Goal: Task Accomplishment & Management: Manage account settings

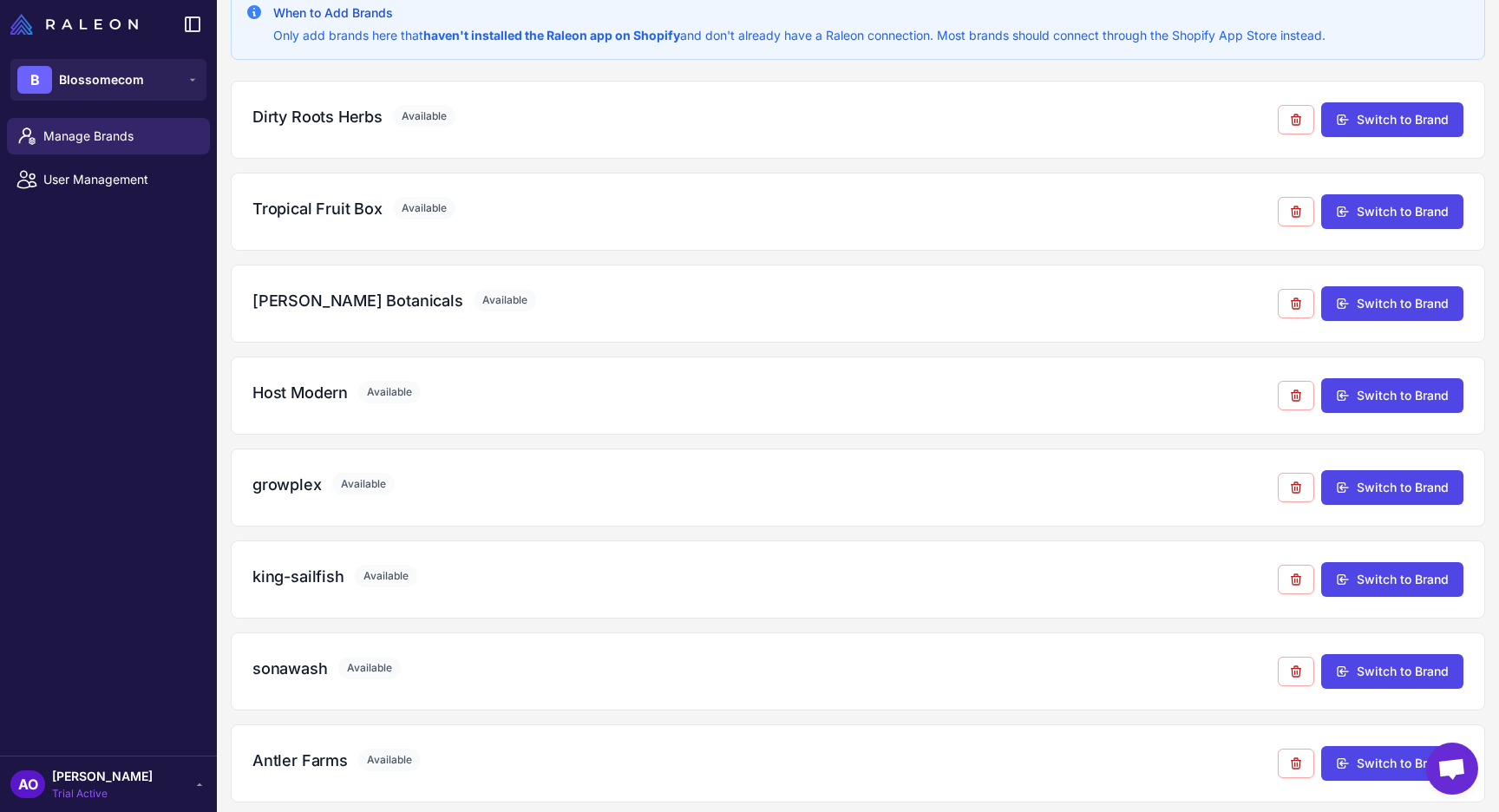
scroll to position [134, 0]
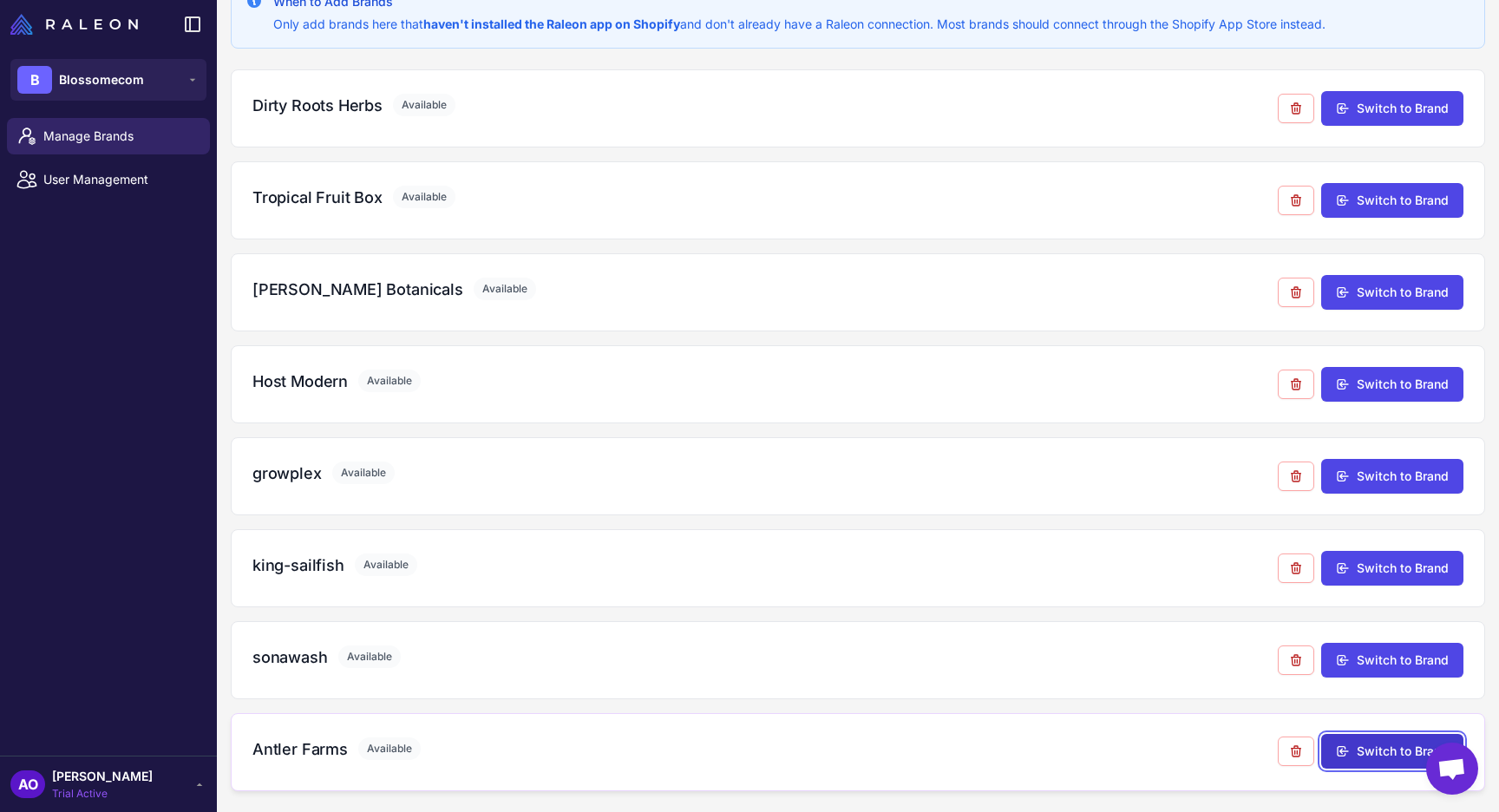
click at [1354, 750] on button "Switch to Brand" at bounding box center [1392, 752] width 142 height 35
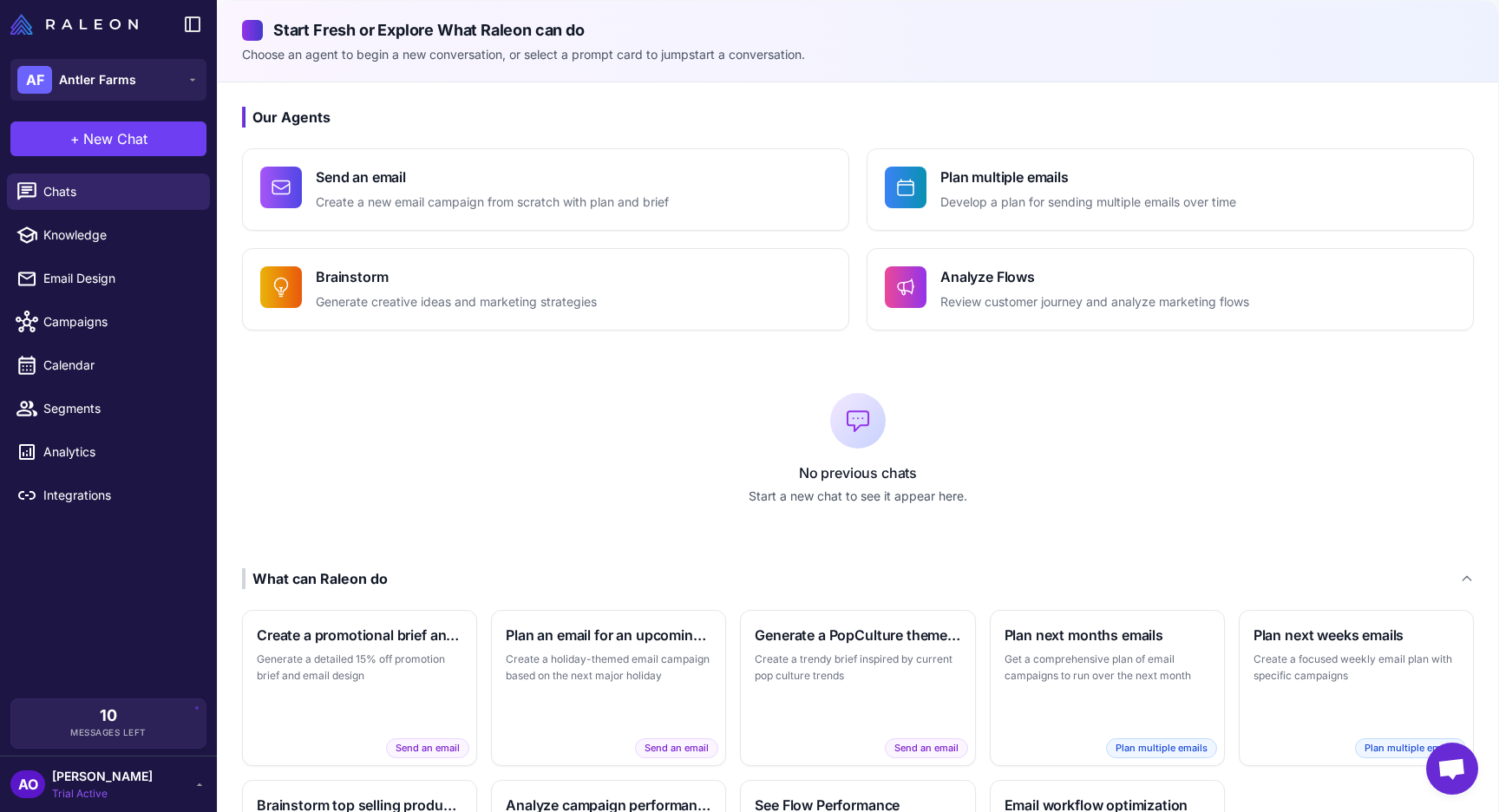
click at [1276, 19] on h2 "Start Fresh or Explore What Raleon can do" at bounding box center [858, 30] width 1232 height 24
click at [134, 89] on button "AF Antler Farms" at bounding box center [109, 80] width 196 height 42
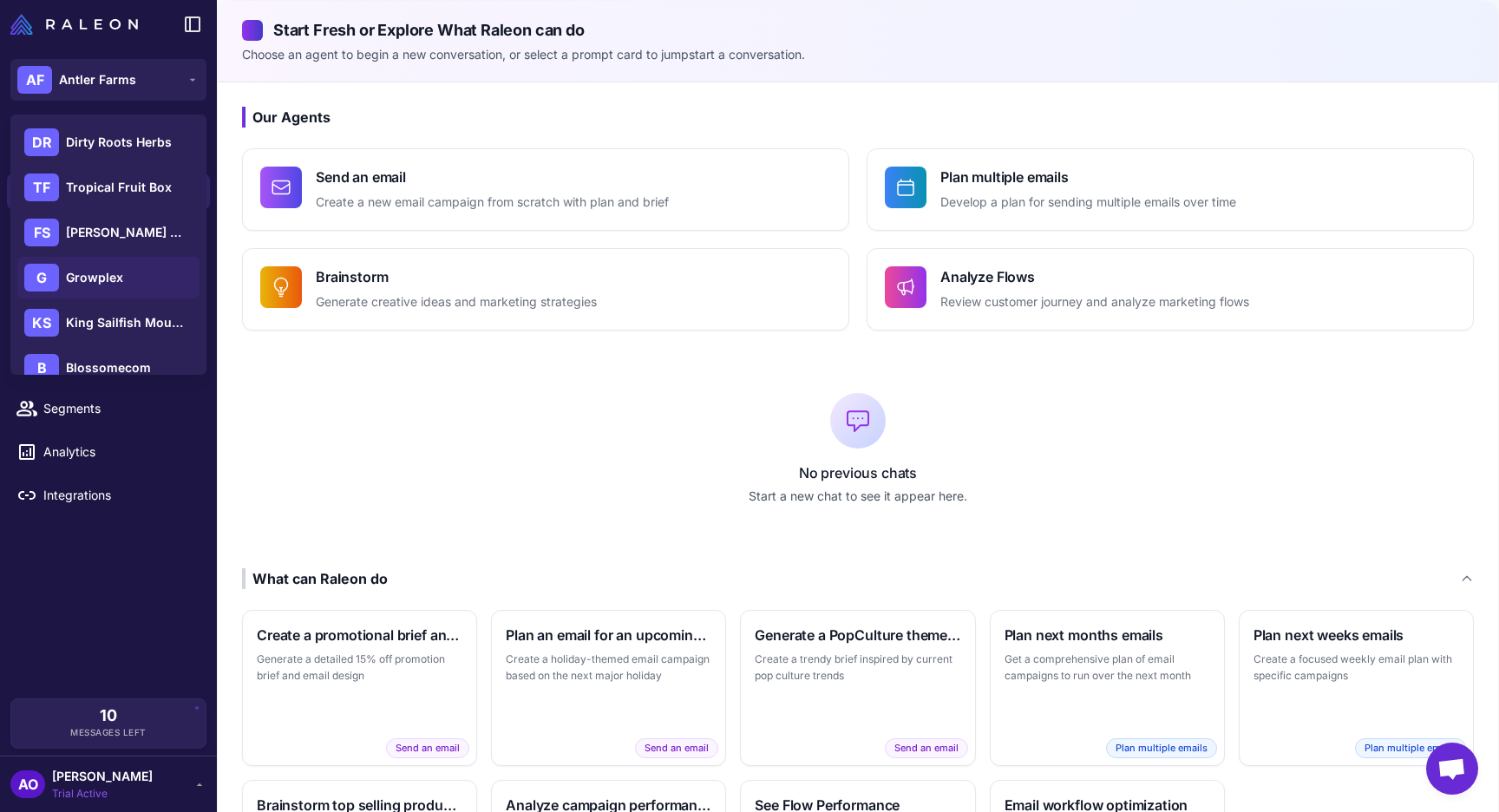
click at [105, 283] on span "Growplex" at bounding box center [94, 278] width 57 height 19
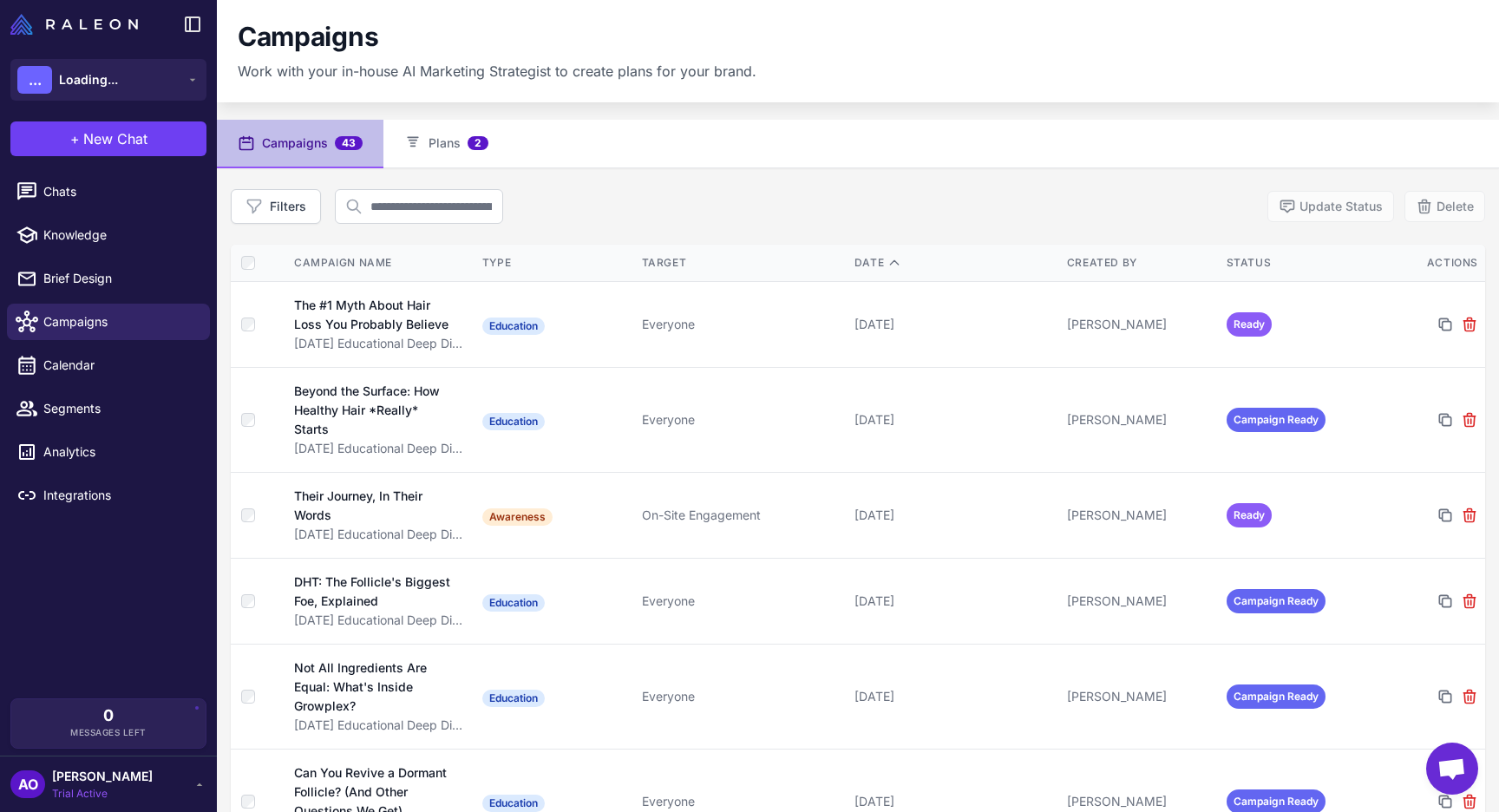
click at [87, 233] on span "Knowledge" at bounding box center [120, 235] width 152 height 19
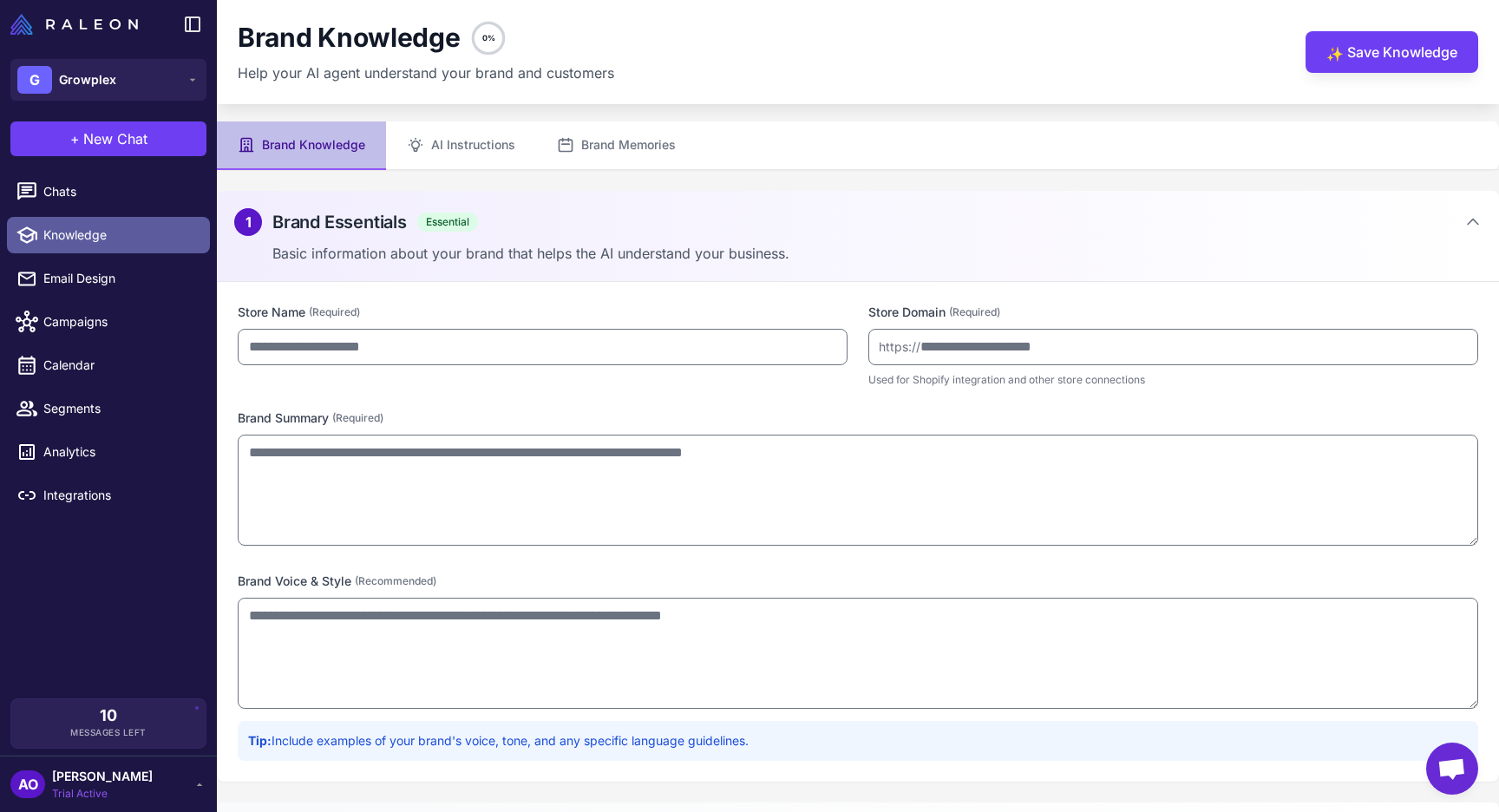
type input "********"
type input "**********"
type textarea "**********"
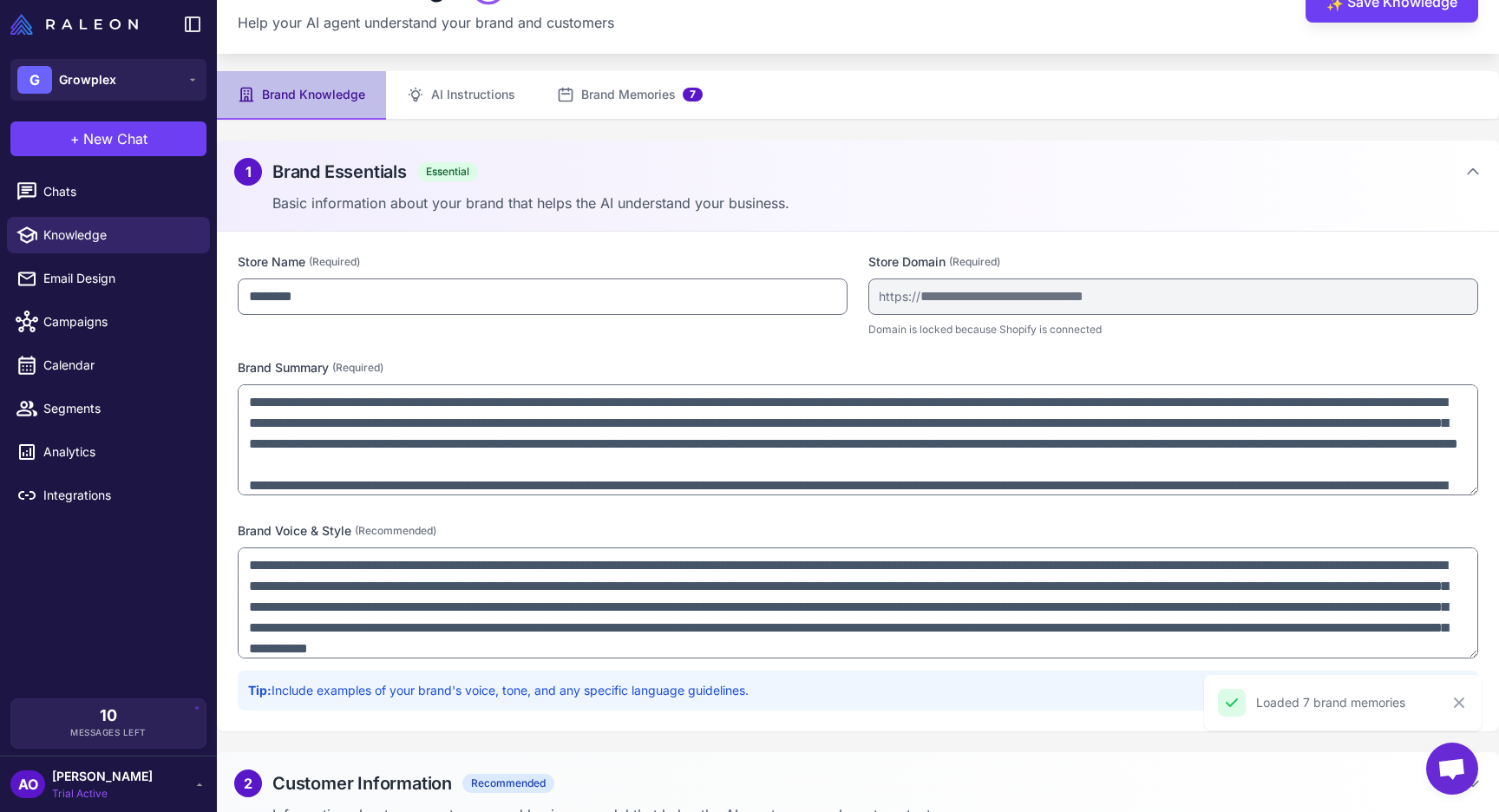
scroll to position [82, 0]
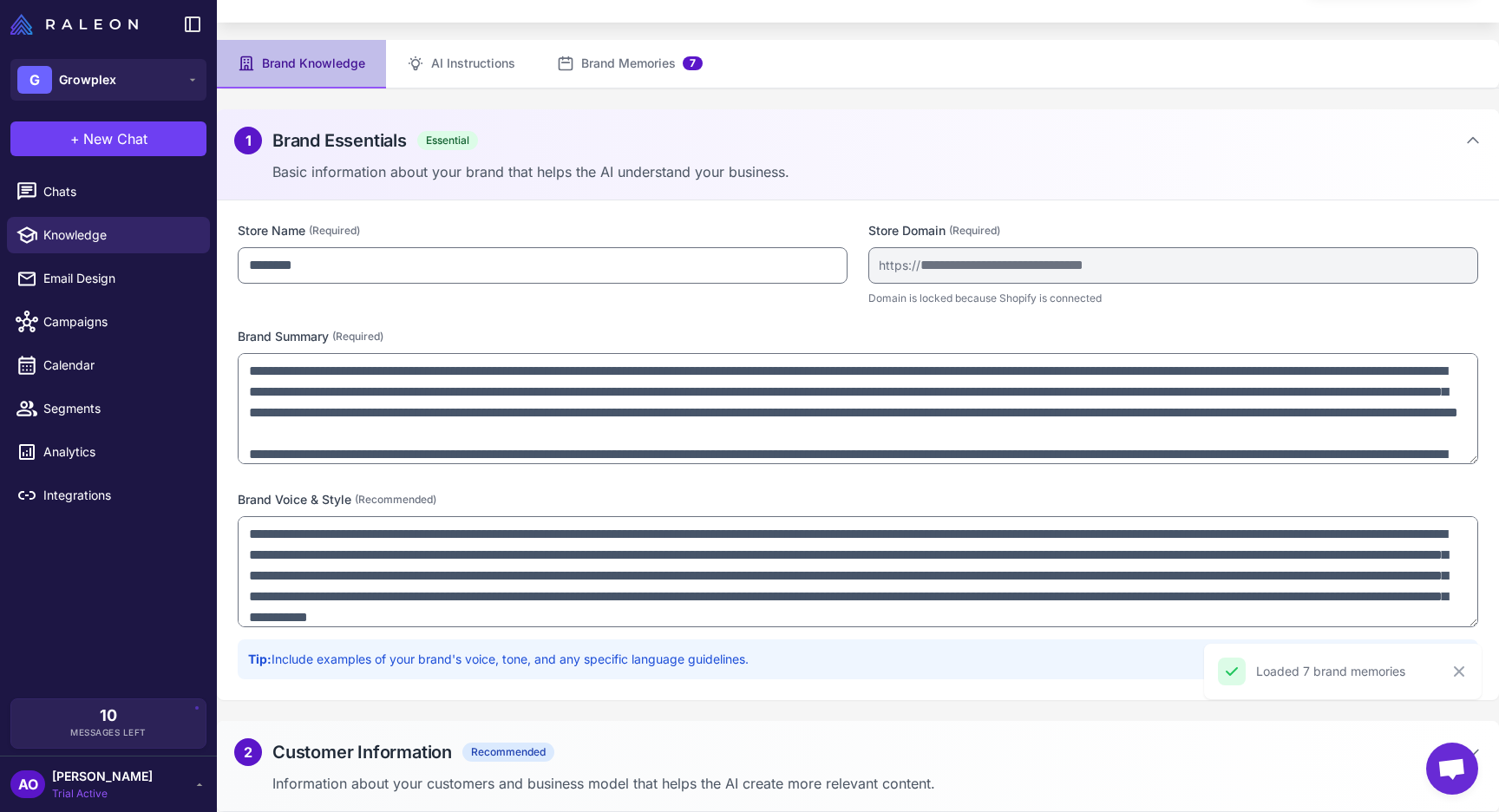
click at [760, 687] on div "**********" at bounding box center [859, 450] width 1283 height 499
click at [758, 734] on div "2 Customer Information Recommended Information about your customers and busines…" at bounding box center [859, 766] width 1283 height 91
click at [484, 57] on button "AI Instructions" at bounding box center [461, 63] width 150 height 48
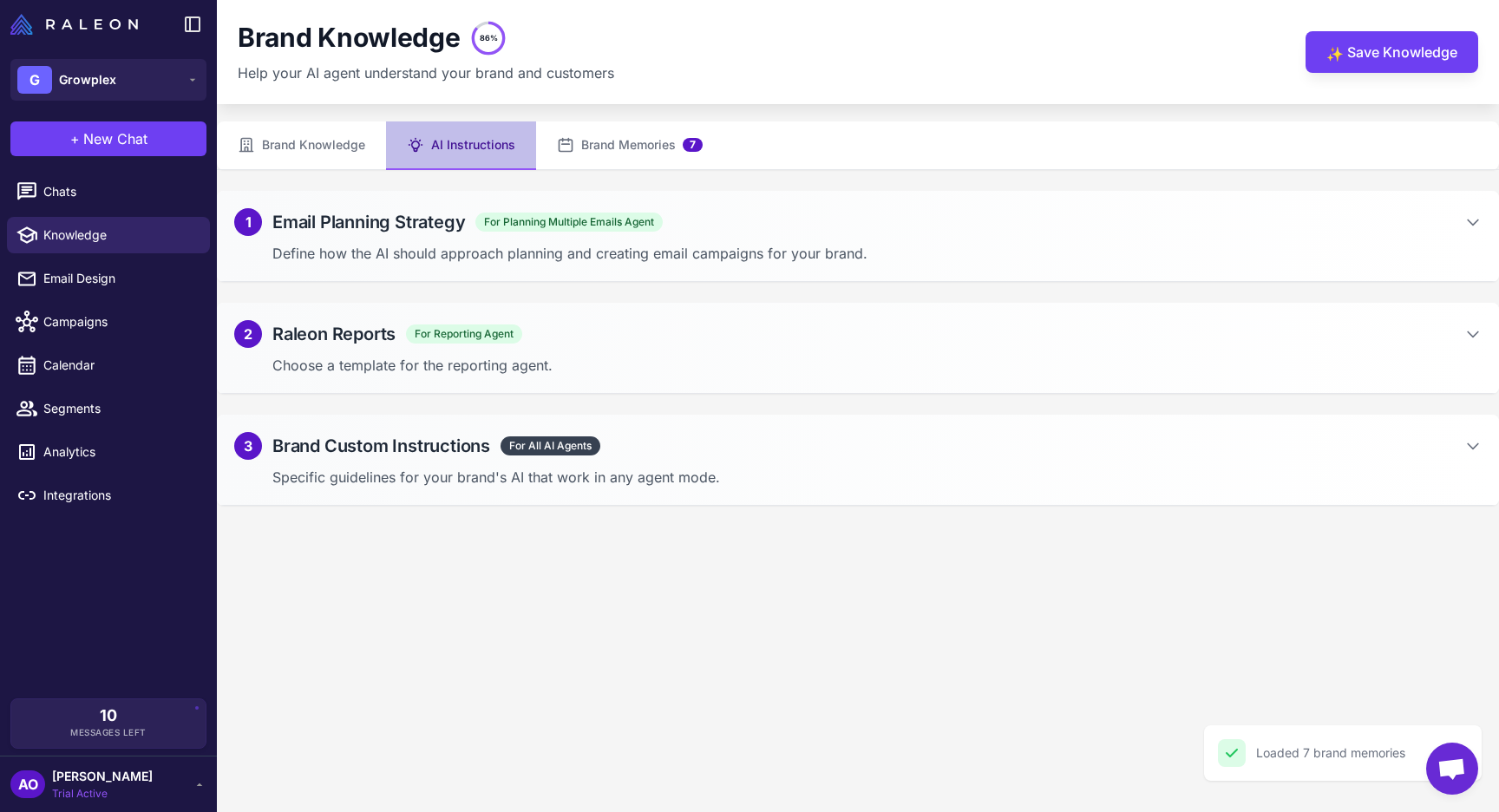
scroll to position [0, 0]
click at [705, 424] on div "3 Brand Custom Instructions For All AI Agents Specific guidelines for your bran…" at bounding box center [859, 460] width 1283 height 91
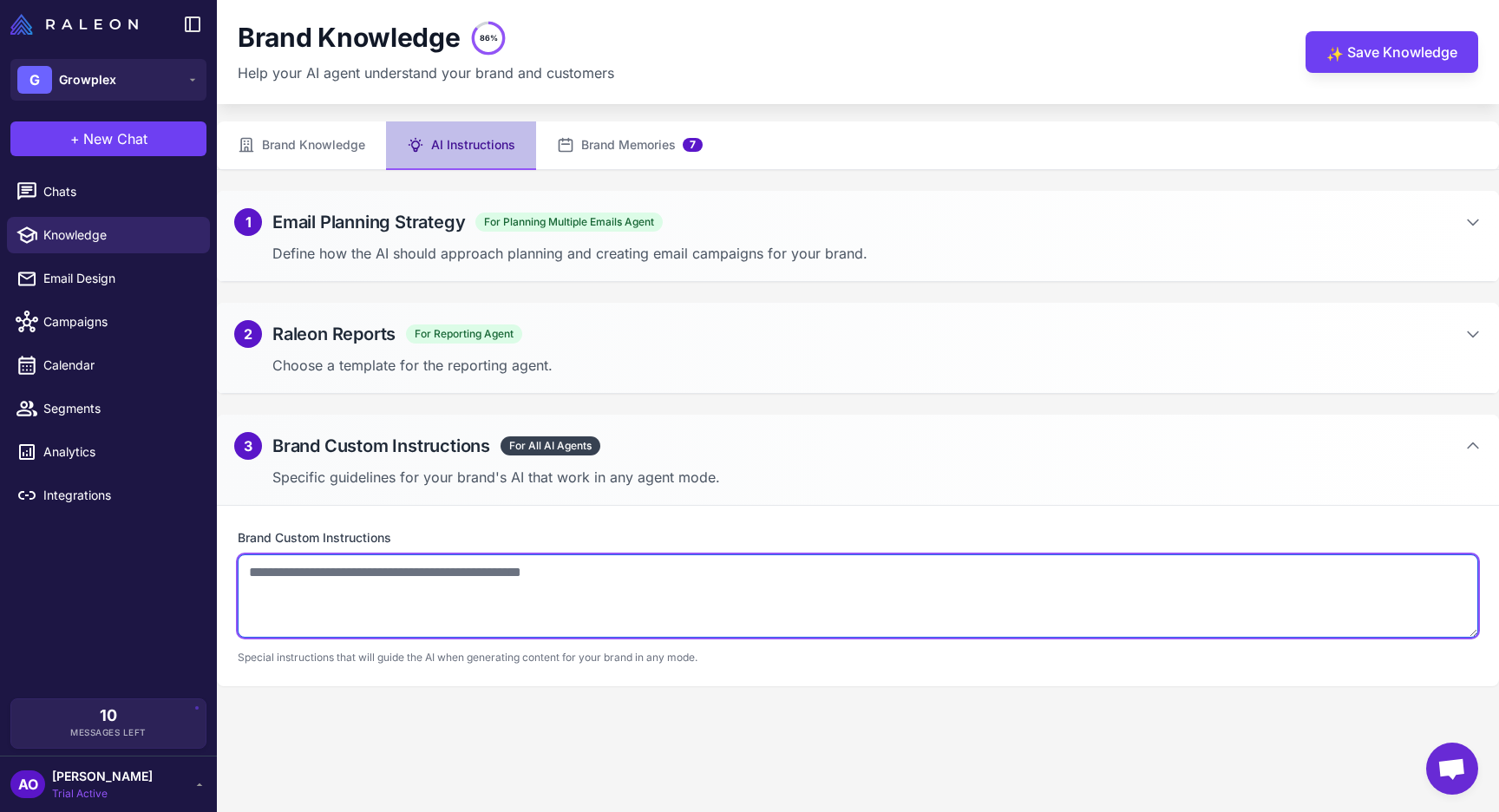
click at [609, 560] on textarea at bounding box center [858, 596] width 1241 height 83
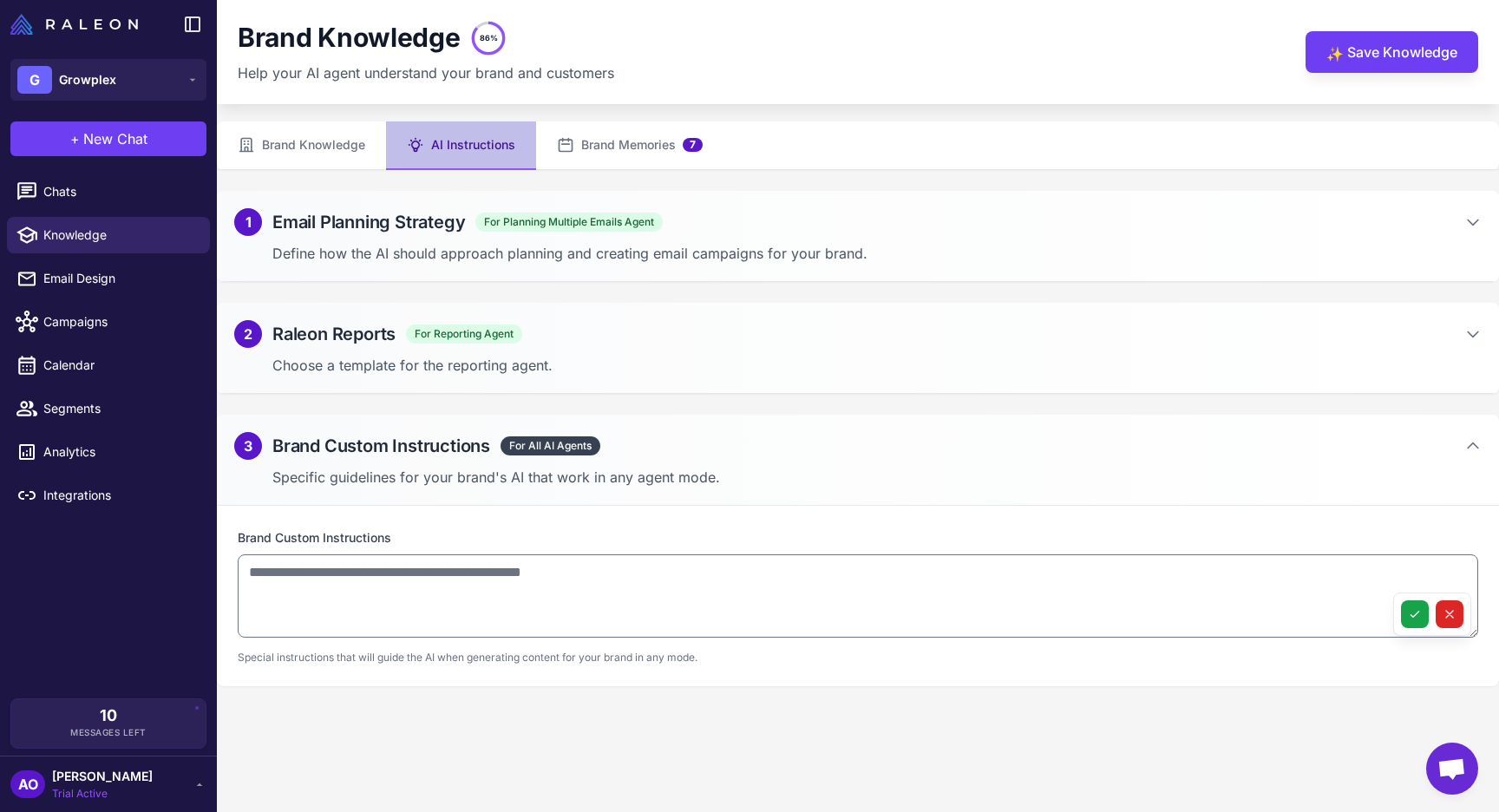
click at [575, 250] on p "Define how the AI should approach planning and creating email campaigns for you…" at bounding box center [877, 253] width 1209 height 21
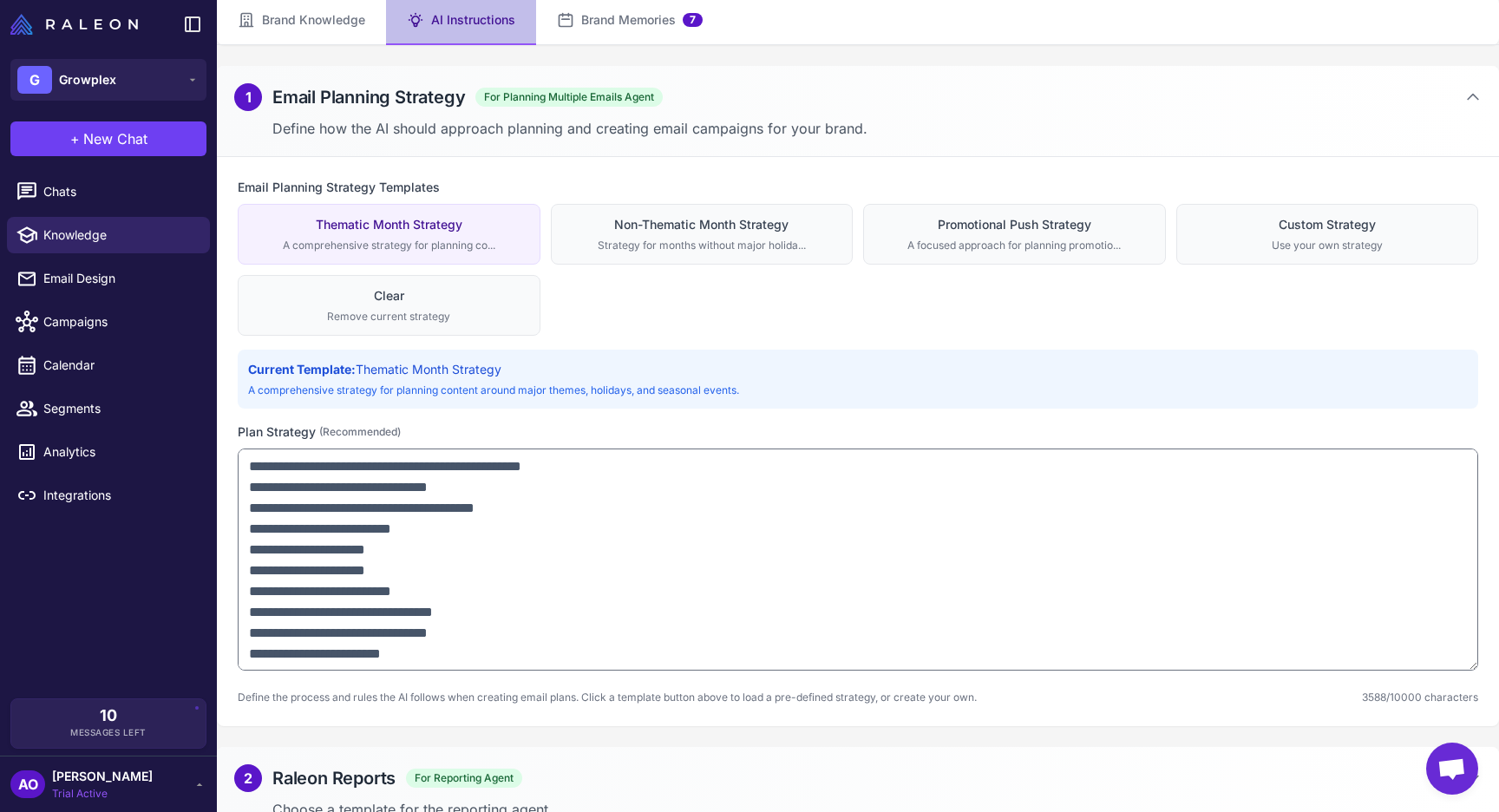
scroll to position [115, 0]
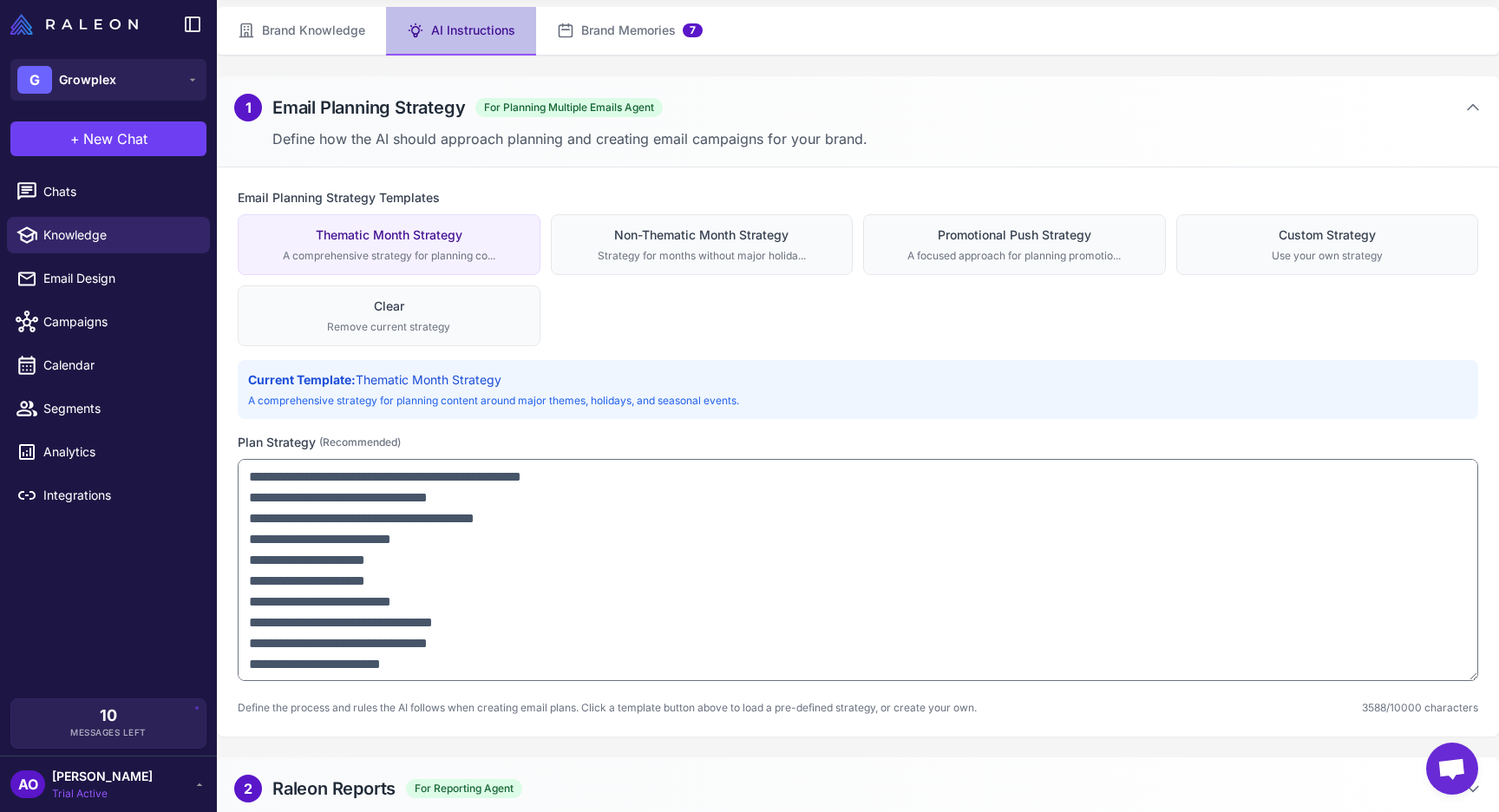
click at [769, 89] on div "1 Email Planning Strategy For Planning Multiple Emails Agent Define how the AI …" at bounding box center [859, 122] width 1283 height 91
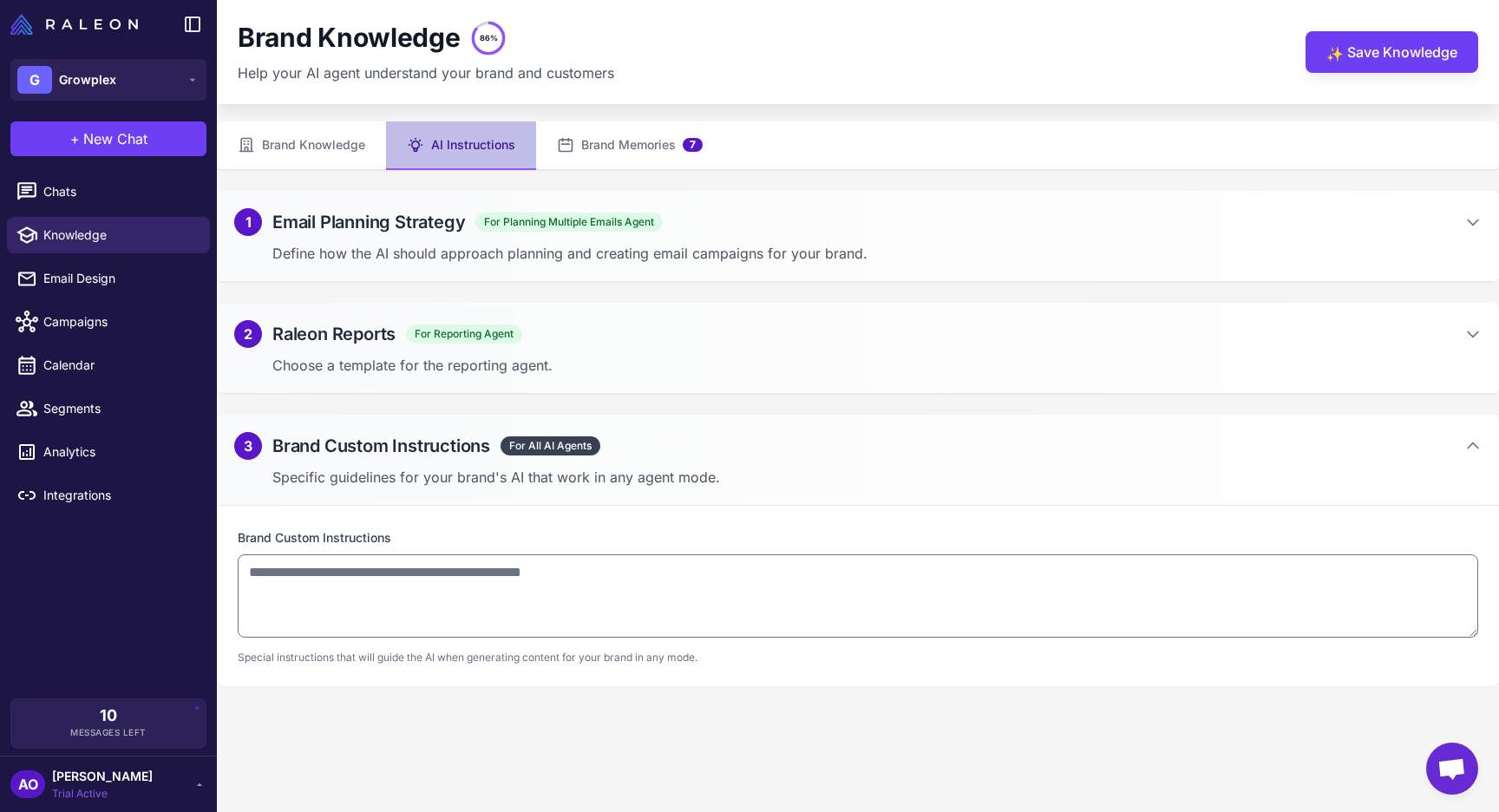
scroll to position [0, 0]
click at [748, 232] on div "1 Email Planning Strategy For Planning Multiple Emails Agent" at bounding box center [858, 222] width 1248 height 28
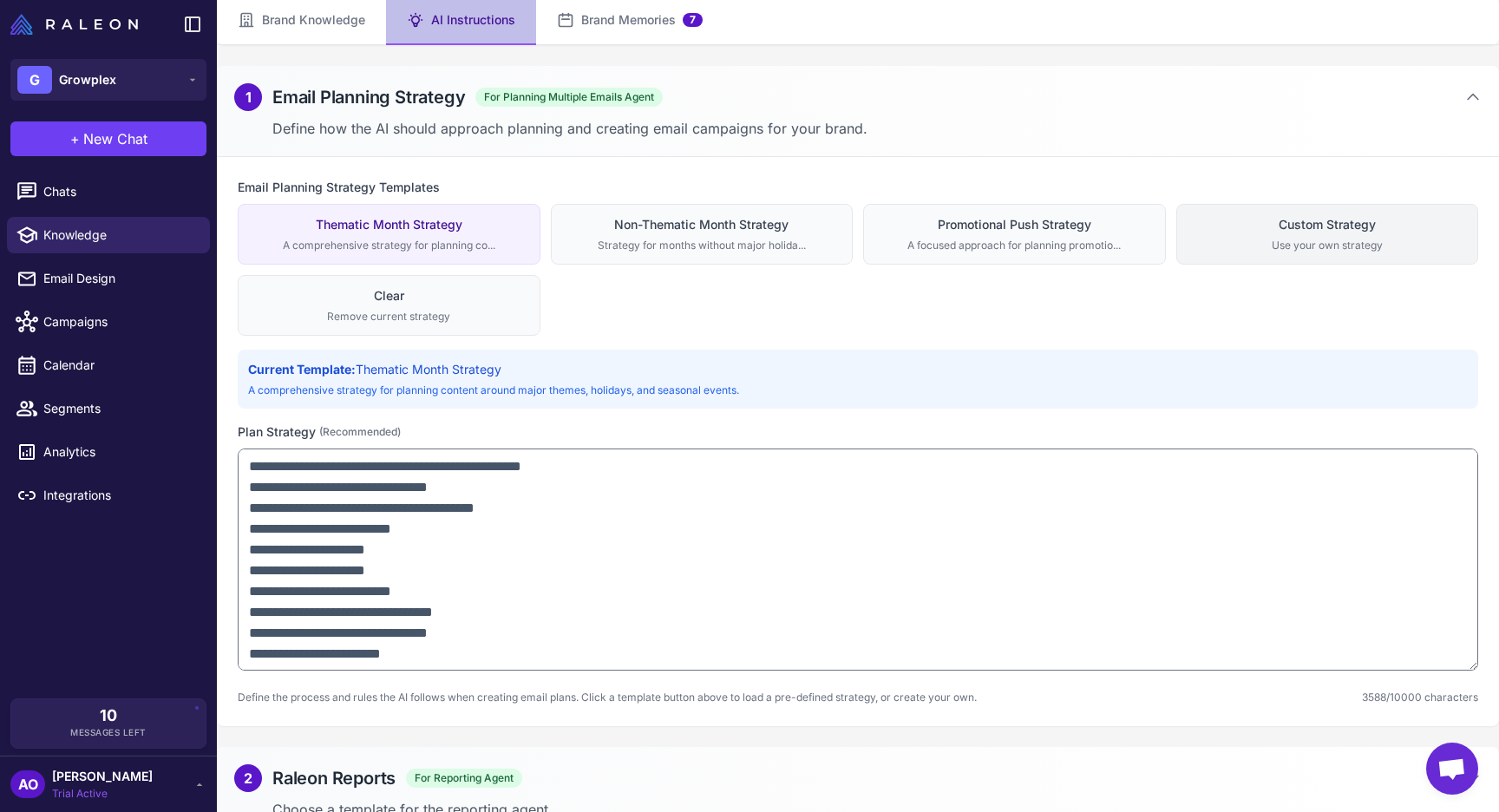
click at [1283, 245] on div "Use your own strategy" at bounding box center [1328, 245] width 280 height 16
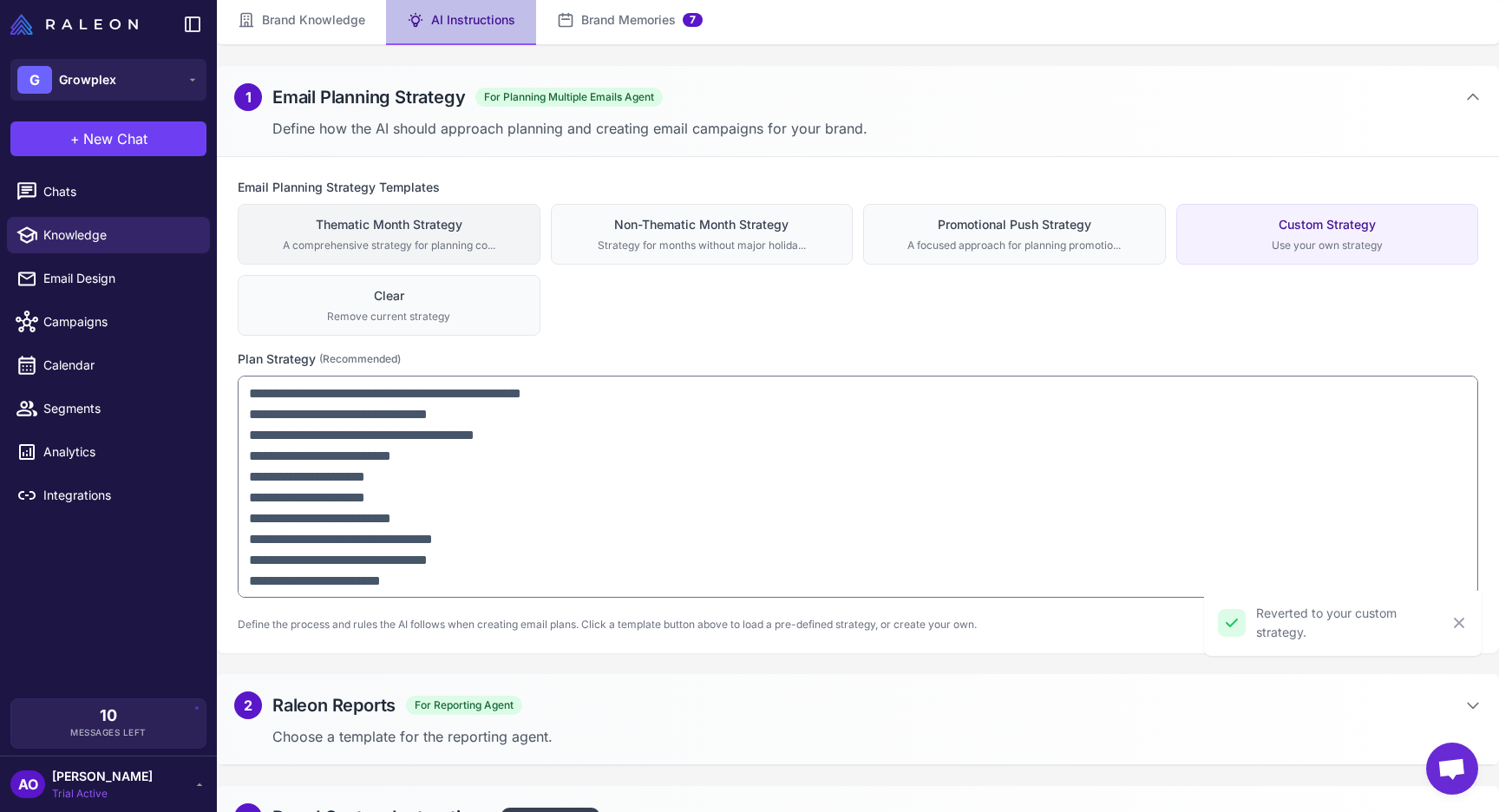
click at [414, 222] on div "Thematic Month Strategy" at bounding box center [389, 225] width 280 height 19
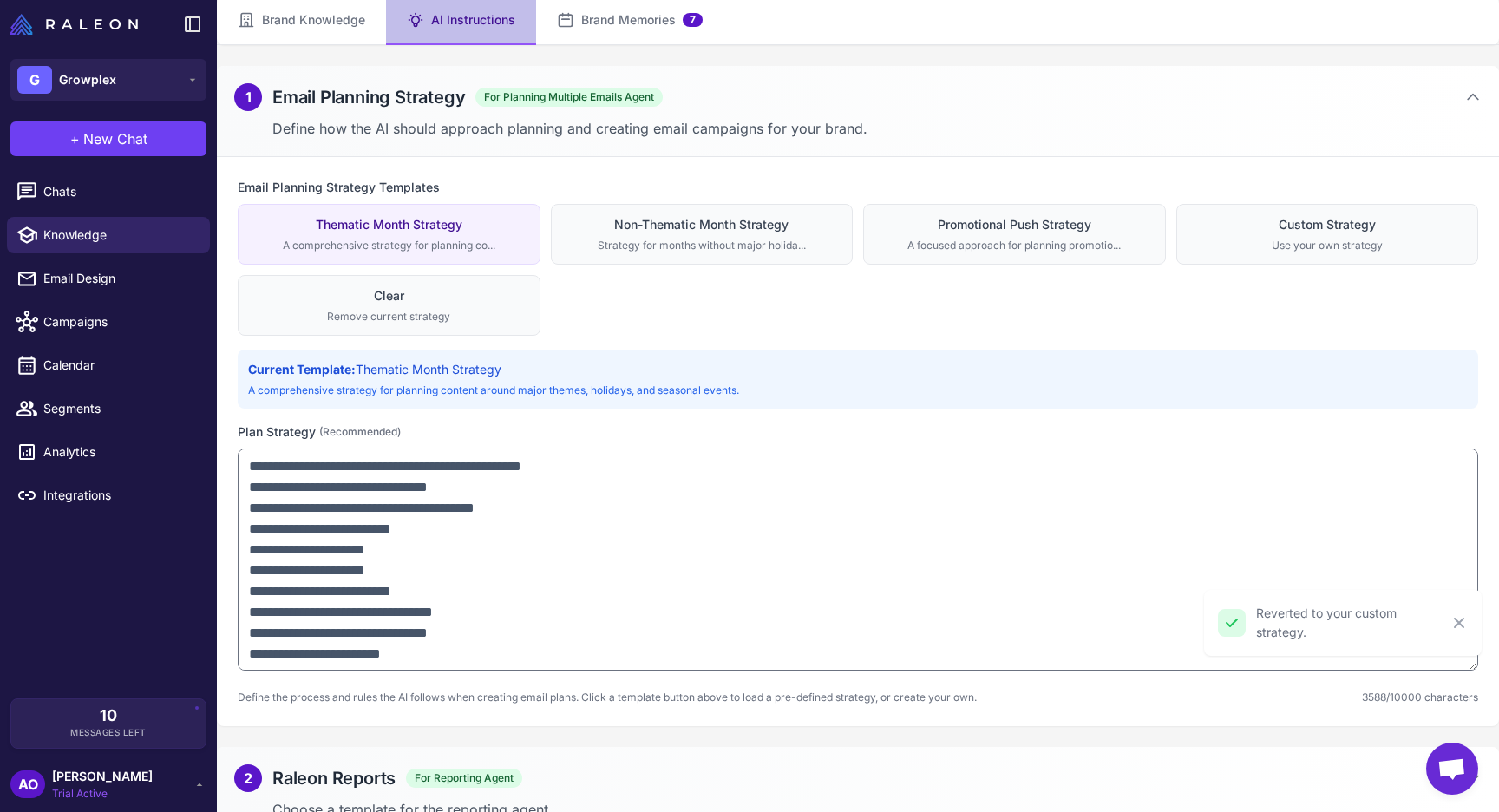
click at [594, 350] on div "Current Template: Thematic Month Strategy A comprehensive strategy for planning…" at bounding box center [858, 378] width 1241 height 59
click at [613, 332] on div "Thematic Month Strategy A comprehensive strategy for planning co... Non-Themati…" at bounding box center [858, 270] width 1241 height 132
click at [671, 229] on div "Non-Thematic Month Strategy" at bounding box center [703, 225] width 280 height 19
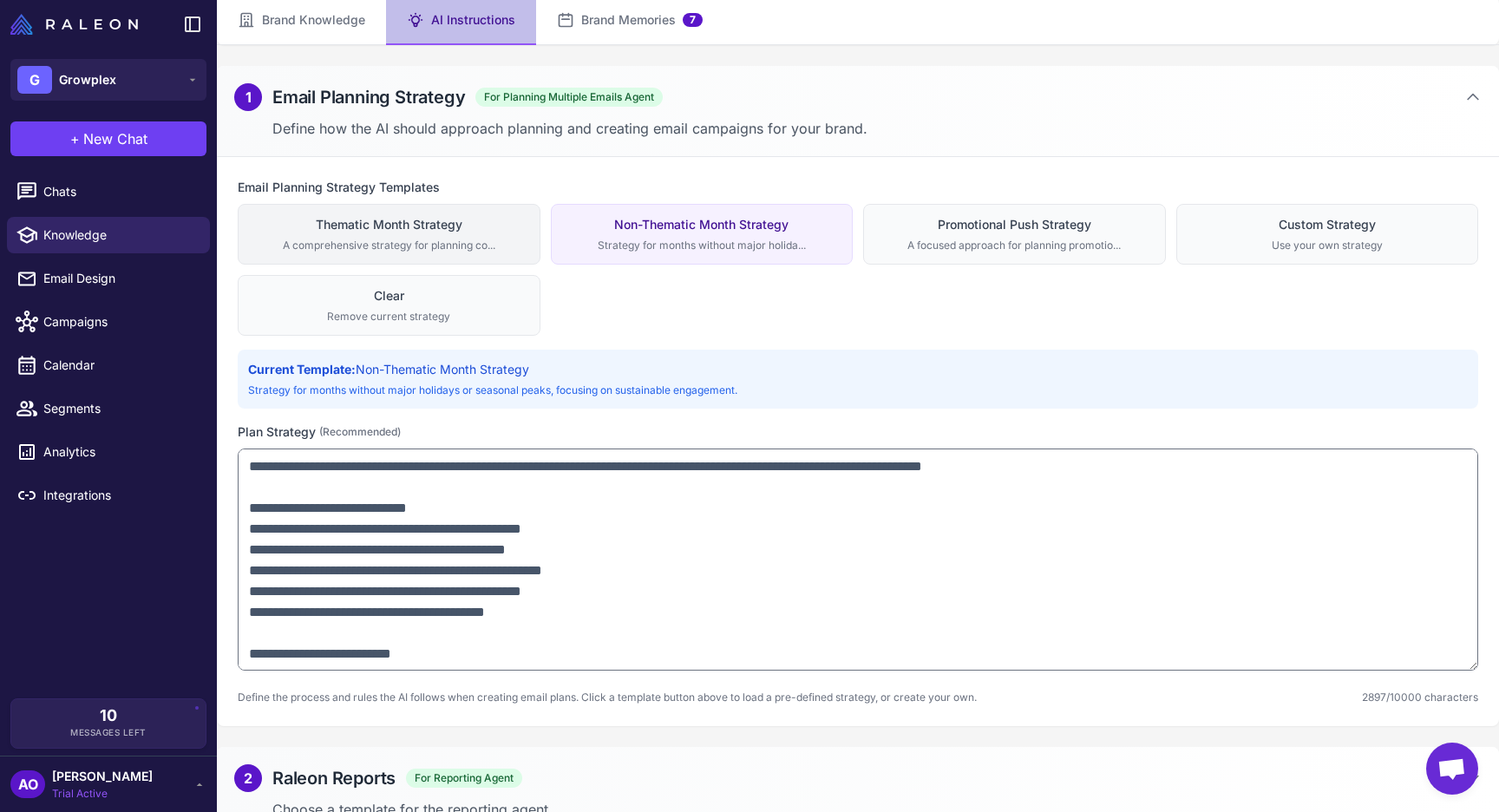
click at [484, 251] on div "A comprehensive strategy for planning co..." at bounding box center [389, 245] width 280 height 16
type textarea "**********"
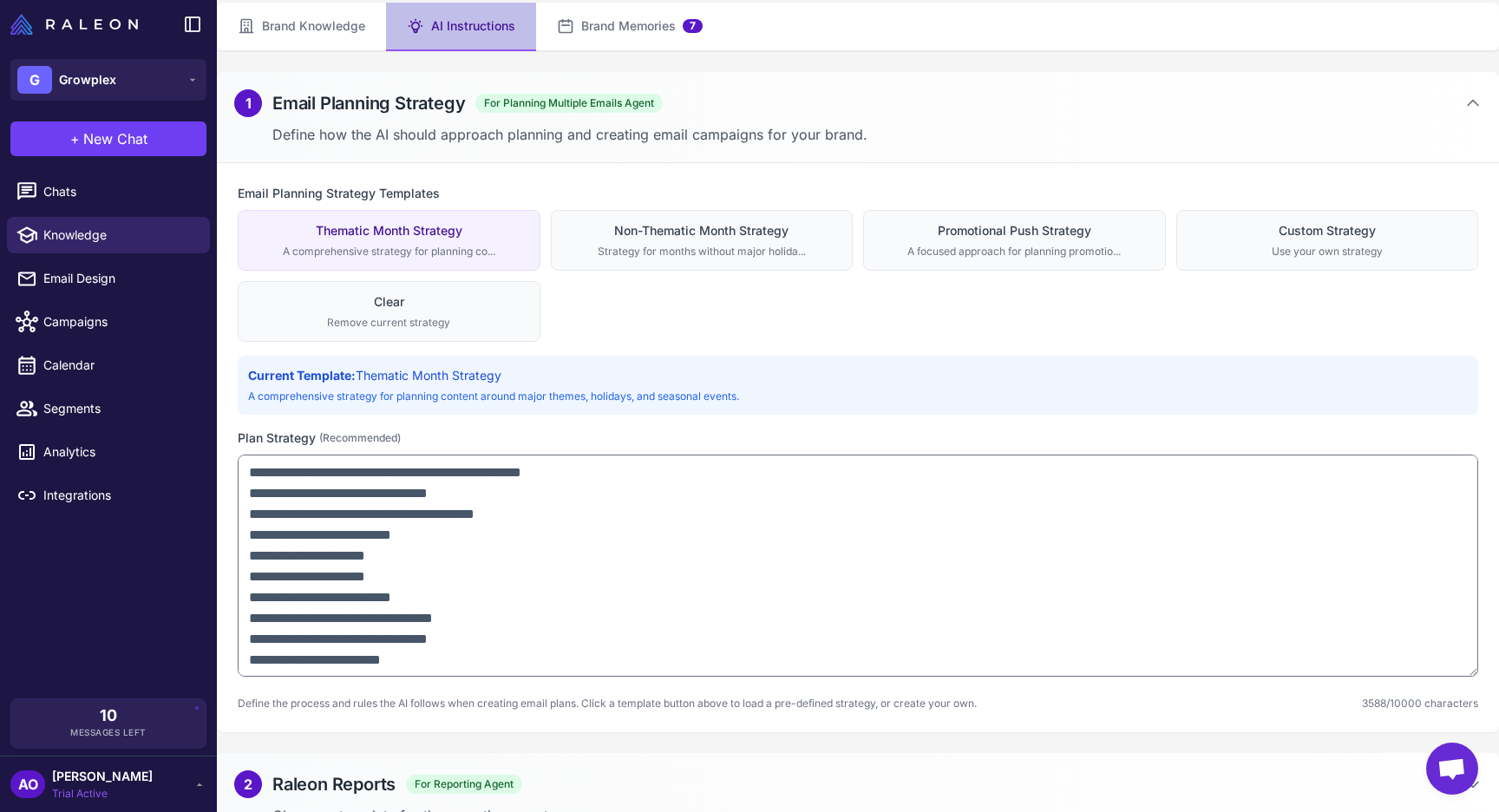
scroll to position [220, 0]
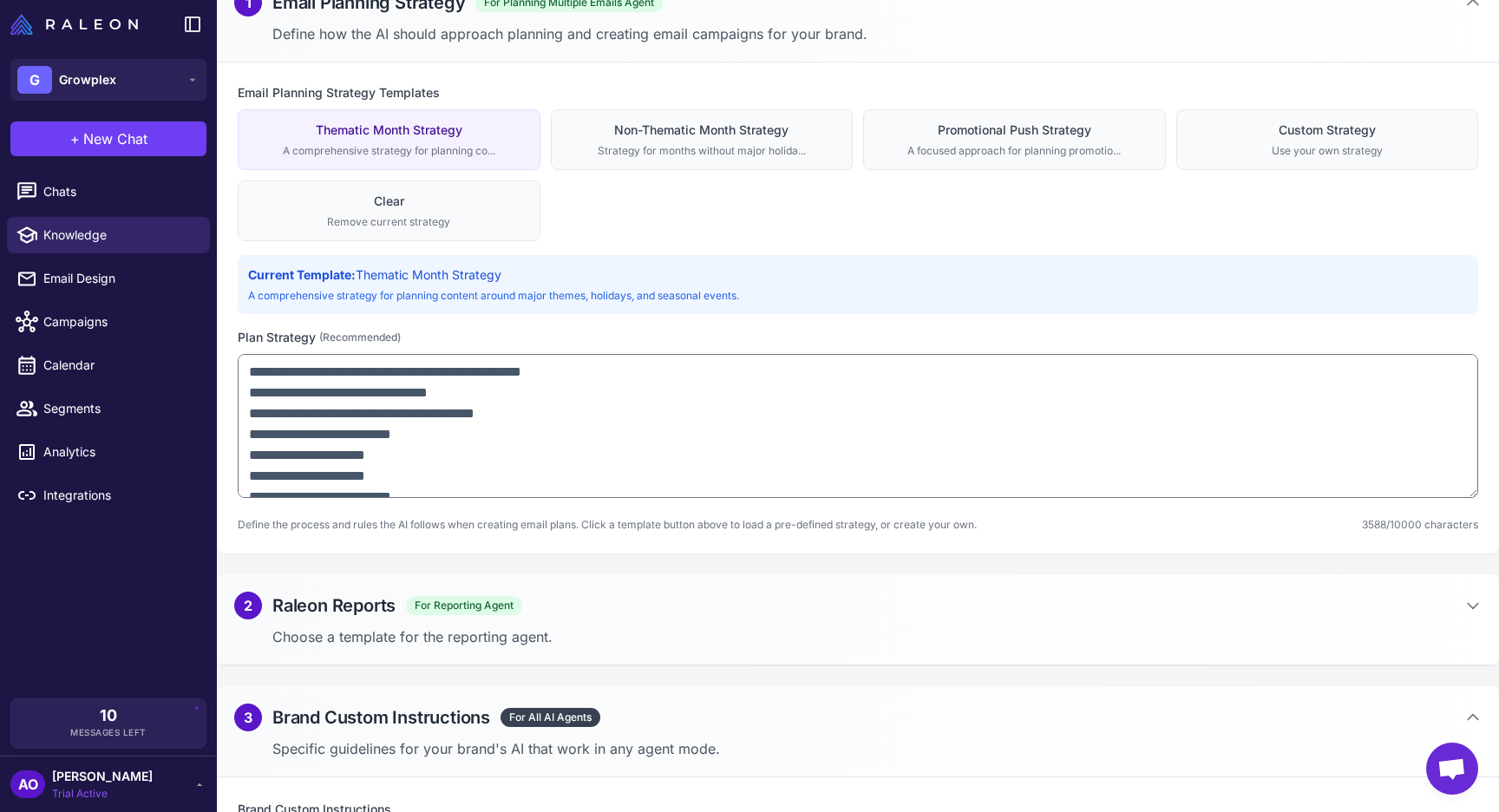
drag, startPoint x: 1471, startPoint y: 571, endPoint x: 1450, endPoint y: 495, distance: 78.8
click at [1450, 495] on textarea at bounding box center [858, 426] width 1241 height 144
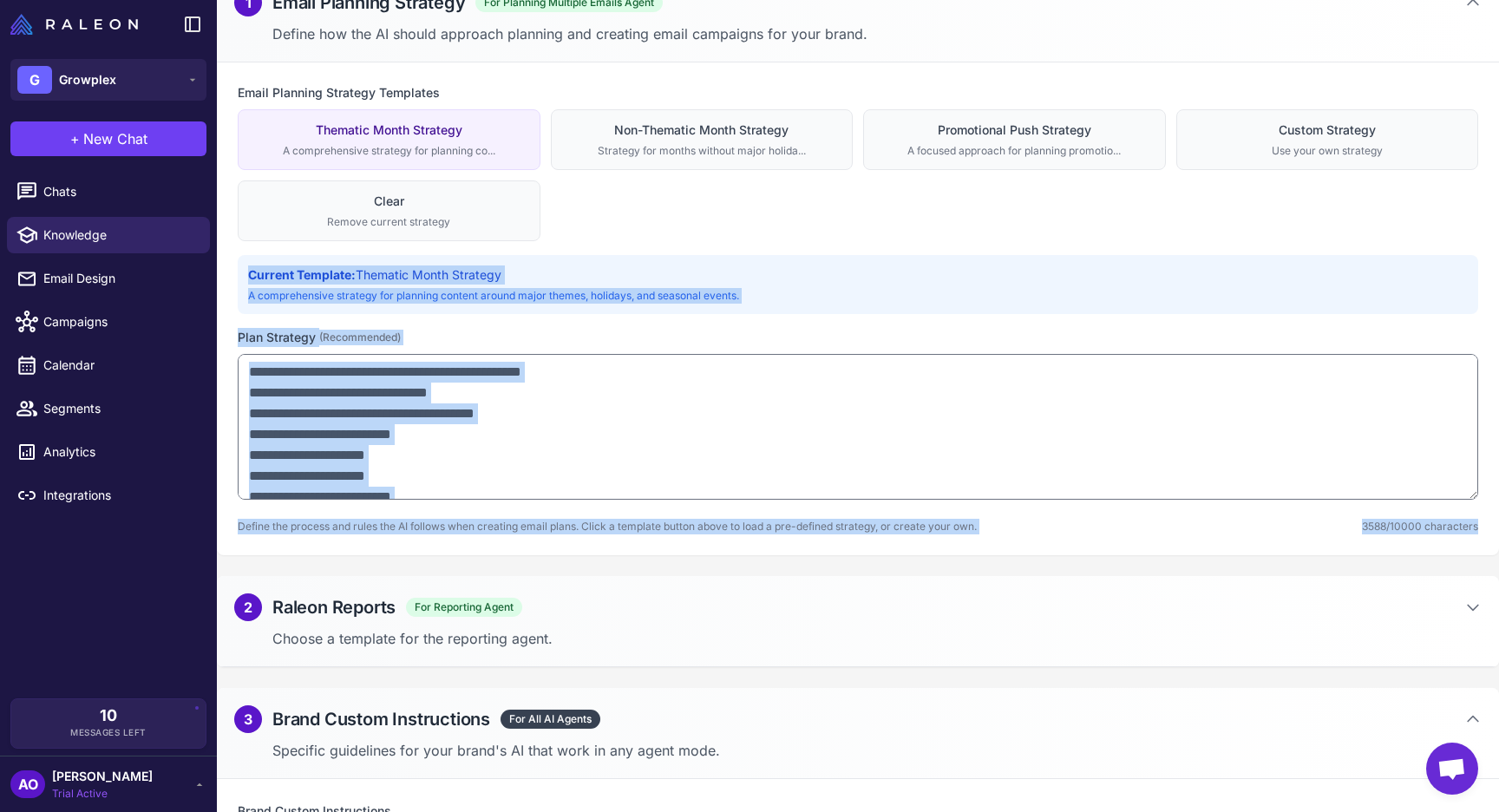
drag, startPoint x: 246, startPoint y: 271, endPoint x: 1496, endPoint y: 521, distance: 1274.8
click at [1496, 521] on div "Email Planning Strategy Templates Thematic Month Strategy A comprehensive strat…" at bounding box center [859, 308] width 1283 height 492
copy div "Current Template: Thematic Month Strategy A comprehensive strategy for planning…"
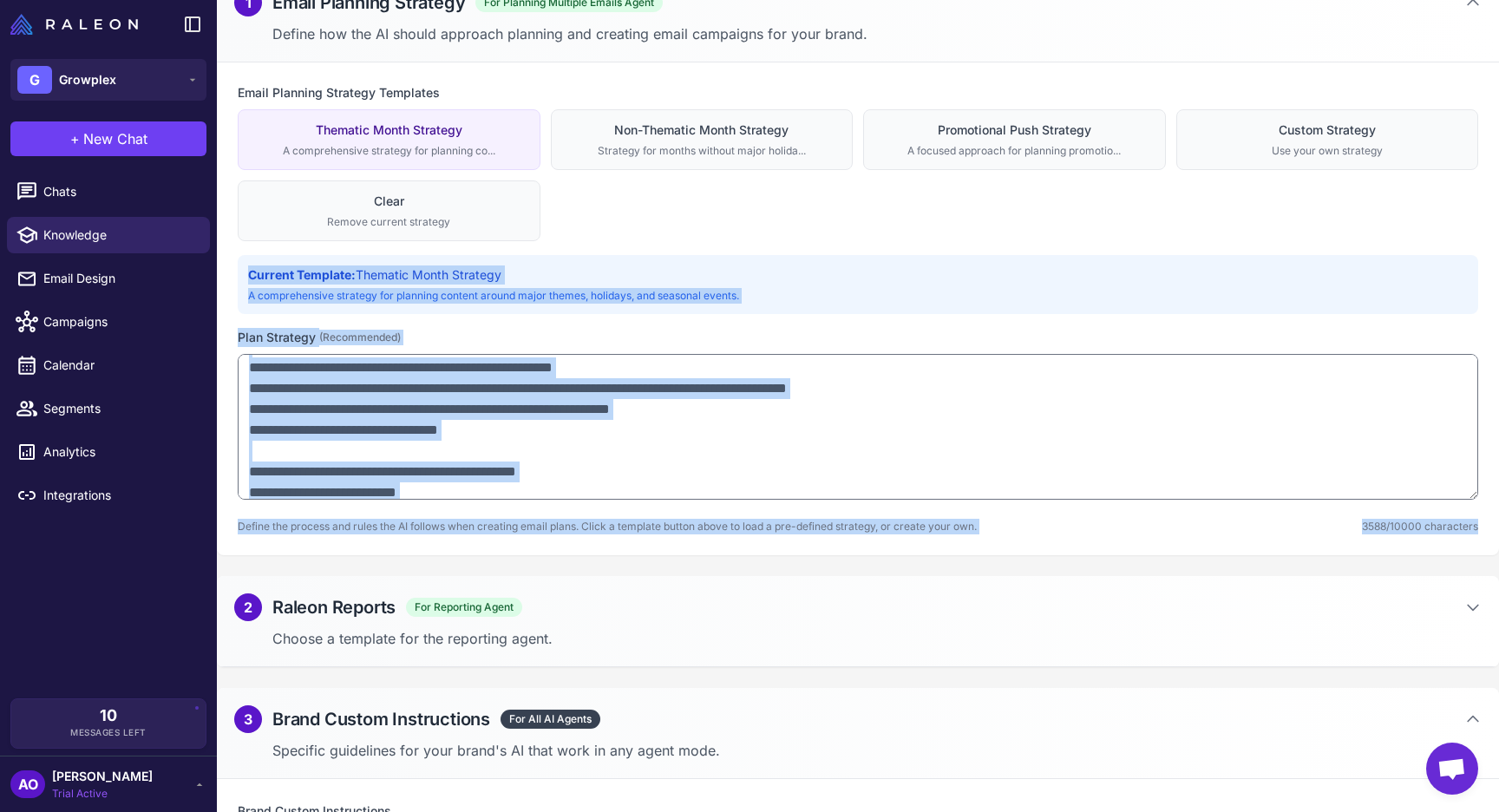
scroll to position [1702, 0]
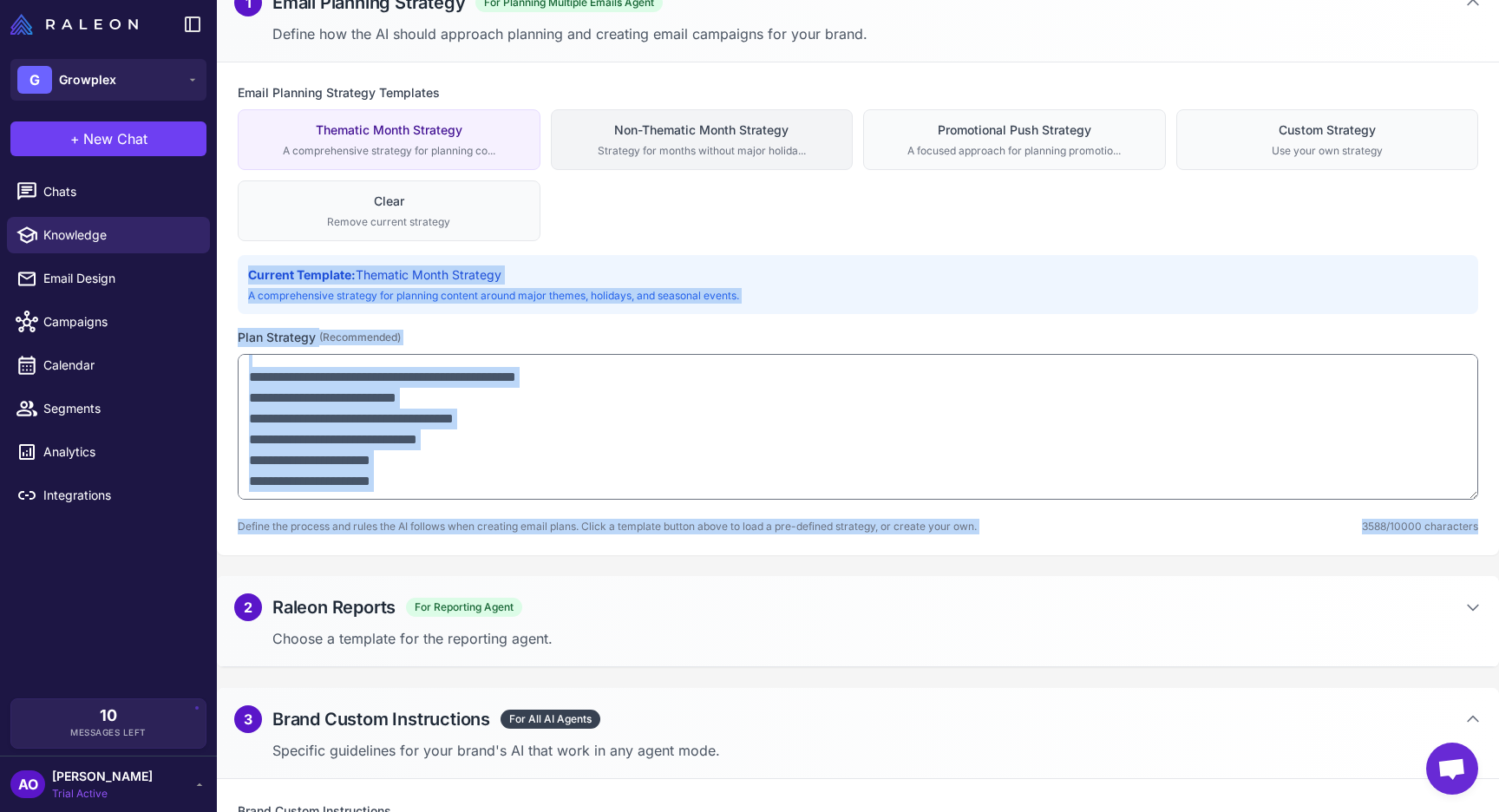
click at [580, 152] on div "Strategy for months without major holida..." at bounding box center [703, 151] width 280 height 16
type textarea "**********"
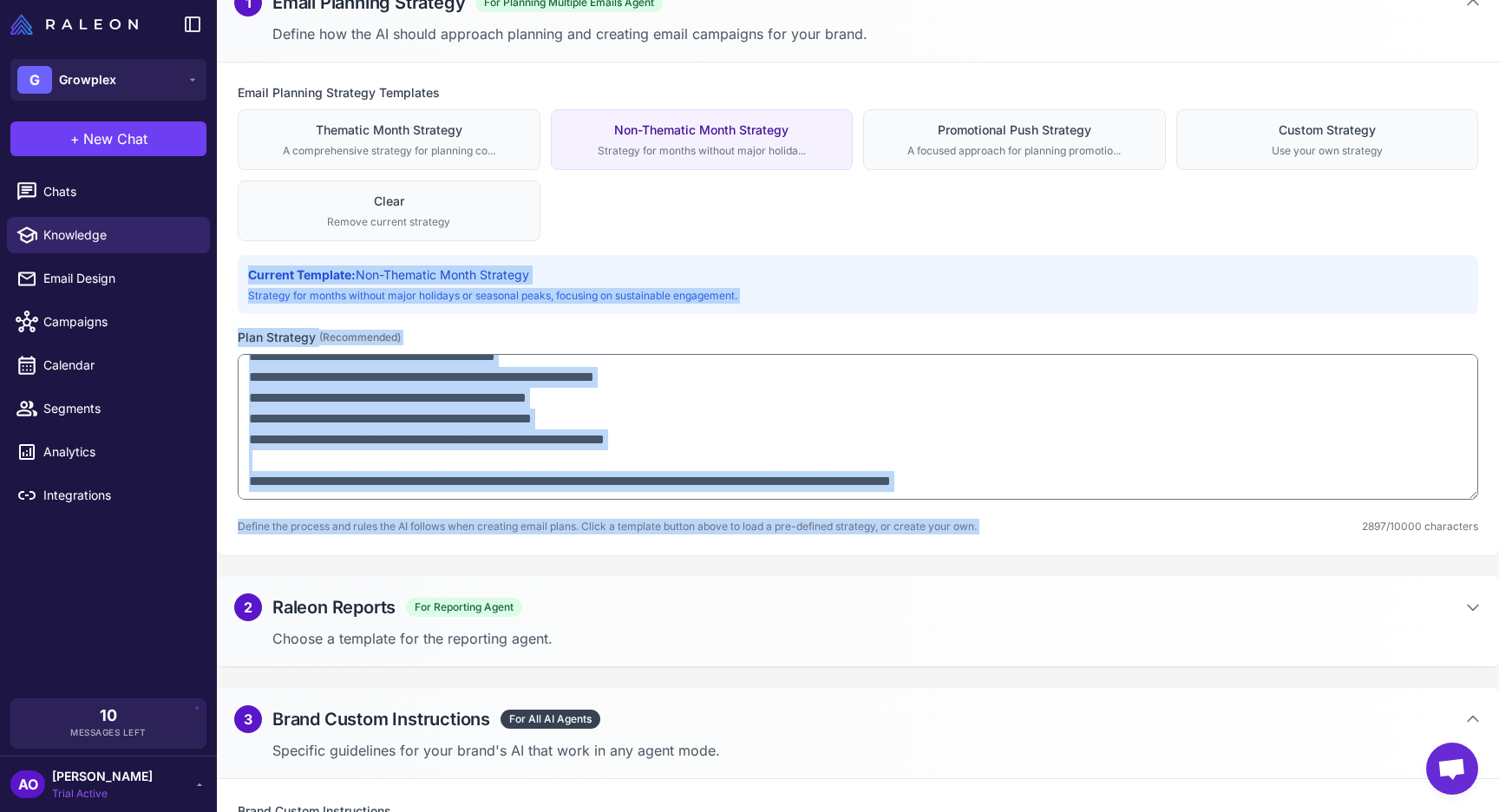
scroll to position [1140, 0]
copy div "Current Template: Non-Thematic Month Strategy Strategy for months without major…"
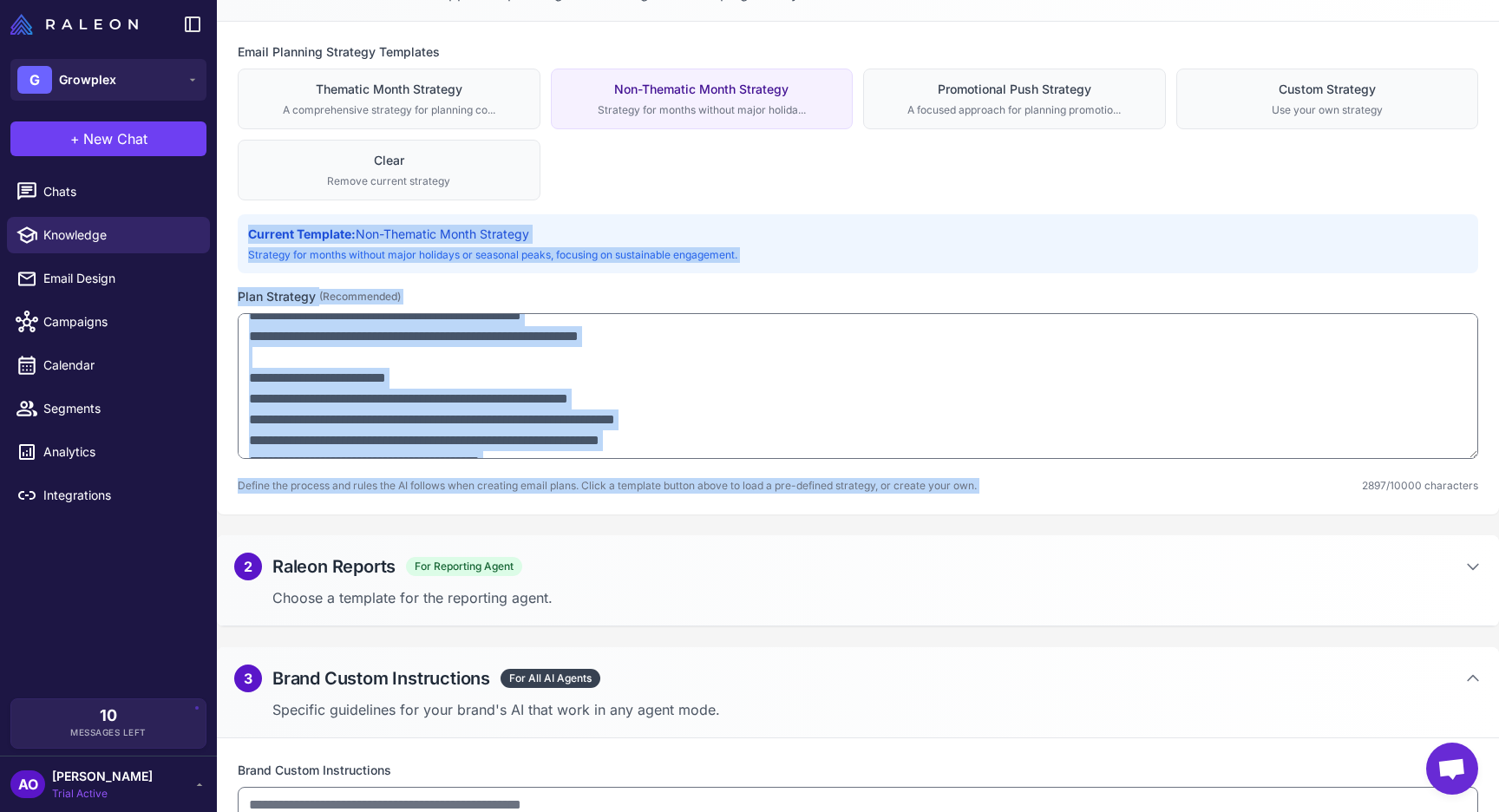
scroll to position [0, 0]
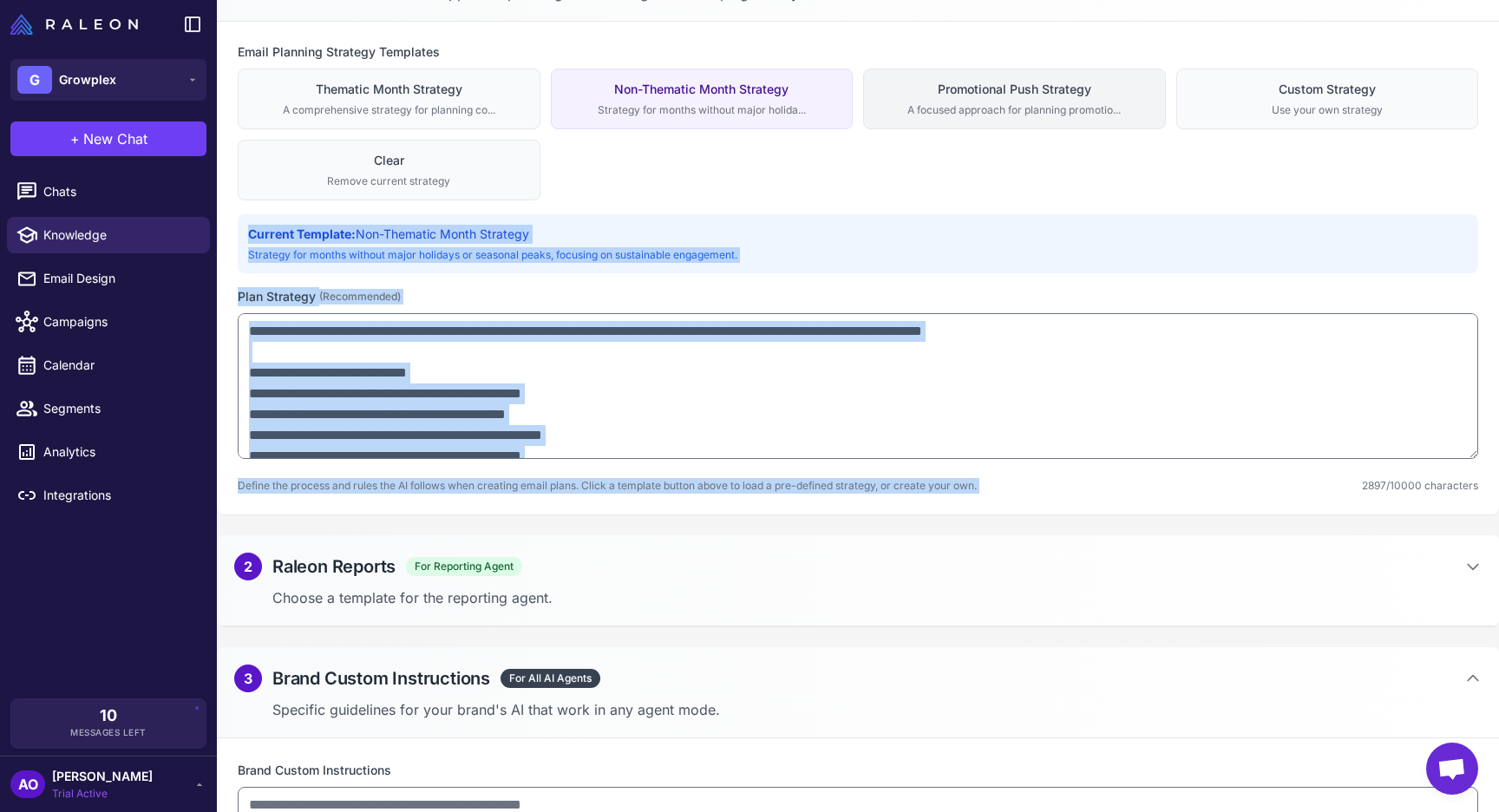
click at [945, 88] on div "Promotional Push Strategy" at bounding box center [1015, 89] width 280 height 19
type textarea "**********"
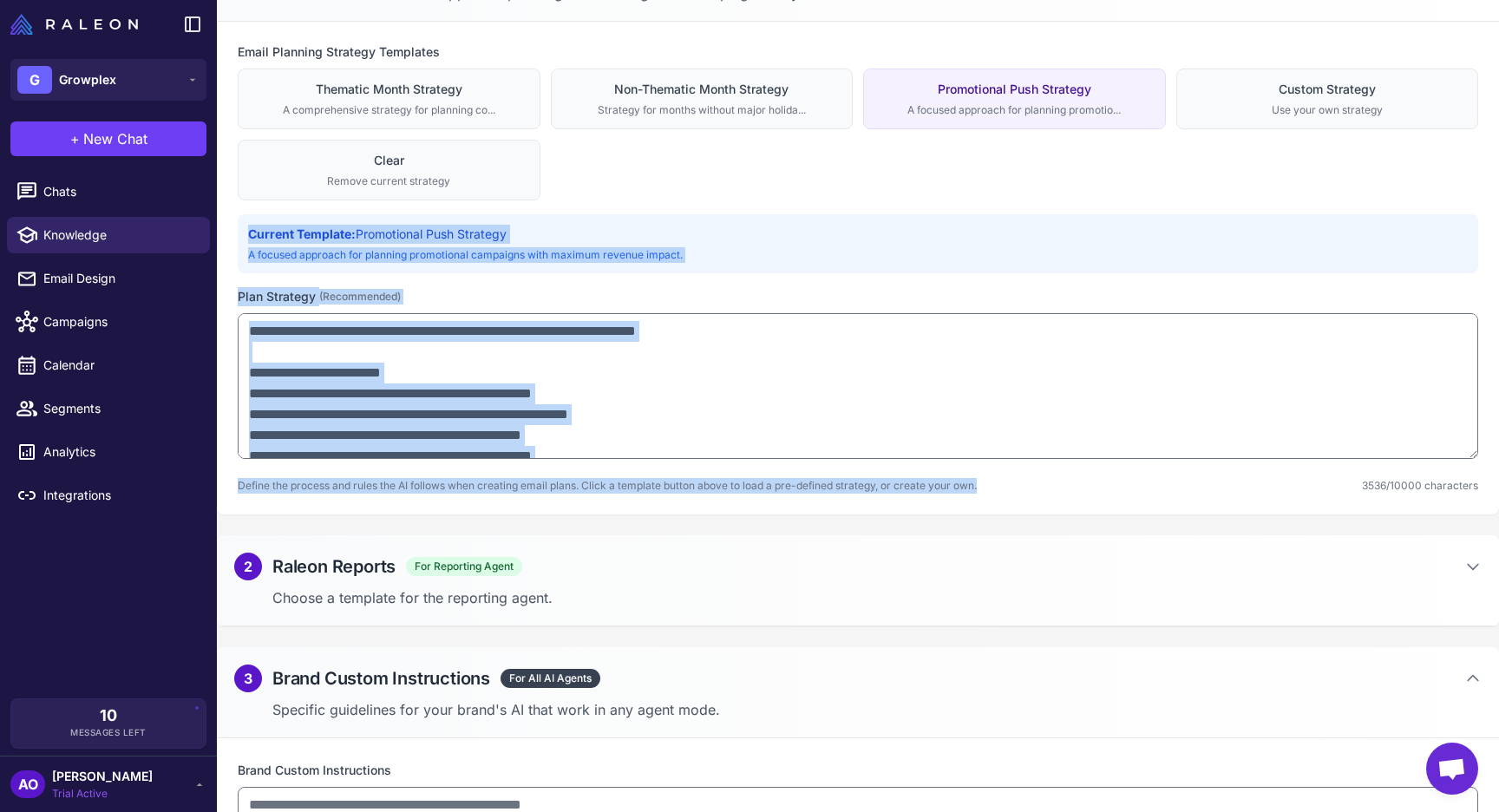
copy div "Current Template: Non-Thematic Month Strategy Strategy for months without major…"
click at [1262, 97] on div "Custom Strategy" at bounding box center [1328, 89] width 280 height 19
type textarea "**********"
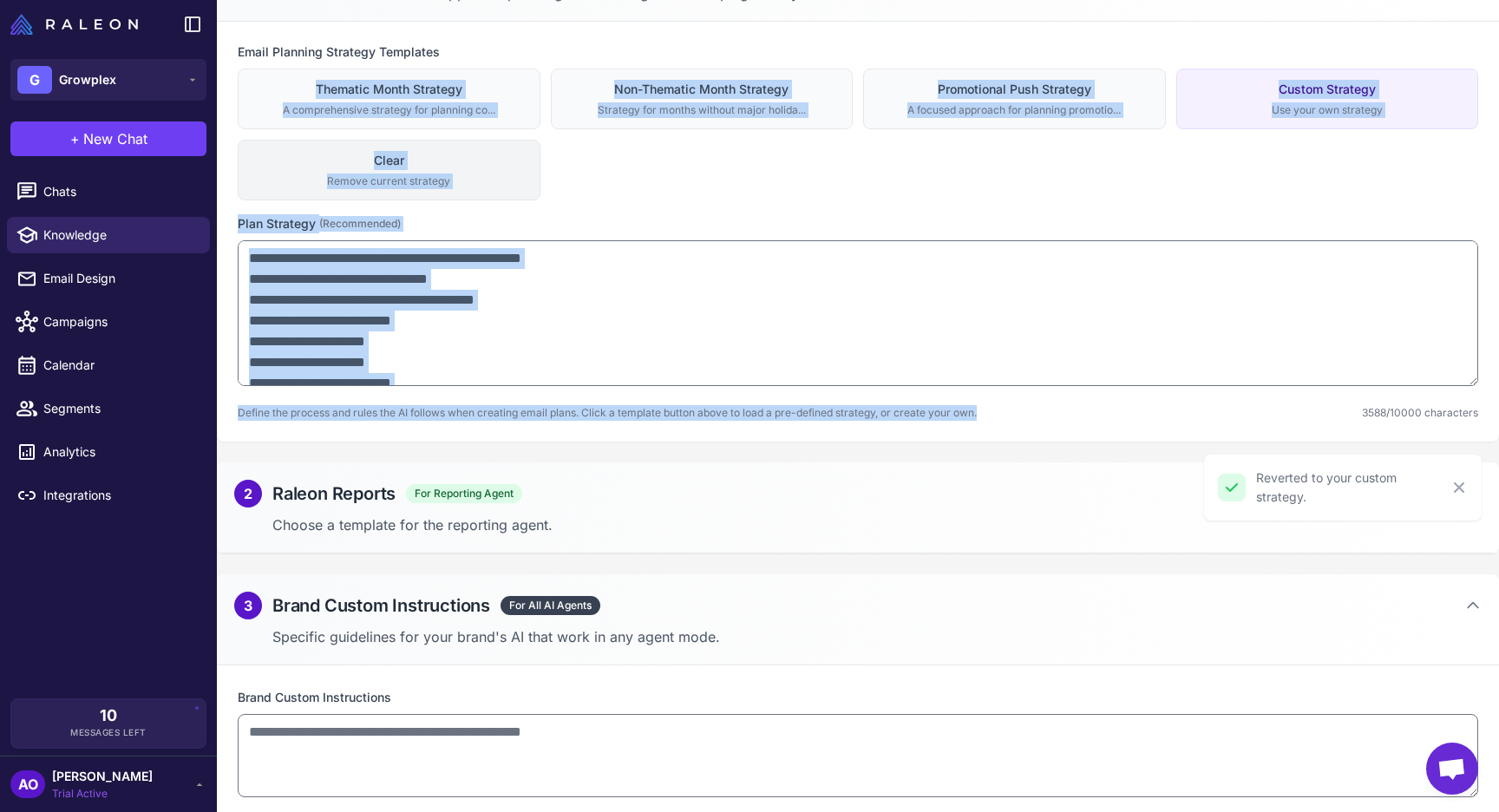
click at [391, 180] on div "Remove current strategy" at bounding box center [389, 181] width 280 height 16
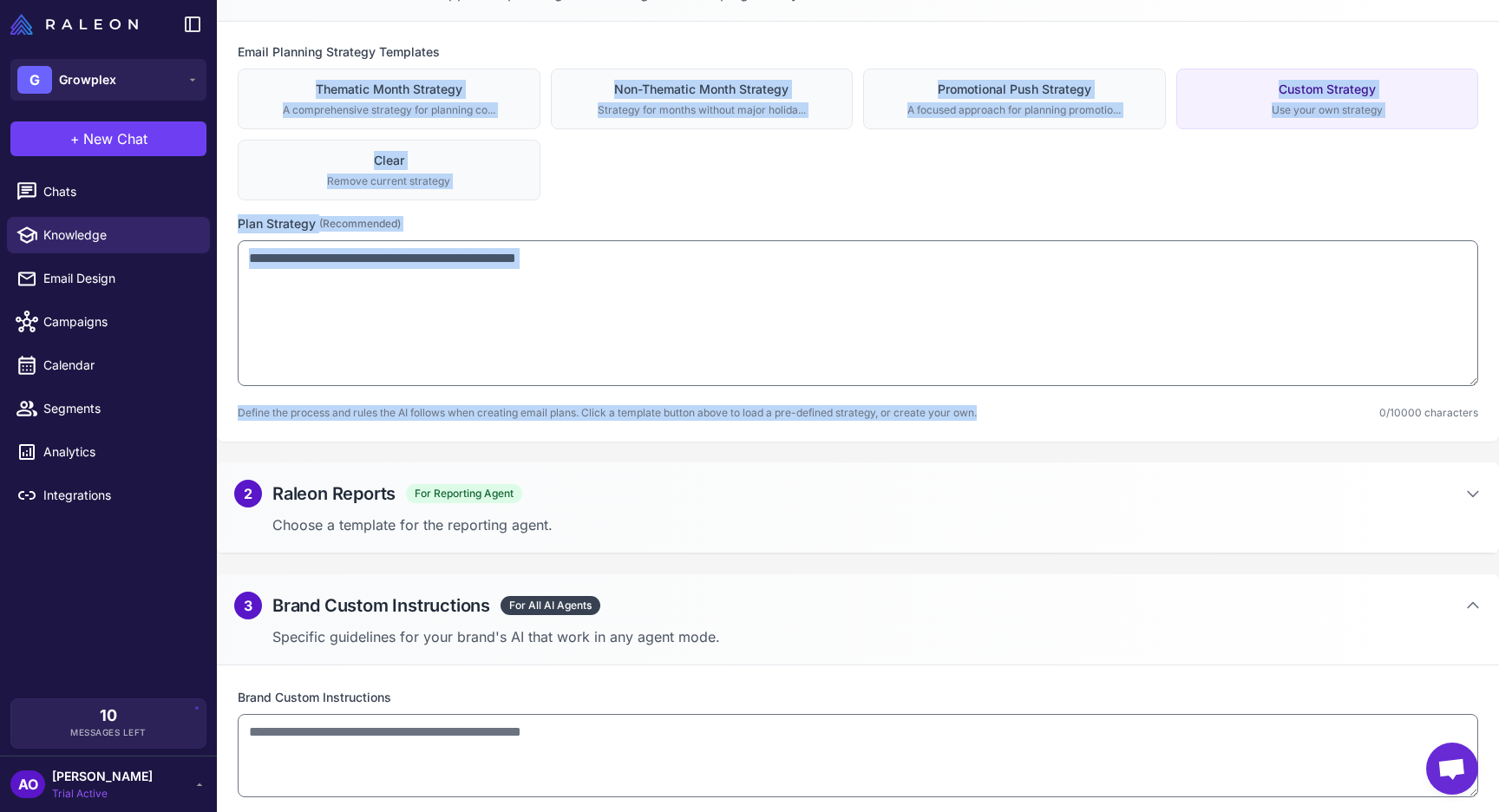
click at [1329, 80] on div "Custom Strategy" at bounding box center [1328, 89] width 280 height 19
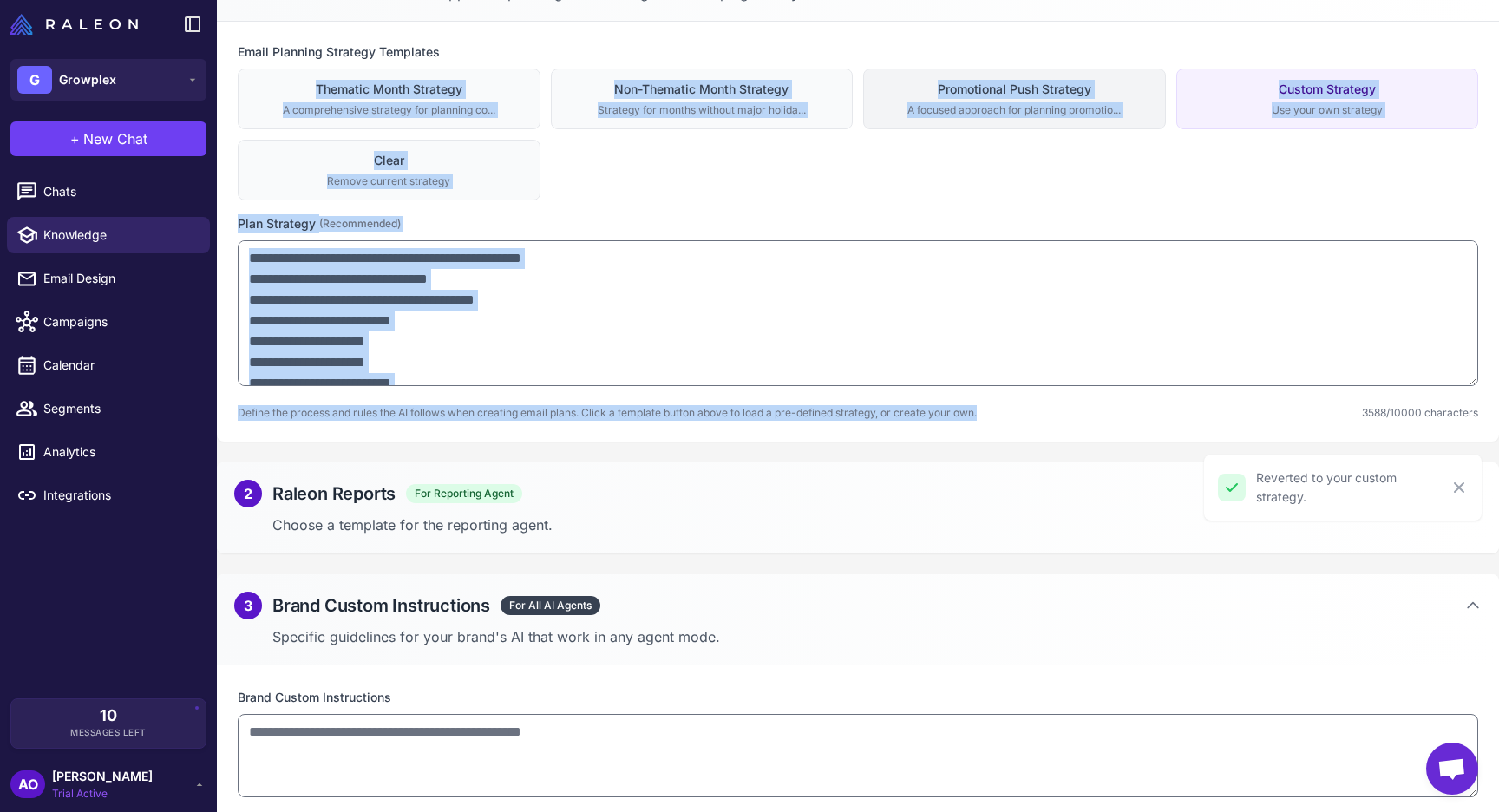
click at [1017, 85] on div "Promotional Push Strategy" at bounding box center [1015, 89] width 280 height 19
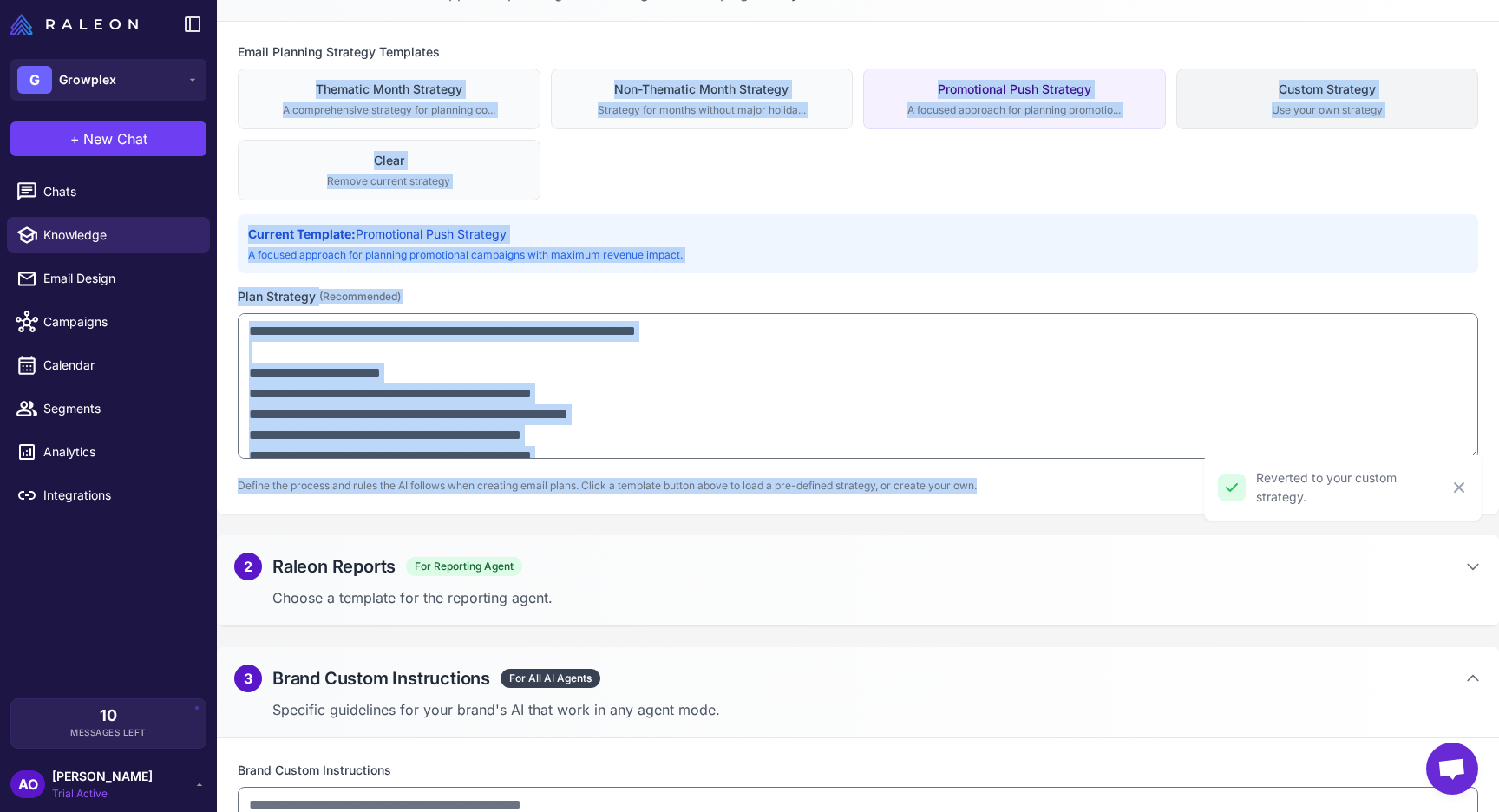
click at [1293, 89] on div "Custom Strategy" at bounding box center [1328, 89] width 280 height 19
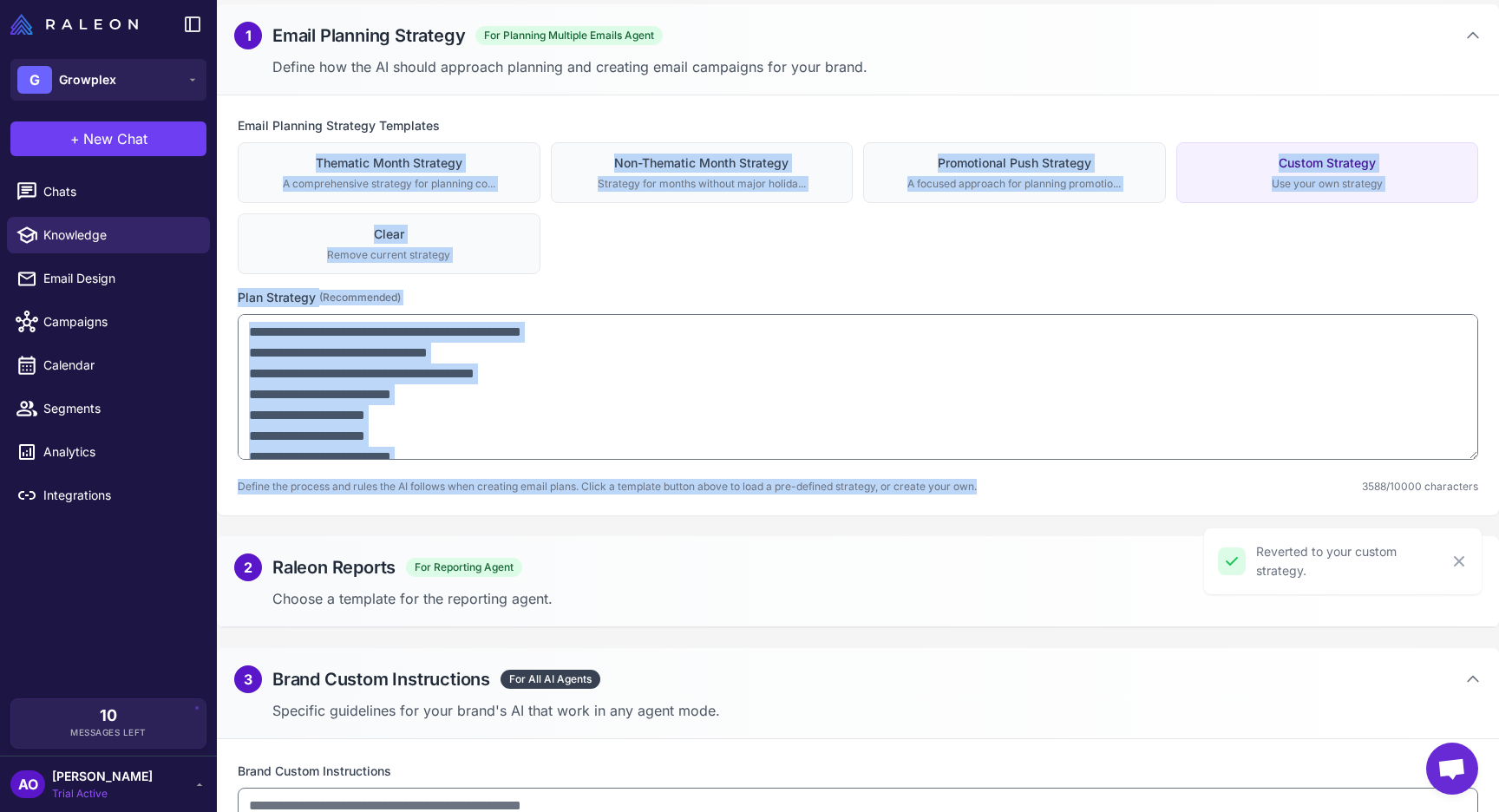
scroll to position [134, 0]
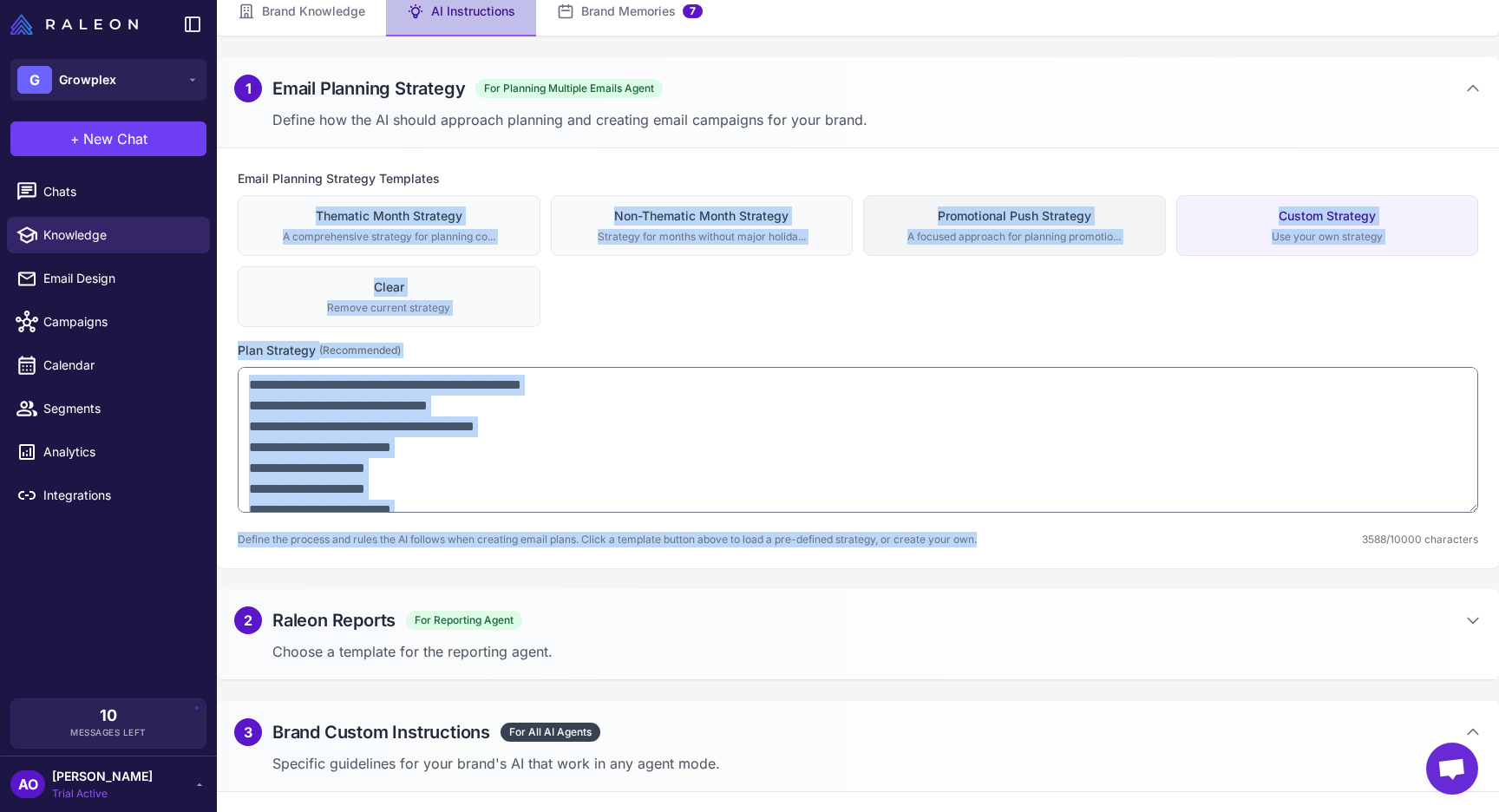
click at [1092, 213] on div "Promotional Push Strategy" at bounding box center [1015, 216] width 280 height 19
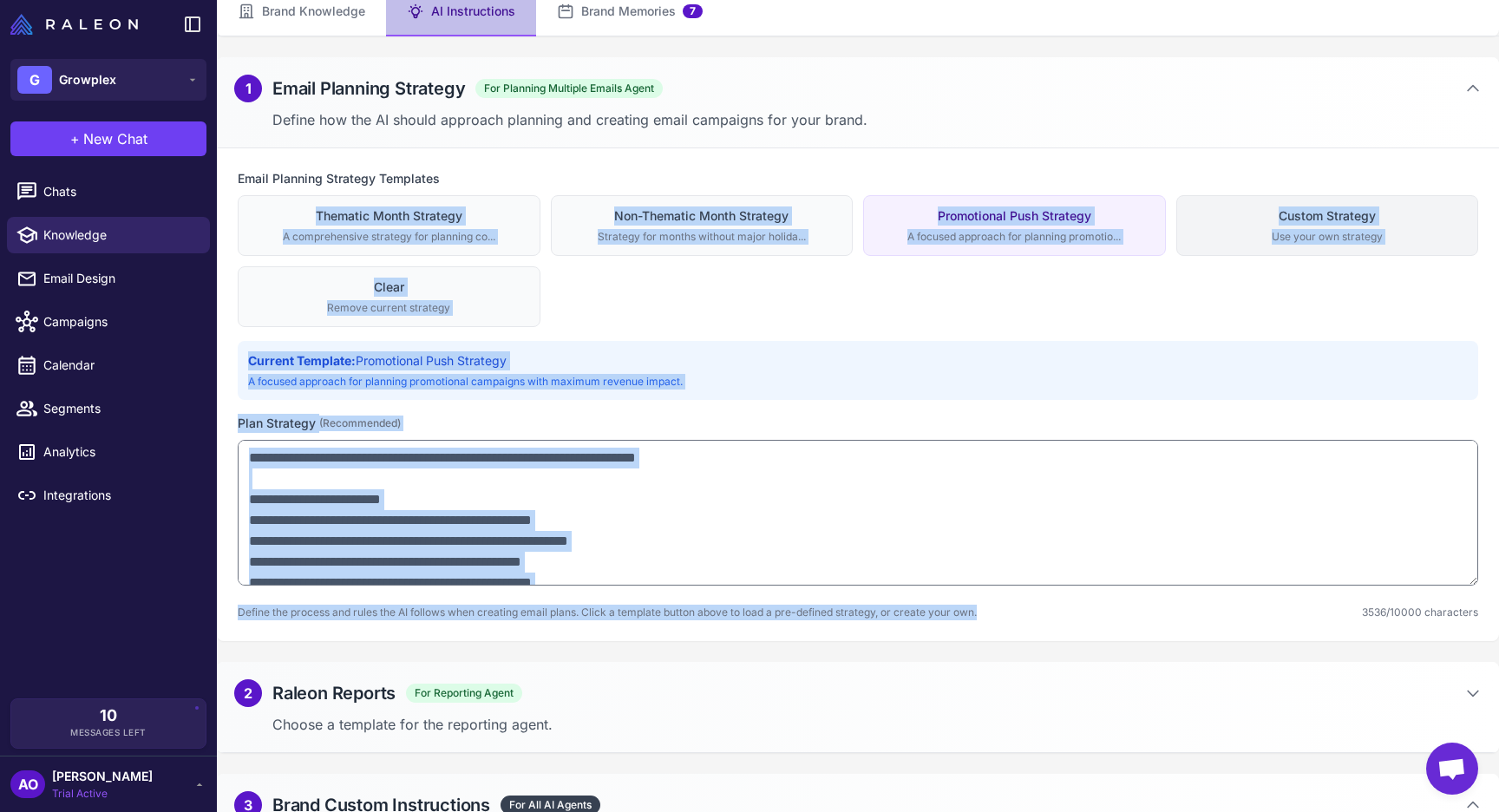
click at [1312, 218] on div "Custom Strategy" at bounding box center [1328, 216] width 280 height 19
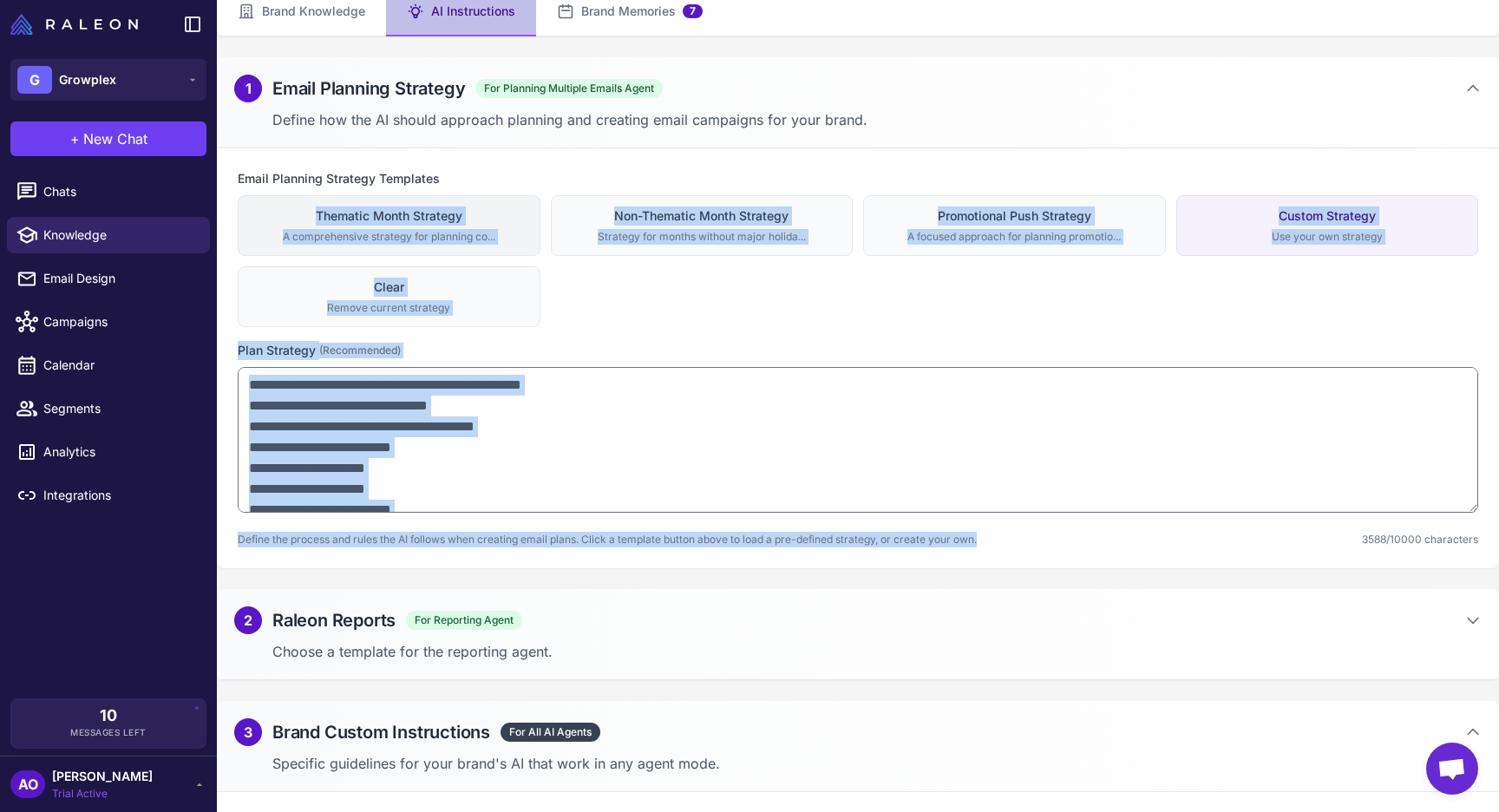
click at [350, 214] on div "Thematic Month Strategy" at bounding box center [389, 216] width 280 height 19
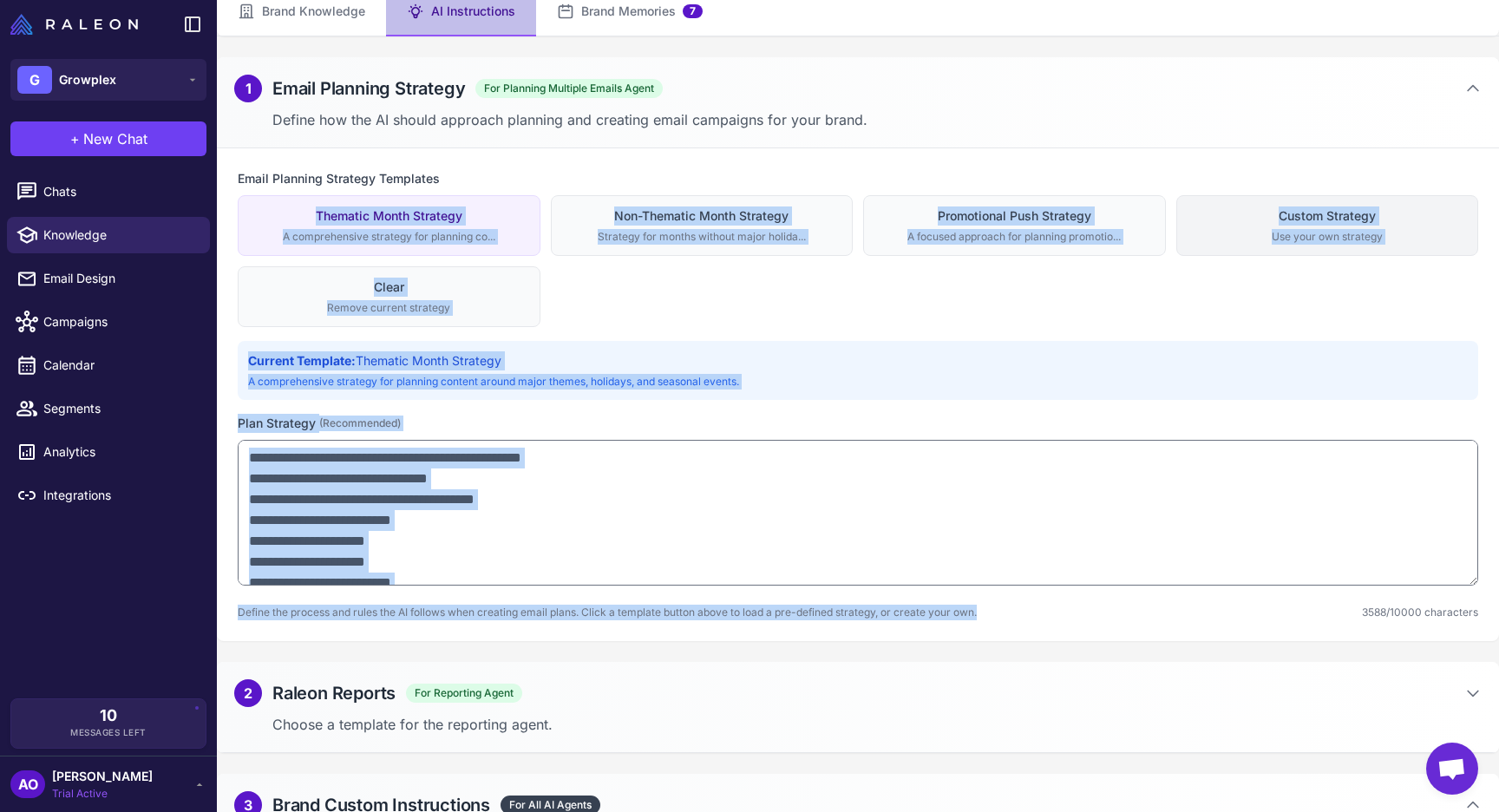
click at [1297, 224] on div "Custom Strategy" at bounding box center [1328, 216] width 280 height 19
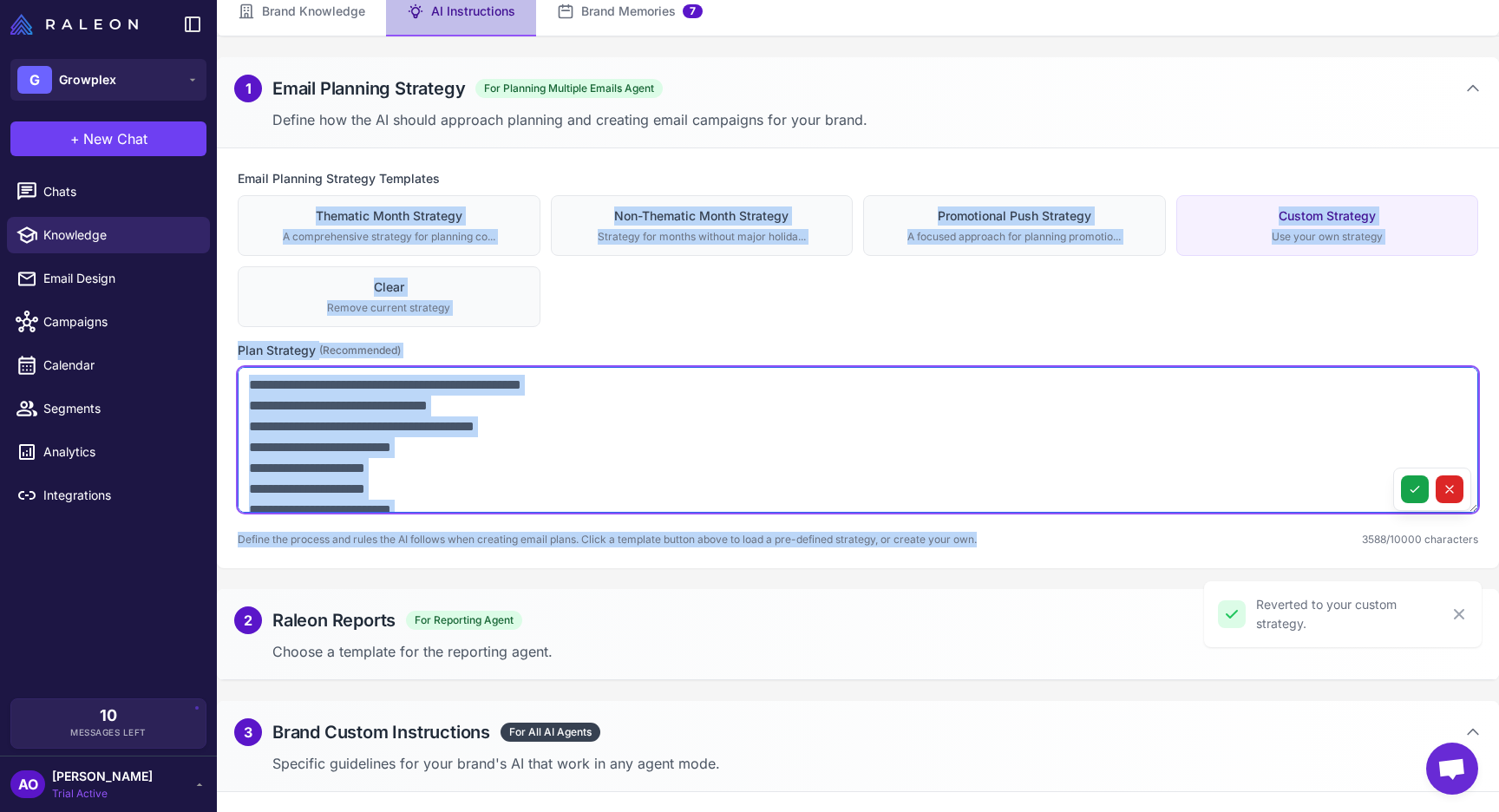
click at [590, 452] on textarea at bounding box center [858, 440] width 1241 height 145
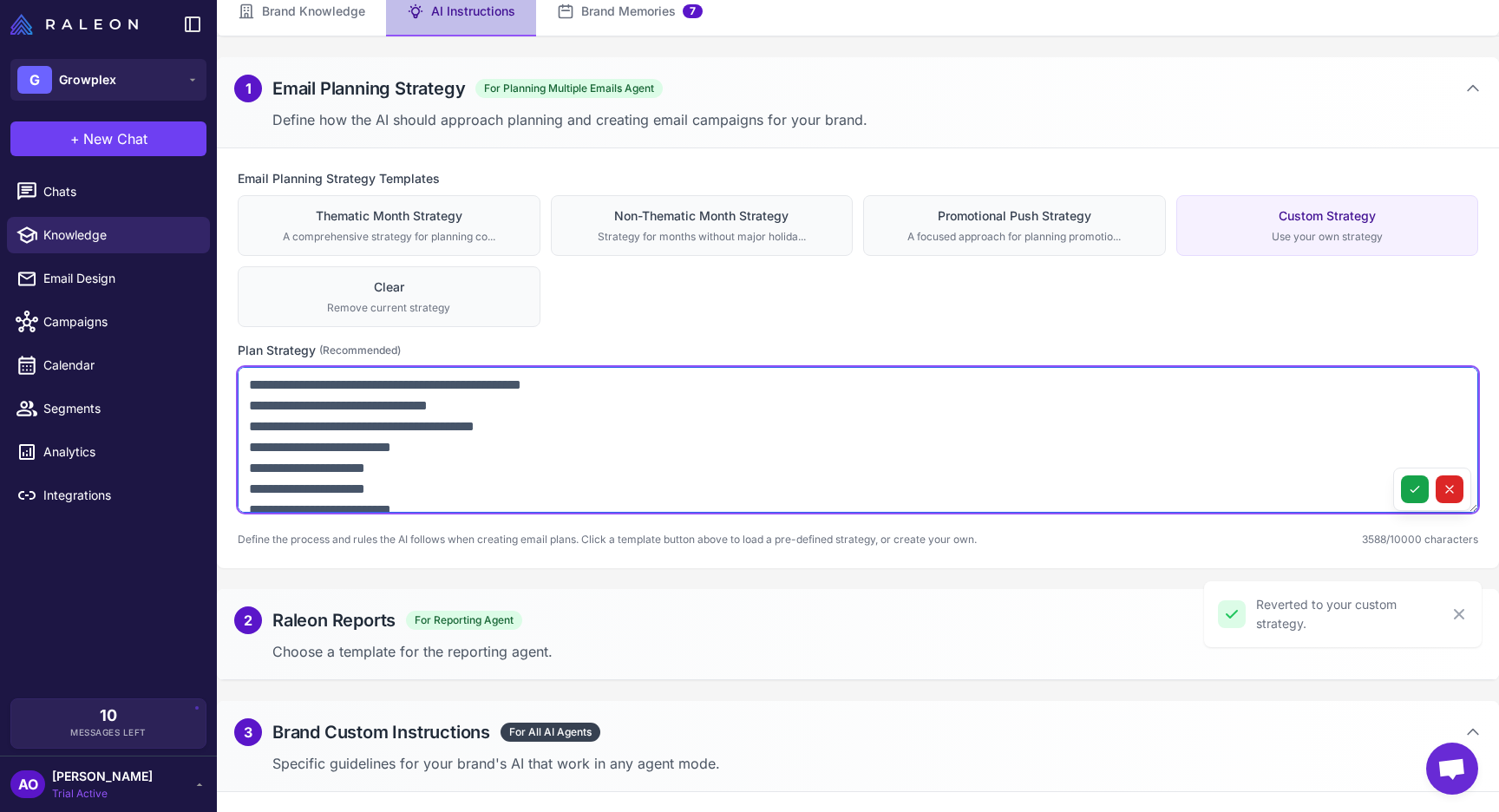
scroll to position [0, 0]
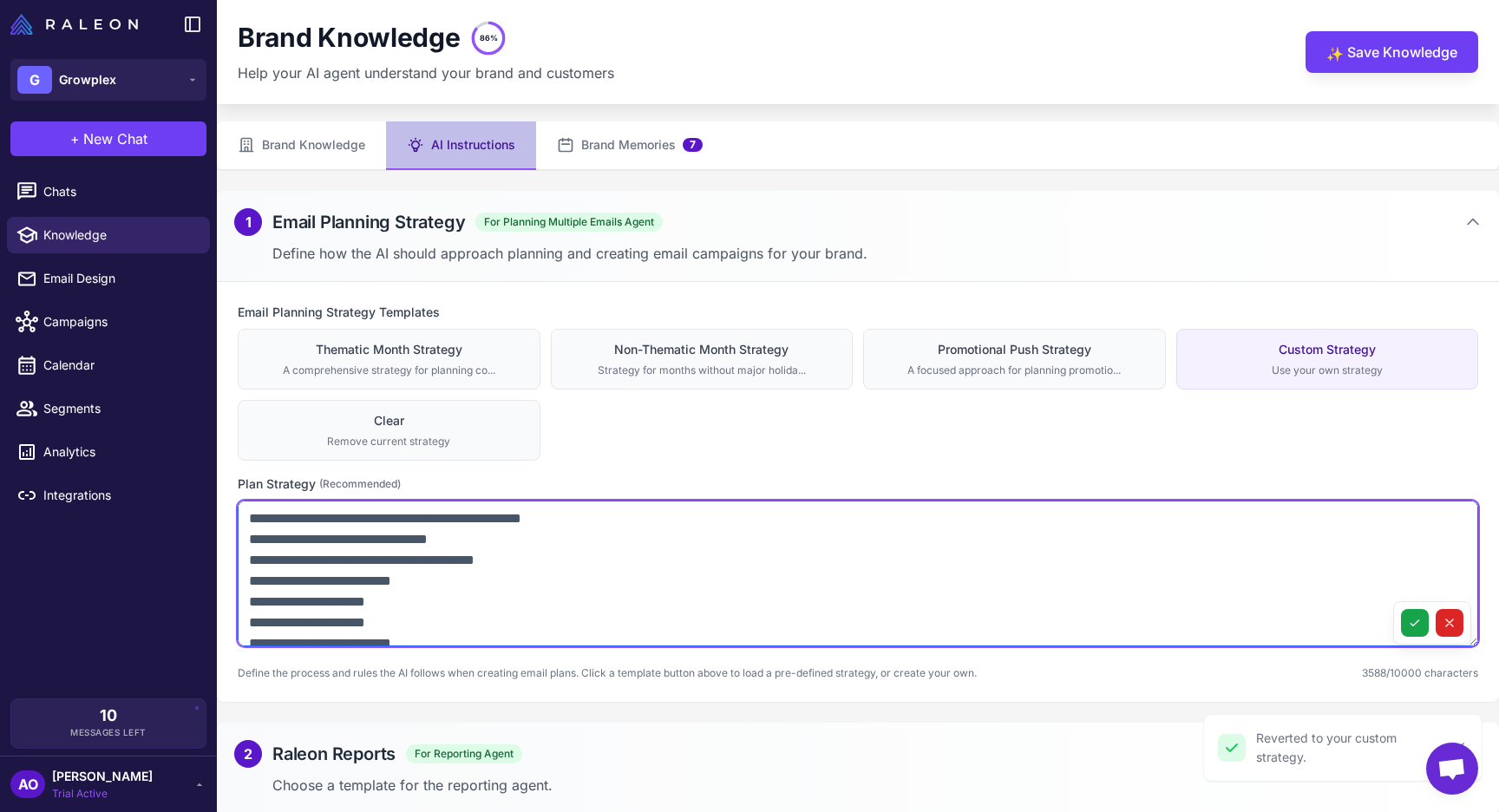
click at [454, 557] on textarea at bounding box center [858, 573] width 1241 height 145
paste textarea "**********"
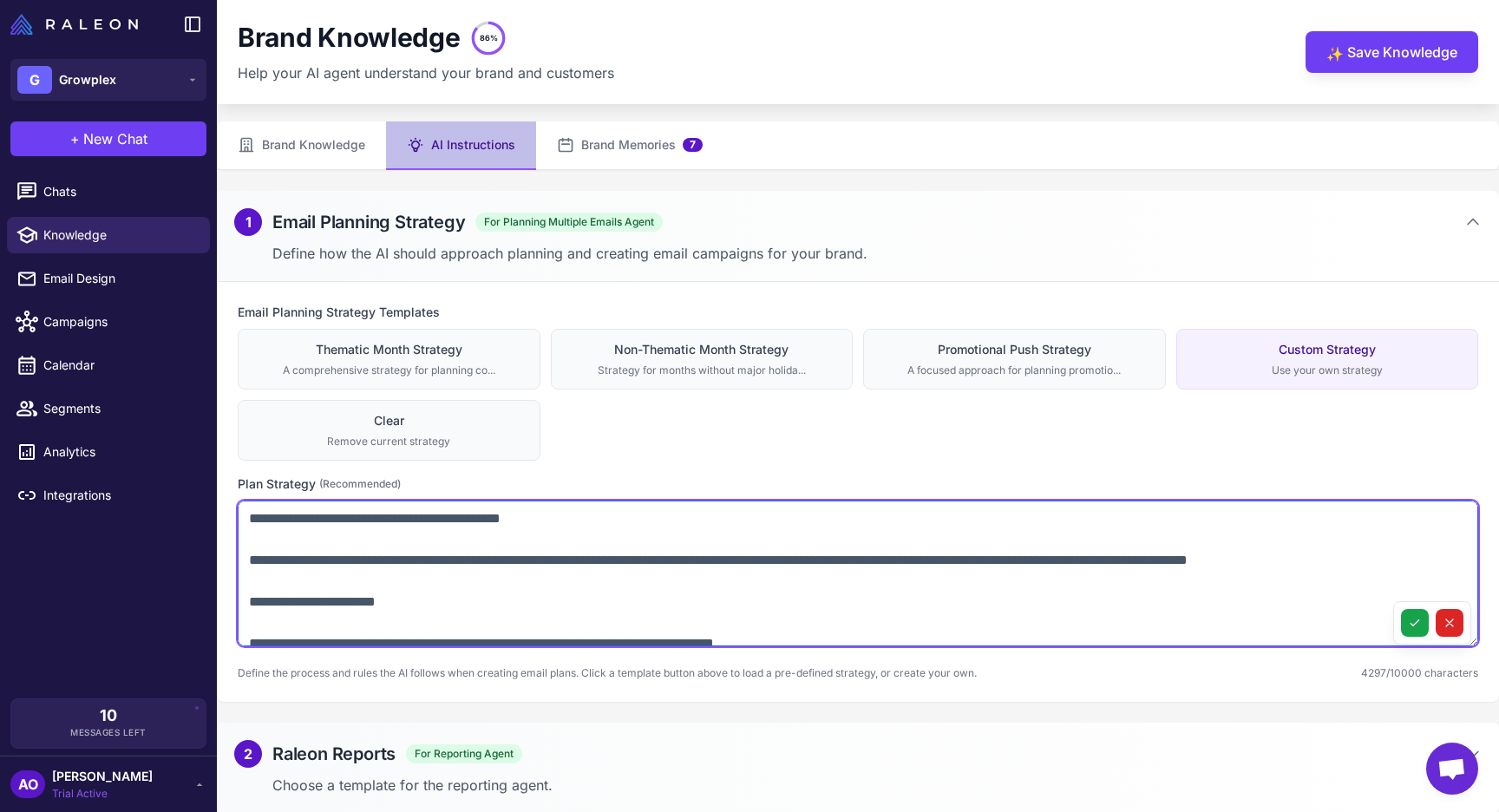
drag, startPoint x: 411, startPoint y: 624, endPoint x: 340, endPoint y: 625, distance: 71.0
click at [340, 625] on textarea at bounding box center [858, 573] width 1241 height 145
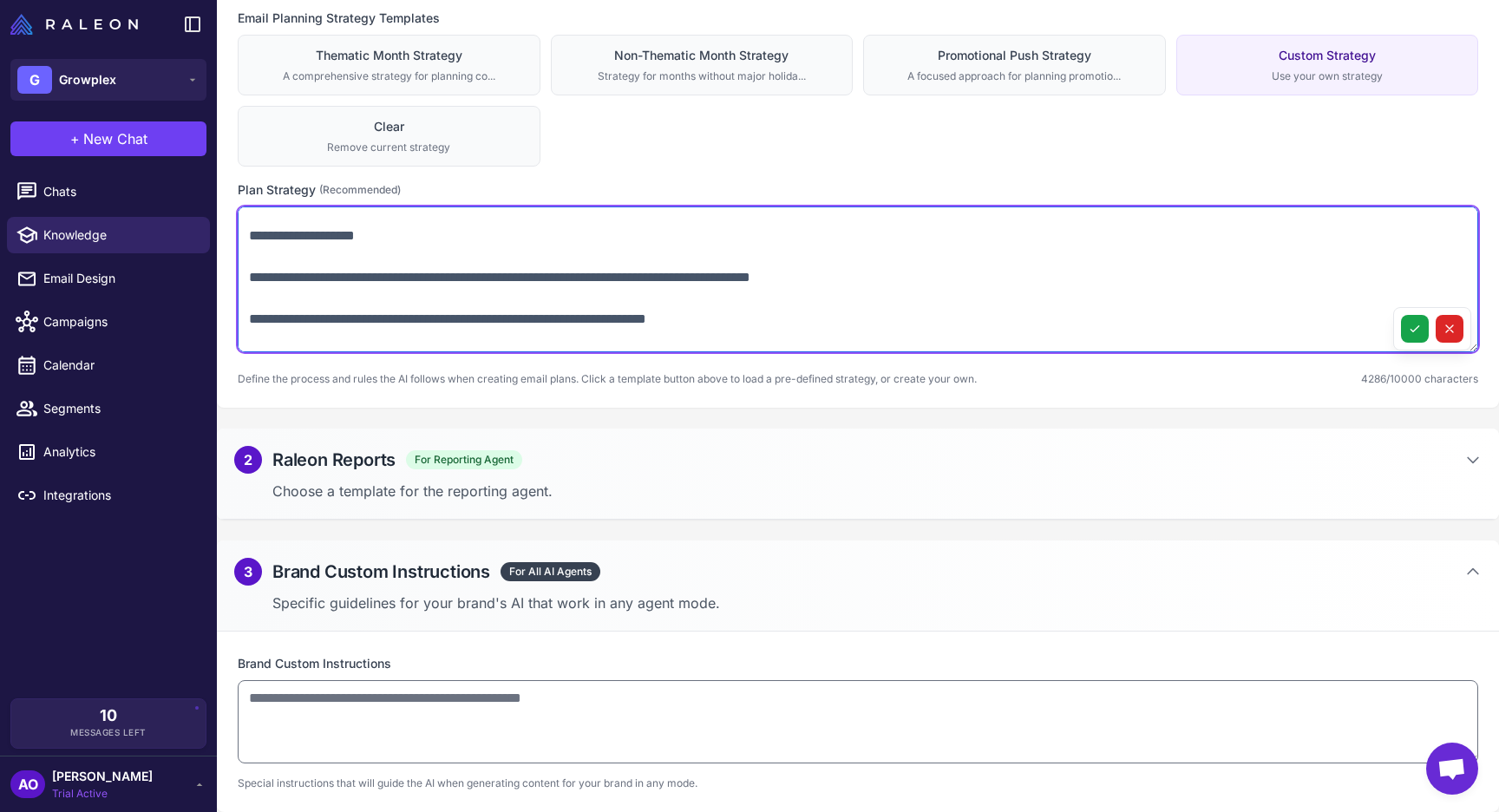
scroll to position [2535, 0]
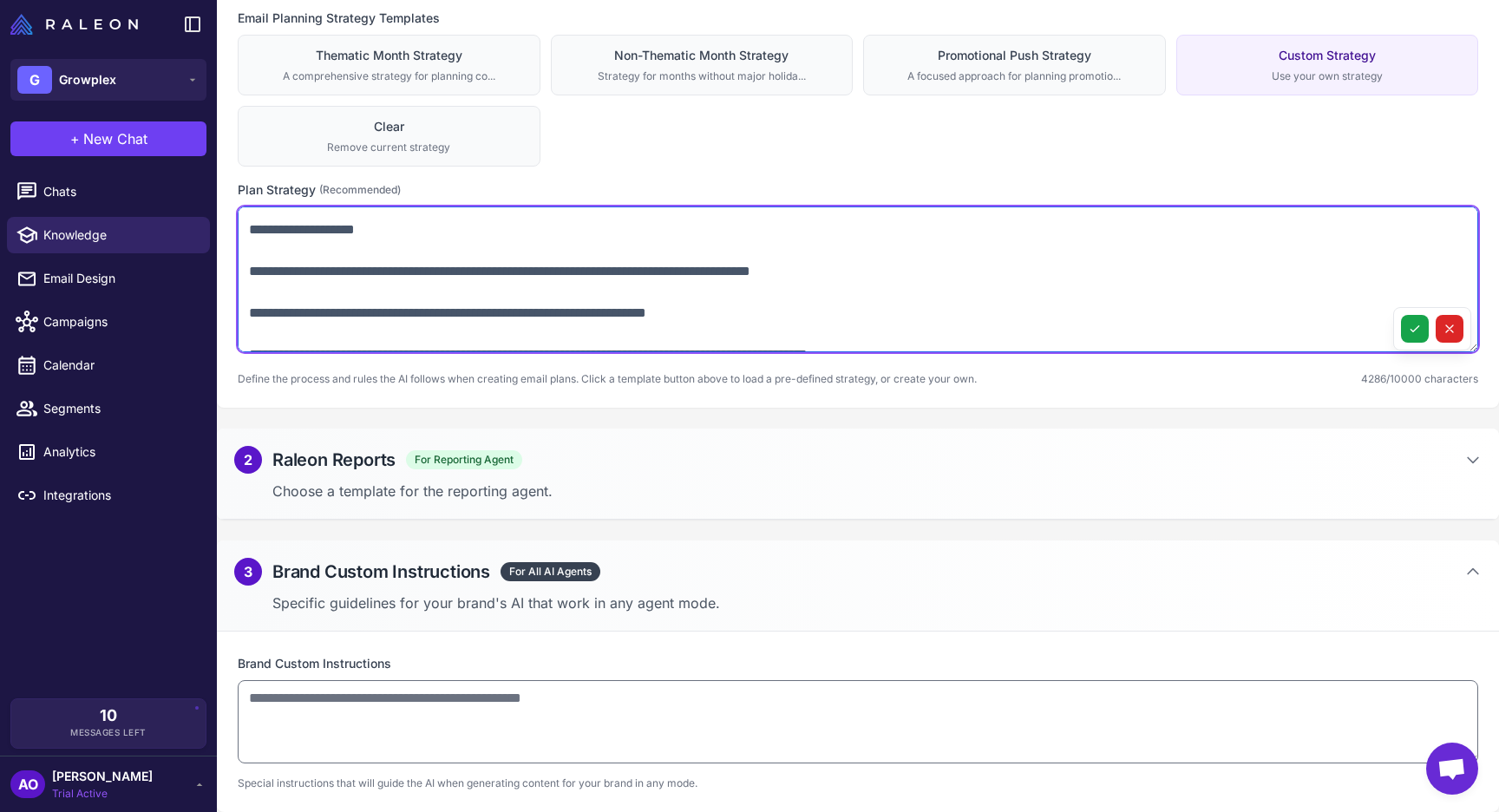
click at [251, 293] on textarea at bounding box center [858, 279] width 1241 height 145
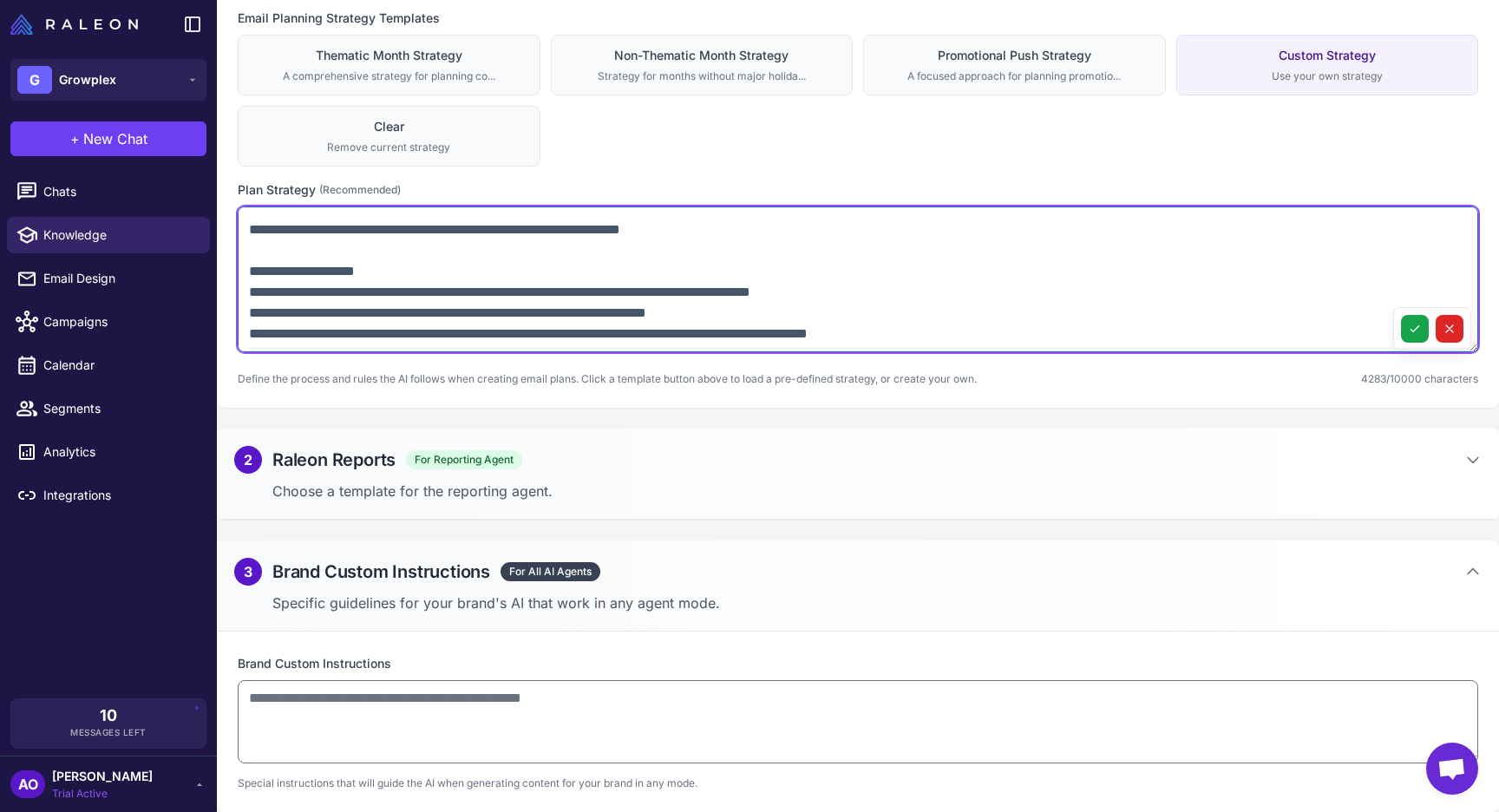
scroll to position [2514, 0]
click at [248, 290] on textarea at bounding box center [858, 279] width 1241 height 145
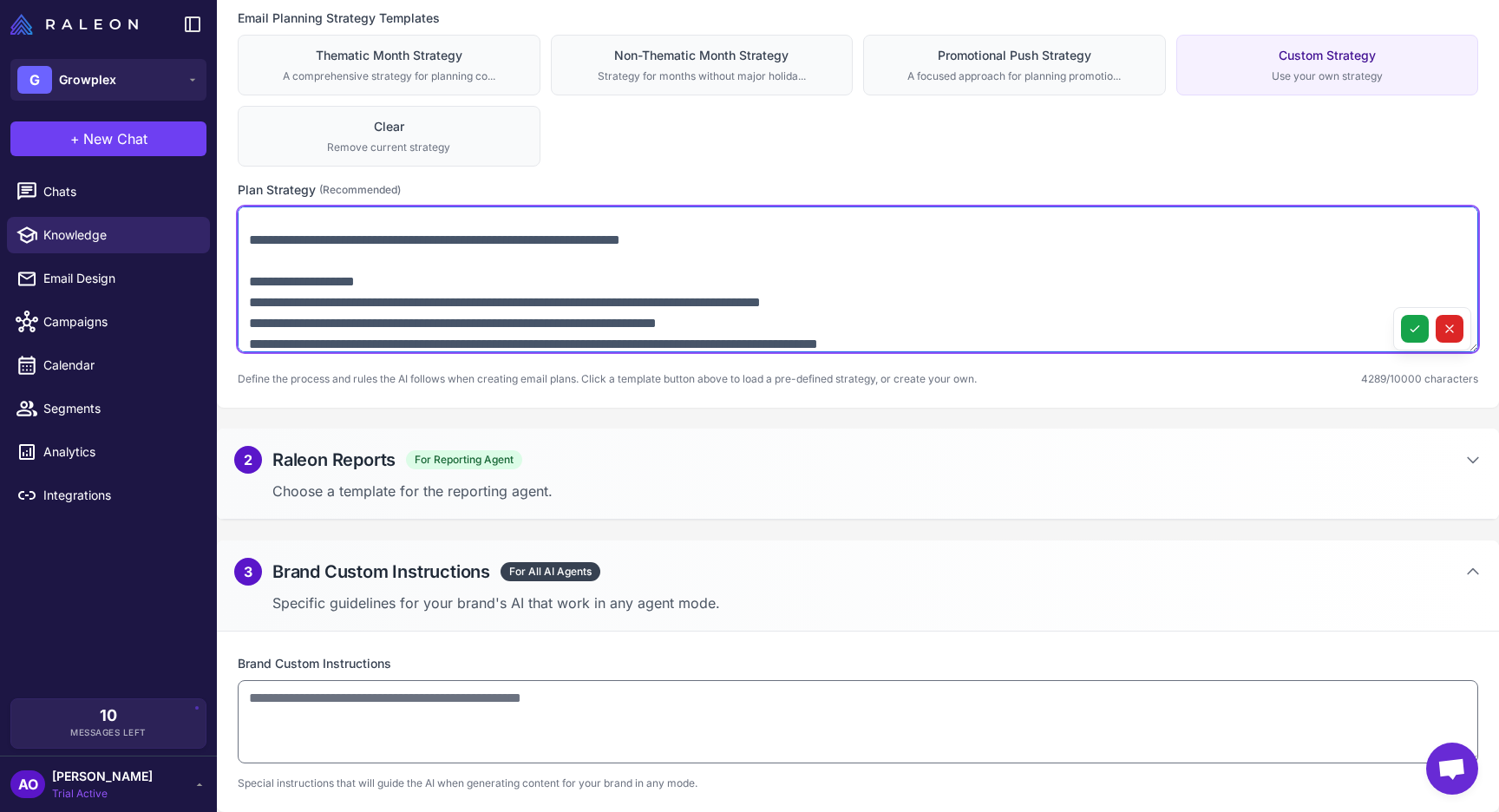
scroll to position [2452, 0]
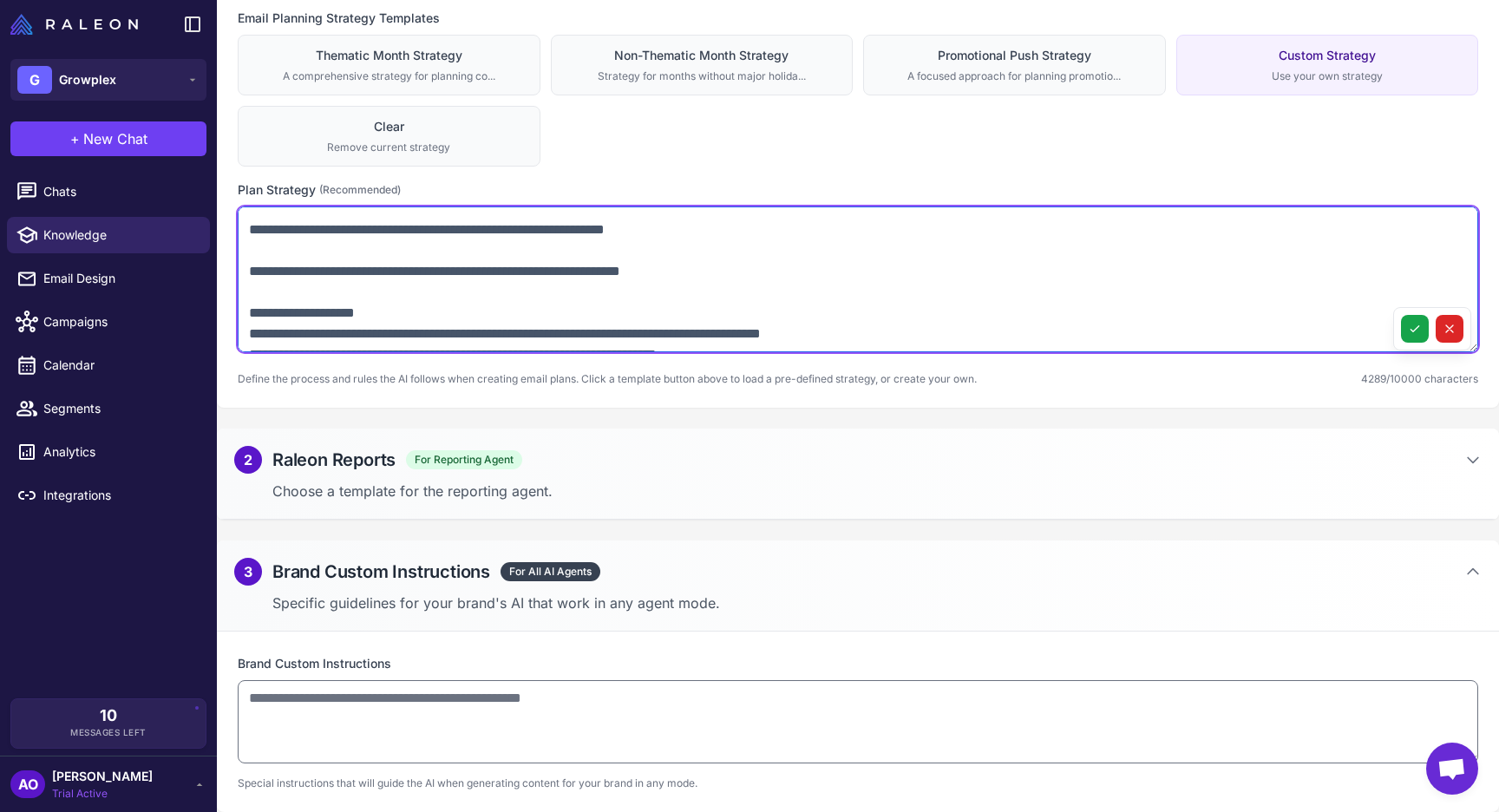
click at [251, 291] on textarea at bounding box center [858, 279] width 1241 height 145
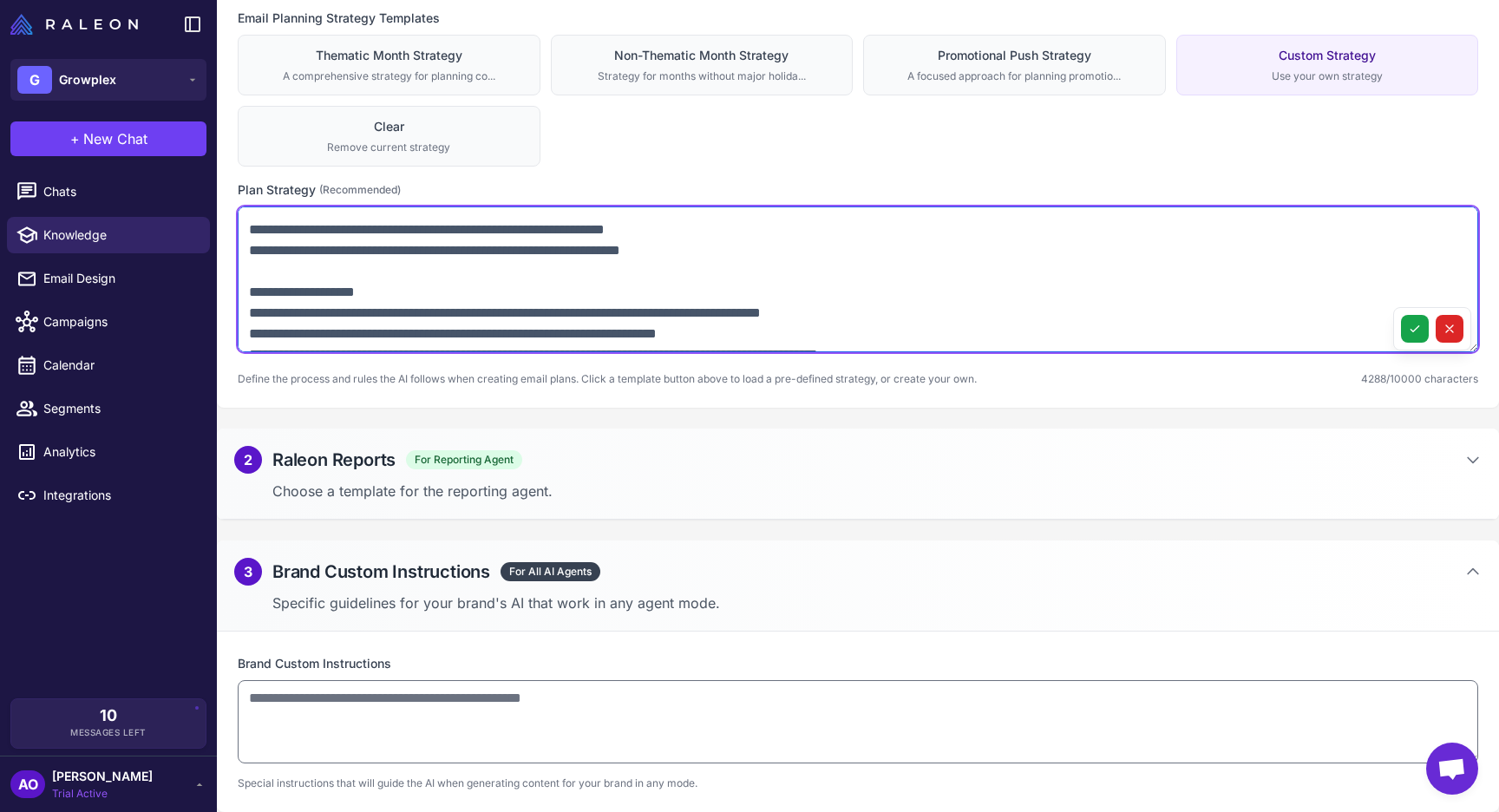
click at [441, 274] on textarea at bounding box center [858, 279] width 1241 height 145
click at [245, 272] on textarea at bounding box center [858, 279] width 1241 height 145
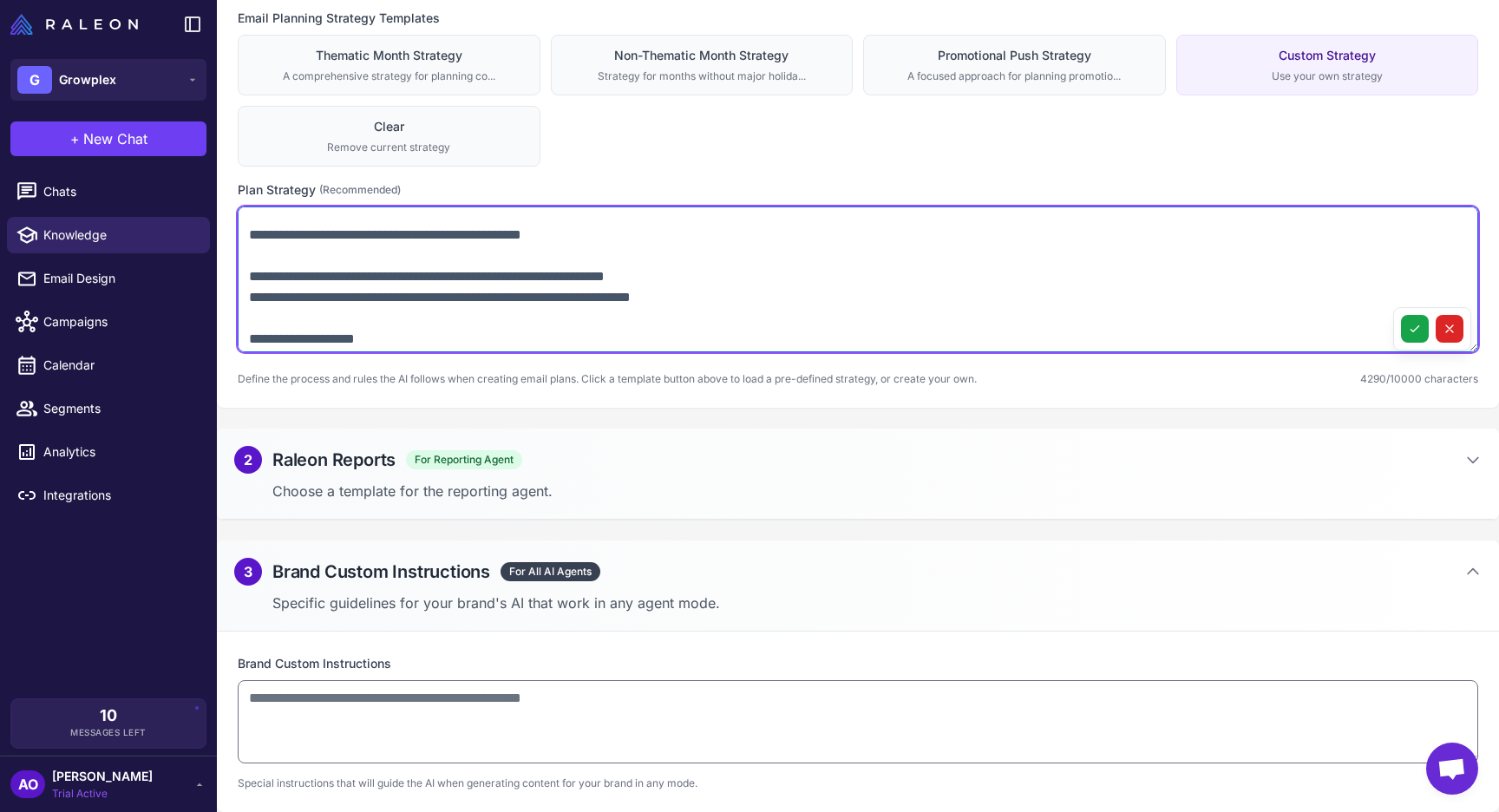
scroll to position [2382, 0]
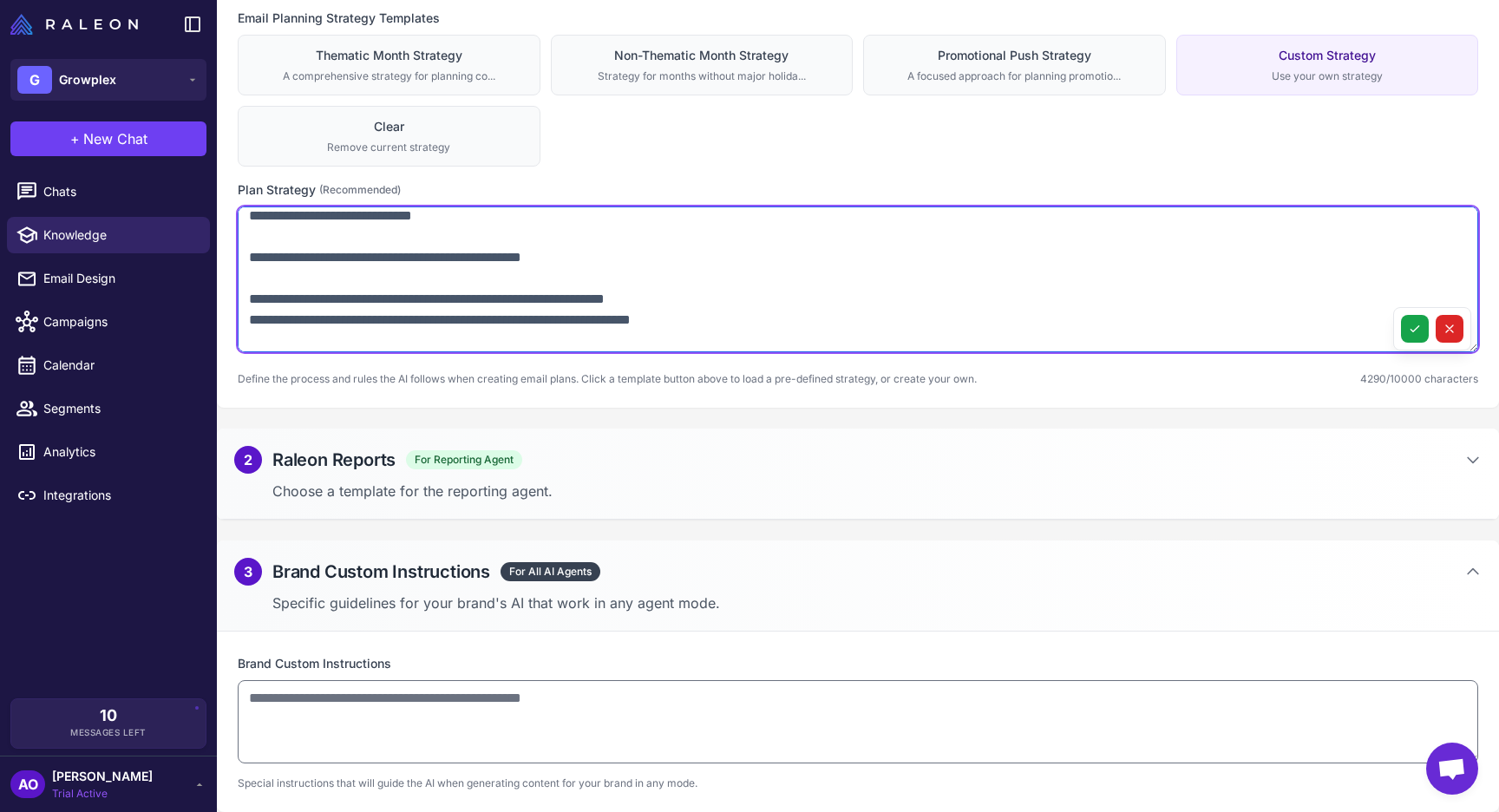
click at [249, 319] on textarea at bounding box center [858, 279] width 1241 height 145
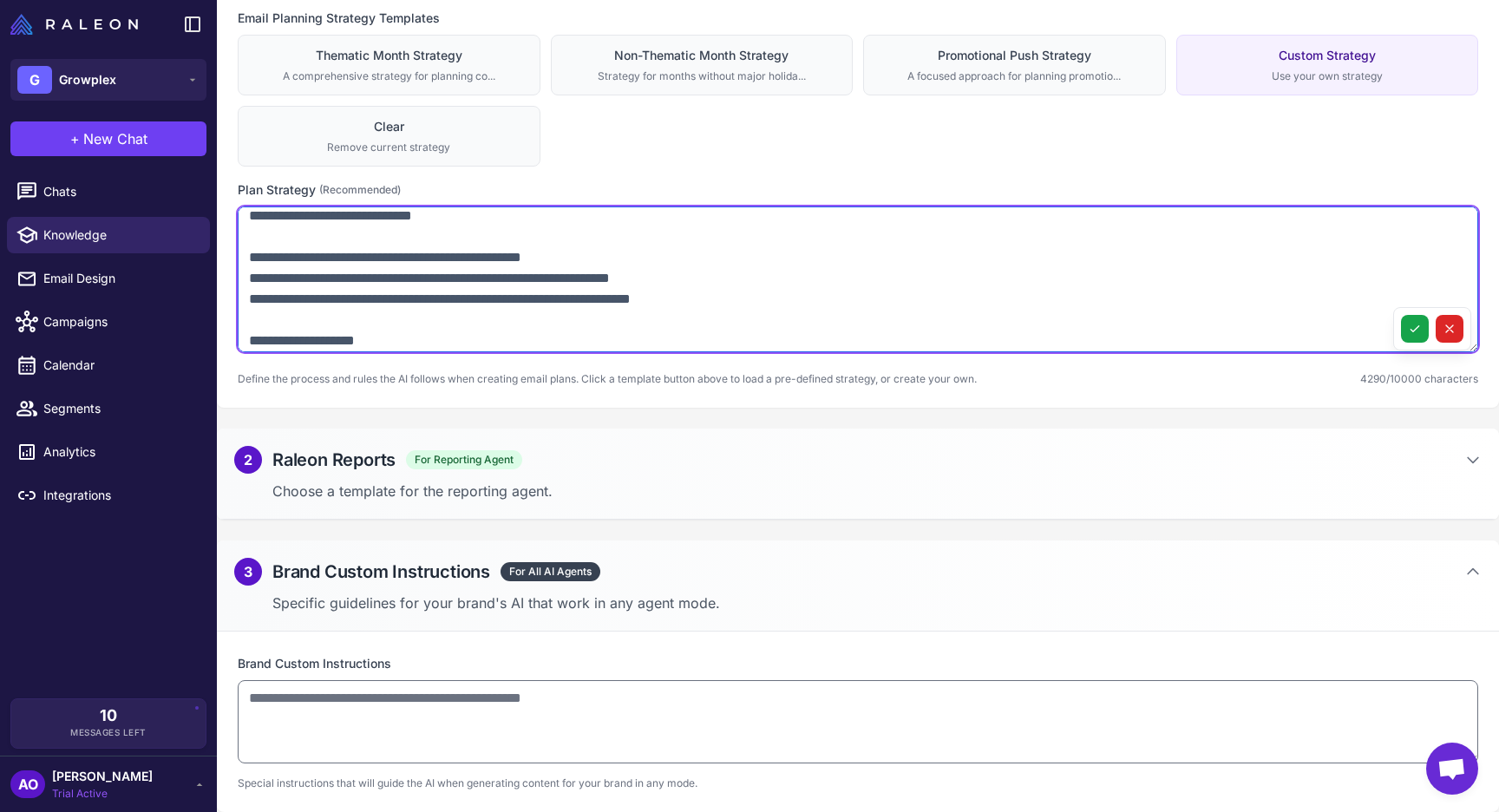
click at [250, 279] on textarea at bounding box center [858, 279] width 1241 height 145
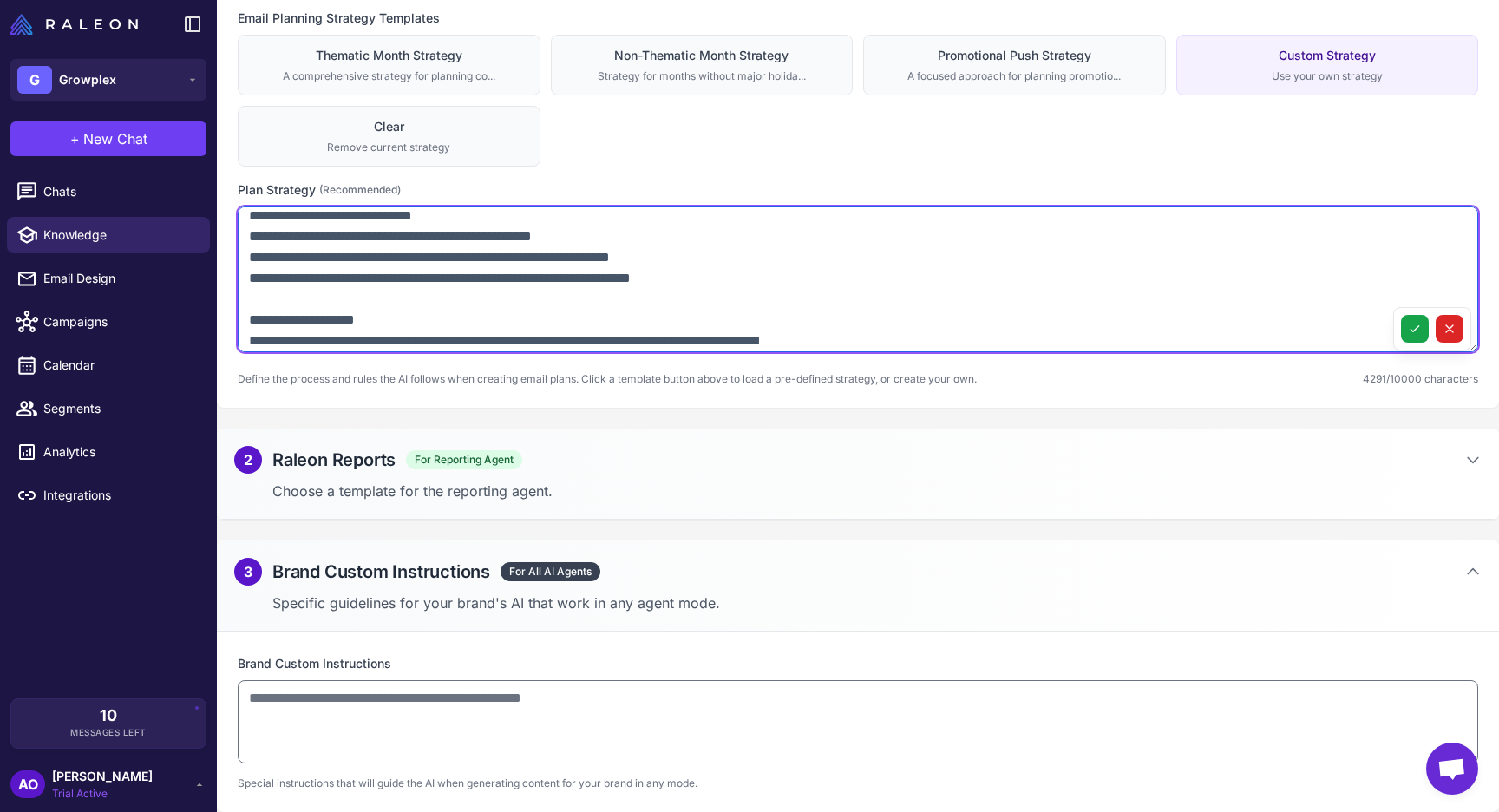
click at [403, 258] on textarea at bounding box center [858, 279] width 1241 height 145
click at [560, 258] on textarea at bounding box center [858, 279] width 1241 height 145
click at [452, 300] on textarea at bounding box center [858, 279] width 1241 height 145
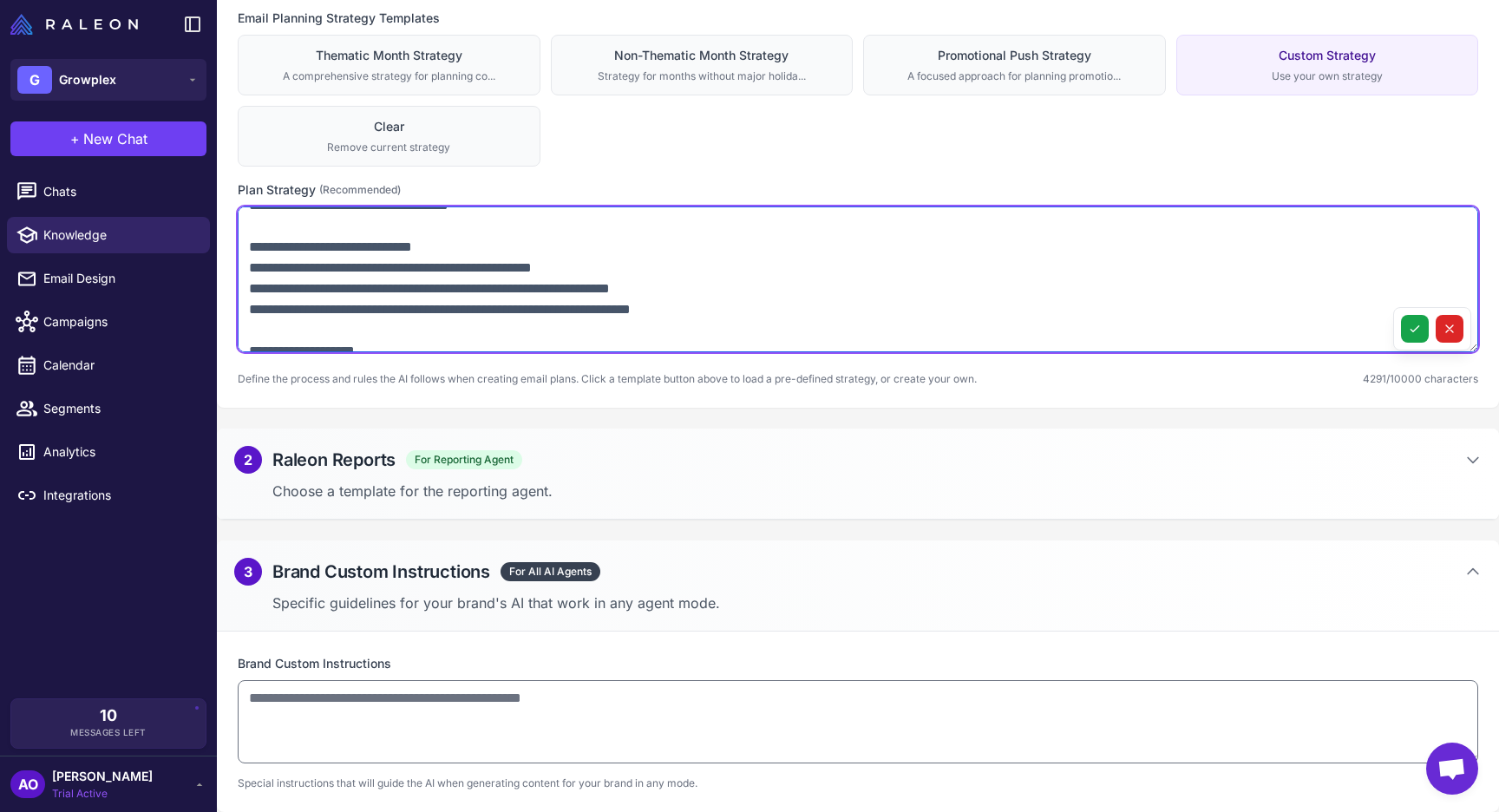
scroll to position [2361, 0]
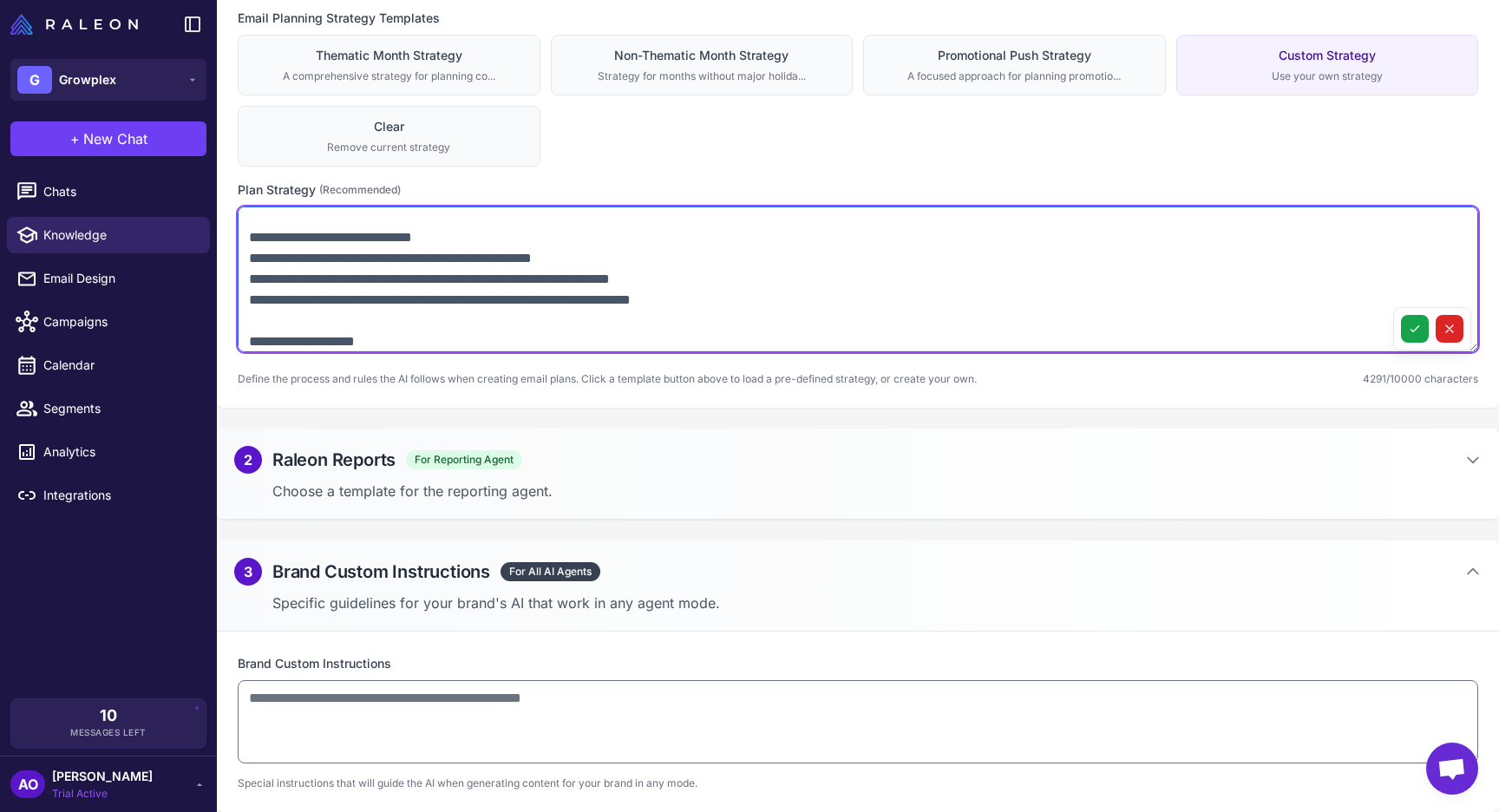
click at [256, 303] on textarea at bounding box center [858, 279] width 1241 height 145
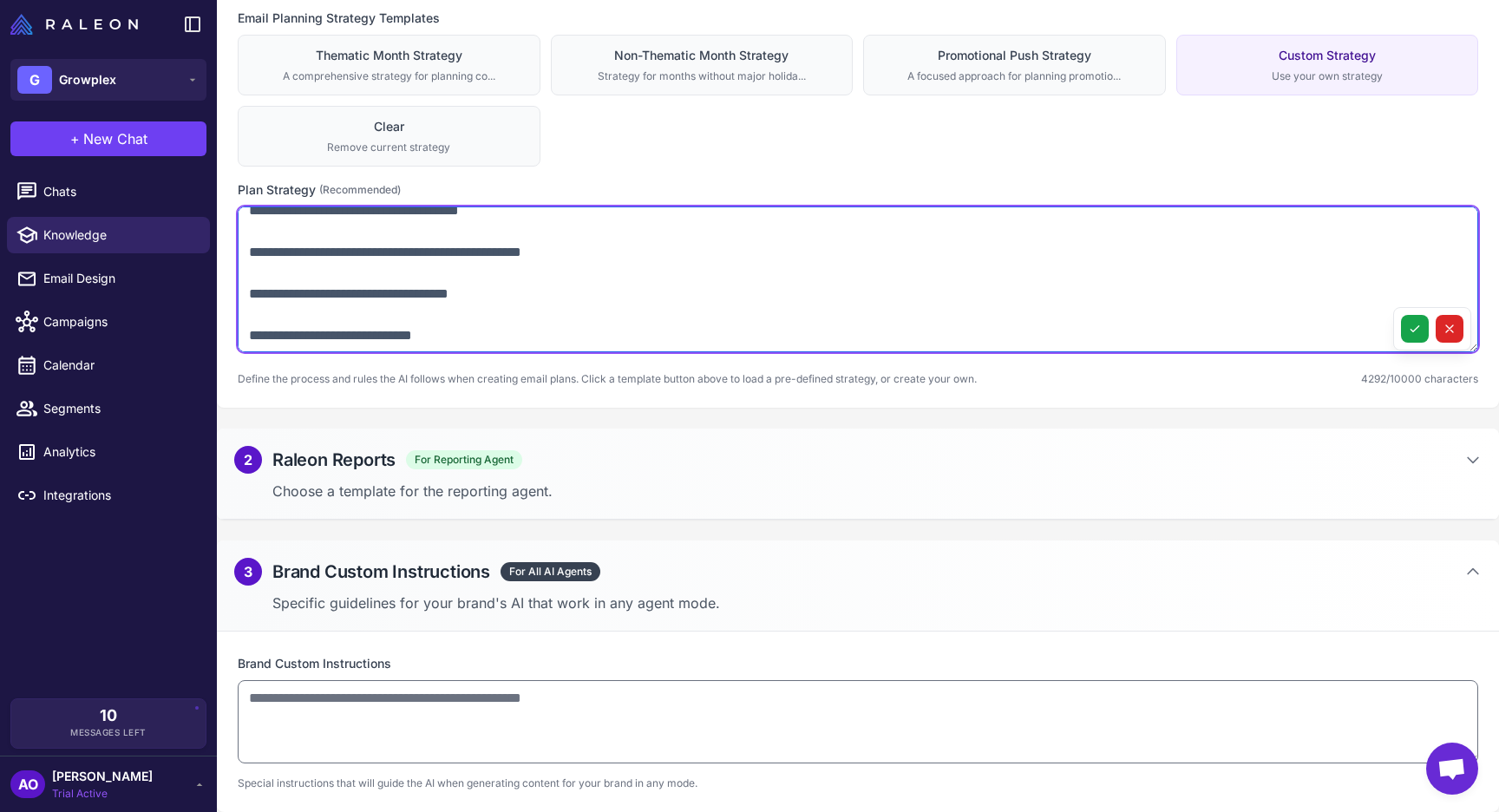
scroll to position [2242, 0]
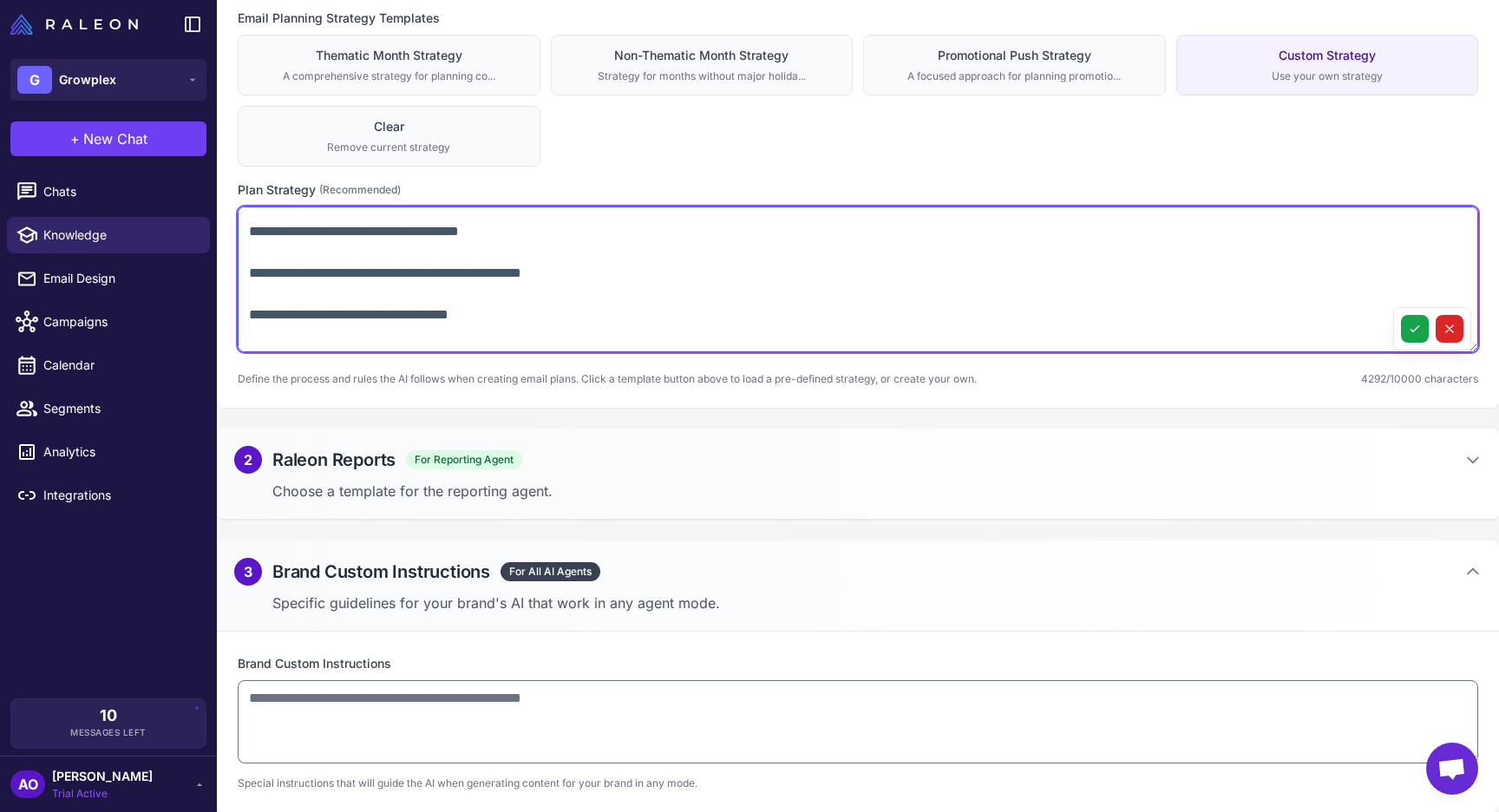
click at [251, 331] on textarea at bounding box center [858, 279] width 1241 height 145
click at [251, 296] on textarea at bounding box center [858, 279] width 1241 height 145
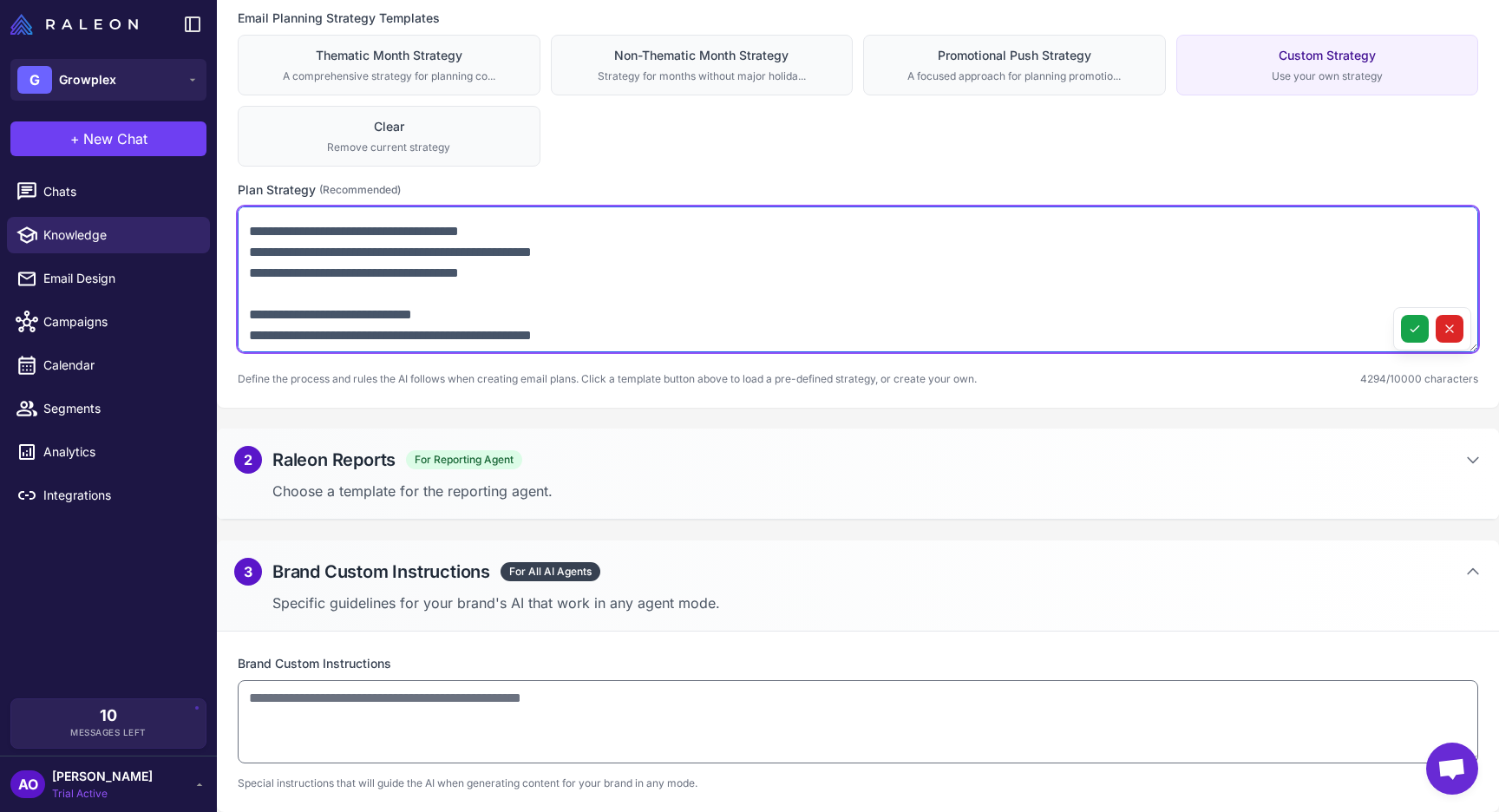
click at [321, 294] on textarea at bounding box center [858, 279] width 1241 height 145
click at [491, 295] on textarea at bounding box center [858, 279] width 1241 height 145
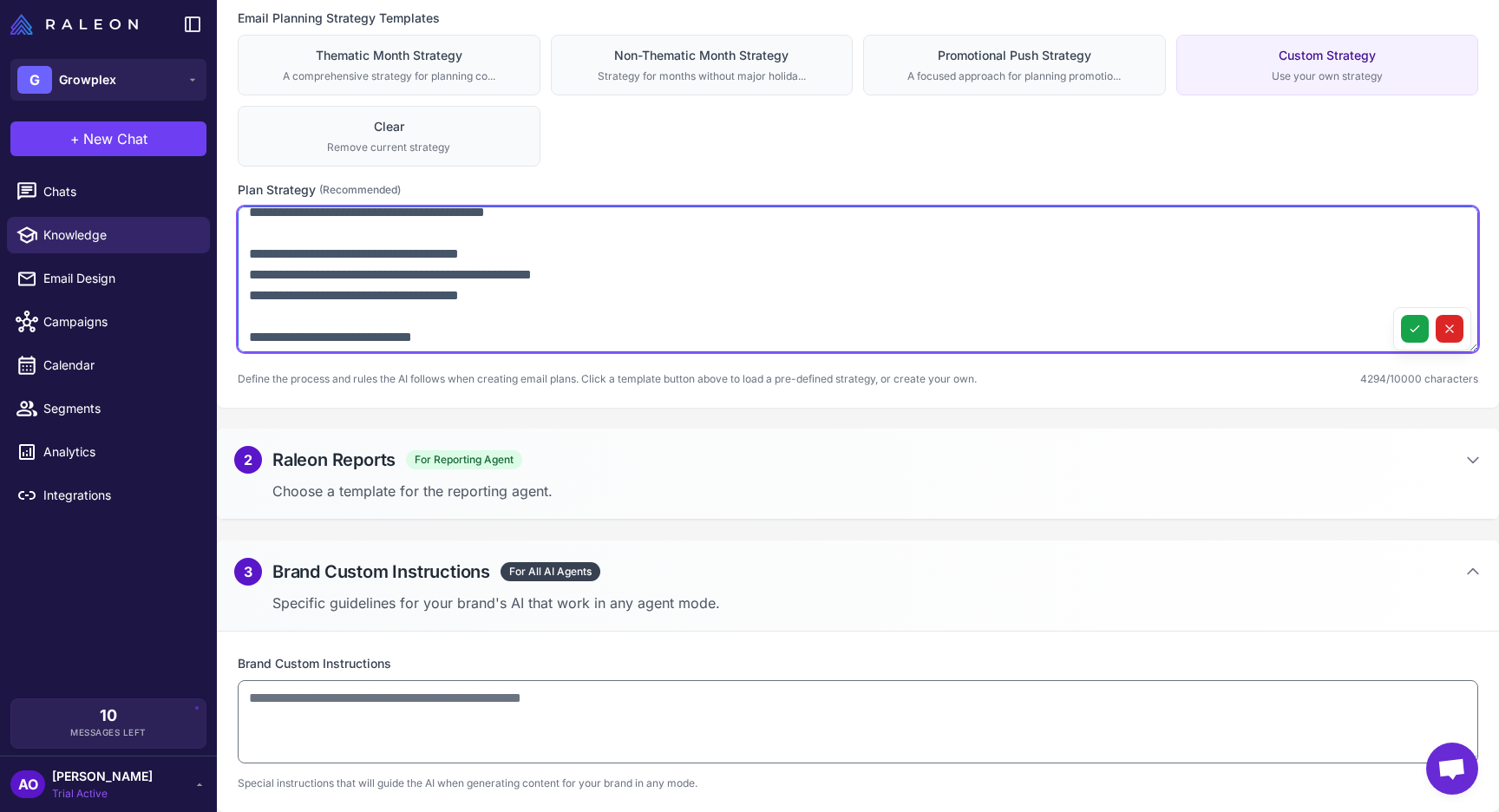
click at [249, 275] on textarea at bounding box center [858, 279] width 1241 height 145
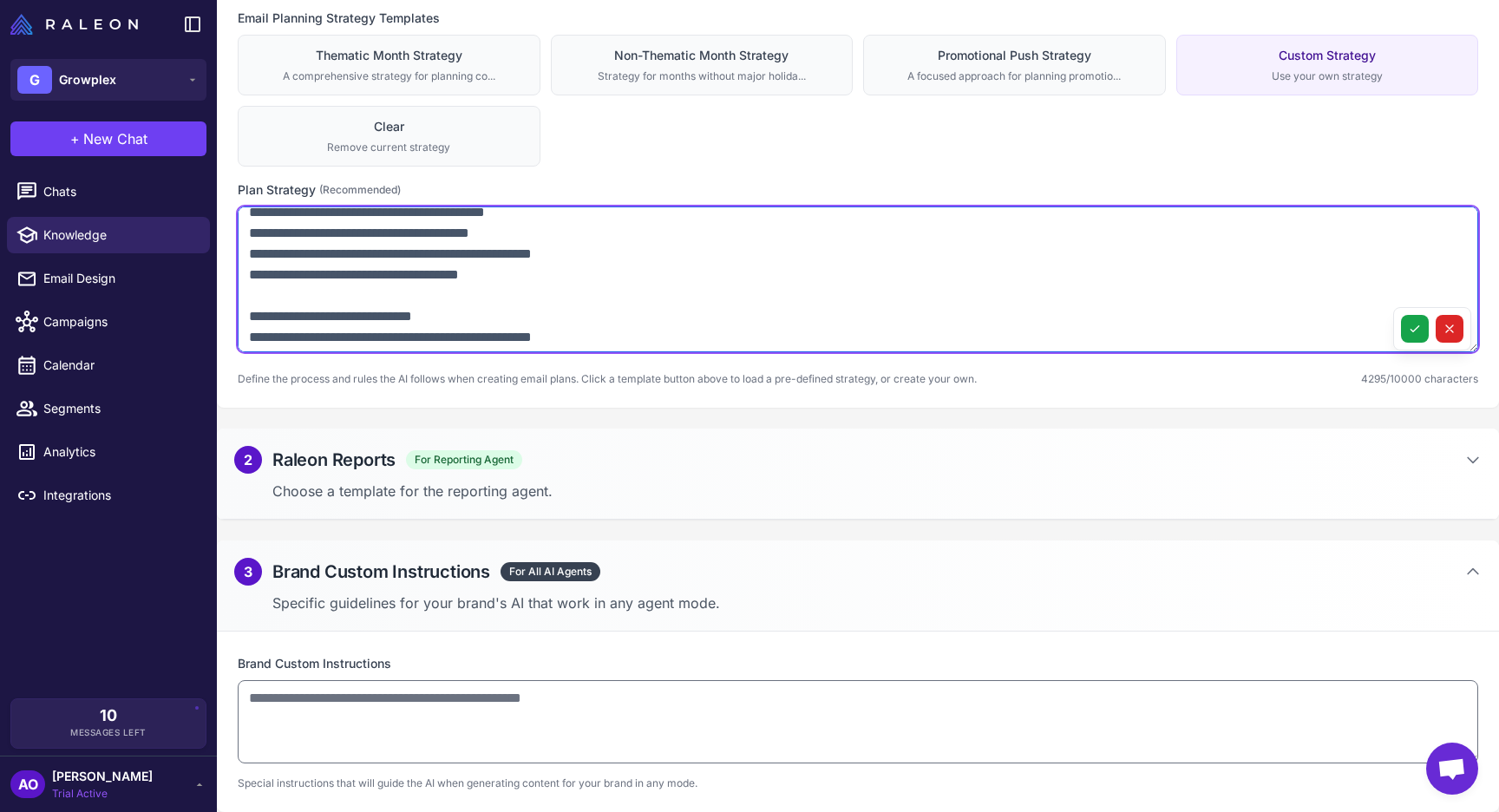
click at [250, 237] on textarea at bounding box center [858, 279] width 1241 height 145
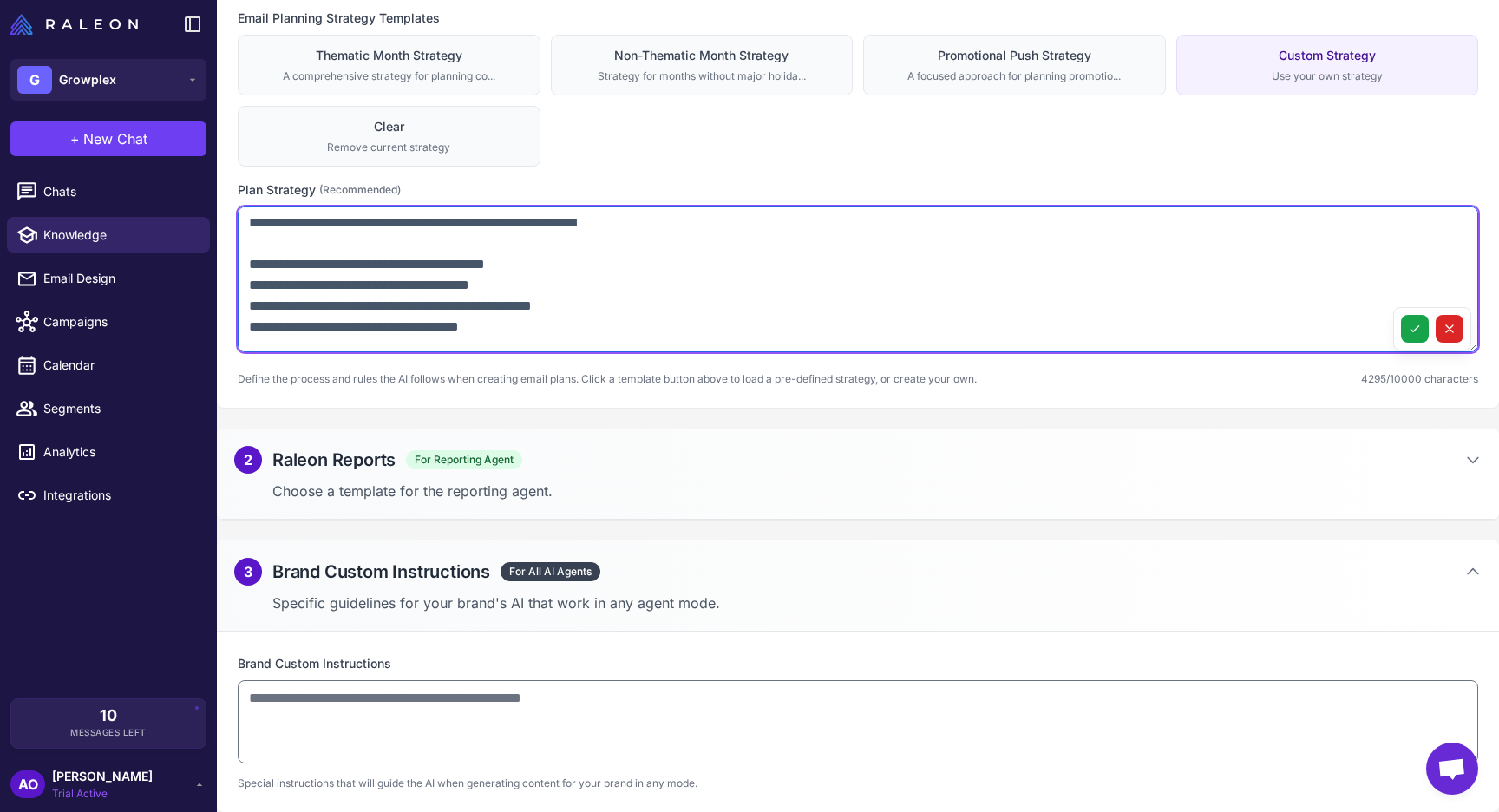
scroll to position [2164, 0]
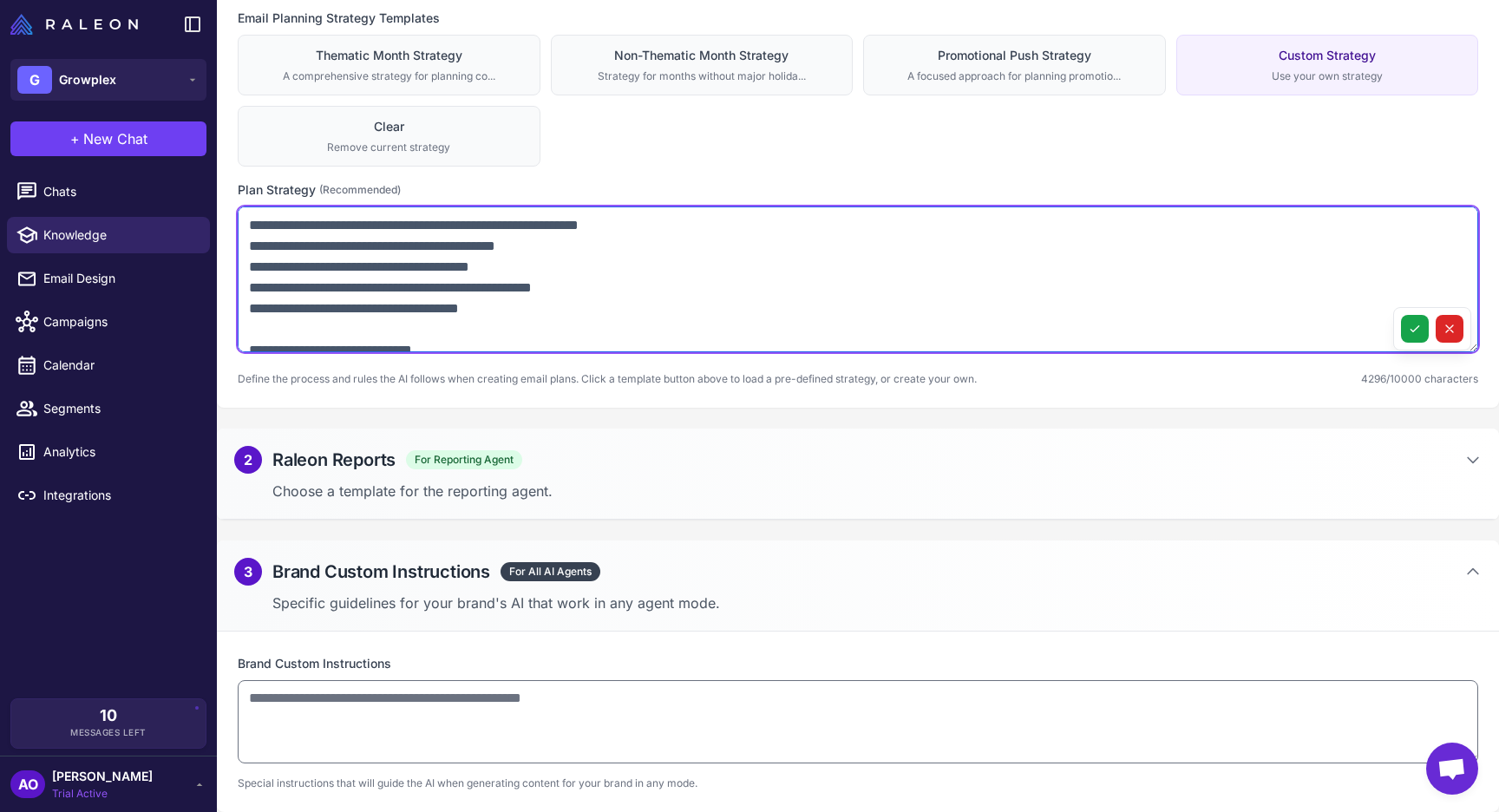
click at [252, 244] on textarea at bounding box center [858, 279] width 1241 height 145
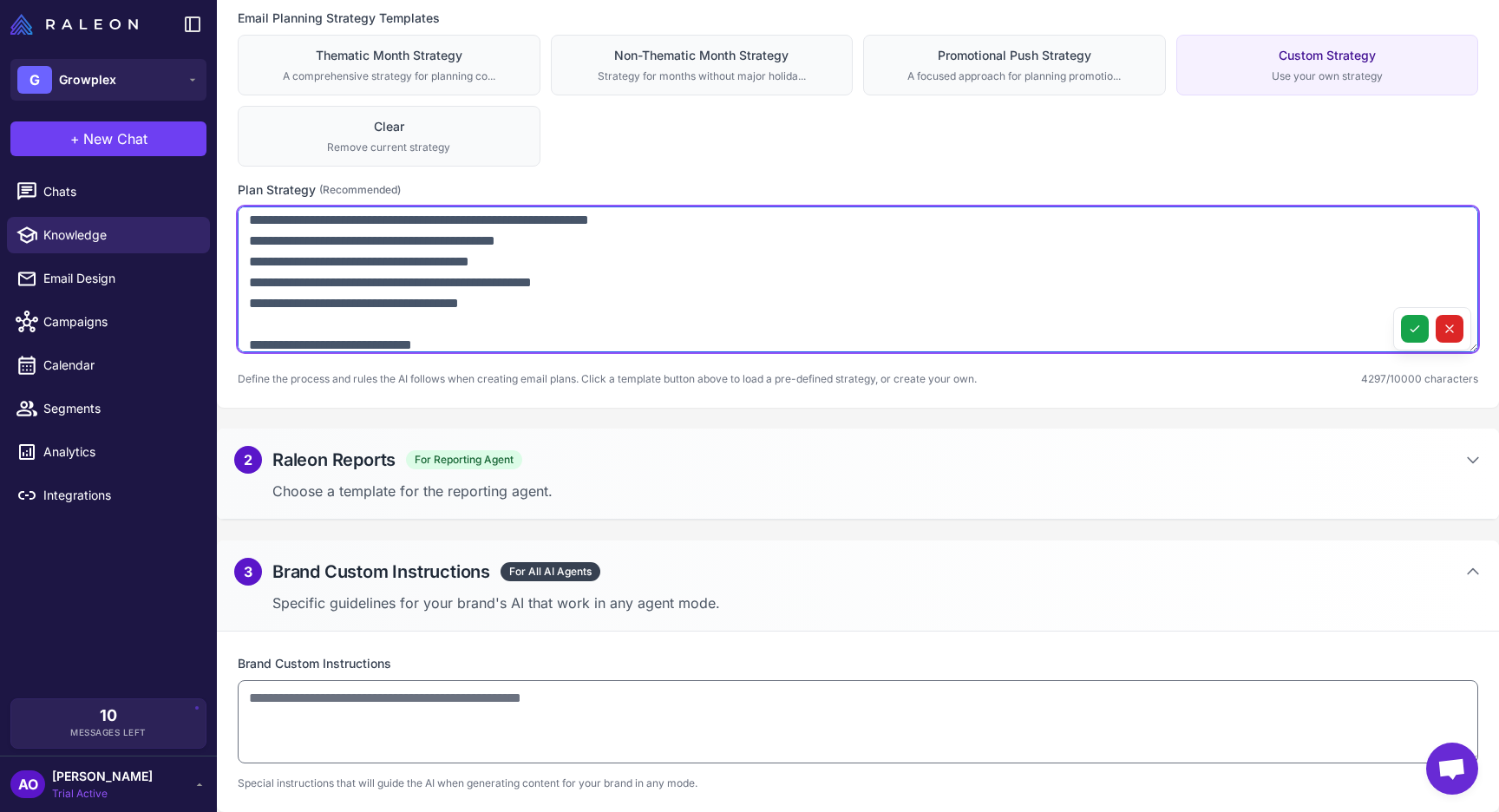
scroll to position [2150, 0]
click at [569, 258] on textarea at bounding box center [858, 279] width 1241 height 145
click at [597, 261] on textarea at bounding box center [858, 279] width 1241 height 145
click at [567, 279] on textarea at bounding box center [858, 279] width 1241 height 145
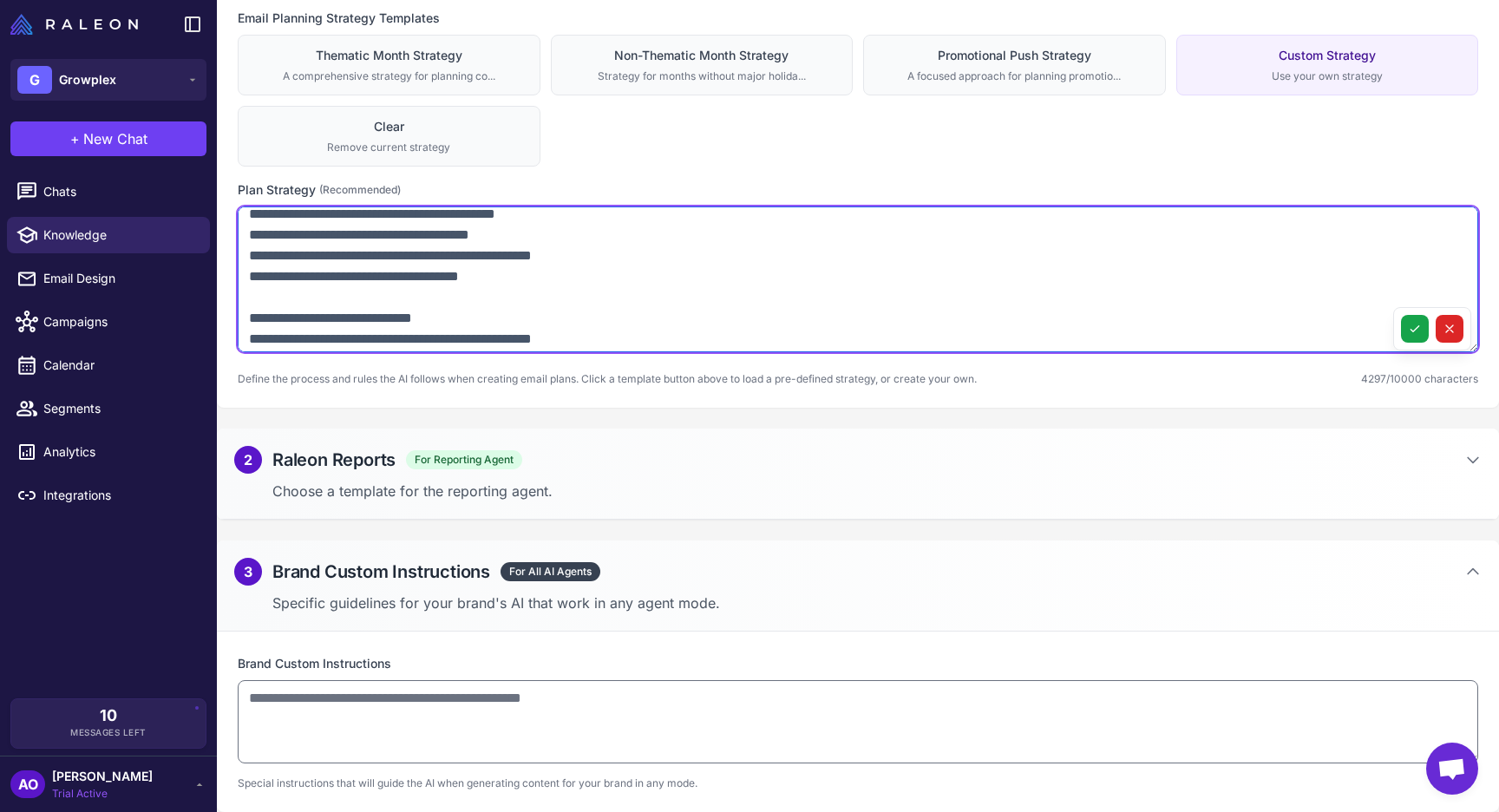
scroll to position [2178, 0]
click at [555, 279] on textarea at bounding box center [858, 279] width 1241 height 145
click at [541, 279] on textarea at bounding box center [858, 279] width 1241 height 145
click at [536, 297] on textarea at bounding box center [858, 279] width 1241 height 145
click at [318, 296] on textarea at bounding box center [858, 279] width 1241 height 145
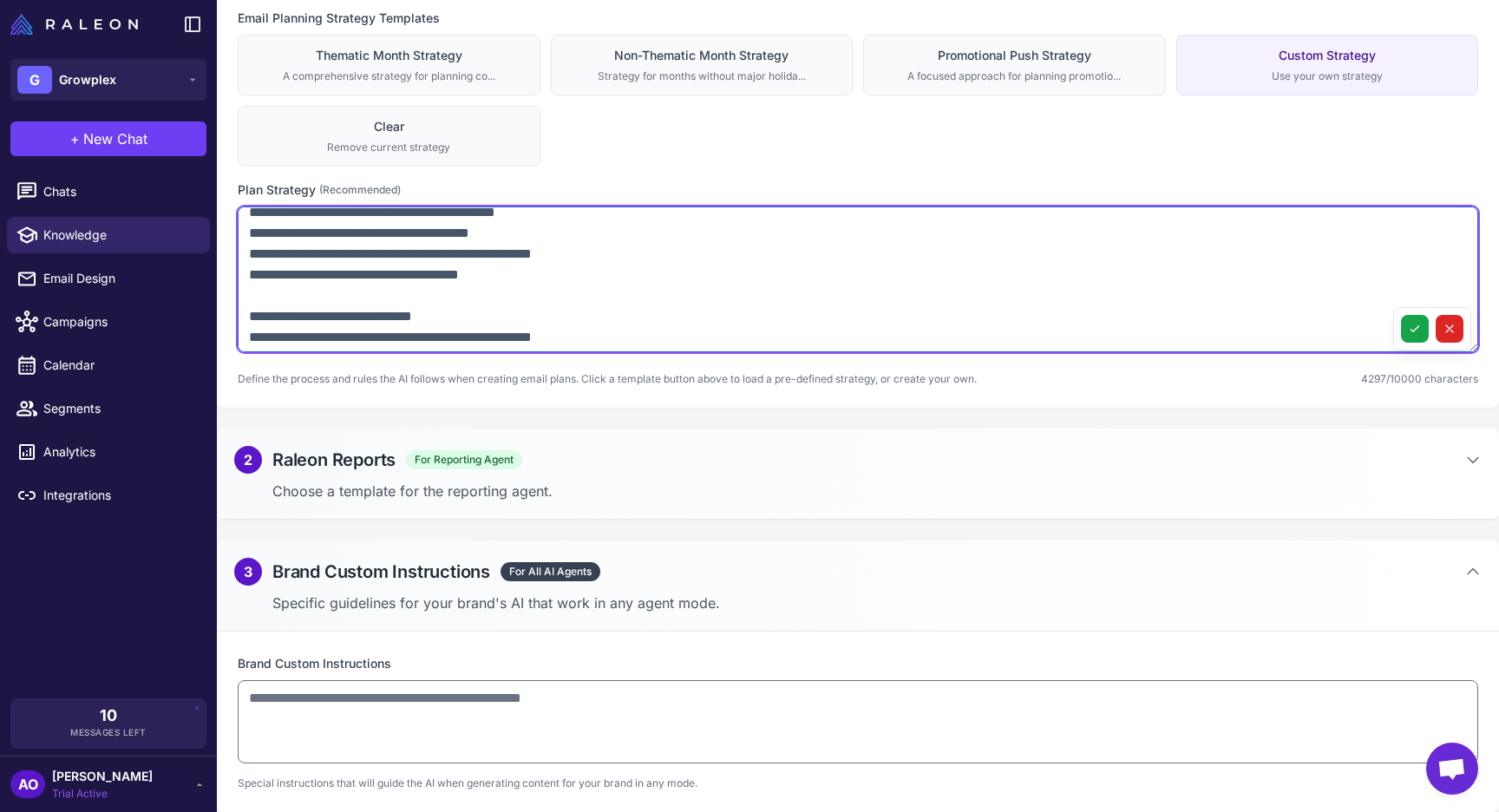
click at [314, 296] on textarea at bounding box center [858, 279] width 1241 height 145
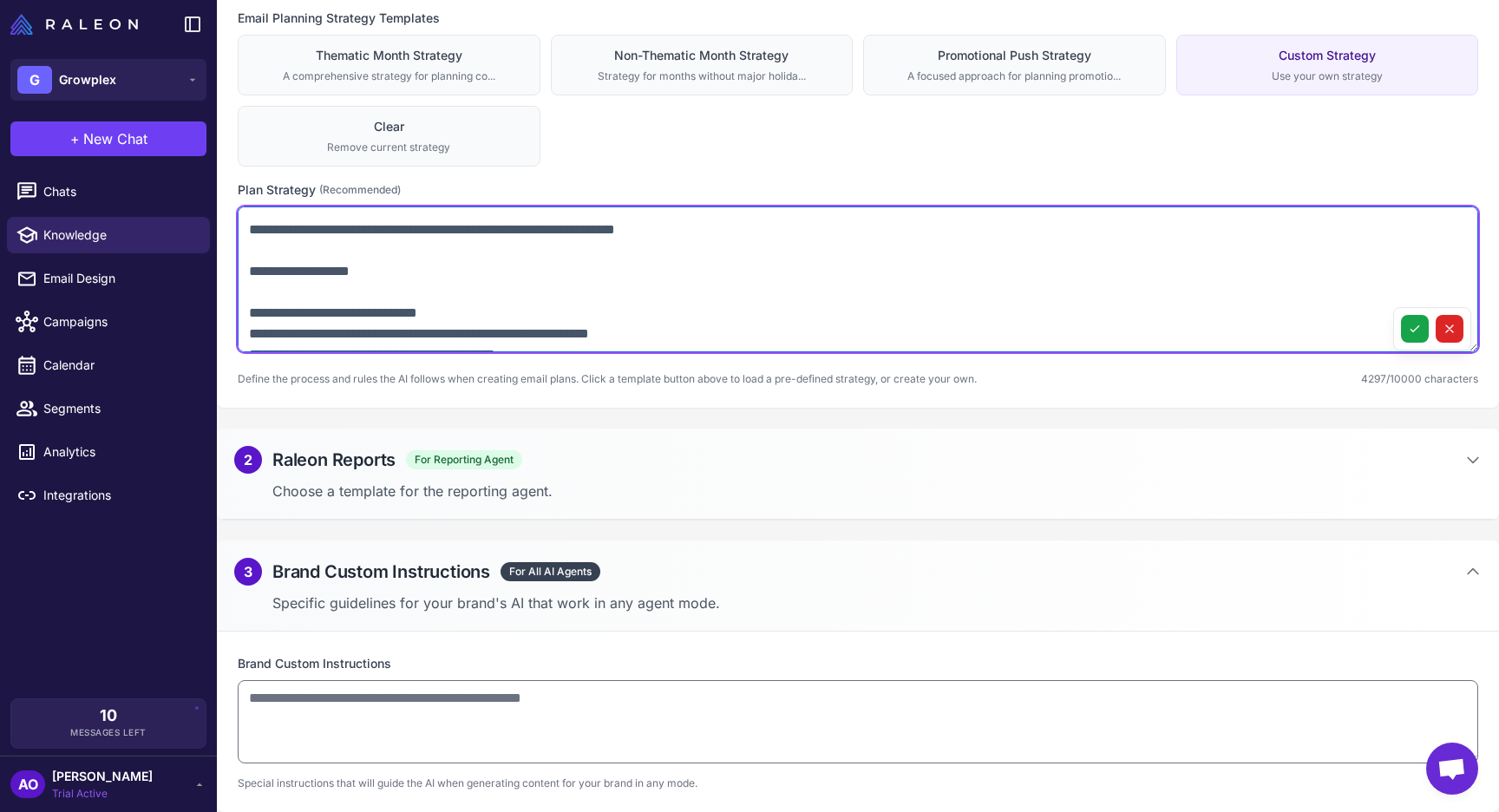
scroll to position [2031, 0]
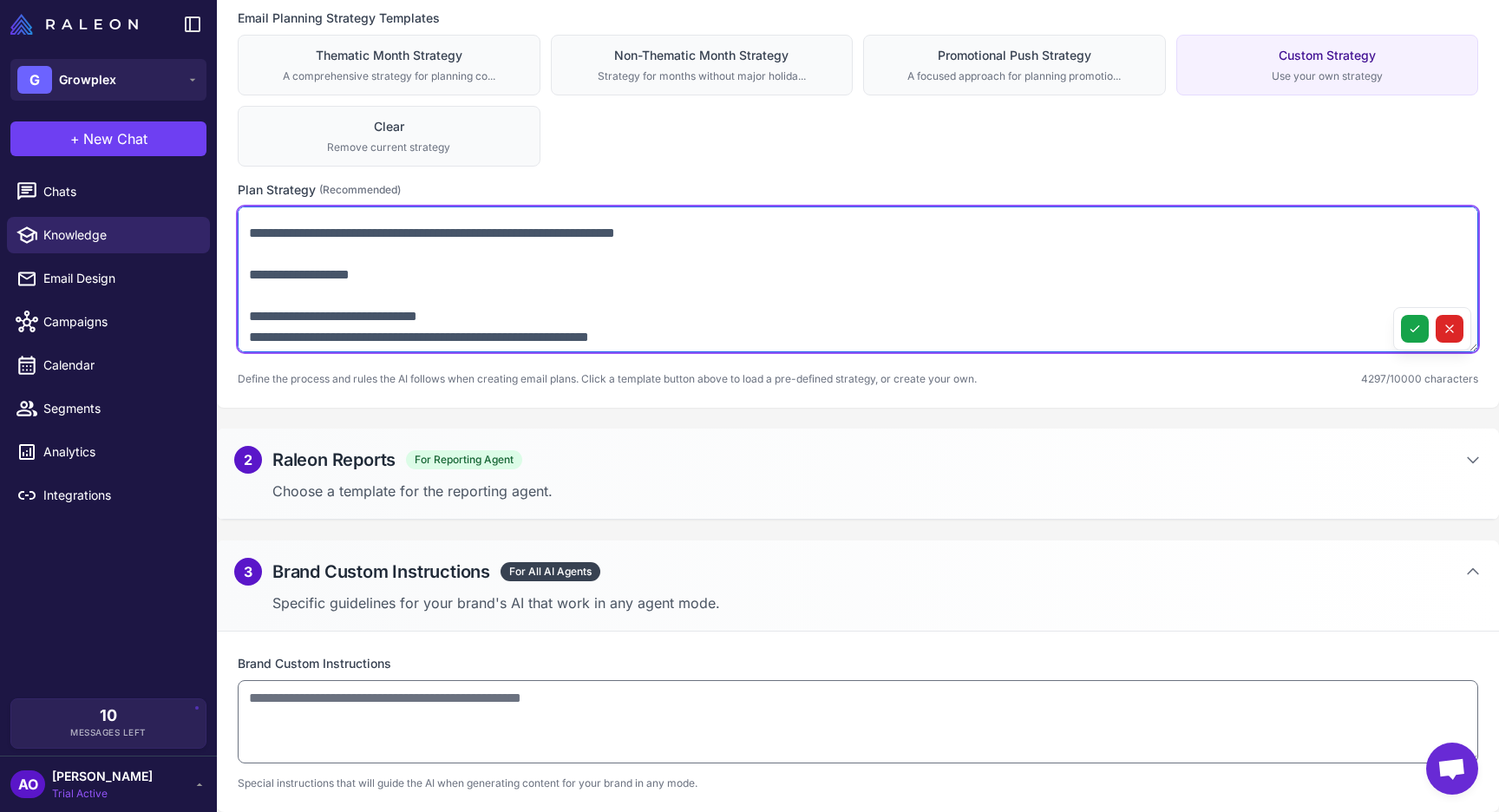
click at [259, 314] on textarea at bounding box center [858, 279] width 1241 height 145
click at [250, 315] on textarea at bounding box center [858, 279] width 1241 height 145
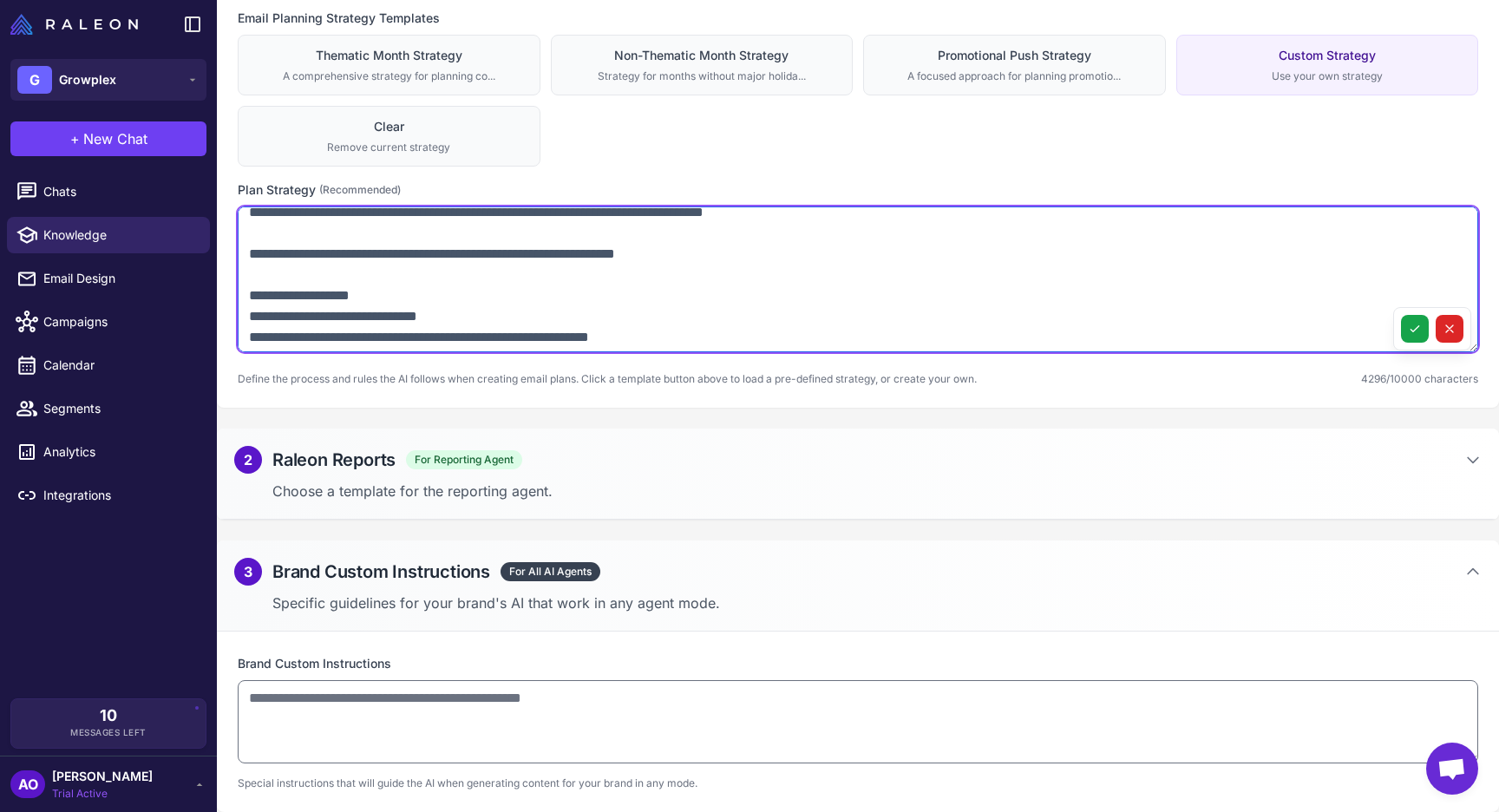
scroll to position [1991, 0]
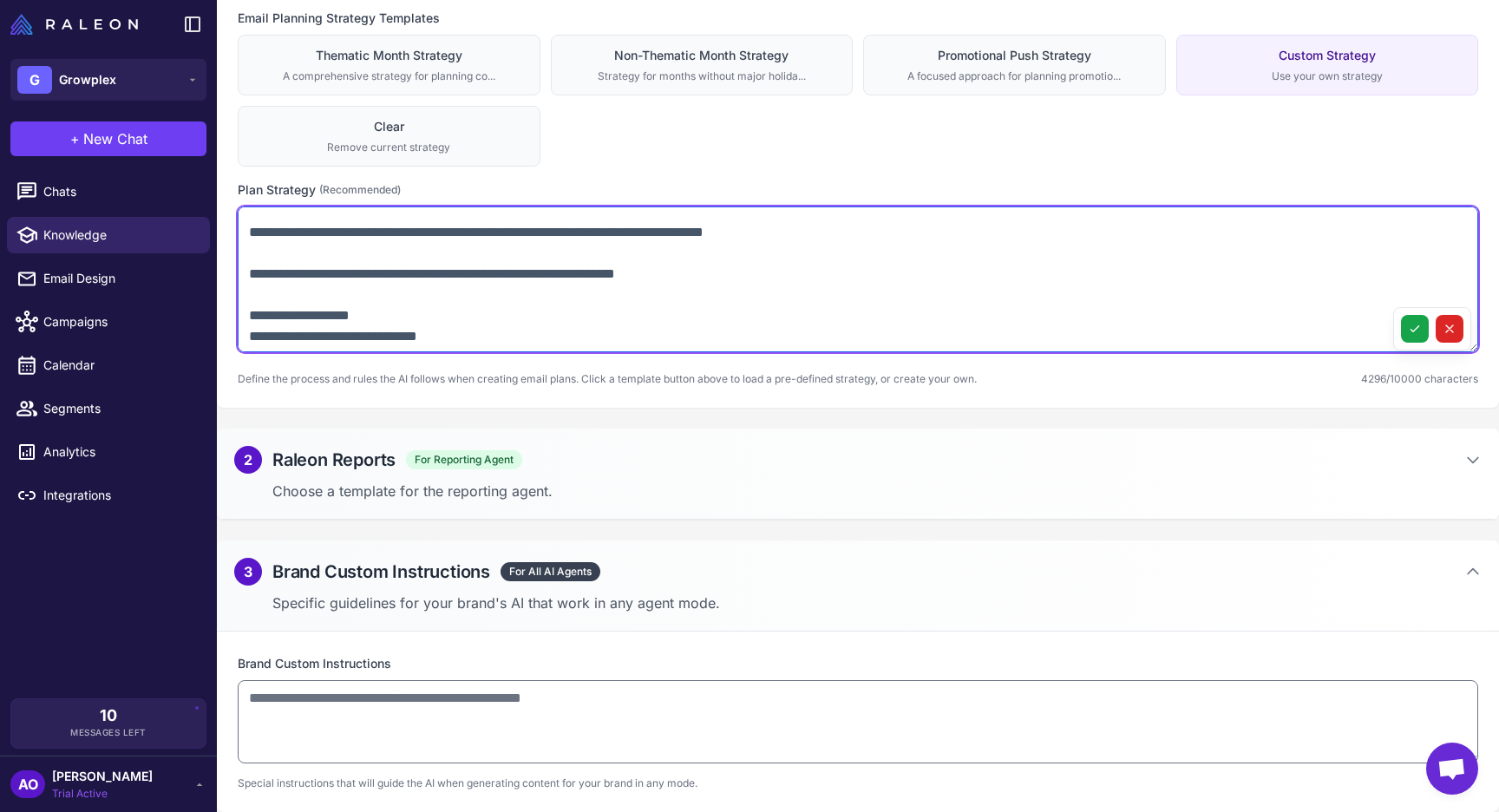
click at [252, 290] on textarea at bounding box center [858, 279] width 1241 height 145
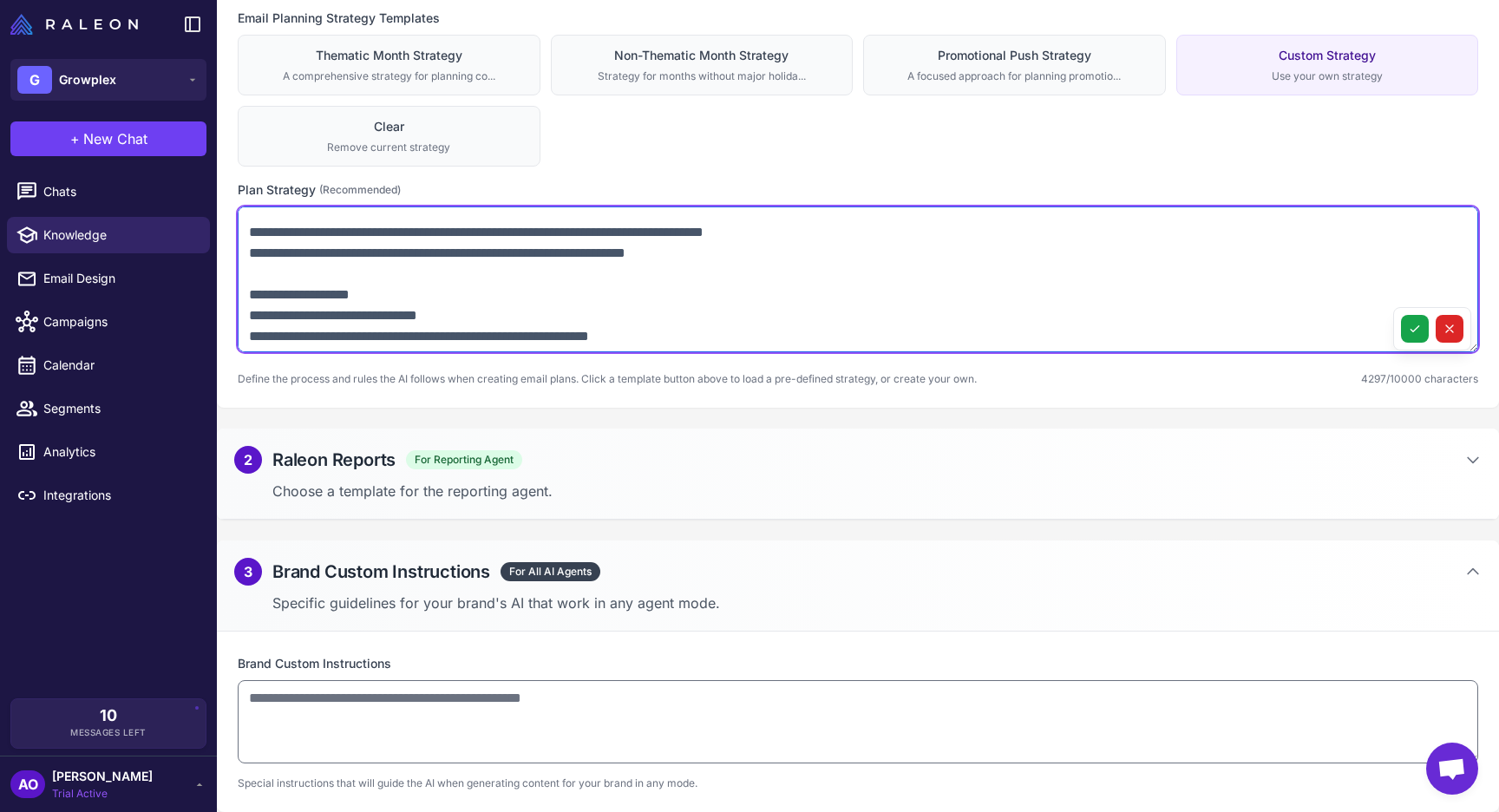
click at [247, 249] on textarea at bounding box center [858, 279] width 1241 height 145
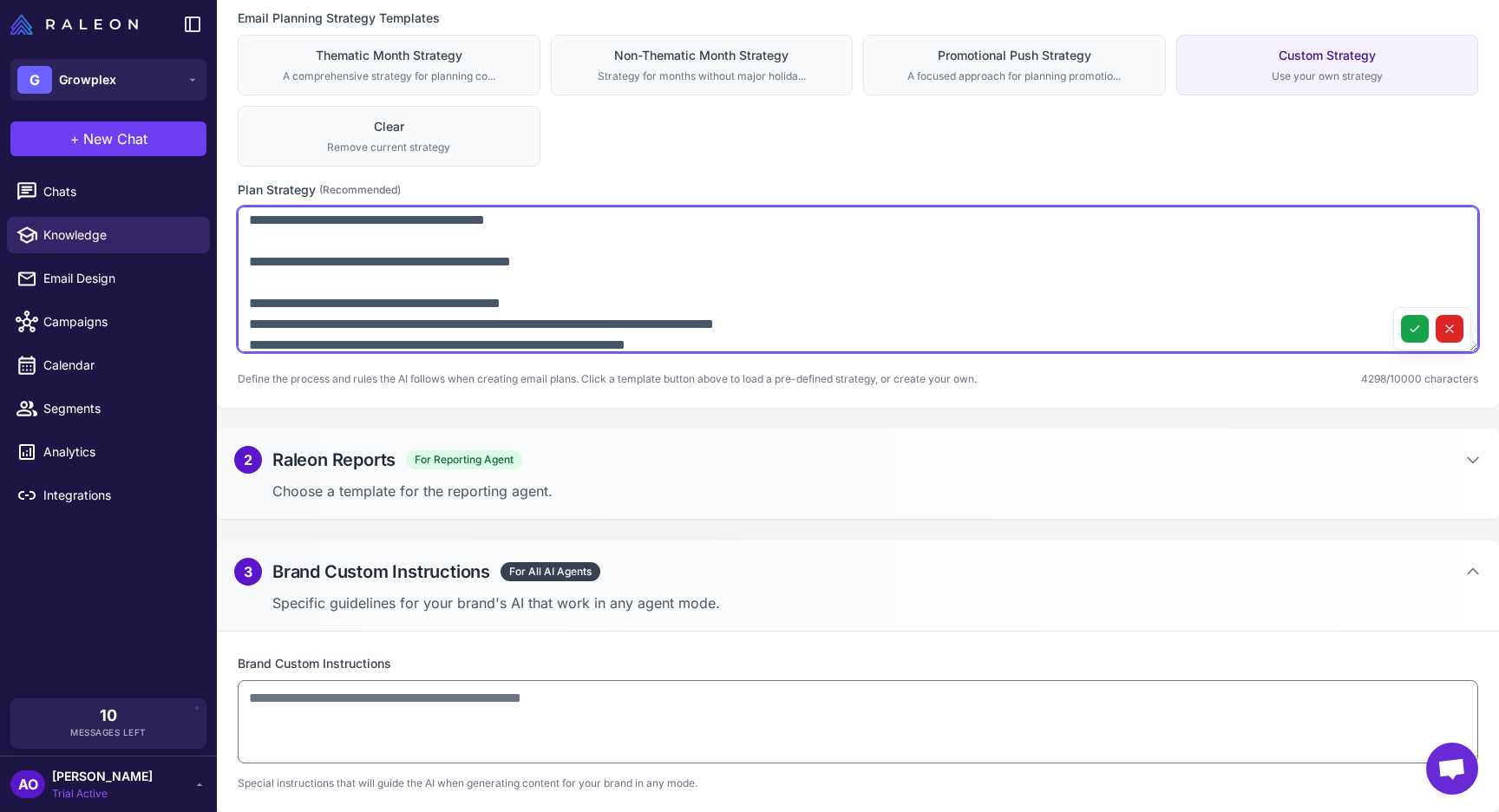
scroll to position [1864, 0]
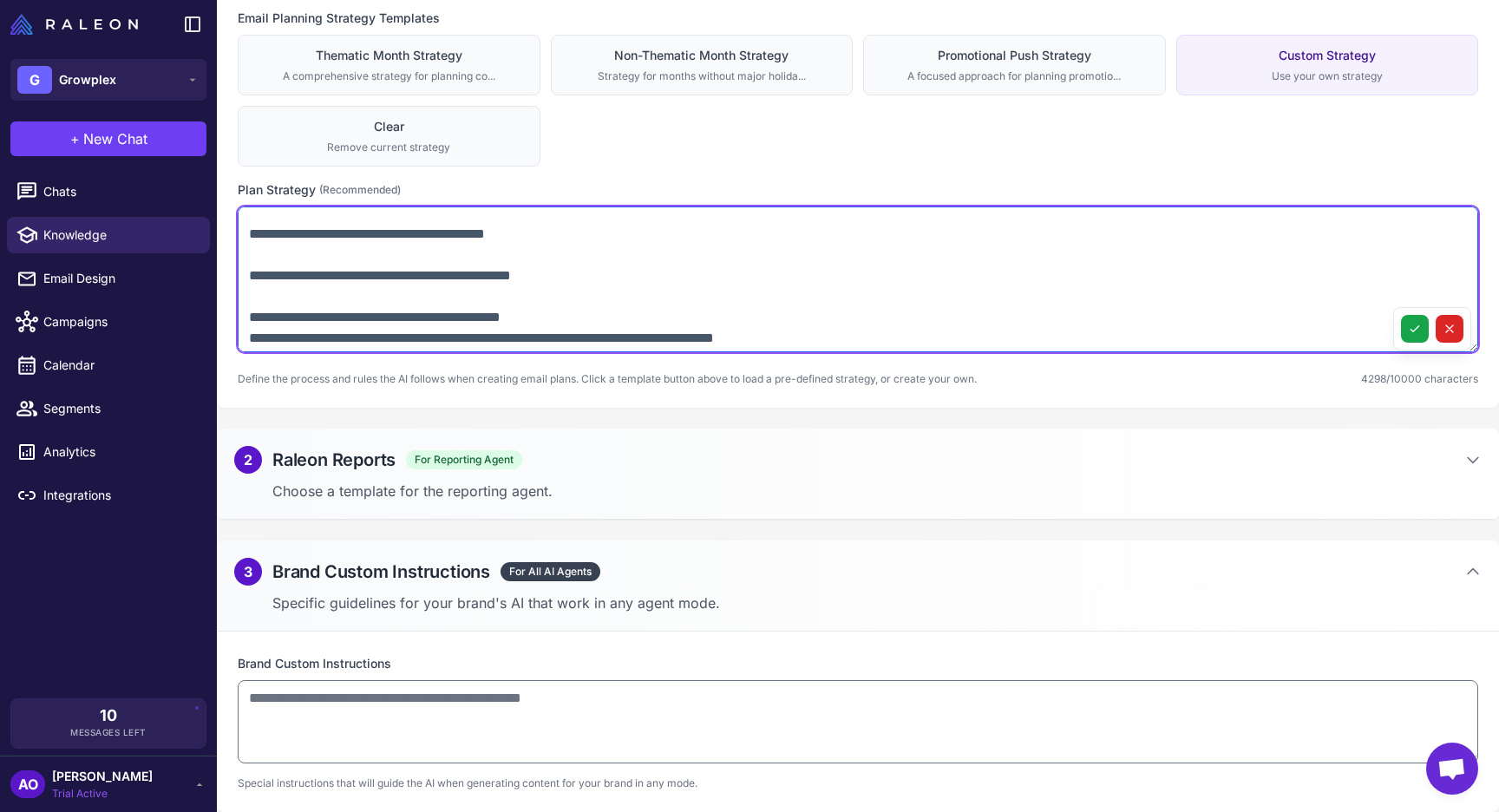
click at [251, 334] on textarea at bounding box center [858, 279] width 1241 height 145
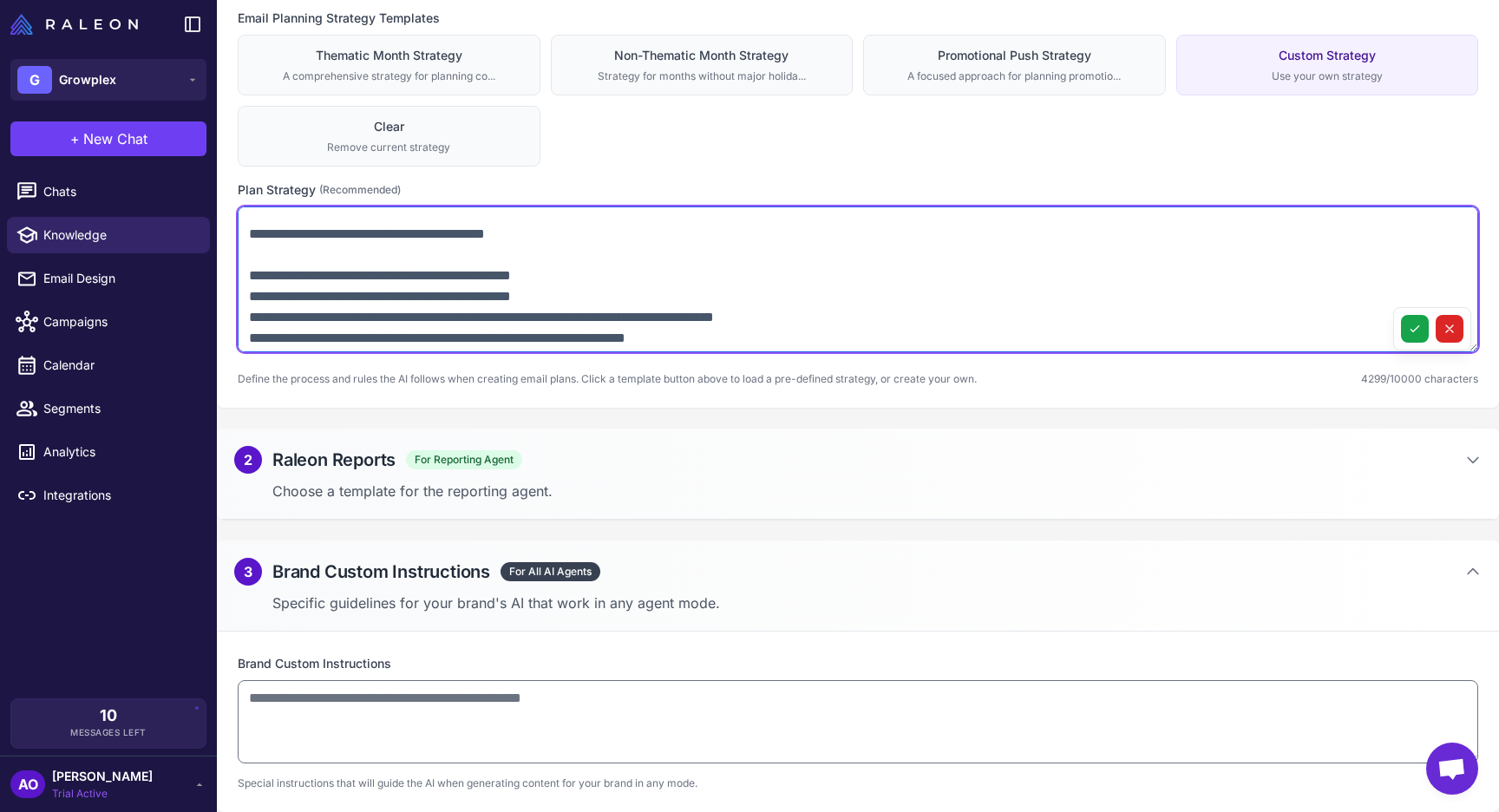
click at [249, 296] on textarea at bounding box center [858, 279] width 1241 height 145
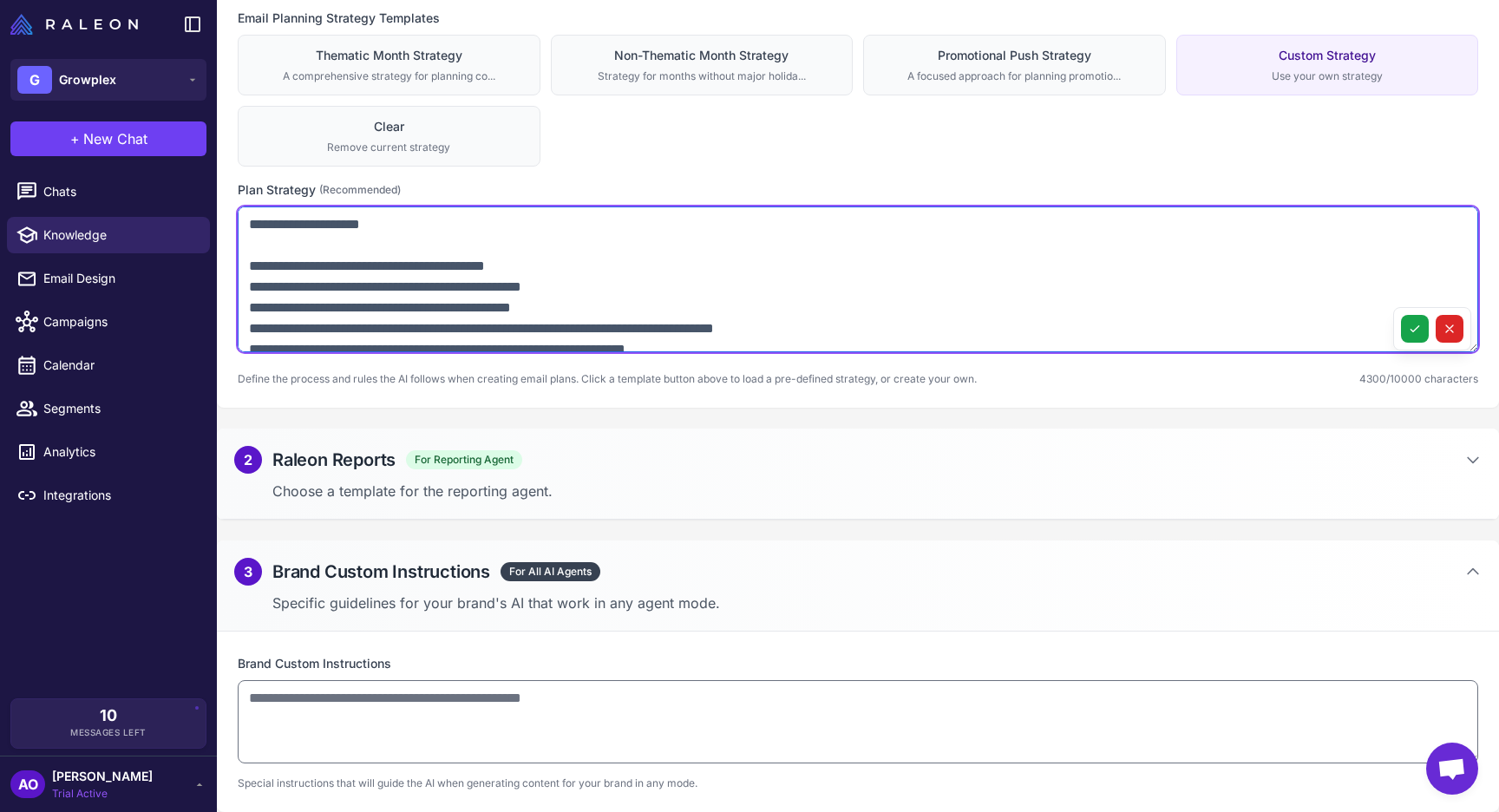
scroll to position [1826, 0]
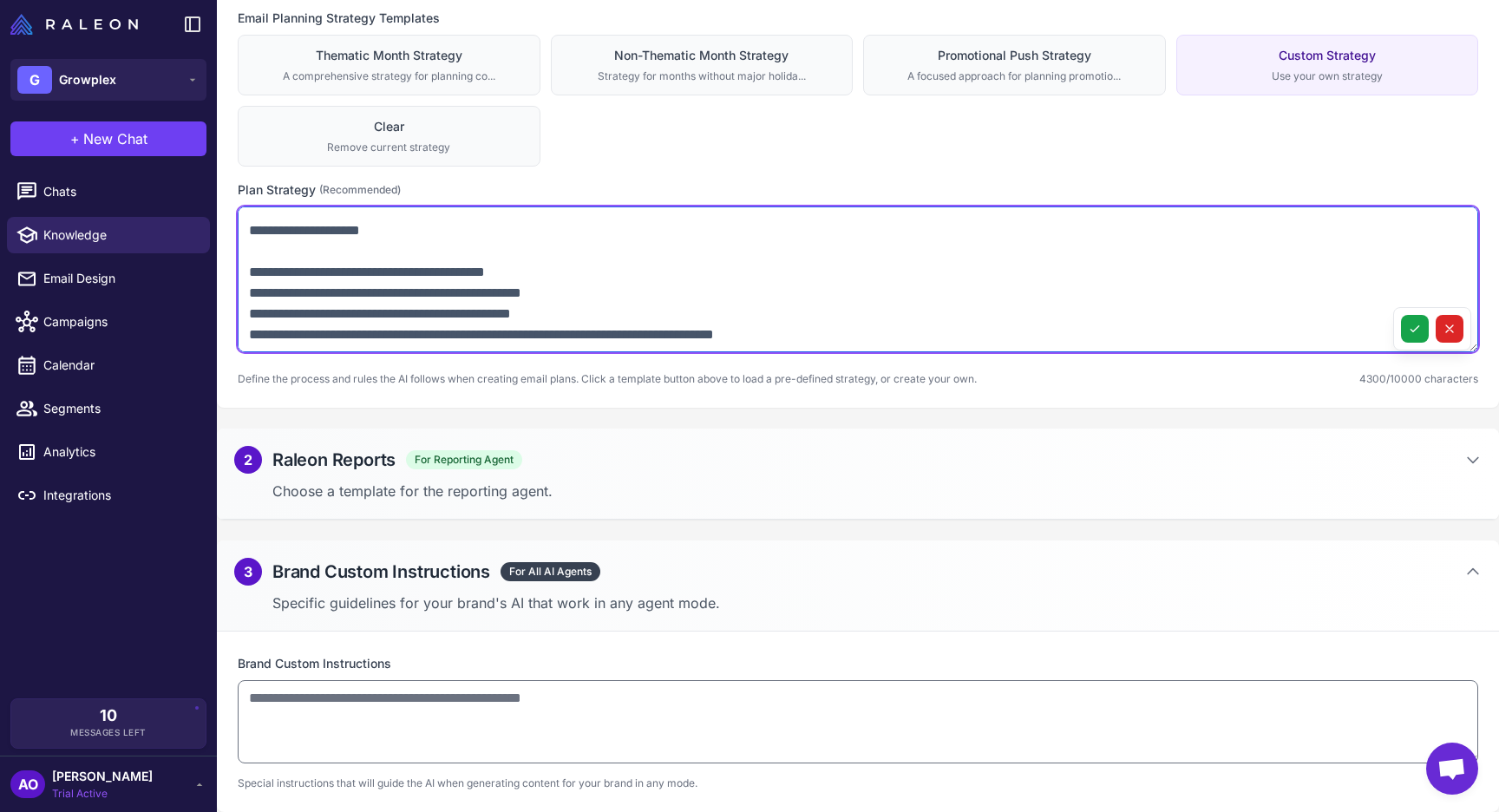
click at [251, 290] on textarea at bounding box center [858, 279] width 1241 height 145
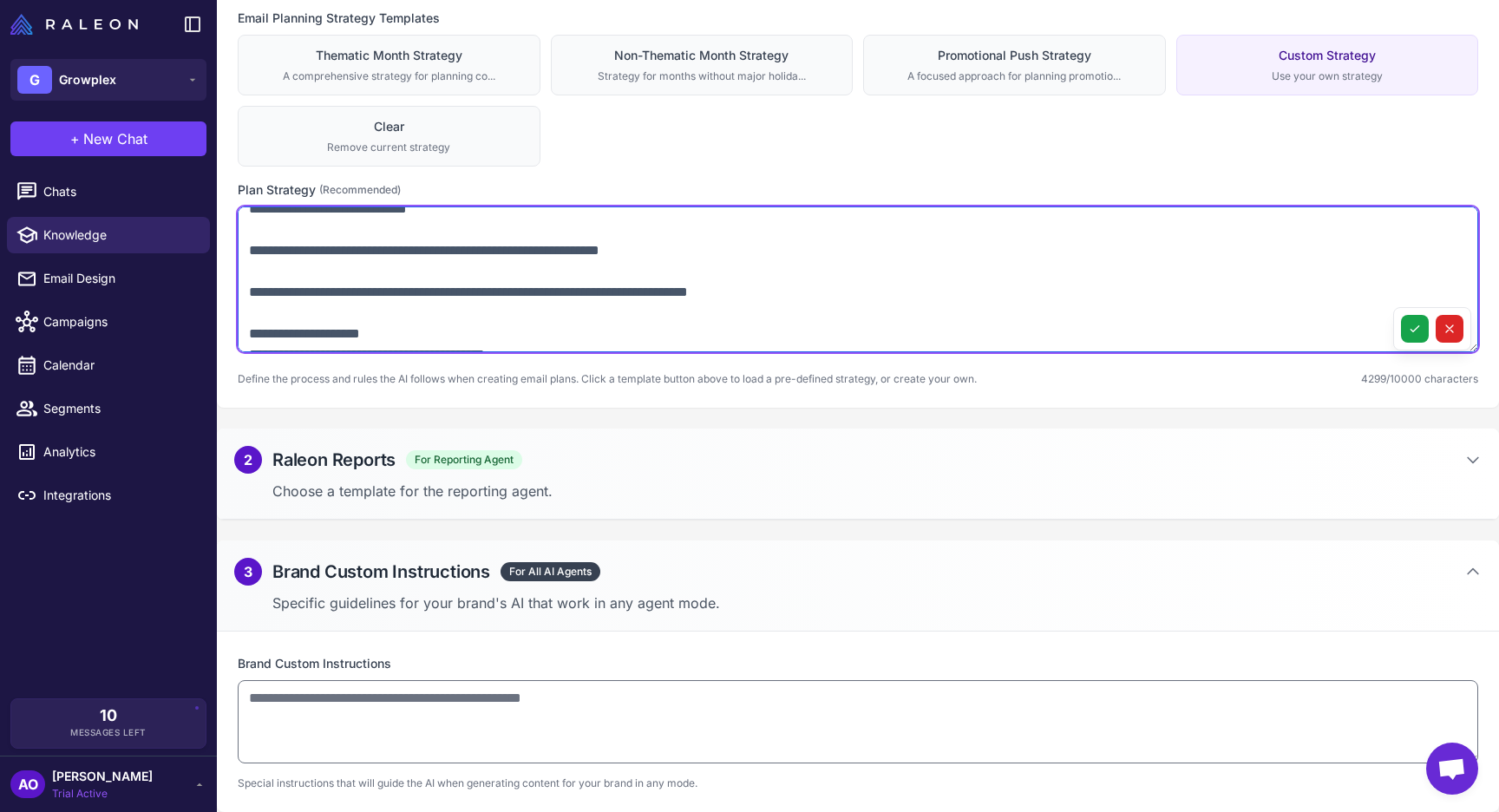
scroll to position [1718, 0]
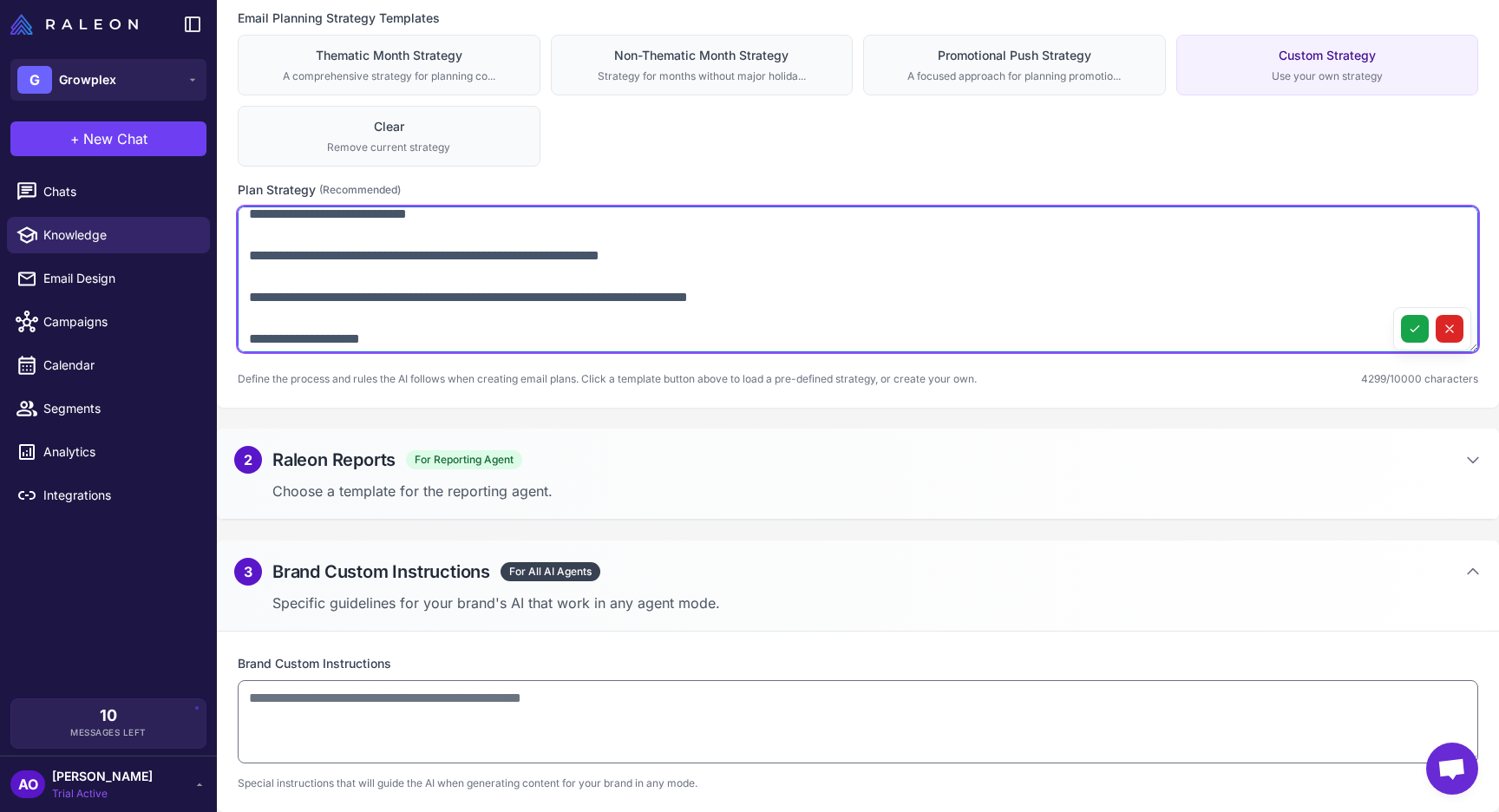
click at [252, 316] on textarea at bounding box center [858, 279] width 1241 height 145
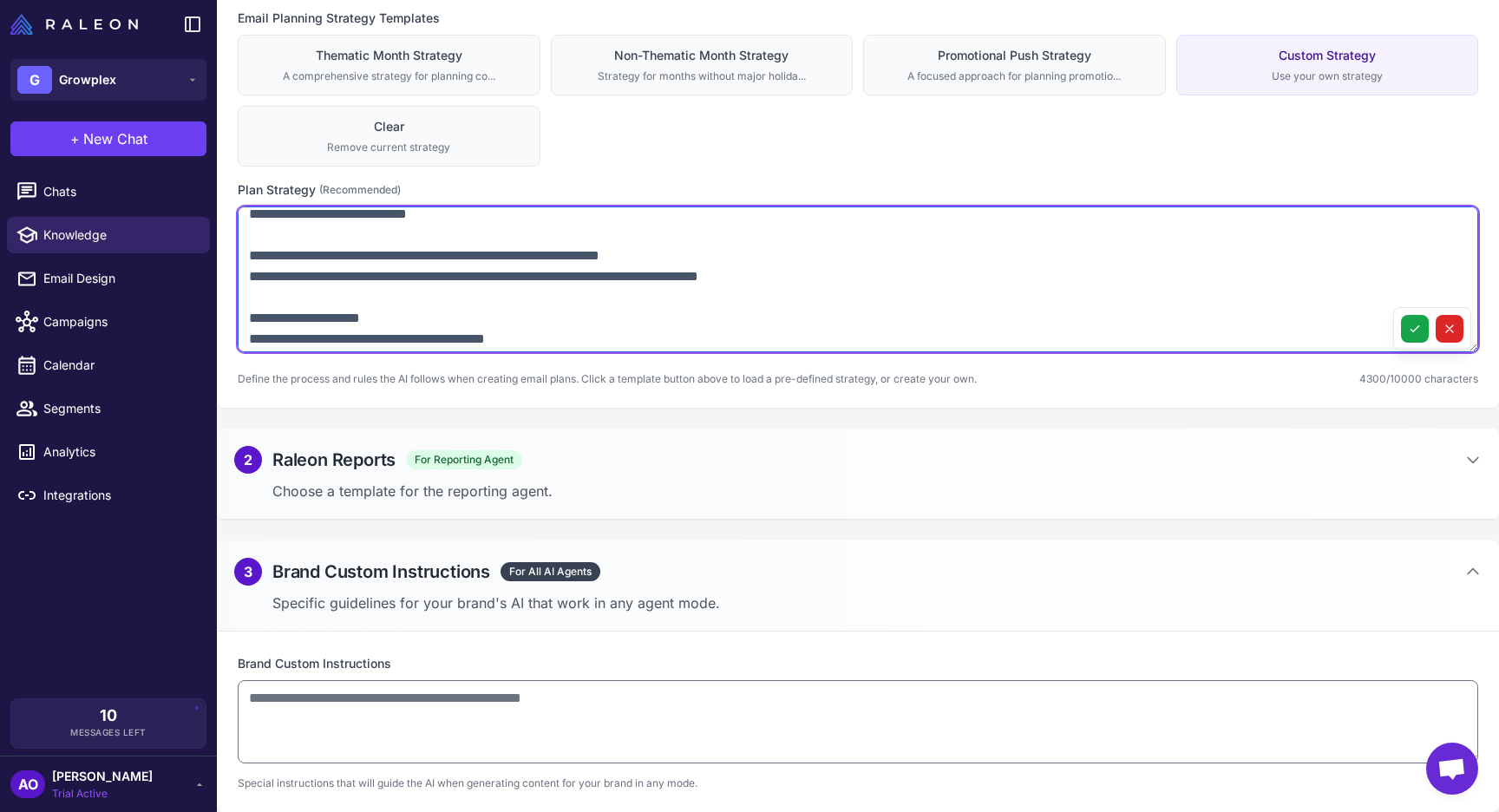
click at [247, 281] on textarea at bounding box center [858, 279] width 1241 height 145
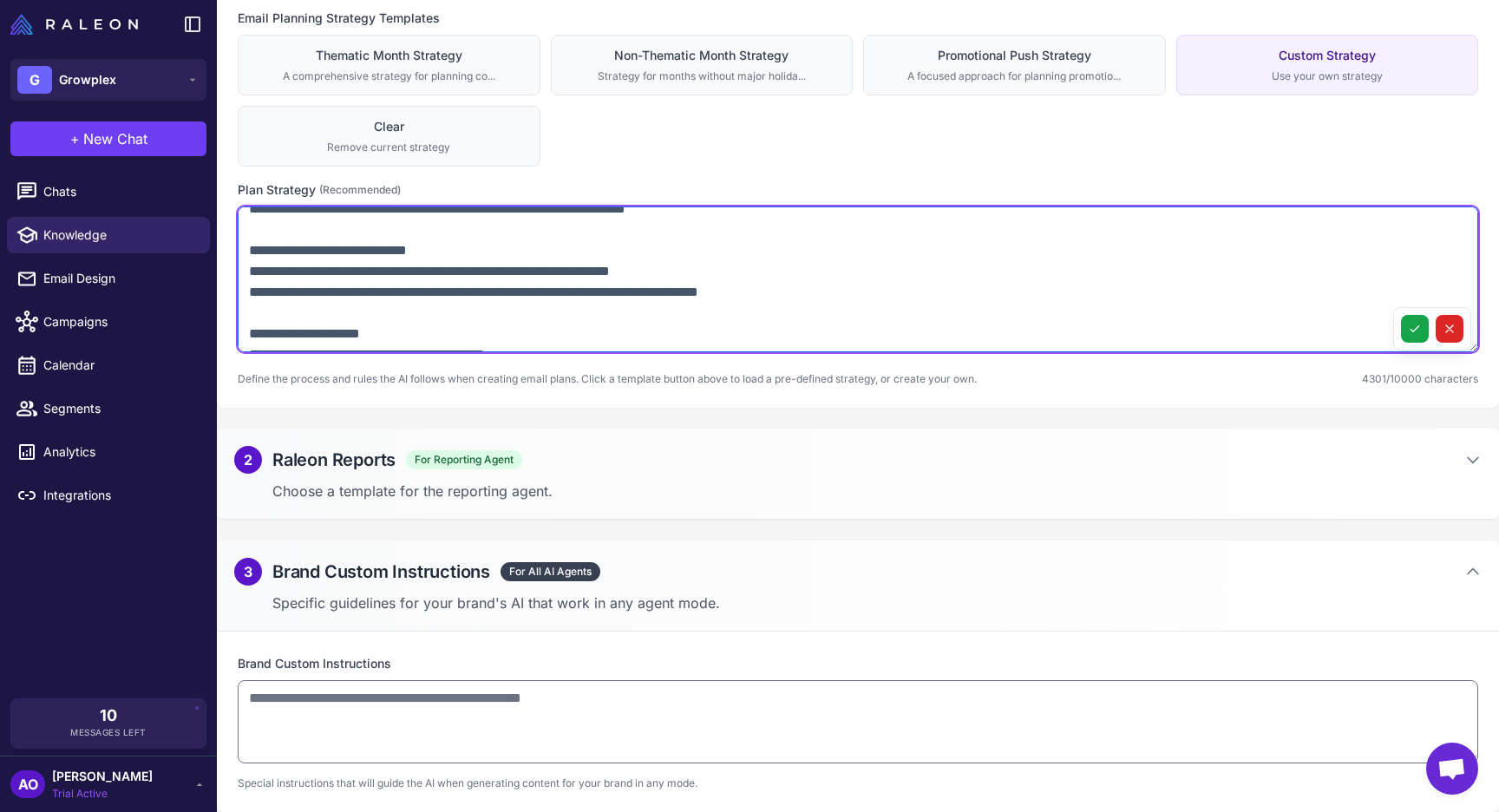
scroll to position [1651, 0]
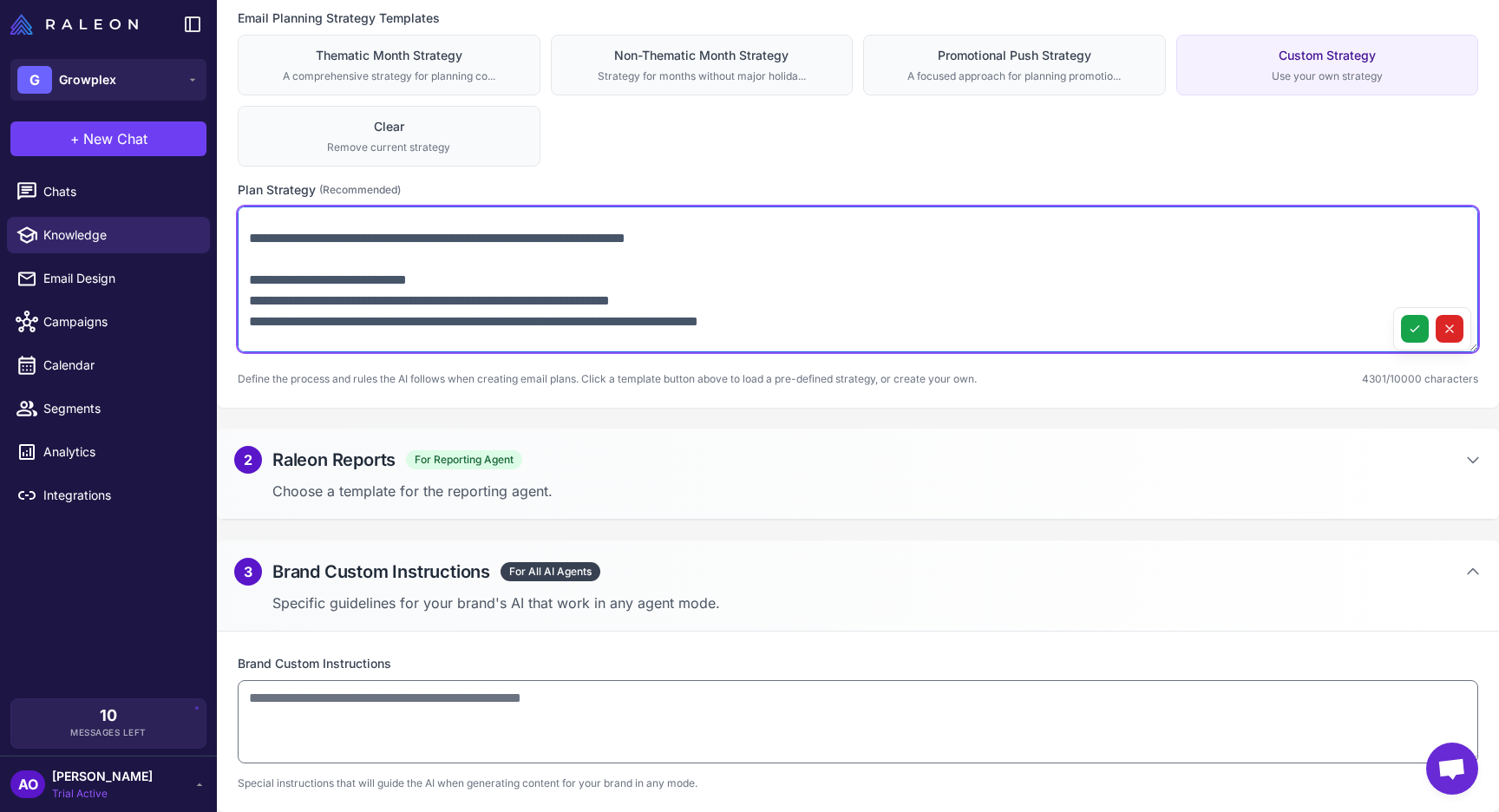
click at [251, 307] on textarea at bounding box center [858, 279] width 1241 height 145
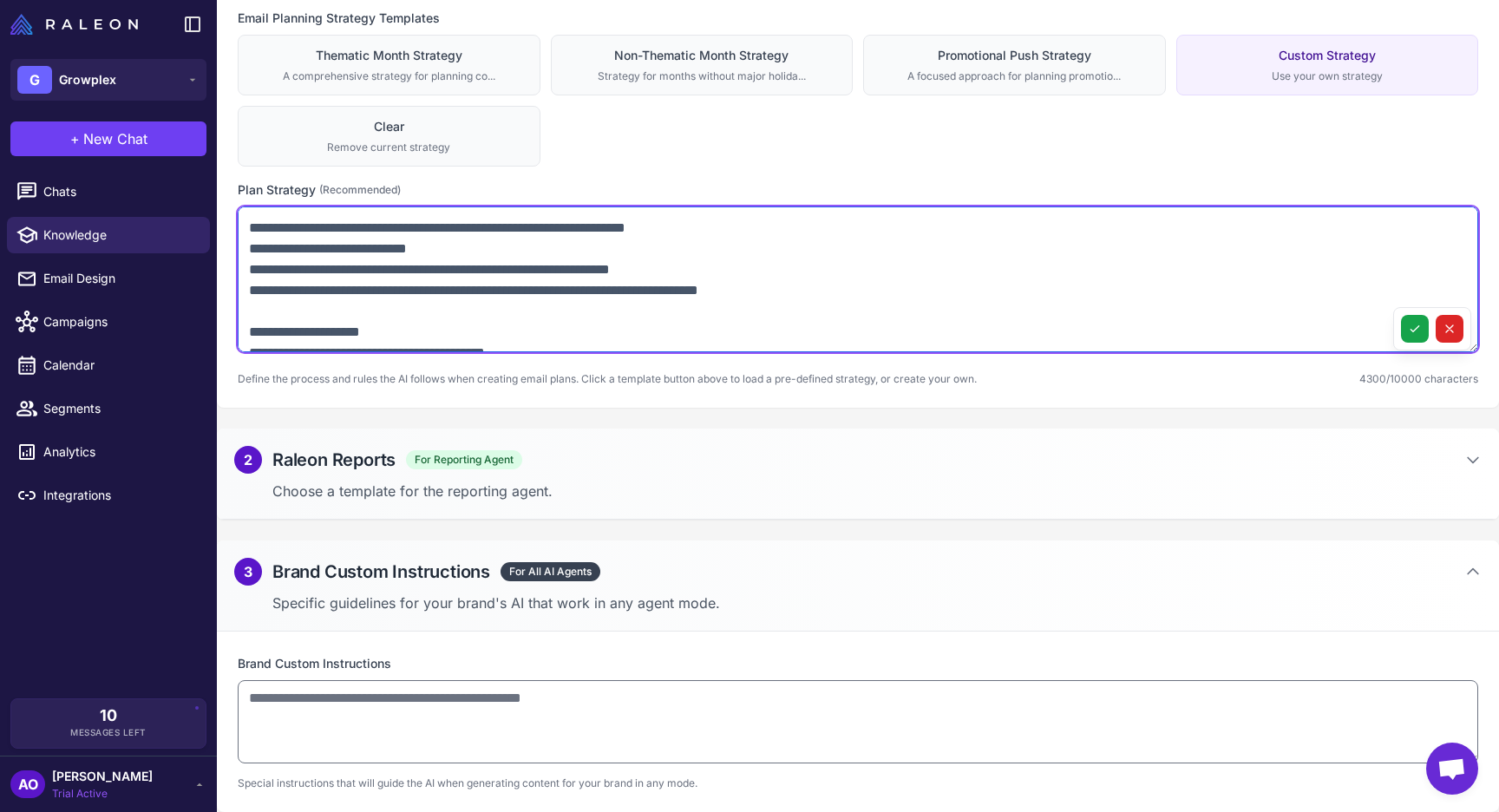
scroll to position [1656, 0]
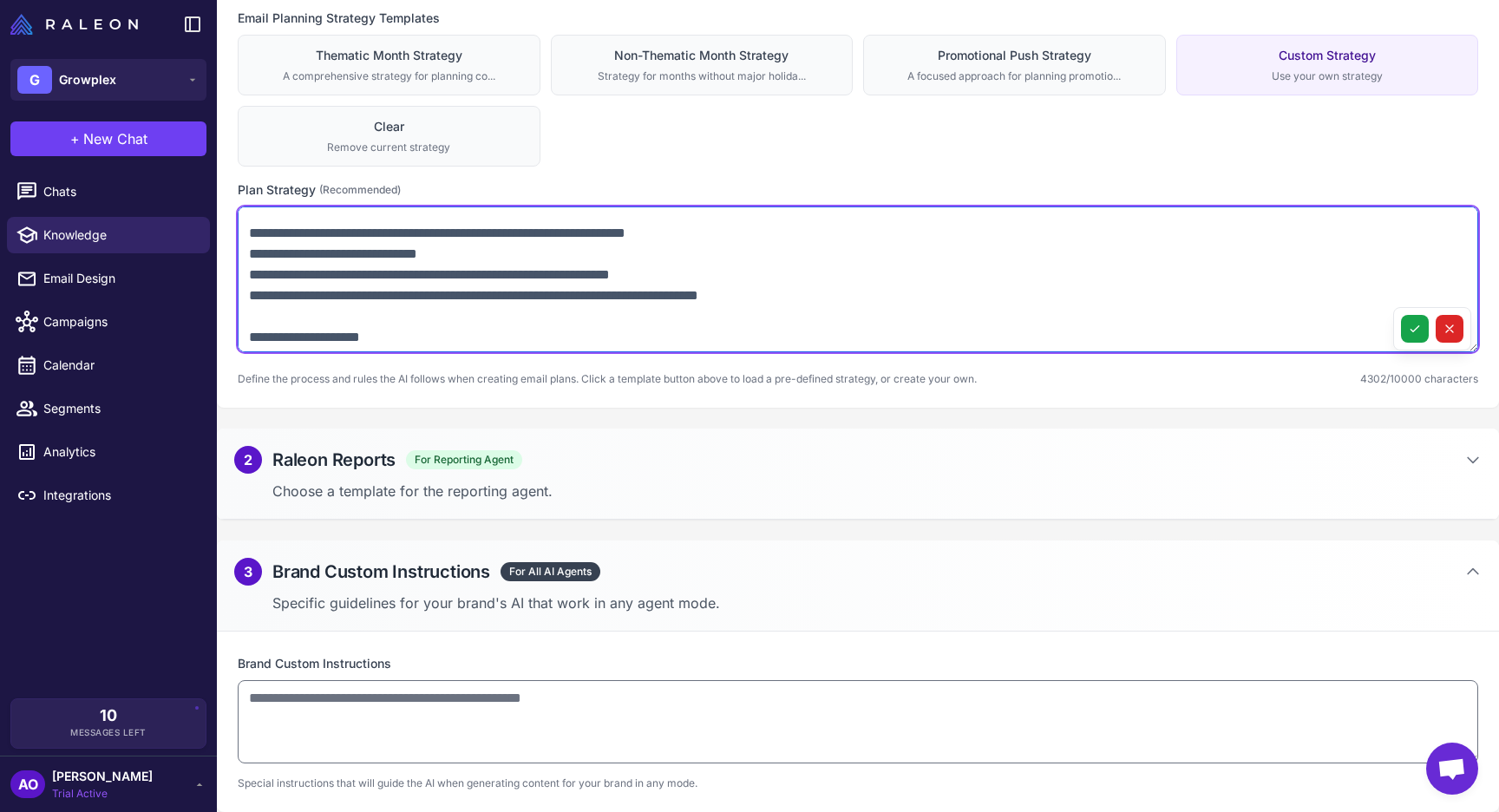
click at [248, 257] on textarea at bounding box center [858, 279] width 1241 height 145
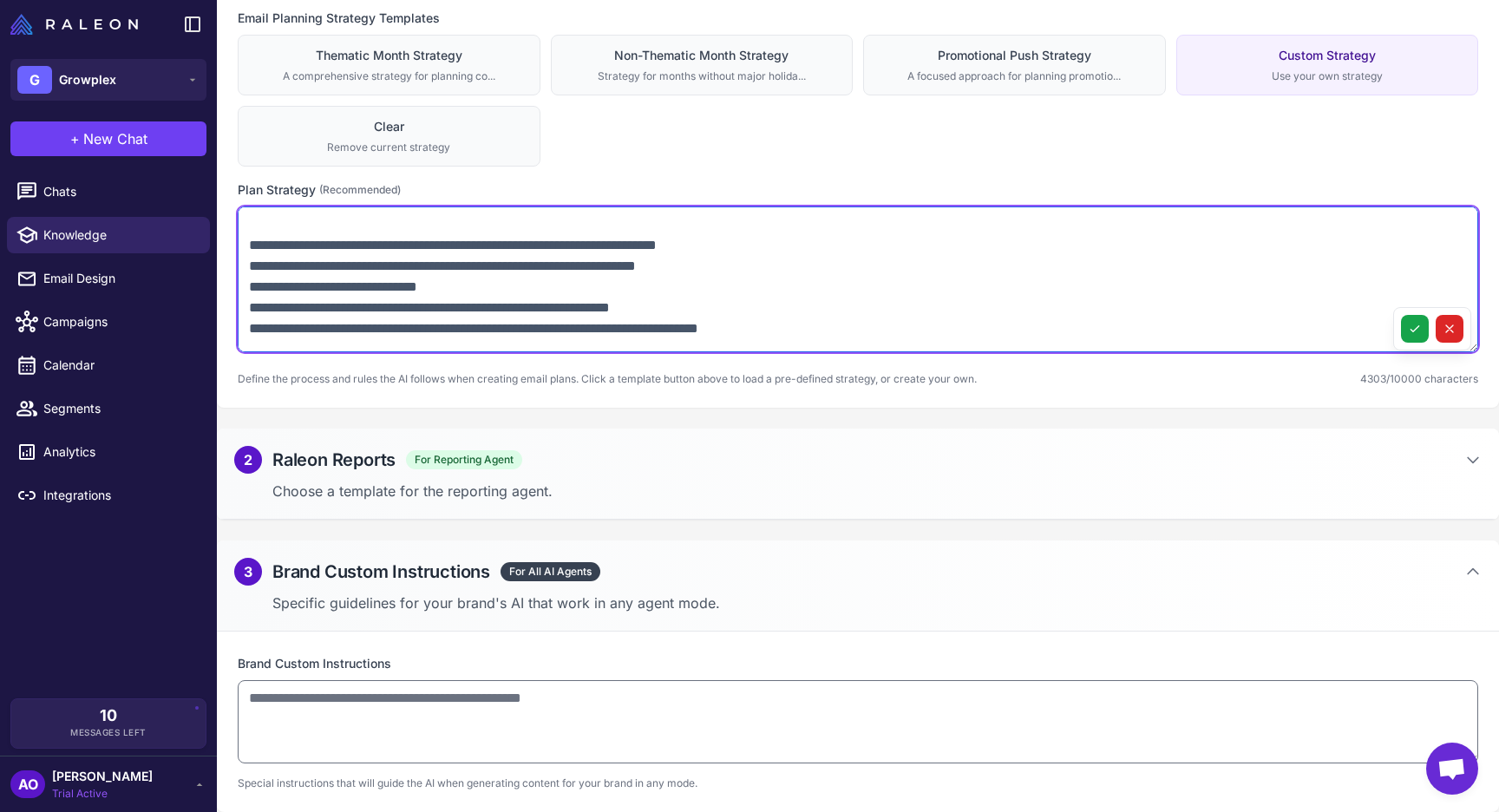
scroll to position [1592, 0]
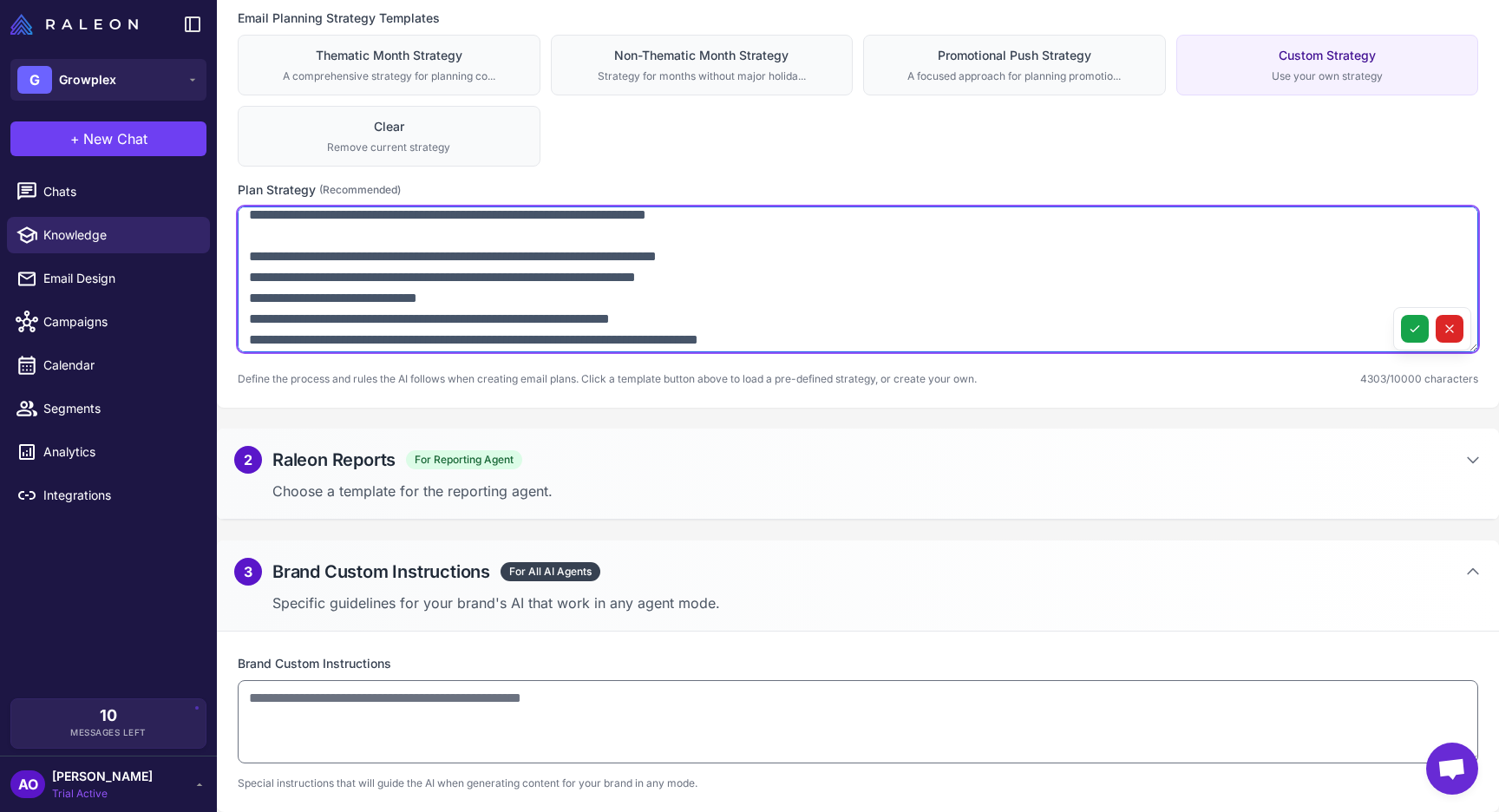
click at [250, 275] on textarea at bounding box center [858, 279] width 1241 height 145
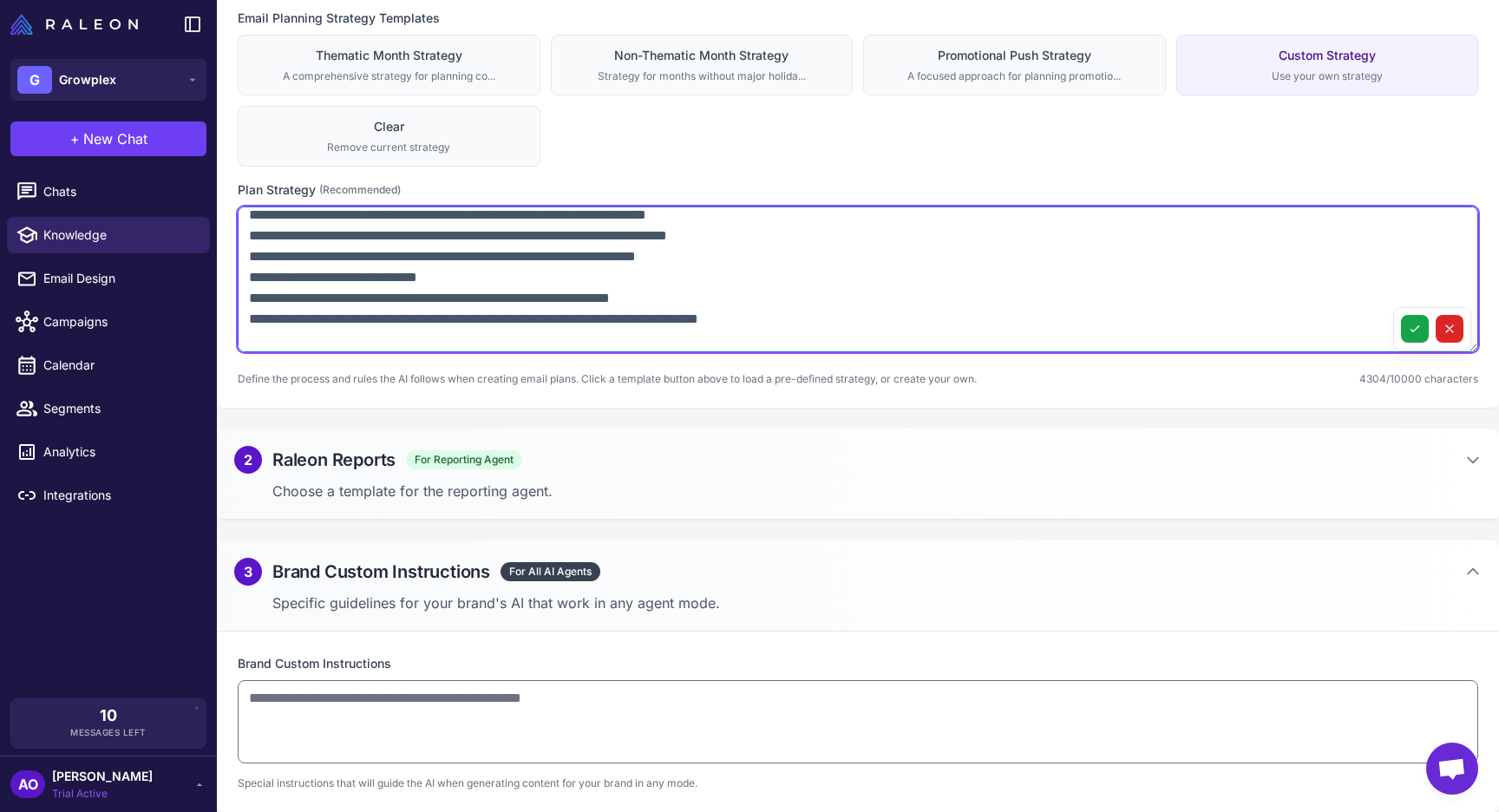
click at [247, 235] on textarea at bounding box center [858, 279] width 1241 height 145
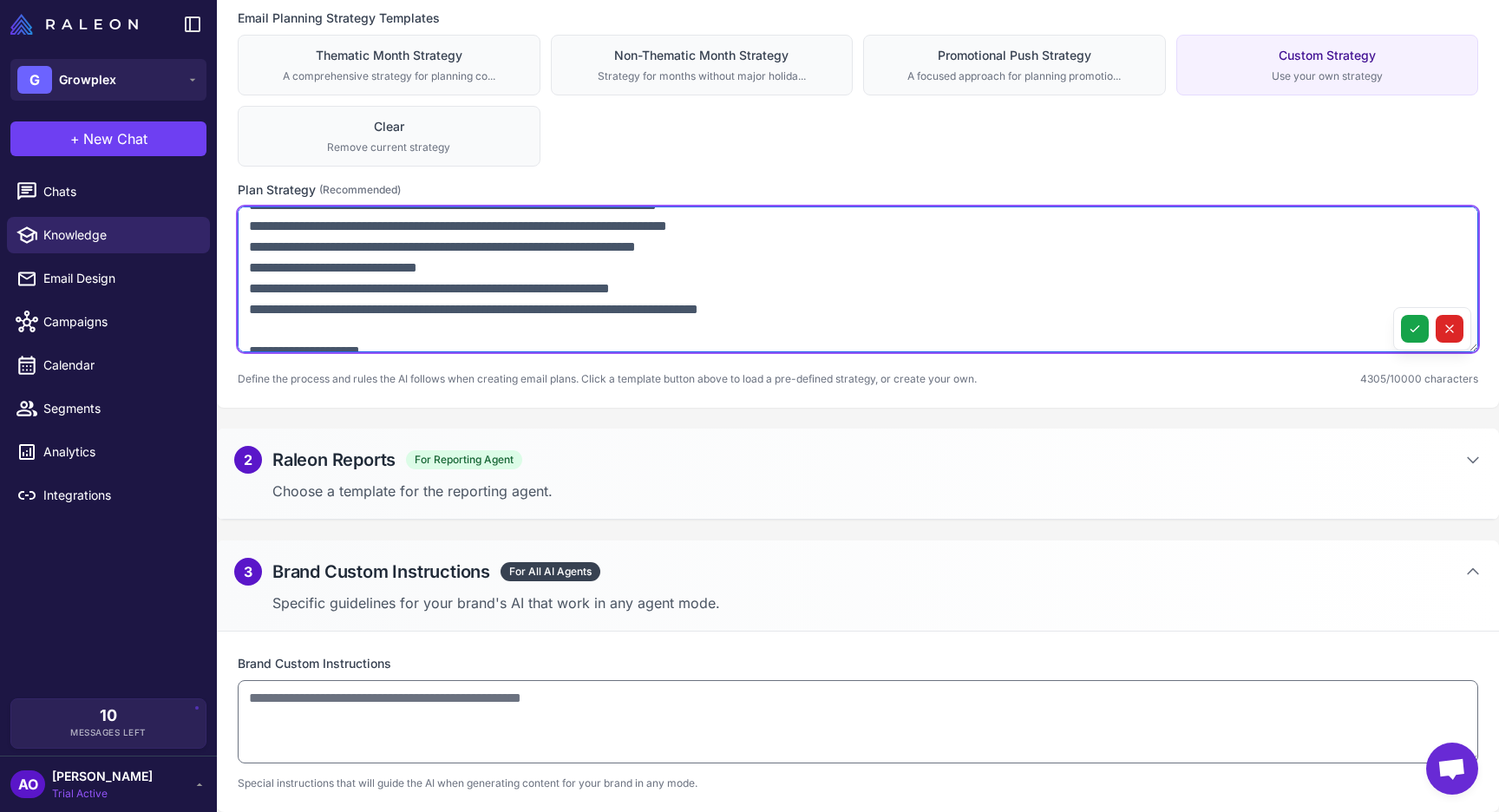
scroll to position [1592, 0]
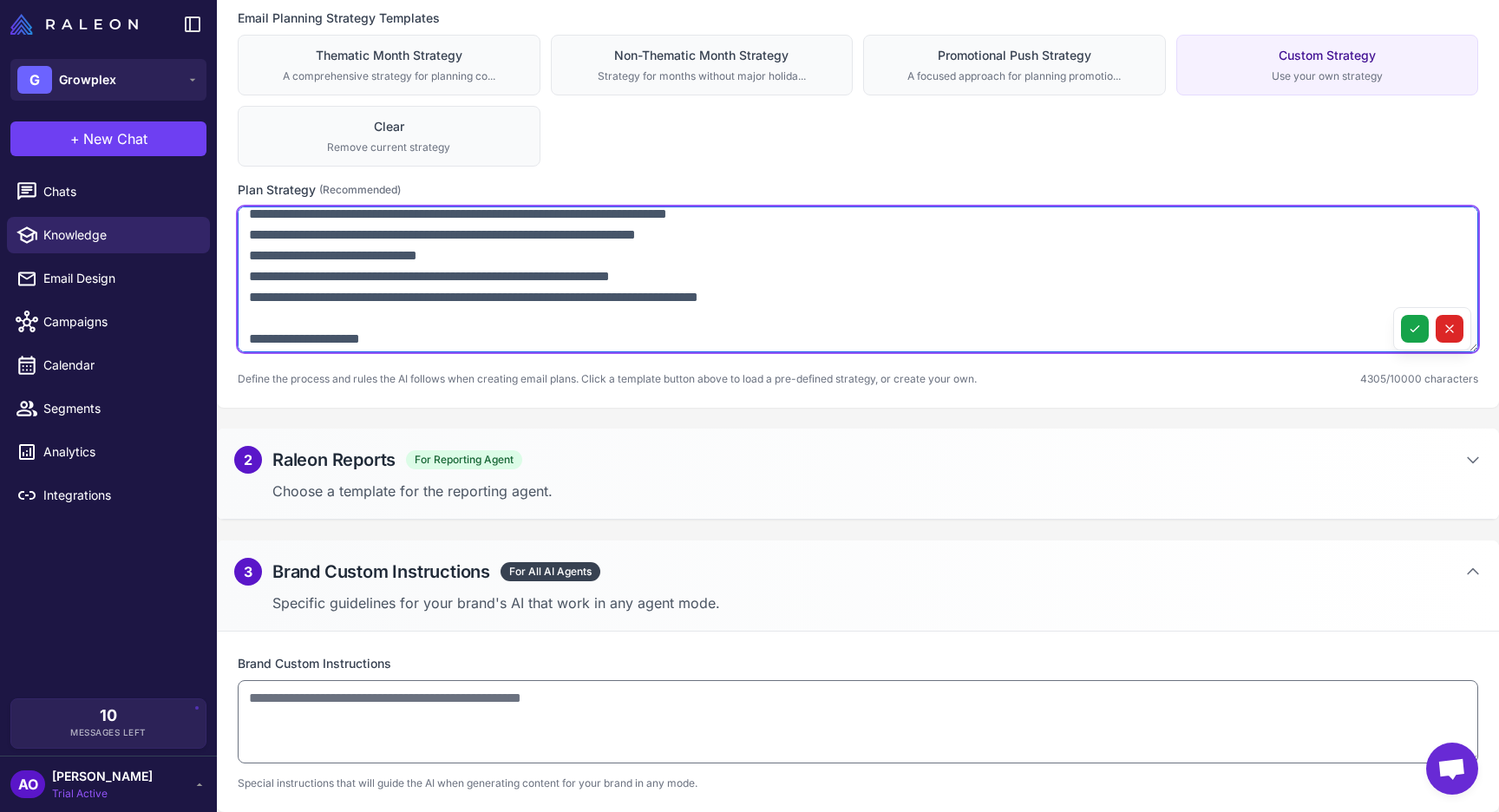
click at [261, 281] on textarea at bounding box center [858, 279] width 1241 height 145
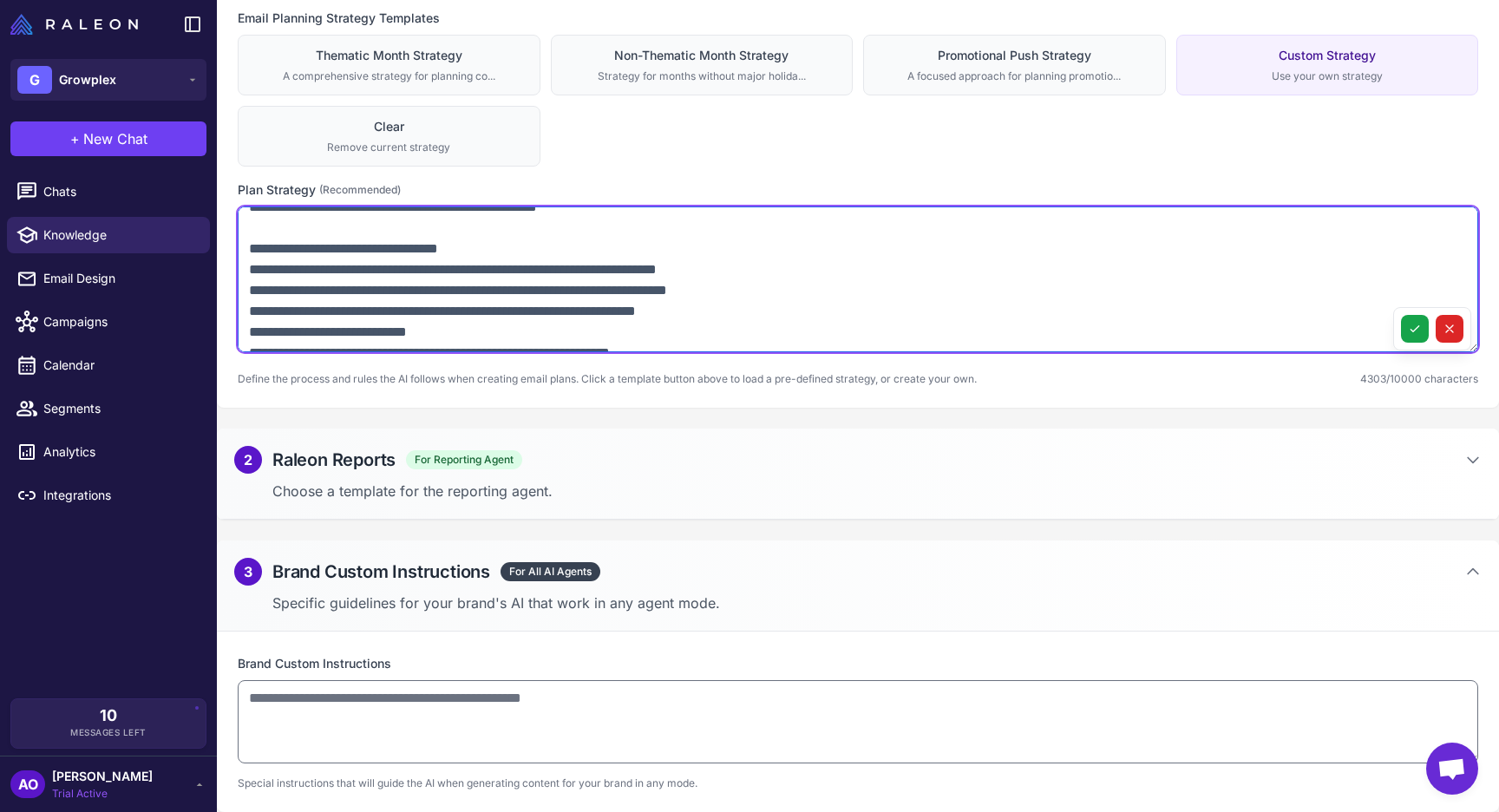
scroll to position [1507, 0]
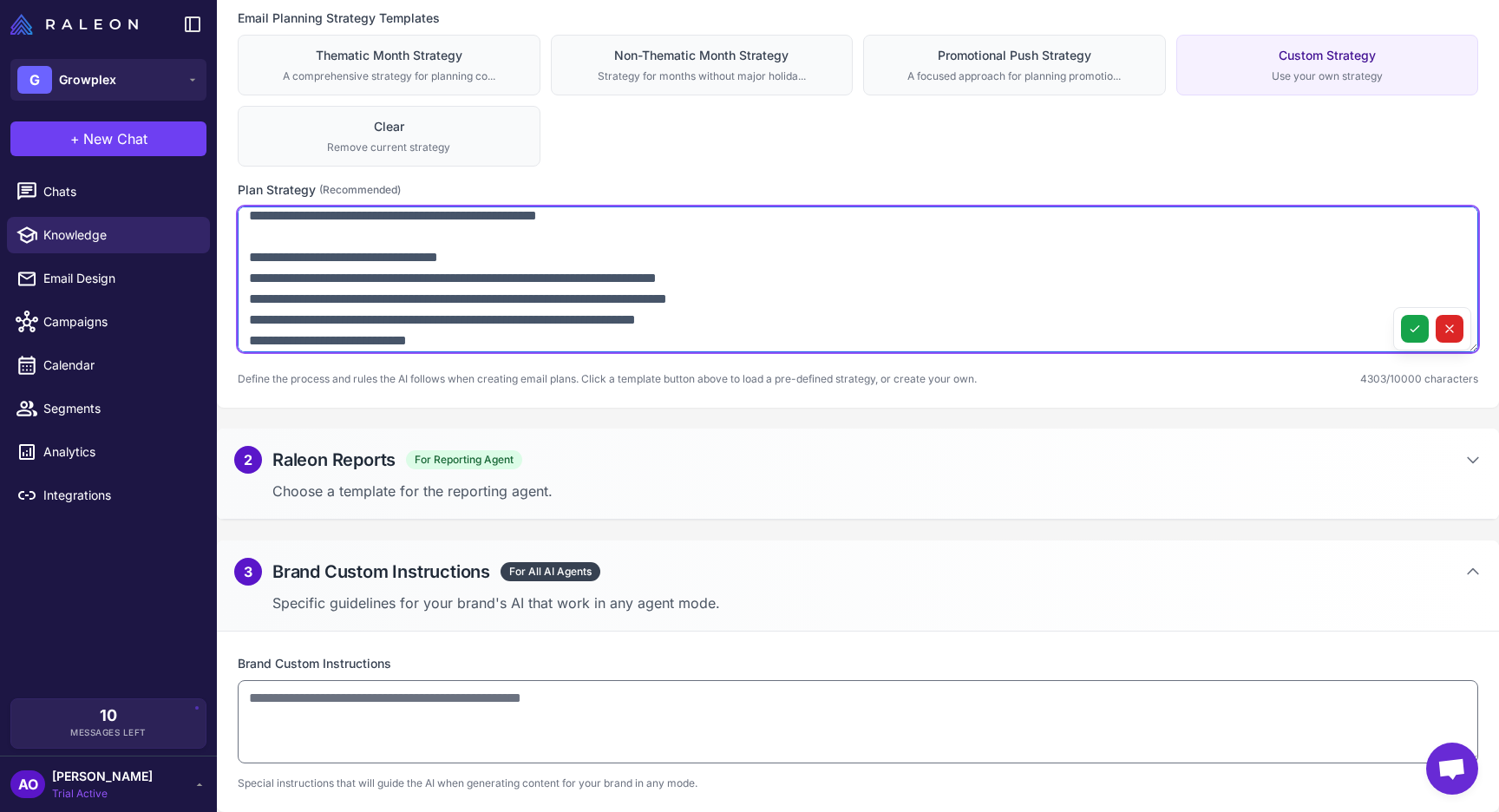
click at [258, 259] on textarea at bounding box center [858, 279] width 1241 height 145
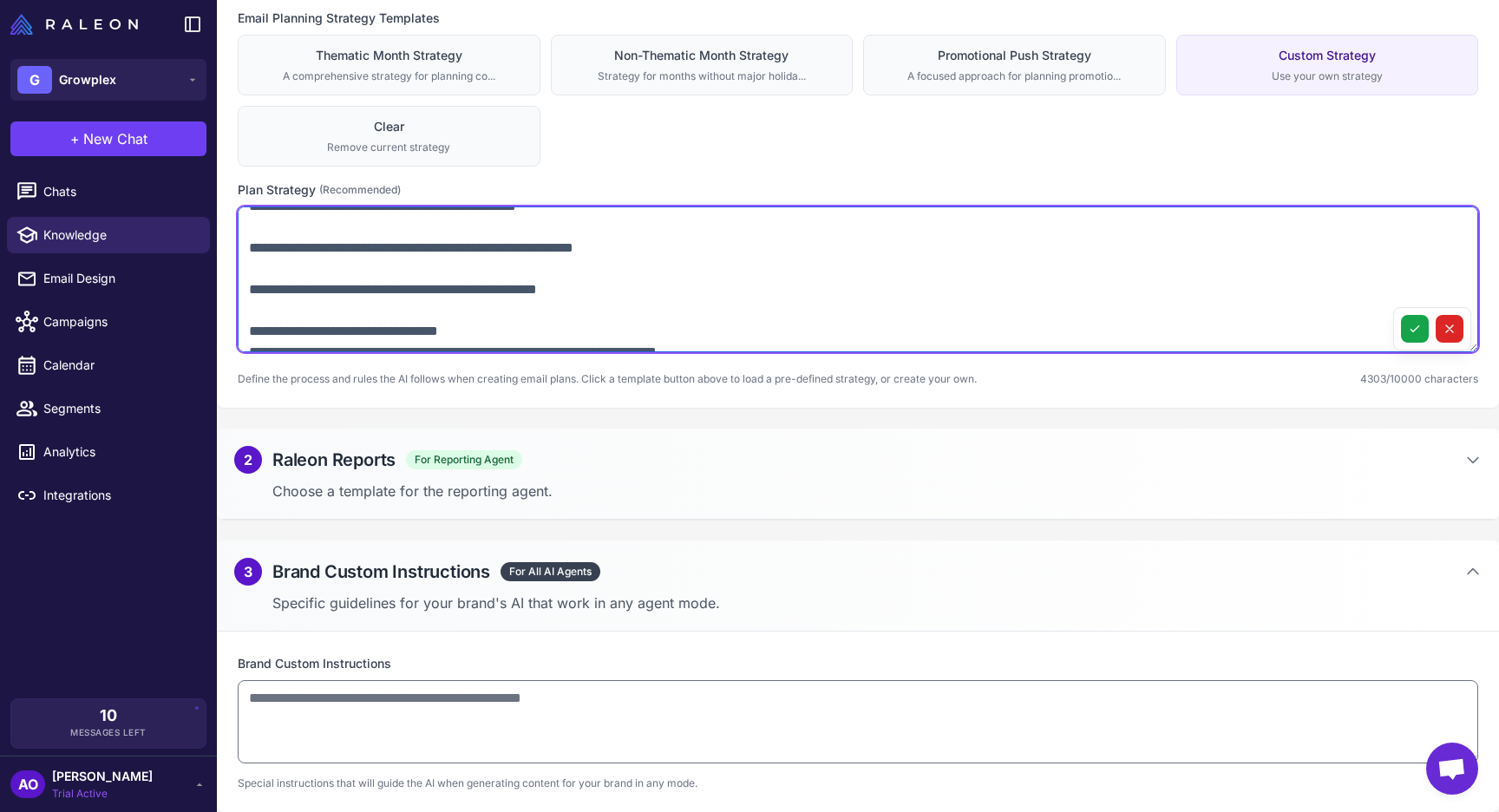
scroll to position [1426, 0]
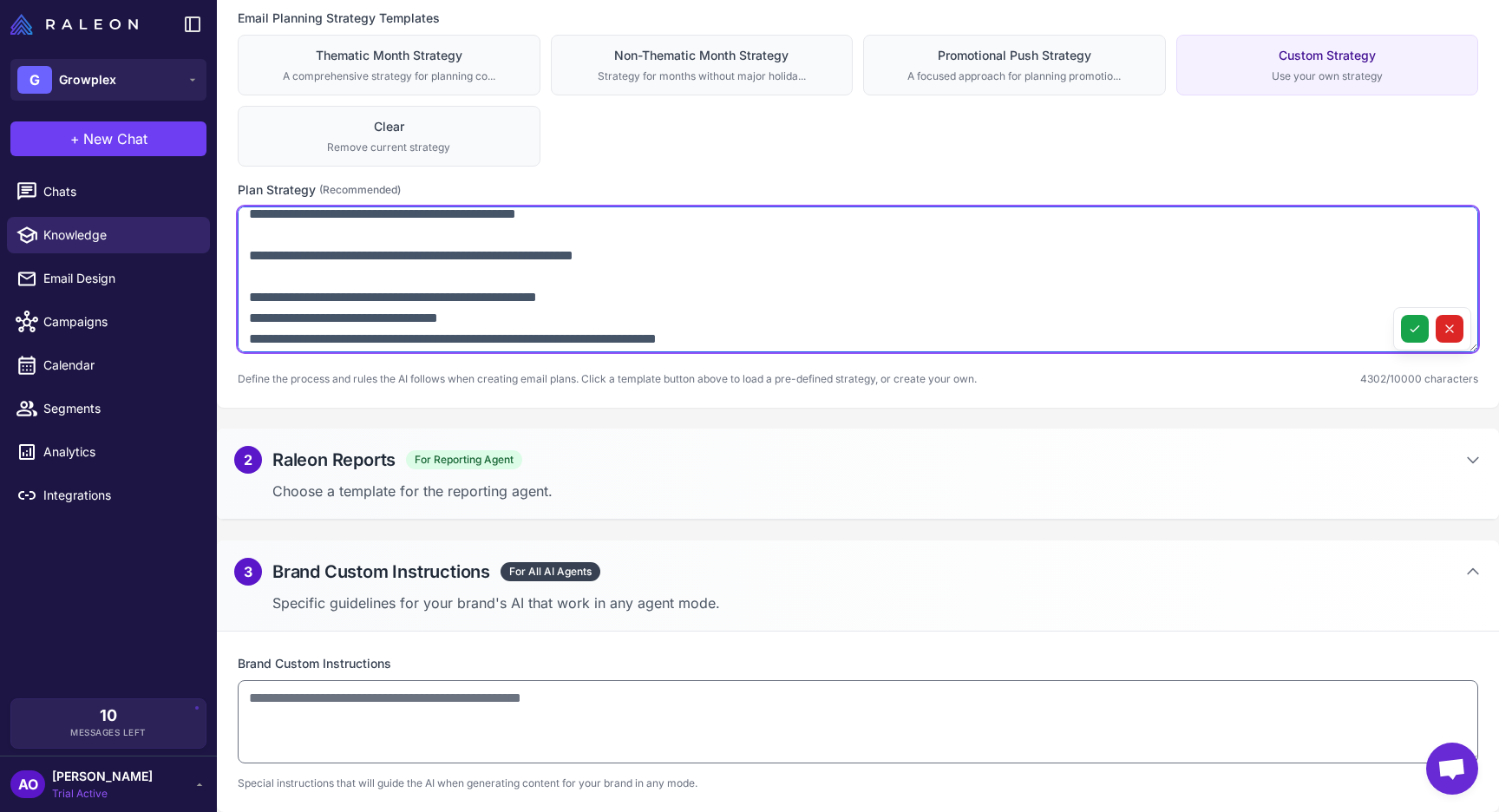
click at [251, 317] on textarea at bounding box center [858, 279] width 1241 height 145
click at [250, 277] on textarea at bounding box center [858, 279] width 1241 height 145
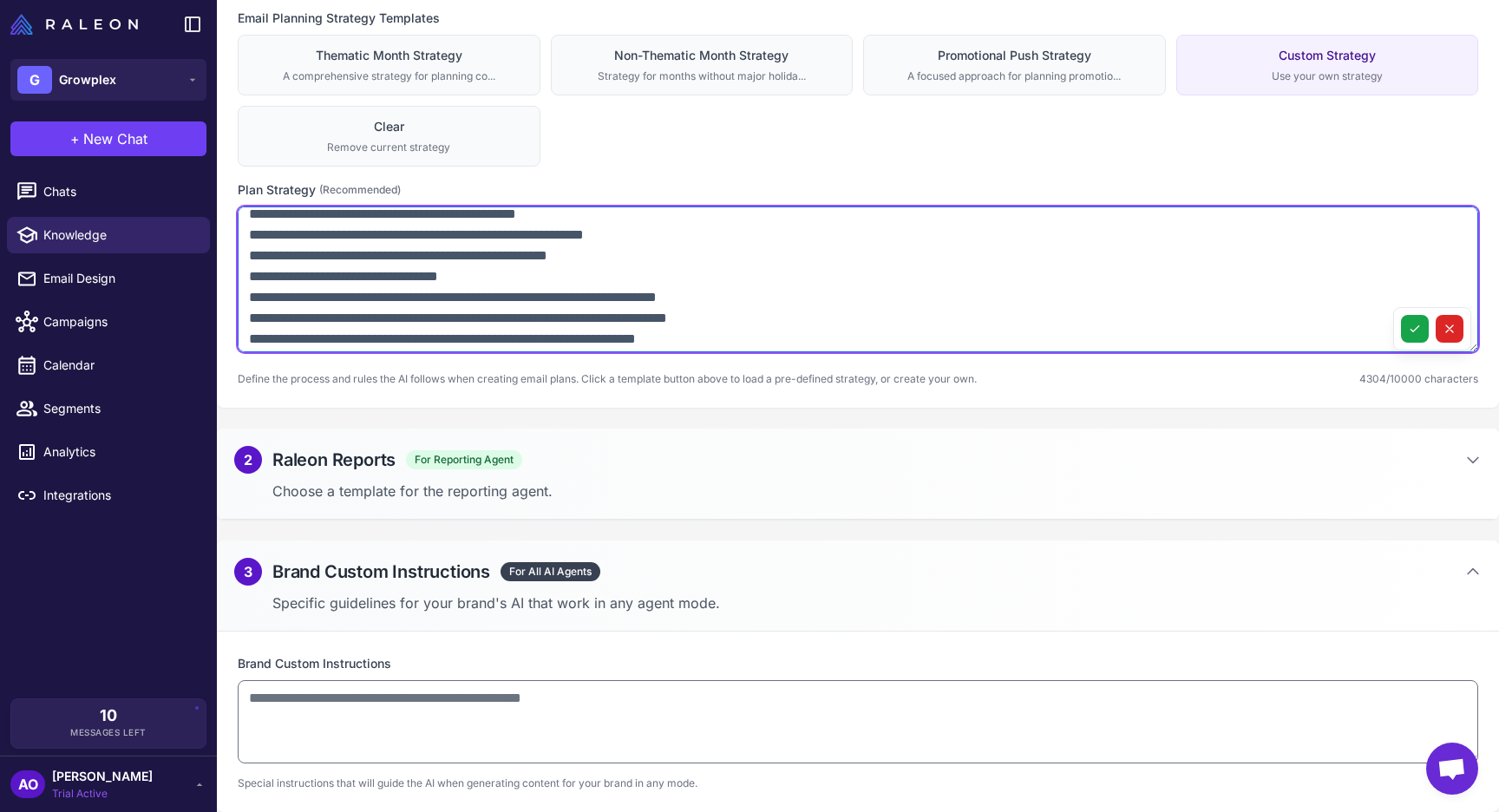
click at [394, 237] on textarea at bounding box center [858, 279] width 1241 height 145
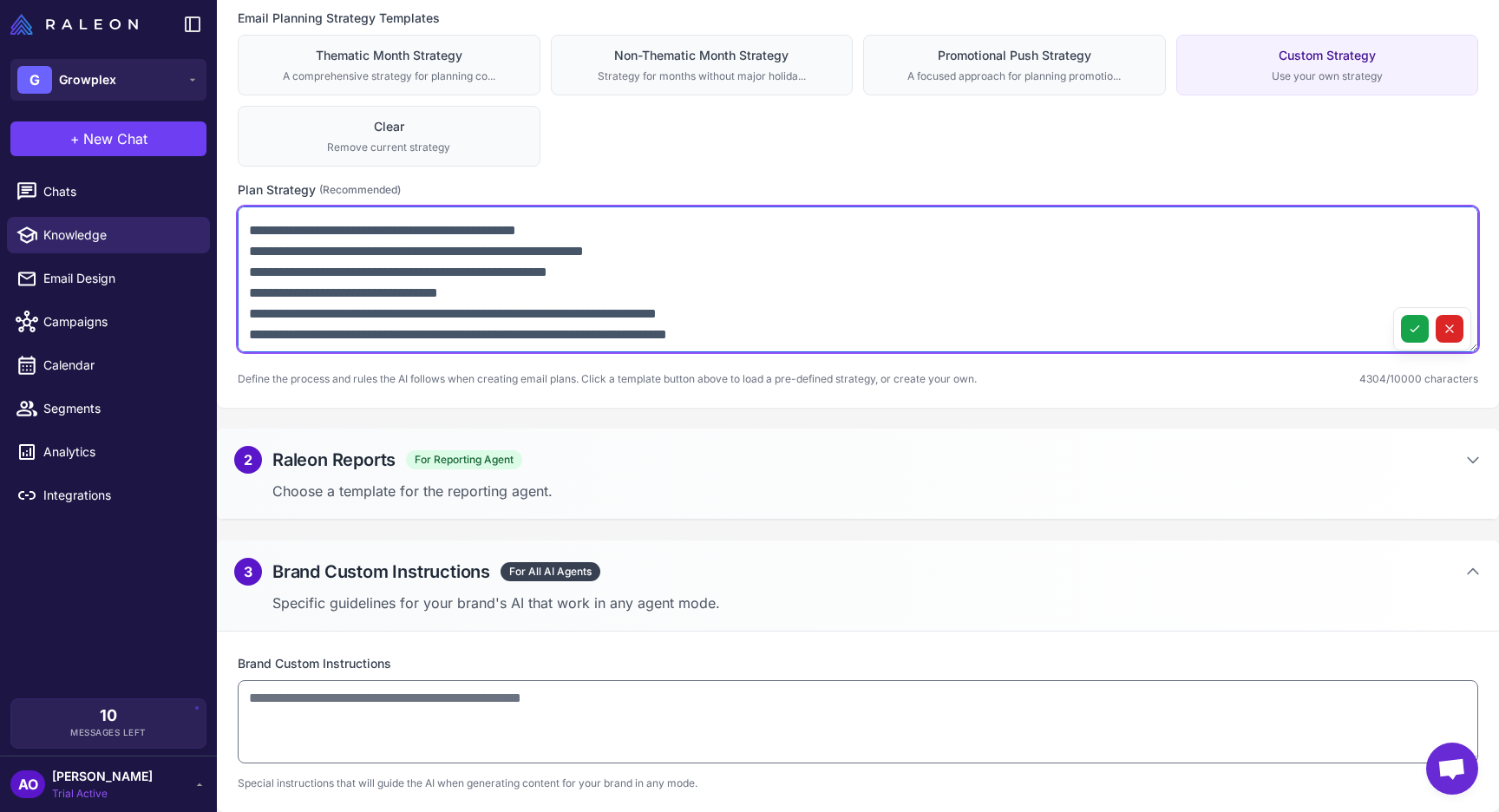
click at [245, 247] on textarea at bounding box center [858, 279] width 1241 height 145
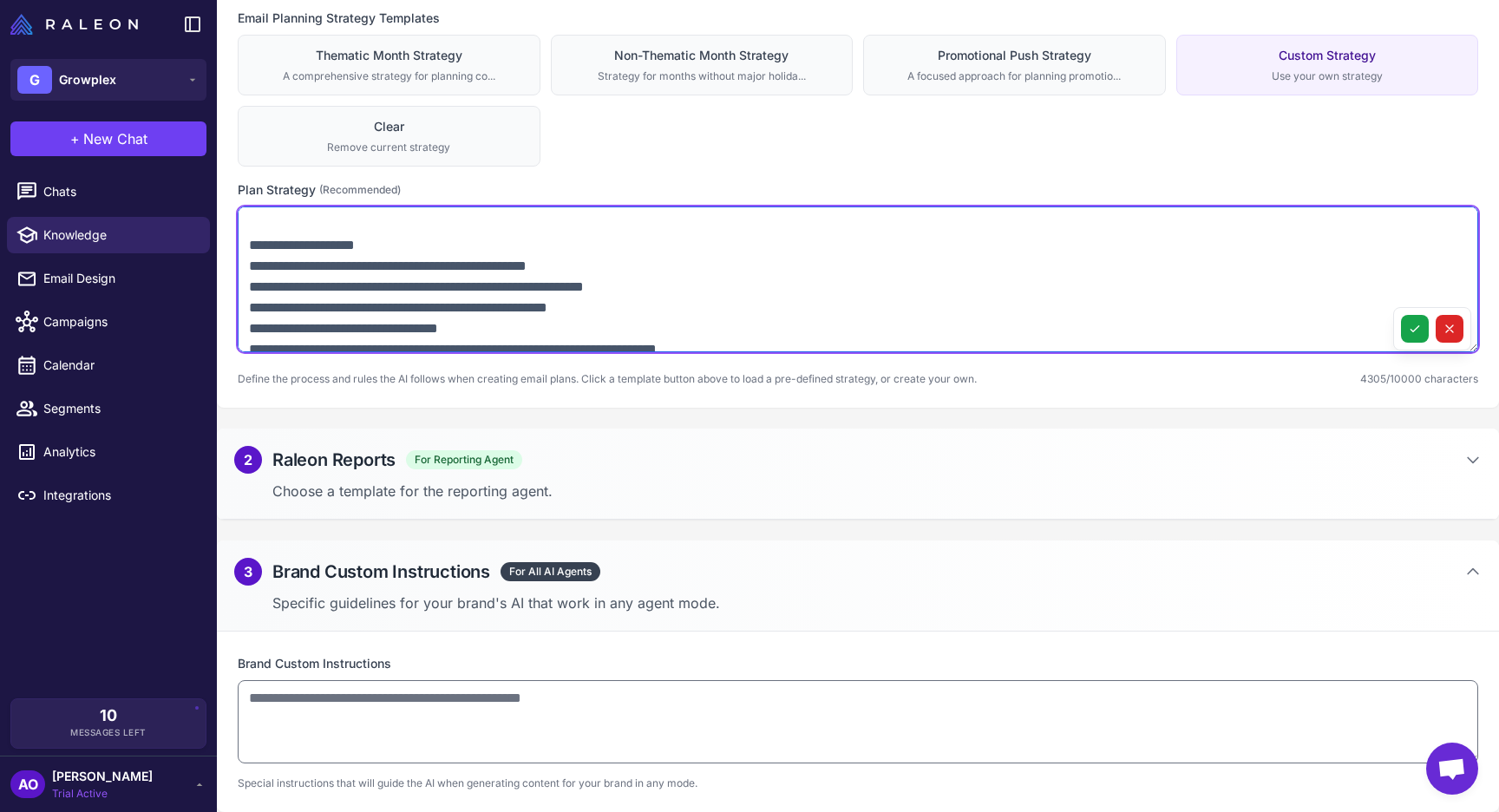
scroll to position [1317, 0]
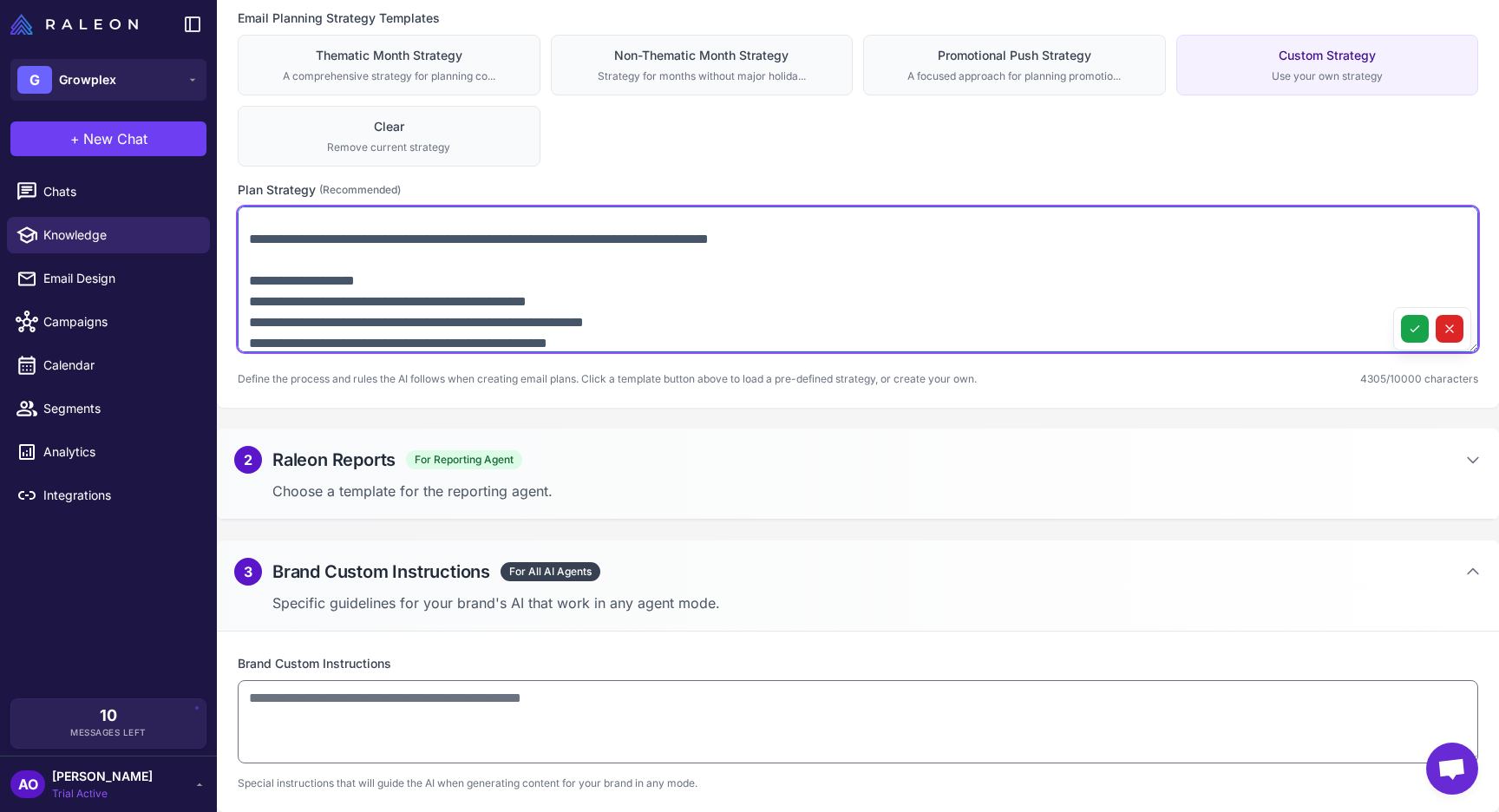
click at [251, 259] on textarea at bounding box center [858, 279] width 1241 height 145
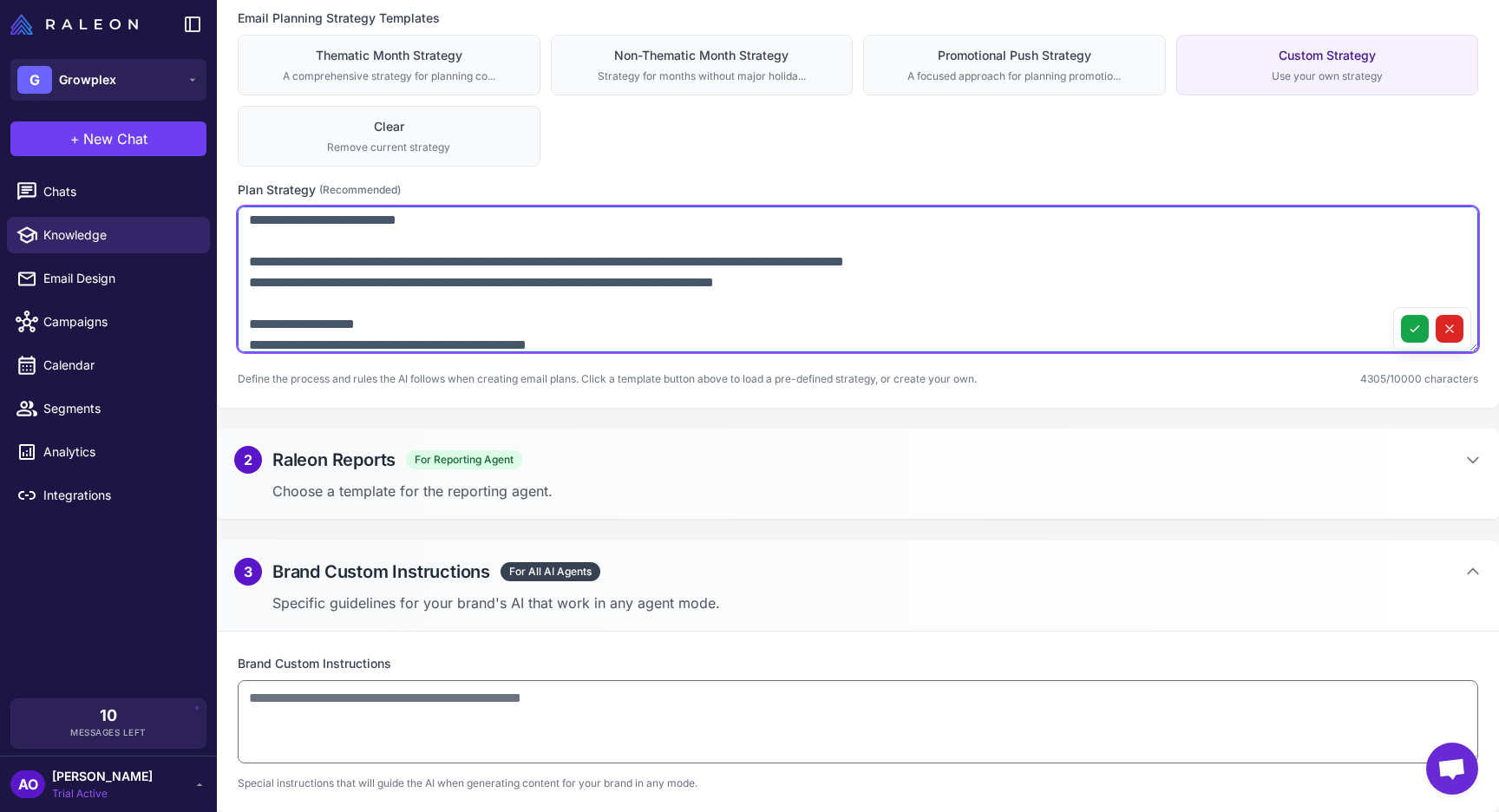
scroll to position [1244, 0]
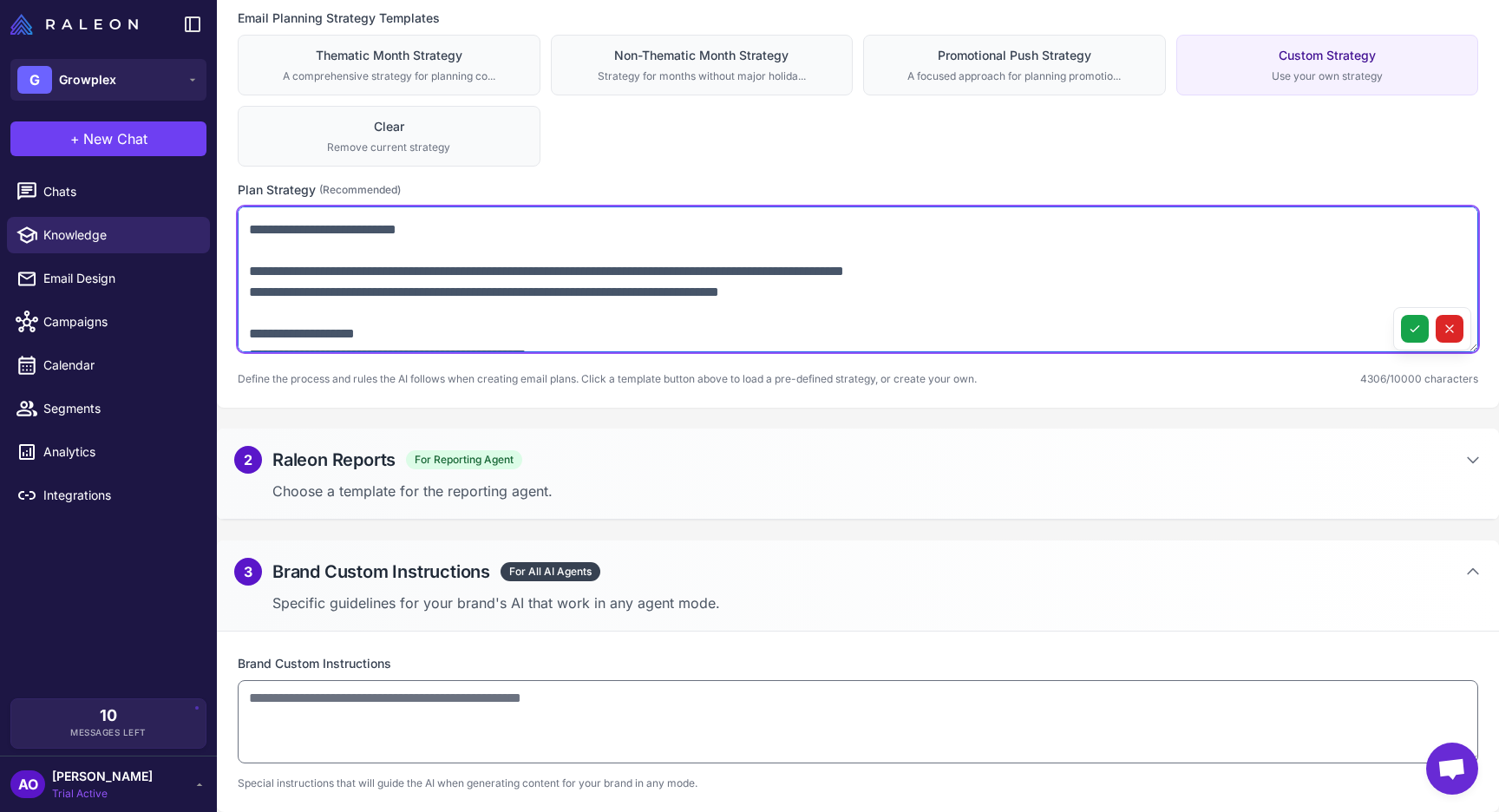
click at [251, 288] on textarea at bounding box center [858, 279] width 1241 height 145
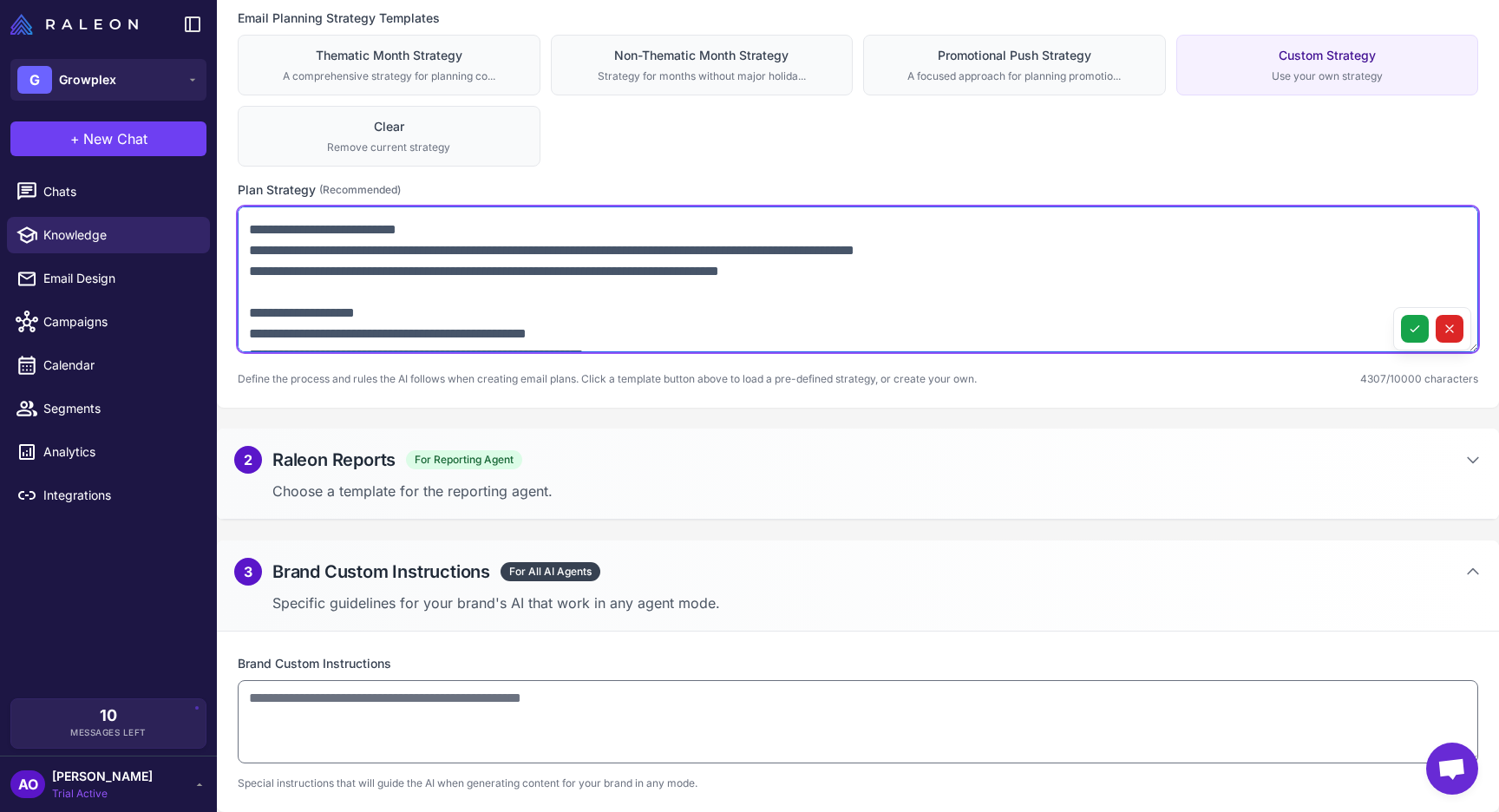
click at [255, 311] on textarea at bounding box center [858, 279] width 1241 height 145
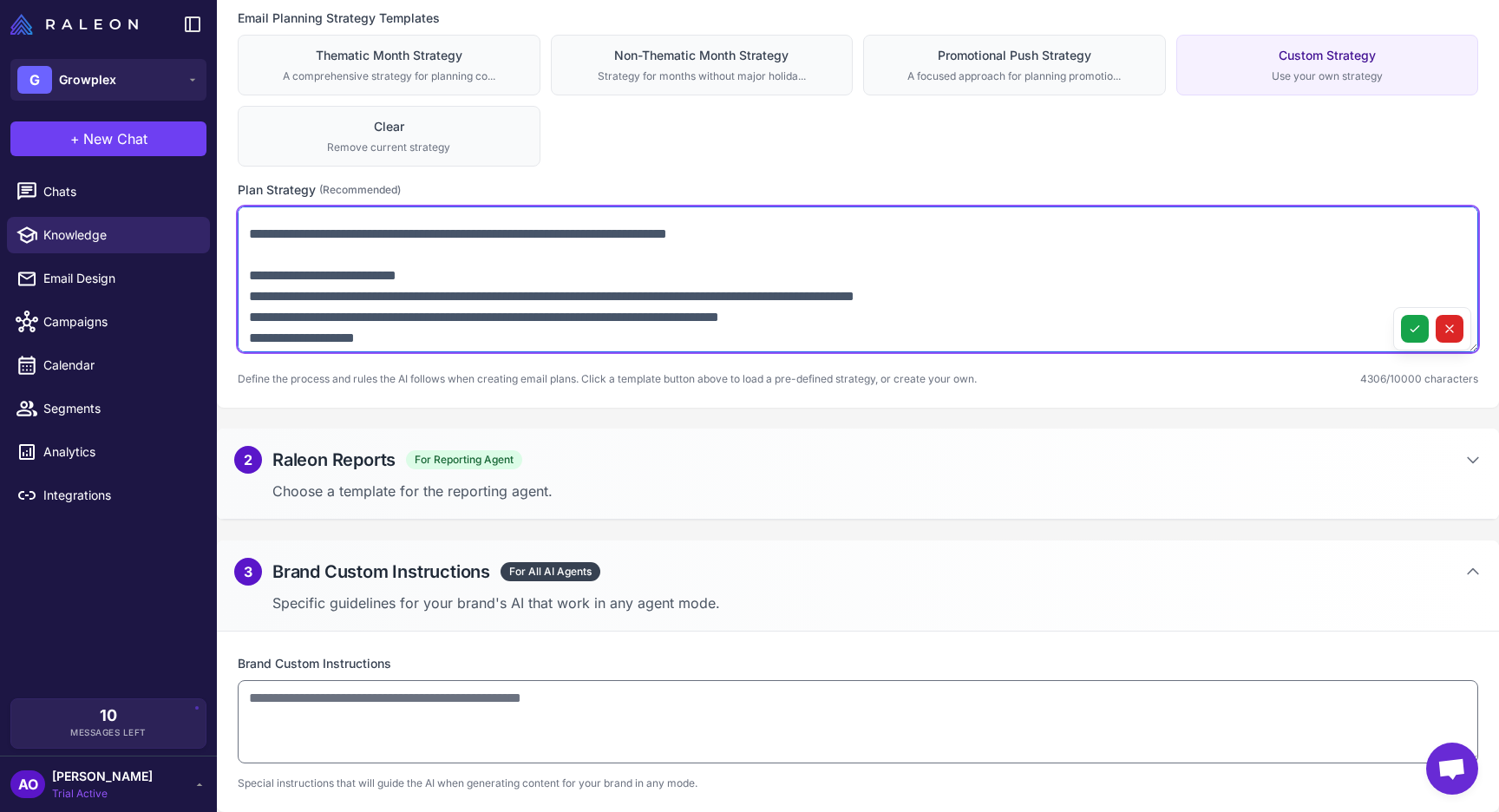
scroll to position [1164, 0]
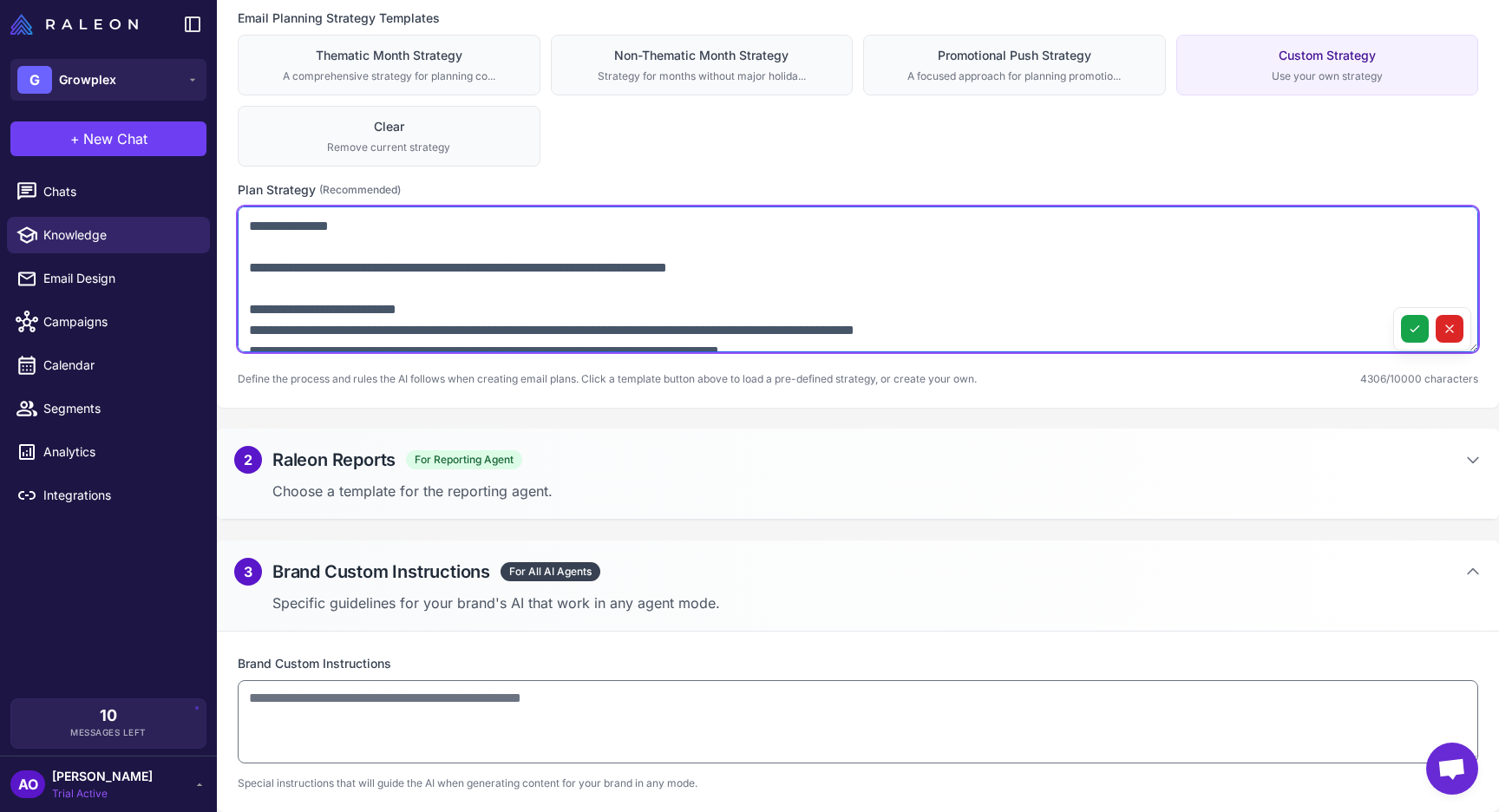
click at [252, 288] on textarea at bounding box center [858, 279] width 1241 height 145
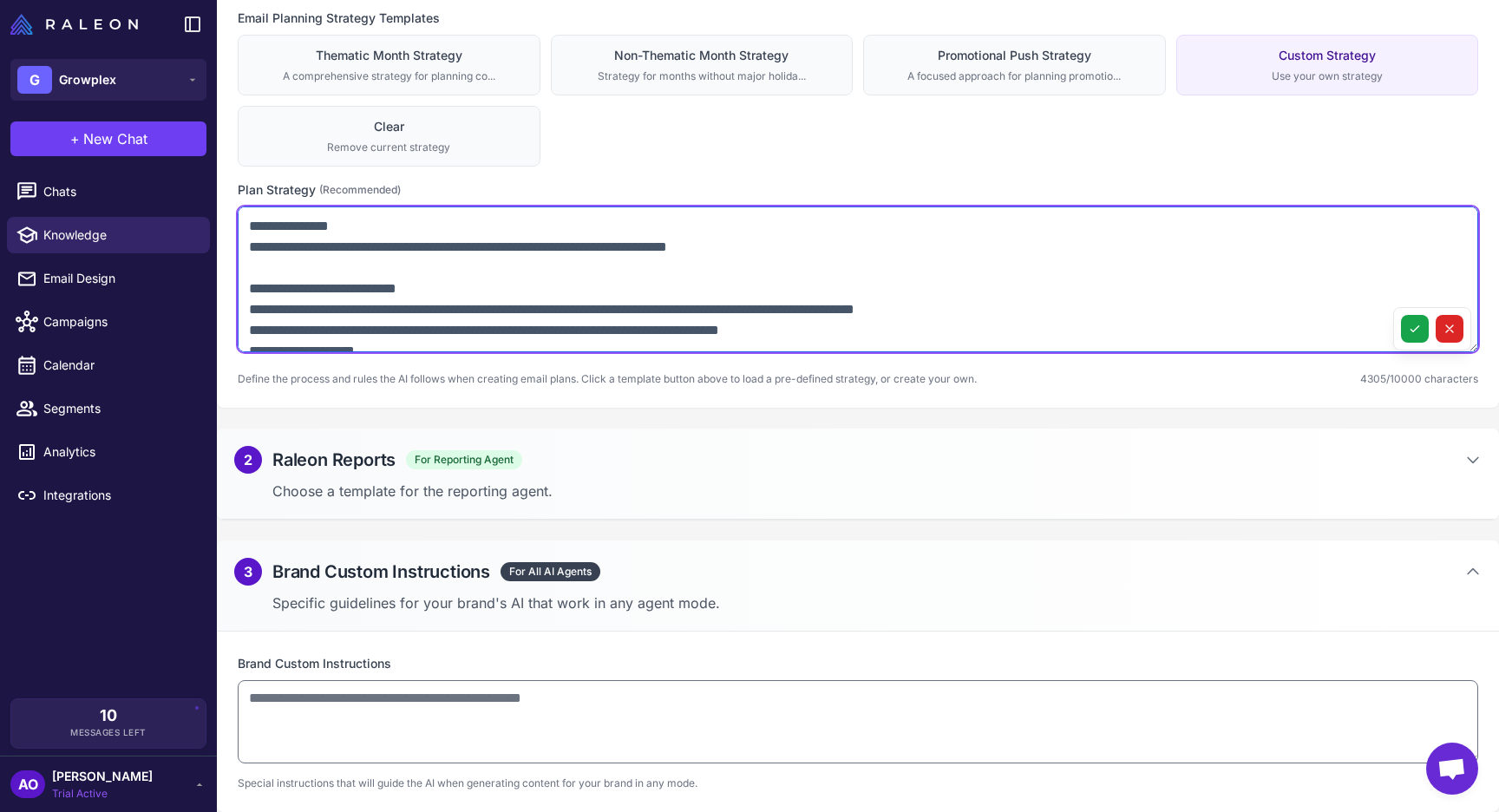
click at [256, 289] on textarea at bounding box center [858, 279] width 1241 height 145
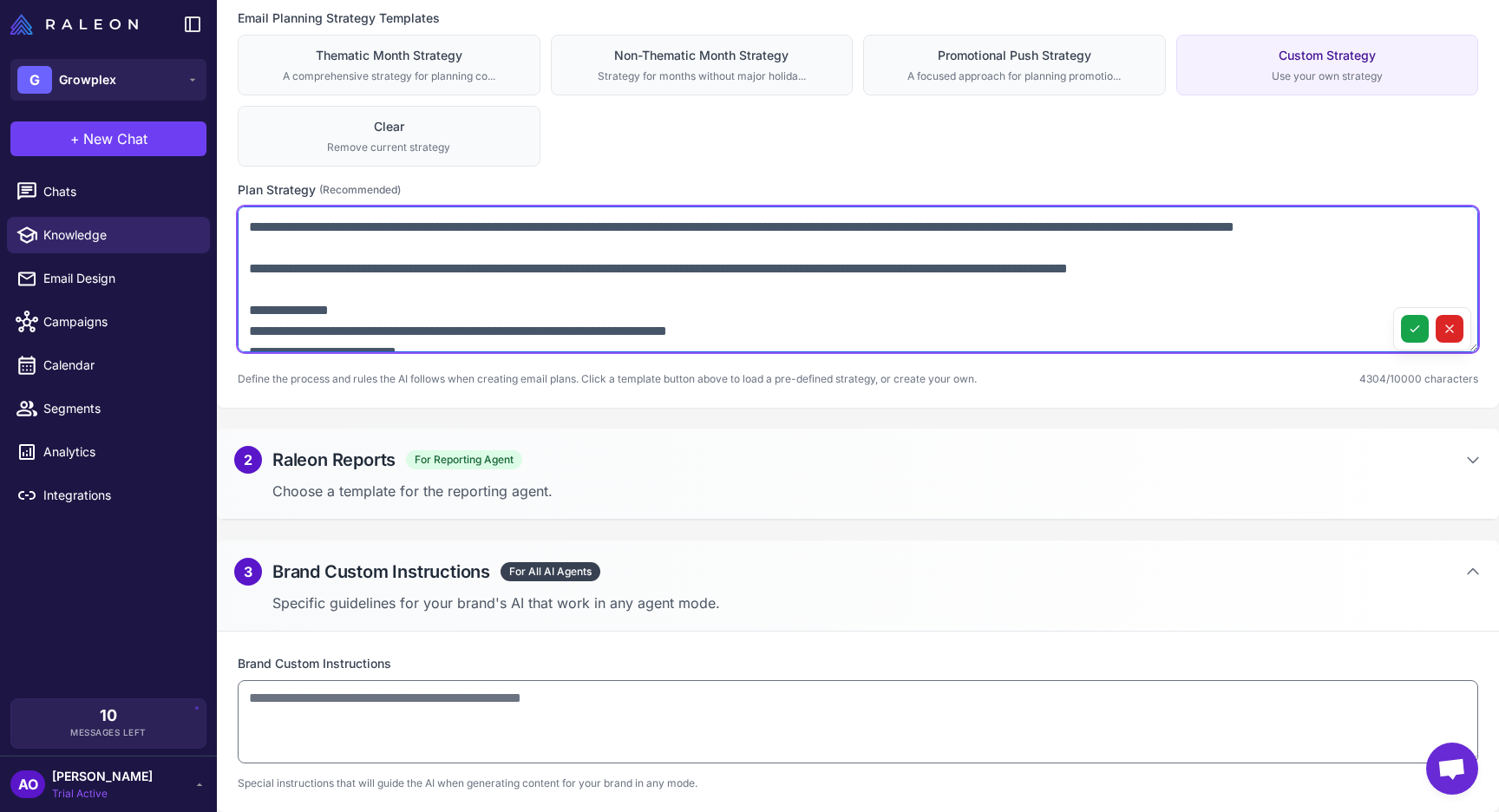
scroll to position [1070, 0]
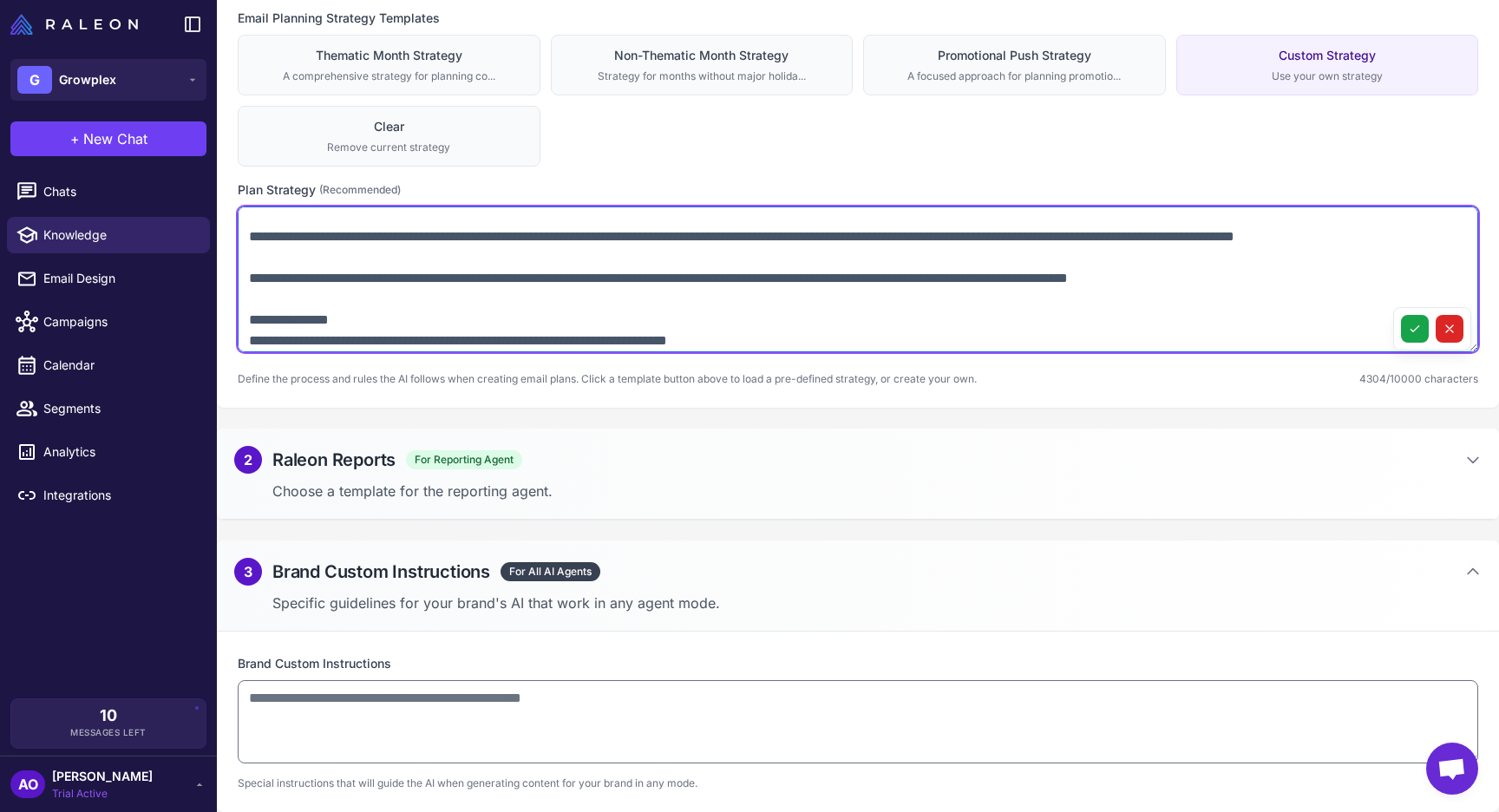
click at [251, 291] on textarea at bounding box center [858, 279] width 1241 height 145
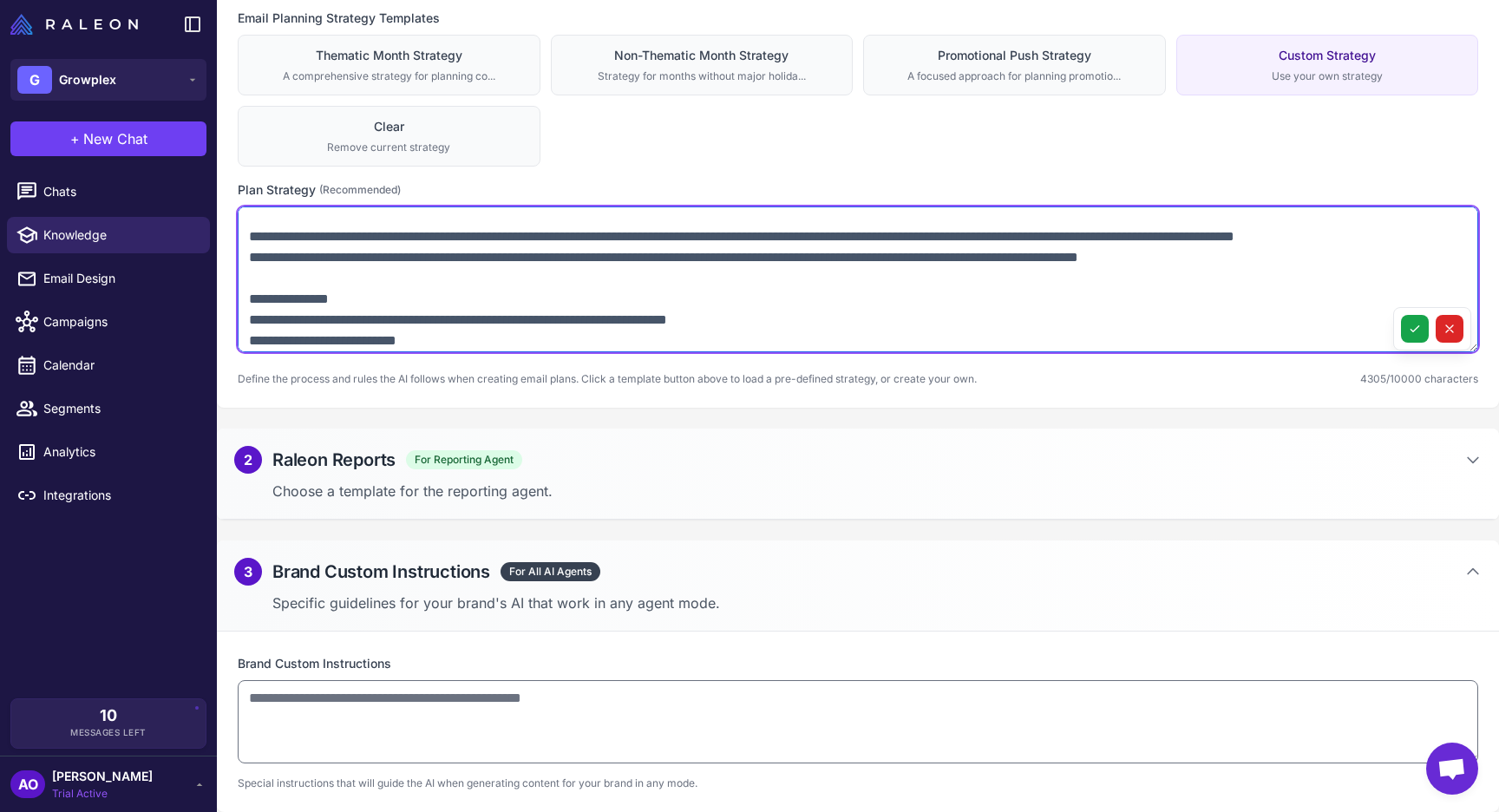
click at [252, 253] on textarea at bounding box center [858, 279] width 1241 height 145
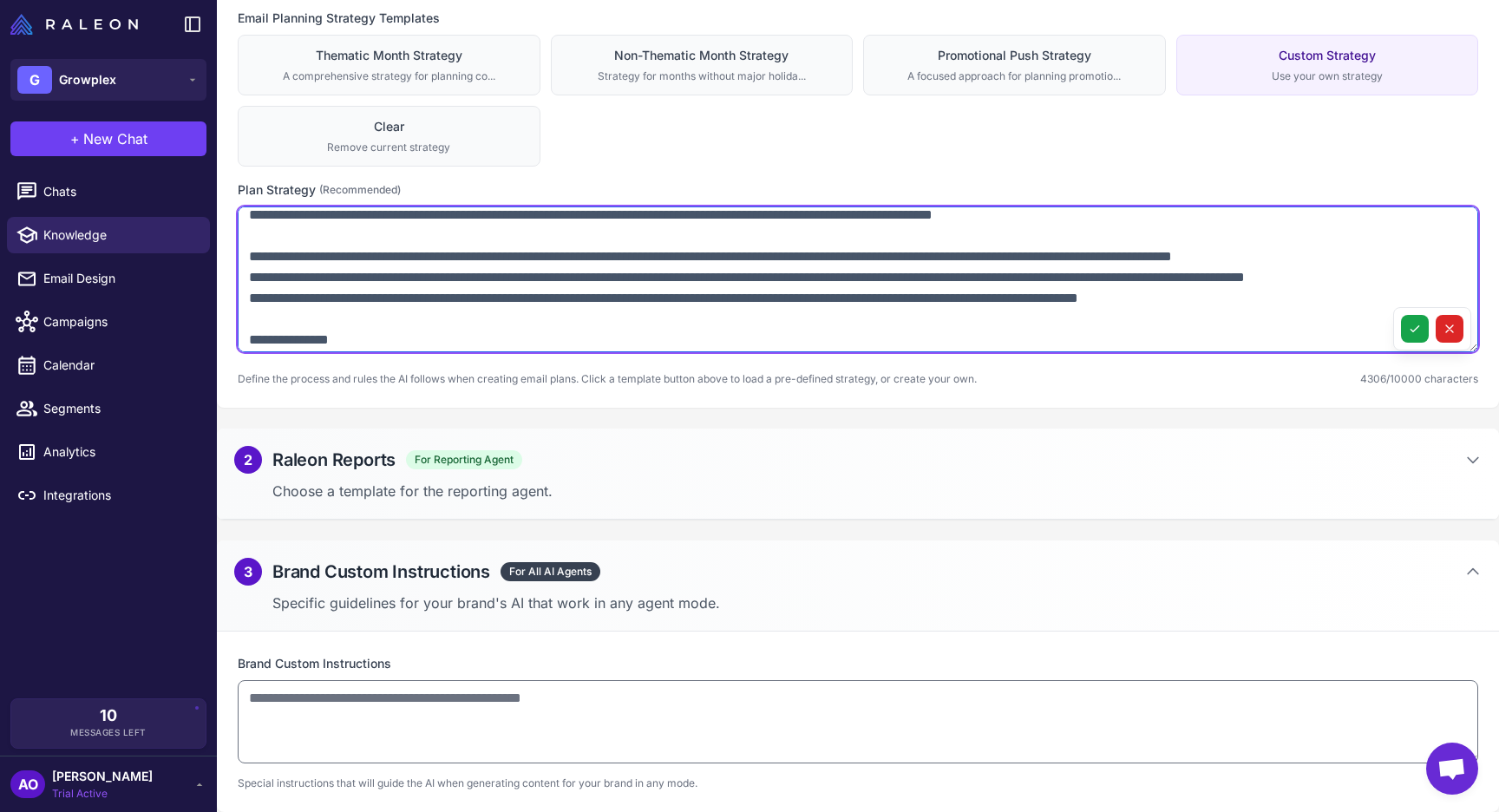
scroll to position [1008, 0]
click at [252, 272] on textarea at bounding box center [858, 279] width 1241 height 145
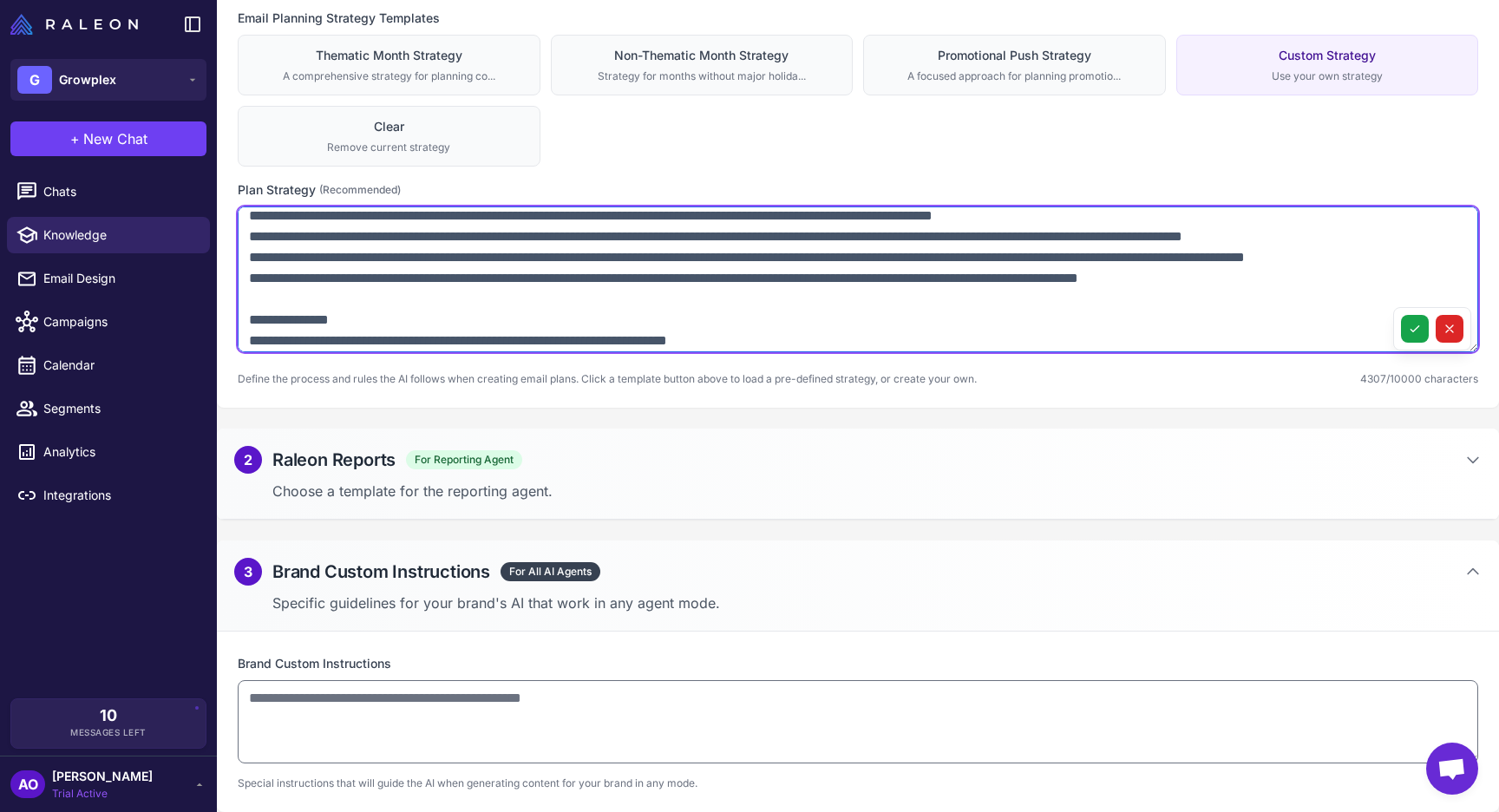
click at [711, 257] on textarea at bounding box center [858, 279] width 1241 height 145
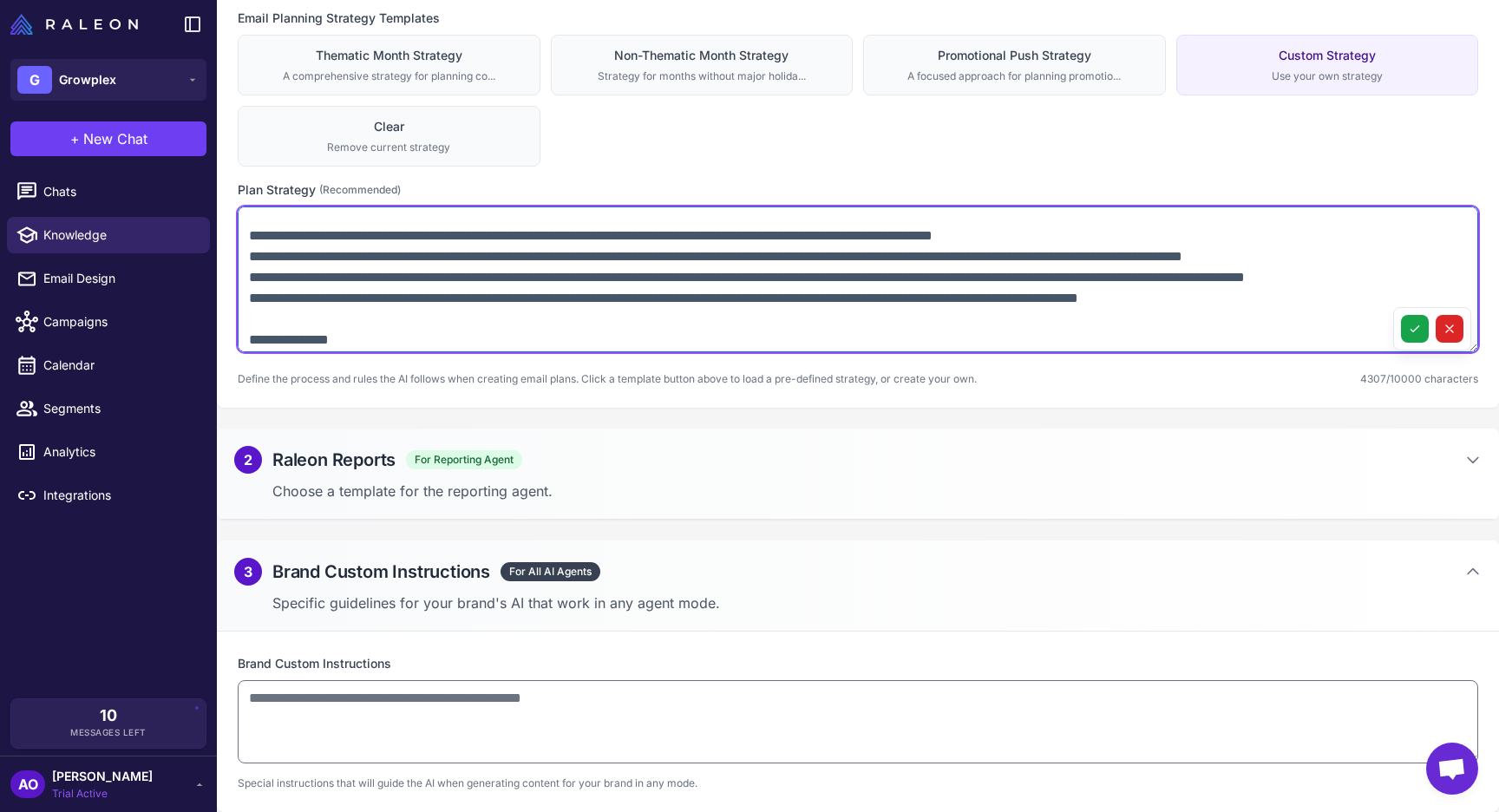
scroll to position [977, 0]
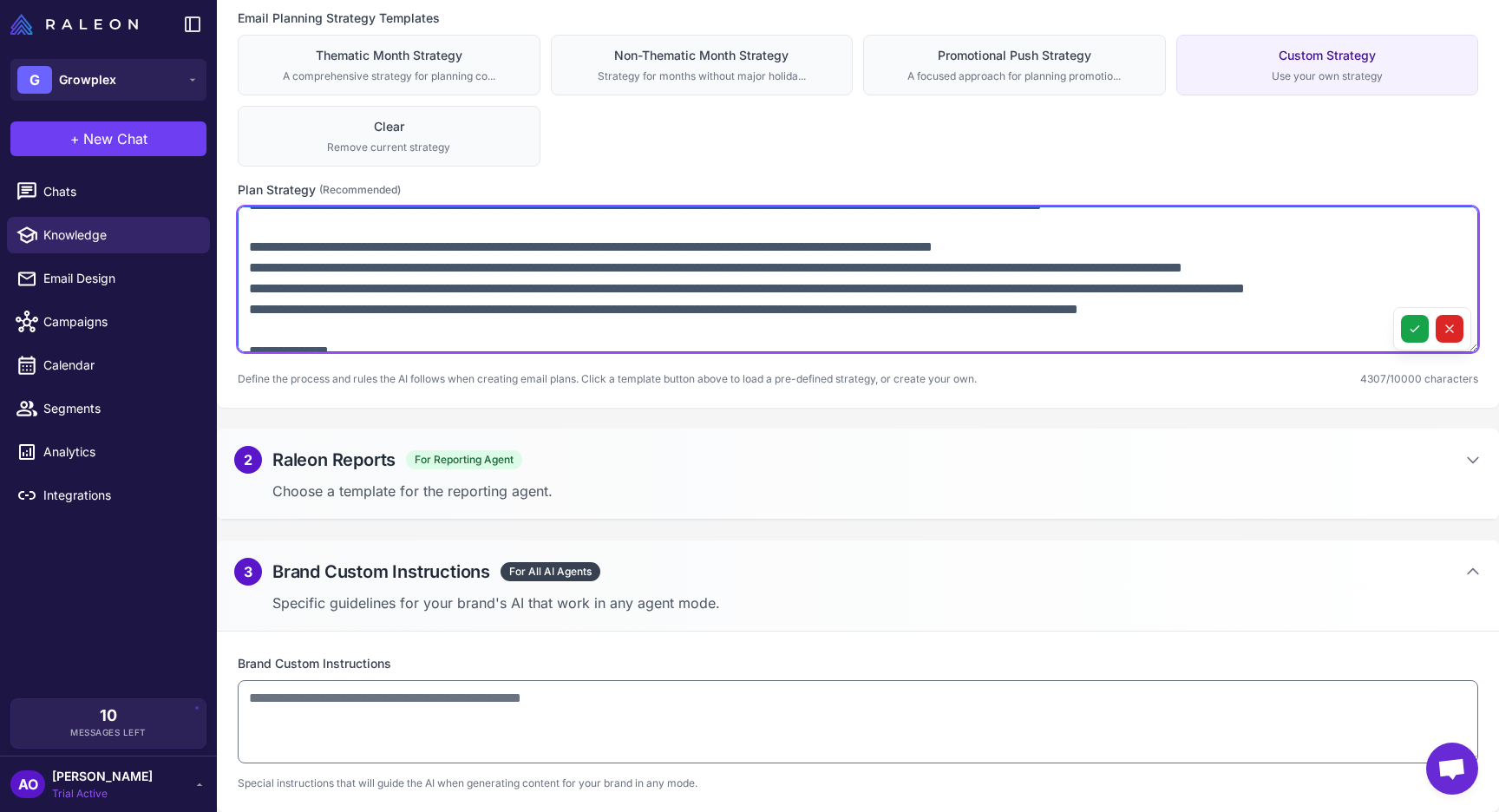
click at [249, 265] on textarea at bounding box center [858, 279] width 1241 height 145
click at [710, 292] on textarea at bounding box center [858, 279] width 1241 height 145
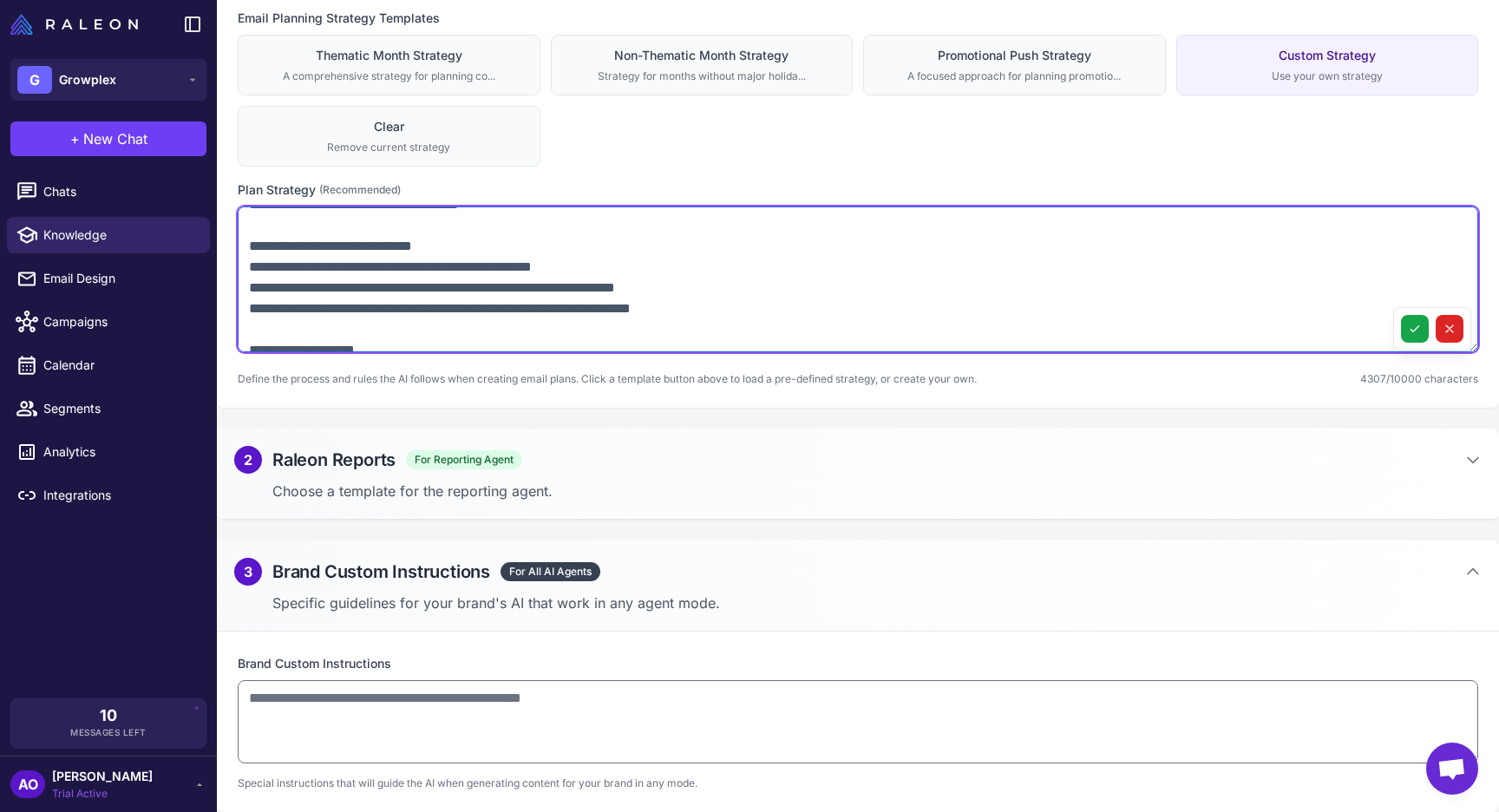
scroll to position [1731, 0]
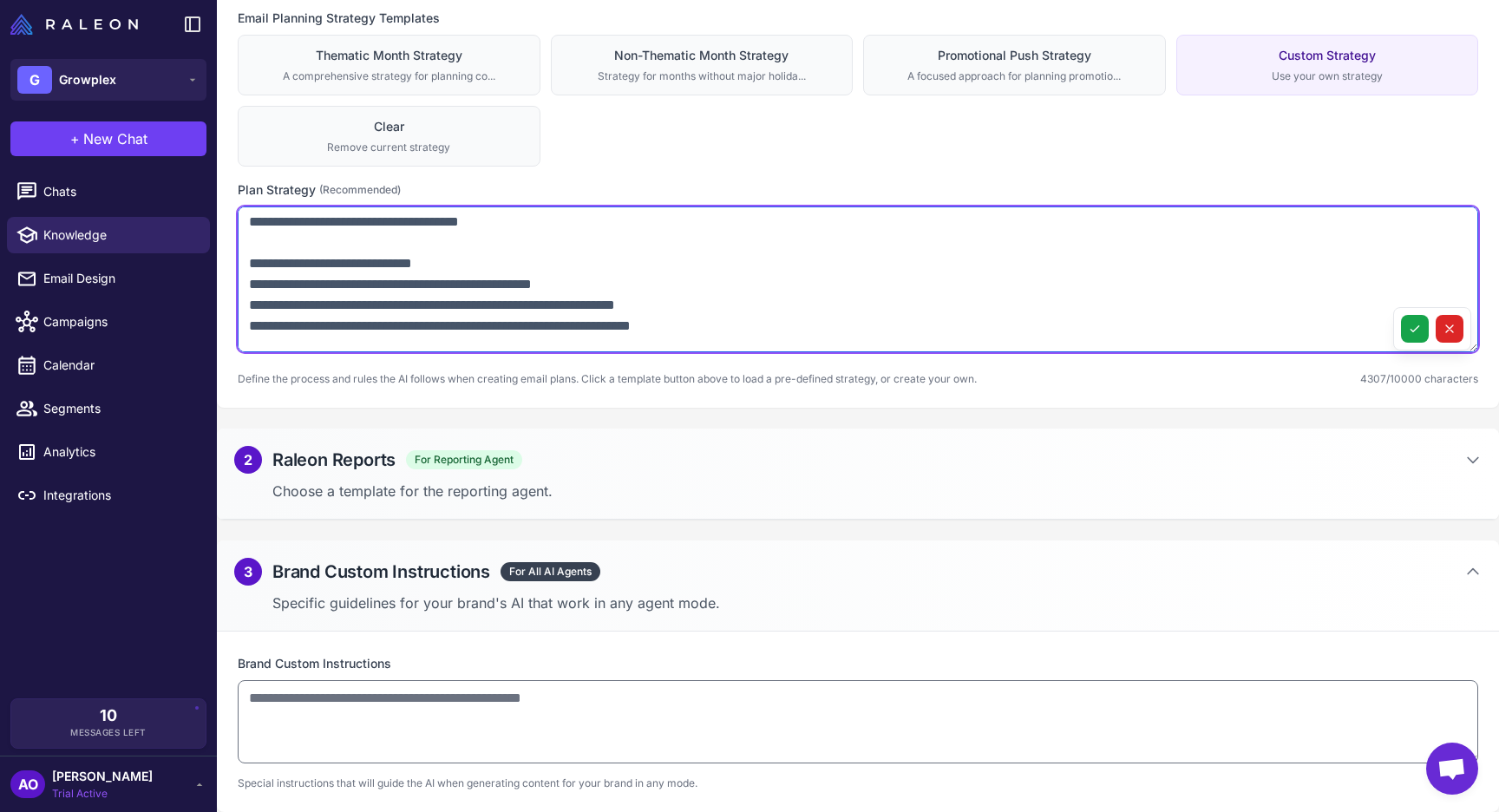
click at [540, 243] on textarea at bounding box center [858, 279] width 1241 height 145
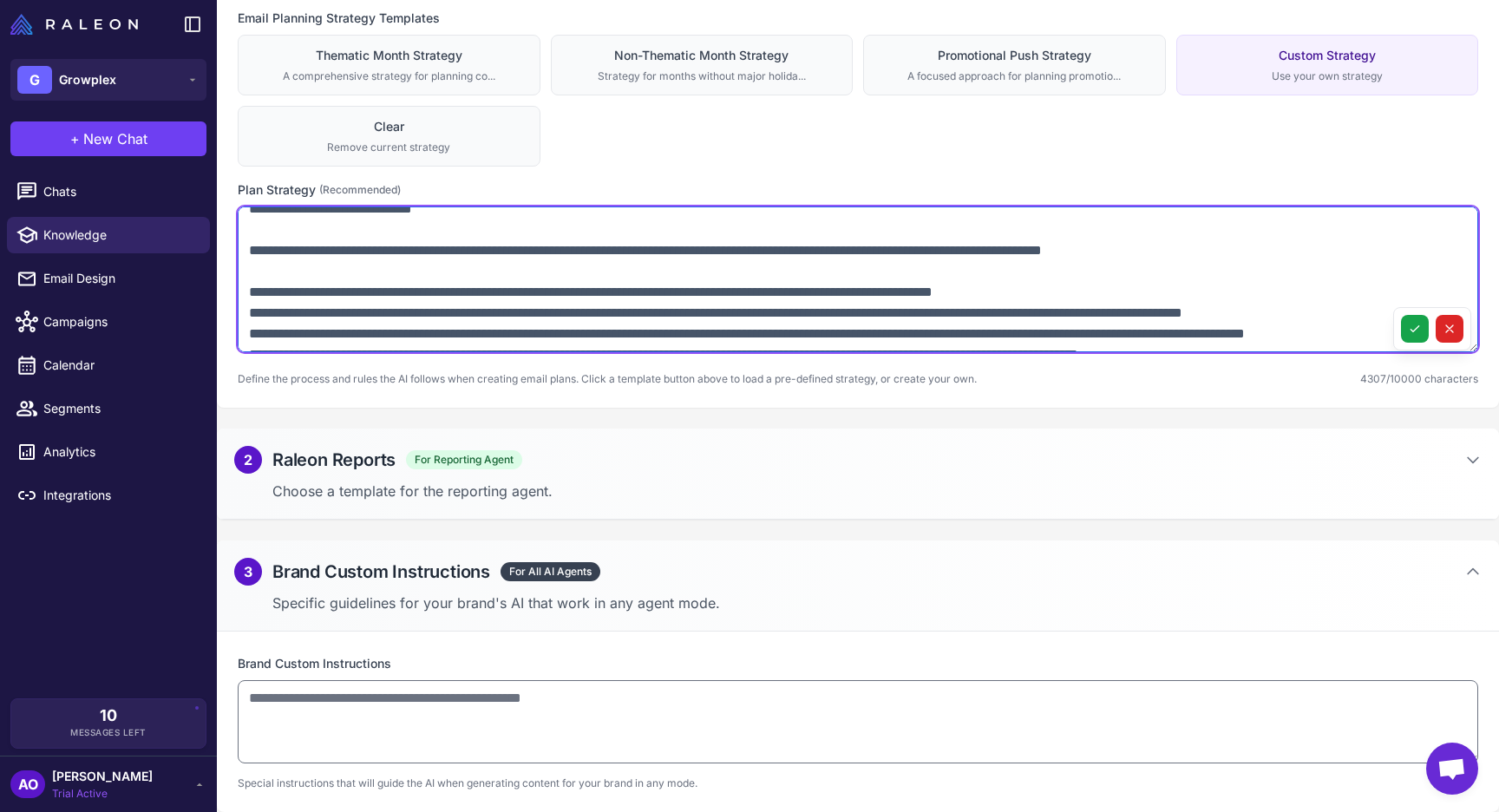
scroll to position [928, 0]
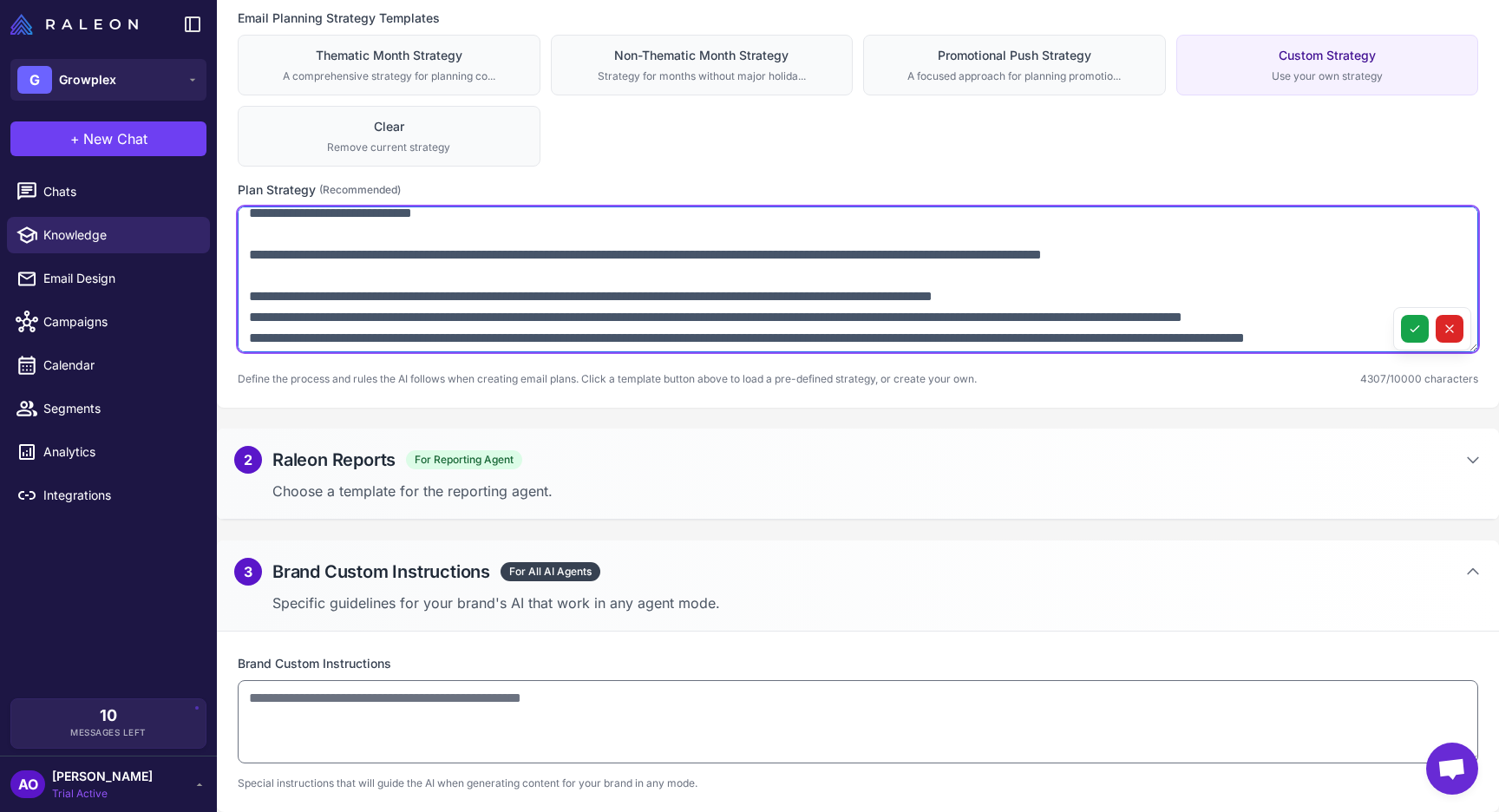
click at [251, 314] on textarea at bounding box center [858, 279] width 1241 height 145
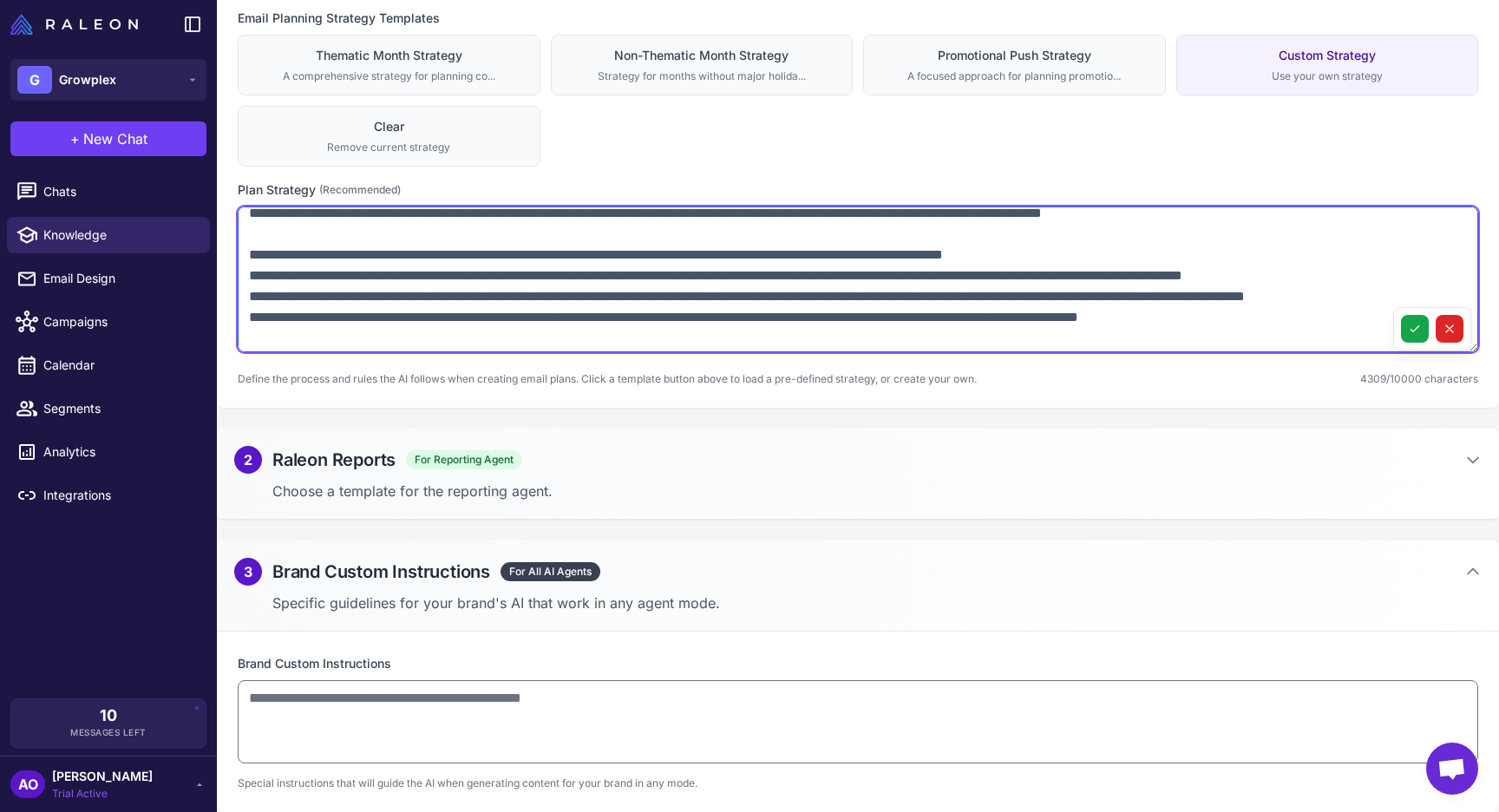
scroll to position [942, 0]
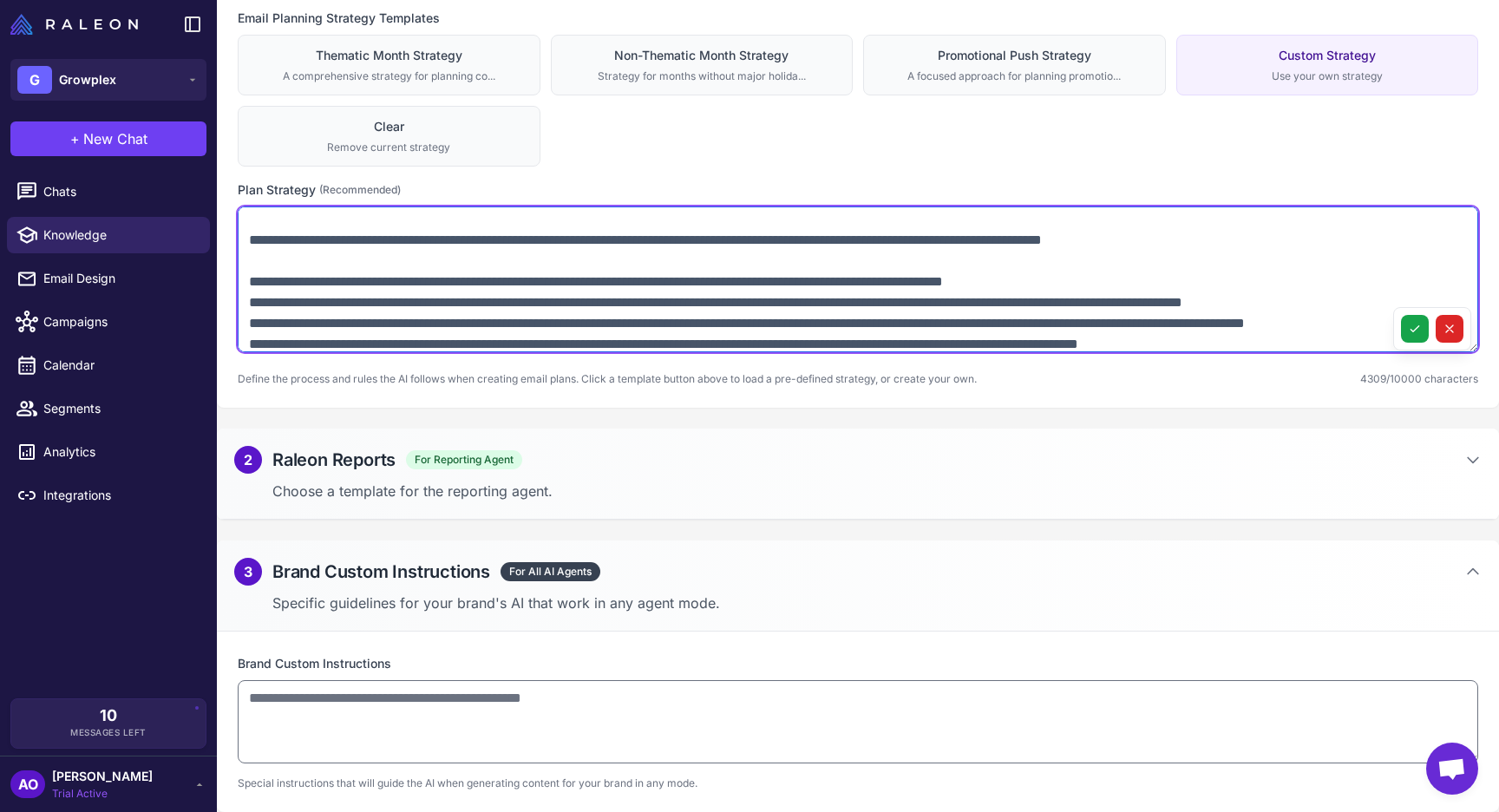
click at [349, 258] on textarea at bounding box center [858, 279] width 1241 height 145
click at [251, 262] on textarea at bounding box center [858, 279] width 1241 height 145
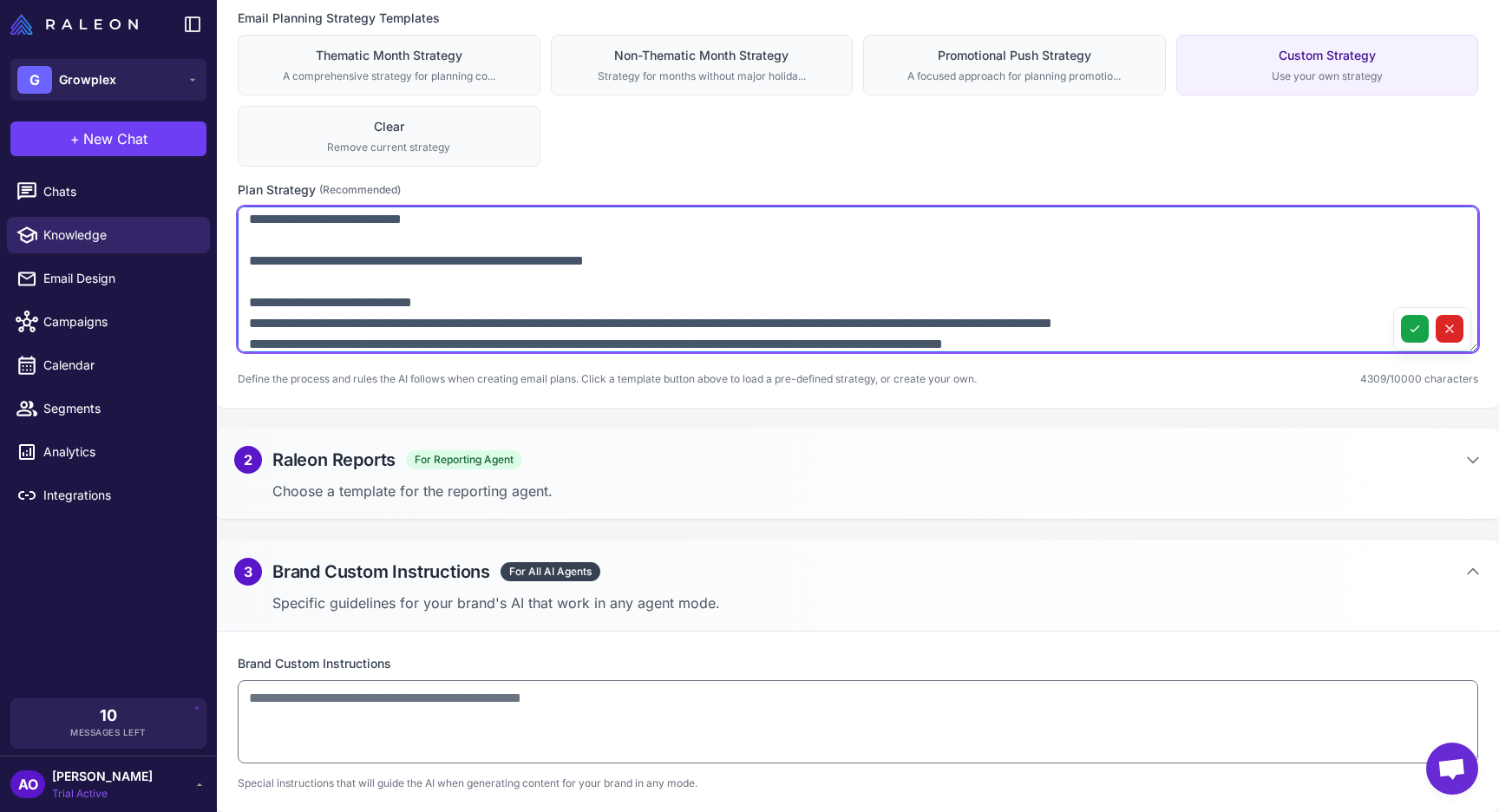
scroll to position [823, 0]
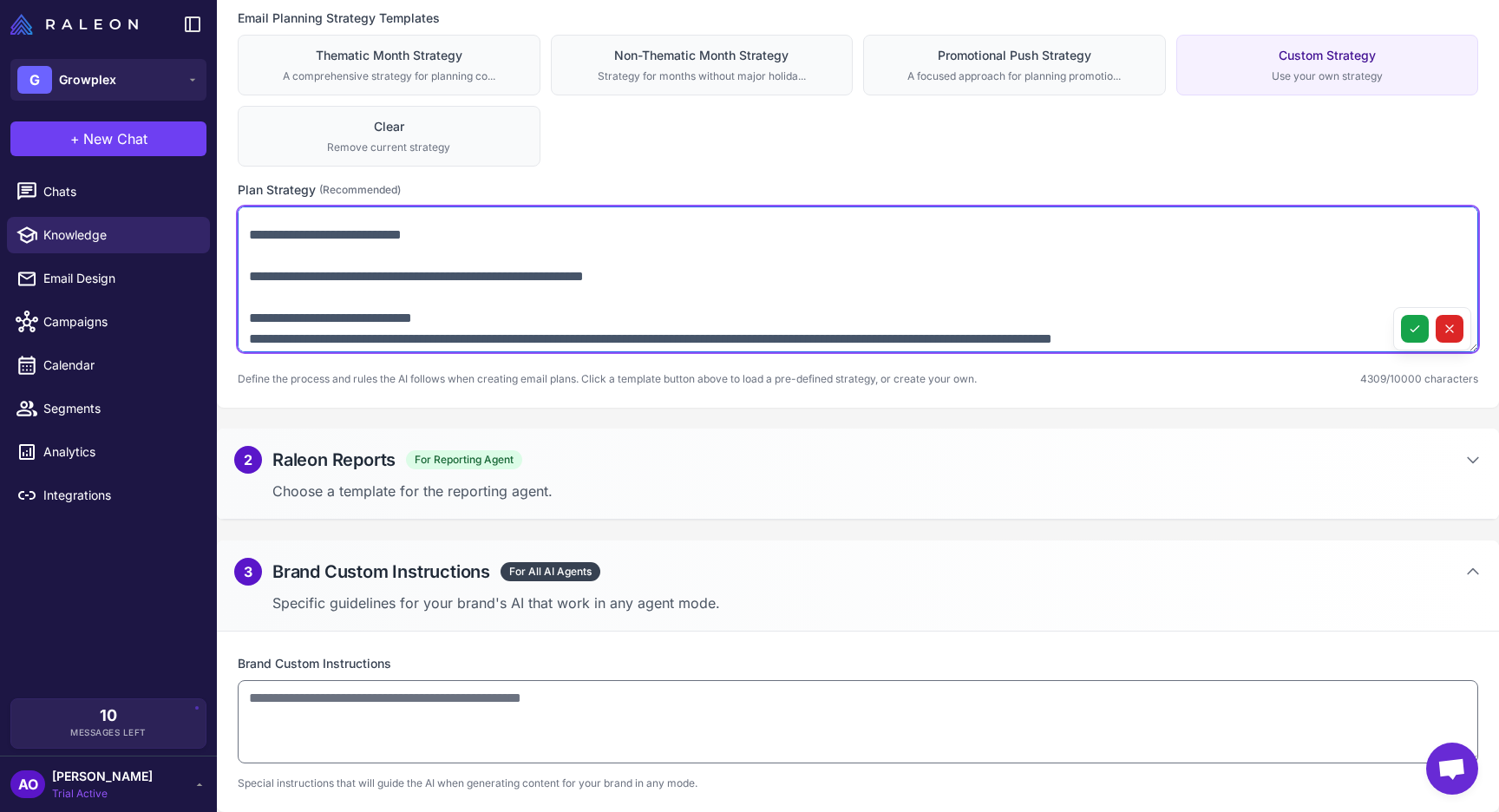
click at [248, 293] on textarea at bounding box center [858, 279] width 1241 height 145
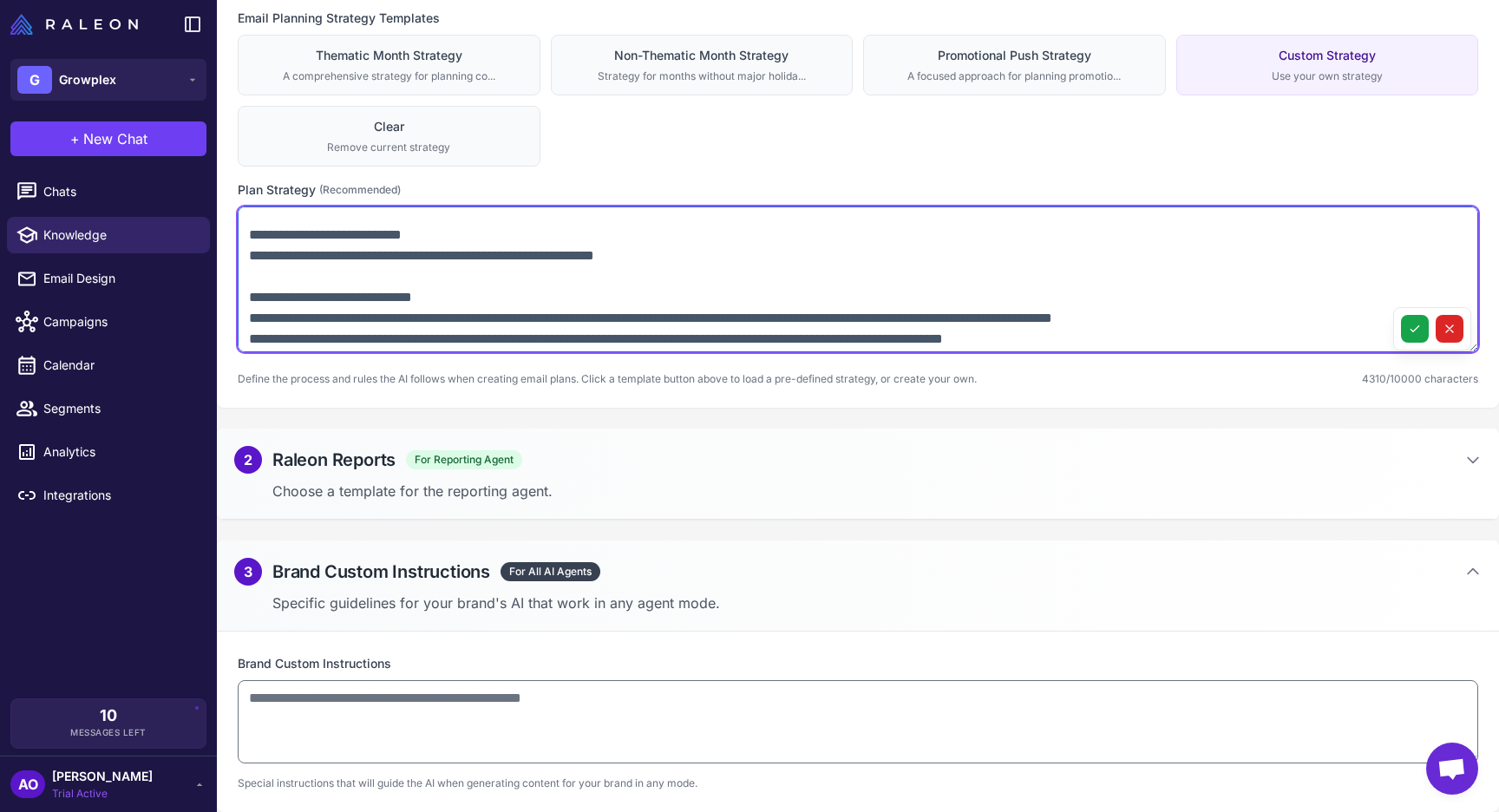
click at [251, 257] on textarea at bounding box center [858, 279] width 1241 height 145
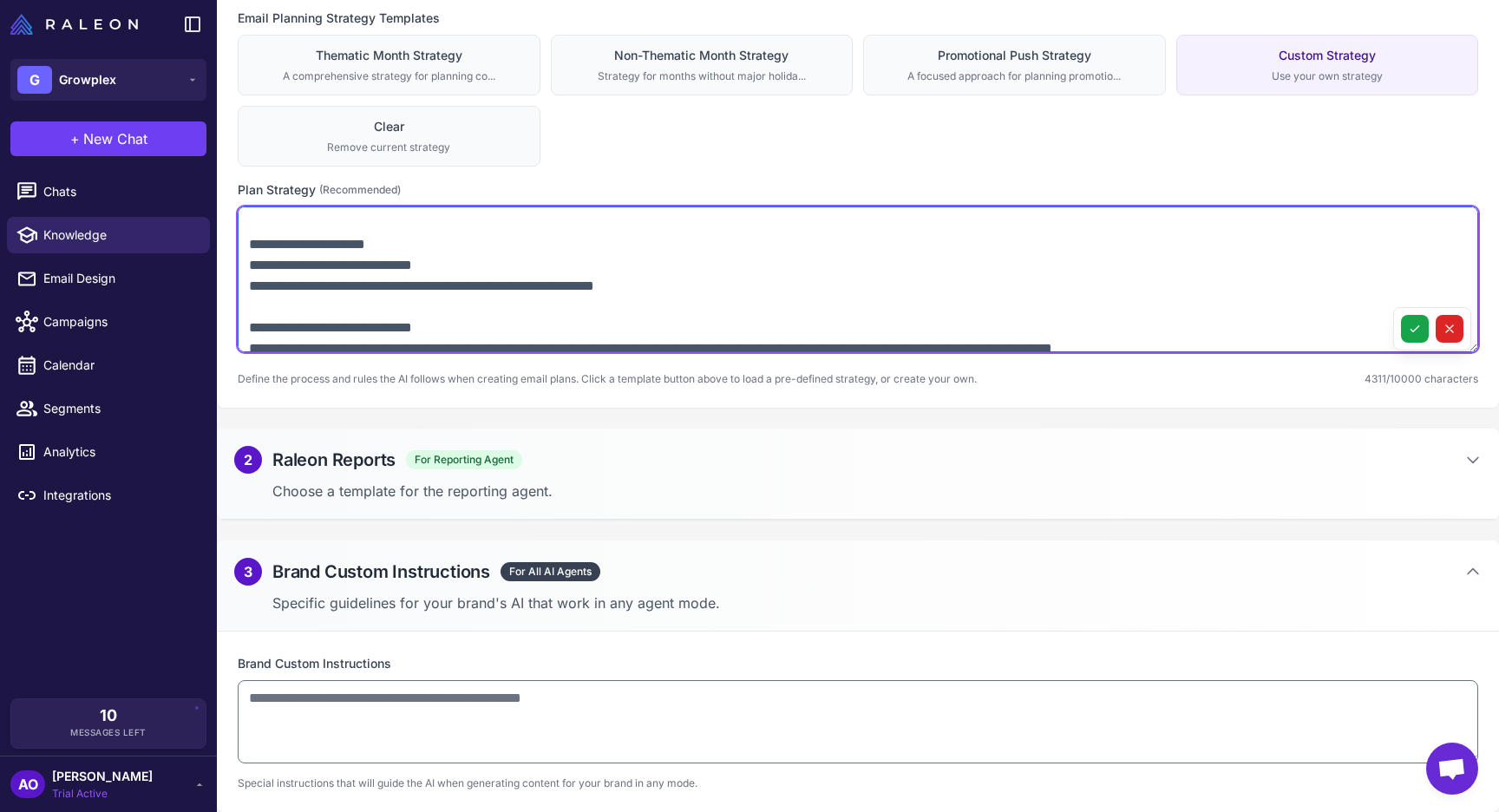
scroll to position [779, 0]
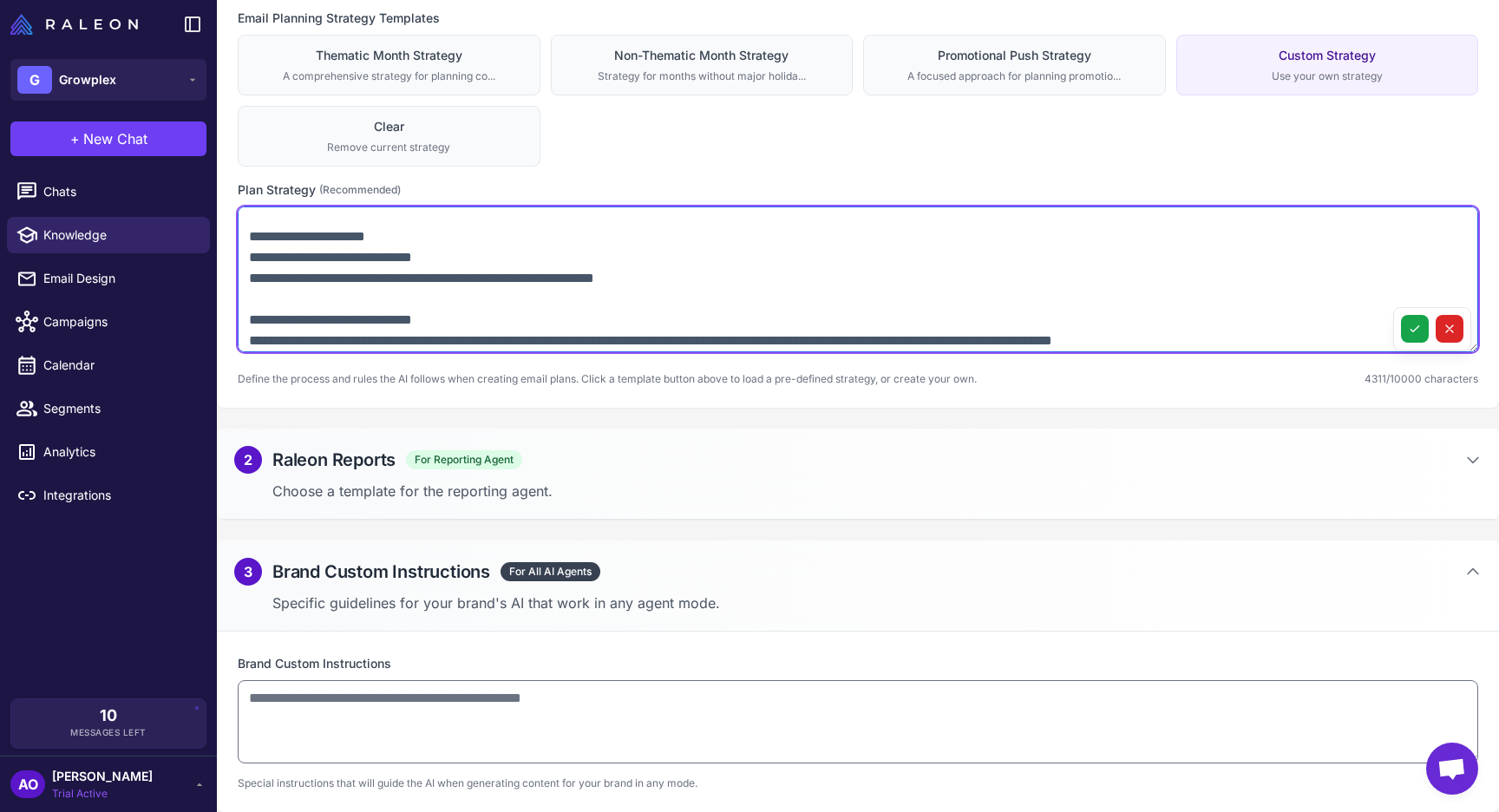
click at [248, 259] on textarea at bounding box center [858, 279] width 1241 height 145
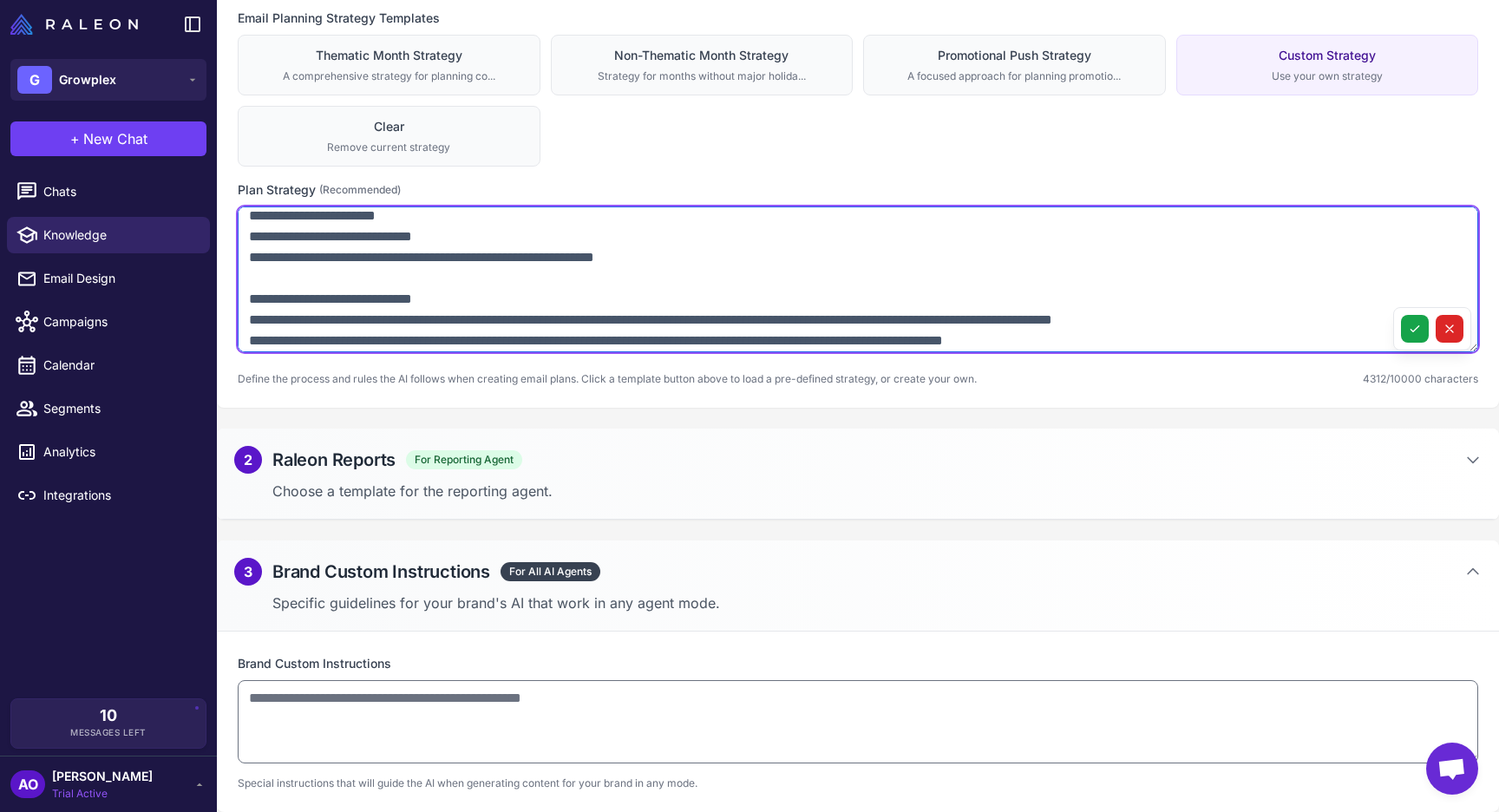
click at [250, 223] on textarea at bounding box center [858, 279] width 1241 height 145
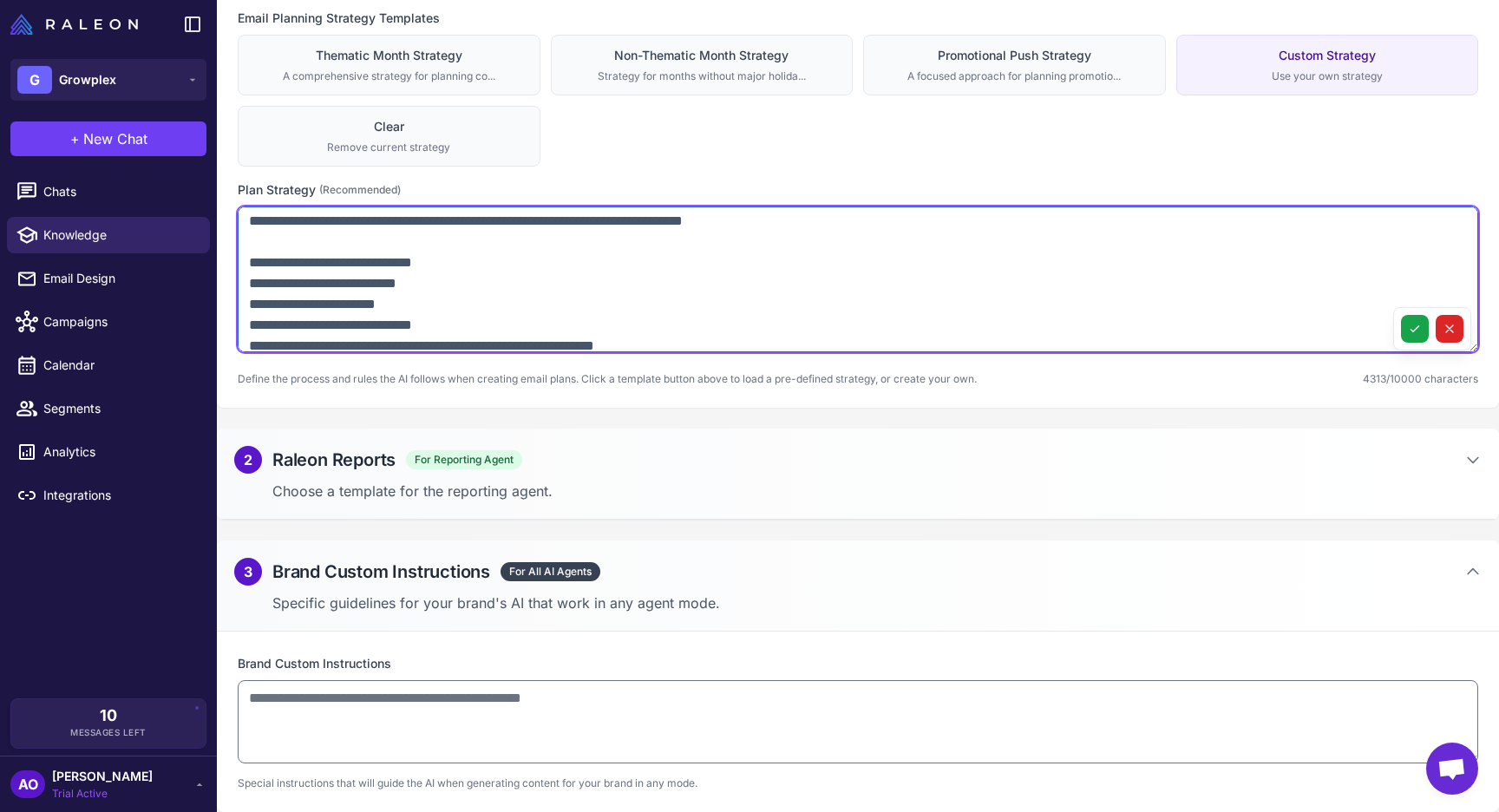
scroll to position [669, 0]
click at [250, 277] on textarea at bounding box center [858, 279] width 1241 height 145
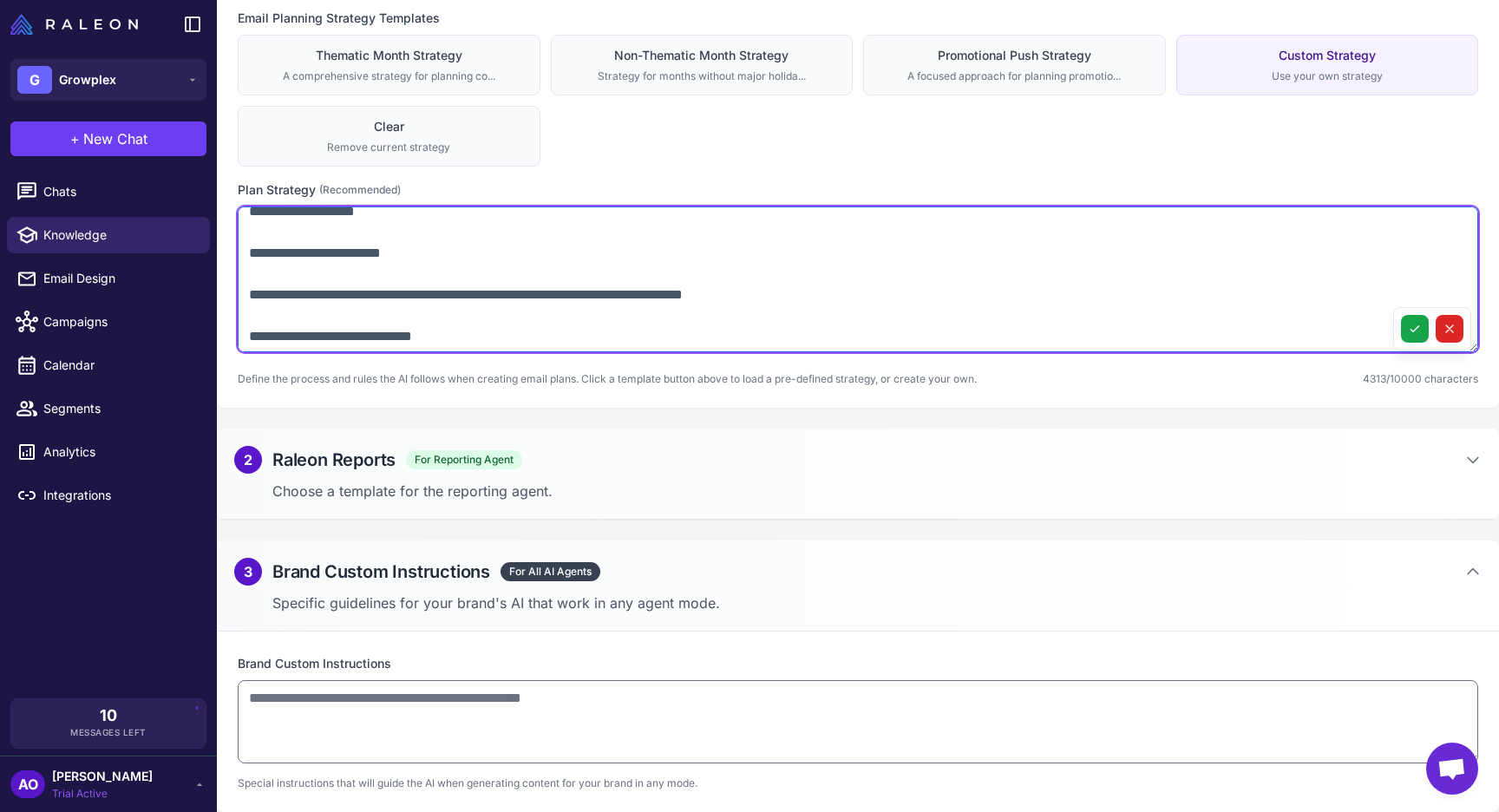
scroll to position [585, 0]
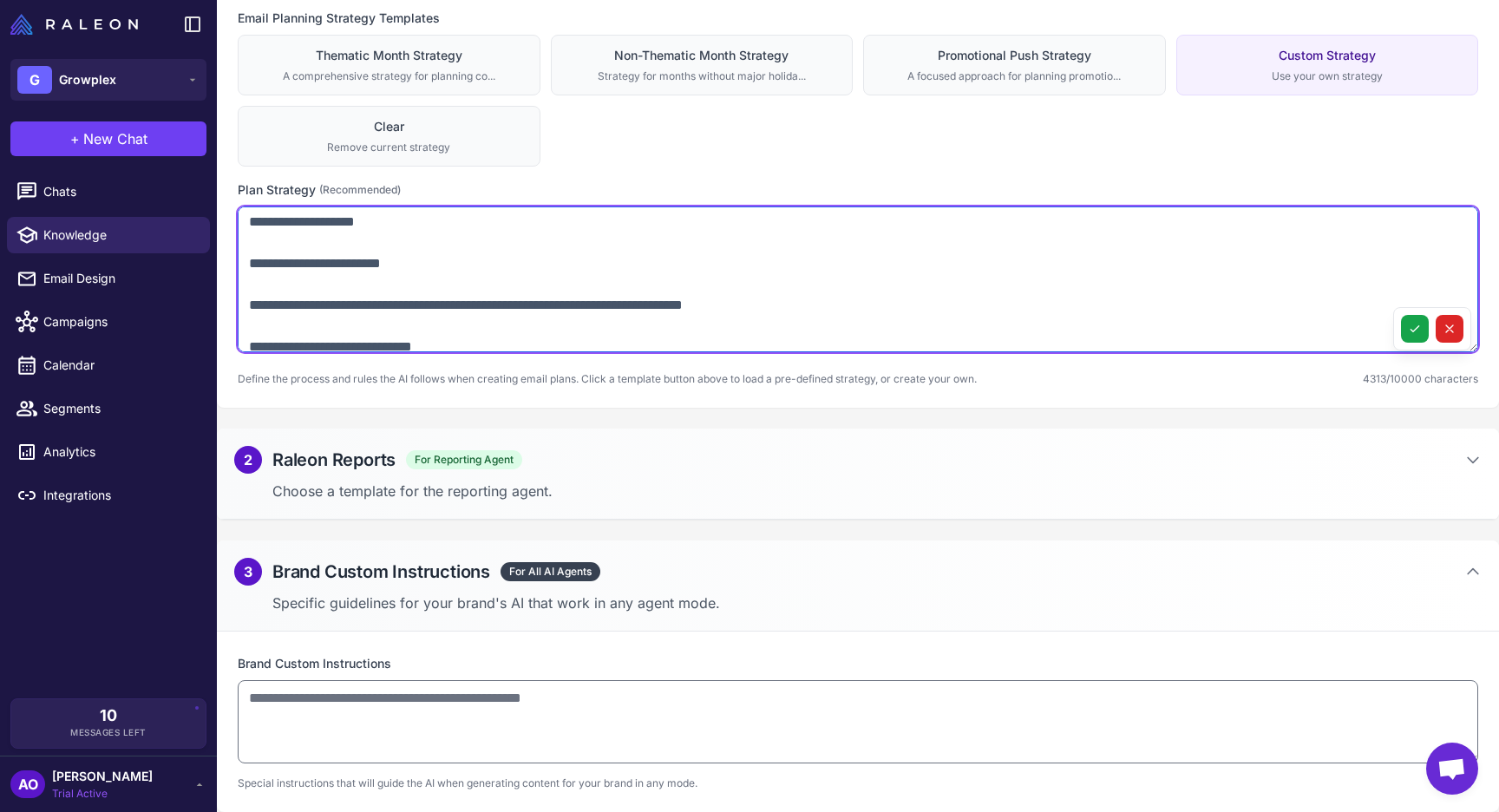
click at [251, 315] on textarea at bounding box center [858, 279] width 1241 height 145
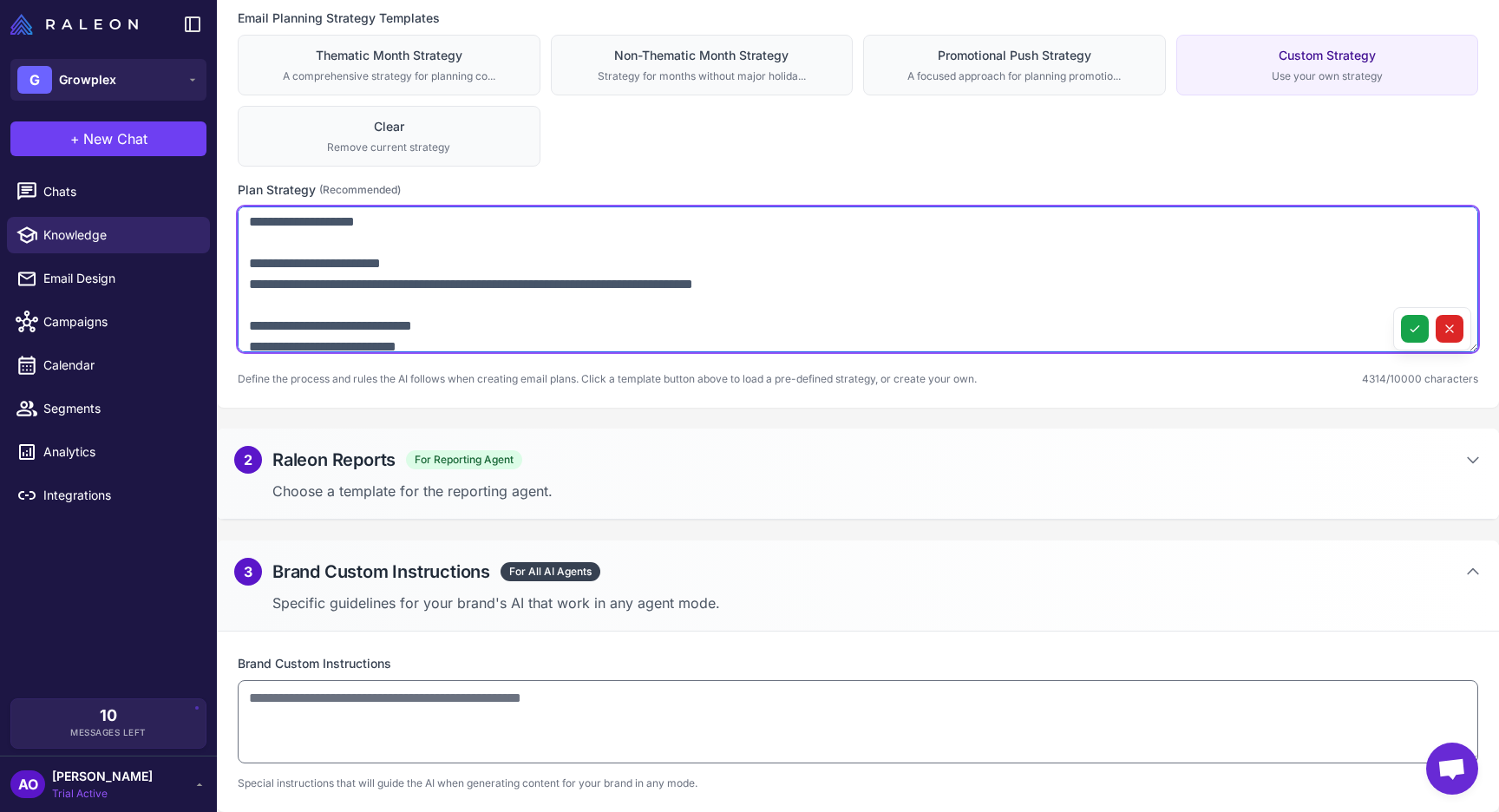
click at [251, 282] on textarea at bounding box center [858, 279] width 1241 height 145
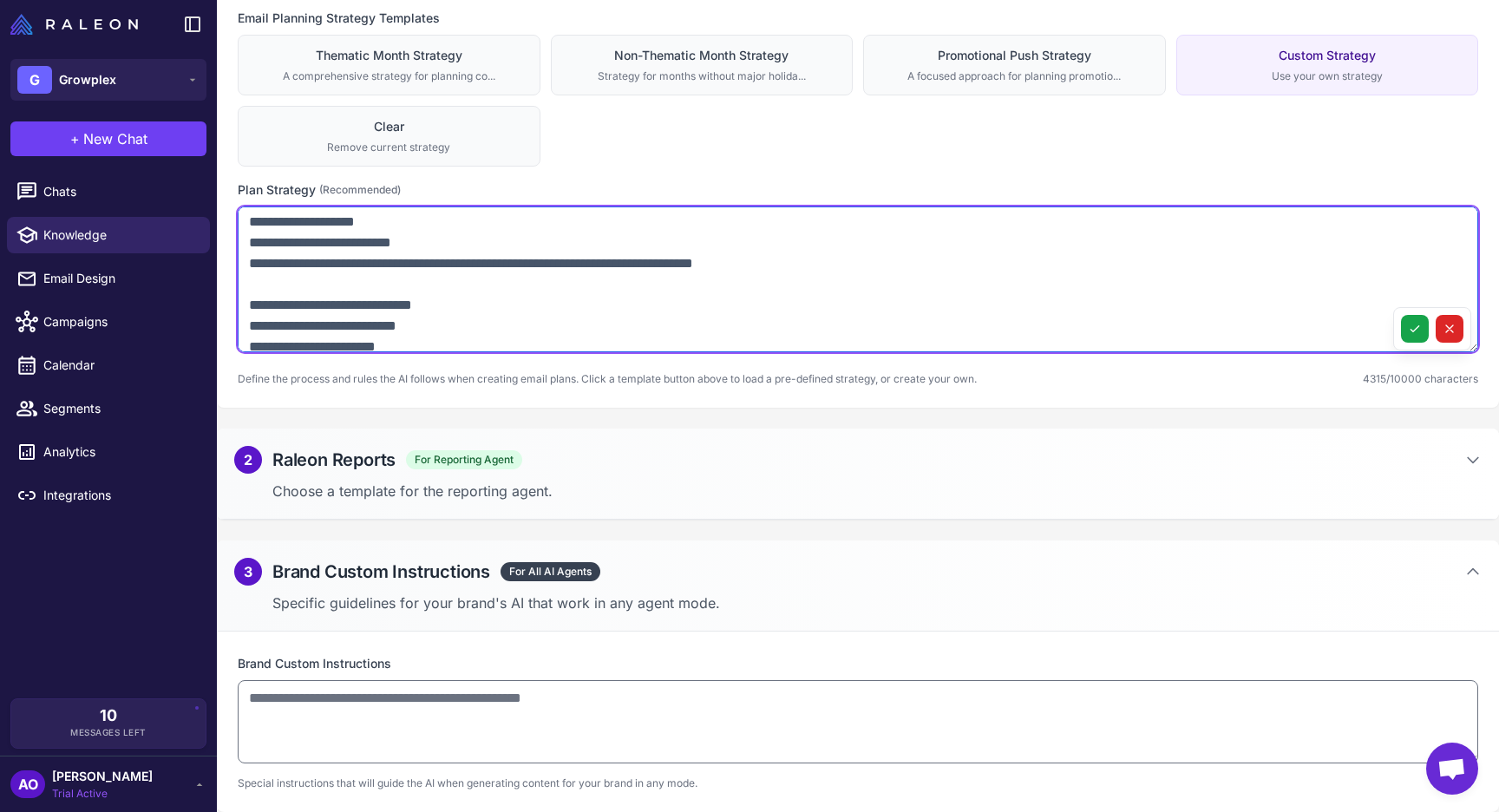
click at [250, 249] on textarea at bounding box center [858, 279] width 1241 height 145
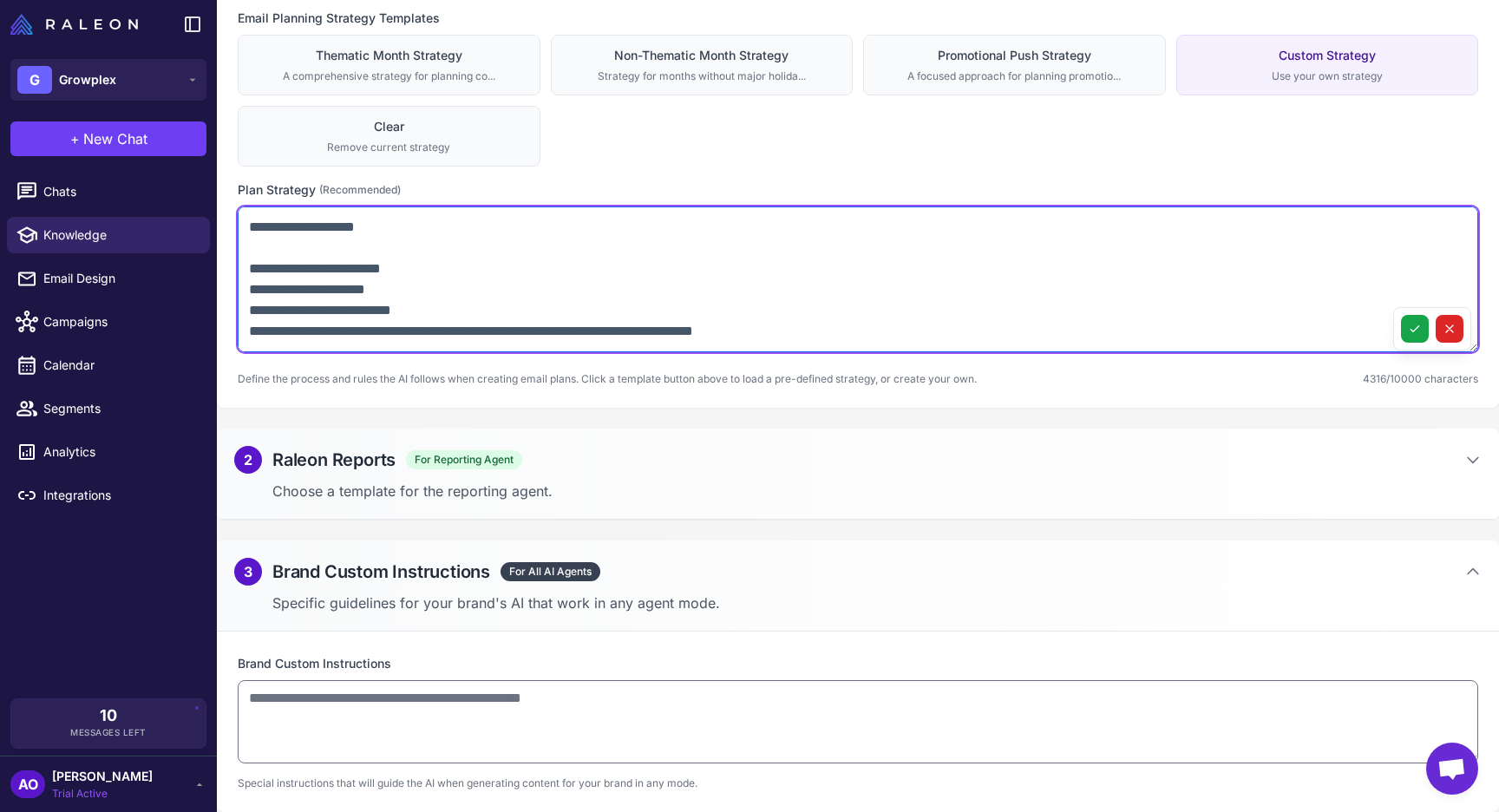
scroll to position [489, 0]
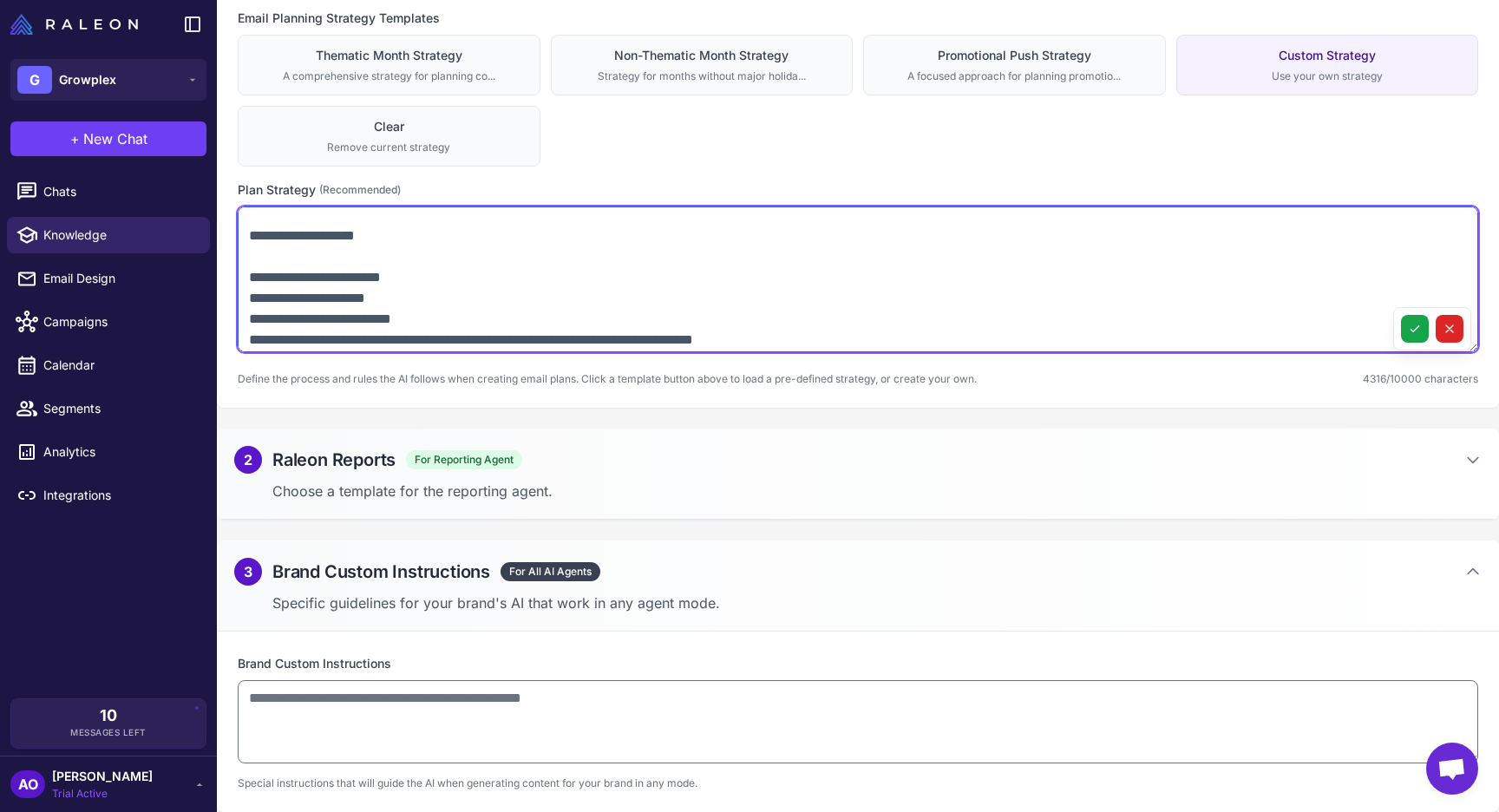
click at [249, 293] on textarea at bounding box center [858, 279] width 1241 height 145
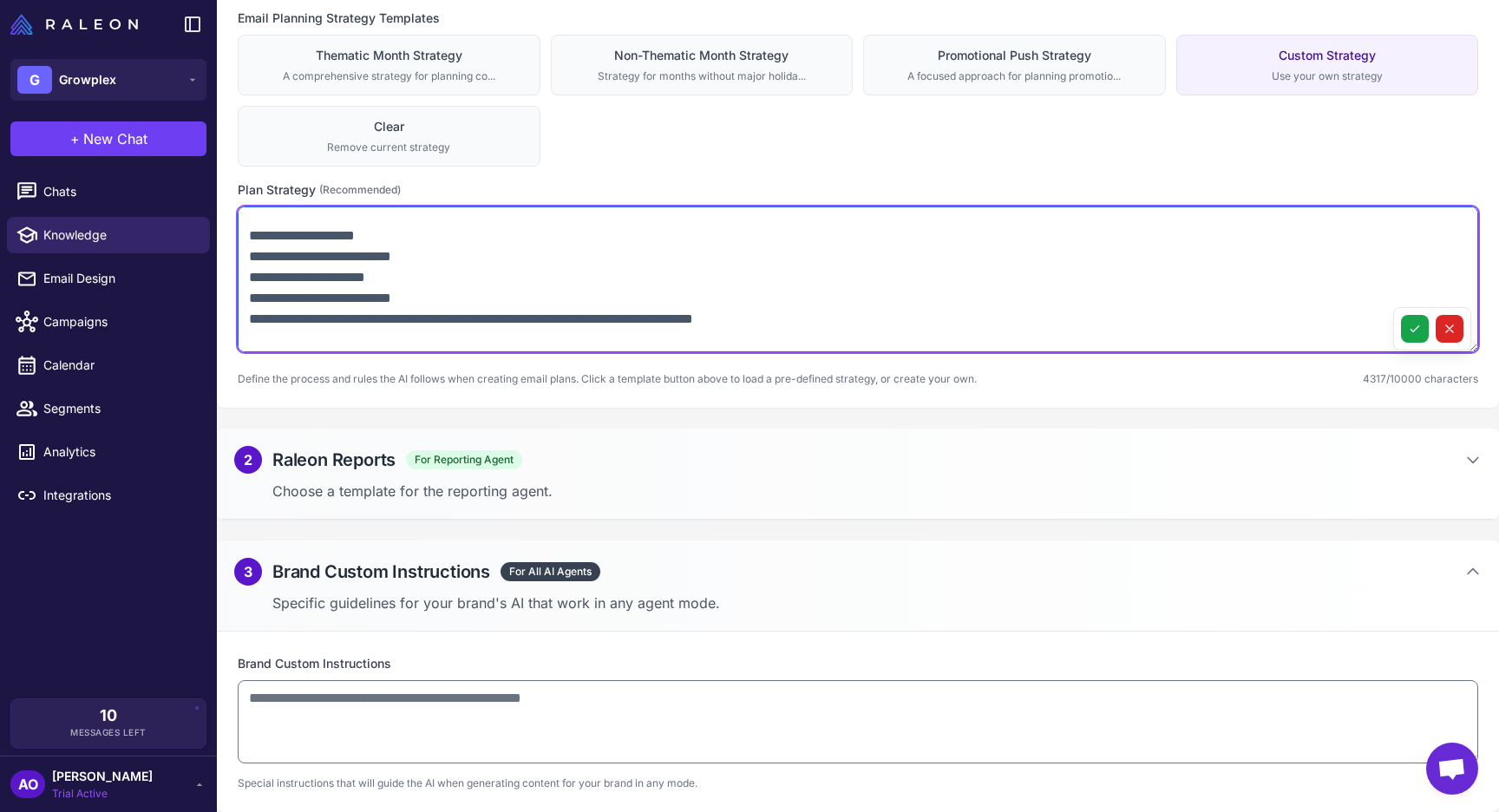
click at [249, 267] on textarea at bounding box center [858, 279] width 1241 height 145
click at [249, 255] on textarea at bounding box center [858, 279] width 1241 height 145
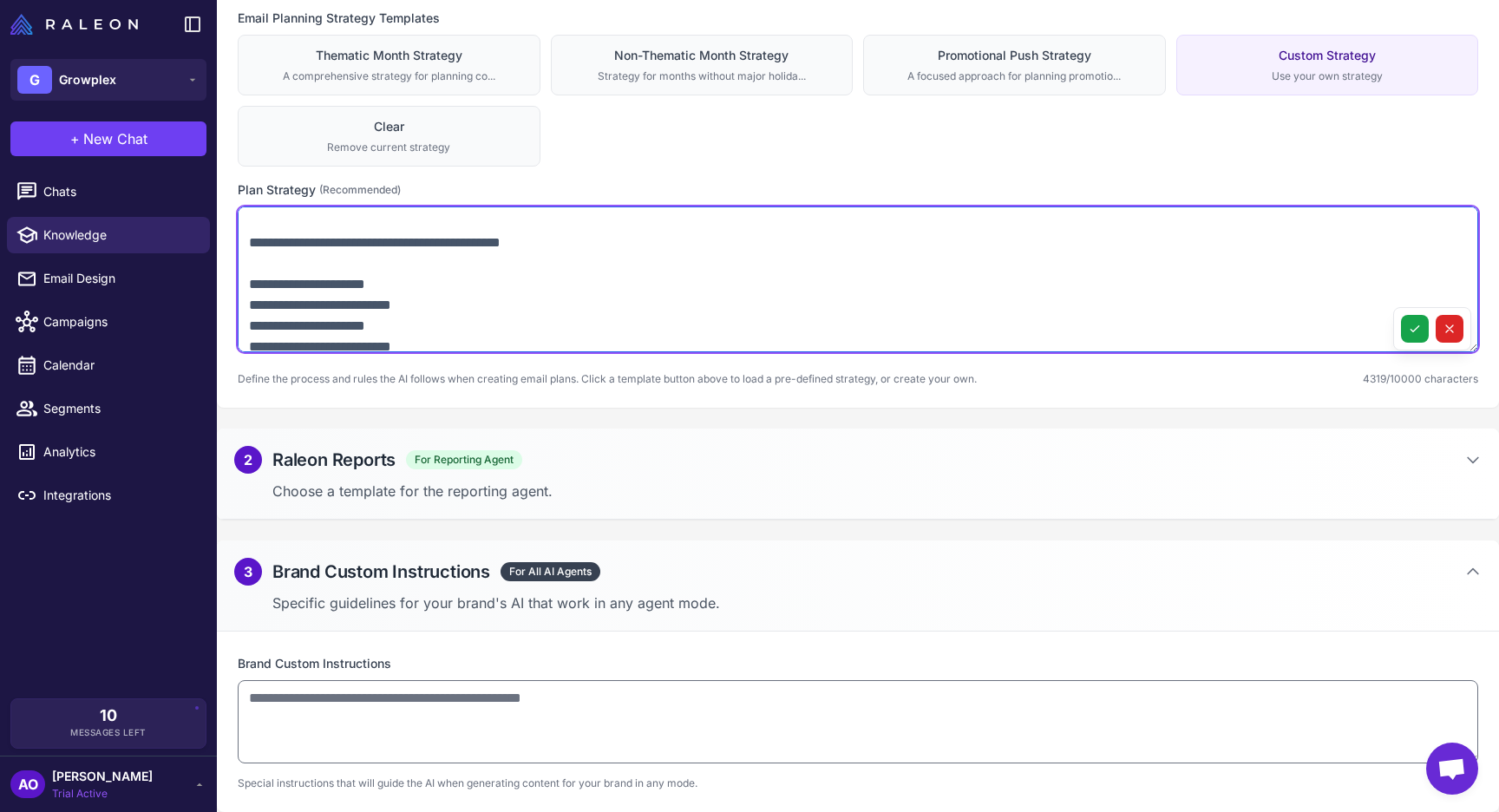
scroll to position [429, 0]
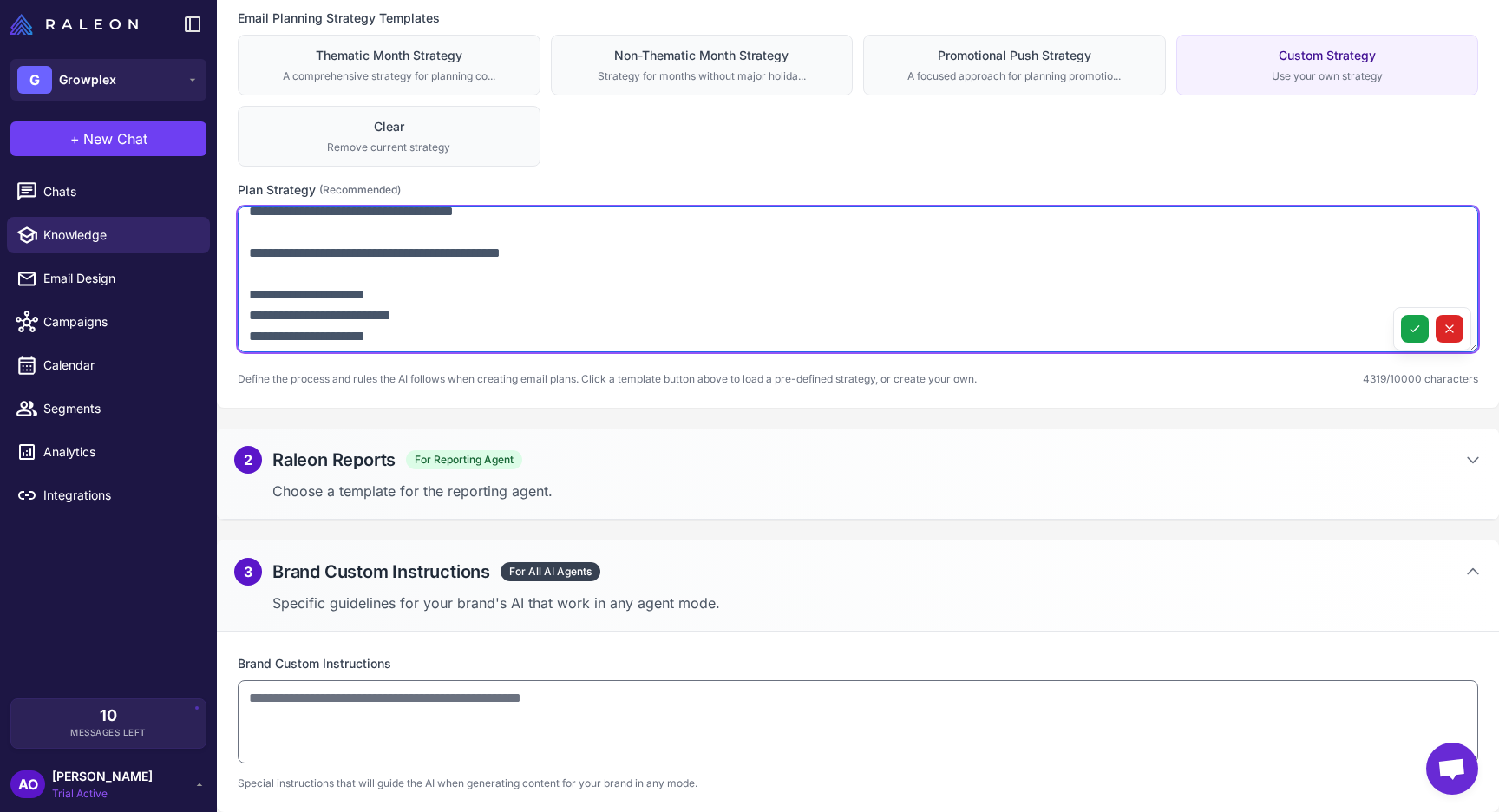
click at [258, 300] on textarea at bounding box center [858, 279] width 1241 height 145
click at [248, 272] on textarea at bounding box center [858, 279] width 1241 height 145
click at [251, 272] on textarea at bounding box center [858, 279] width 1241 height 145
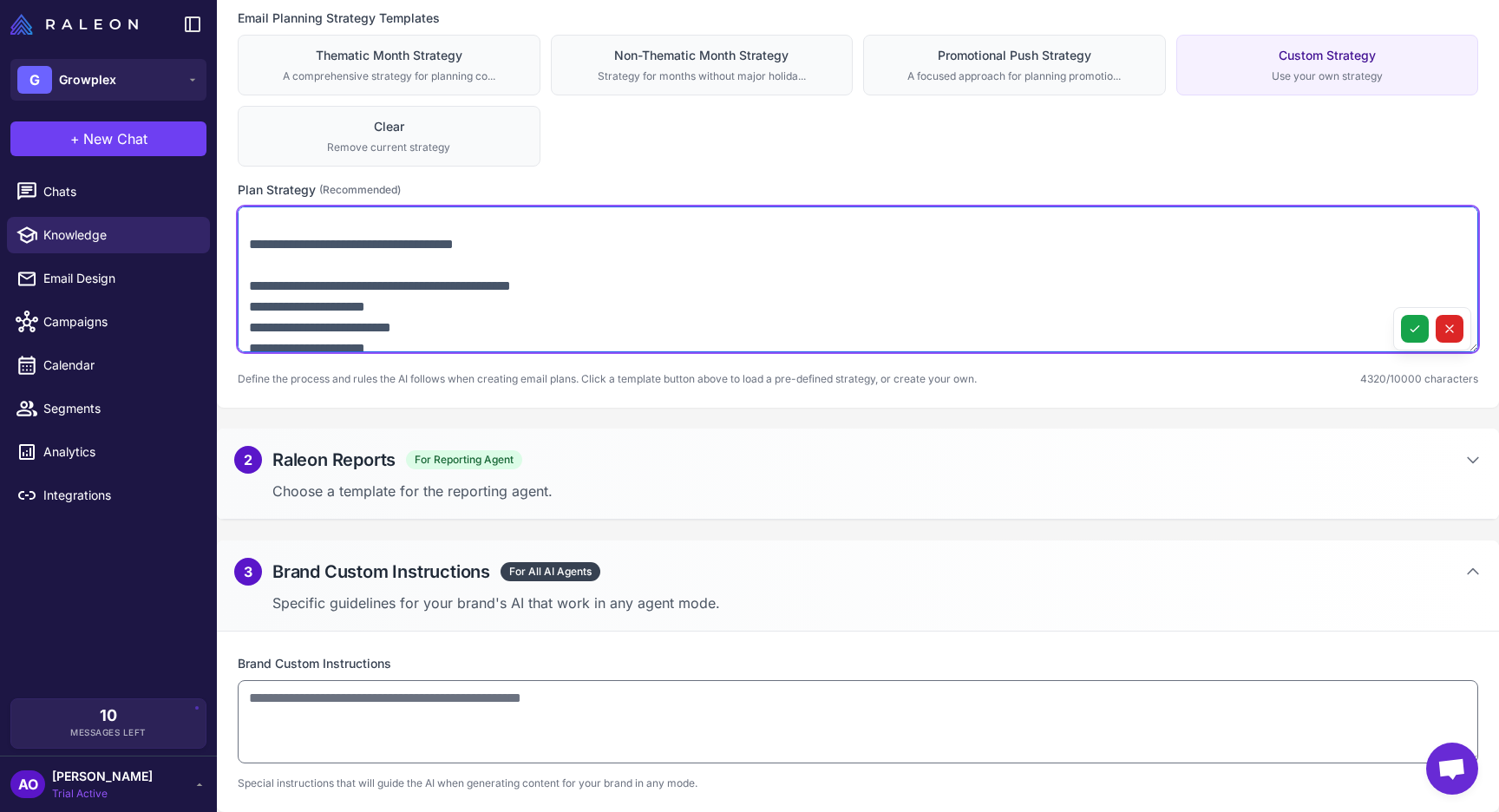
scroll to position [385, 0]
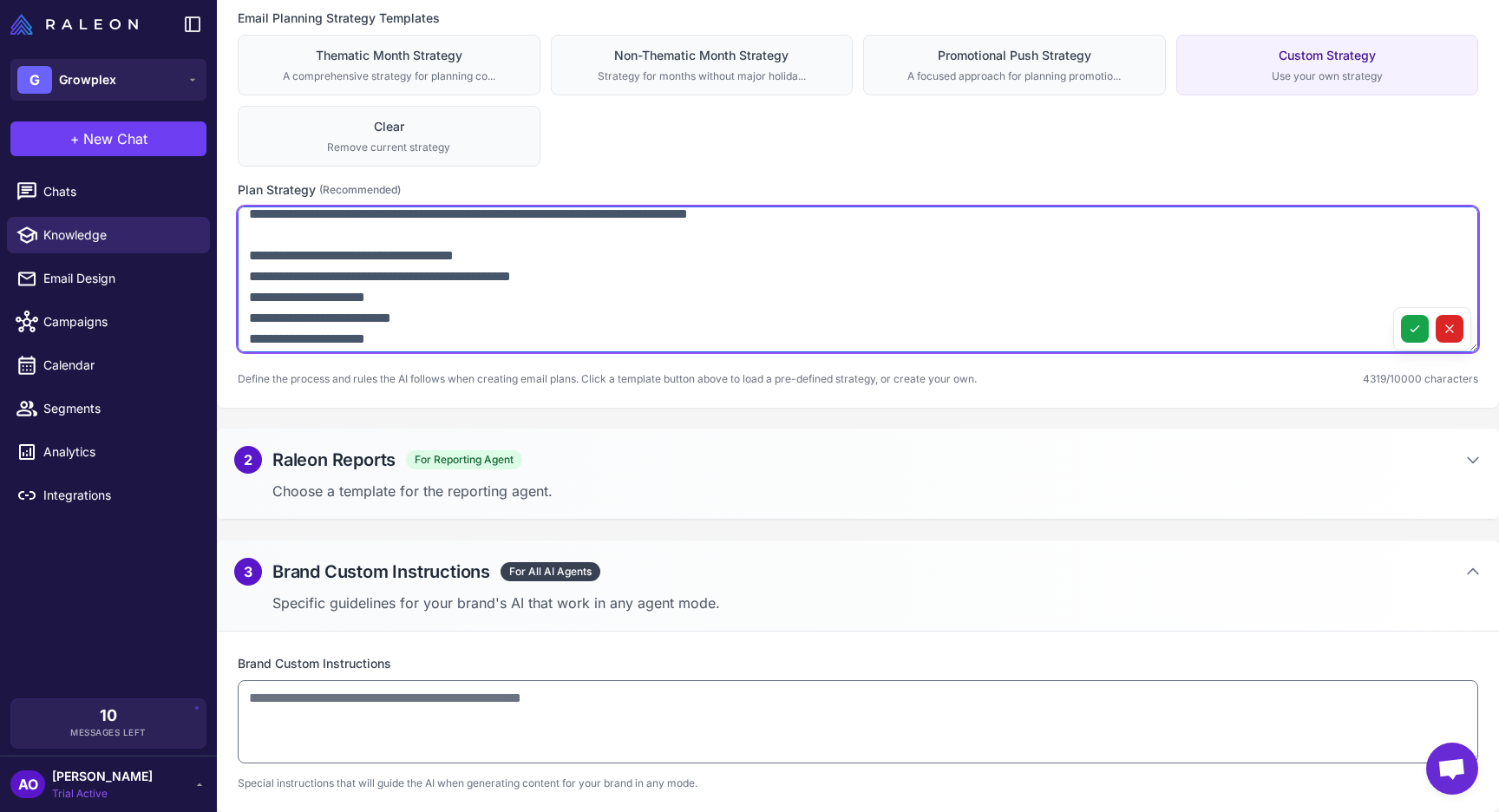
click at [260, 256] on textarea at bounding box center [858, 279] width 1241 height 145
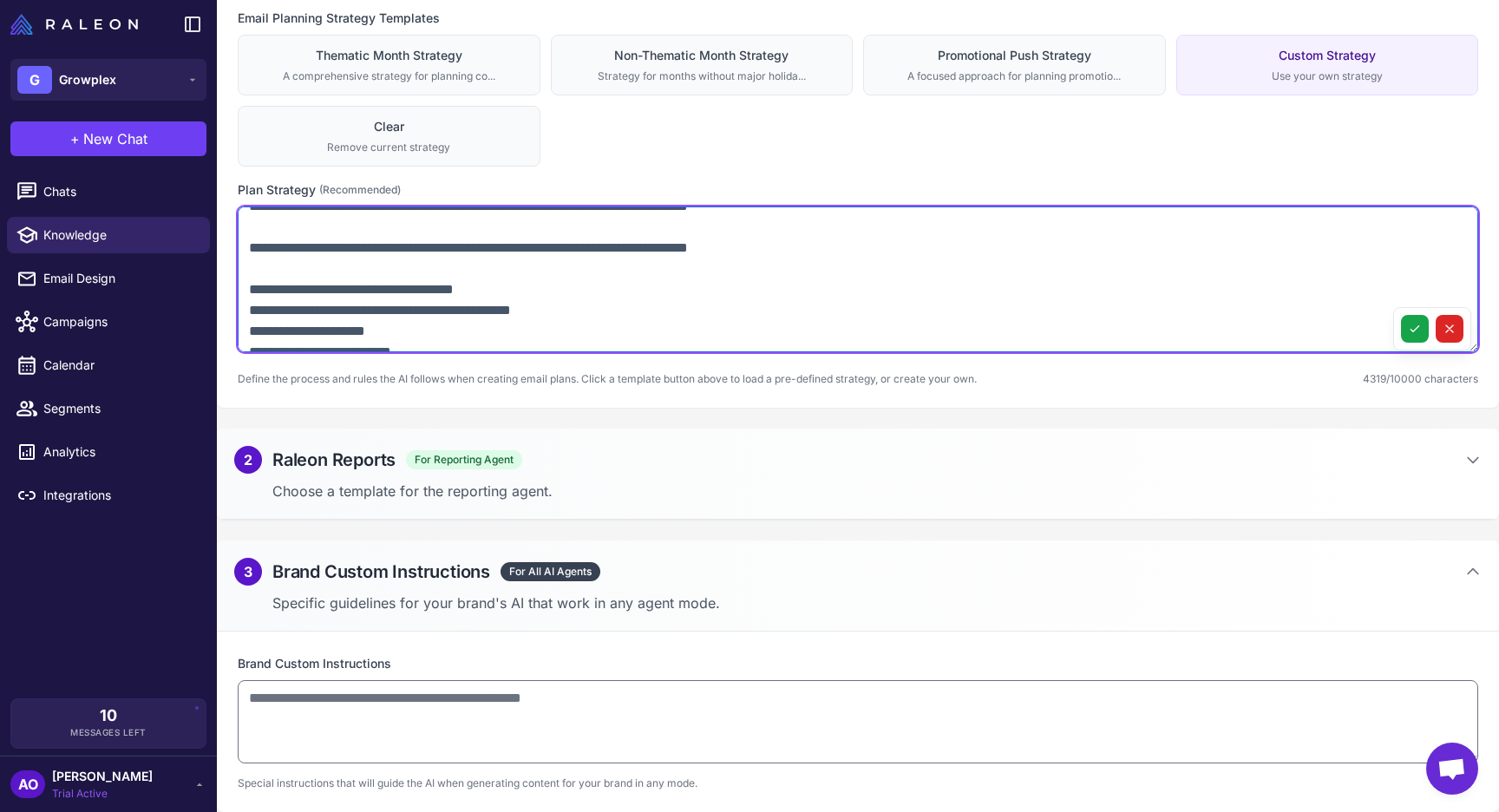
click at [251, 265] on textarea at bounding box center [858, 279] width 1241 height 145
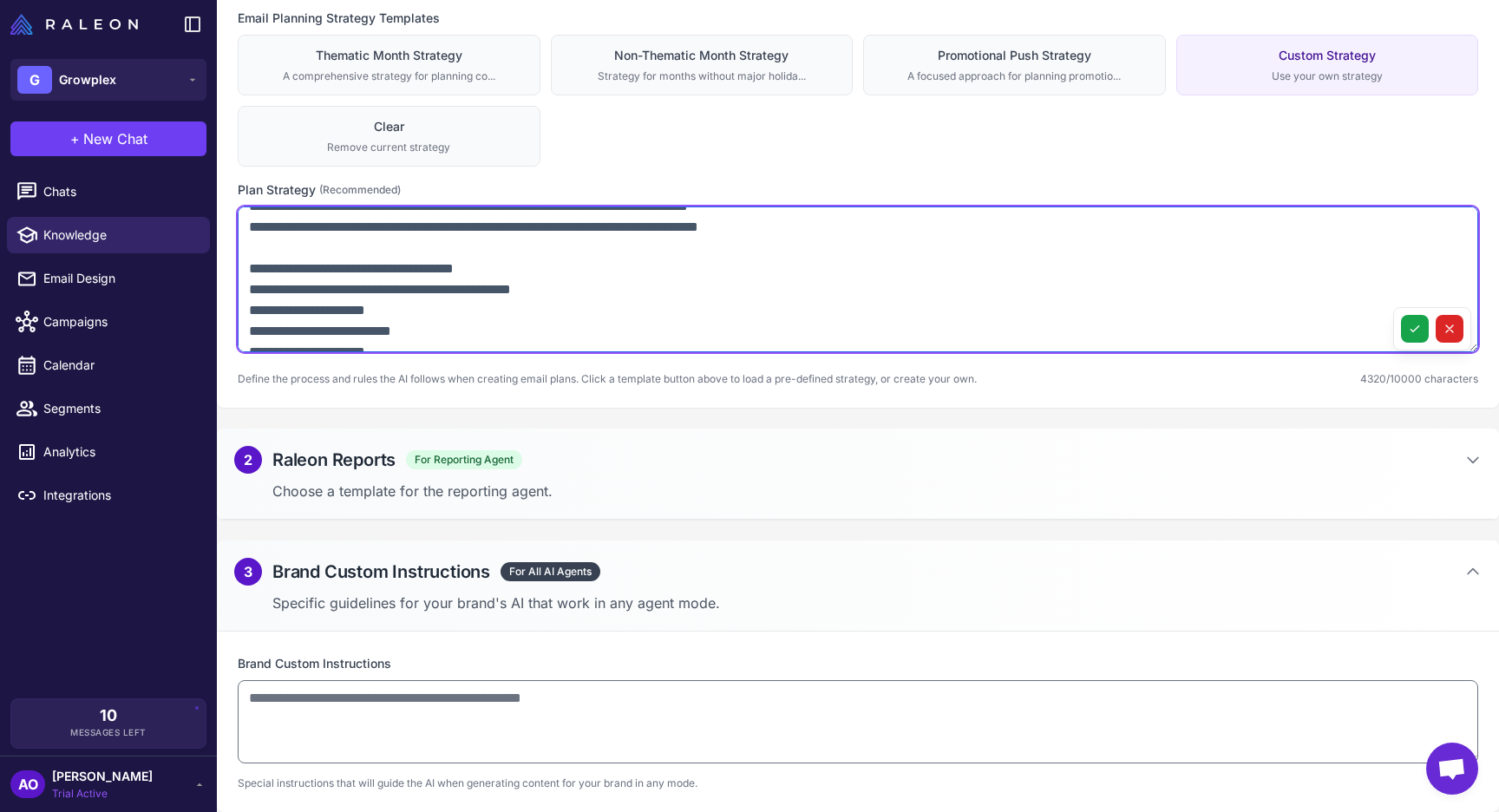
click at [253, 223] on textarea at bounding box center [858, 279] width 1241 height 145
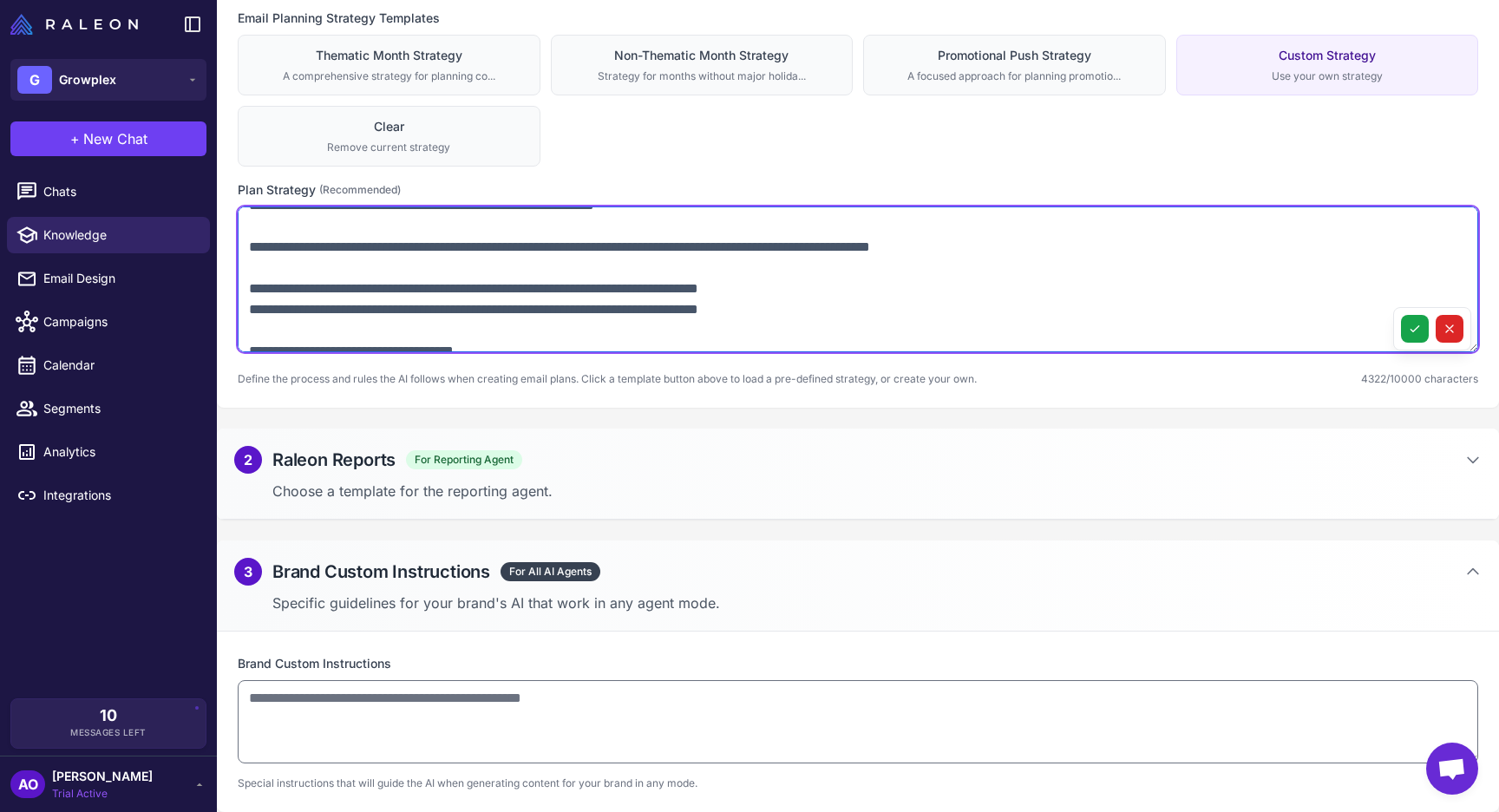
scroll to position [268, 0]
click at [251, 276] on textarea at bounding box center [858, 279] width 1241 height 145
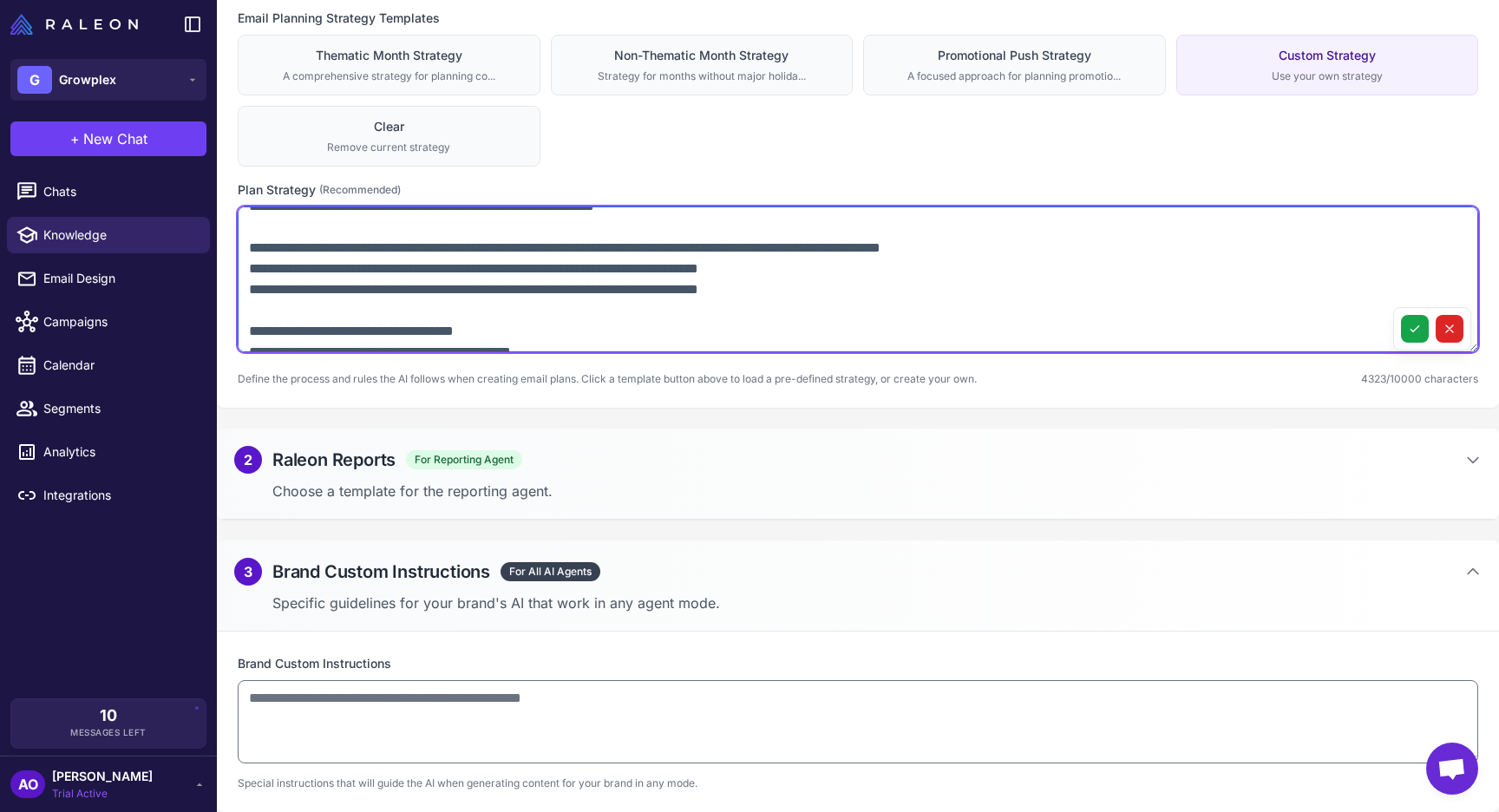
click at [259, 257] on textarea at bounding box center [858, 279] width 1241 height 145
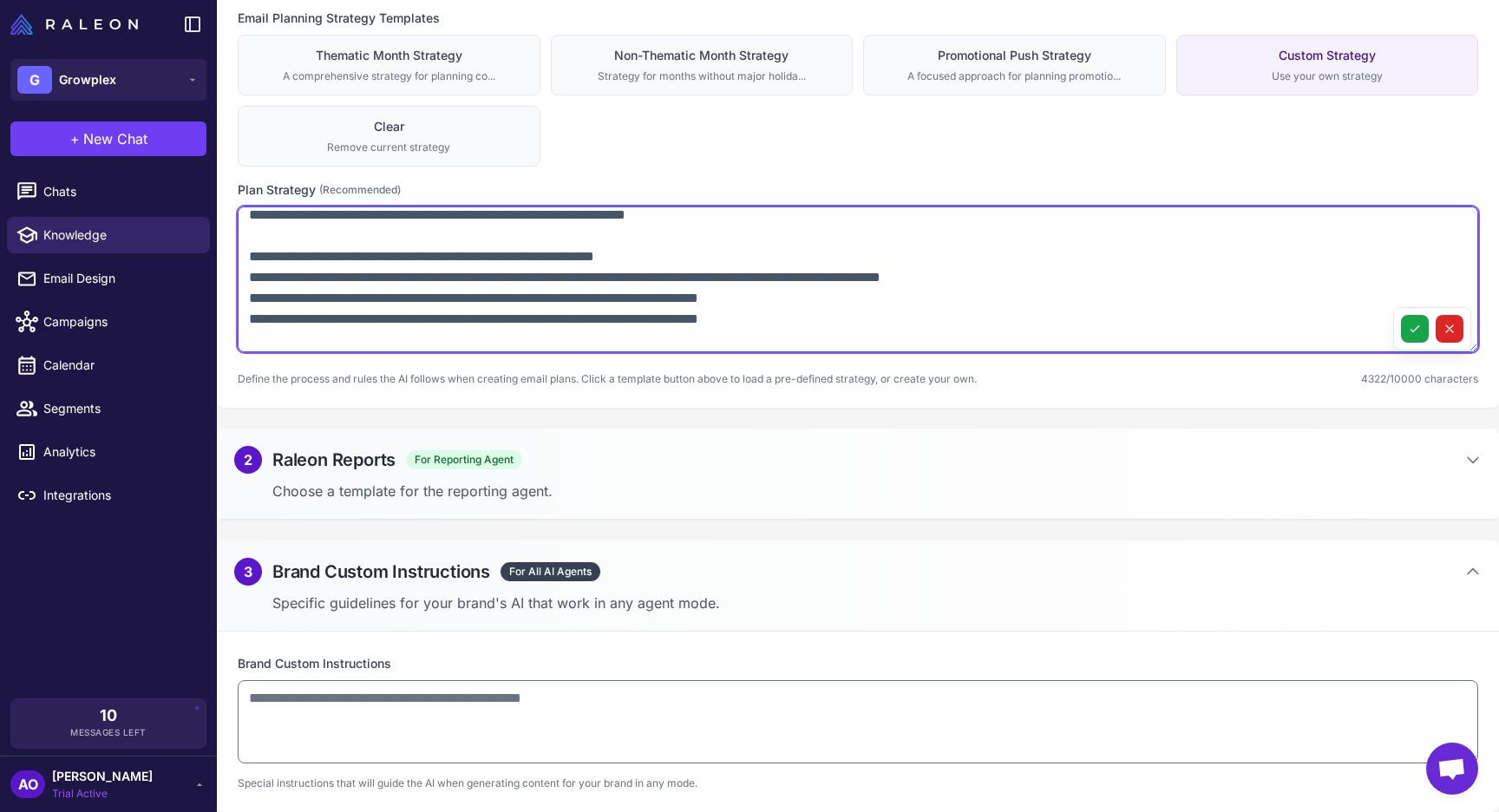
click at [249, 279] on textarea at bounding box center [858, 279] width 1241 height 145
click at [251, 243] on textarea at bounding box center [858, 279] width 1241 height 145
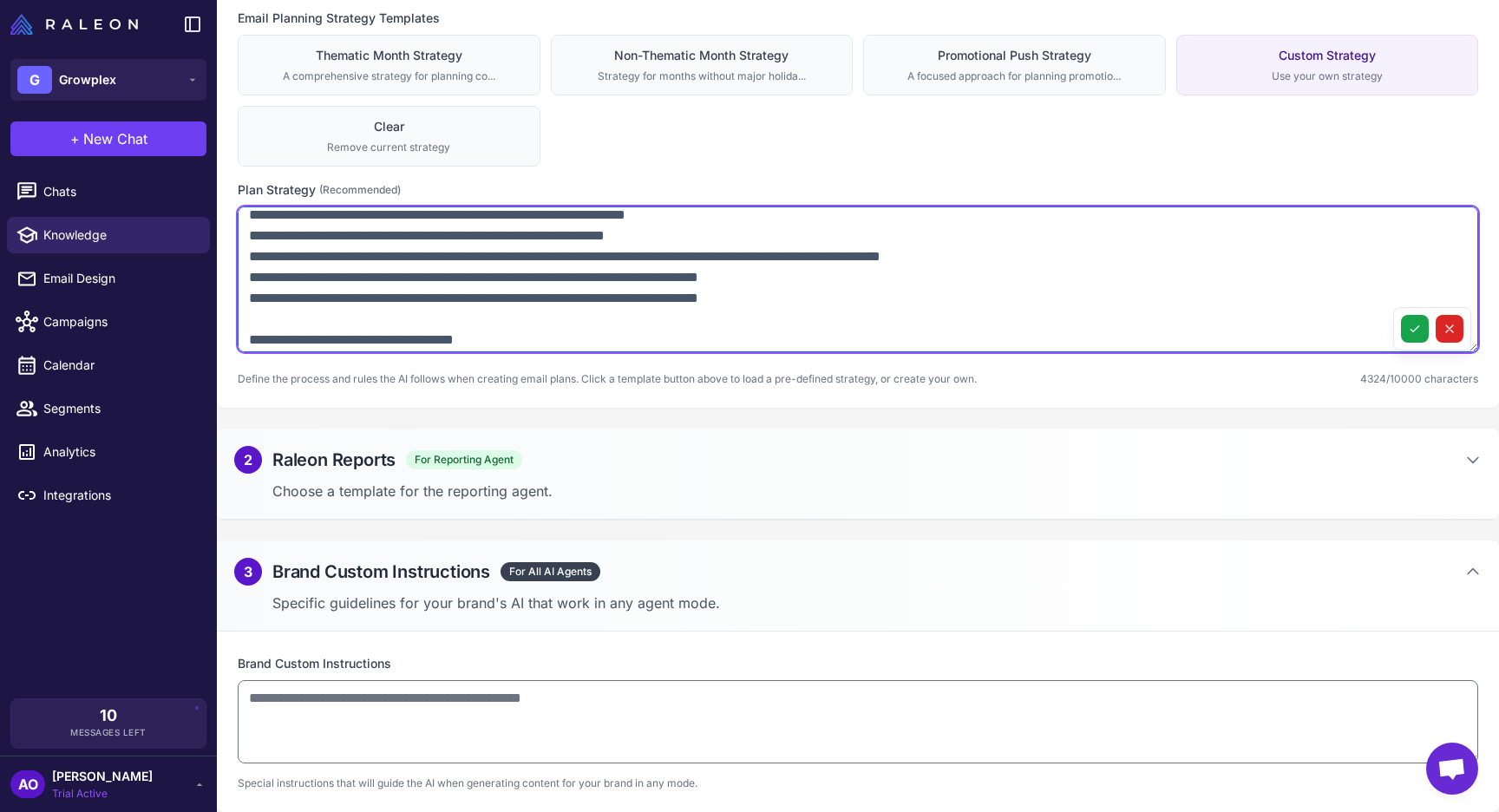
scroll to position [197, 0]
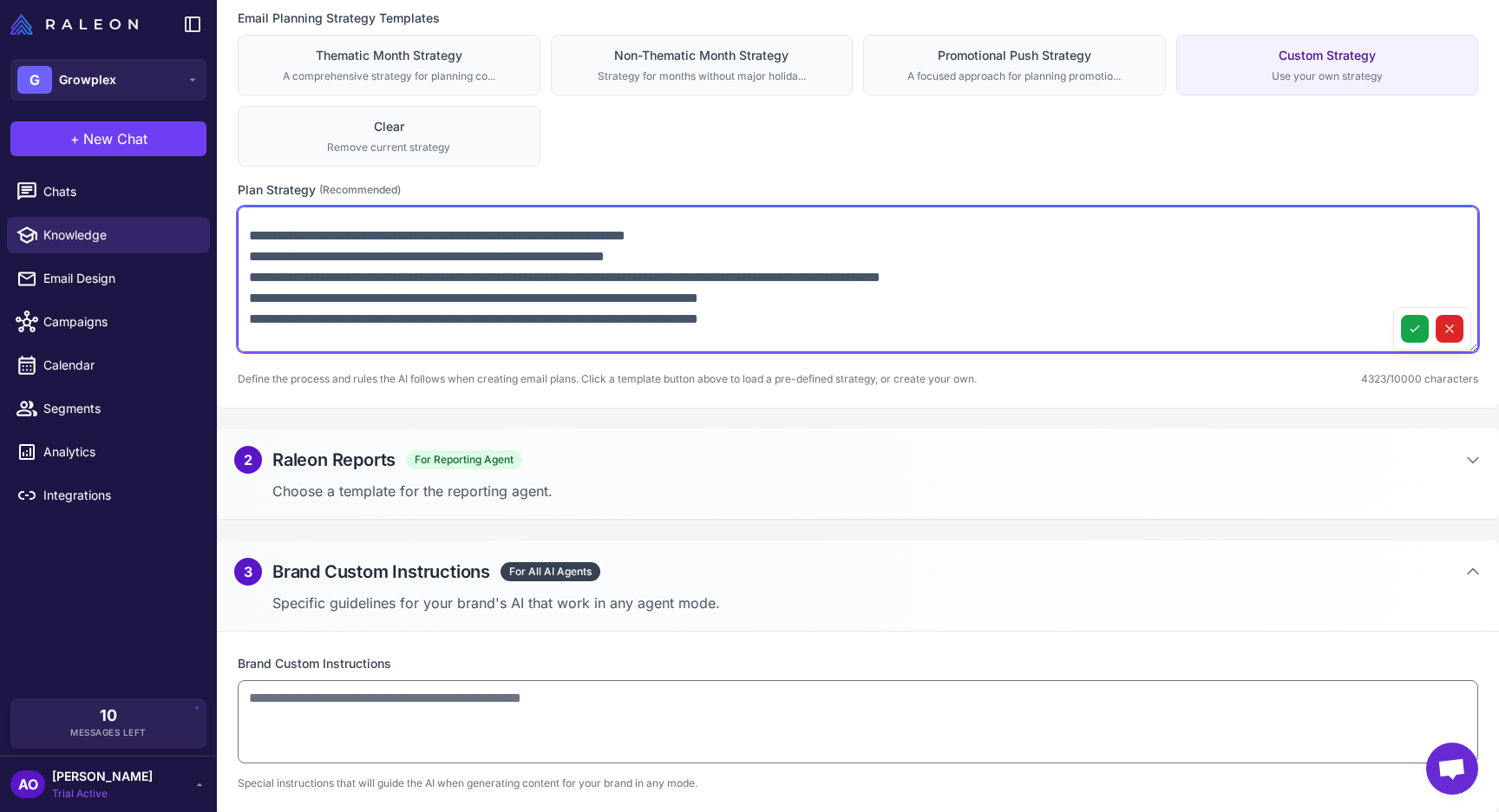
click at [250, 258] on textarea at bounding box center [858, 279] width 1241 height 145
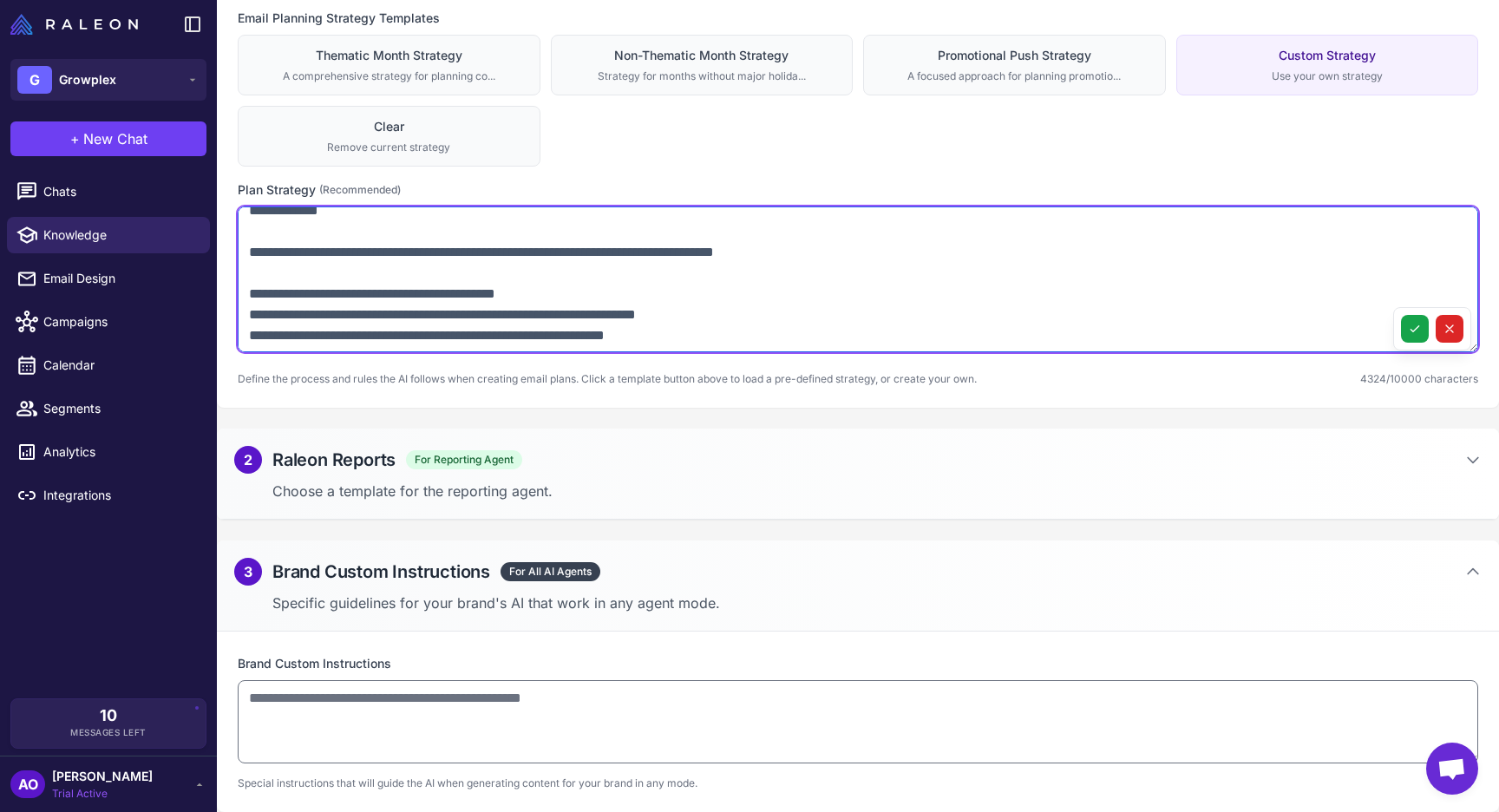
scroll to position [92, 0]
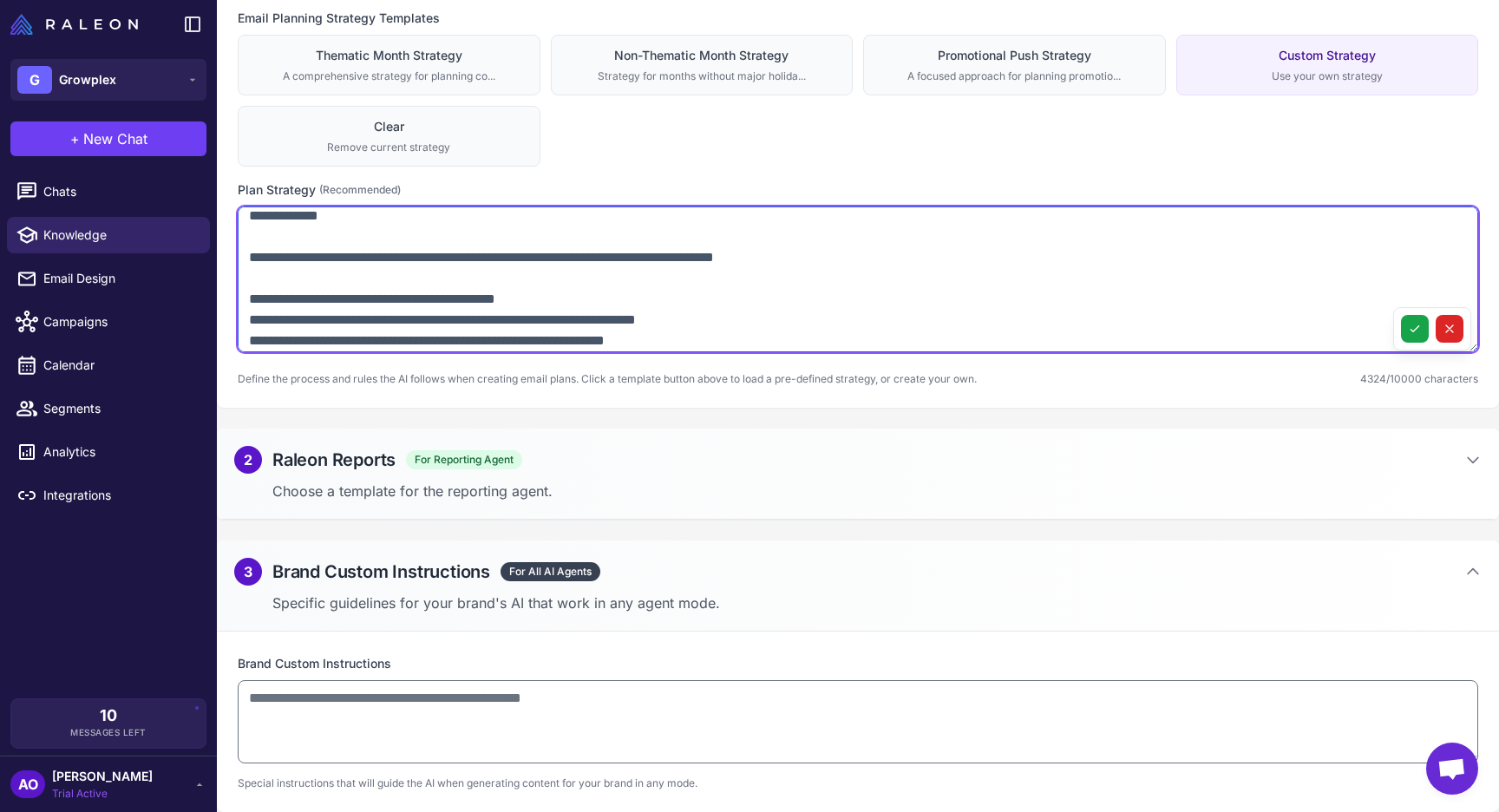
click at [253, 283] on textarea at bounding box center [858, 279] width 1241 height 145
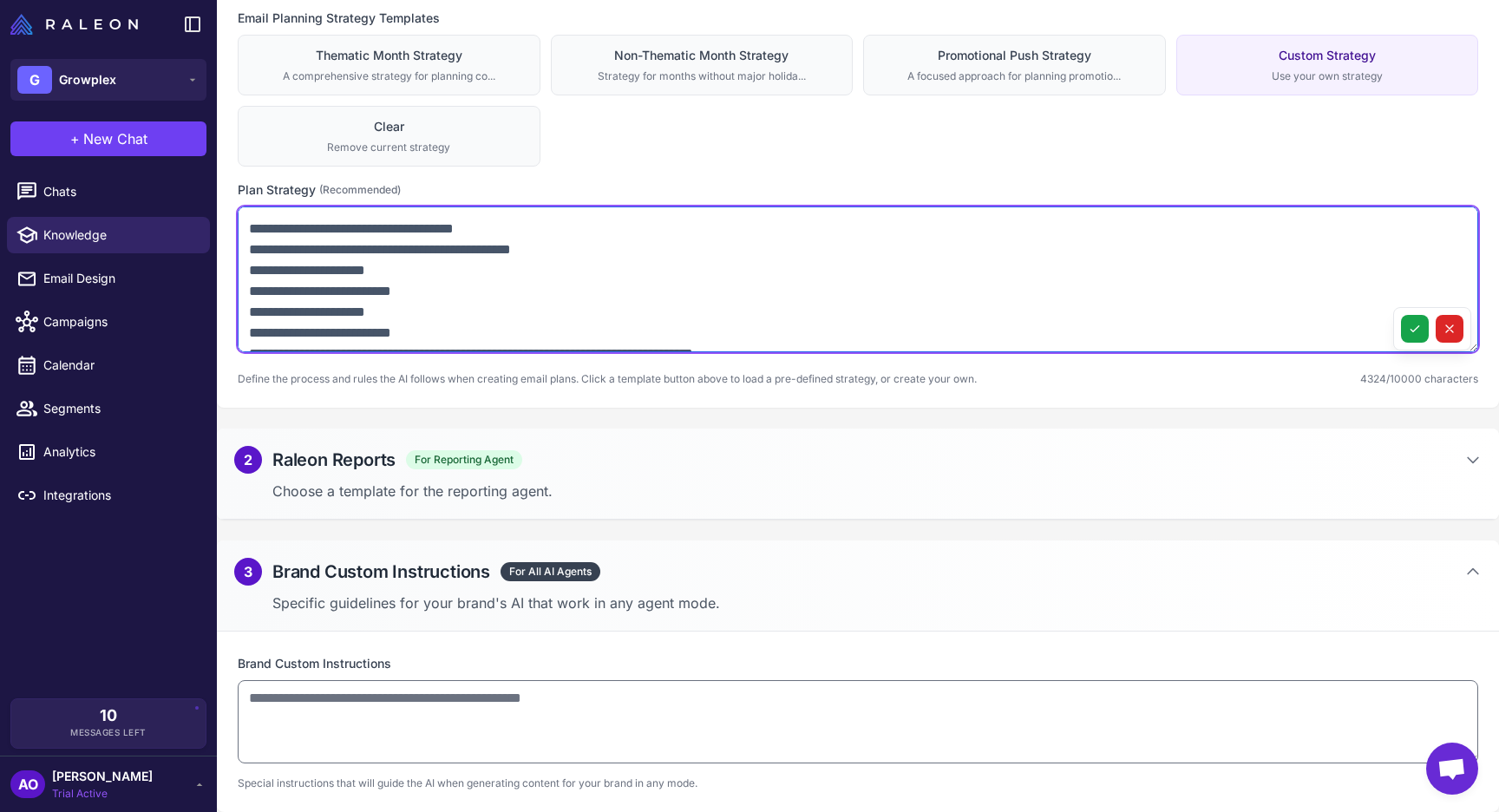
scroll to position [301, 0]
click at [496, 257] on textarea at bounding box center [858, 279] width 1241 height 145
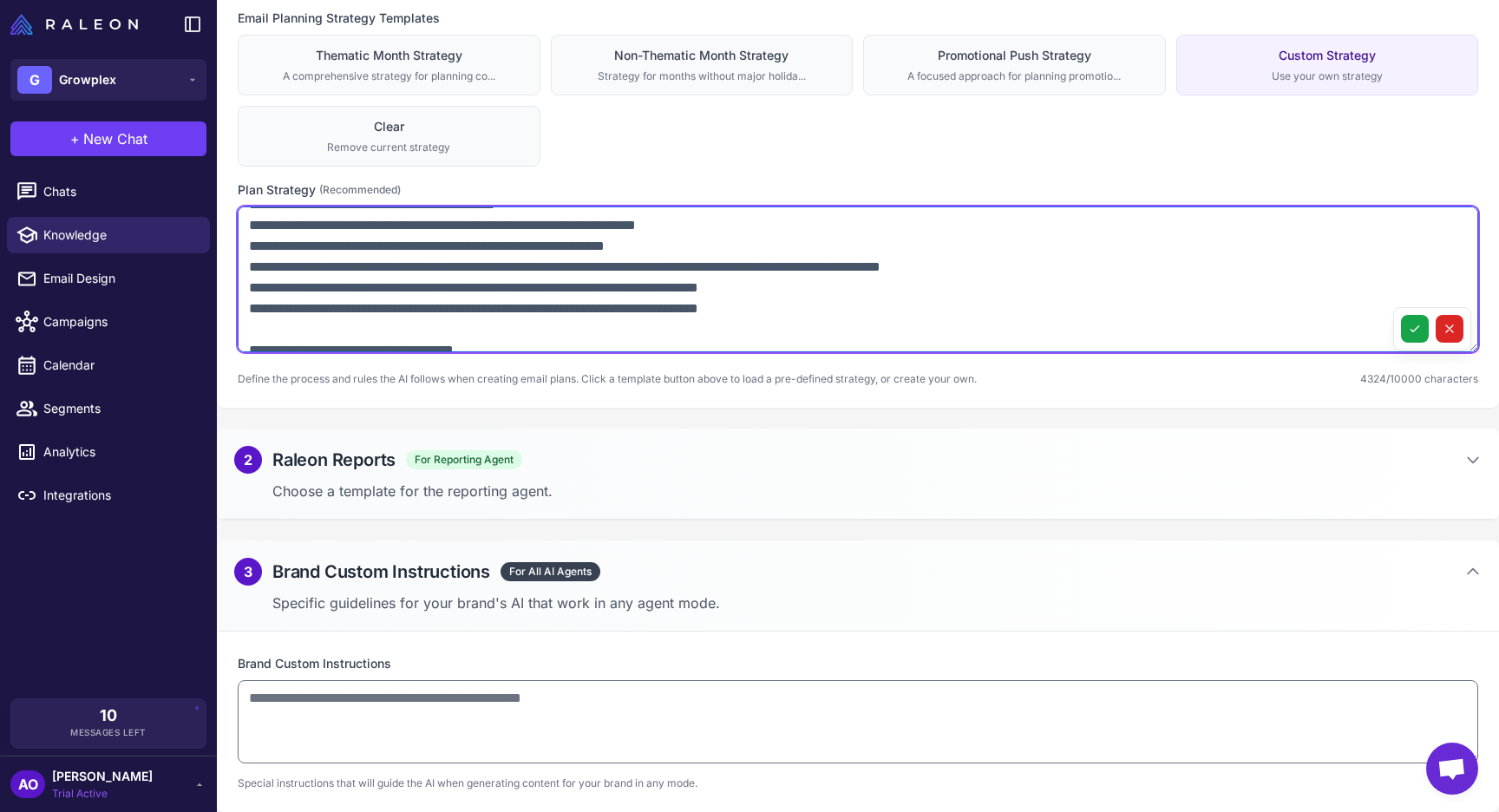
scroll to position [174, 0]
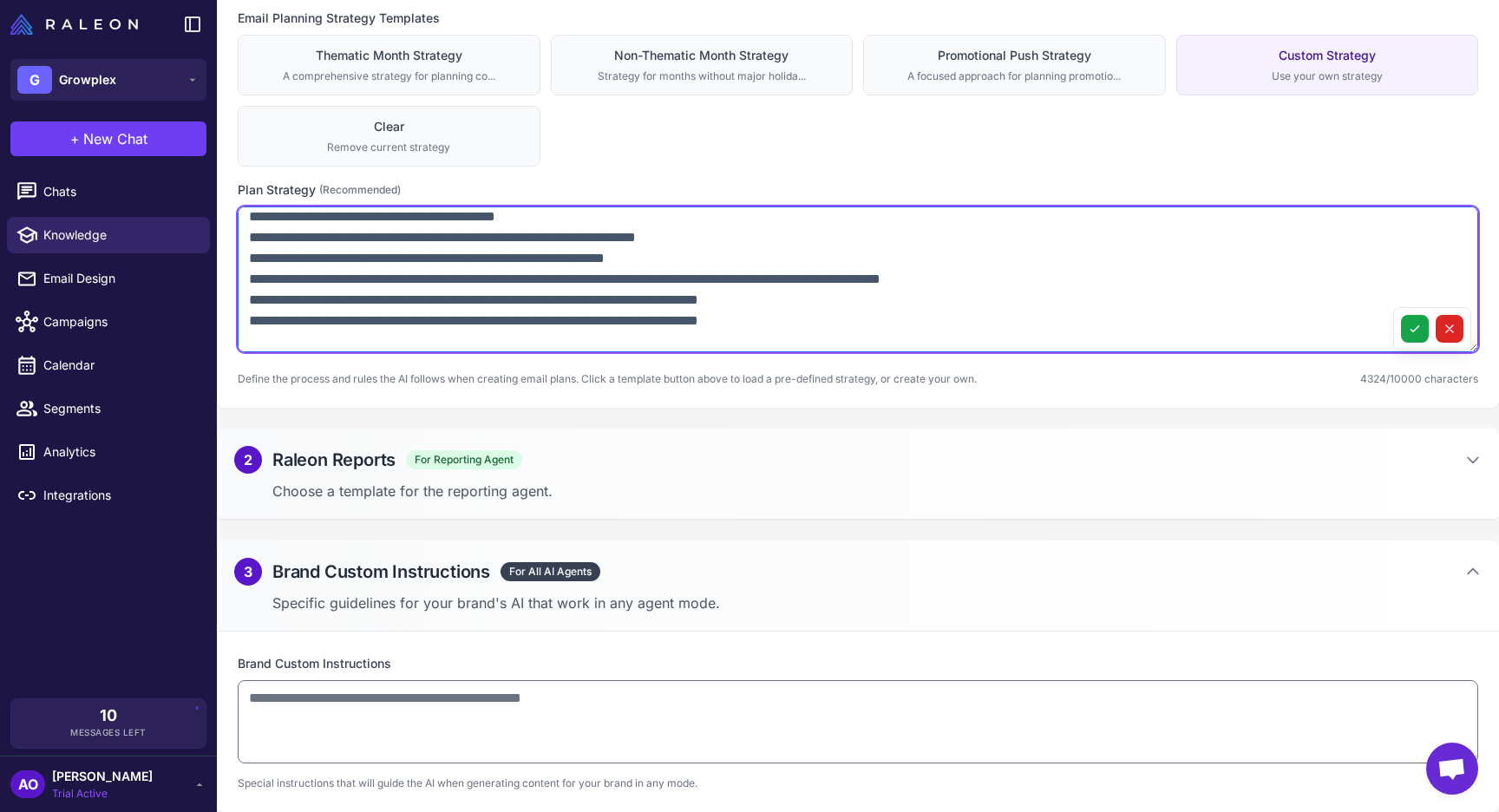
click at [526, 236] on textarea at bounding box center [858, 279] width 1241 height 145
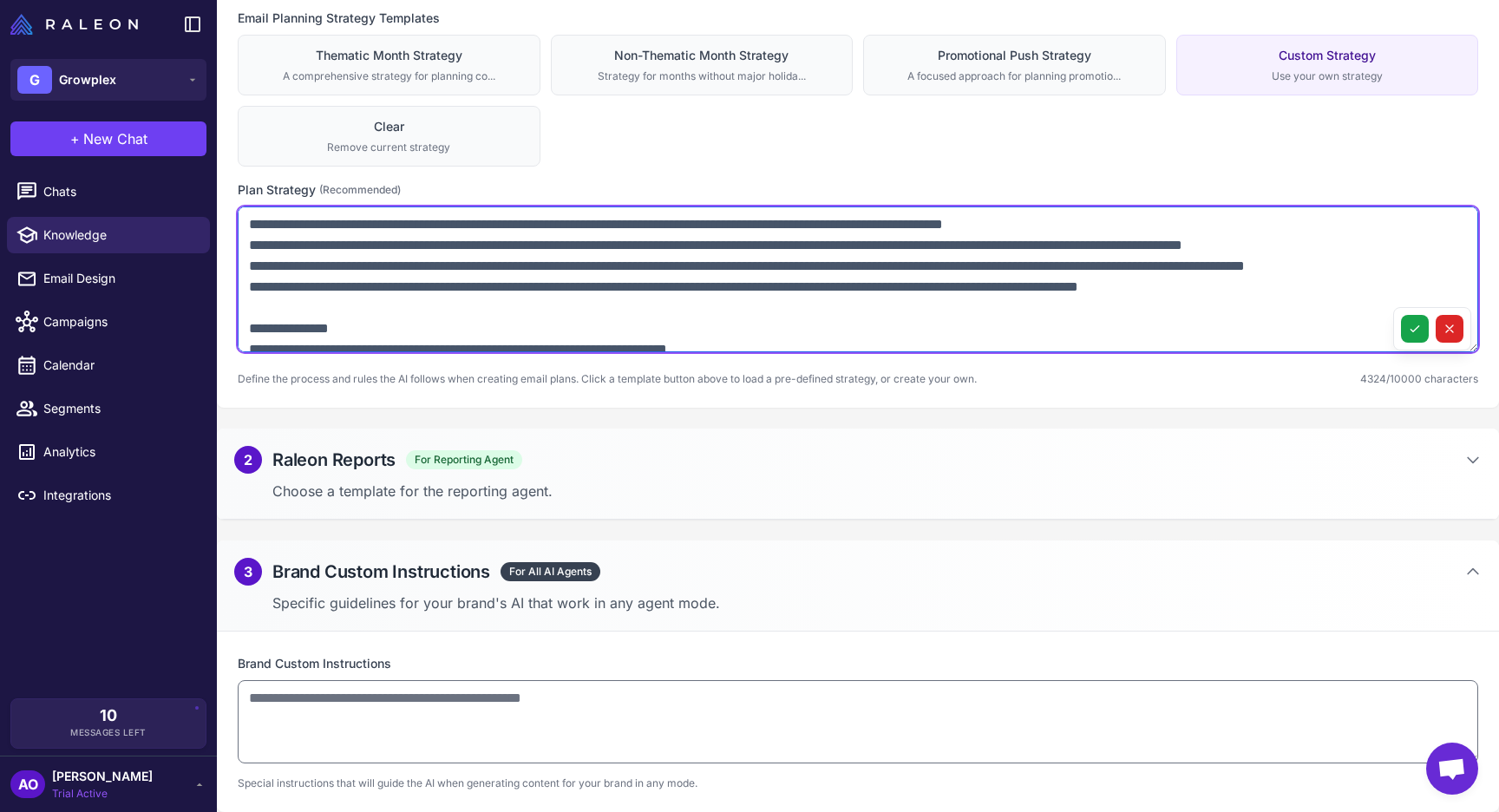
scroll to position [618, 0]
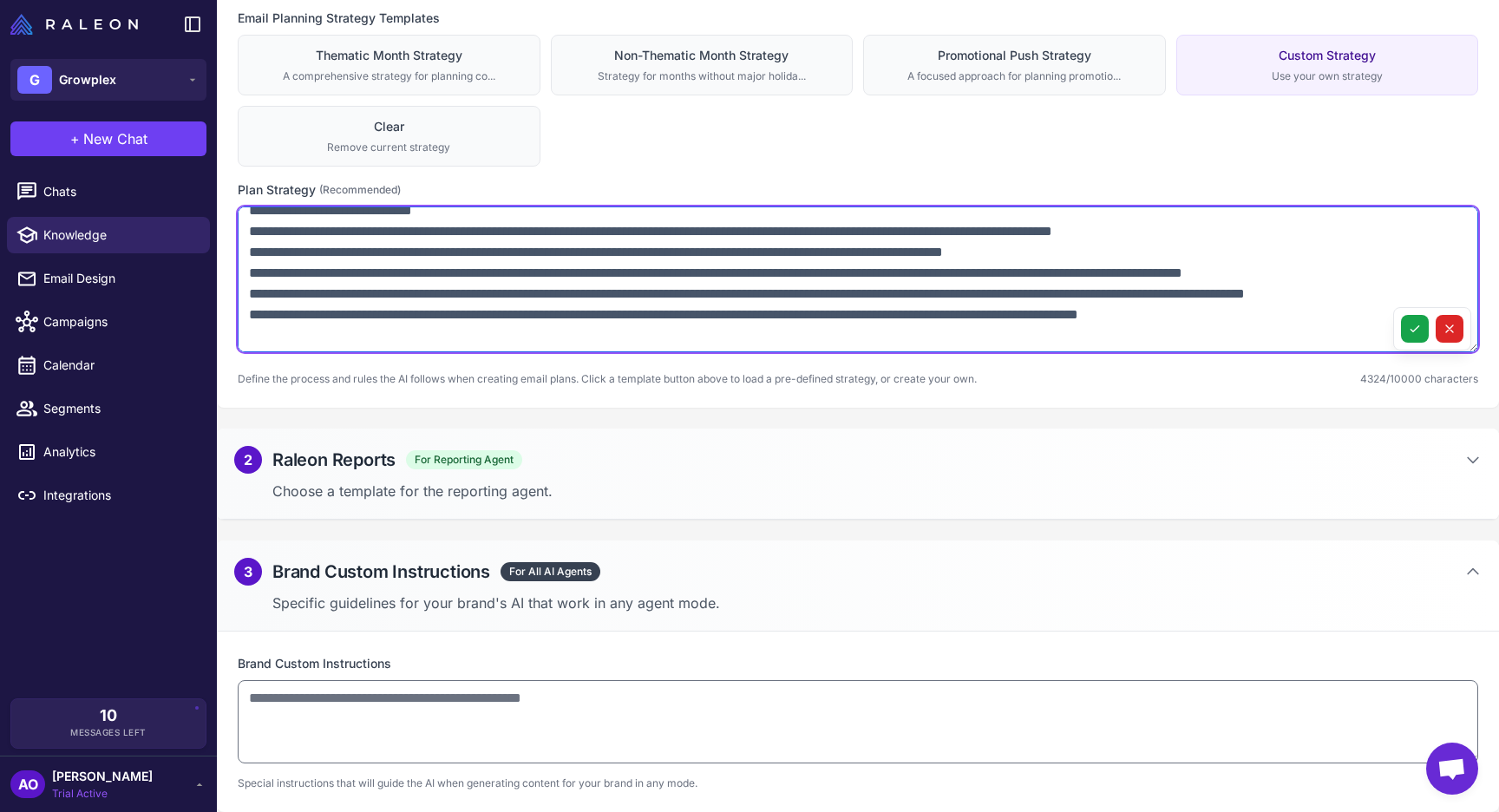
click at [270, 253] on textarea at bounding box center [858, 279] width 1241 height 145
click at [295, 254] on textarea at bounding box center [858, 279] width 1241 height 145
click at [650, 251] on textarea at bounding box center [858, 279] width 1241 height 145
click at [987, 253] on textarea at bounding box center [858, 279] width 1241 height 145
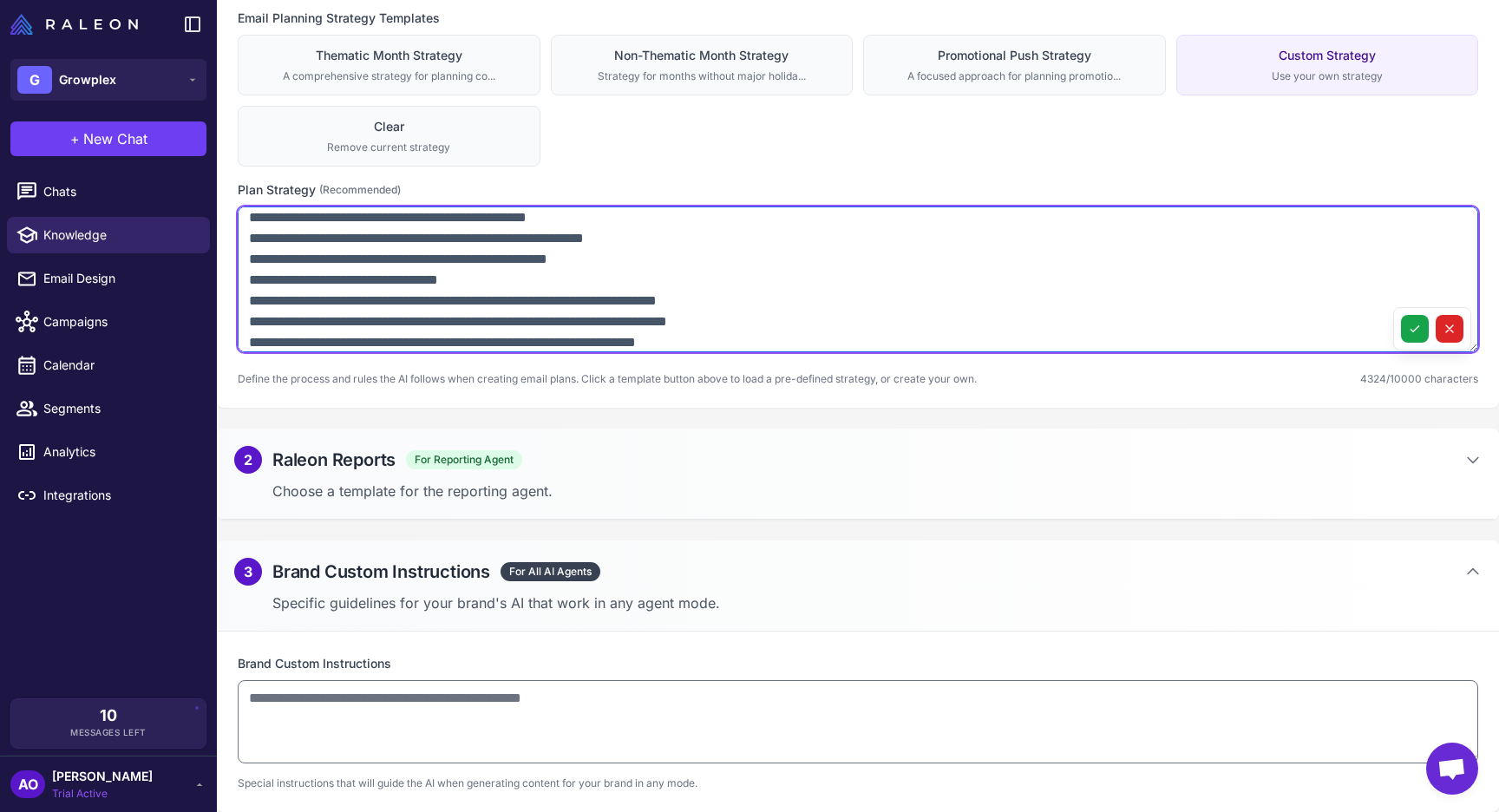
scroll to position [883, 0]
click at [404, 259] on textarea at bounding box center [858, 279] width 1241 height 145
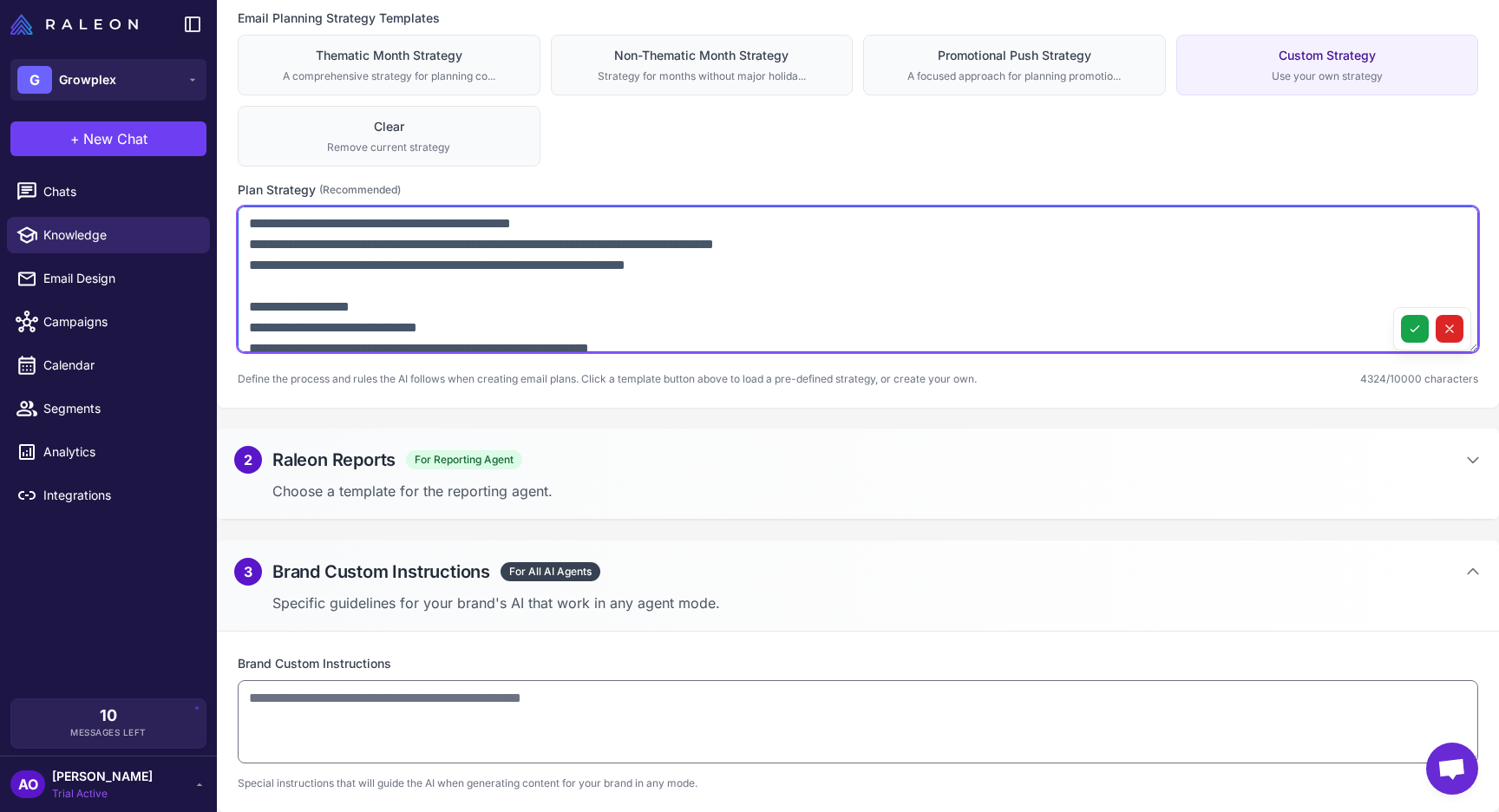
scroll to position [1166, 0]
click at [564, 244] on textarea at bounding box center [858, 279] width 1241 height 145
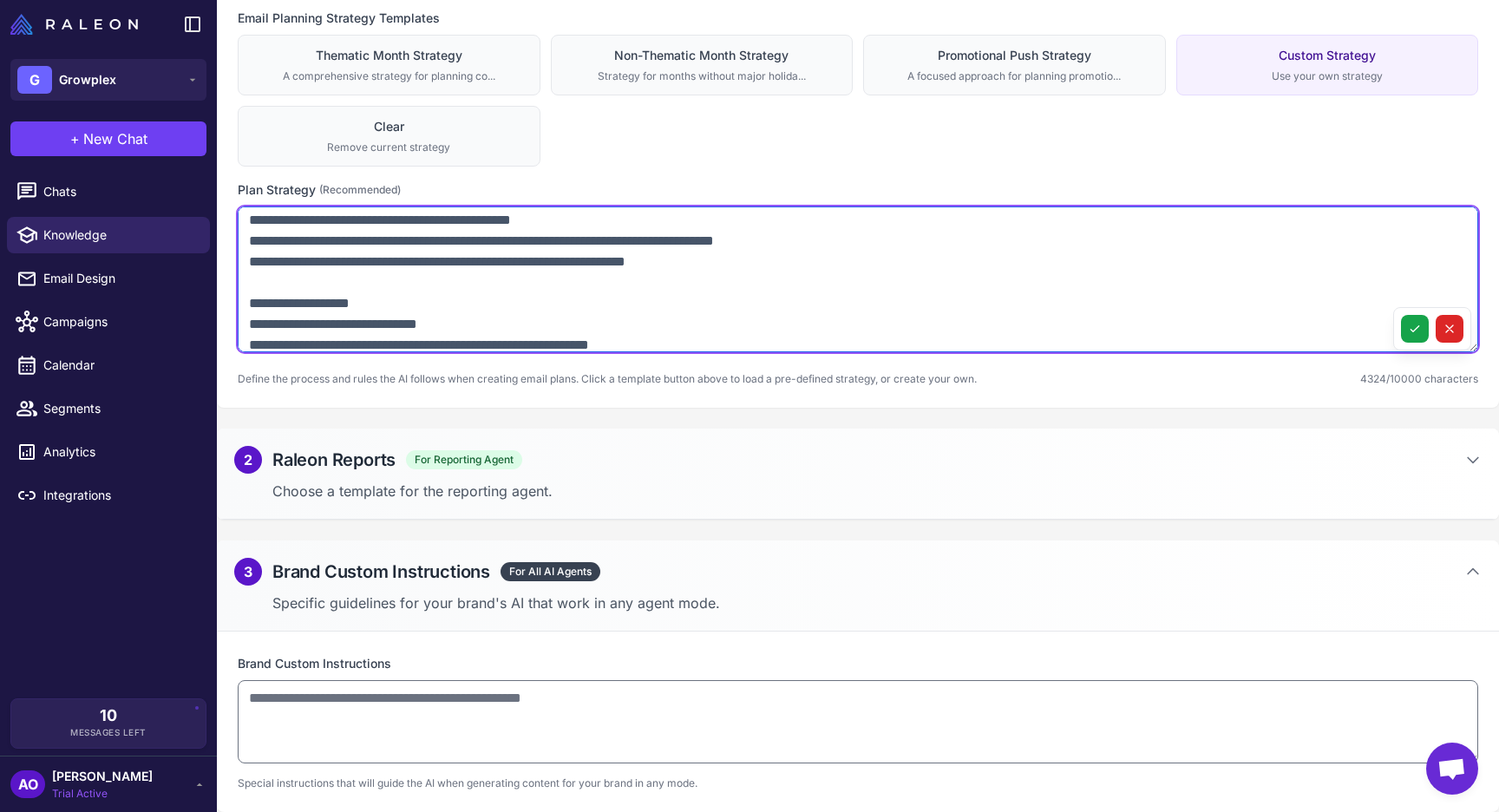
click at [551, 260] on textarea at bounding box center [858, 279] width 1241 height 145
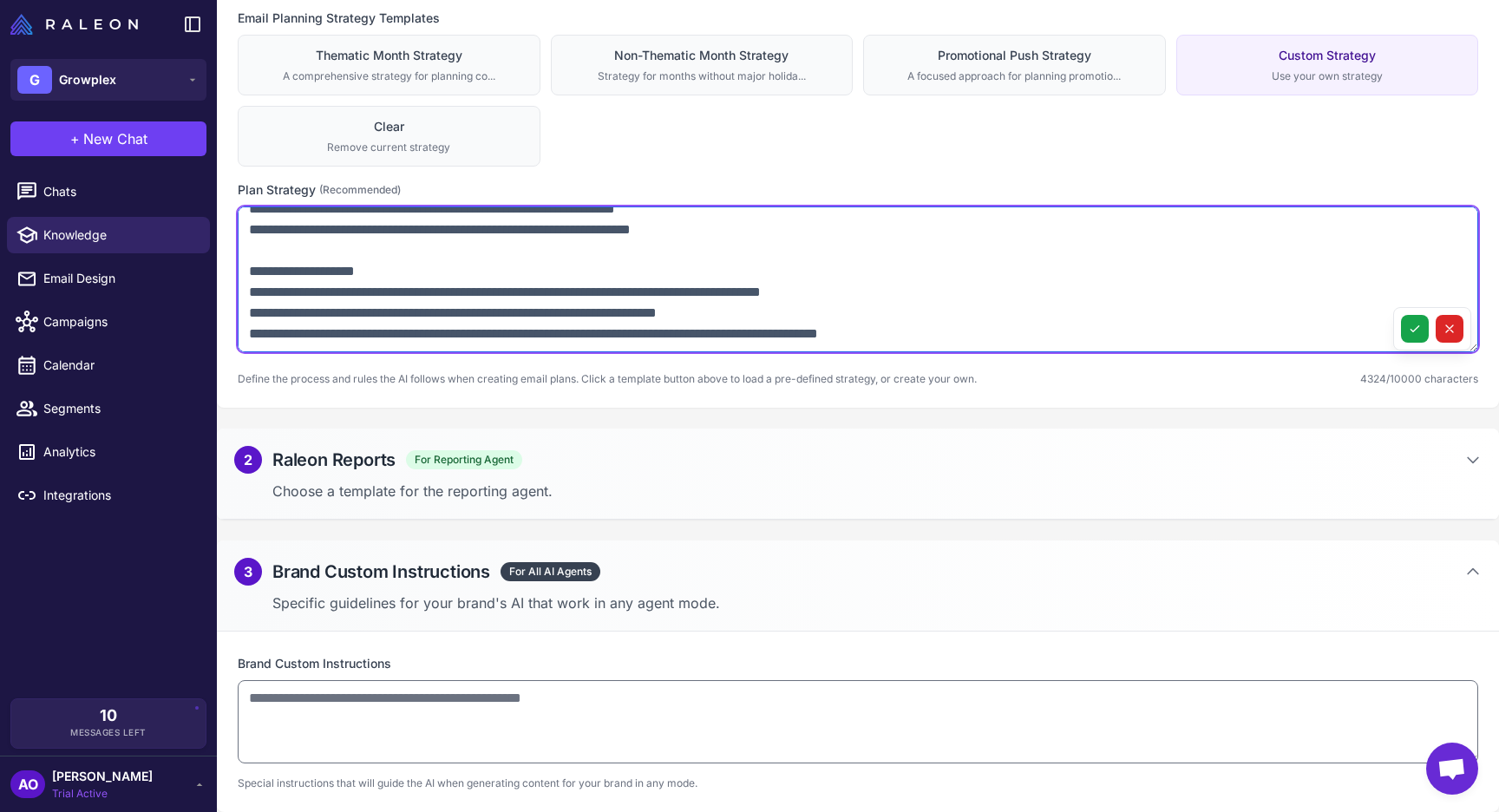
scroll to position [1515, 0]
click at [463, 265] on textarea at bounding box center [858, 279] width 1241 height 145
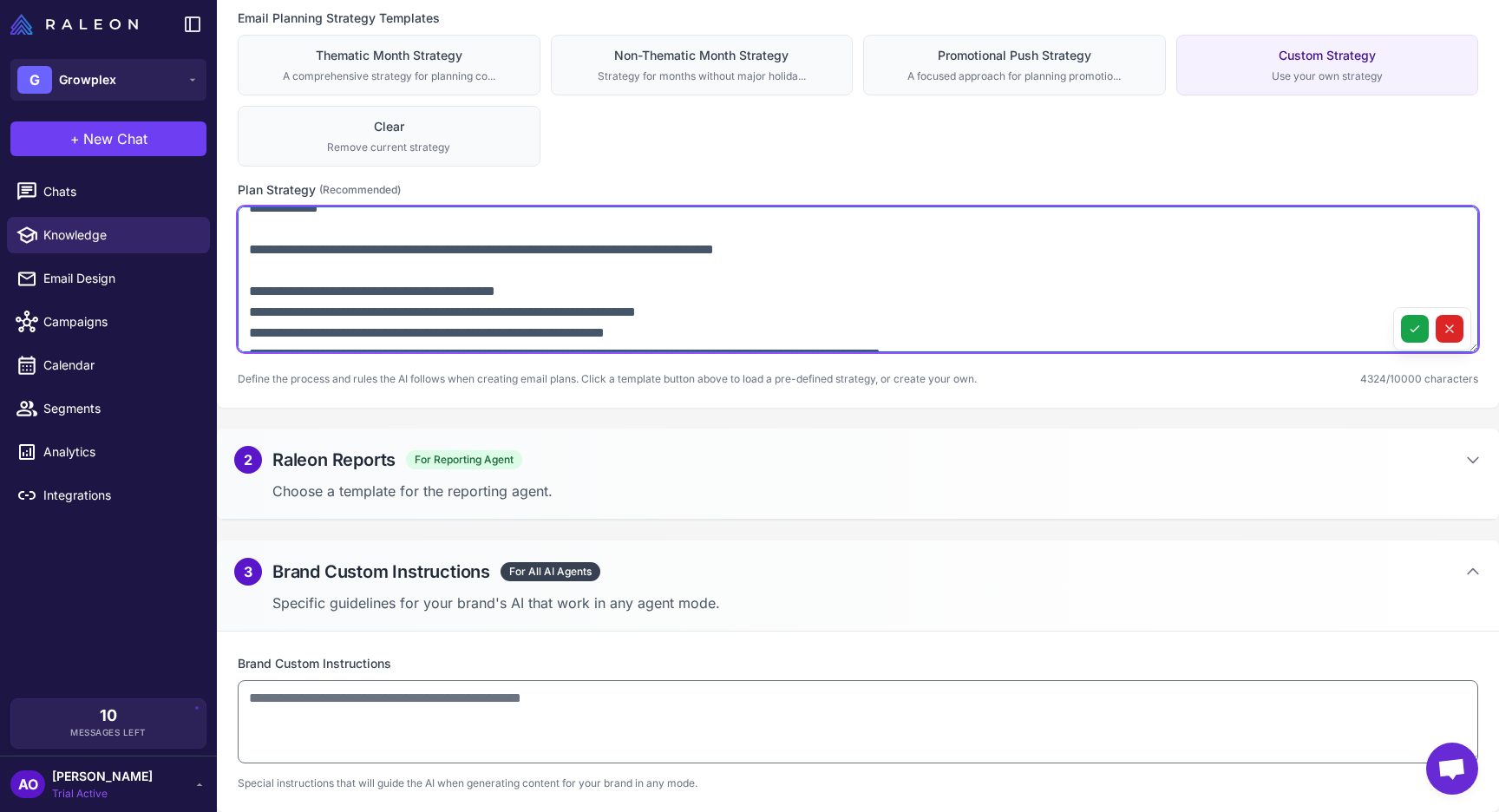
scroll to position [102, 0]
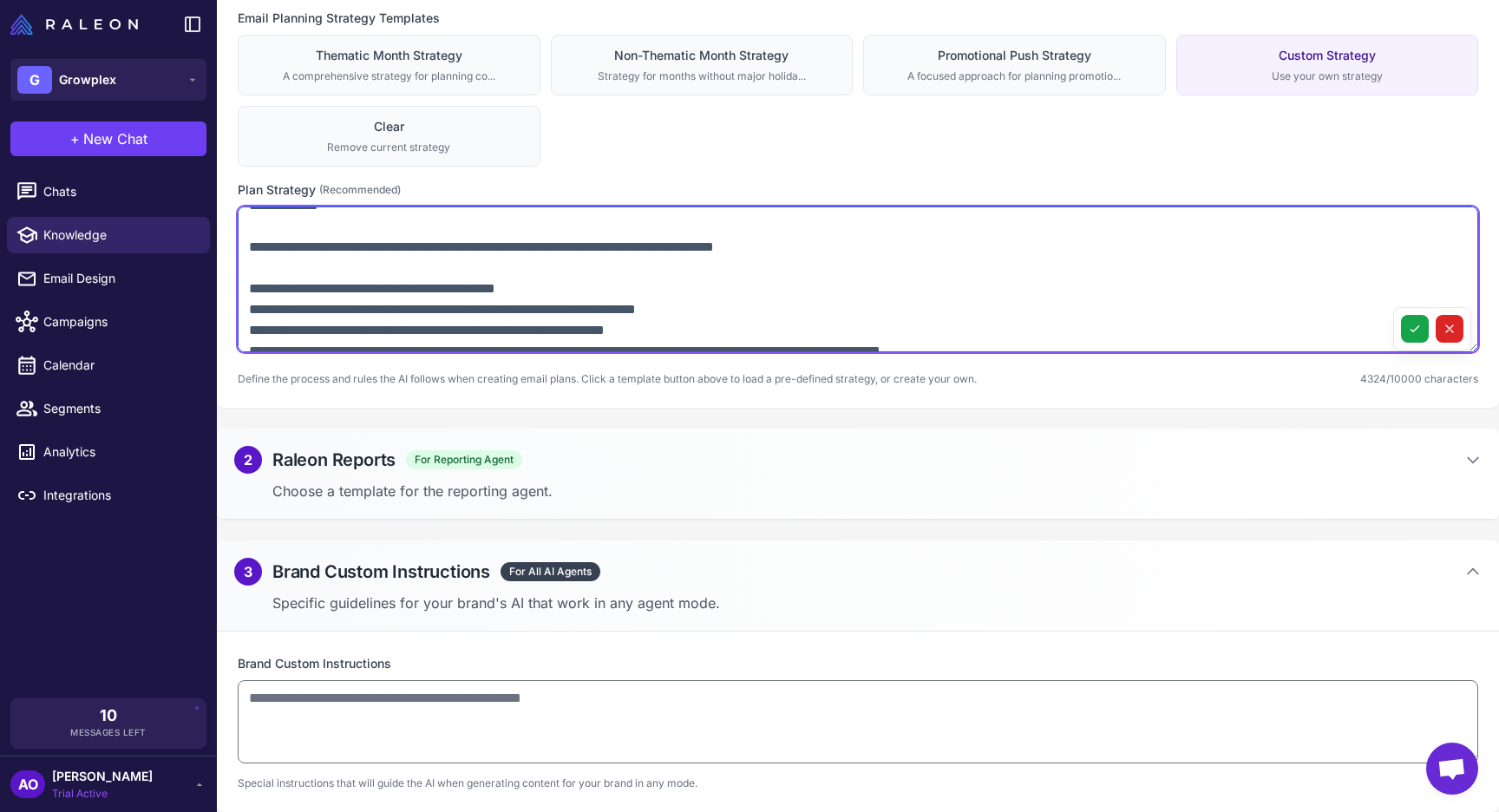
click at [364, 229] on textarea at bounding box center [858, 279] width 1241 height 145
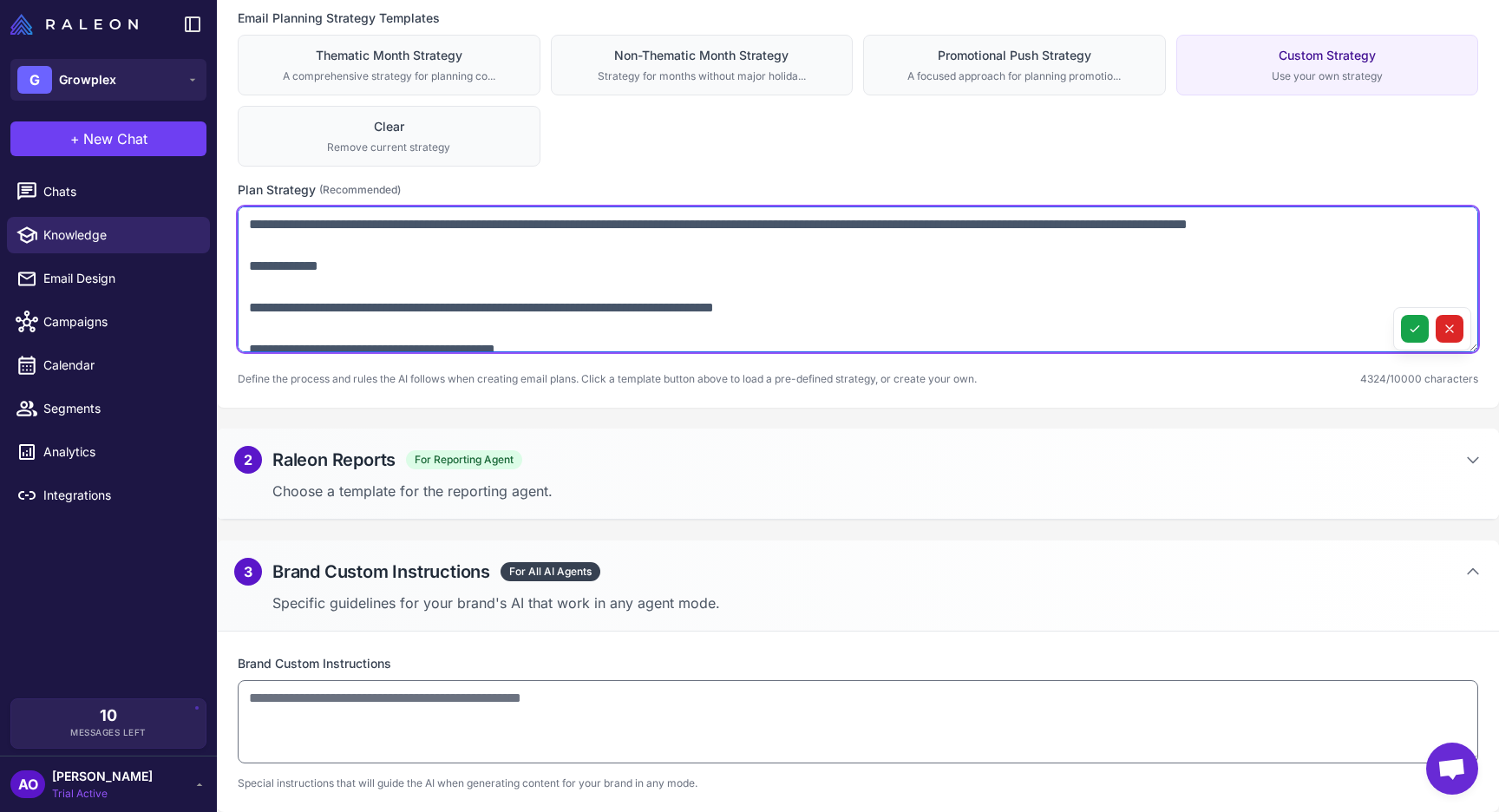
scroll to position [0, 0]
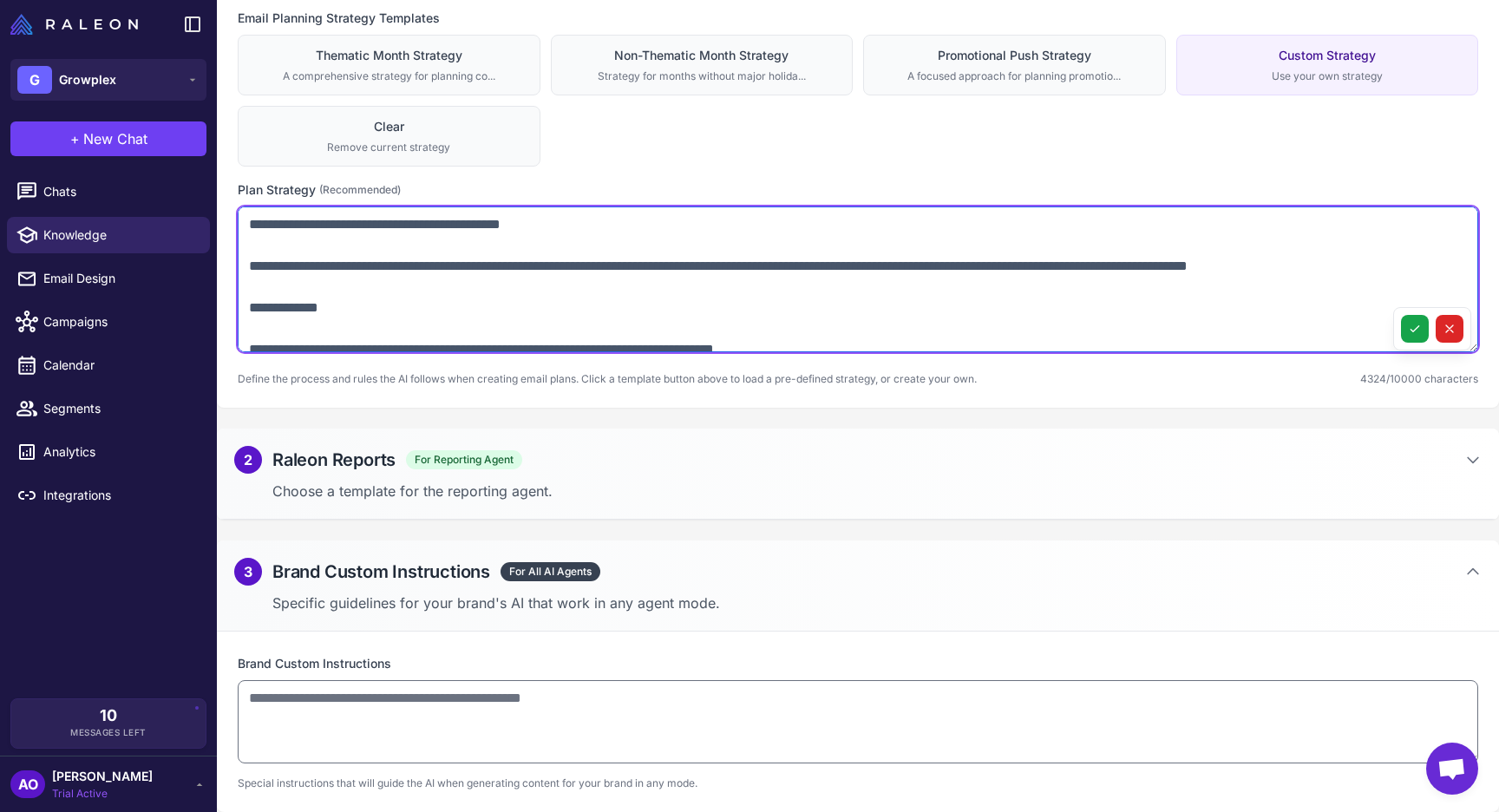
click at [378, 260] on textarea at bounding box center [858, 279] width 1241 height 145
click at [361, 273] on textarea at bounding box center [858, 279] width 1241 height 145
click at [364, 286] on textarea at bounding box center [858, 279] width 1241 height 145
click at [1015, 269] on textarea at bounding box center [858, 279] width 1241 height 145
click at [1283, 264] on textarea at bounding box center [858, 279] width 1241 height 145
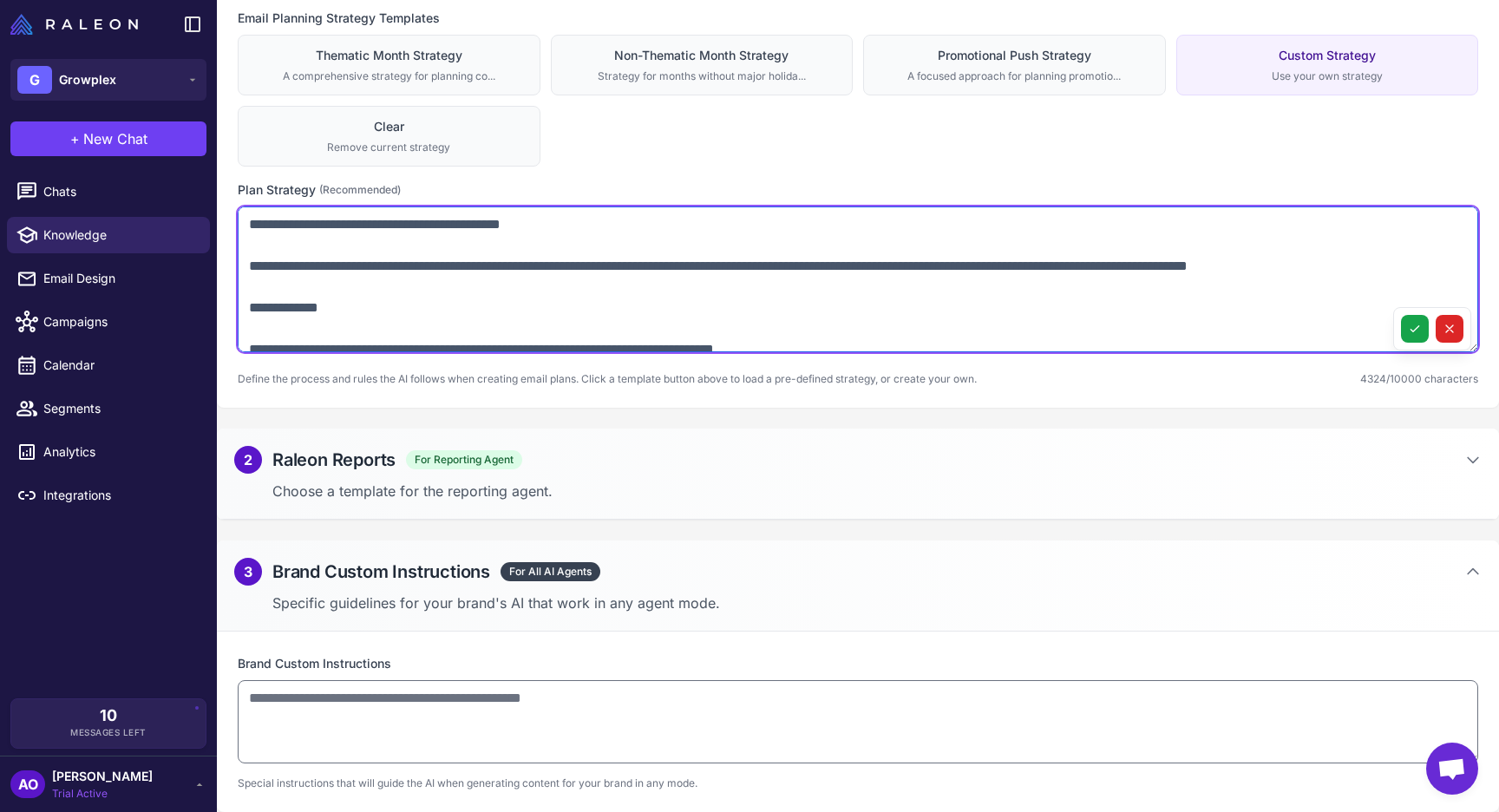
click at [1075, 278] on textarea at bounding box center [858, 279] width 1241 height 145
type textarea "**********"
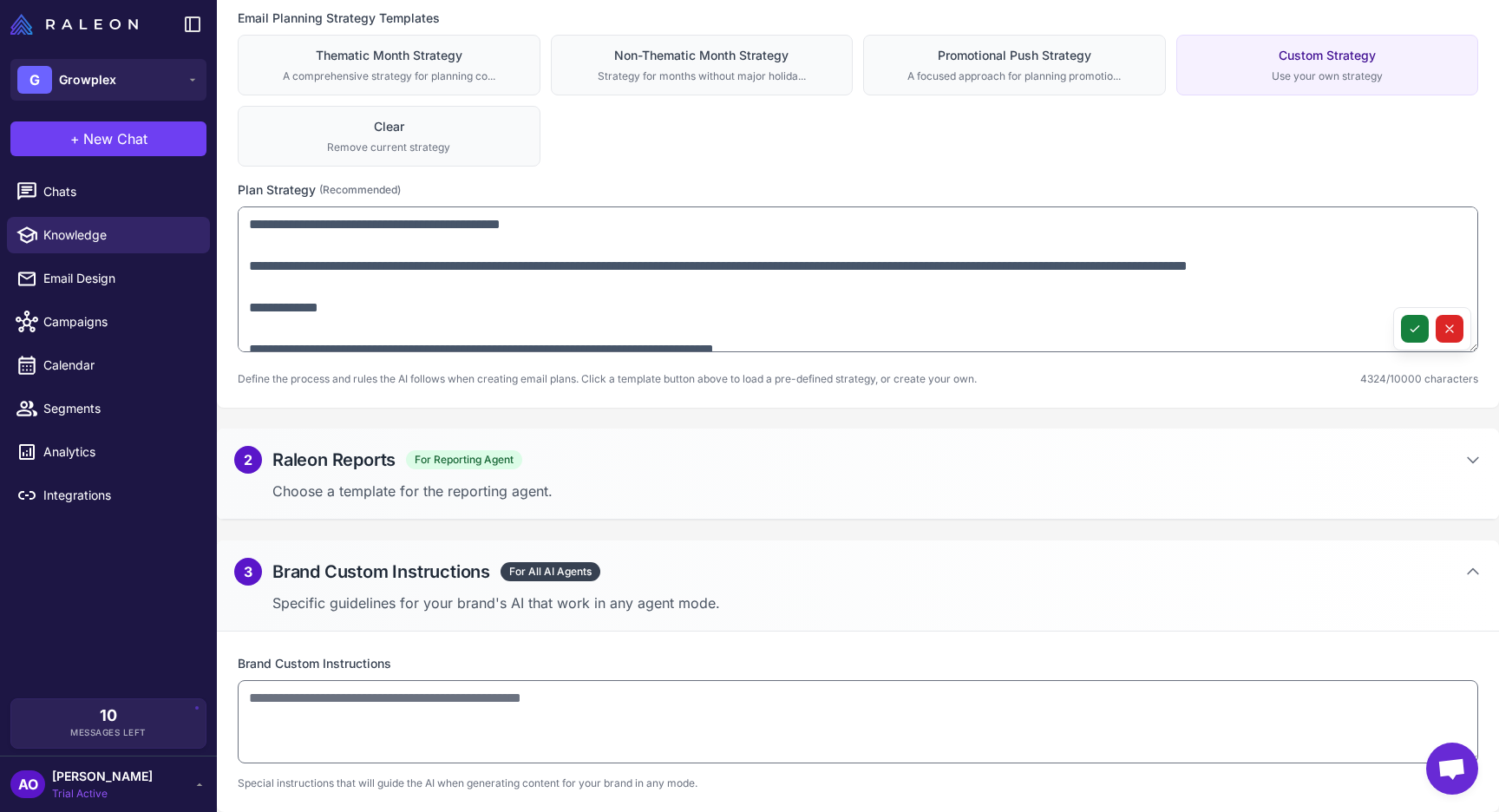
click at [1417, 325] on icon at bounding box center [1415, 328] width 14 height 14
click at [180, 76] on button "G Growplex" at bounding box center [109, 80] width 196 height 42
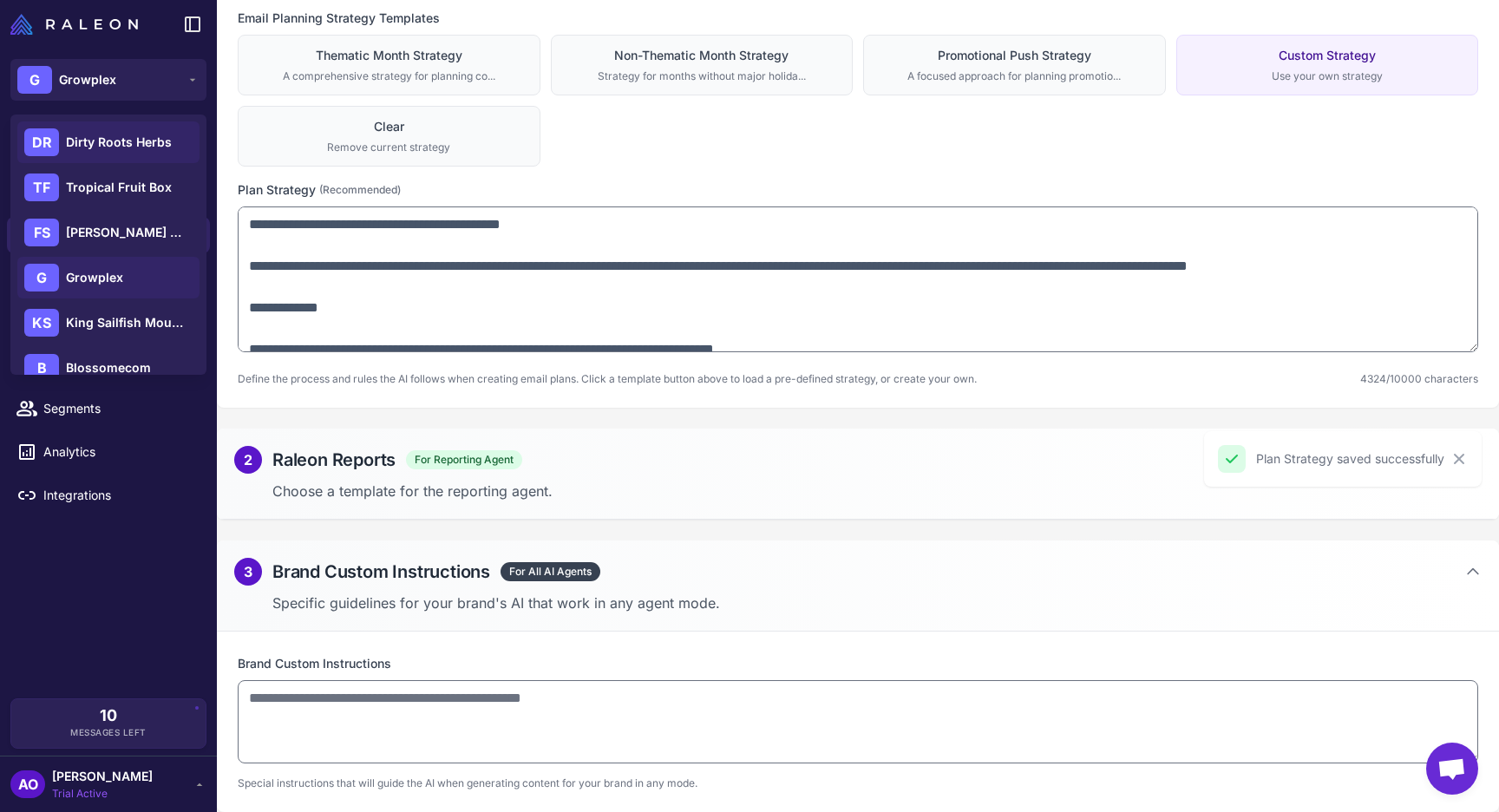
click at [137, 145] on span "Dirty Roots Herbs" at bounding box center [118, 143] width 106 height 19
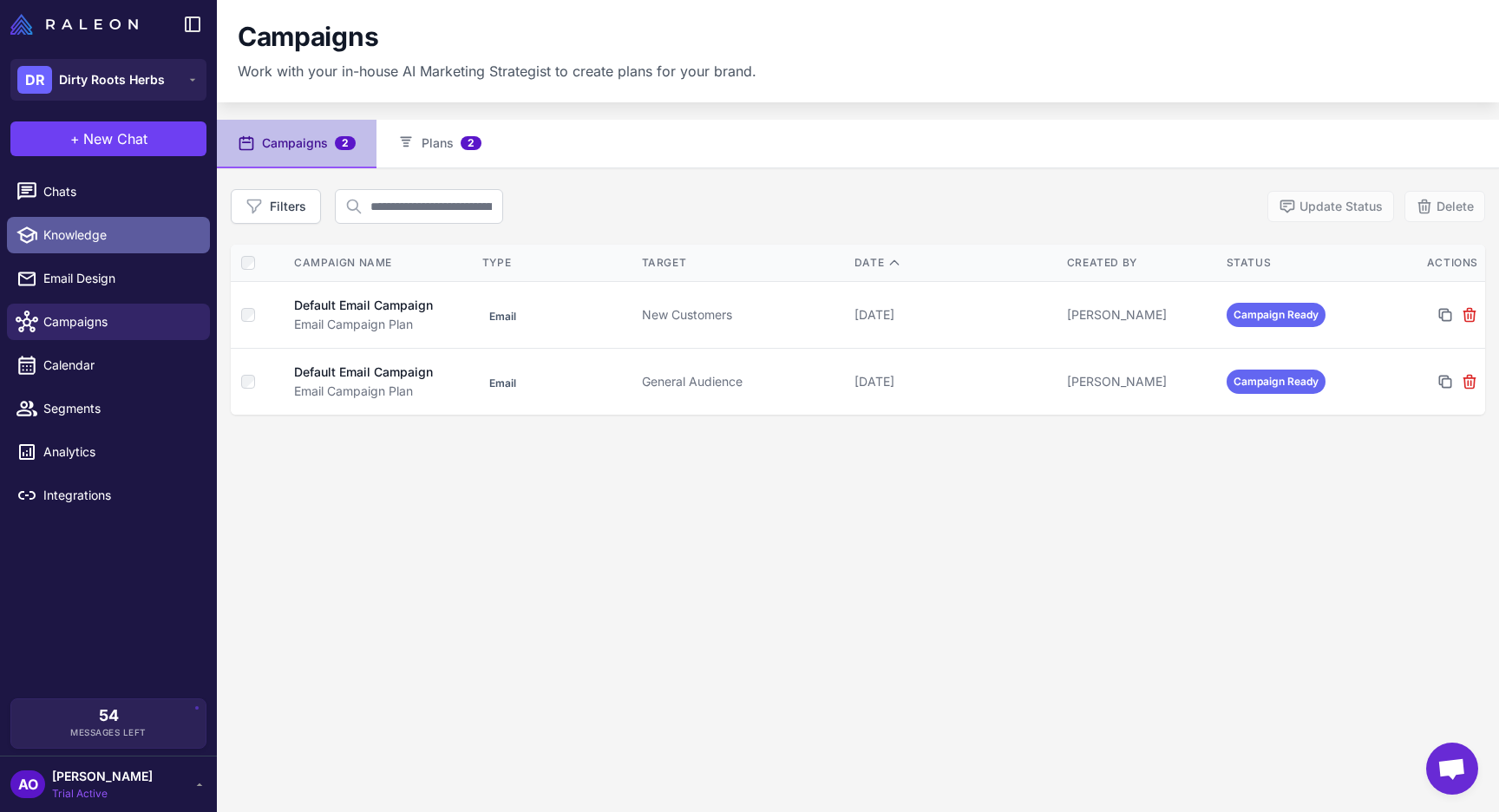
click at [85, 249] on link "Knowledge" at bounding box center [109, 236] width 203 height 37
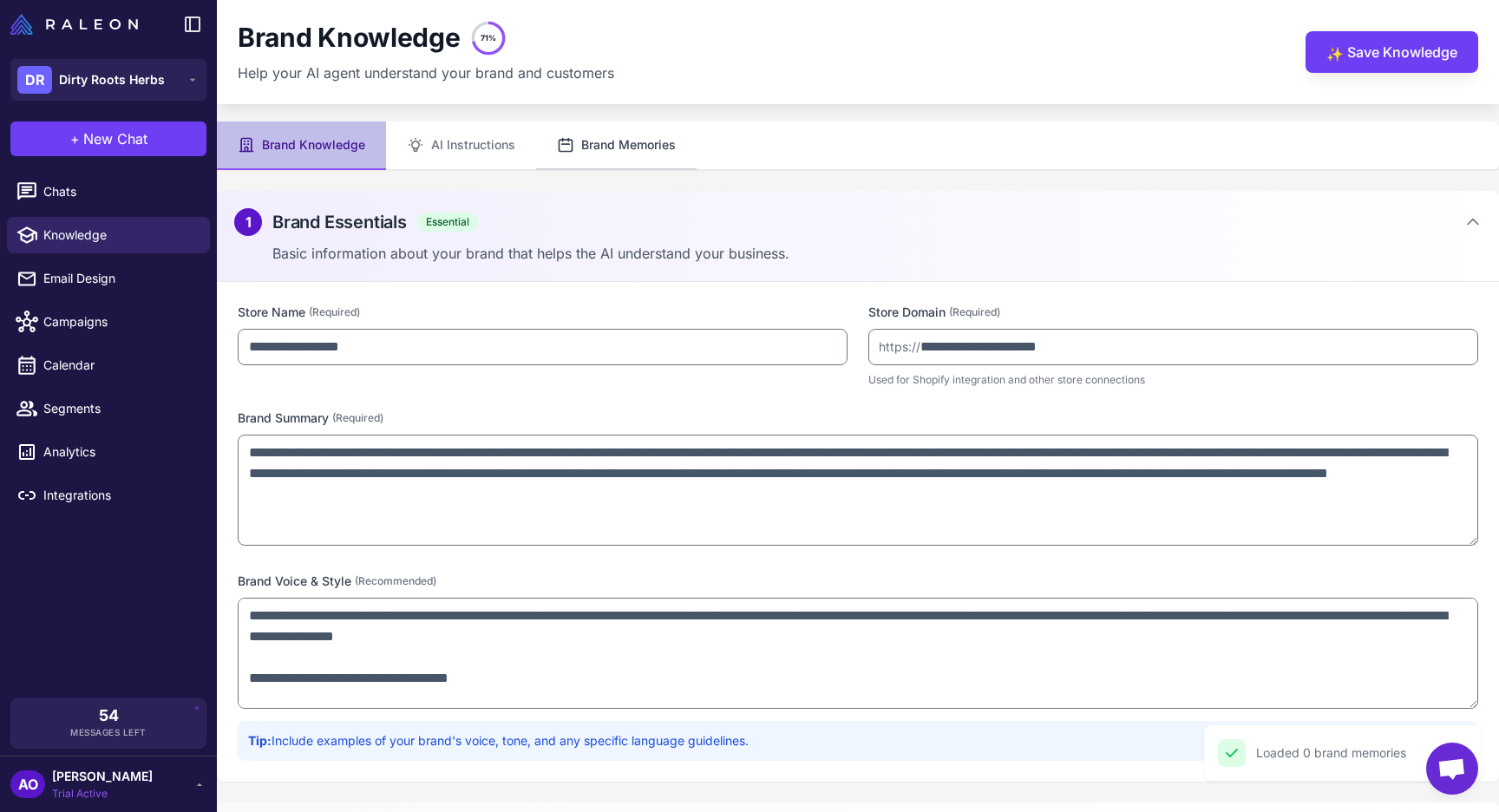
click at [542, 147] on button "Brand Memories" at bounding box center [616, 145] width 160 height 48
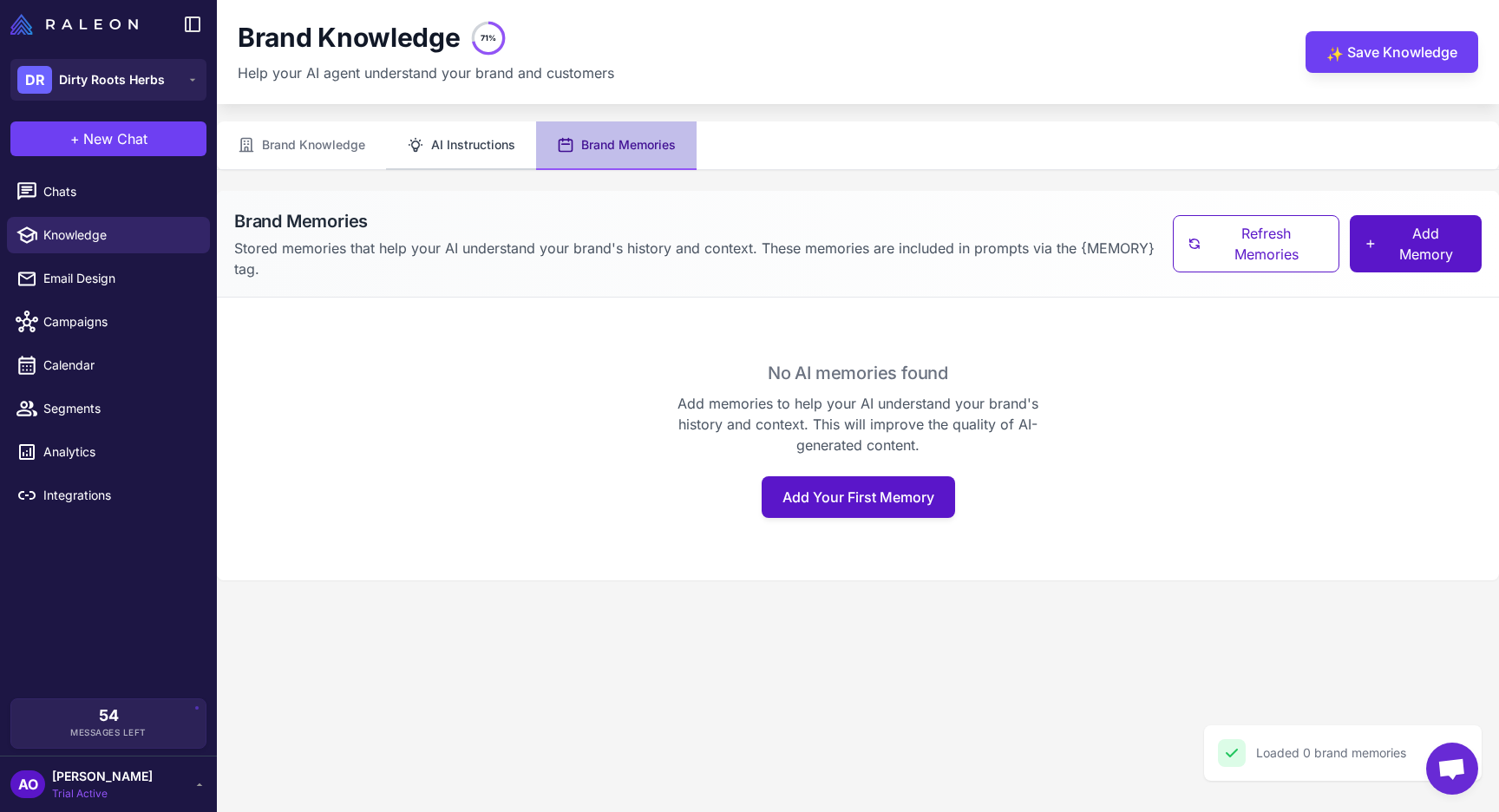
click at [458, 141] on button "AI Instructions" at bounding box center [461, 145] width 150 height 48
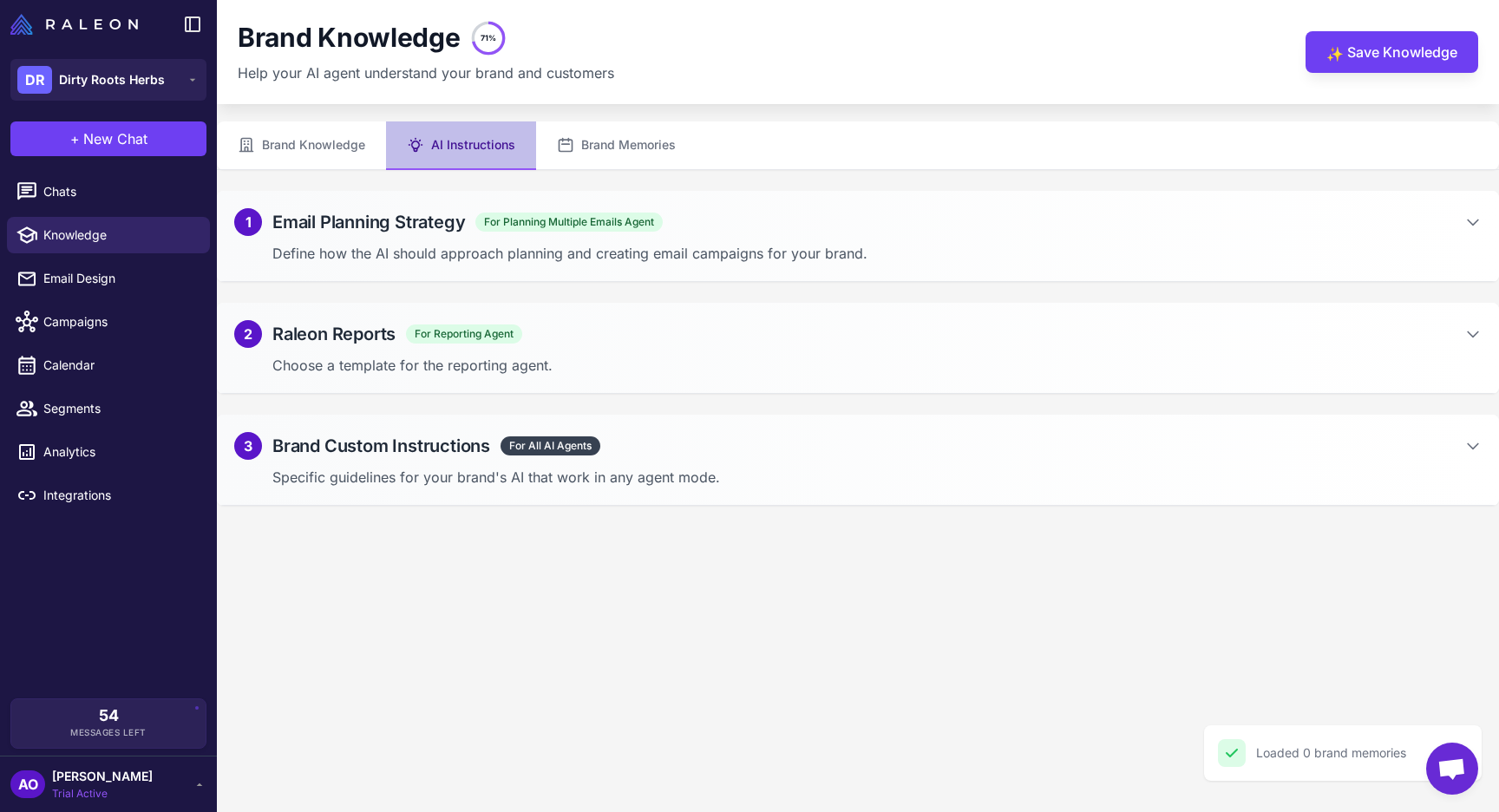
click at [466, 438] on h2 "Brand Custom Instructions" at bounding box center [381, 446] width 218 height 26
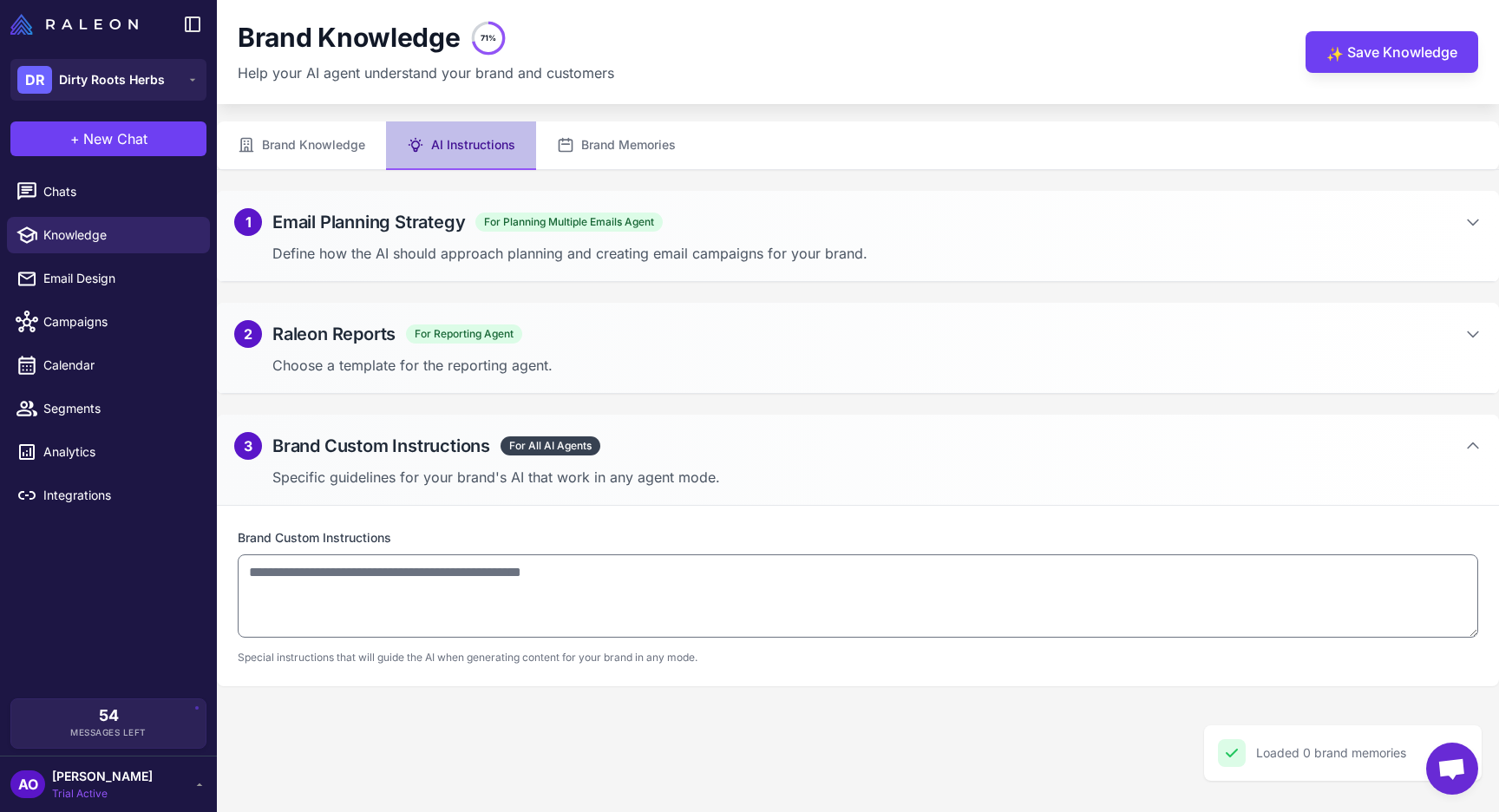
click at [454, 207] on div "1 Email Planning Strategy For Planning Multiple Emails Agent Define how the AI …" at bounding box center [859, 237] width 1283 height 91
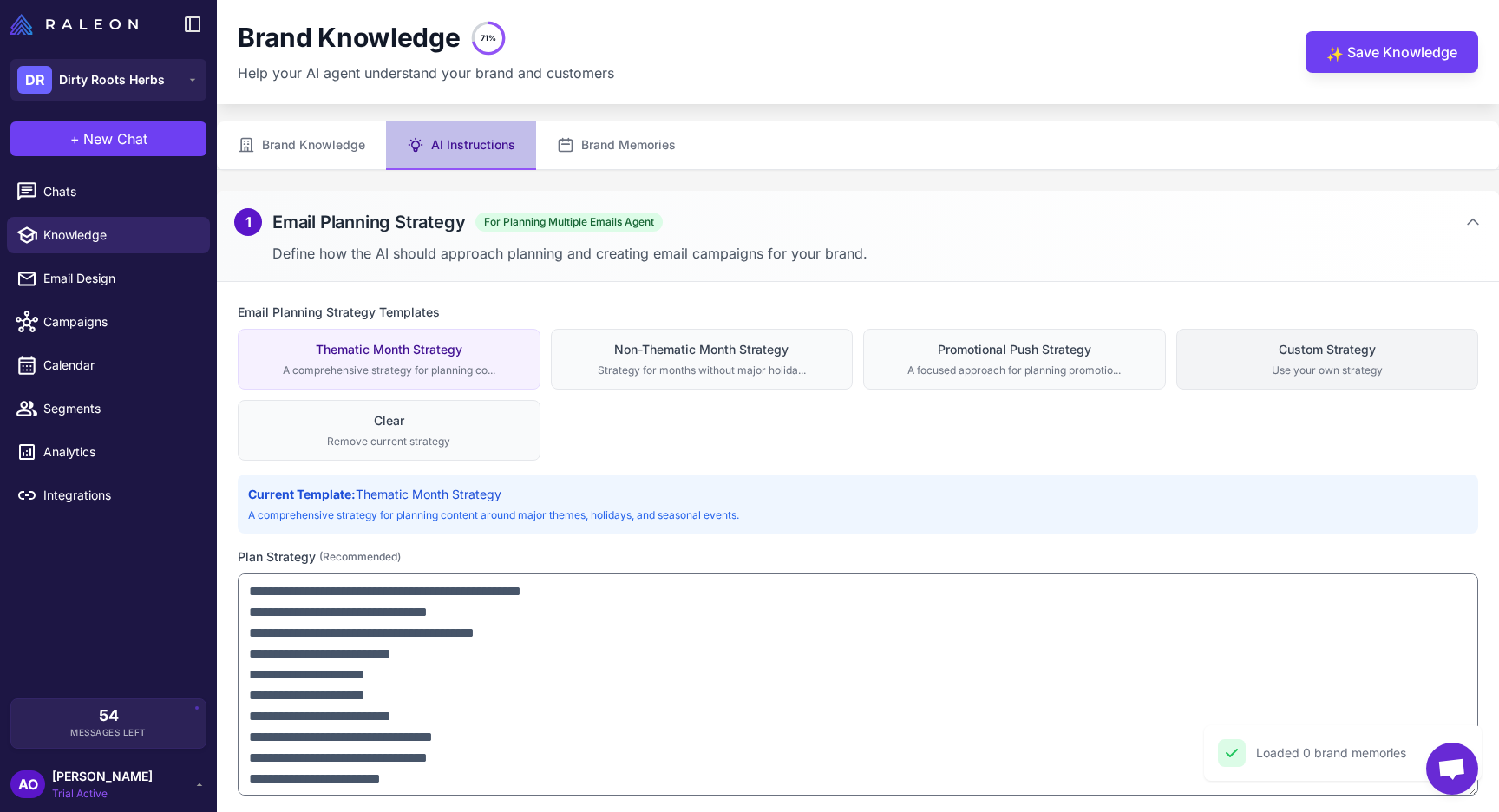
click at [1293, 341] on div "Custom Strategy" at bounding box center [1328, 350] width 280 height 19
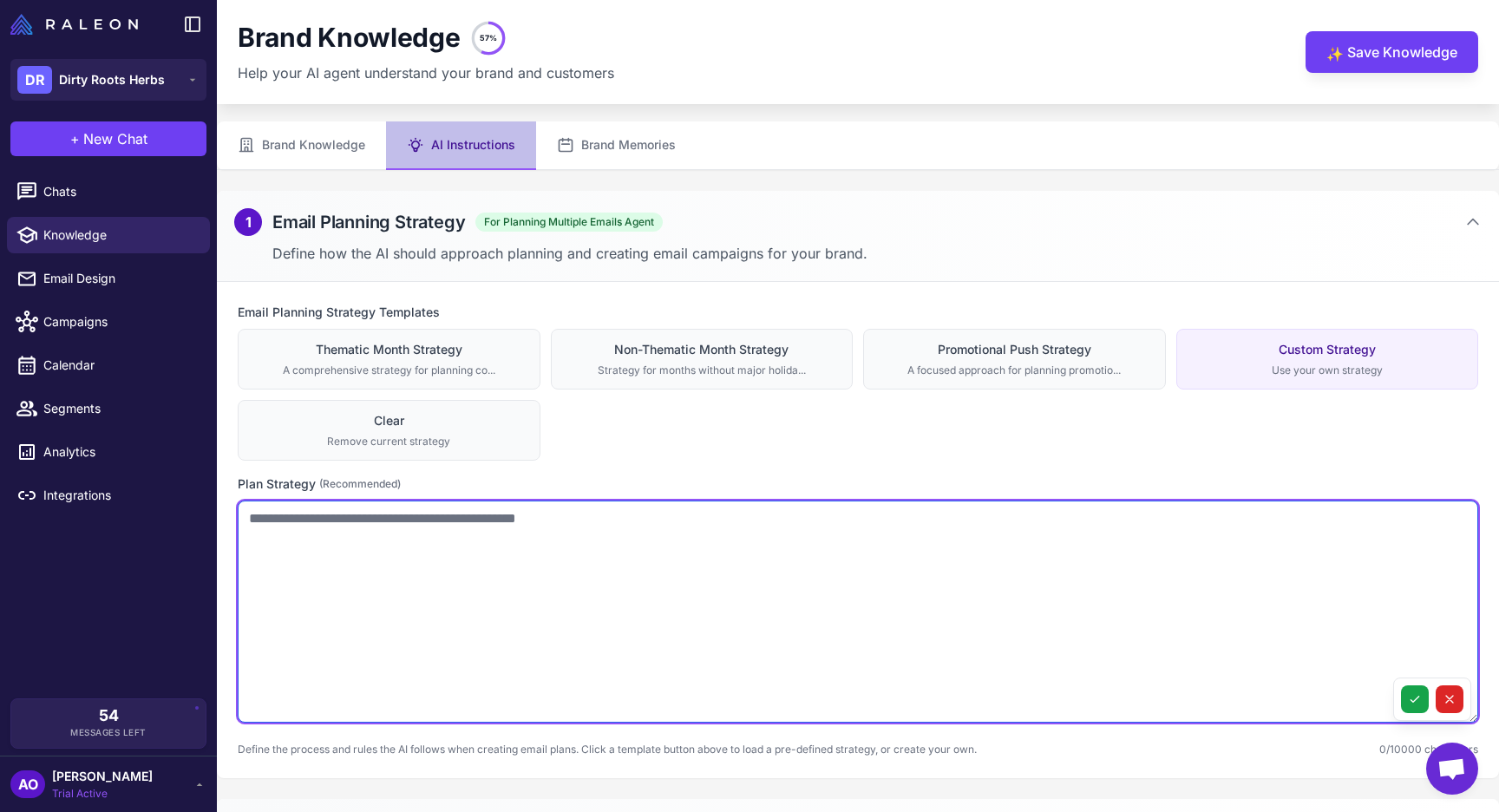
click at [633, 603] on textarea at bounding box center [858, 611] width 1241 height 222
paste textarea "**********"
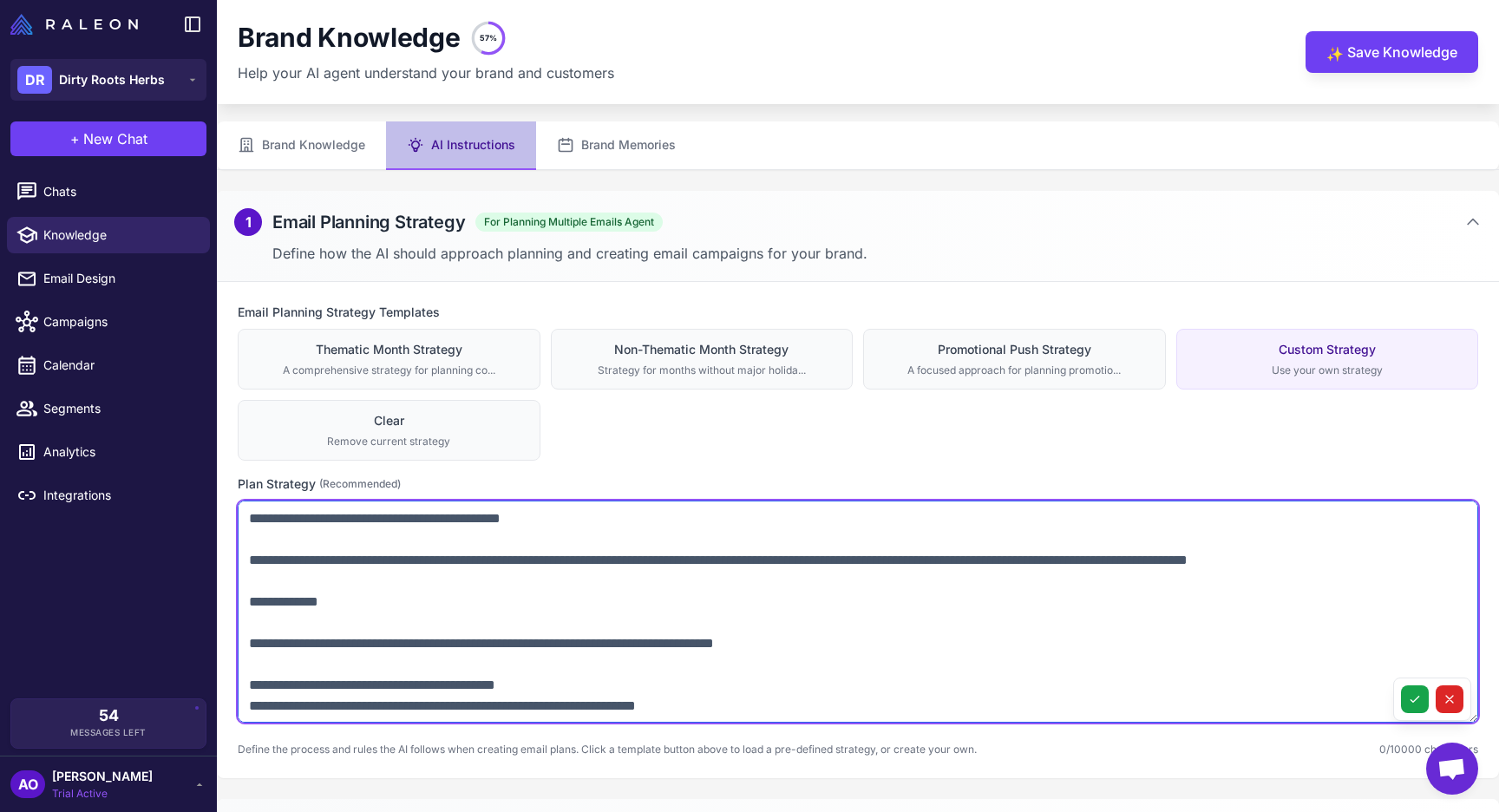
scroll to position [1429, 0]
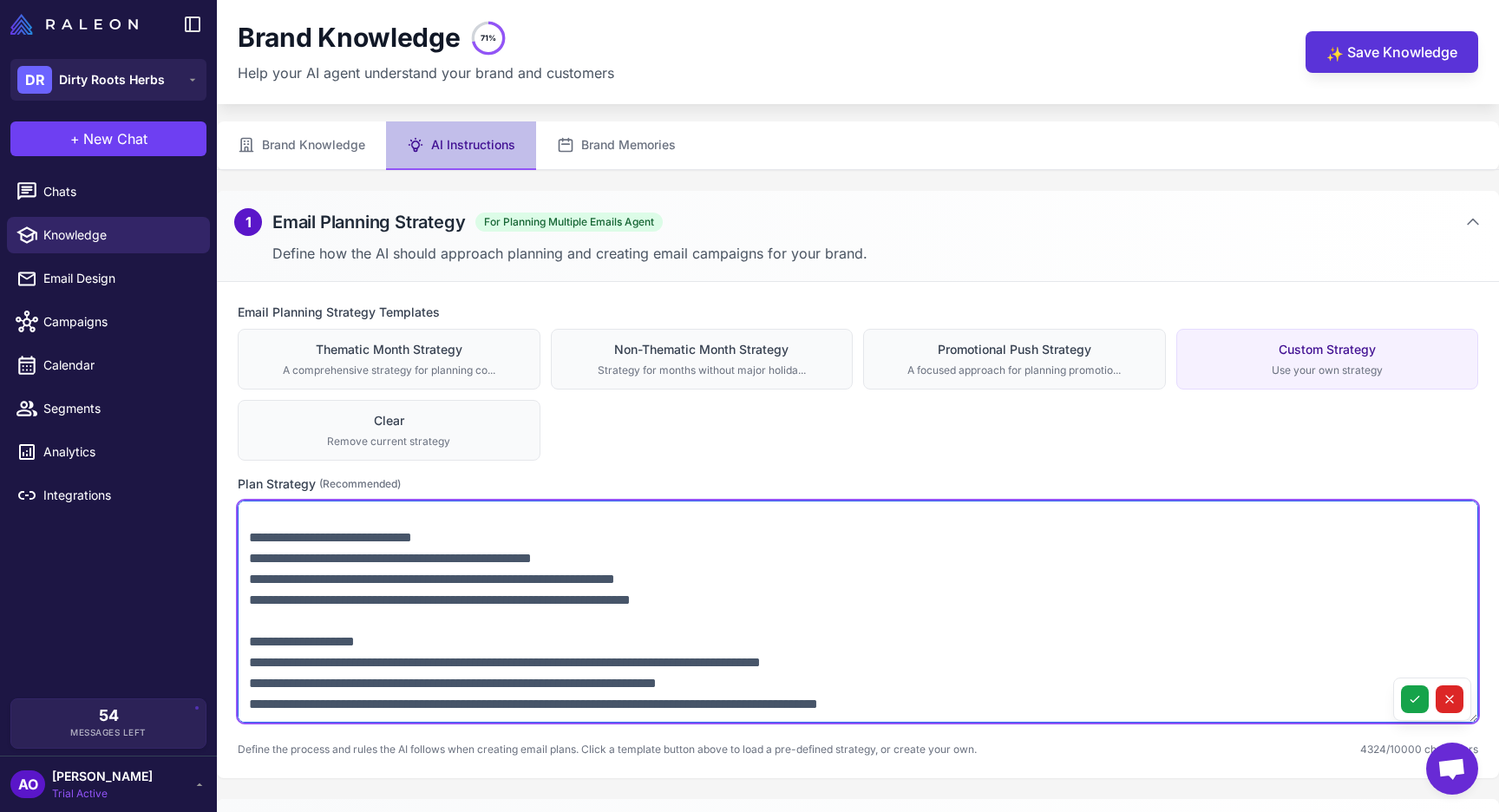
type textarea "**********"
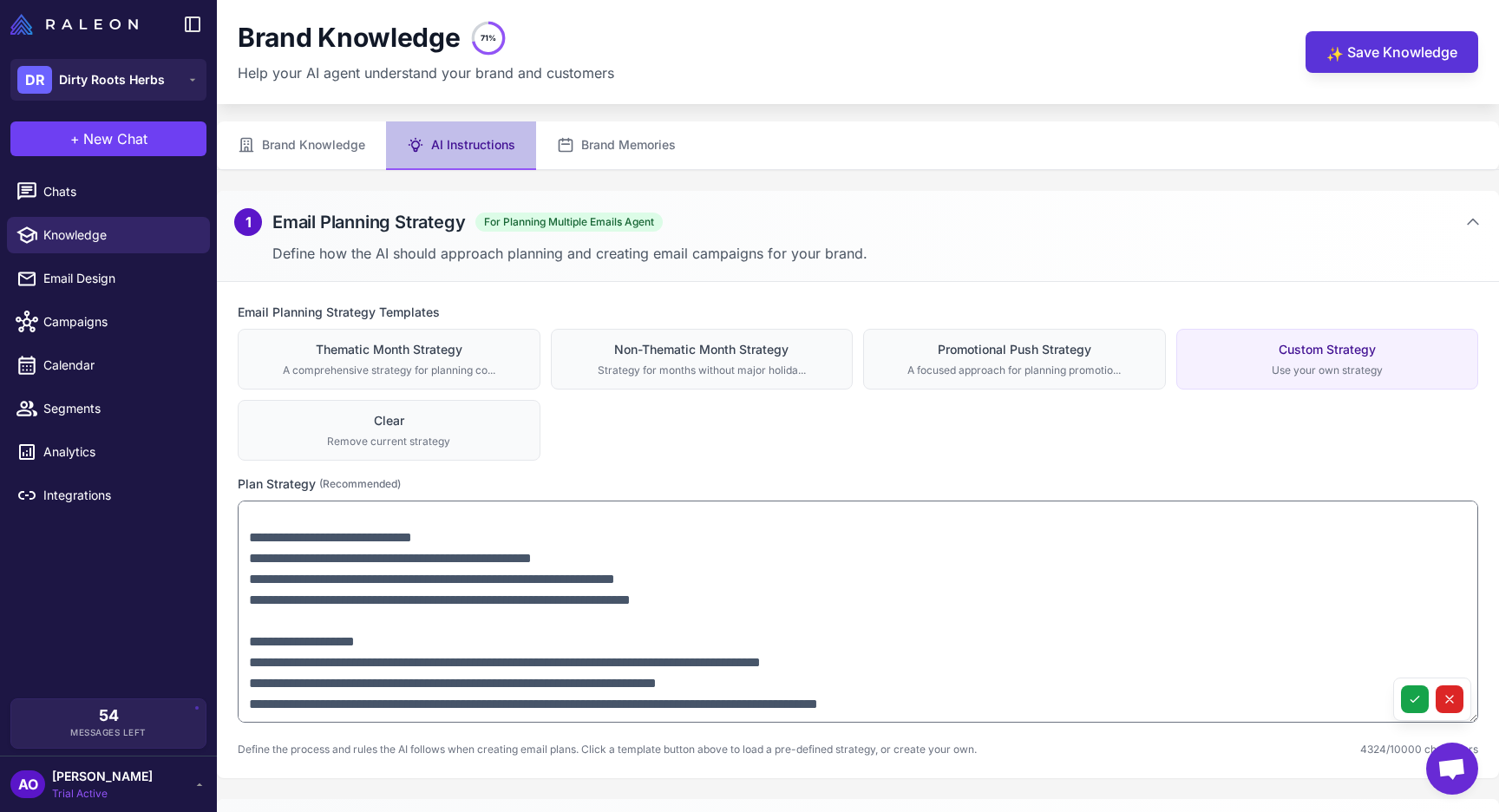
click at [1344, 54] on button "✨ Save Knowledge" at bounding box center [1391, 53] width 173 height 42
click at [1404, 691] on button at bounding box center [1415, 699] width 28 height 28
click at [1381, 53] on button "✨ Save Knowledge" at bounding box center [1391, 53] width 173 height 42
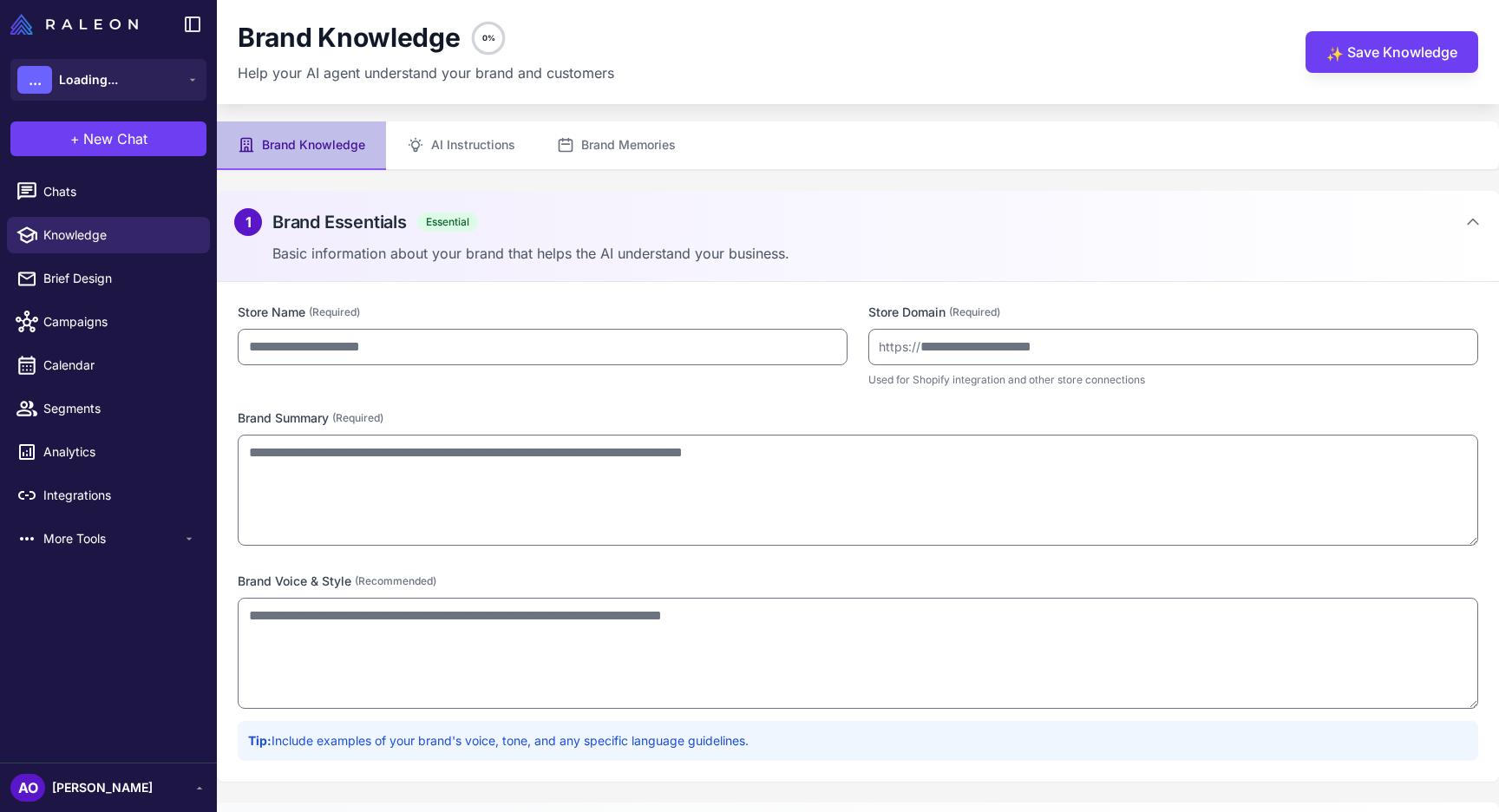
type input "**********"
type textarea "**********"
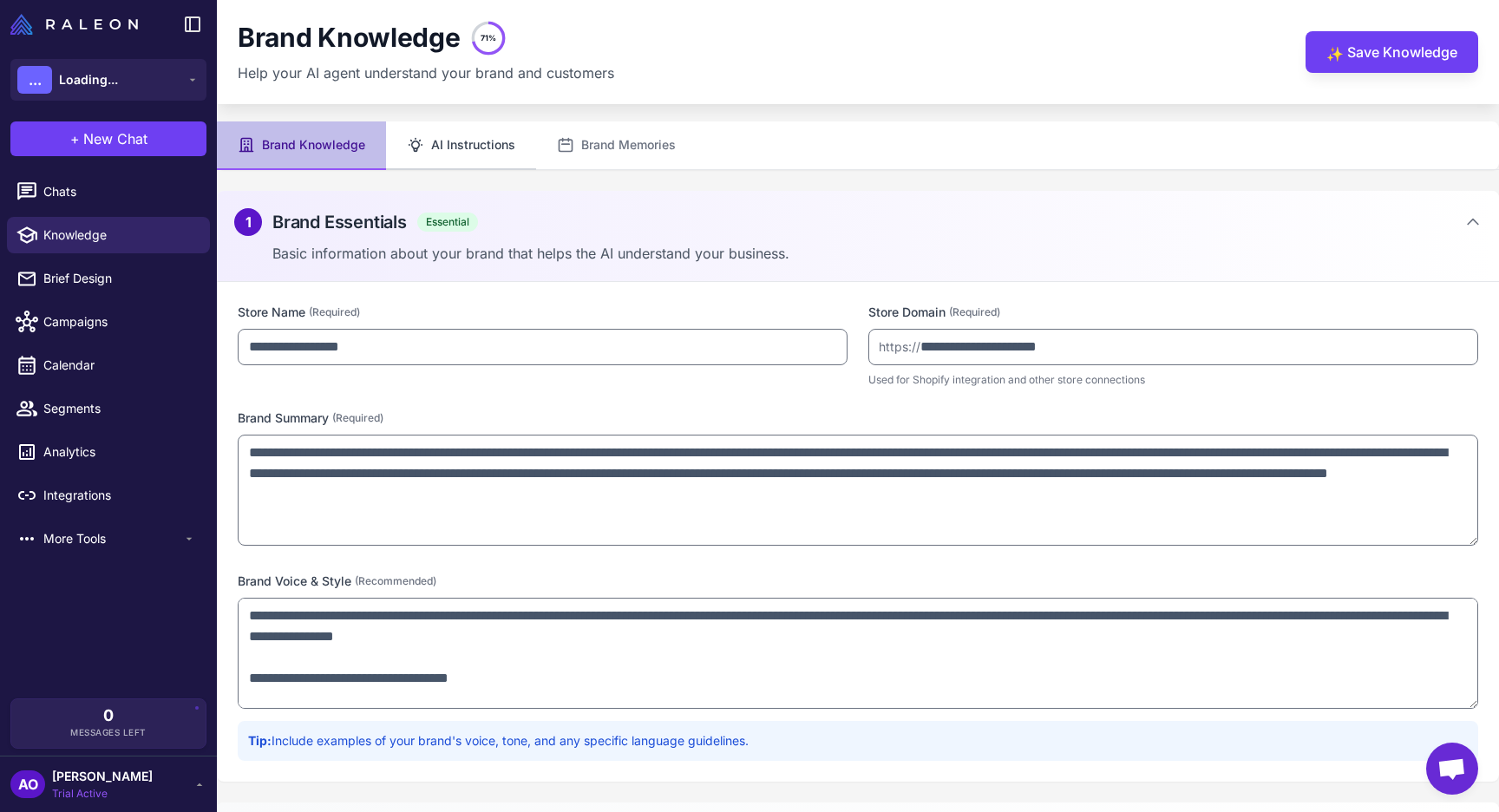
click at [480, 123] on button "AI Instructions" at bounding box center [461, 145] width 150 height 48
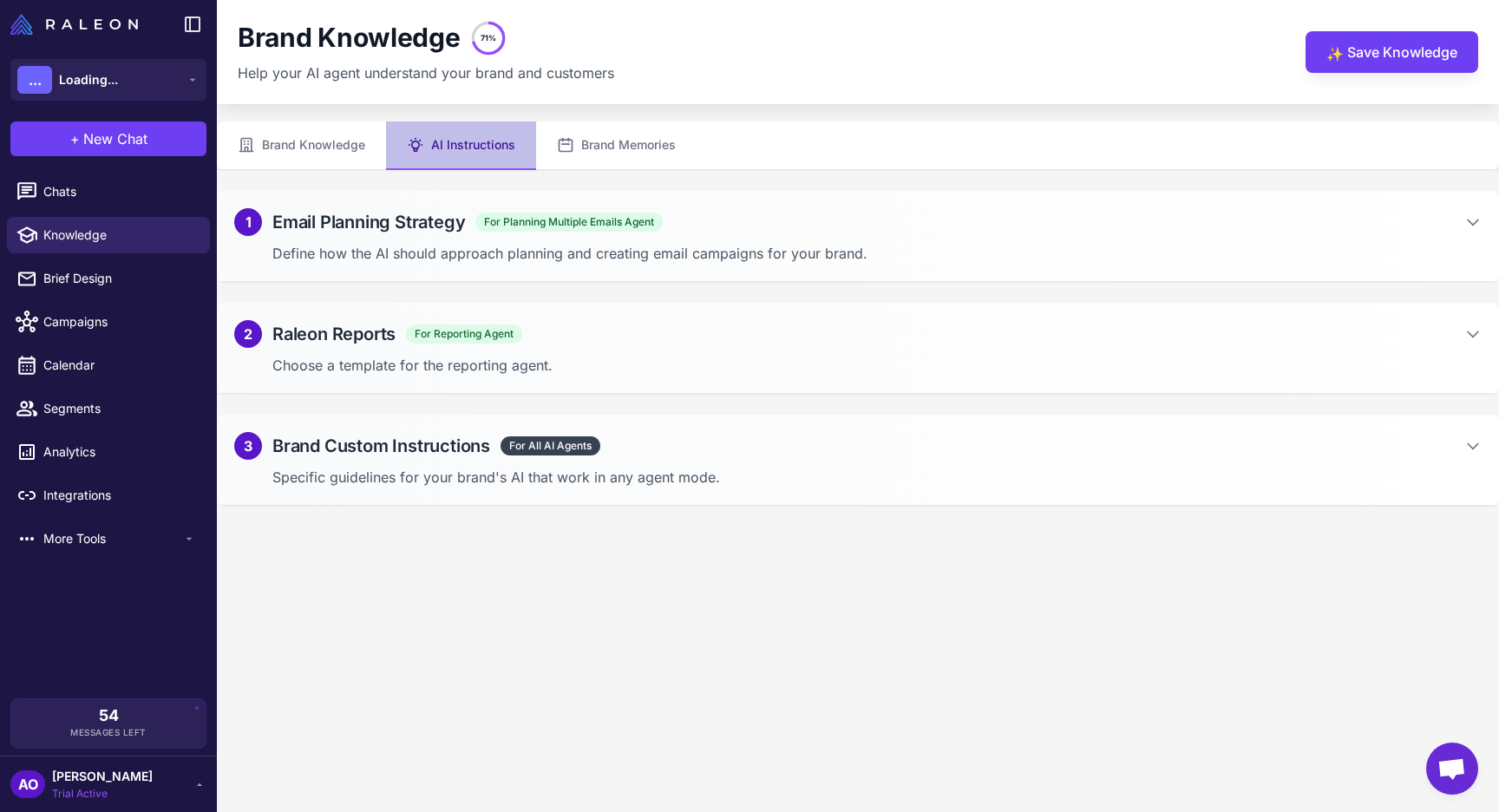
click at [487, 247] on p "Define how the AI should approach planning and creating email campaigns for you…" at bounding box center [877, 253] width 1209 height 21
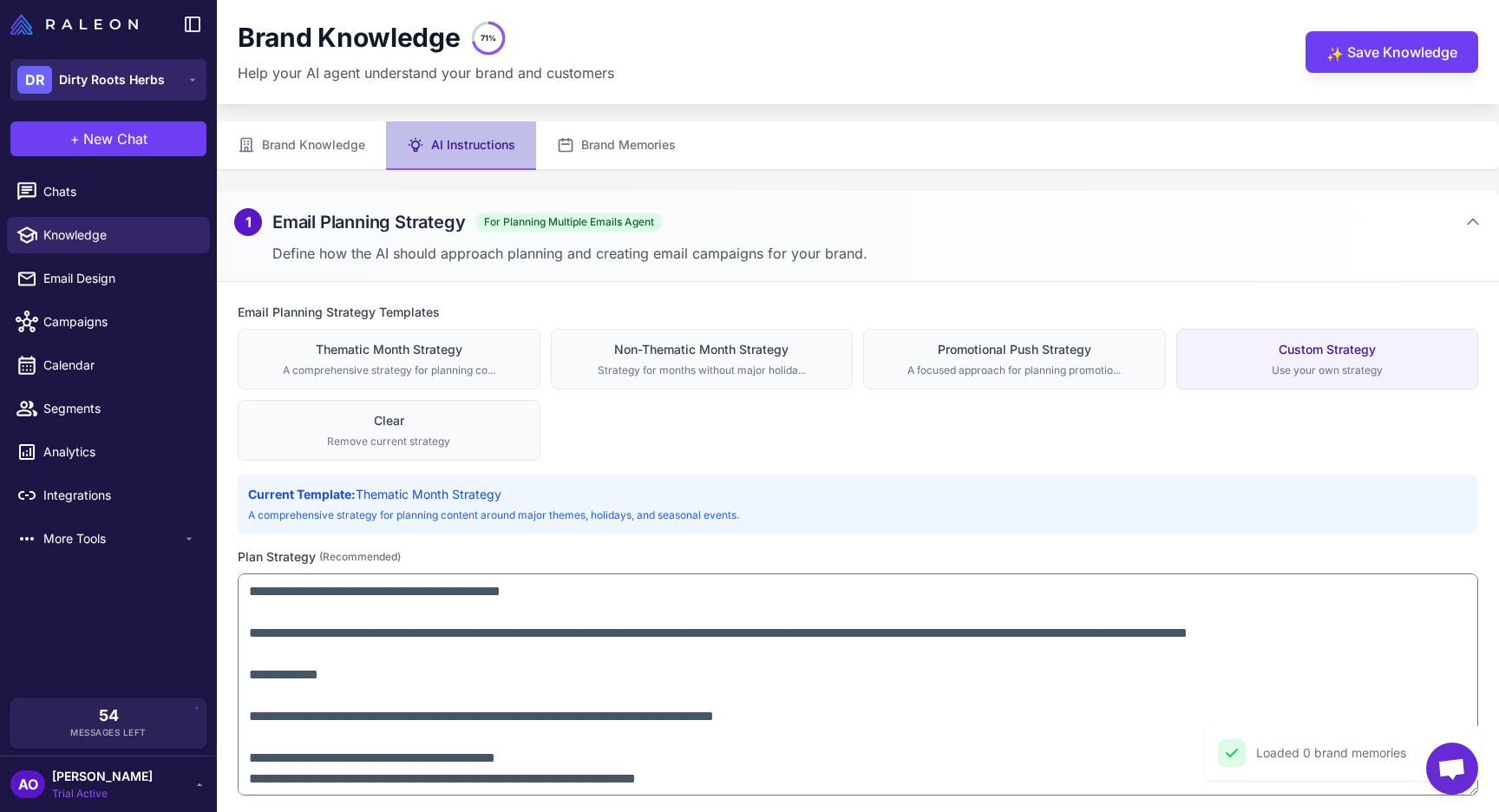
click at [130, 70] on span "Dirty Roots Herbs" at bounding box center [111, 80] width 106 height 19
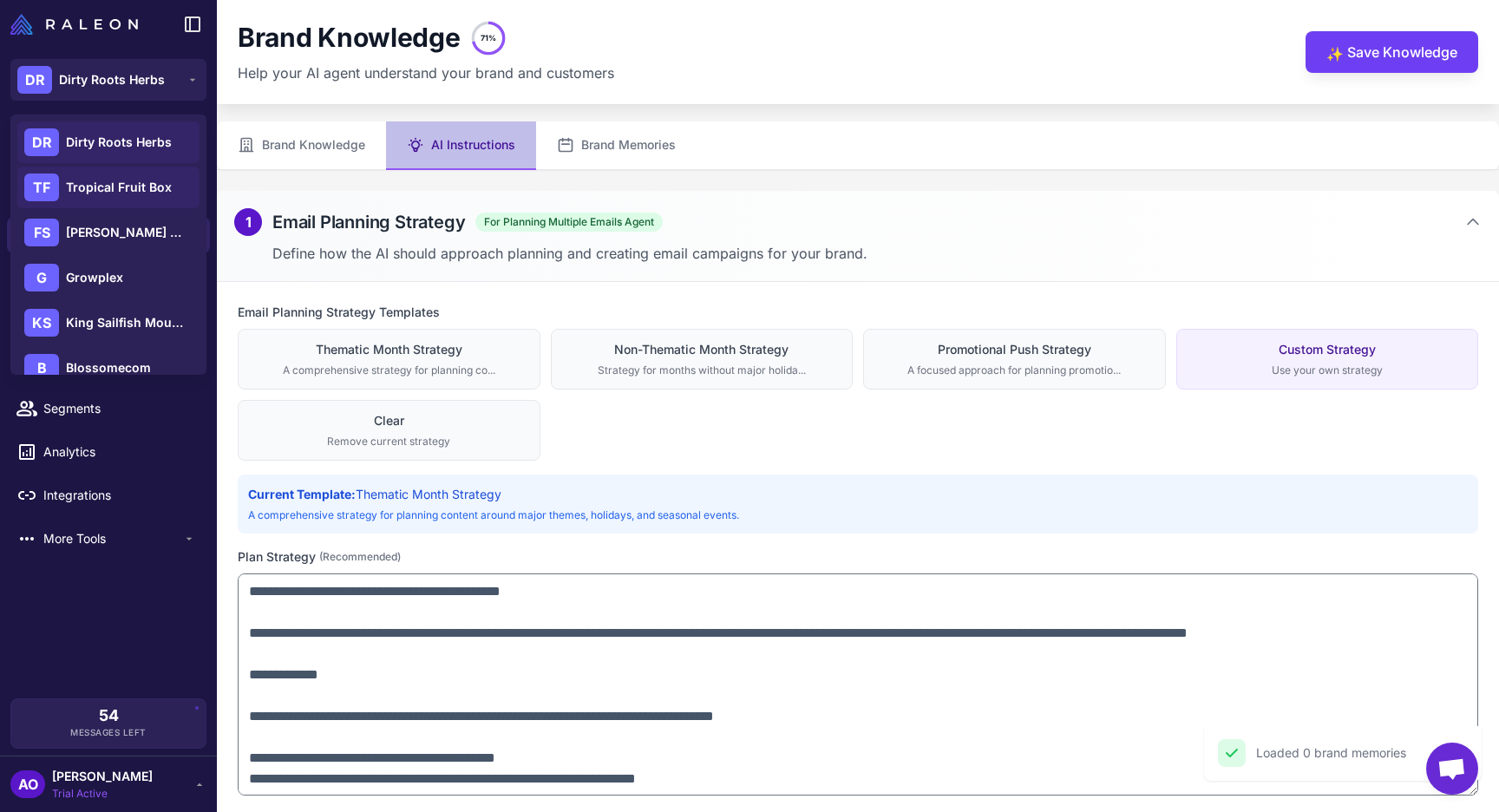
click at [134, 173] on div "TF Tropical Fruit Box" at bounding box center [109, 187] width 182 height 42
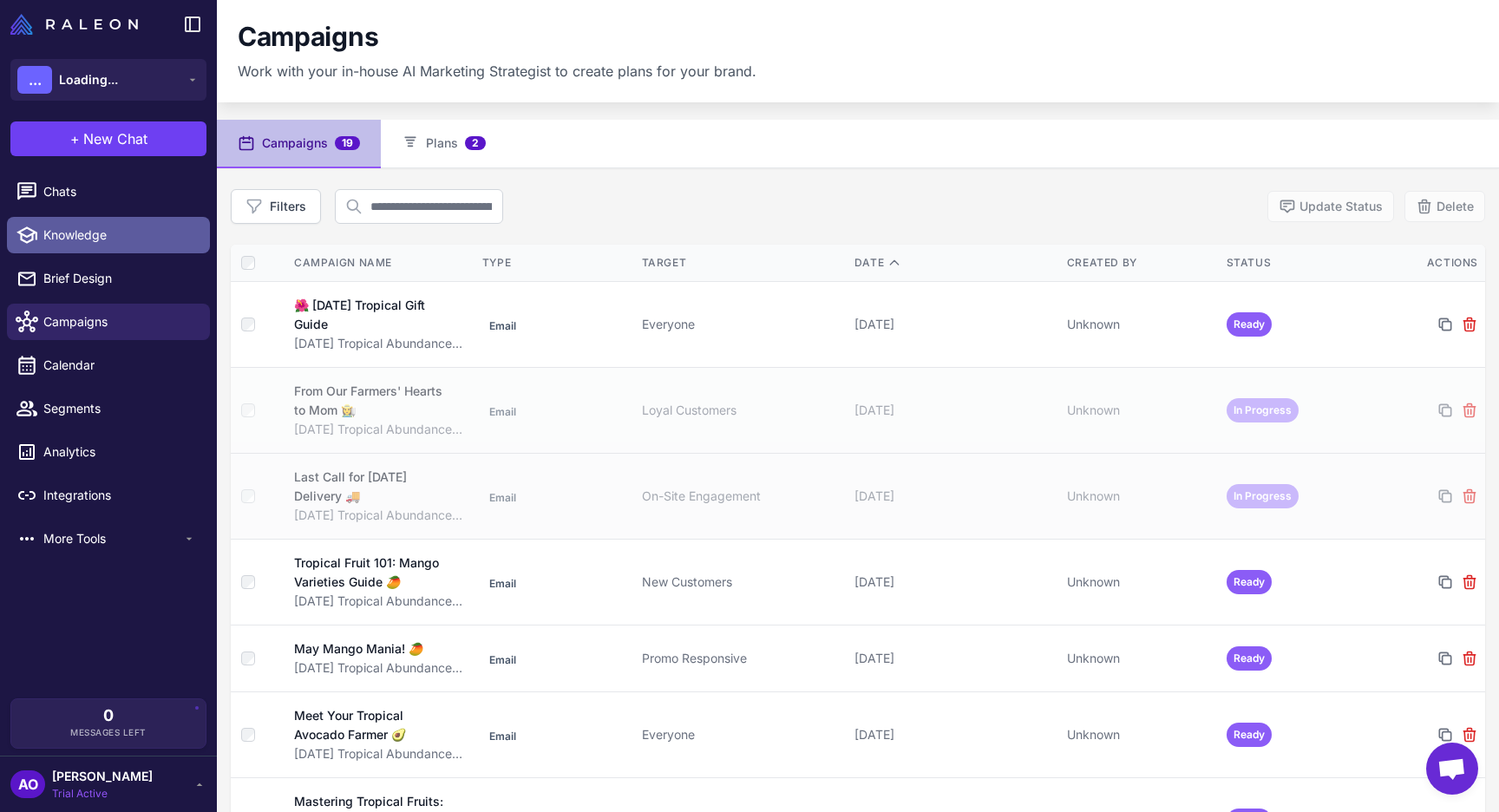
click at [95, 234] on span "Knowledge" at bounding box center [120, 235] width 152 height 19
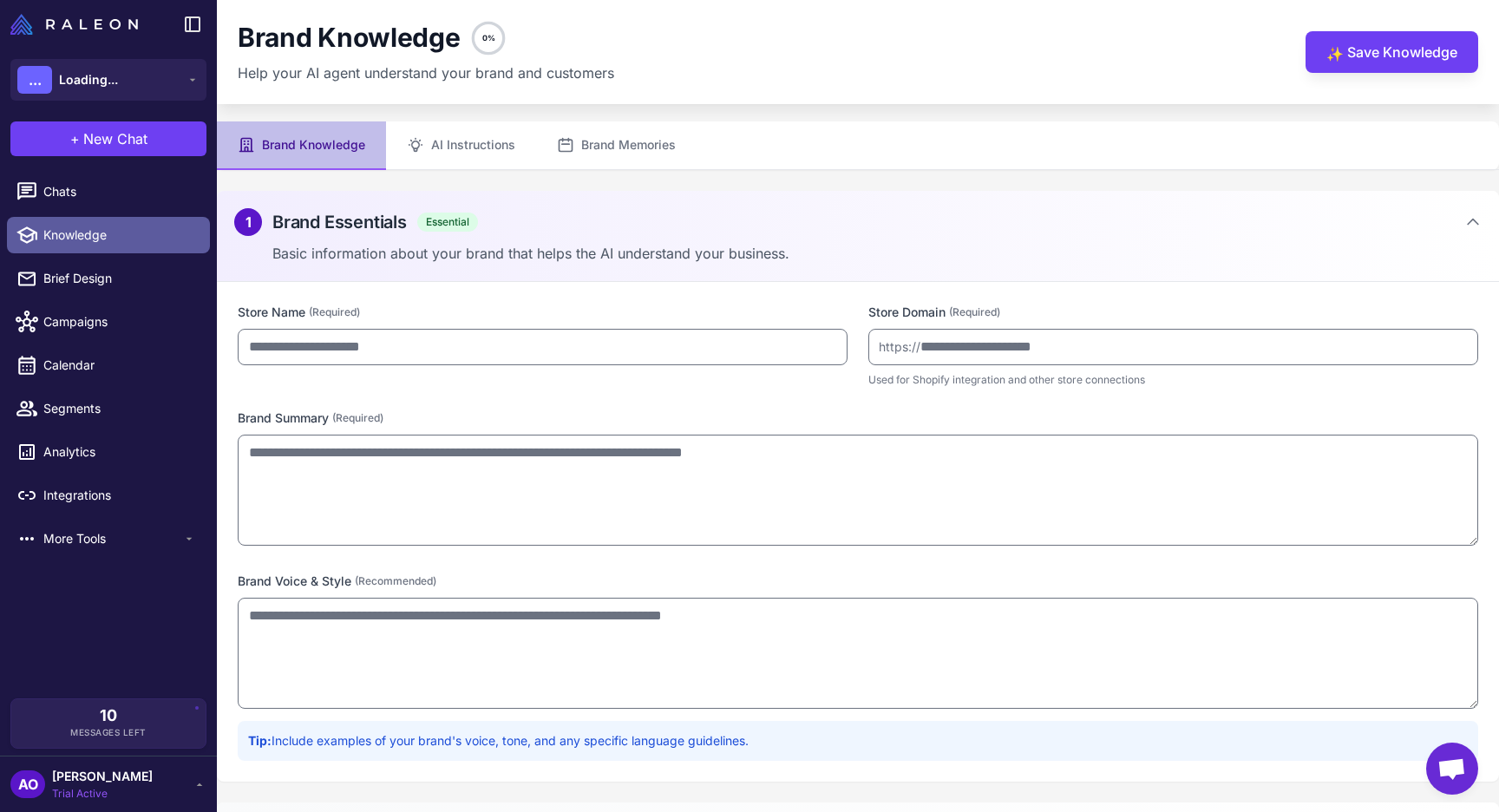
type input "**********"
type textarea "**********"
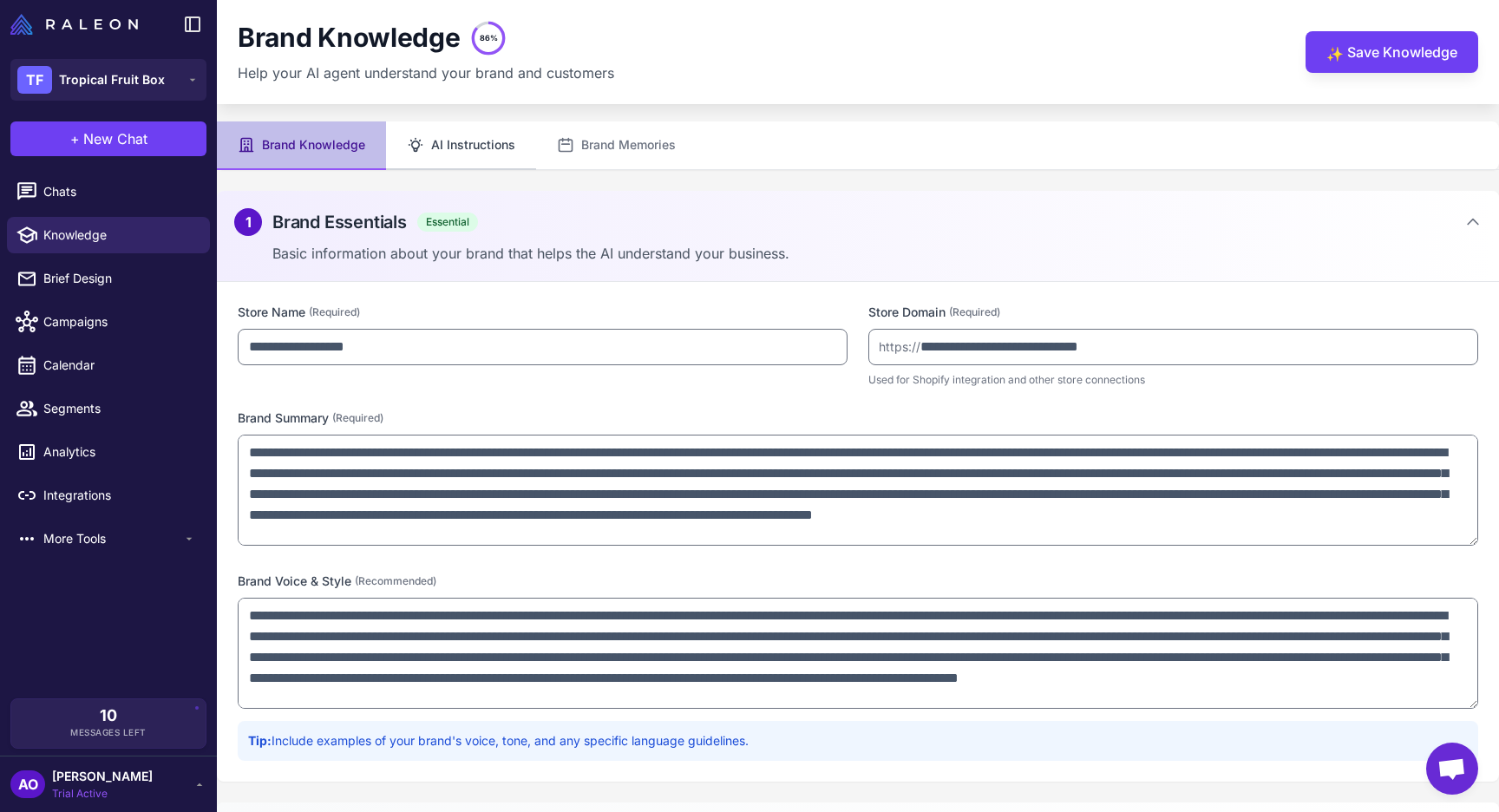
click at [474, 138] on button "AI Instructions" at bounding box center [461, 145] width 150 height 48
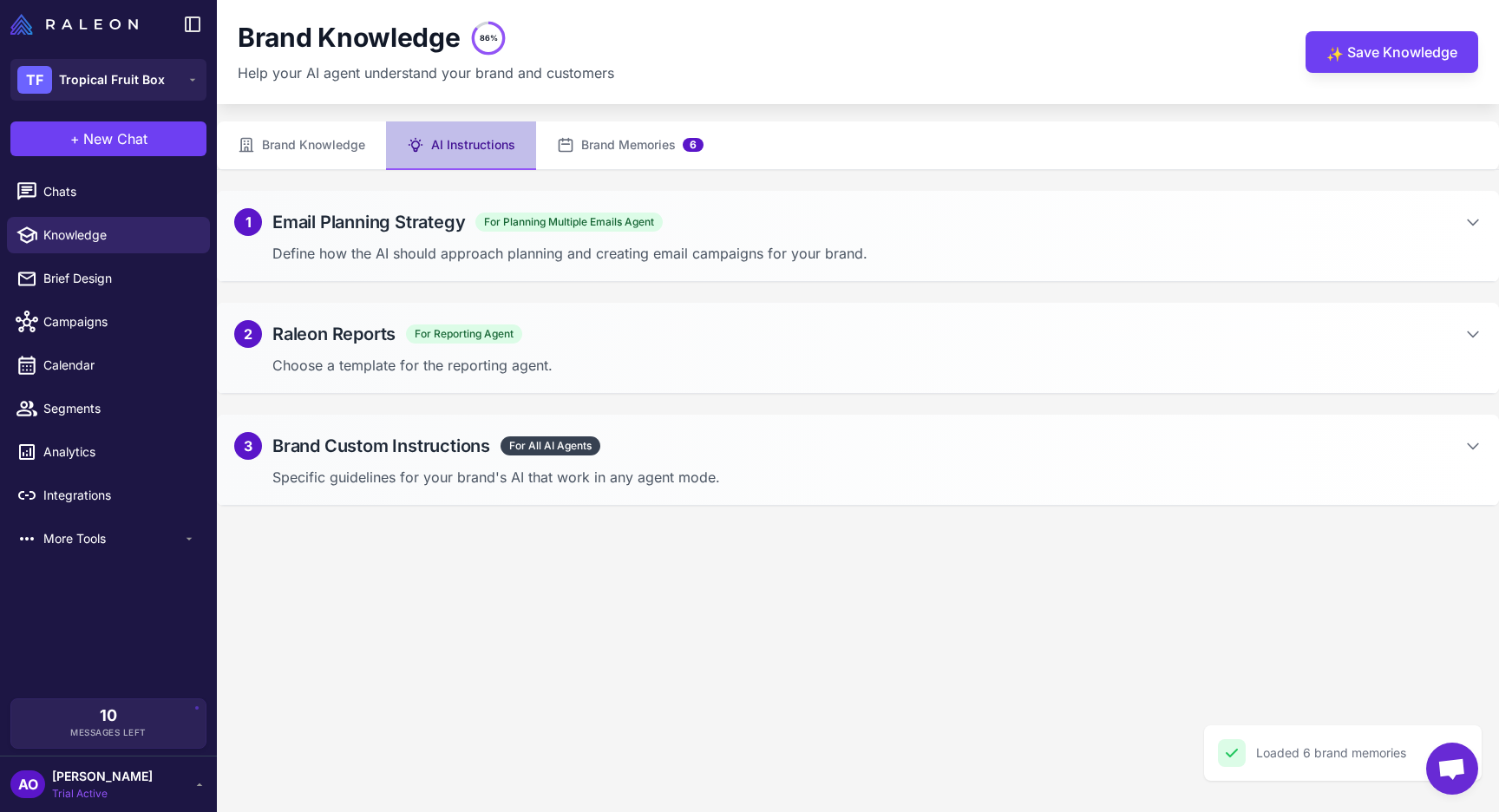
click at [723, 201] on div "1 Email Planning Strategy For Planning Multiple Emails Agent Define how the AI …" at bounding box center [859, 237] width 1283 height 91
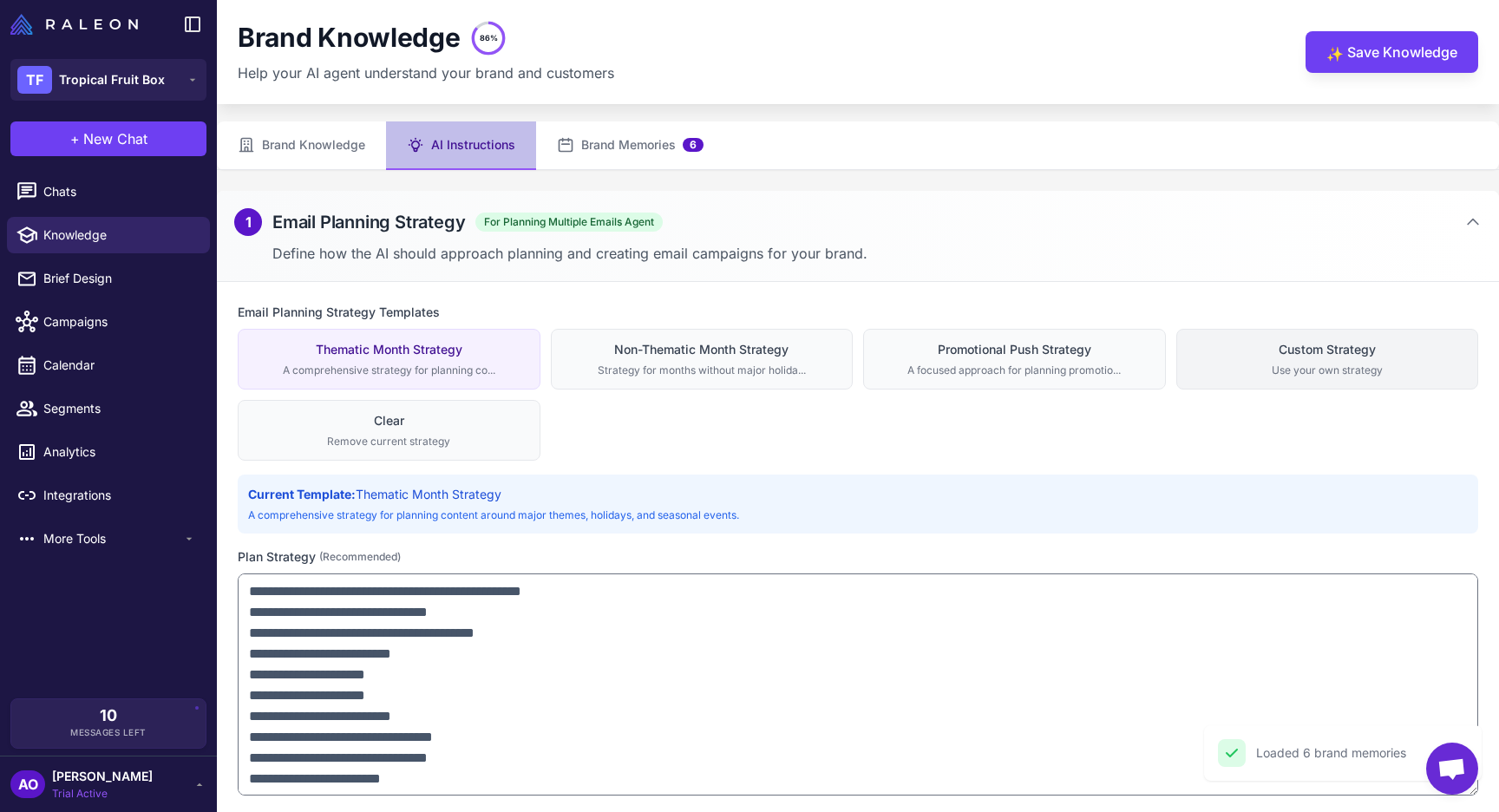
click at [1313, 348] on div "Custom Strategy" at bounding box center [1328, 350] width 280 height 19
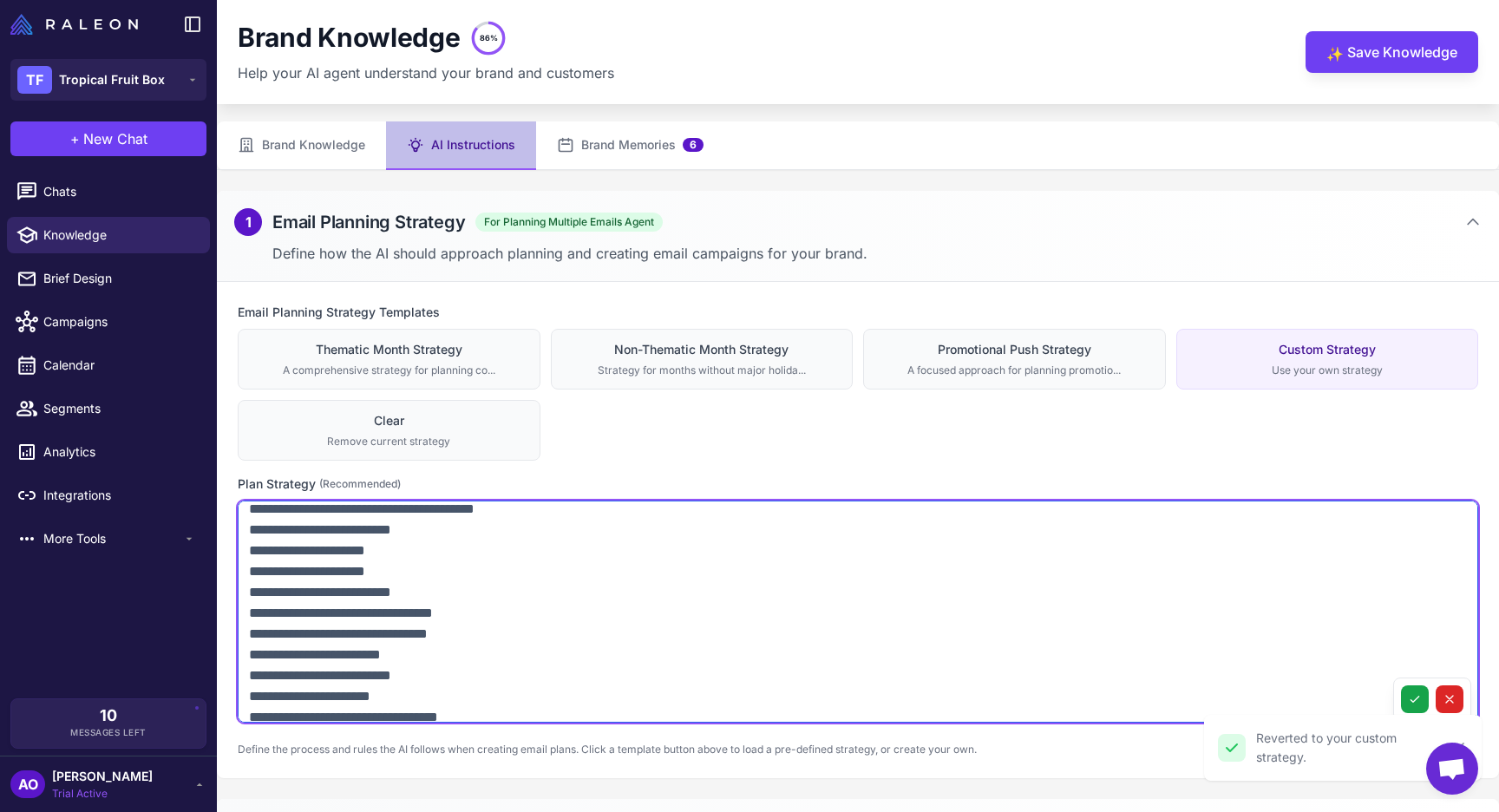
click at [663, 606] on textarea at bounding box center [858, 611] width 1241 height 222
paste textarea "**********"
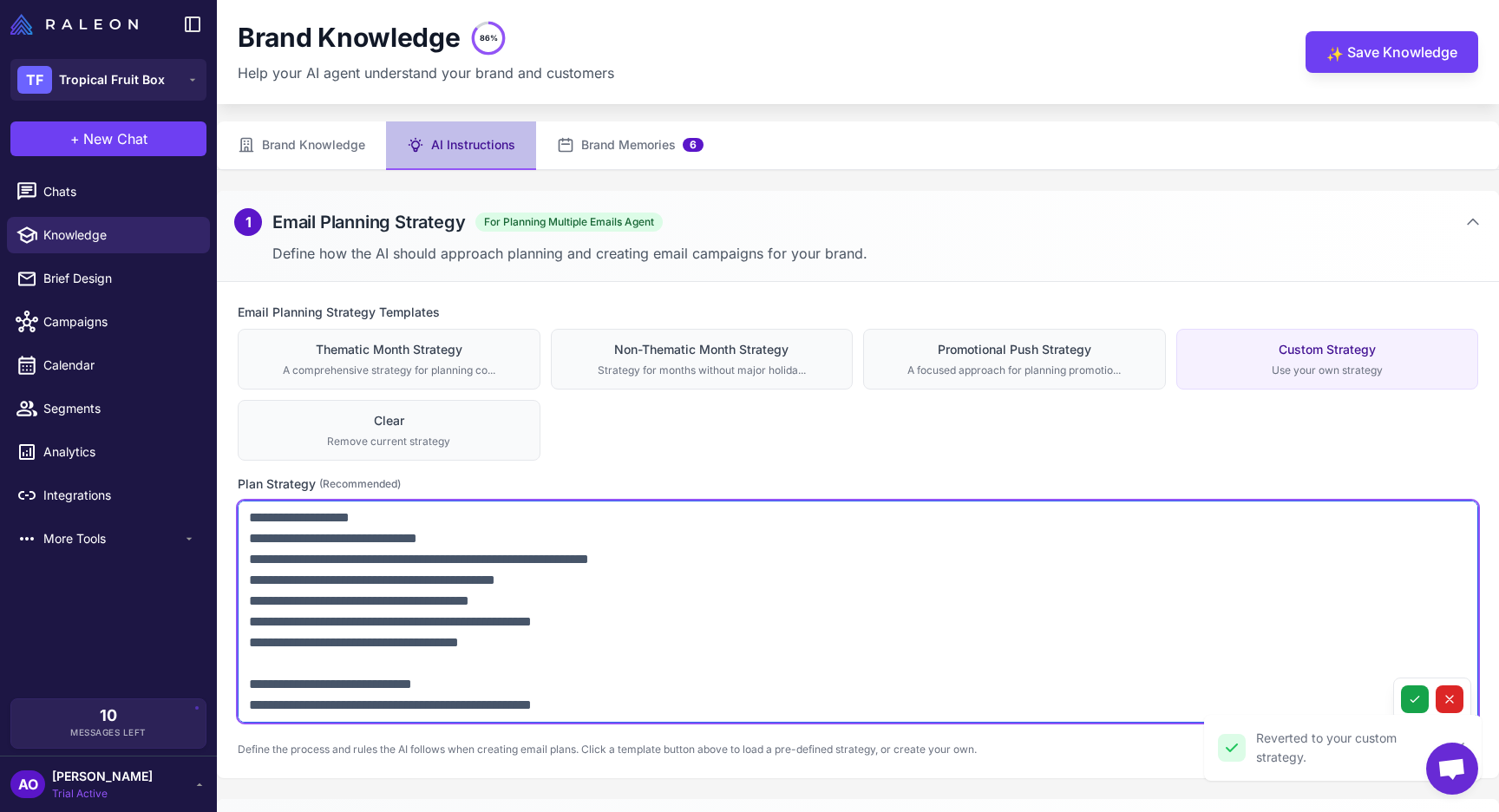
scroll to position [1201, 0]
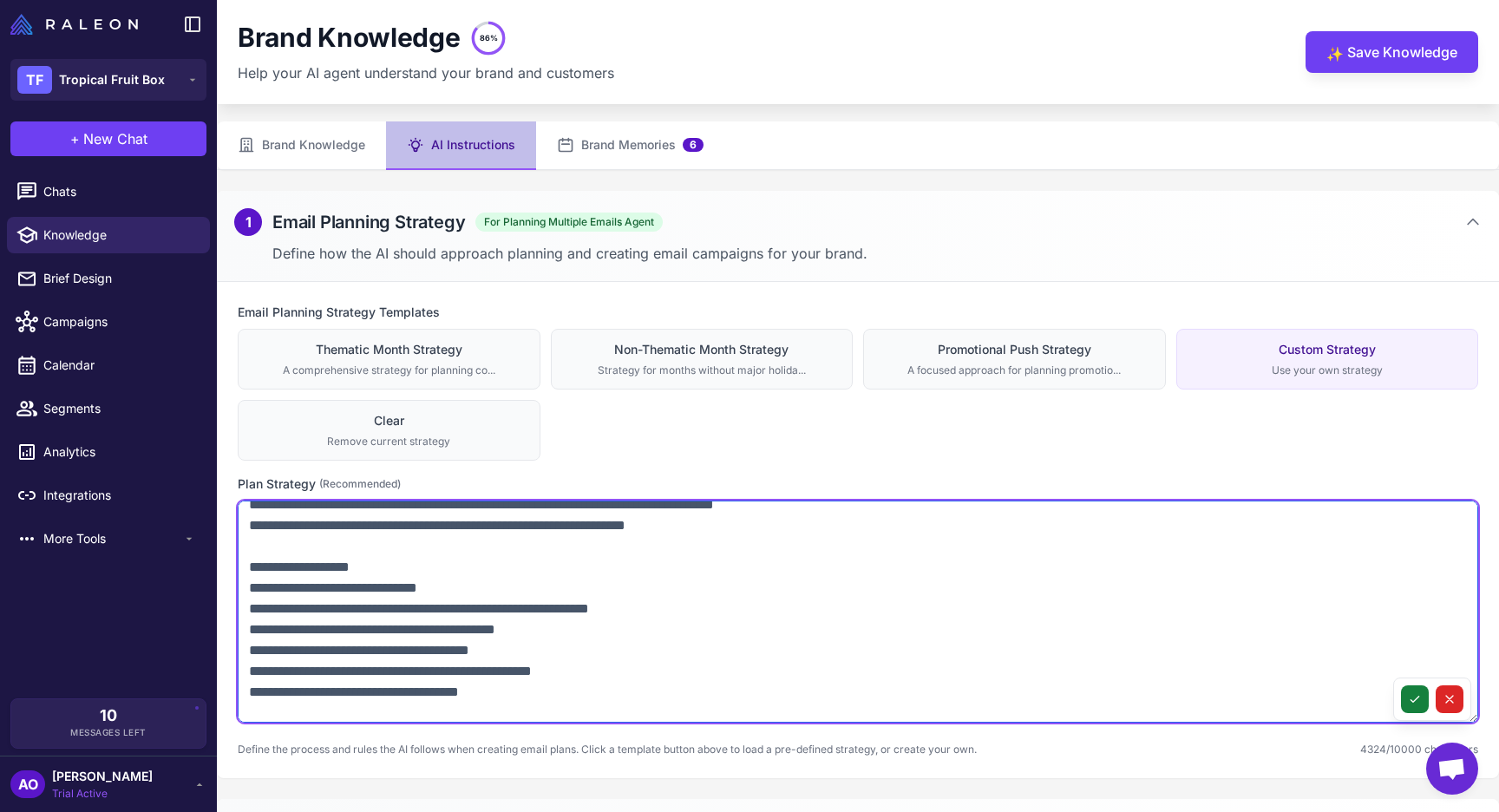
type textarea "**********"
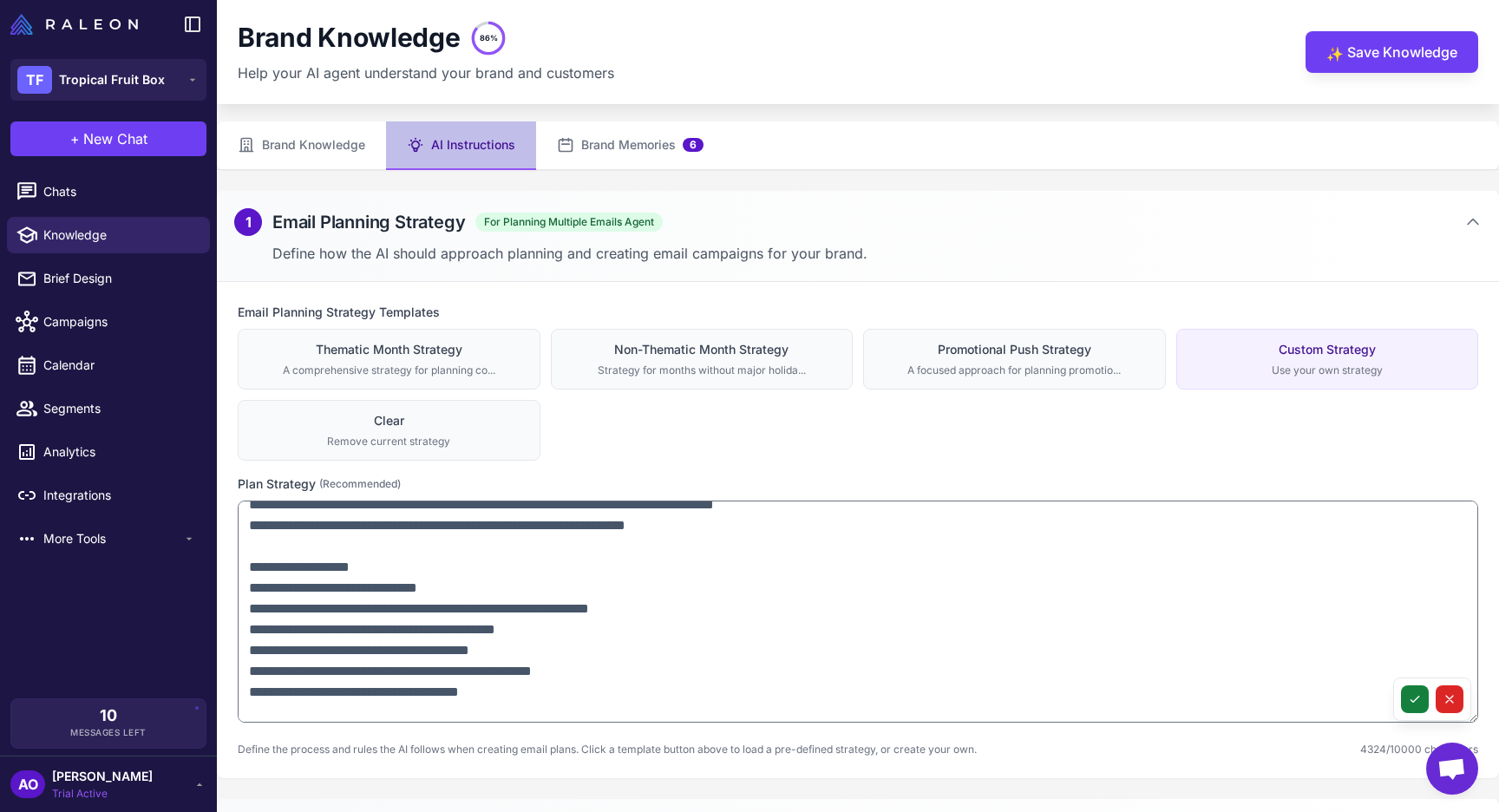
click at [1408, 711] on button at bounding box center [1415, 699] width 28 height 28
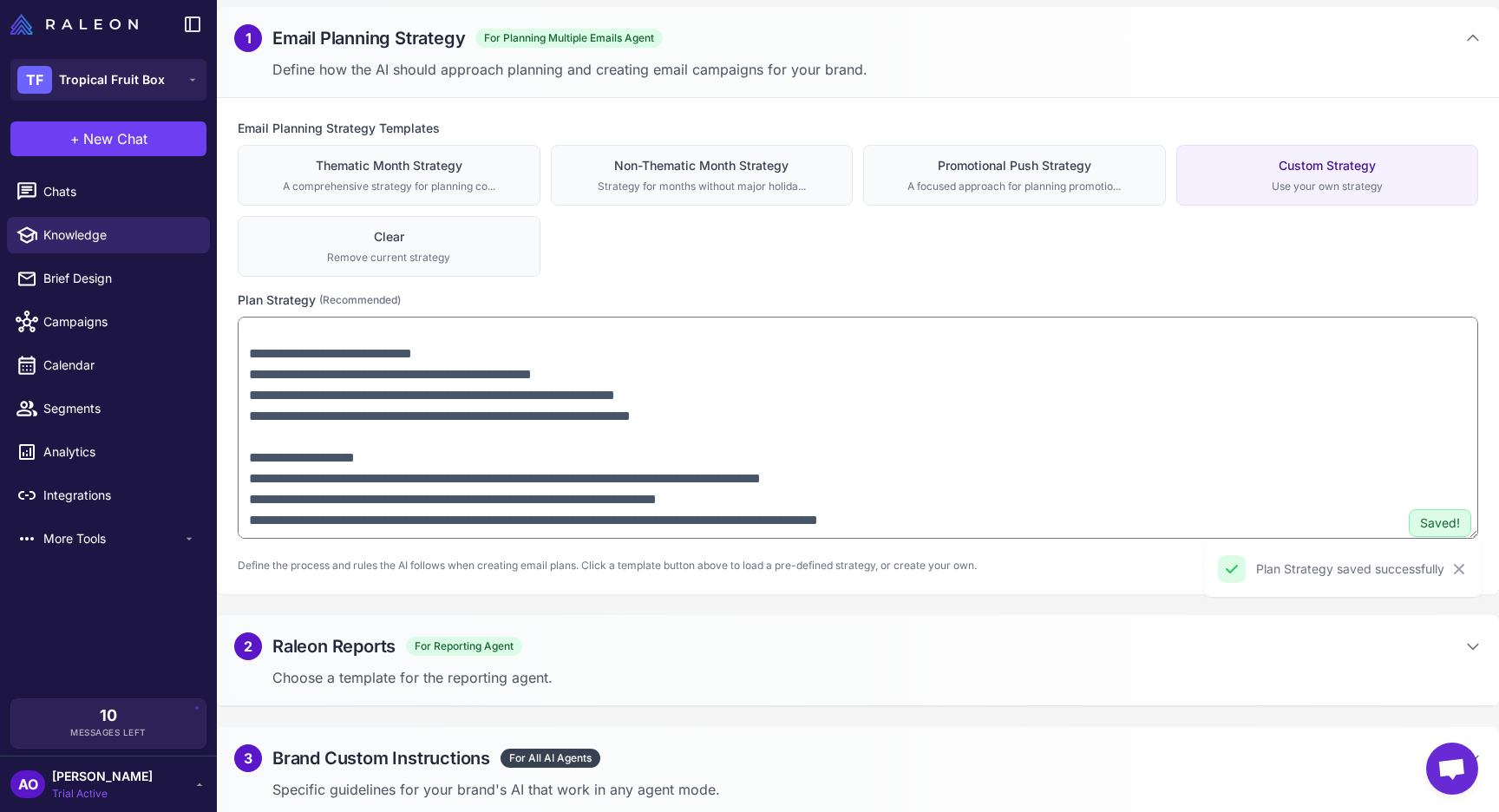
scroll to position [190, 0]
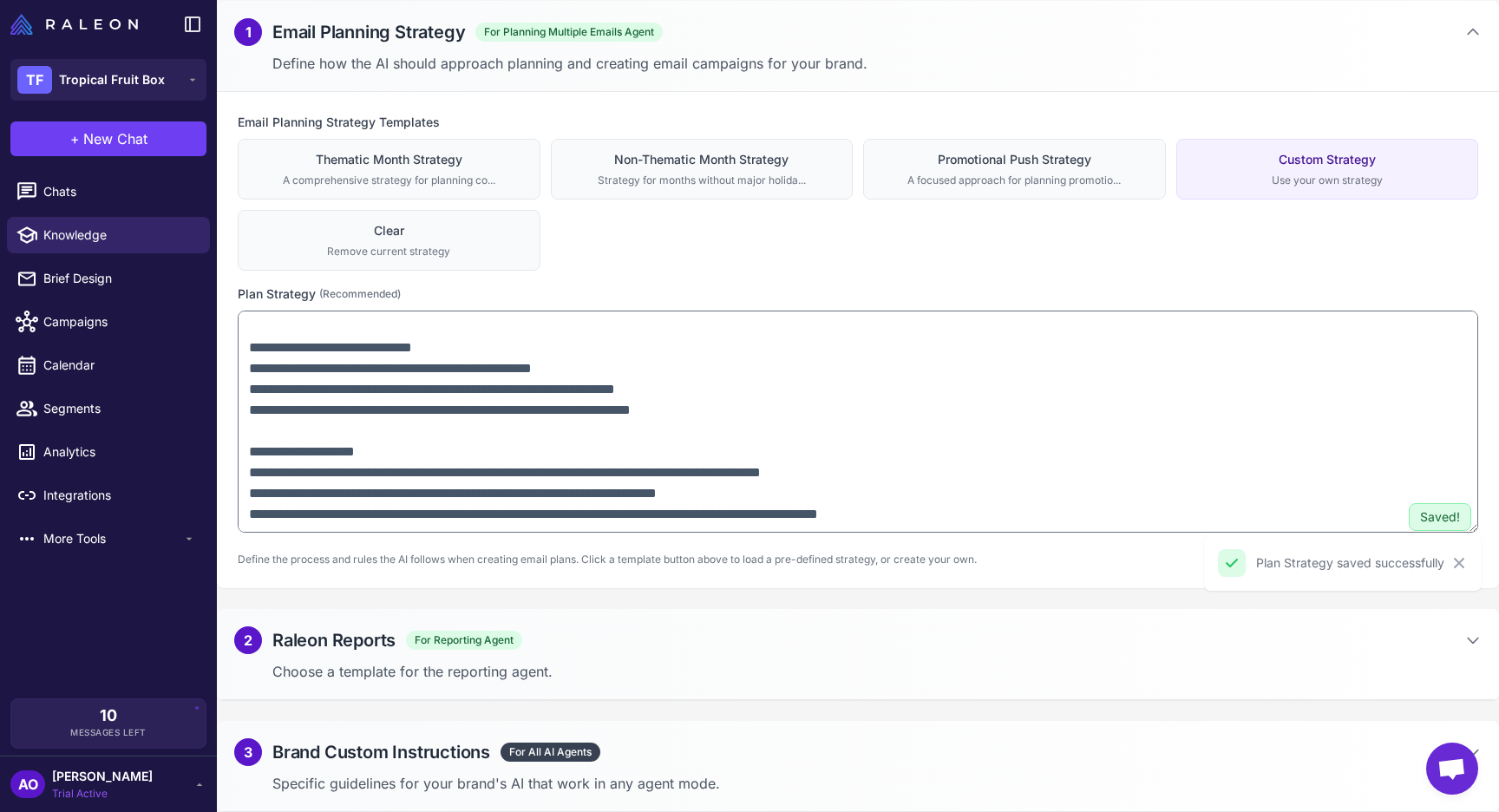
click at [685, 641] on div "2 Raleon Reports For Reporting Agent" at bounding box center [858, 640] width 1248 height 28
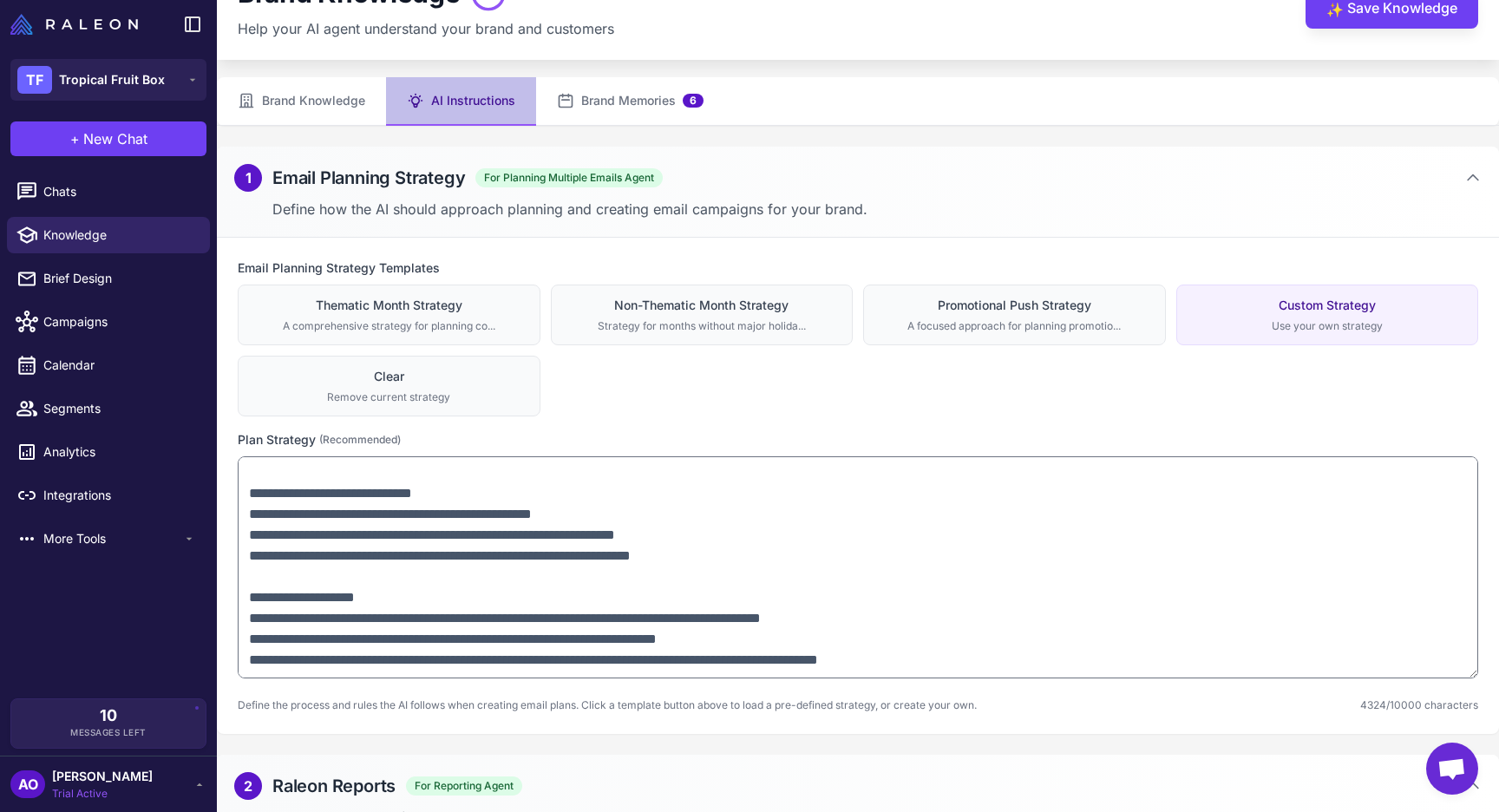
scroll to position [0, 0]
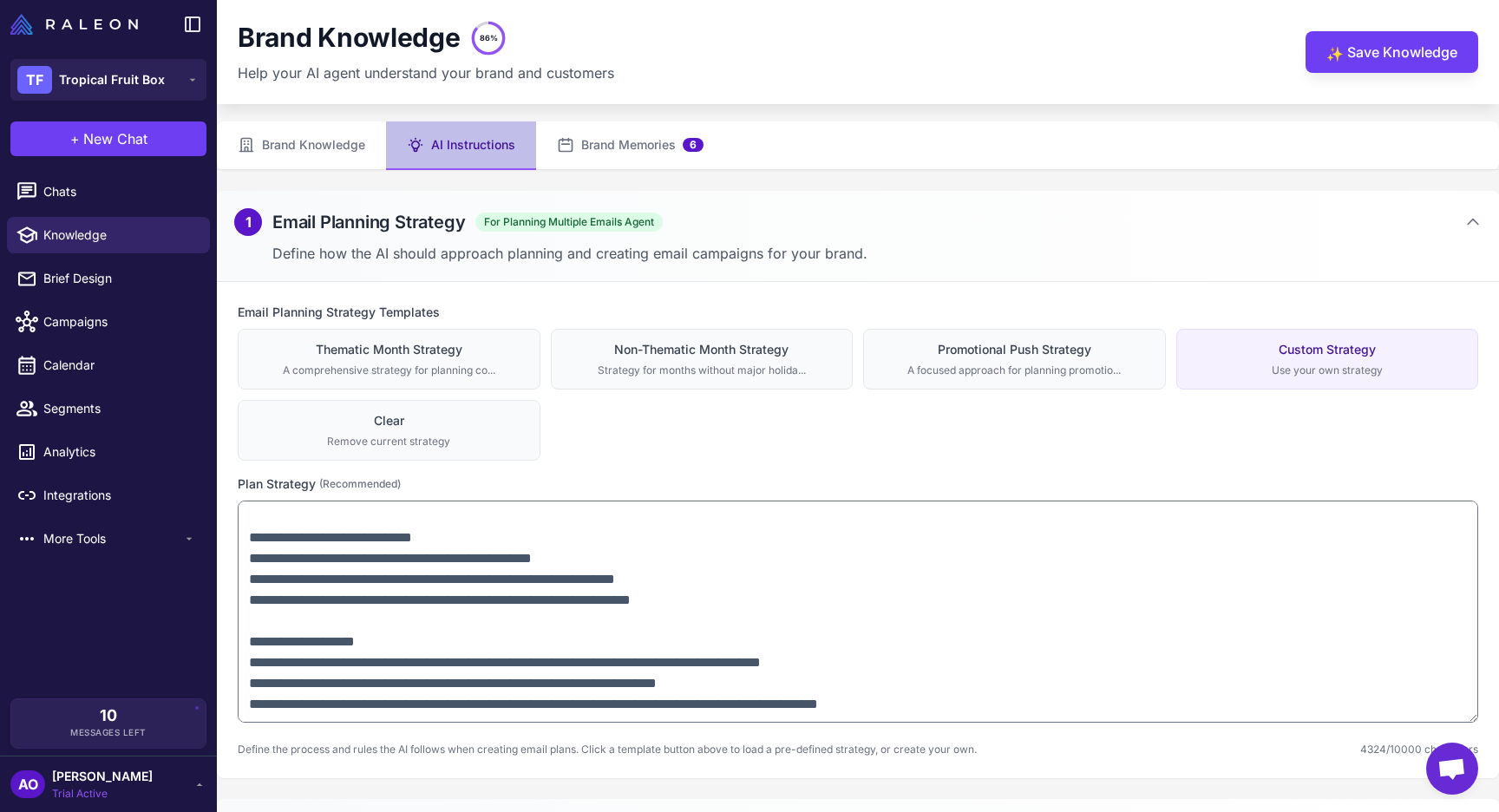
click at [1421, 28] on div "Brand Knowledge 86% Help your AI agent understand your brand and customers ✨ Sa…" at bounding box center [858, 52] width 1241 height 62
click at [1389, 59] on button "✨ Save Knowledge" at bounding box center [1391, 53] width 173 height 42
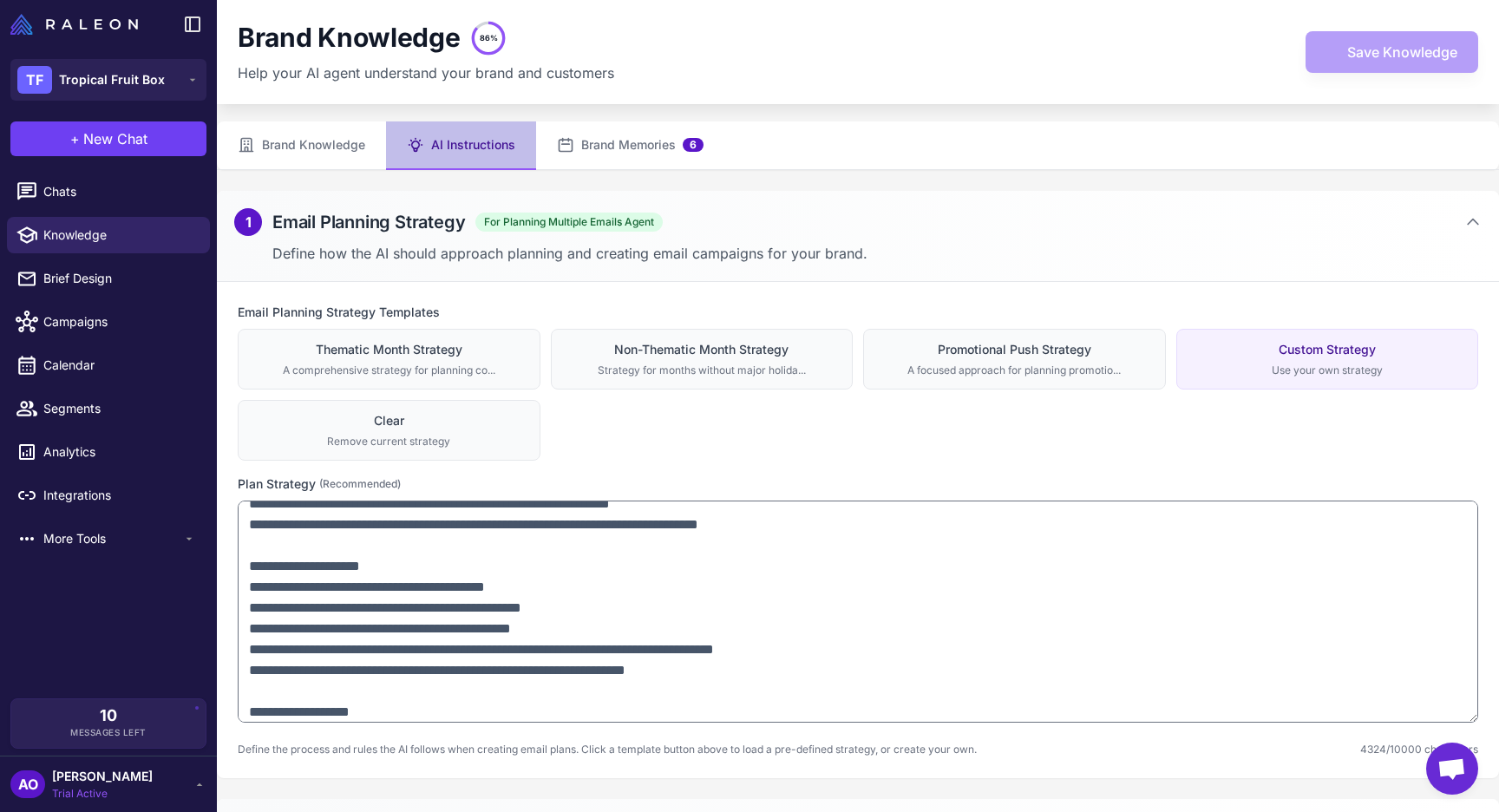
scroll to position [811, 0]
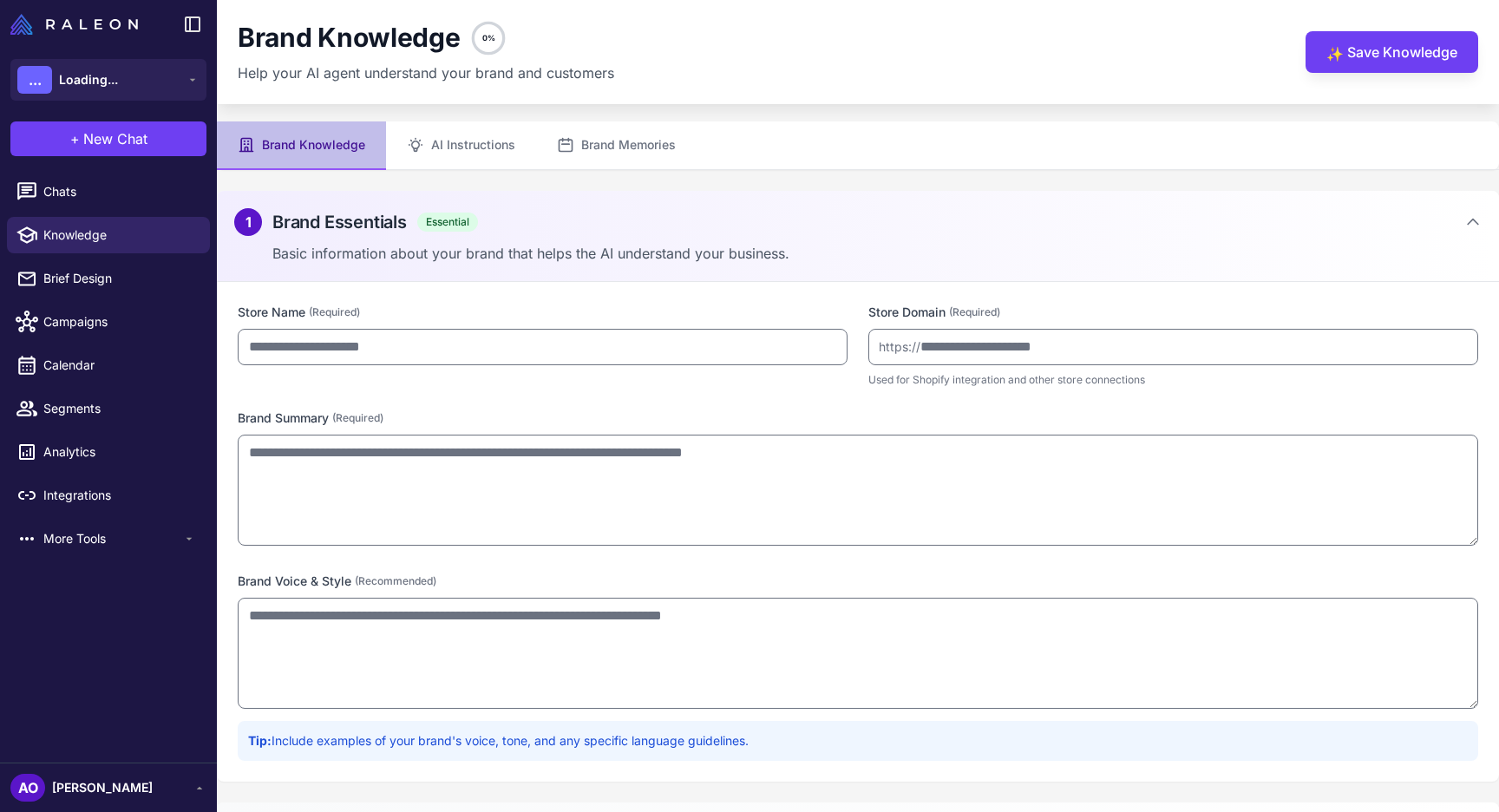
type input "**********"
type textarea "**********"
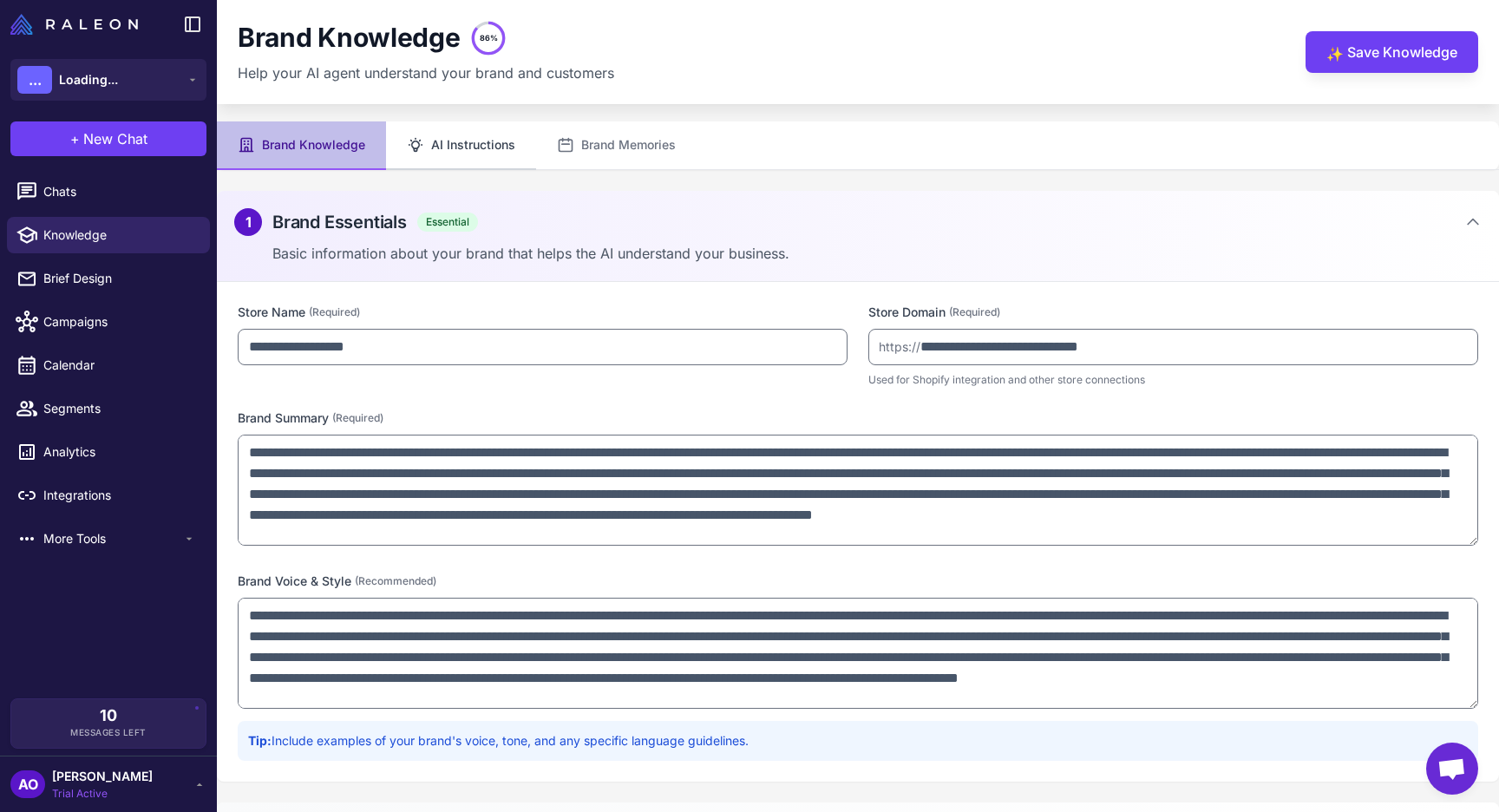
click at [491, 158] on button "AI Instructions" at bounding box center [461, 145] width 150 height 48
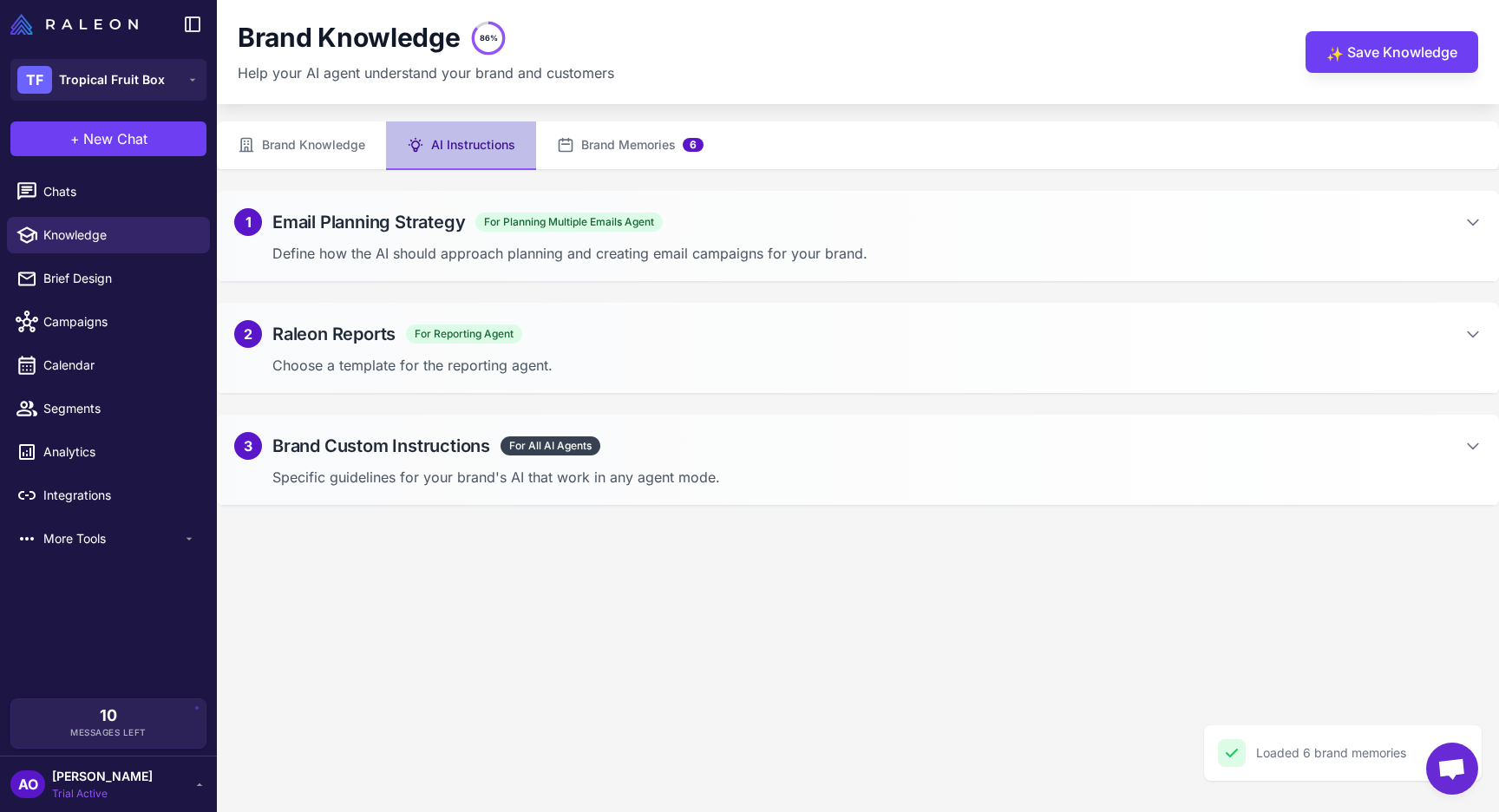
click at [385, 445] on h2 "Brand Custom Instructions" at bounding box center [381, 446] width 218 height 26
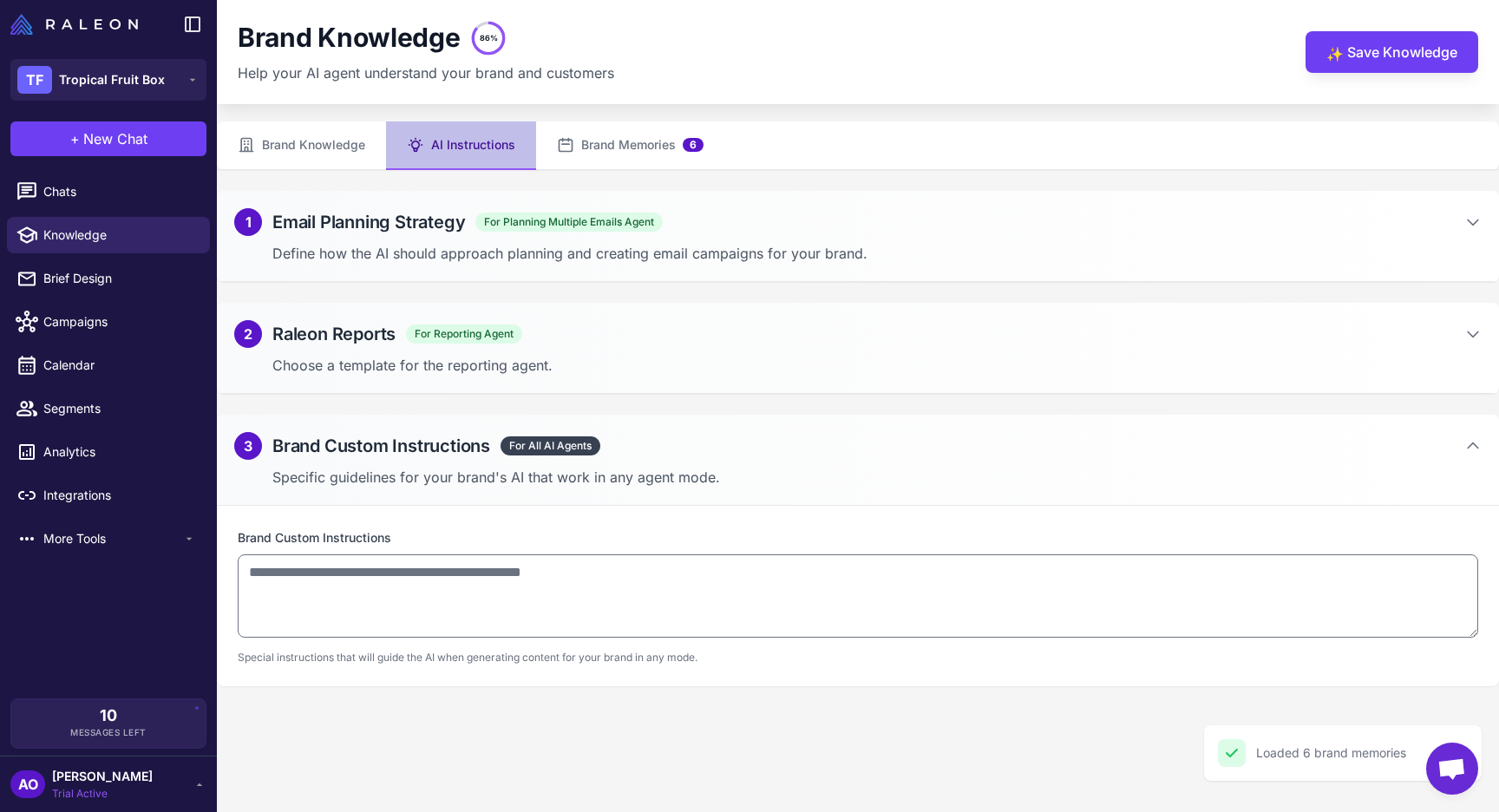
click at [399, 240] on div "1 Email Planning Strategy For Planning Multiple Emails Agent Define how the AI …" at bounding box center [859, 237] width 1283 height 91
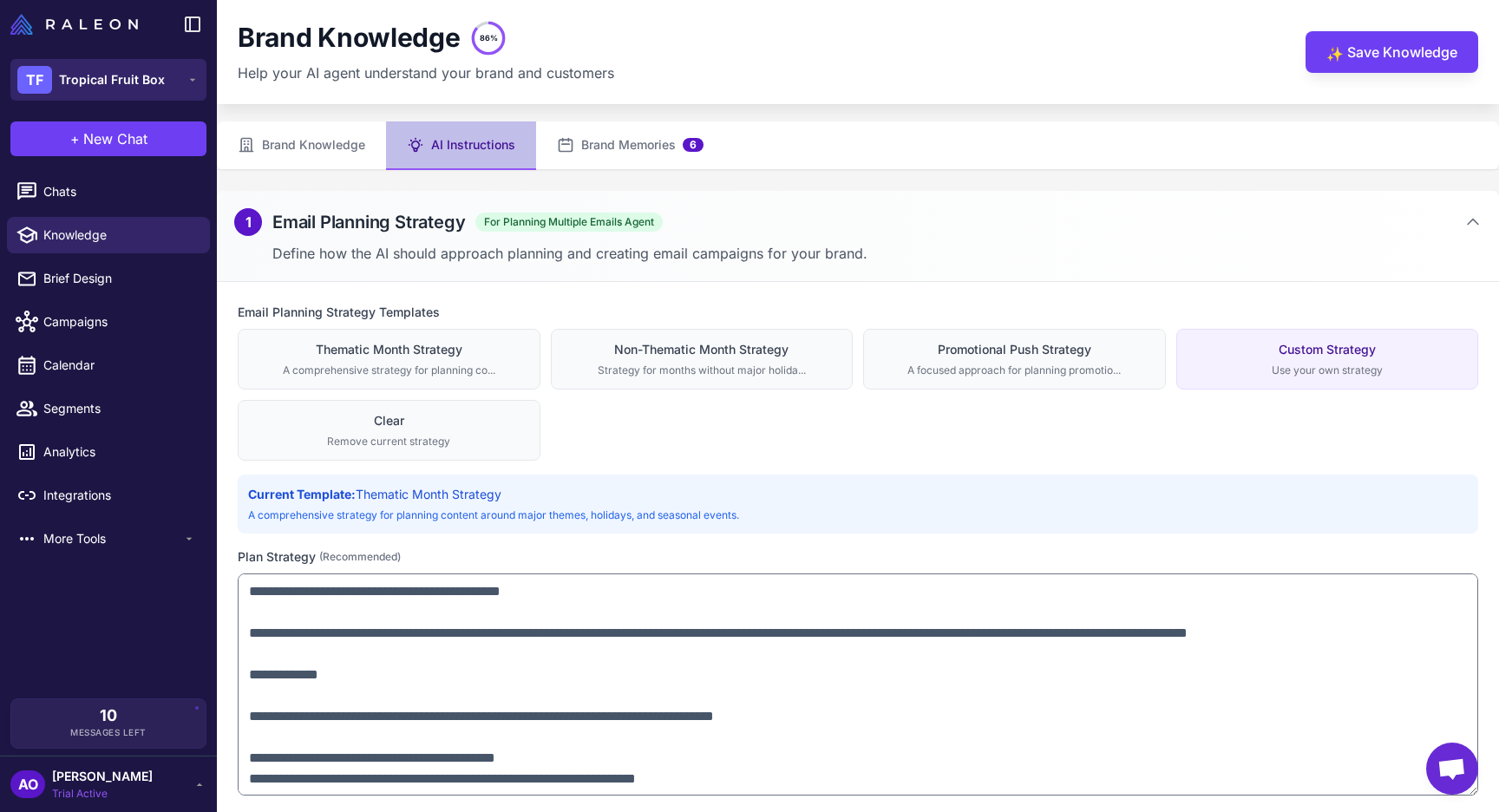
click at [77, 92] on div "TF Tropical Fruit Box" at bounding box center [91, 80] width 147 height 28
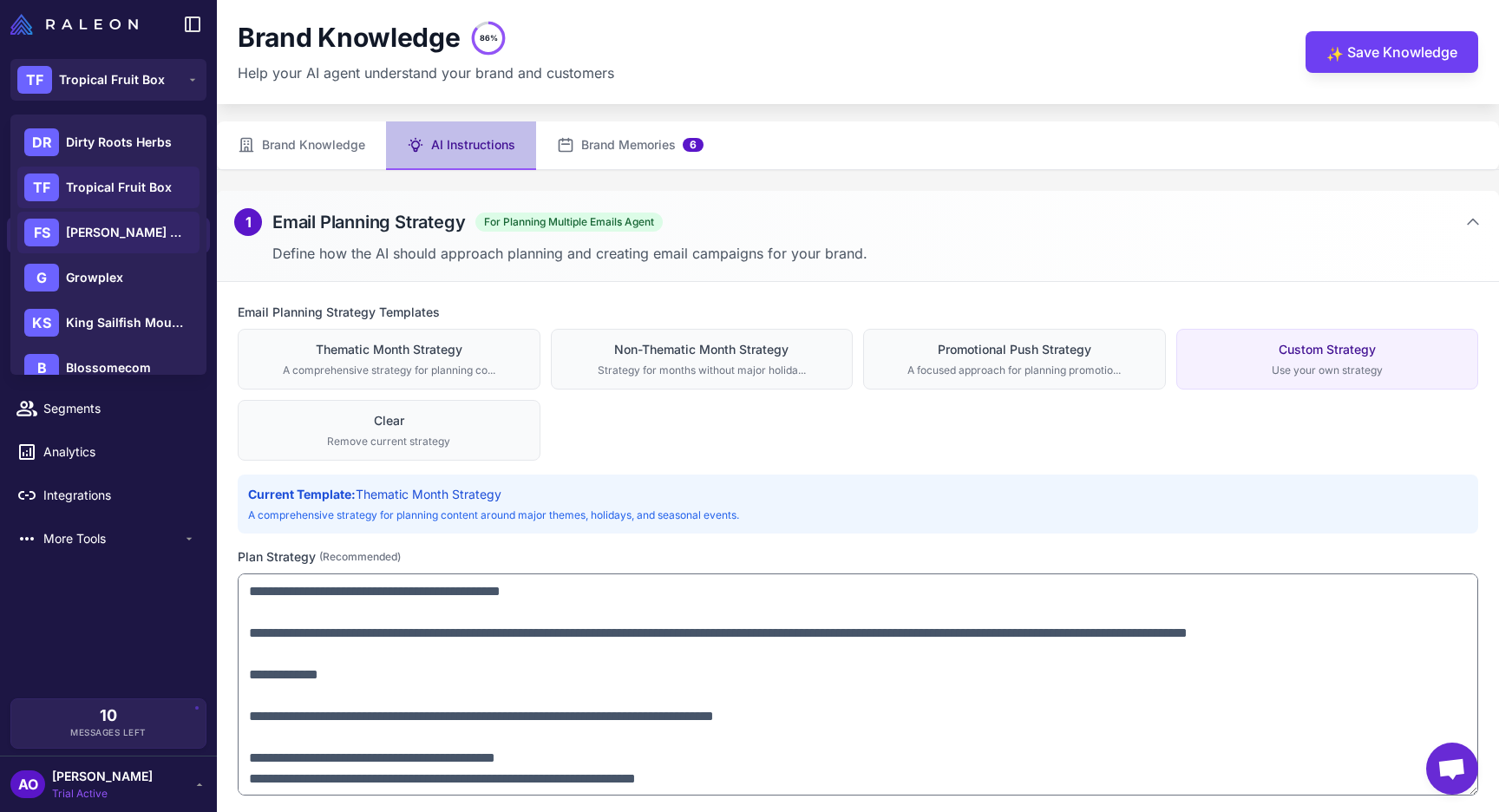
click at [129, 245] on div "FS [PERSON_NAME] Botanicals" at bounding box center [109, 233] width 182 height 42
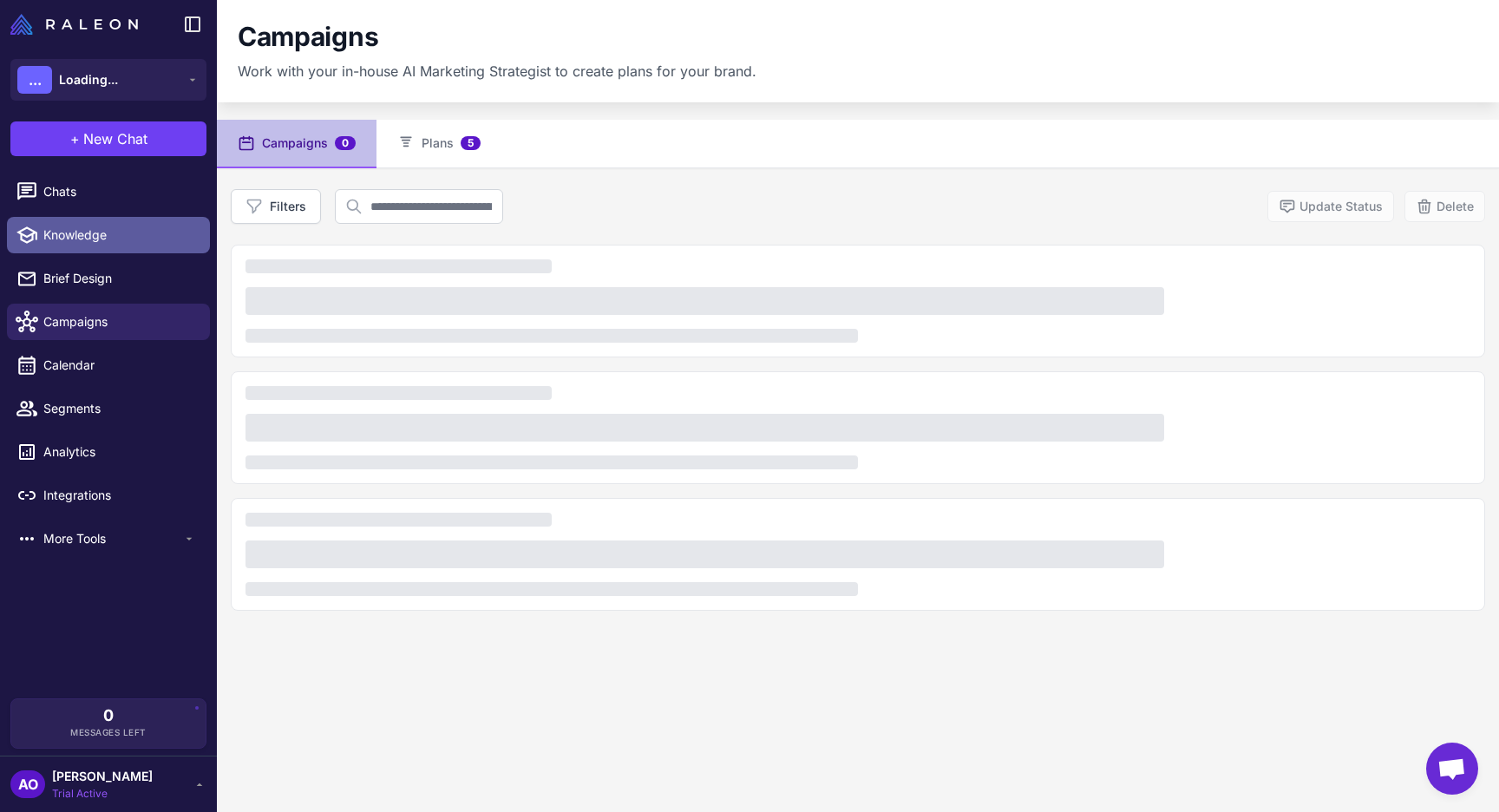
click at [111, 248] on link "Knowledge" at bounding box center [109, 236] width 203 height 37
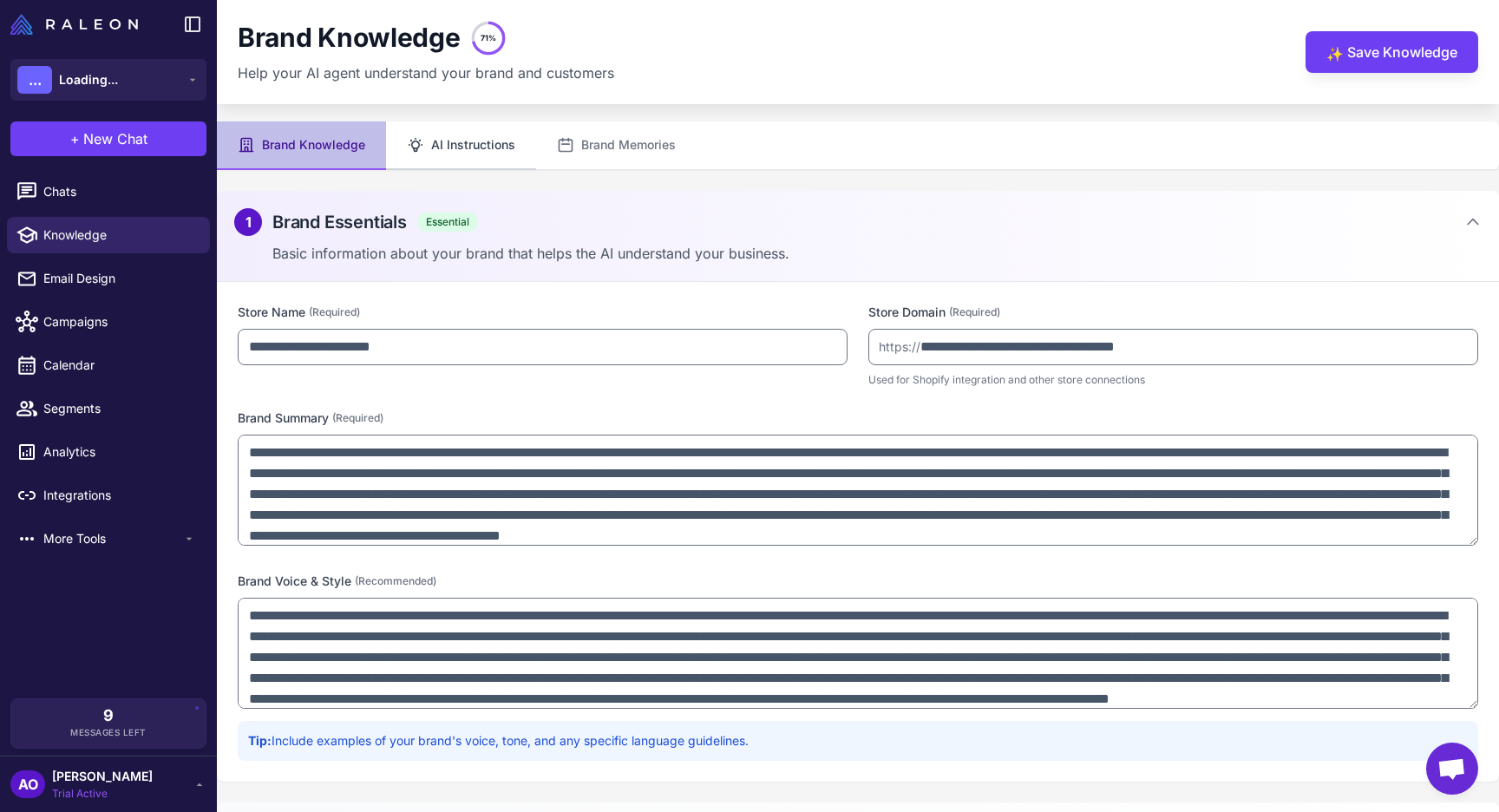
click at [484, 151] on button "AI Instructions" at bounding box center [461, 145] width 150 height 48
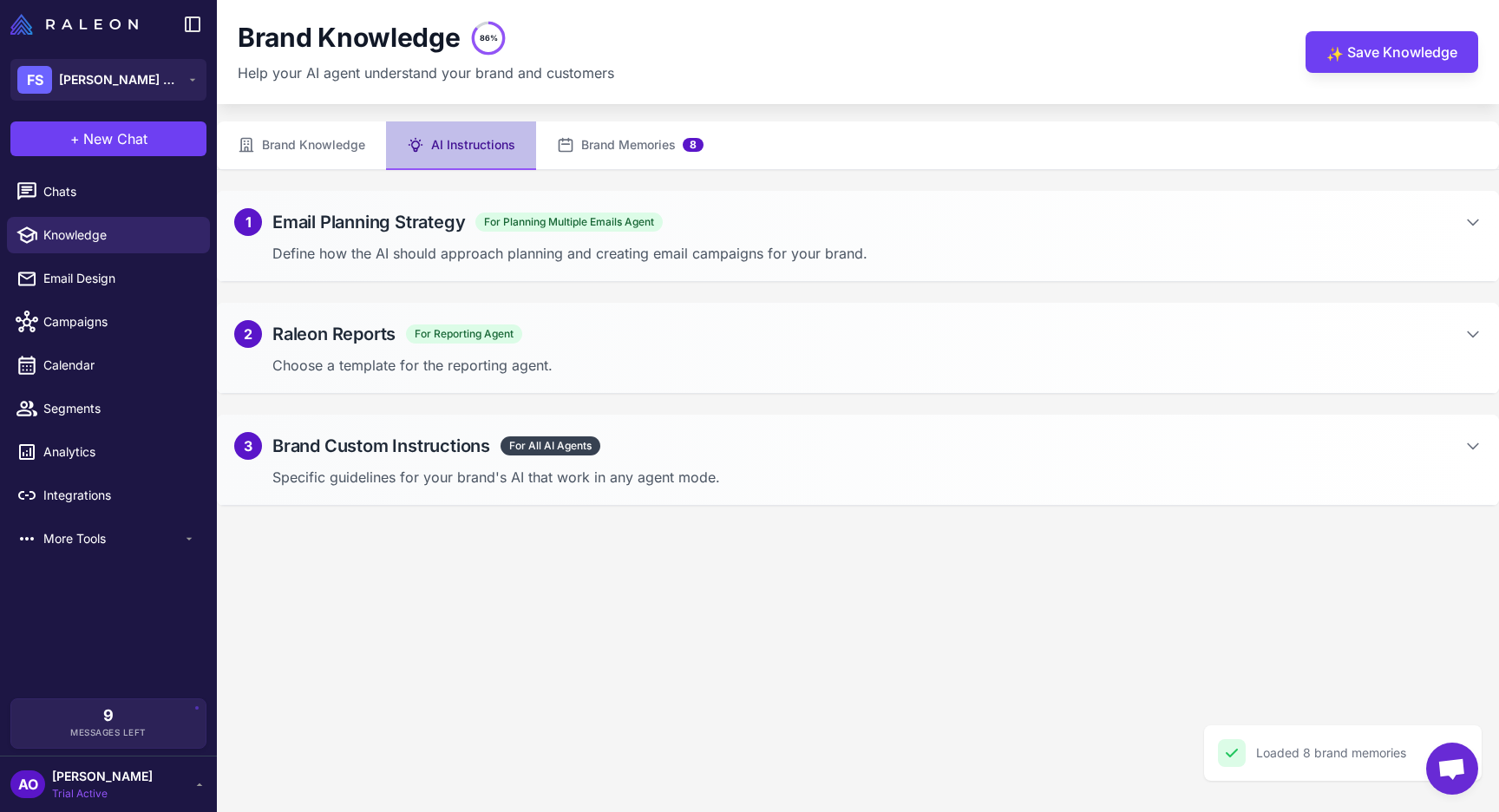
click at [682, 249] on p "Define how the AI should approach planning and creating email campaigns for you…" at bounding box center [877, 253] width 1209 height 21
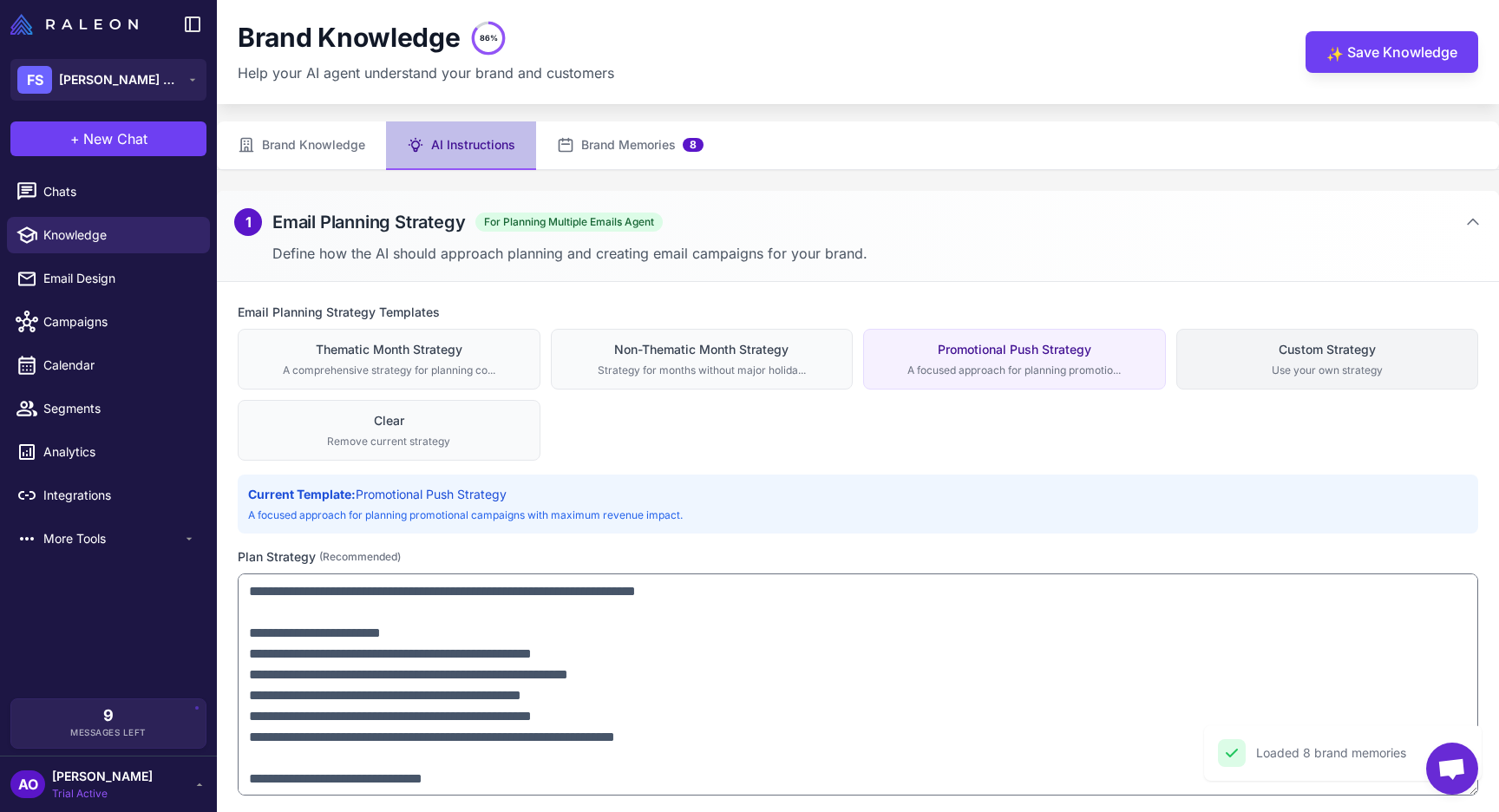
click at [1293, 371] on div "Use your own strategy" at bounding box center [1328, 371] width 280 height 16
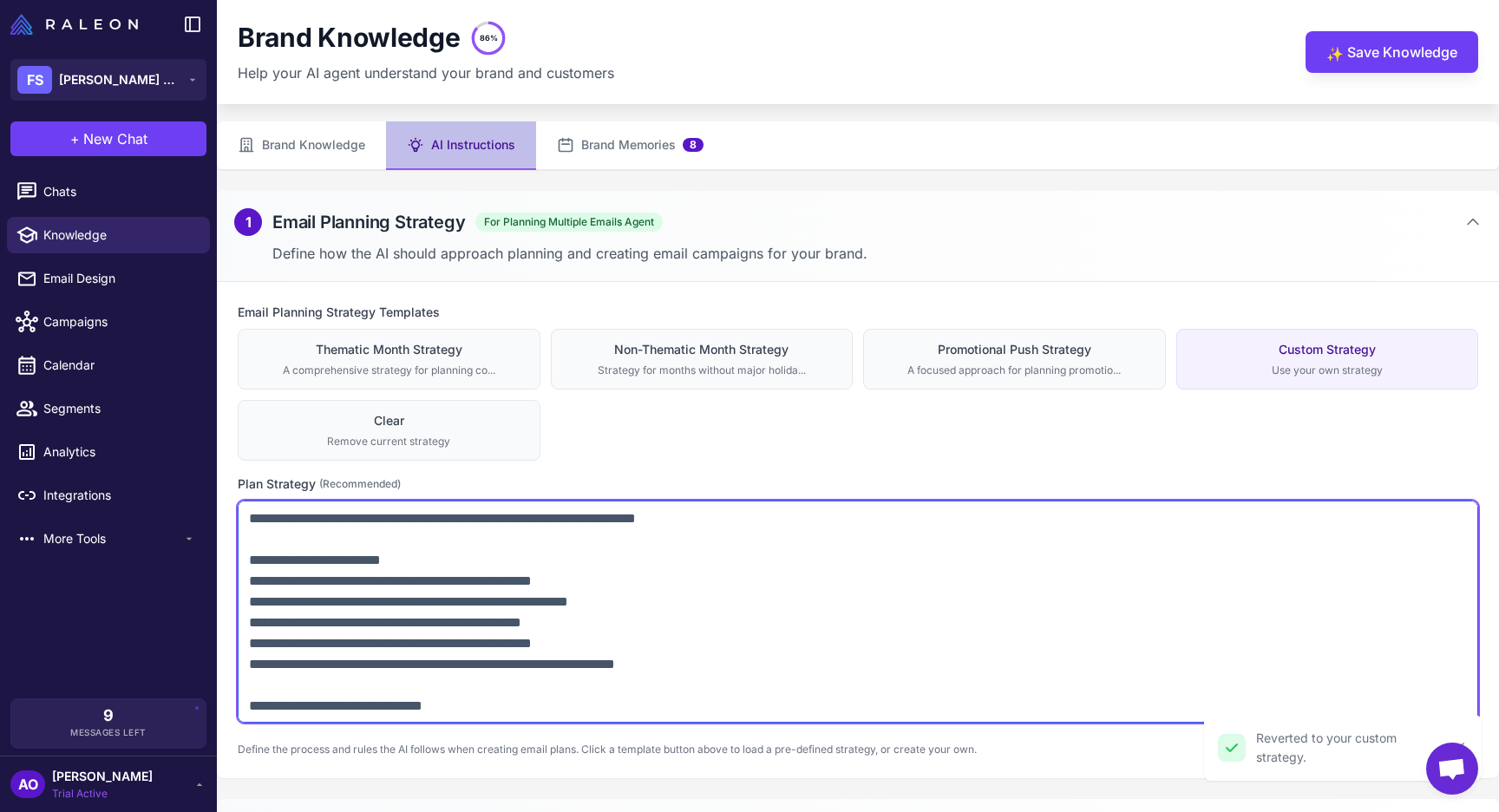
click at [714, 616] on textarea at bounding box center [858, 611] width 1241 height 222
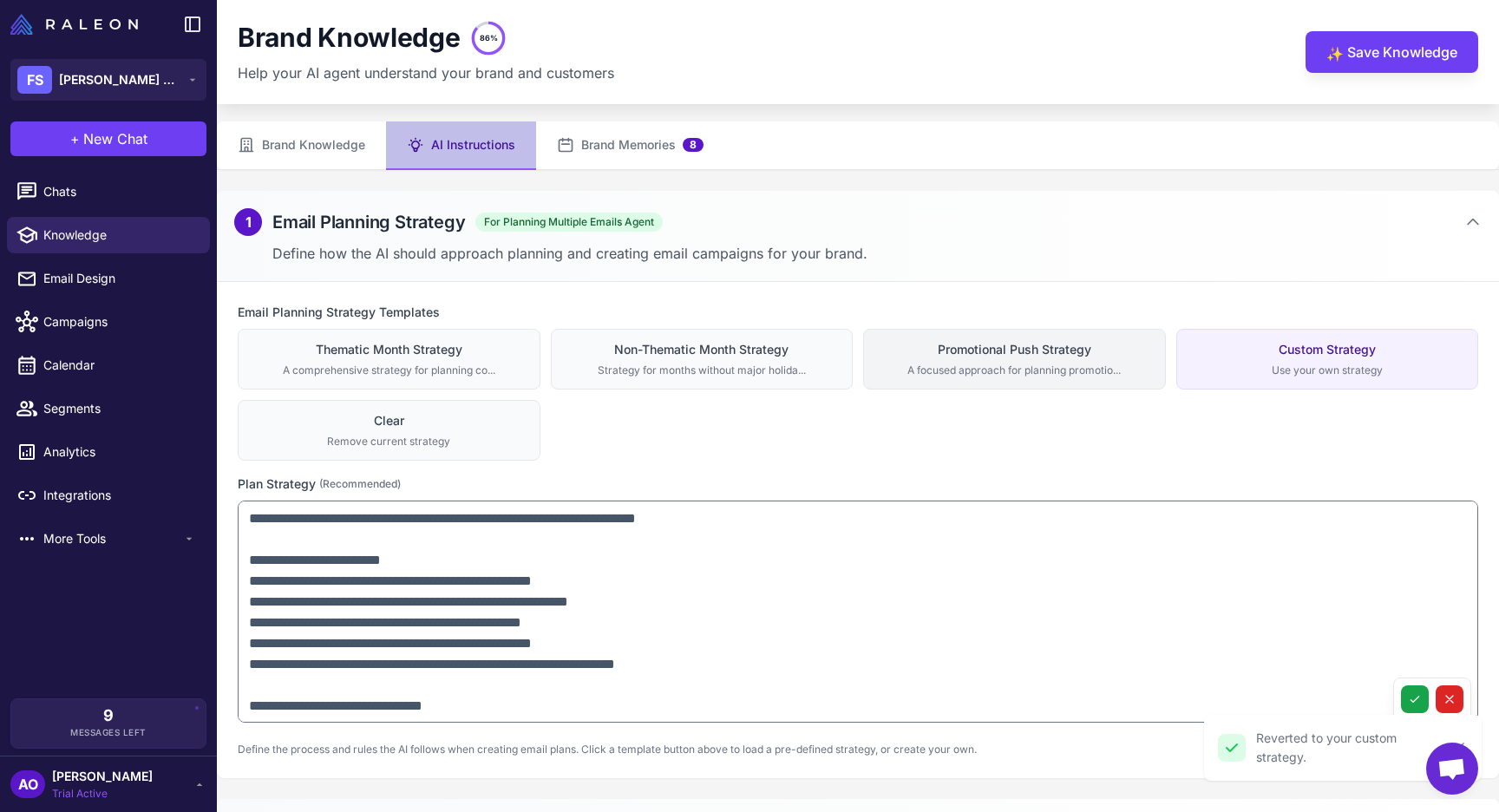
click at [1039, 343] on div "Promotional Push Strategy" at bounding box center [1015, 350] width 280 height 19
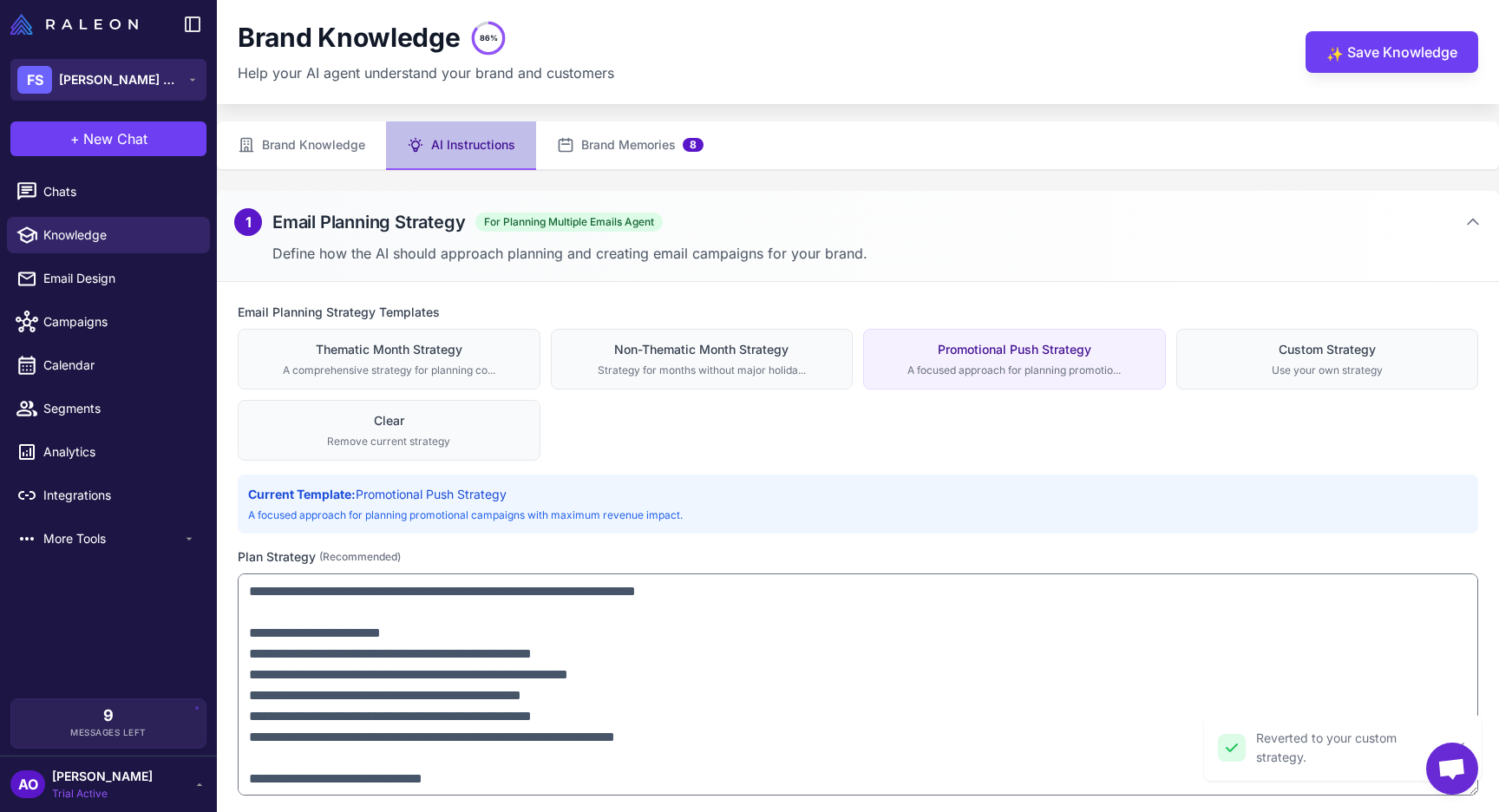
click at [133, 94] on button "FS Flora Sophia Botanicals" at bounding box center [109, 80] width 196 height 42
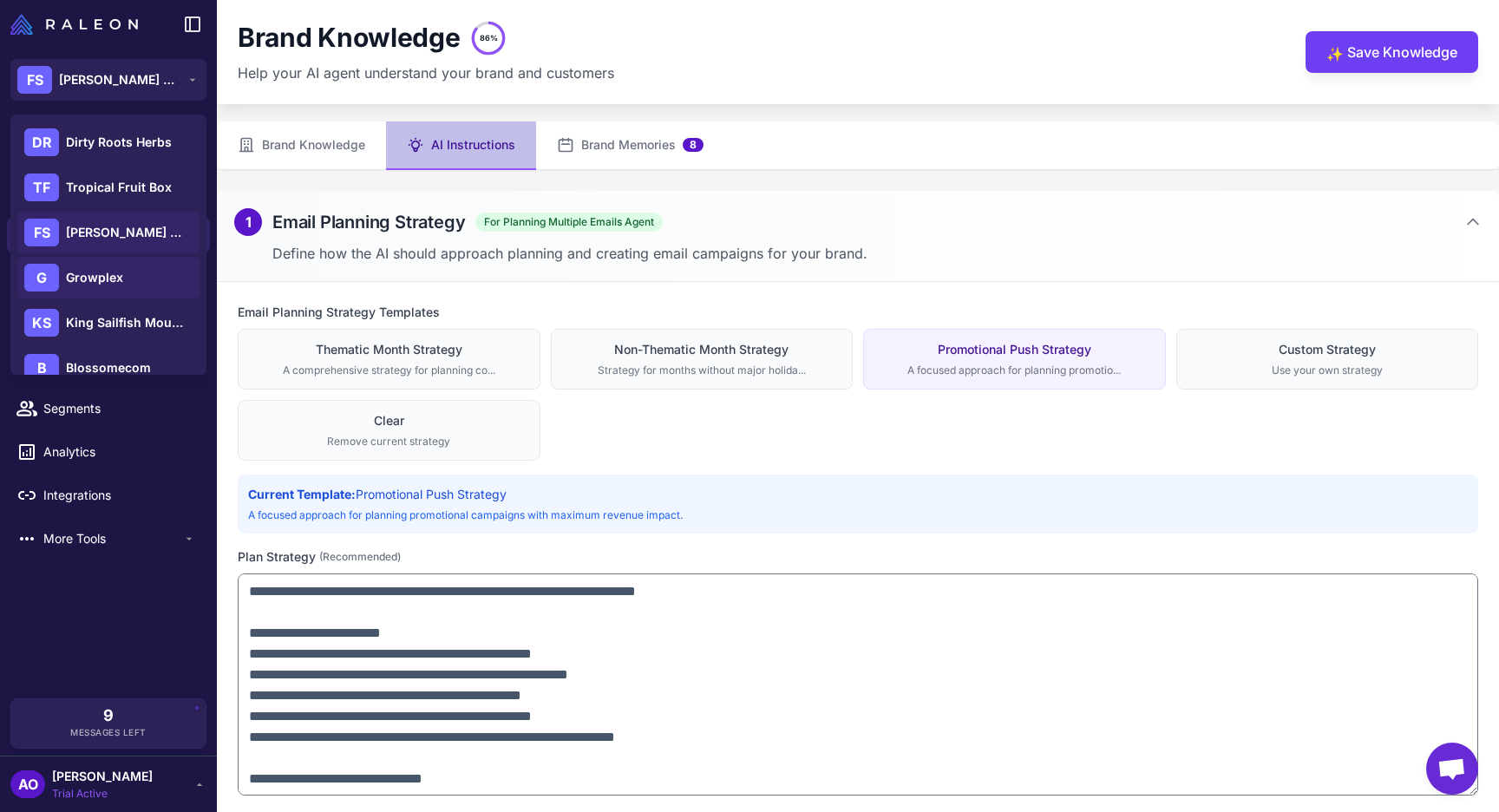
click at [127, 271] on div "G Growplex" at bounding box center [109, 278] width 182 height 42
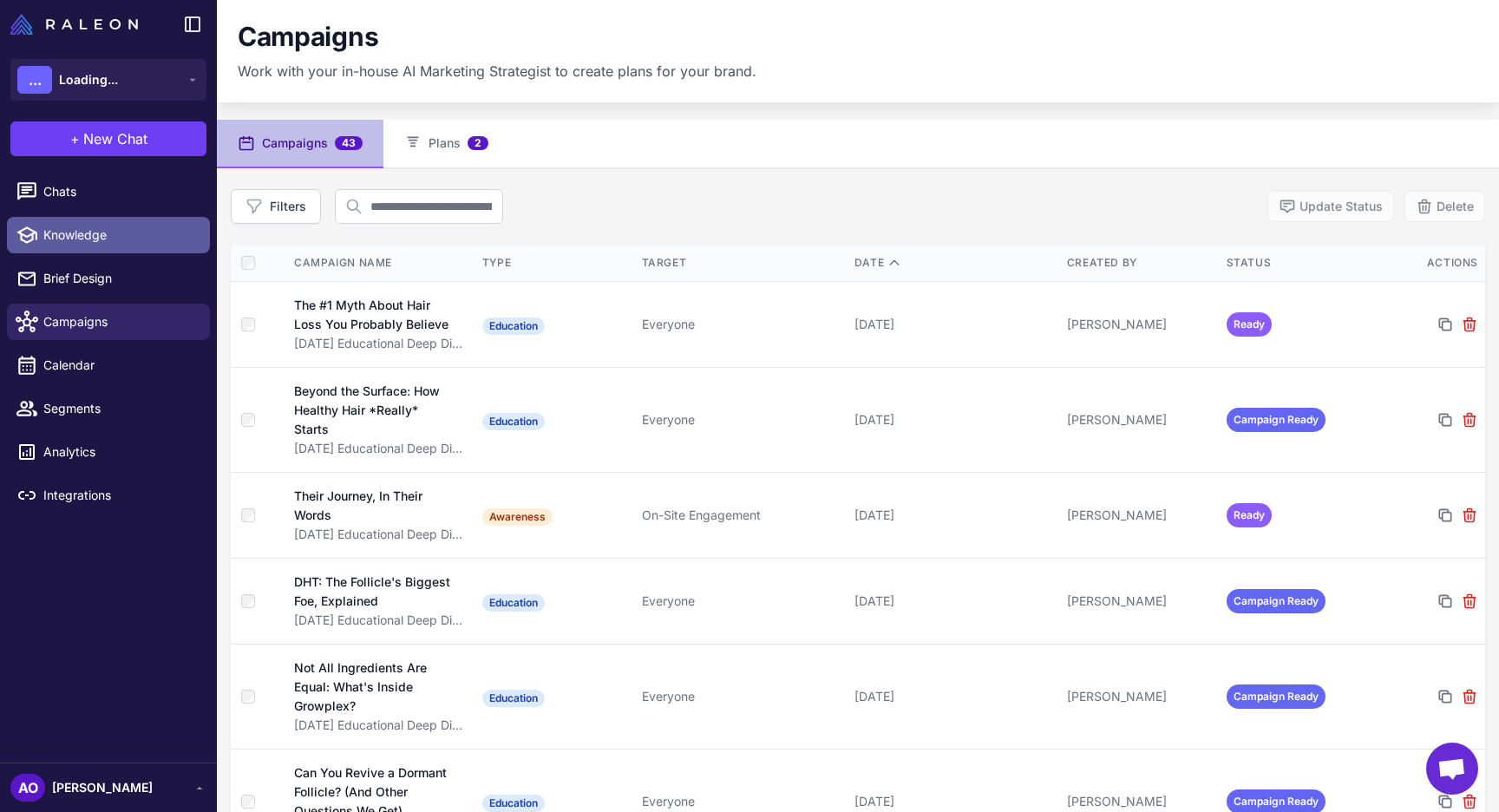
click at [80, 234] on span "Knowledge" at bounding box center [120, 235] width 152 height 19
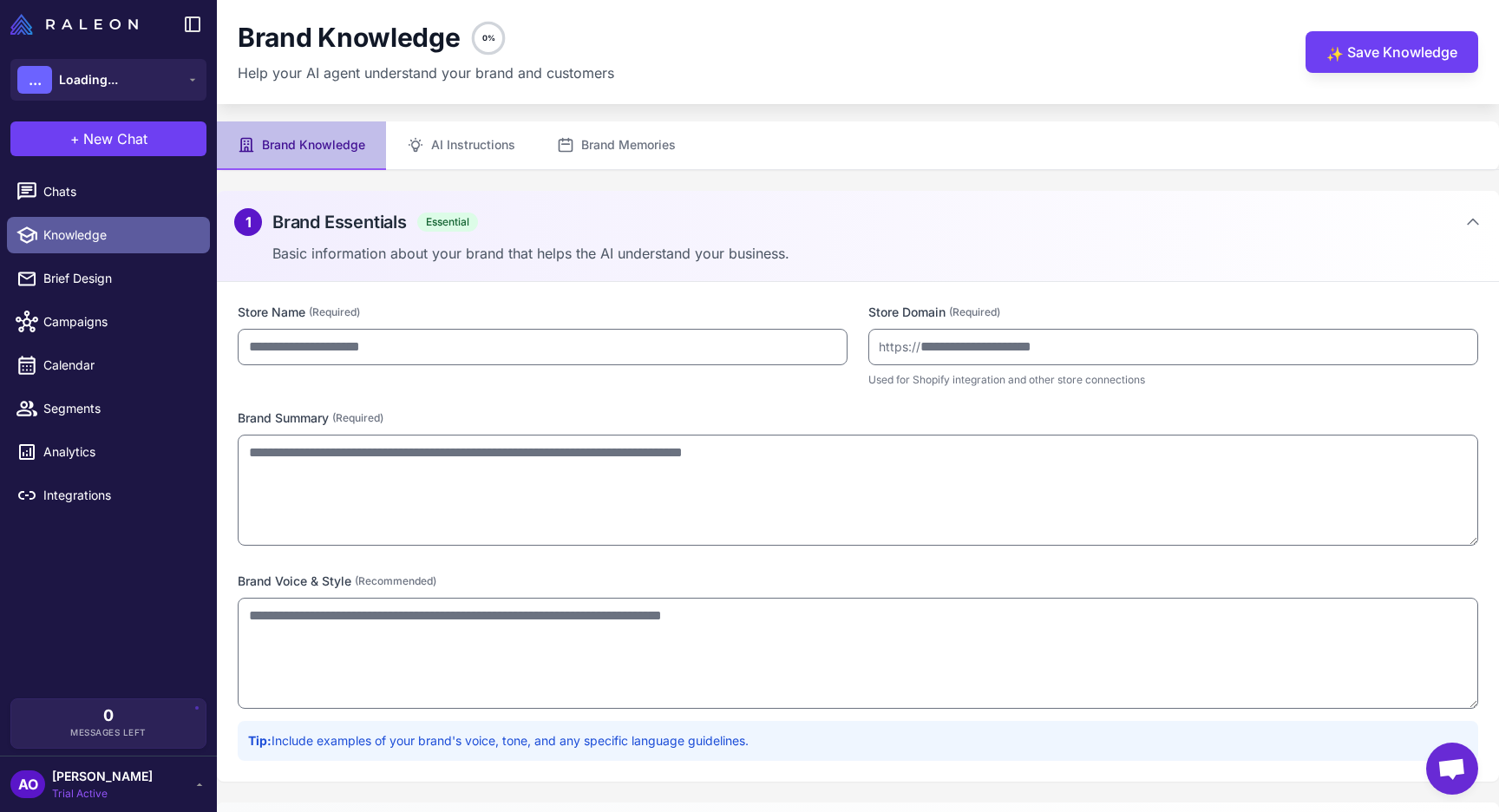
type input "********"
type input "**********"
type textarea "**********"
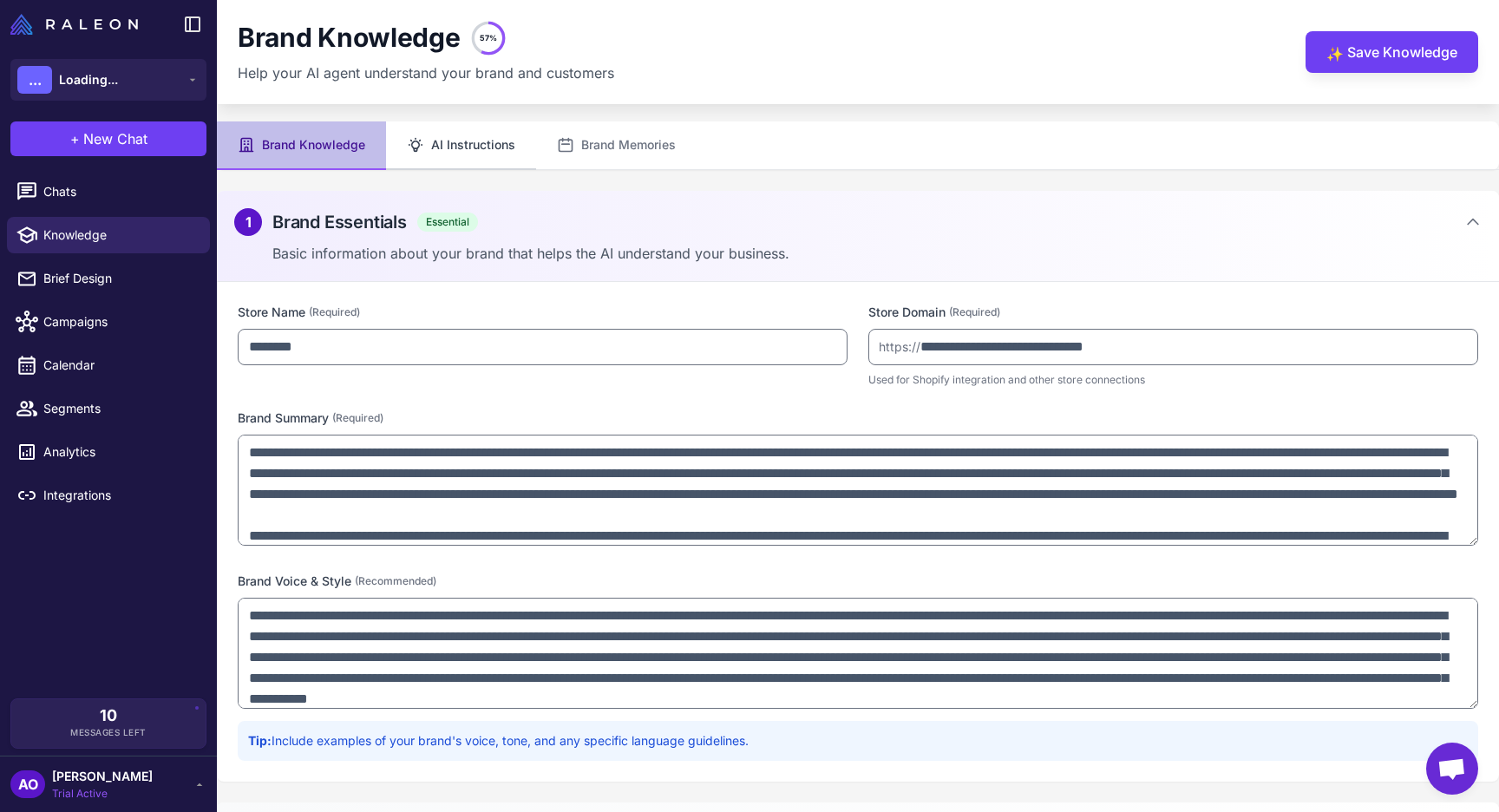
click at [454, 149] on button "AI Instructions" at bounding box center [461, 145] width 150 height 48
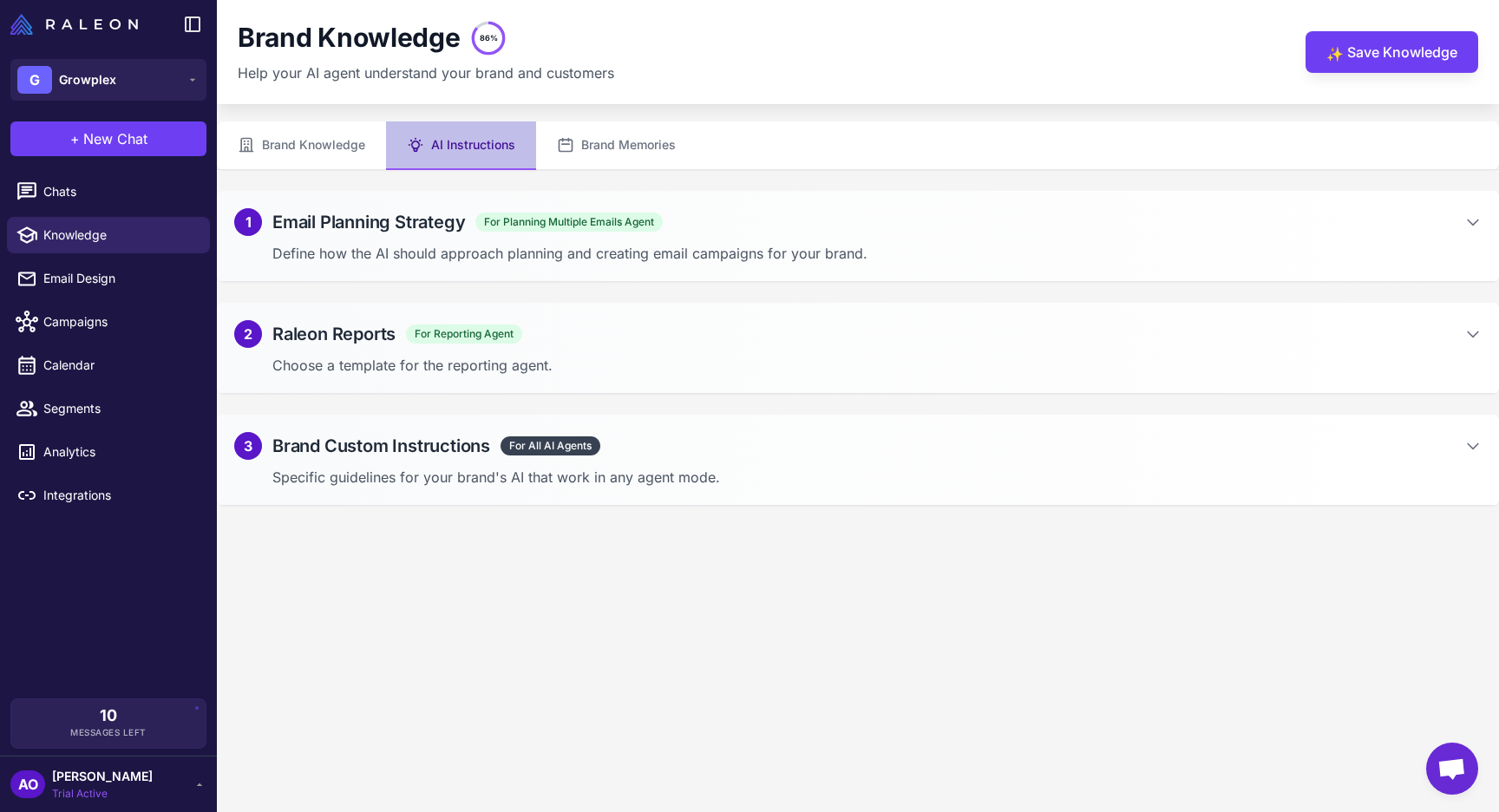
click at [520, 237] on div "1 Email Planning Strategy For Planning Multiple Emails Agent Define how the AI …" at bounding box center [859, 237] width 1283 height 91
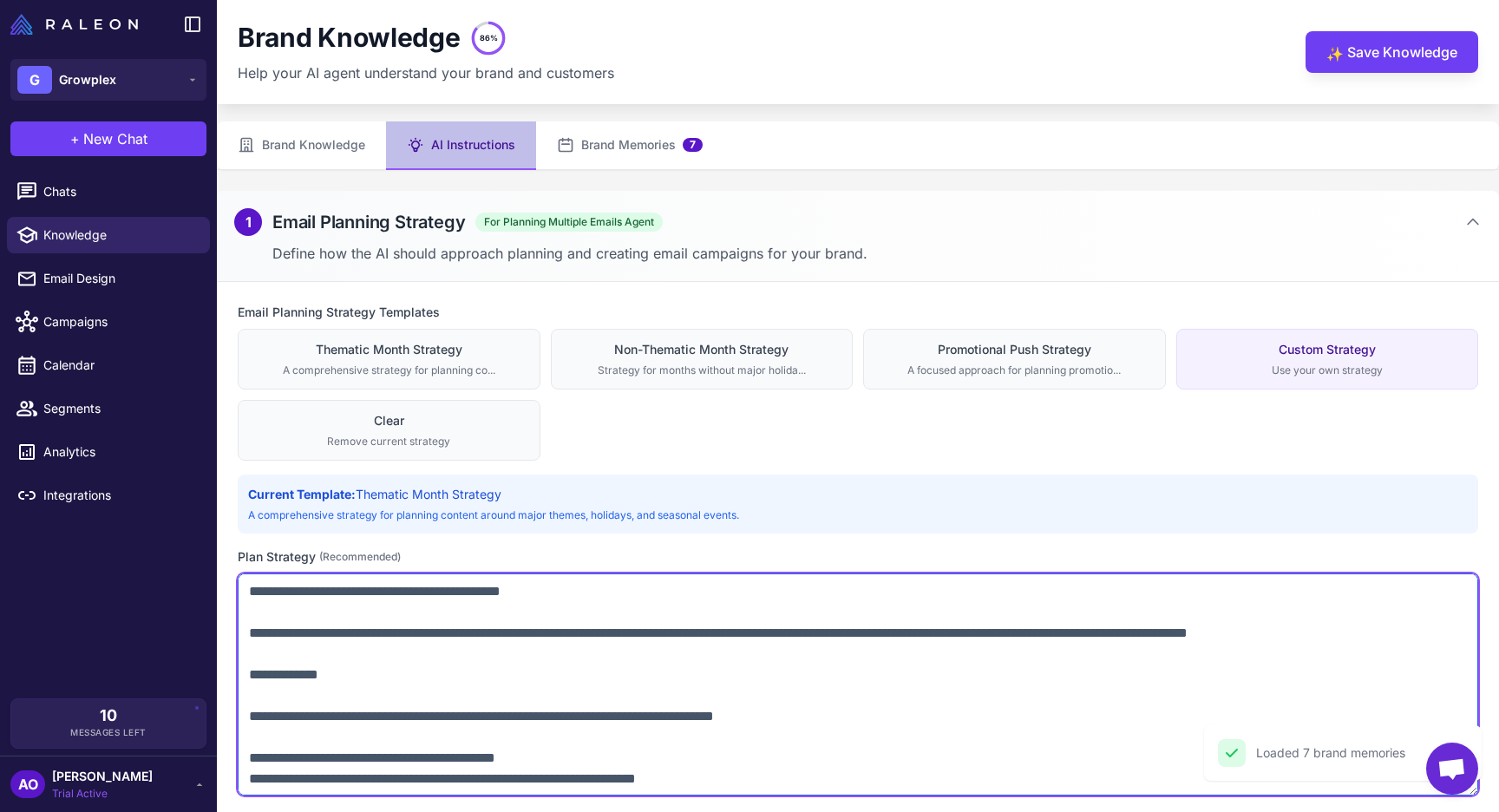
click at [936, 590] on textarea at bounding box center [858, 685] width 1241 height 222
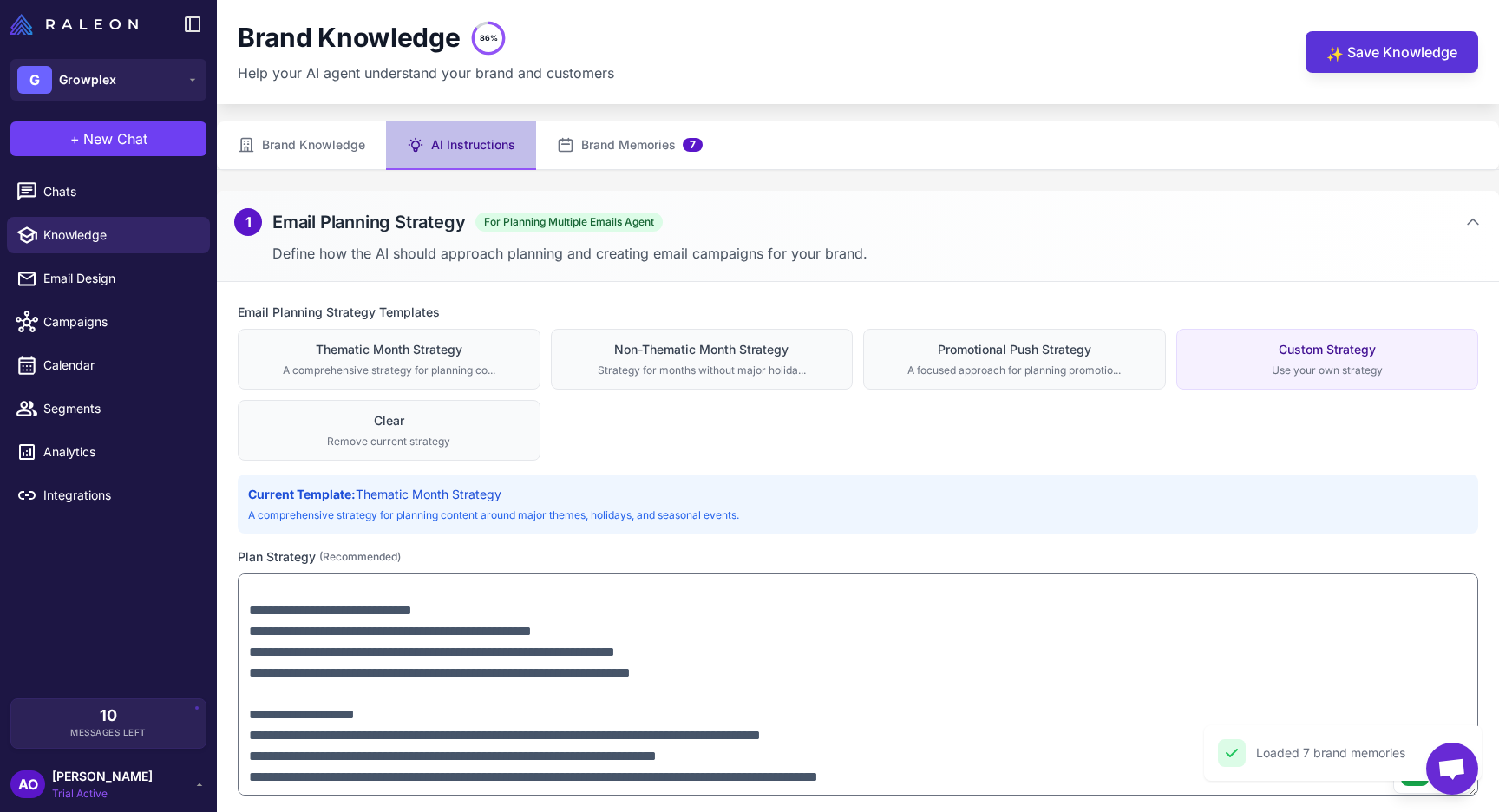
click at [1378, 39] on button "✨ Save Knowledge" at bounding box center [1391, 53] width 173 height 42
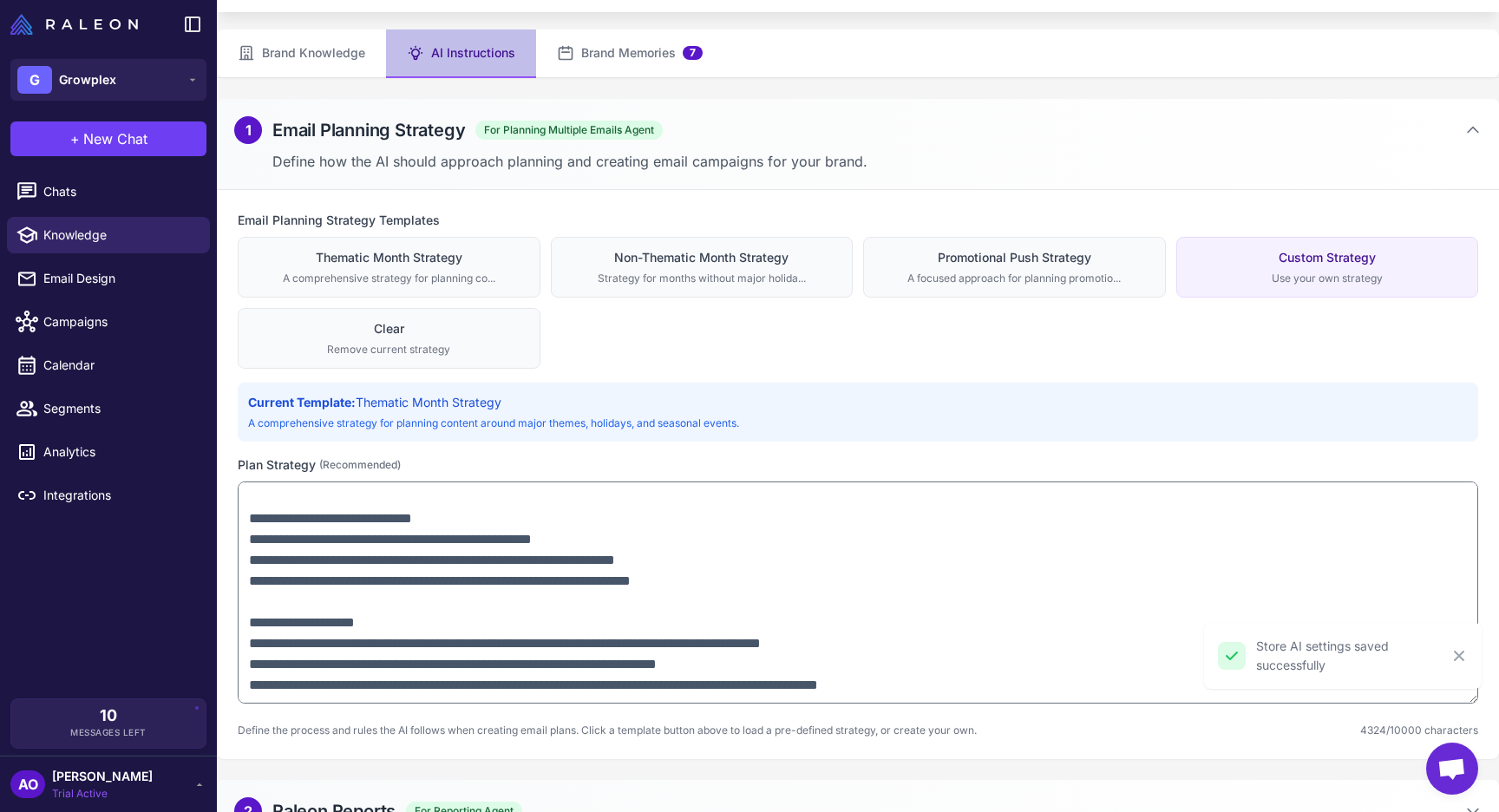
scroll to position [104, 0]
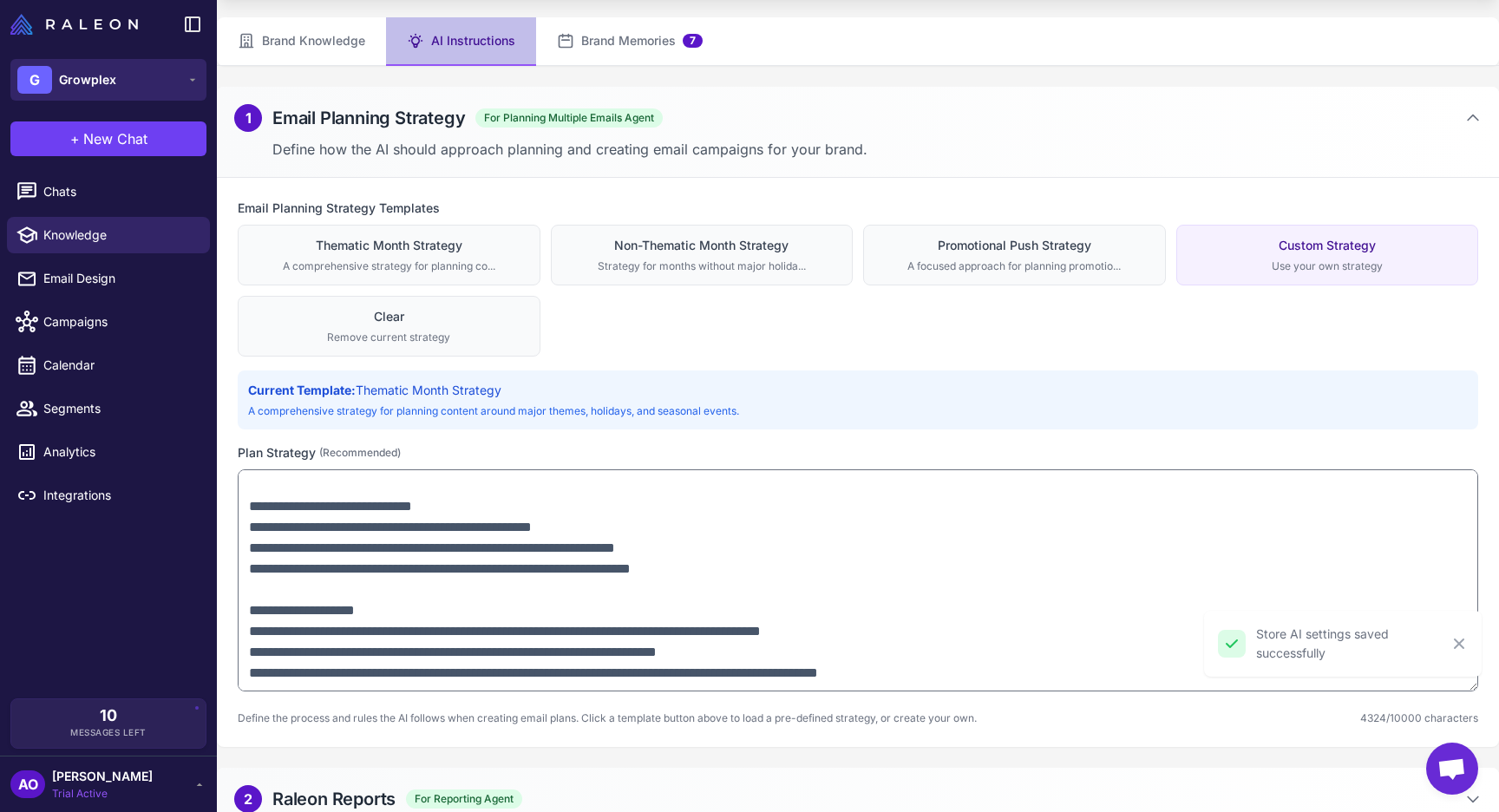
click at [110, 86] on span "Growplex" at bounding box center [87, 80] width 57 height 19
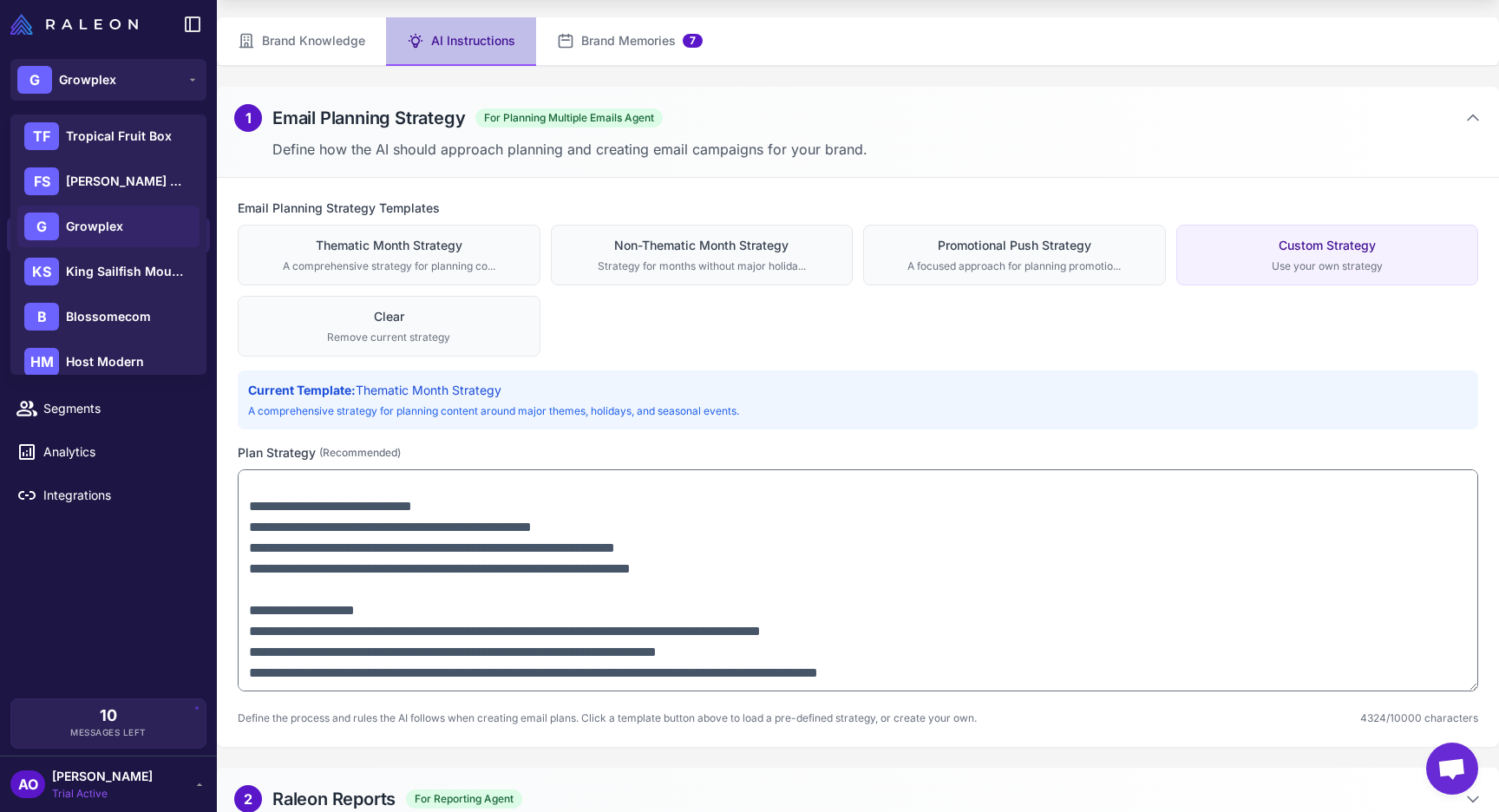
scroll to position [59, 0]
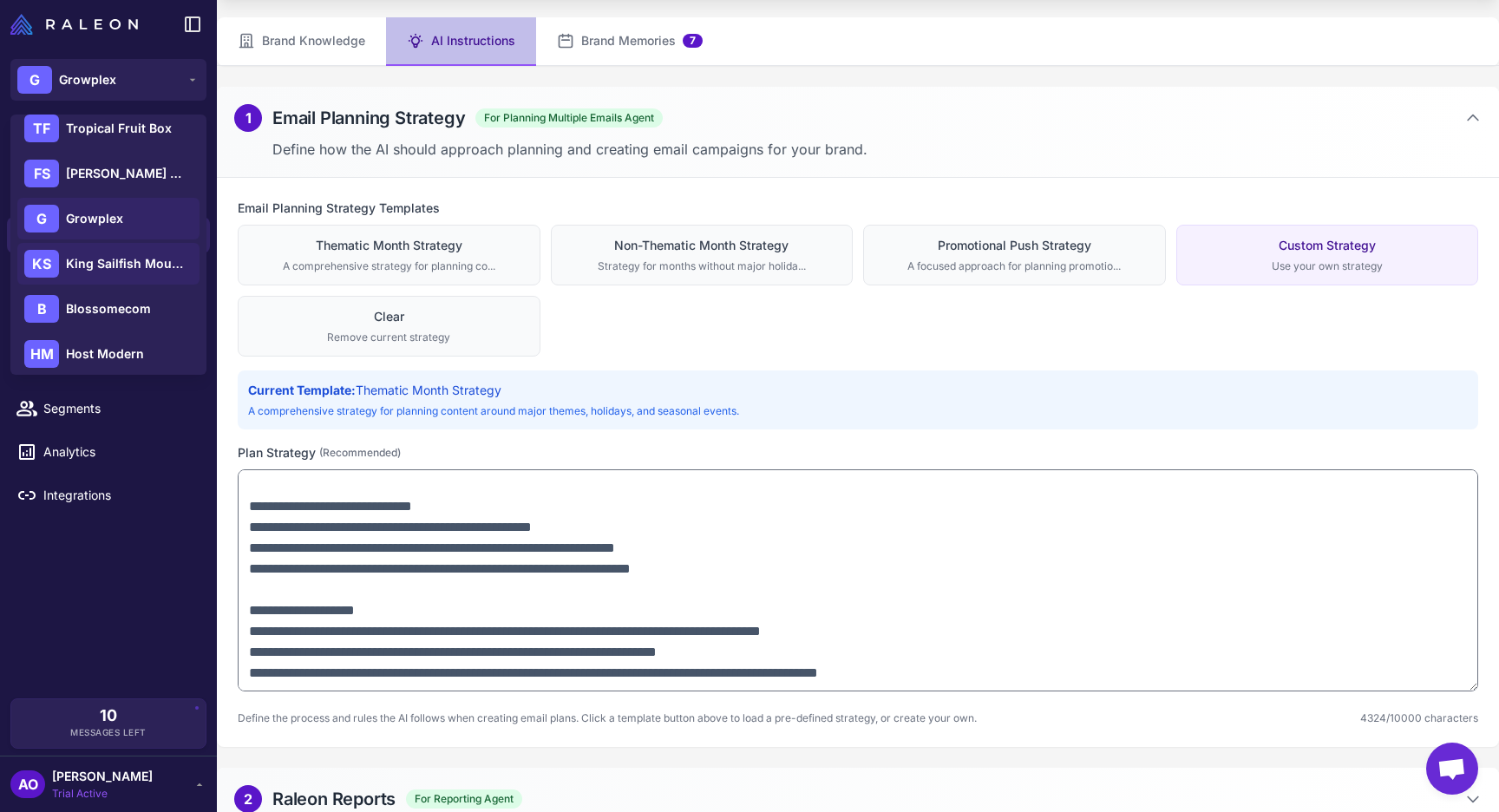
click at [106, 258] on span "King Sailfish Mounts" at bounding box center [126, 264] width 122 height 19
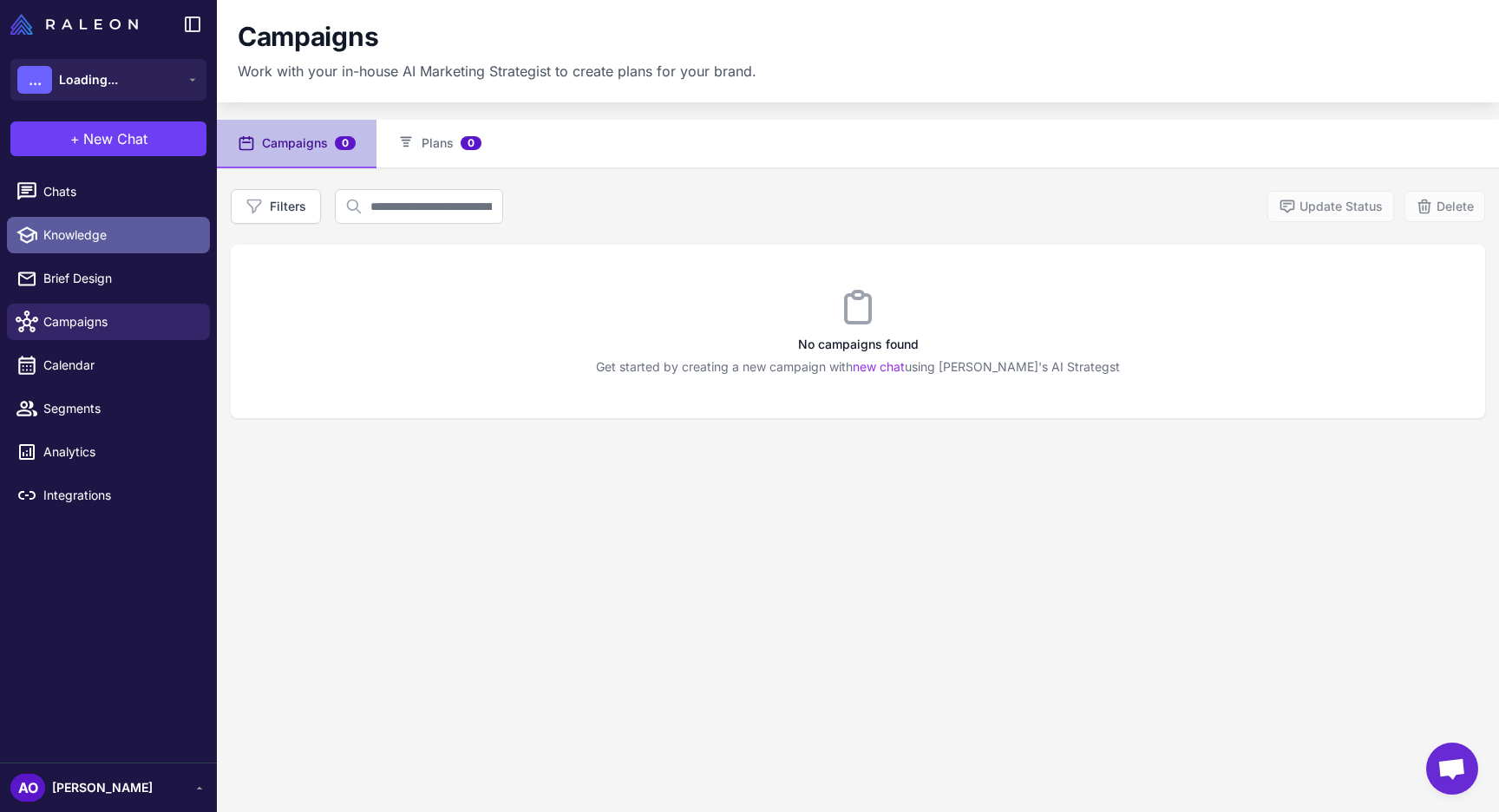
click at [94, 244] on span "Knowledge" at bounding box center [120, 235] width 152 height 19
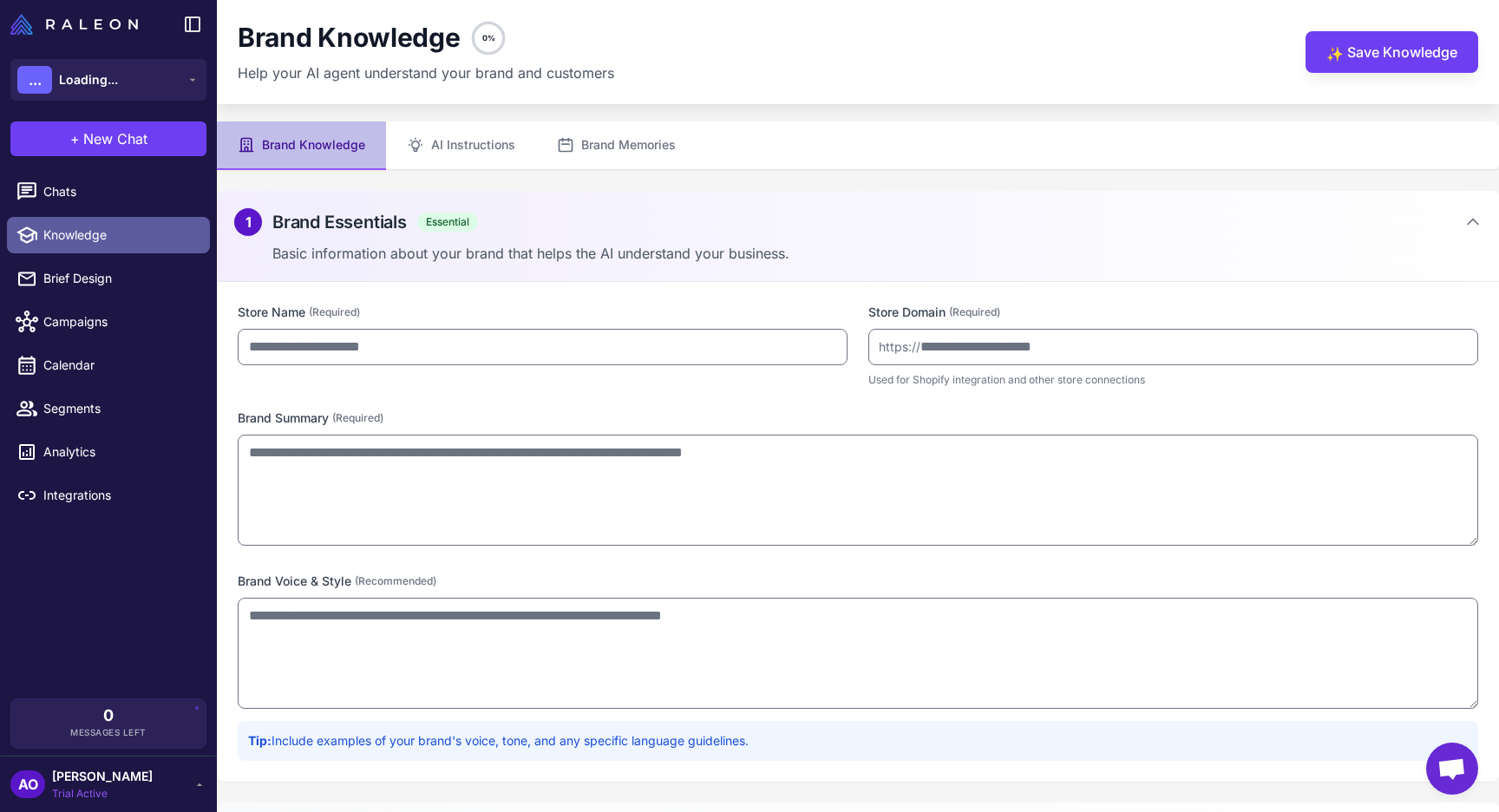
type input "**********"
type textarea "**********"
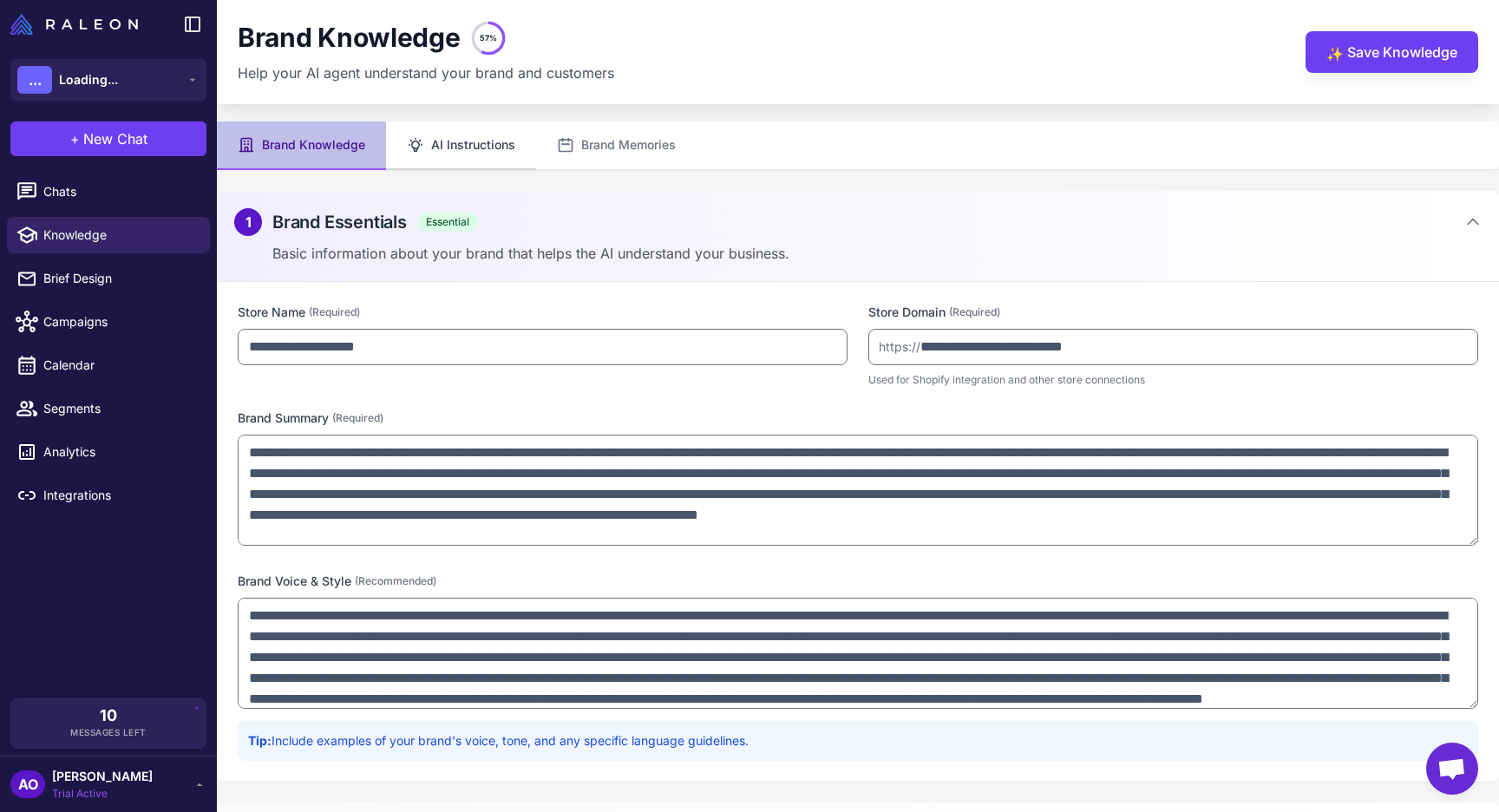
click at [479, 151] on button "AI Instructions" at bounding box center [461, 145] width 150 height 48
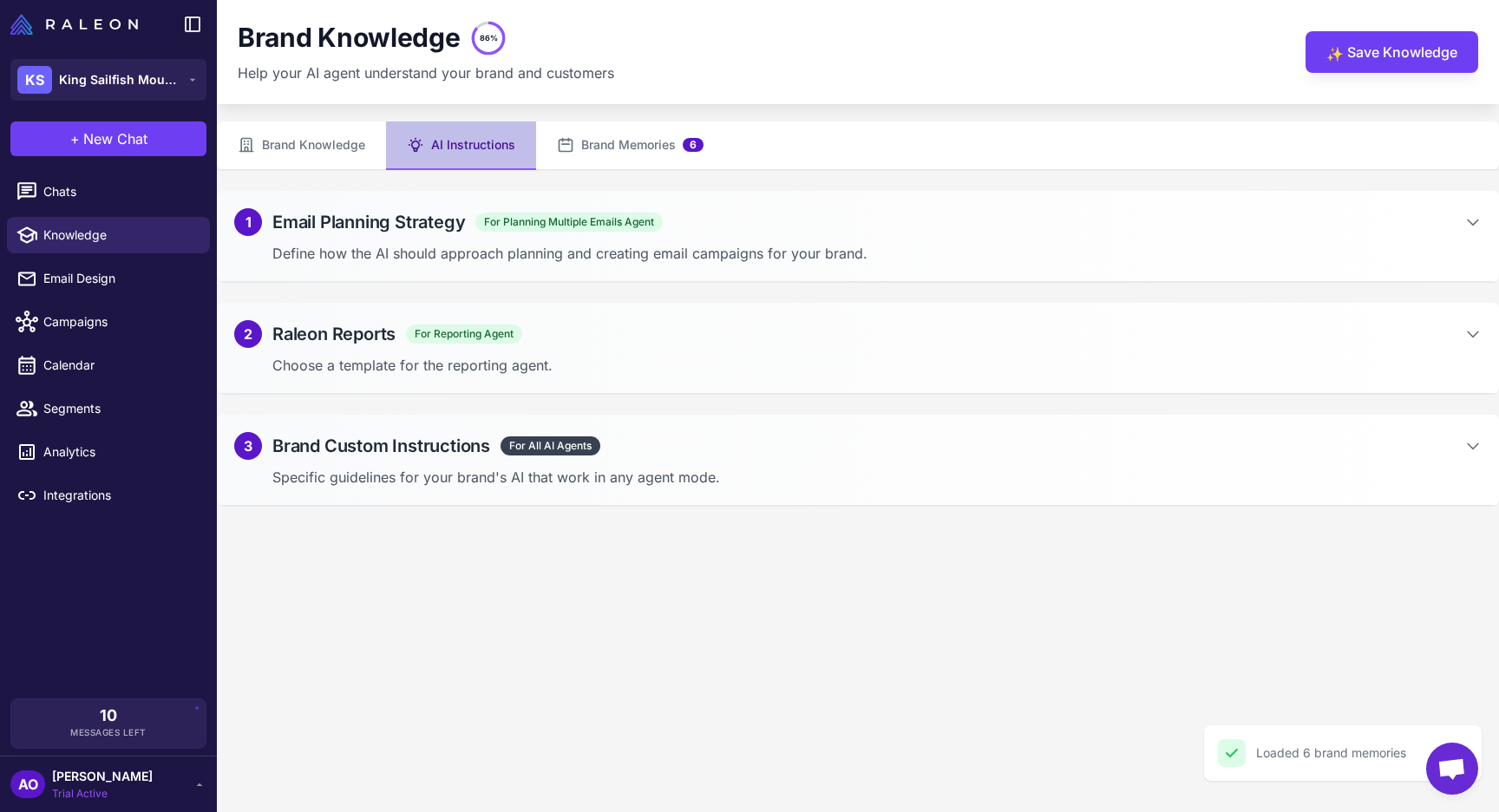
click at [621, 233] on div "1 Email Planning Strategy For Planning Multiple Emails Agent" at bounding box center [448, 222] width 428 height 28
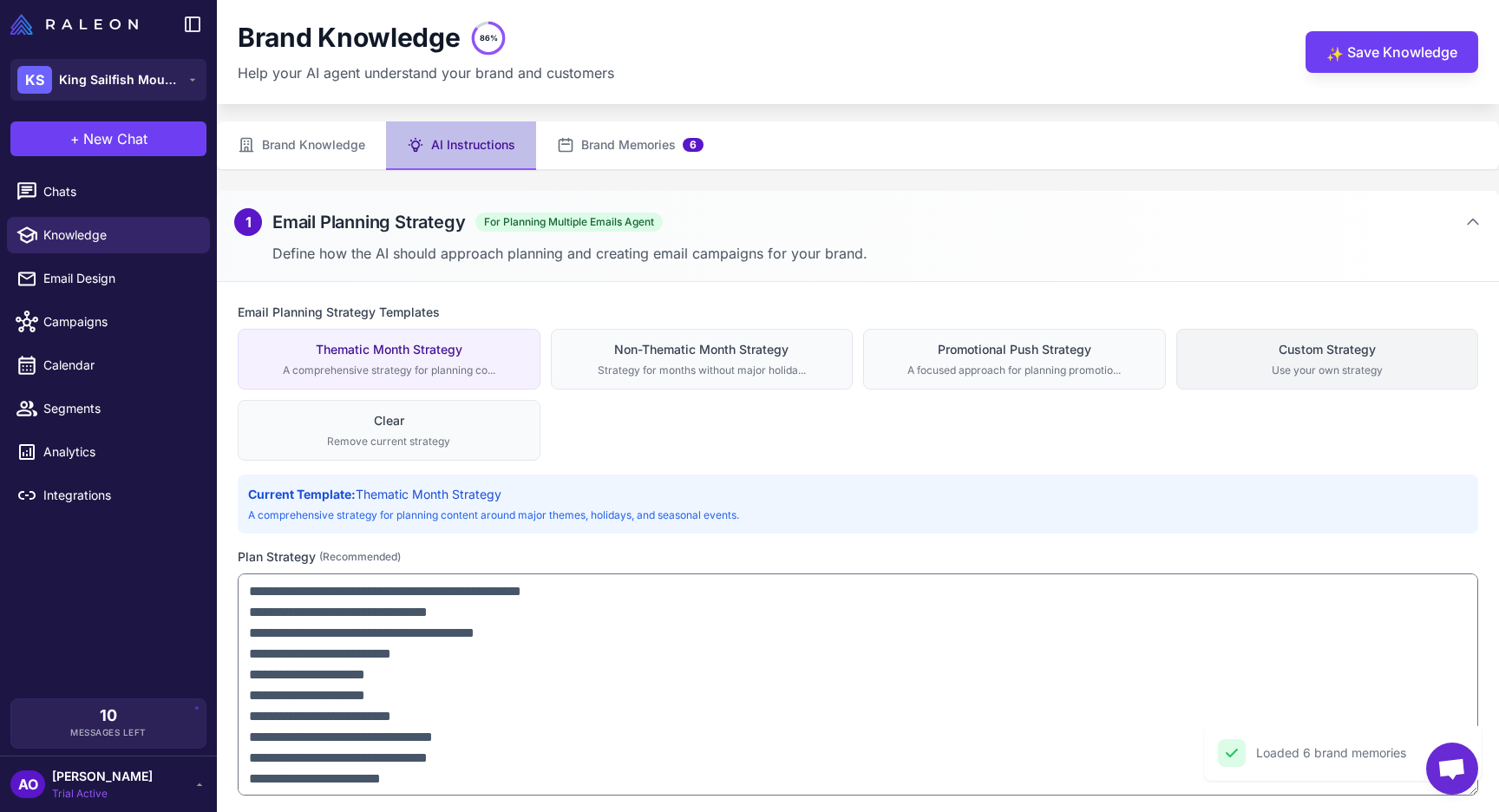
click at [1258, 345] on div "Custom Strategy" at bounding box center [1328, 350] width 280 height 19
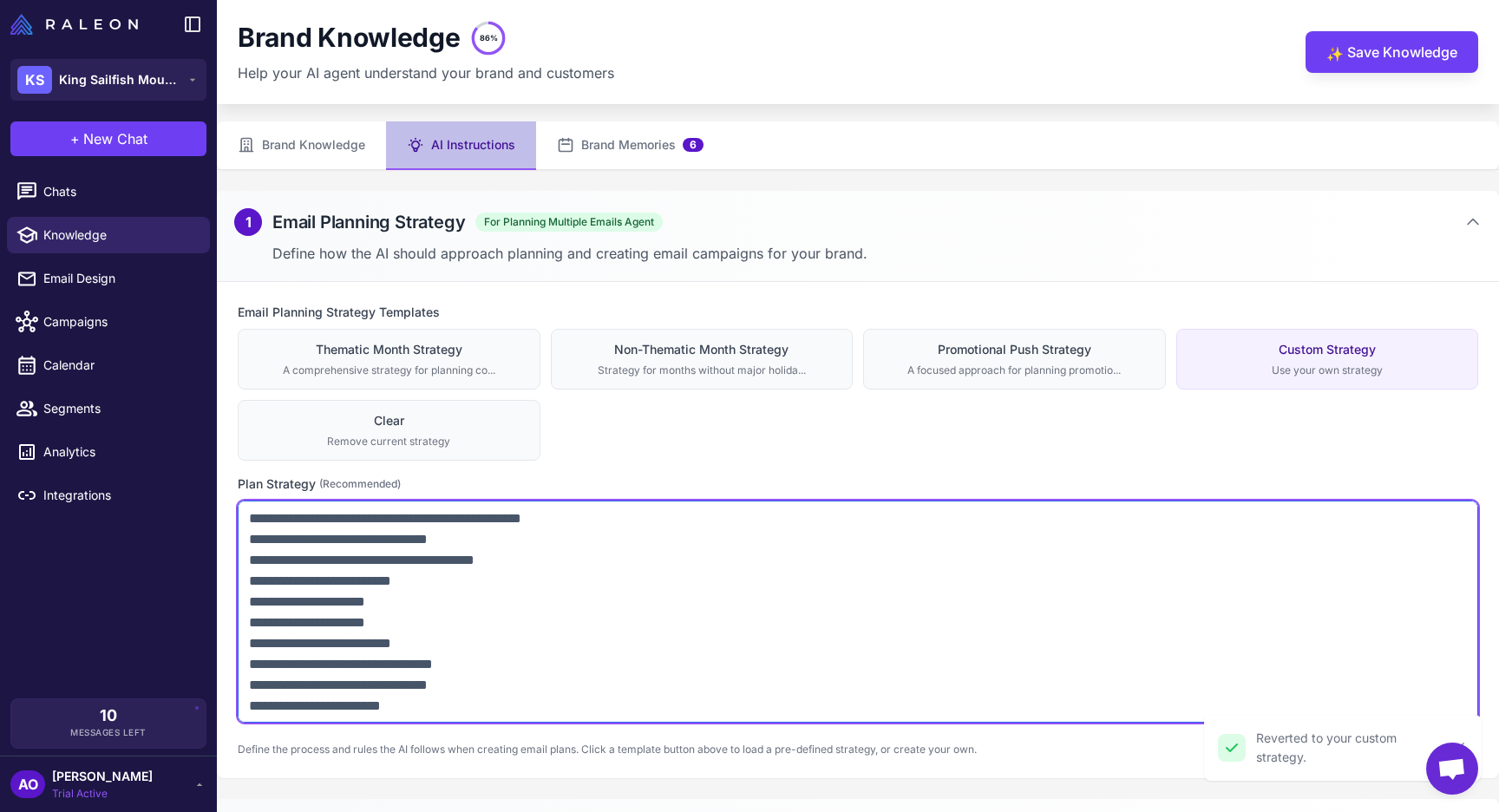
click at [798, 611] on textarea at bounding box center [858, 611] width 1241 height 222
paste textarea "**********"
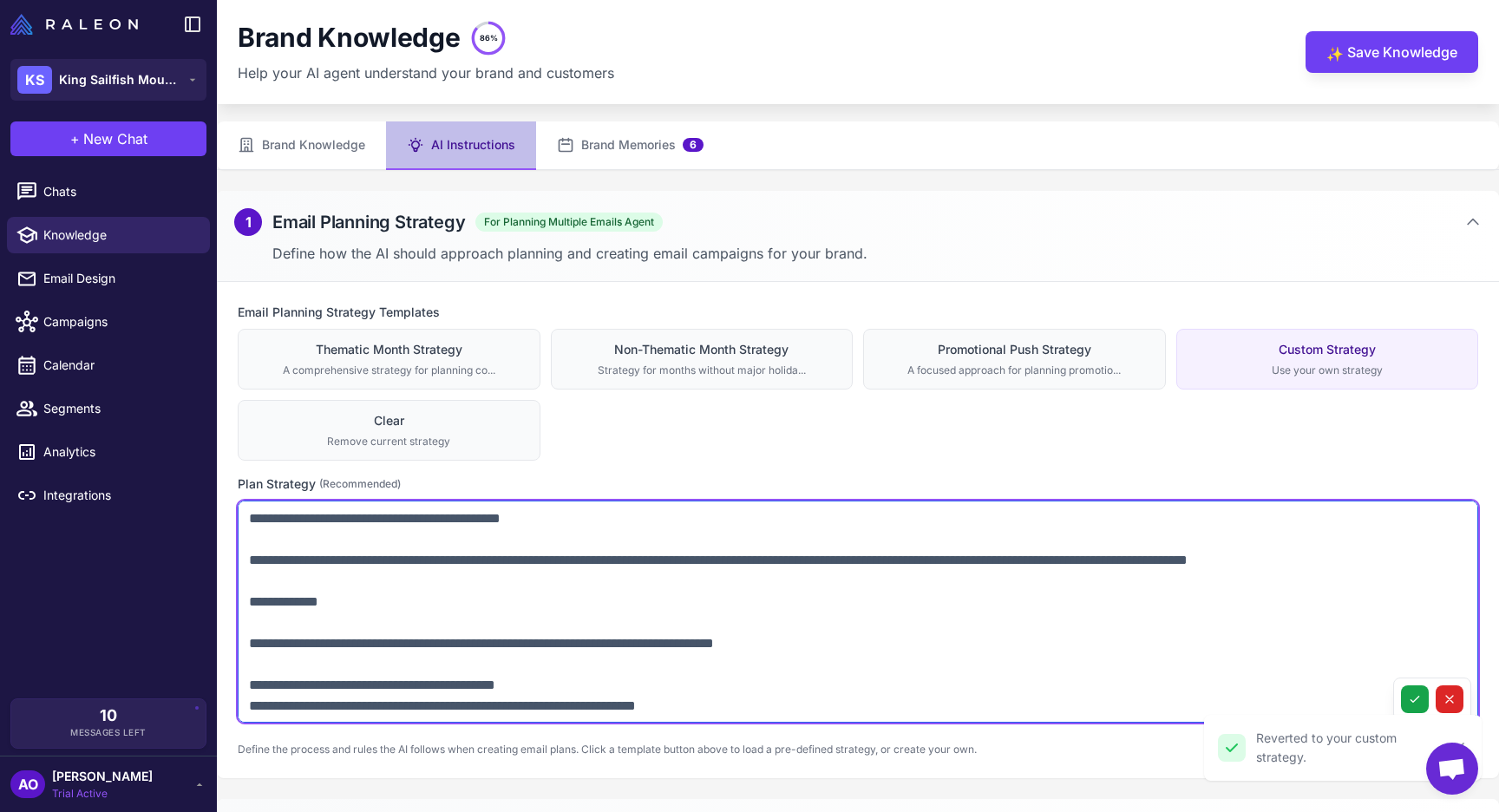
scroll to position [1429, 0]
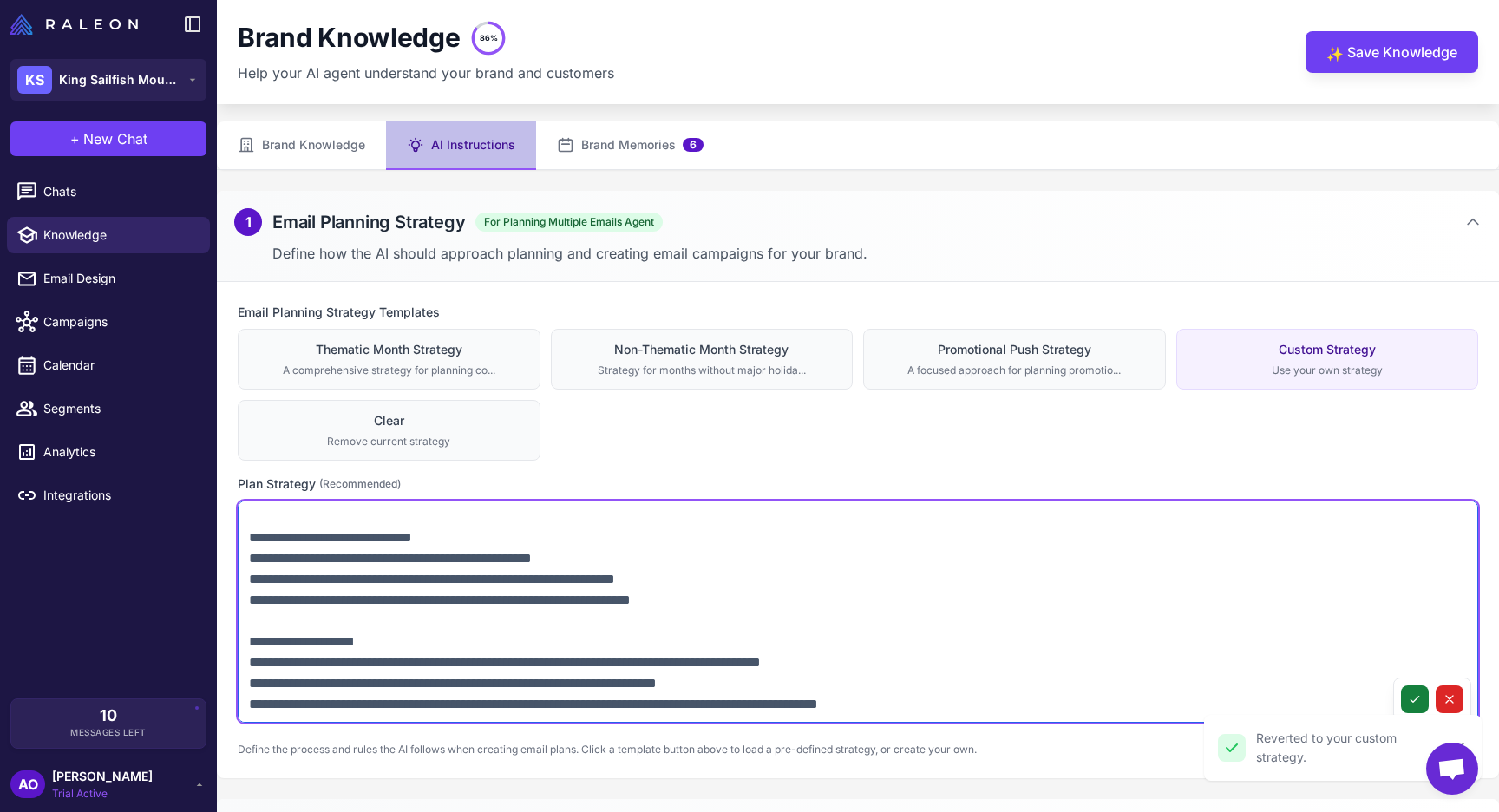
type textarea "**********"
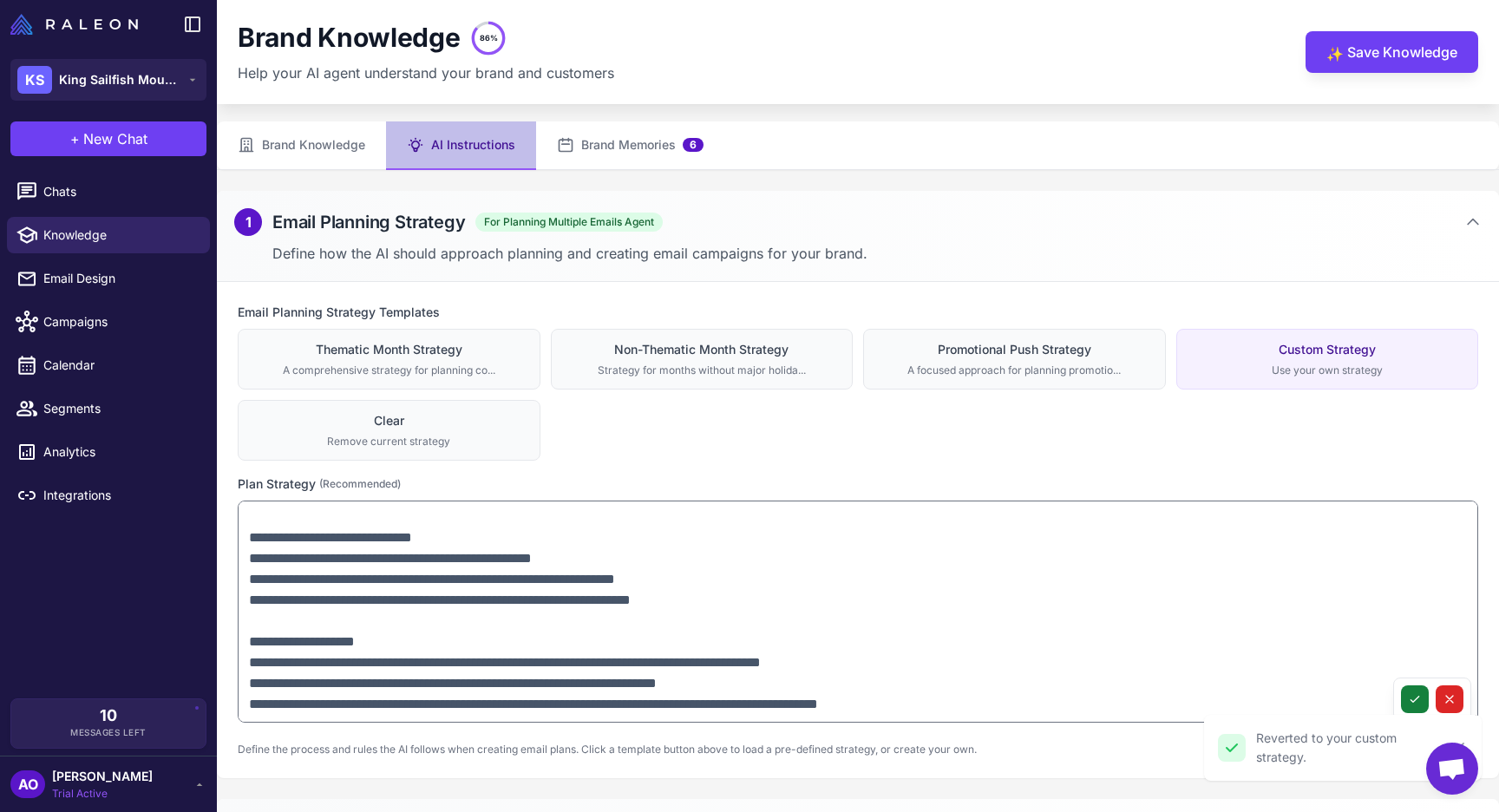
click at [1420, 706] on button at bounding box center [1415, 699] width 28 height 28
click at [1347, 49] on button "✨ Save Knowledge" at bounding box center [1391, 53] width 173 height 42
click at [90, 81] on span "King Sailfish Mounts" at bounding box center [119, 80] width 122 height 19
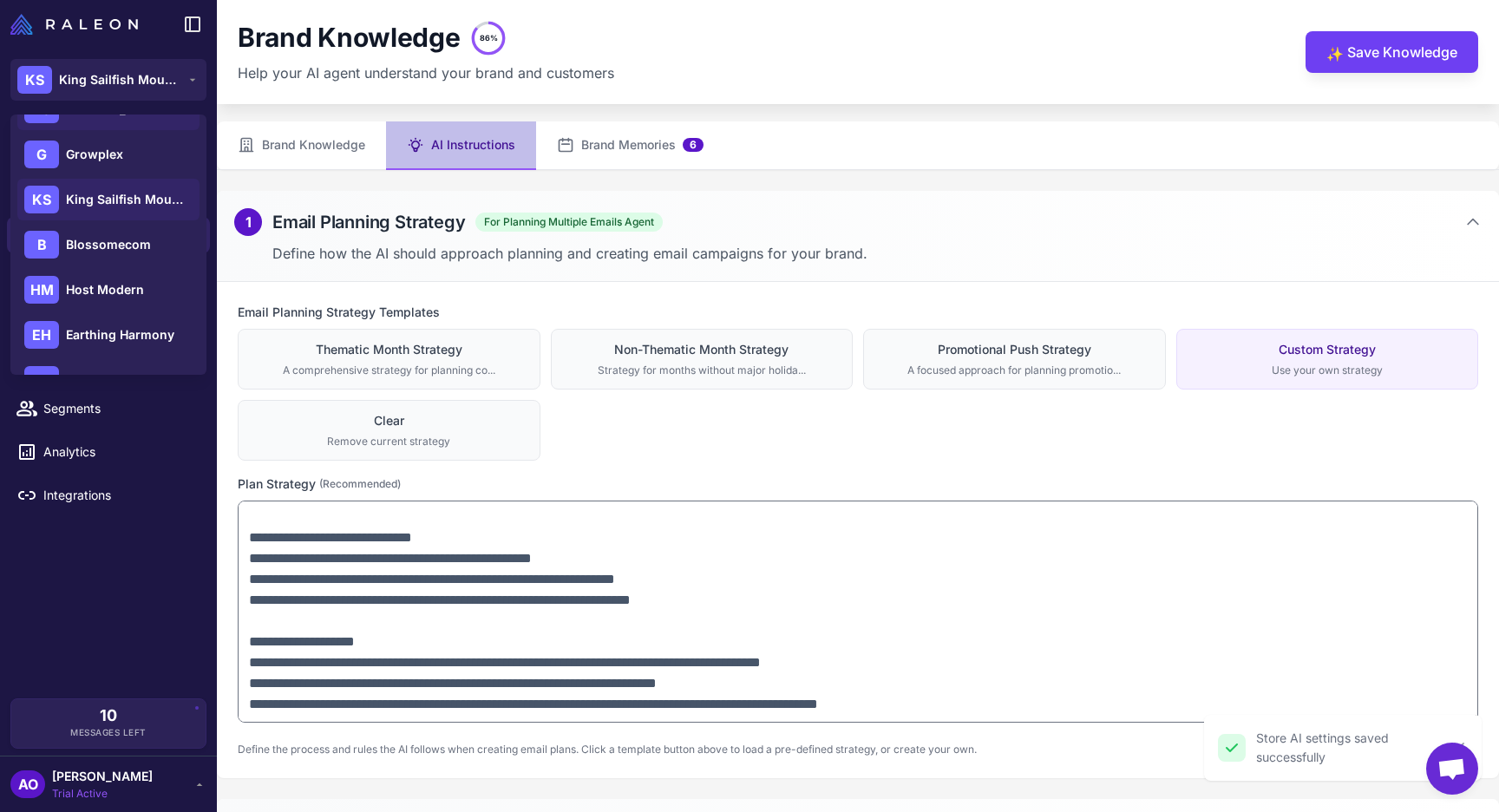
scroll to position [134, 0]
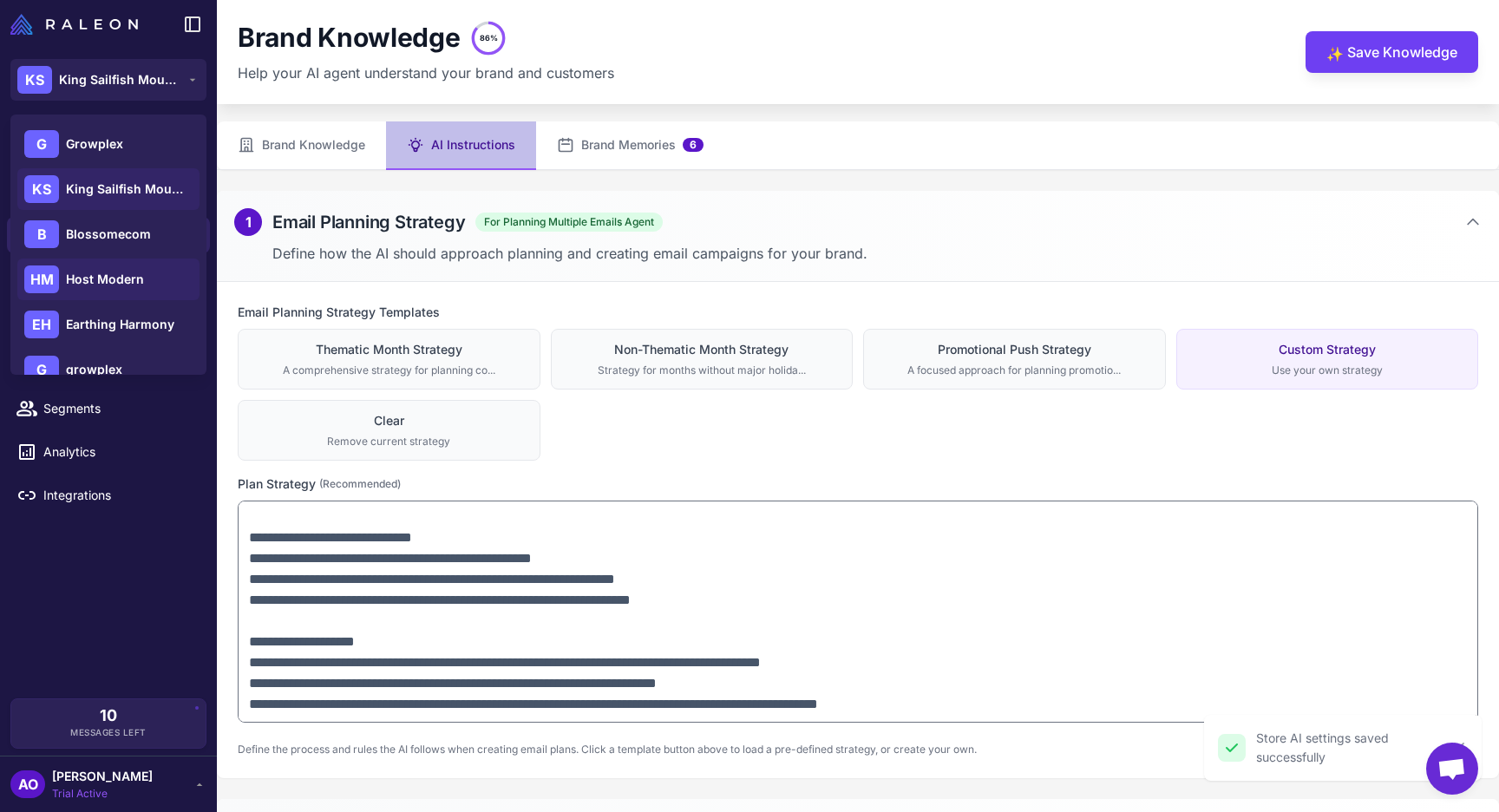
click at [148, 274] on div "HM Host Modern" at bounding box center [109, 279] width 182 height 42
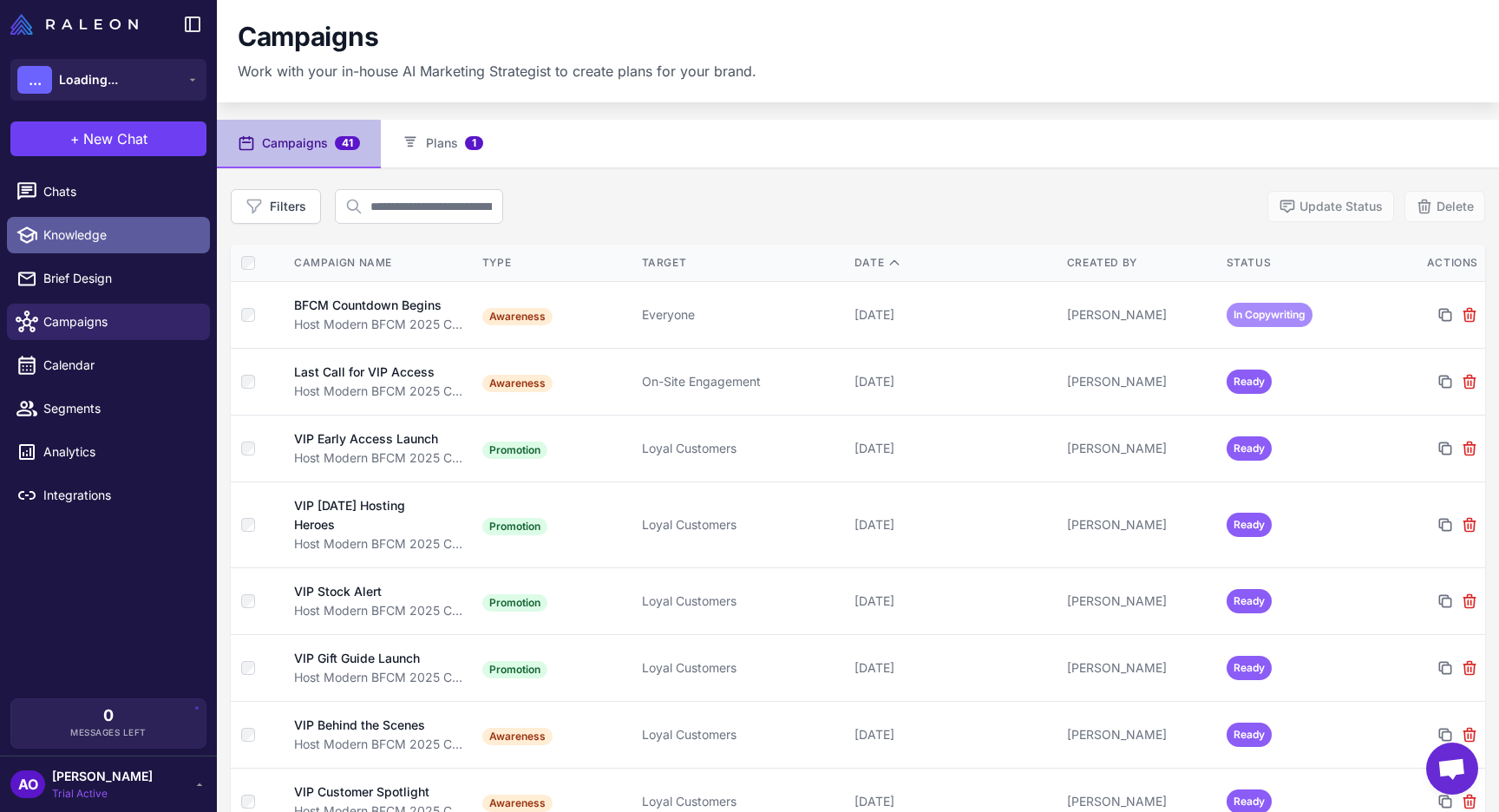
click at [127, 230] on span "Knowledge" at bounding box center [120, 235] width 152 height 19
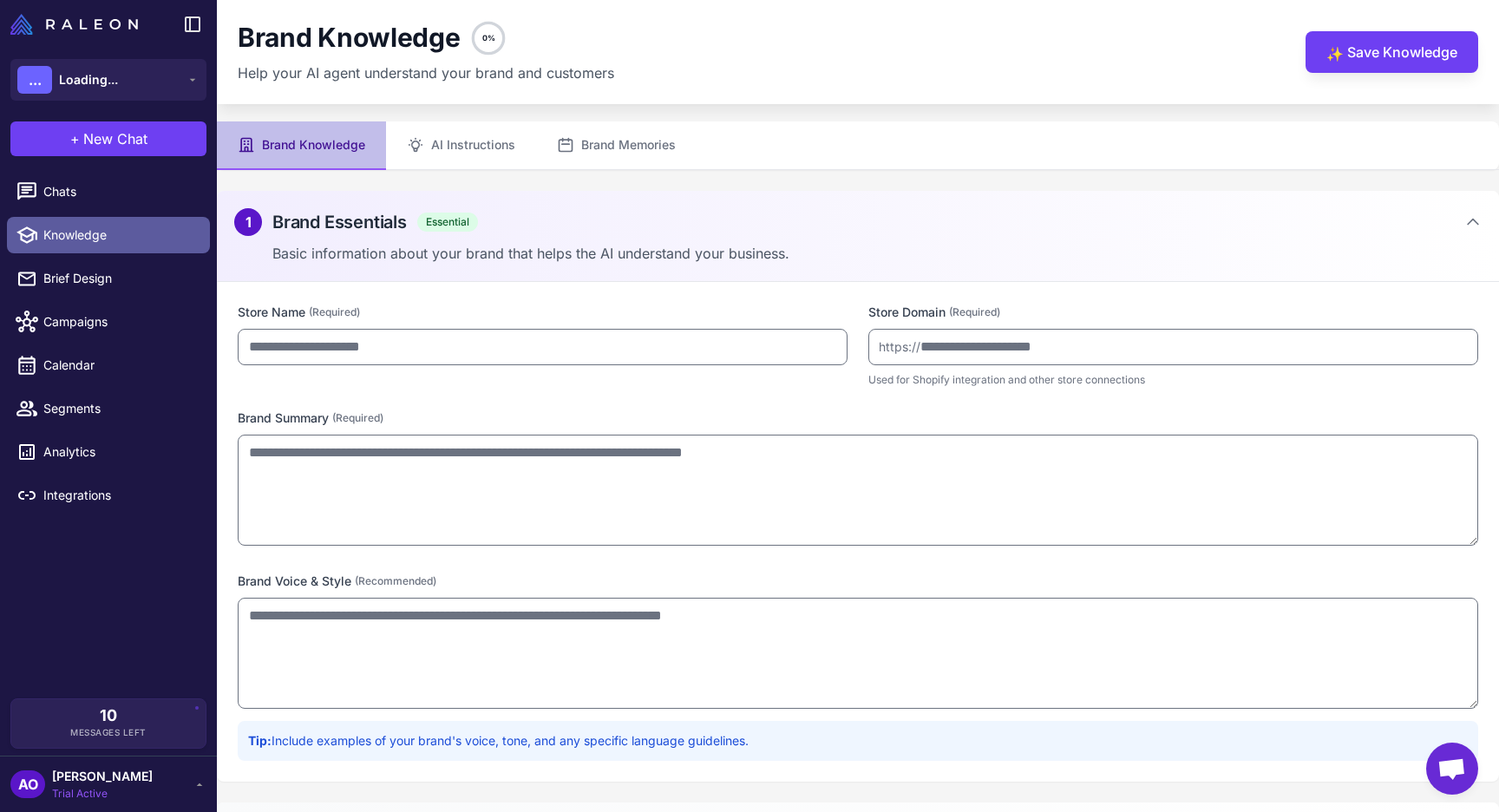
type input "**********"
type textarea "**********"
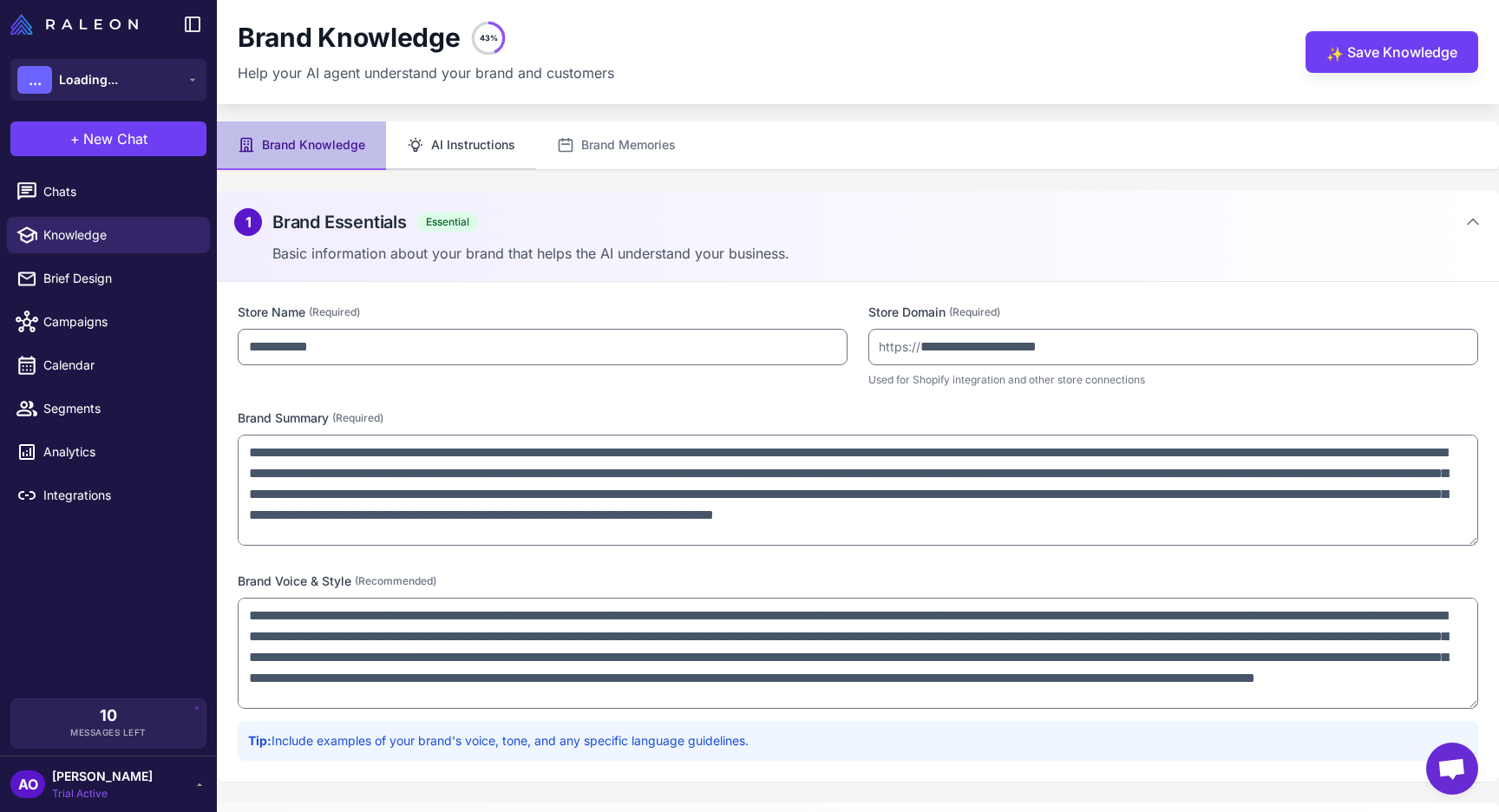
click at [459, 150] on button "AI Instructions" at bounding box center [461, 145] width 150 height 48
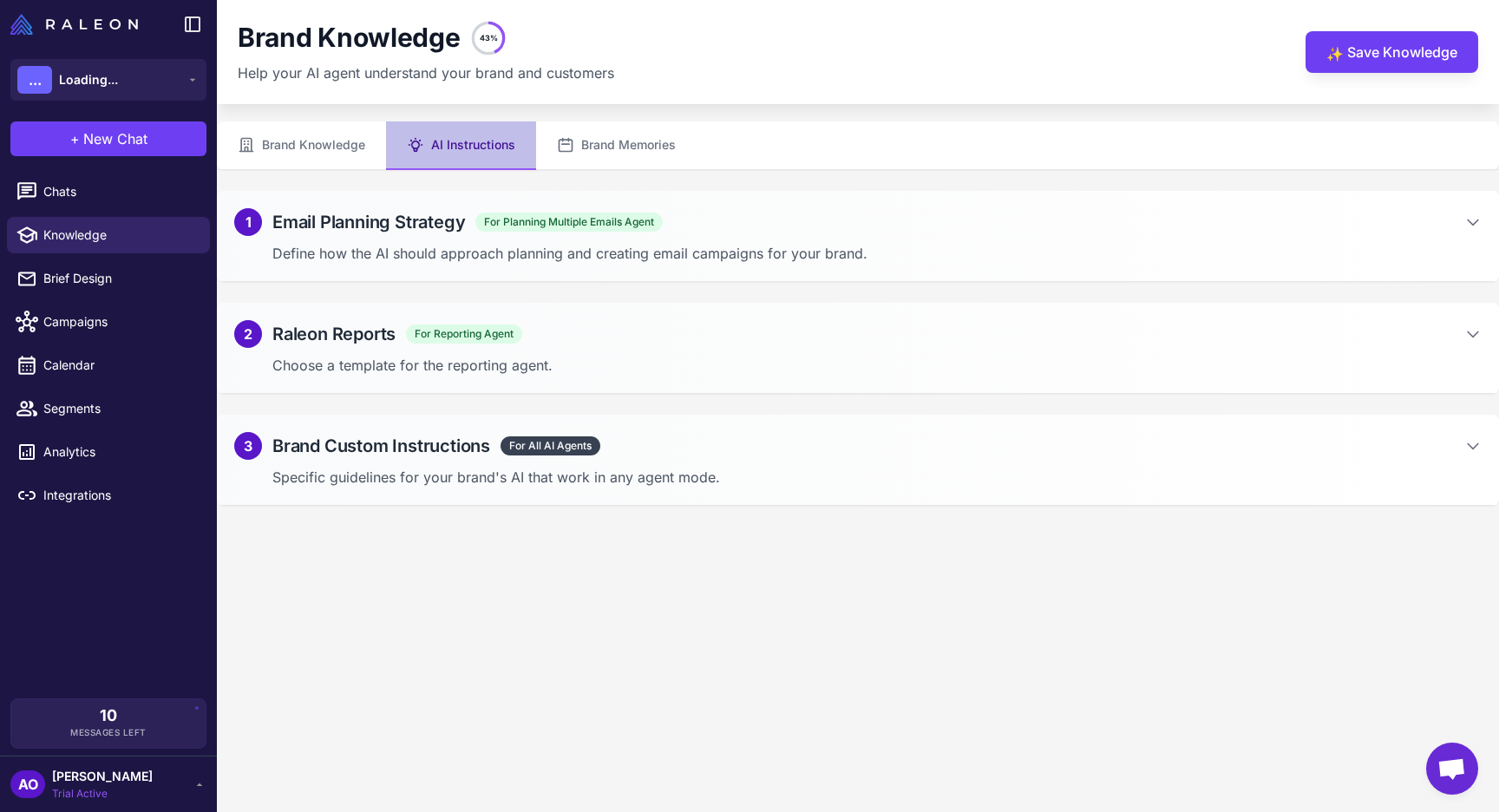
click at [674, 274] on div "1 Email Planning Strategy For Planning Multiple Emails Agent Define how the AI …" at bounding box center [859, 237] width 1283 height 91
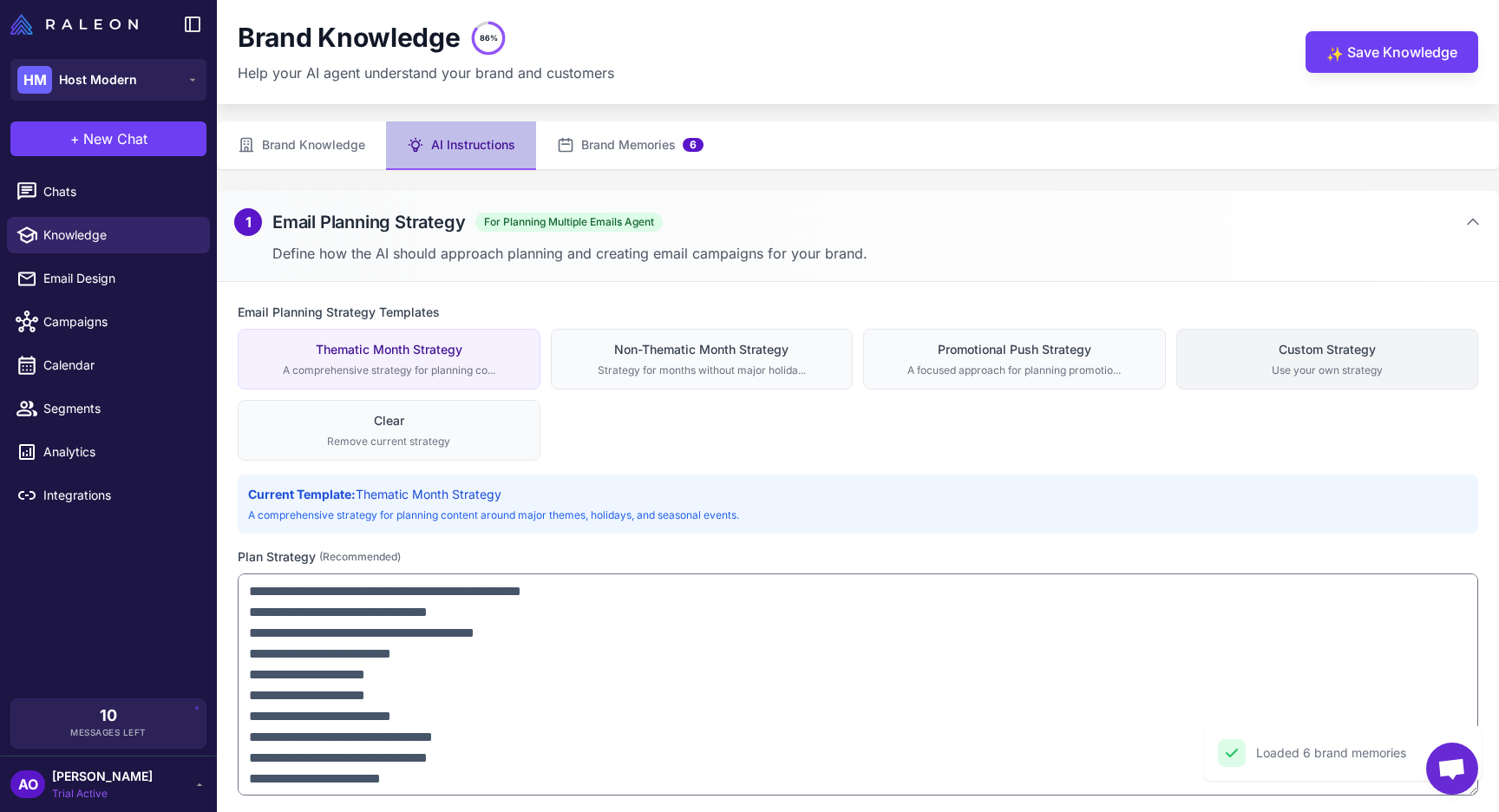
click at [1293, 368] on div "Use your own strategy" at bounding box center [1328, 371] width 280 height 16
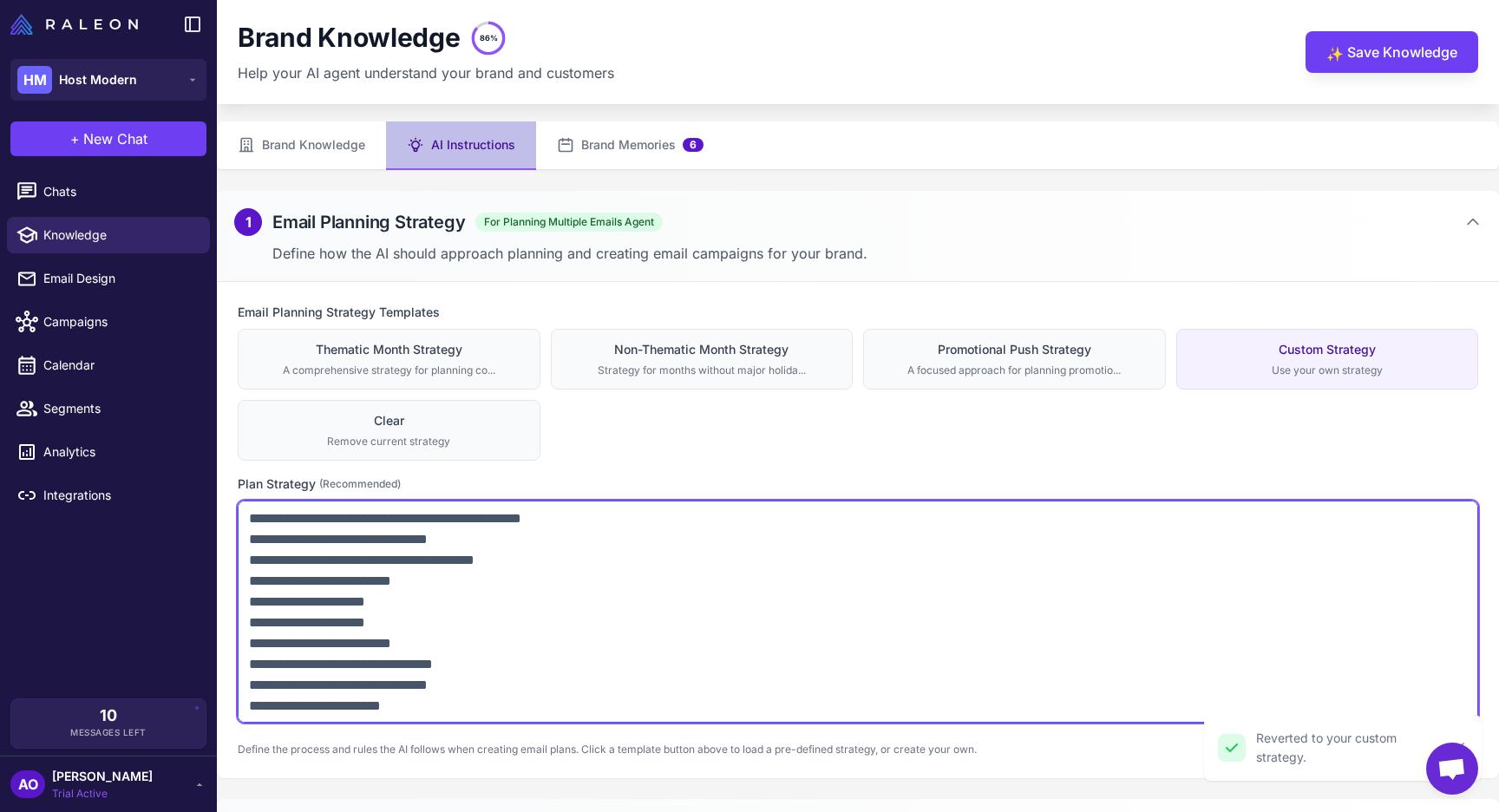
click at [772, 608] on textarea at bounding box center [858, 611] width 1241 height 222
paste textarea "**********"
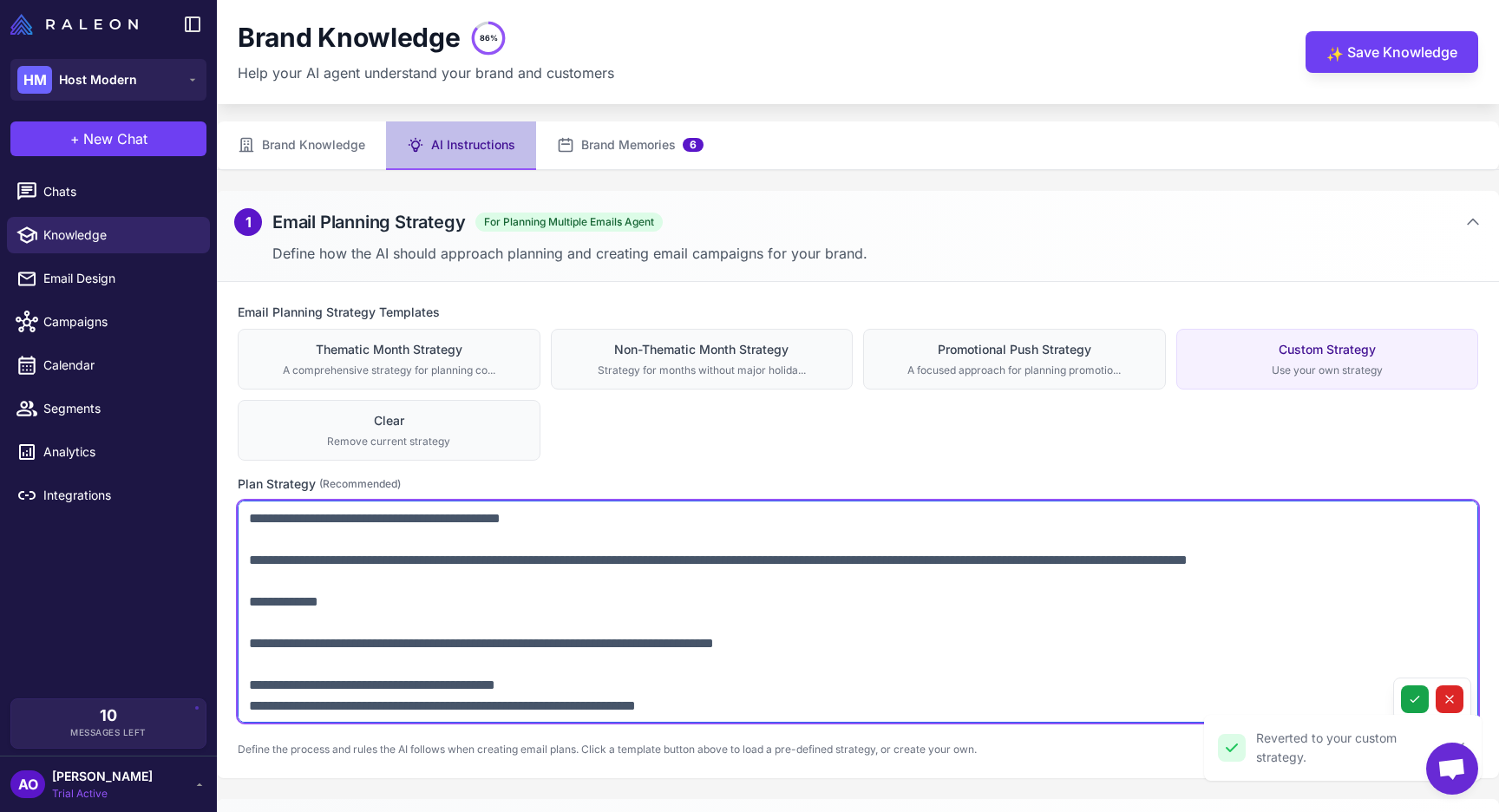
scroll to position [1429, 0]
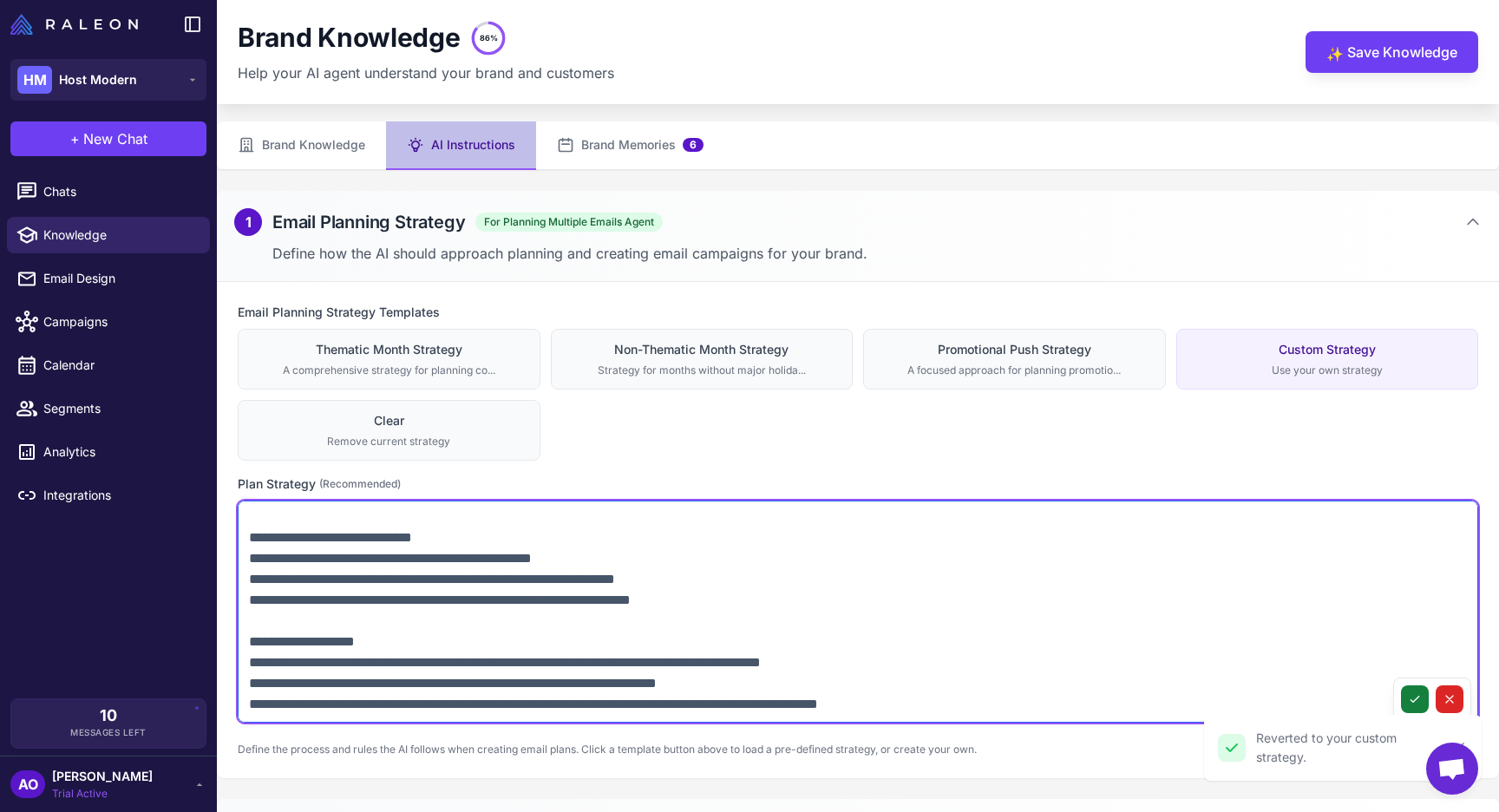
type textarea "**********"
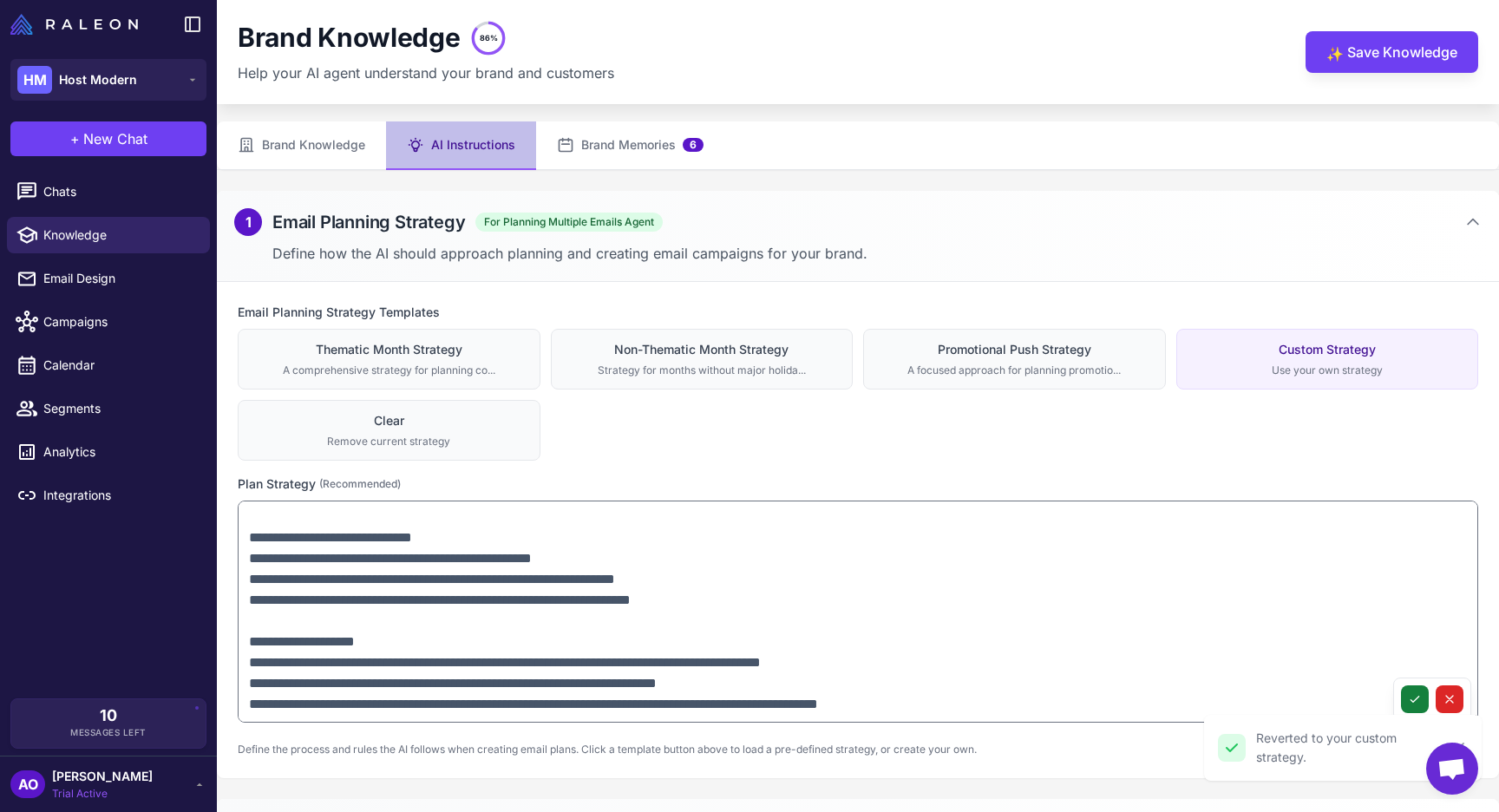
click at [1414, 694] on icon at bounding box center [1415, 699] width 14 height 14
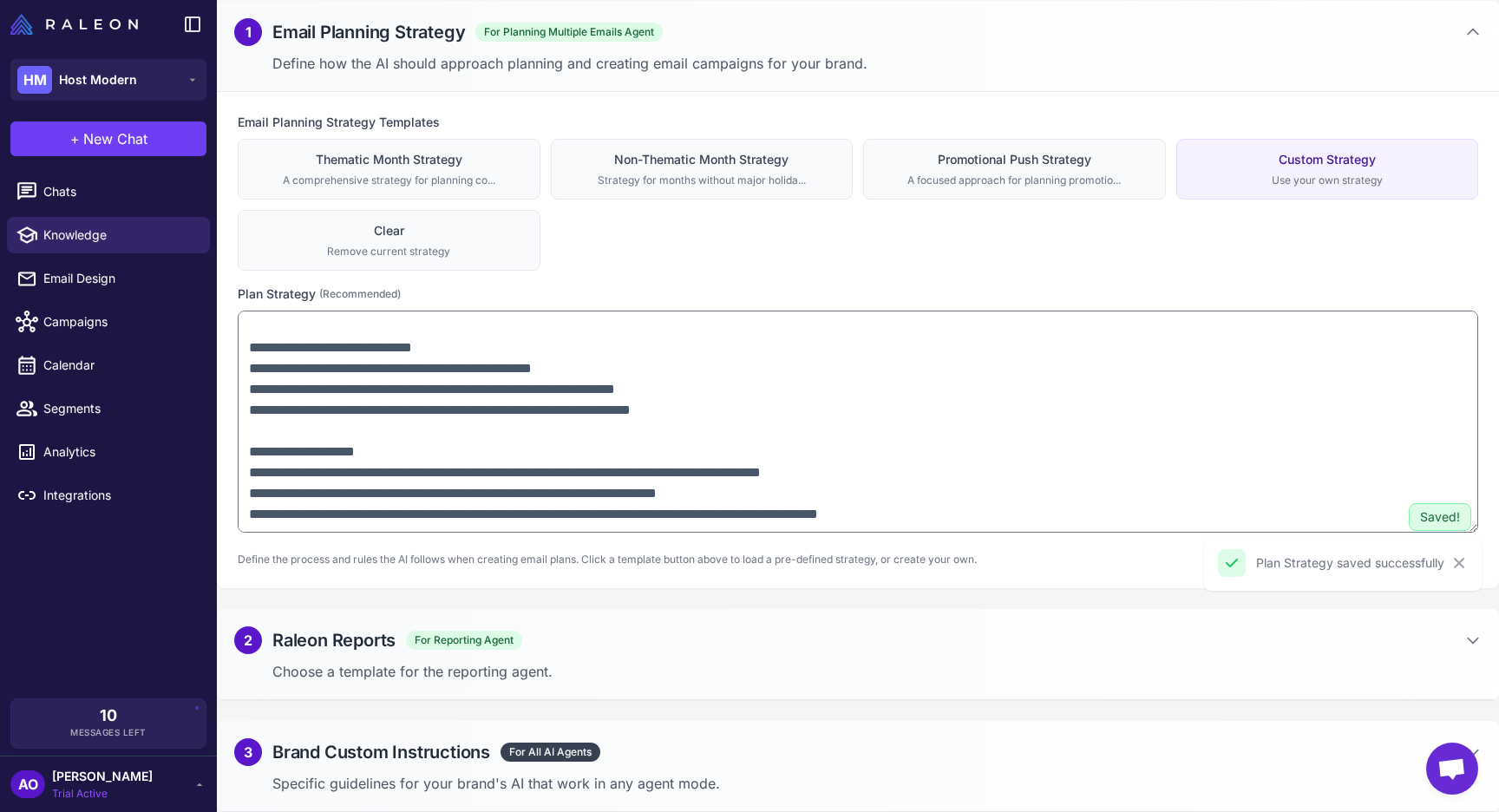
scroll to position [0, 0]
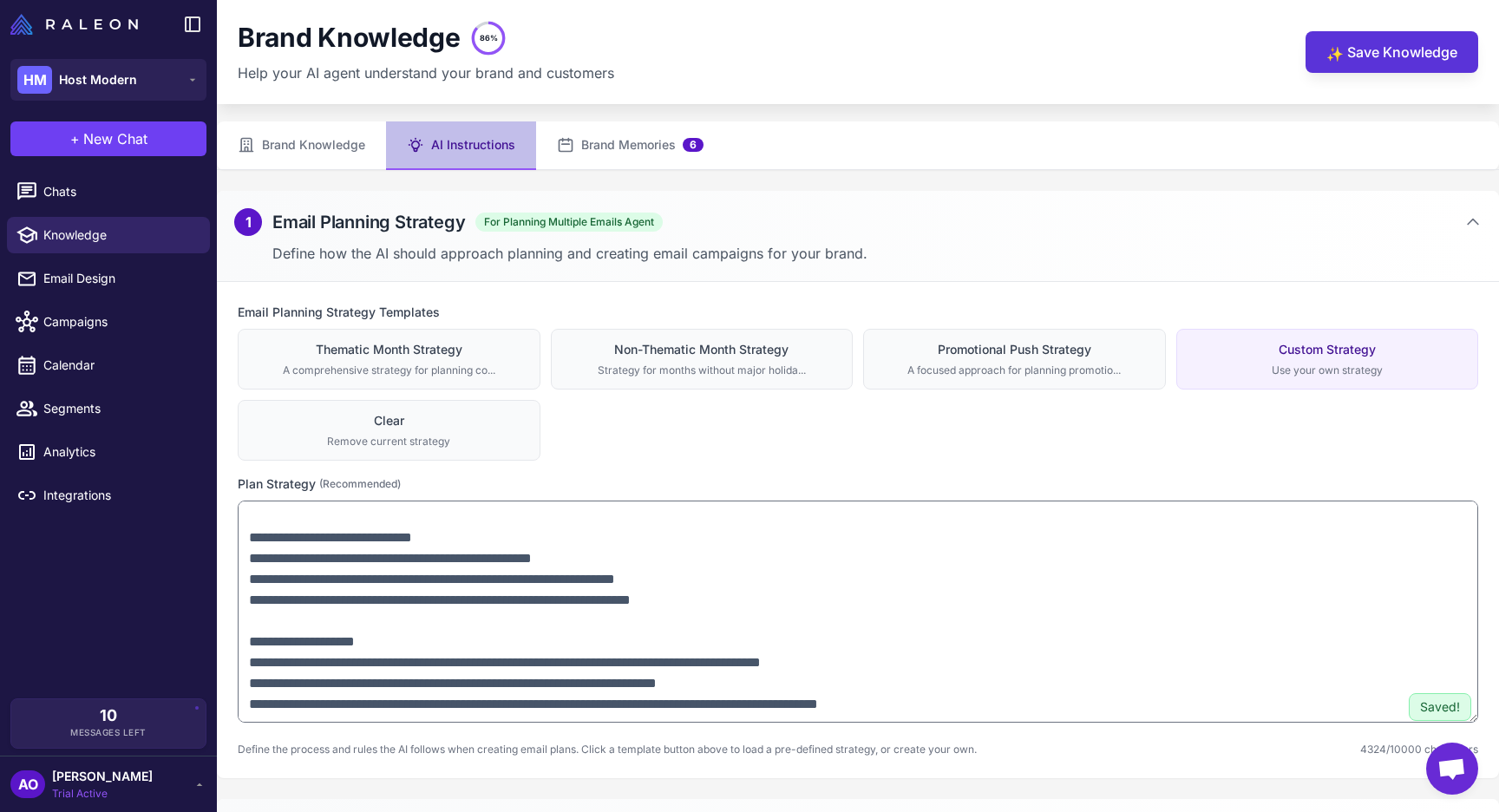
click at [1418, 54] on button "✨ Save Knowledge" at bounding box center [1391, 53] width 173 height 42
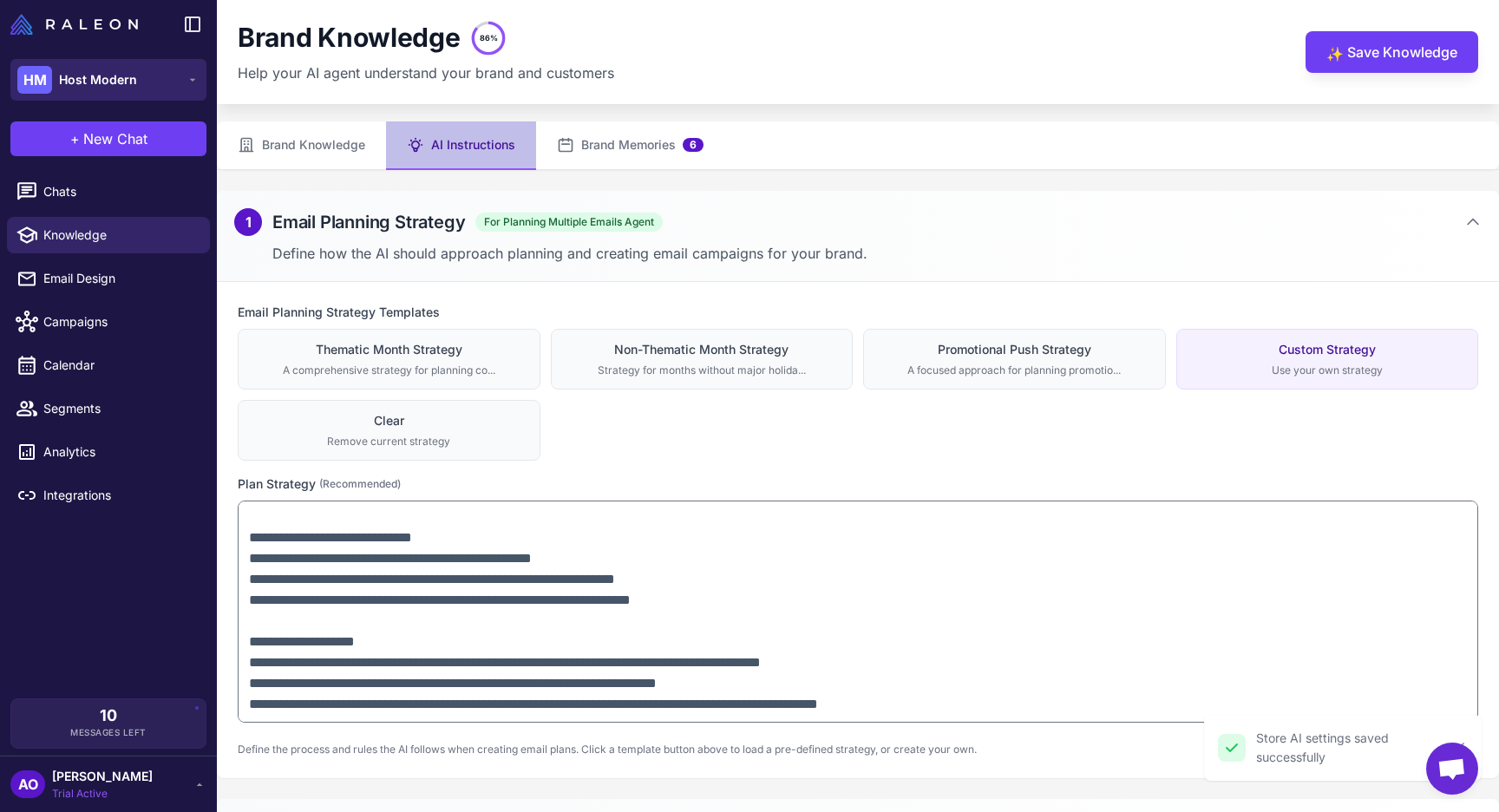
click at [138, 75] on button "HM Host Modern" at bounding box center [109, 80] width 196 height 42
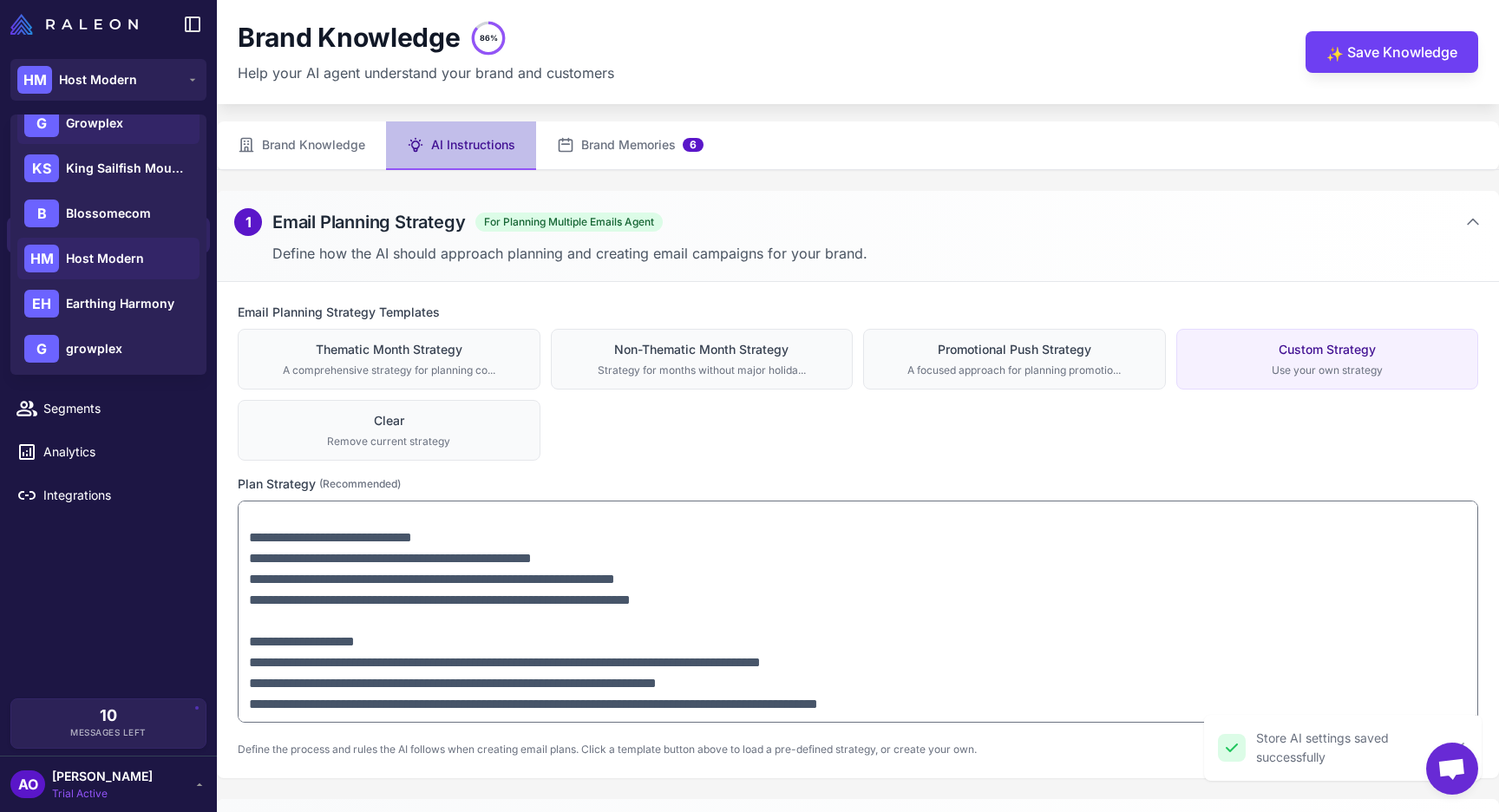
scroll to position [205, 0]
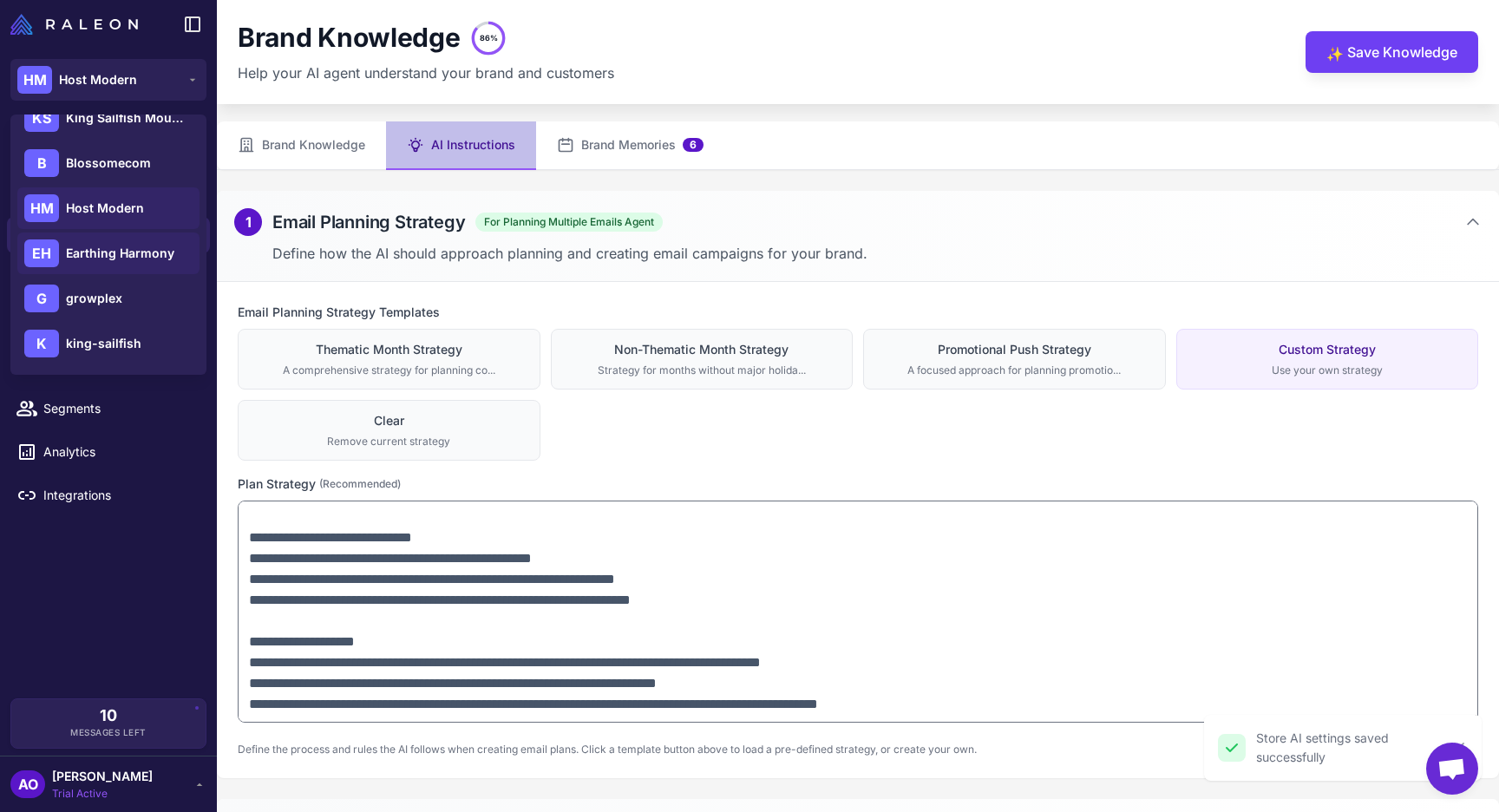
click at [106, 253] on span "Earthing Harmony" at bounding box center [120, 253] width 109 height 19
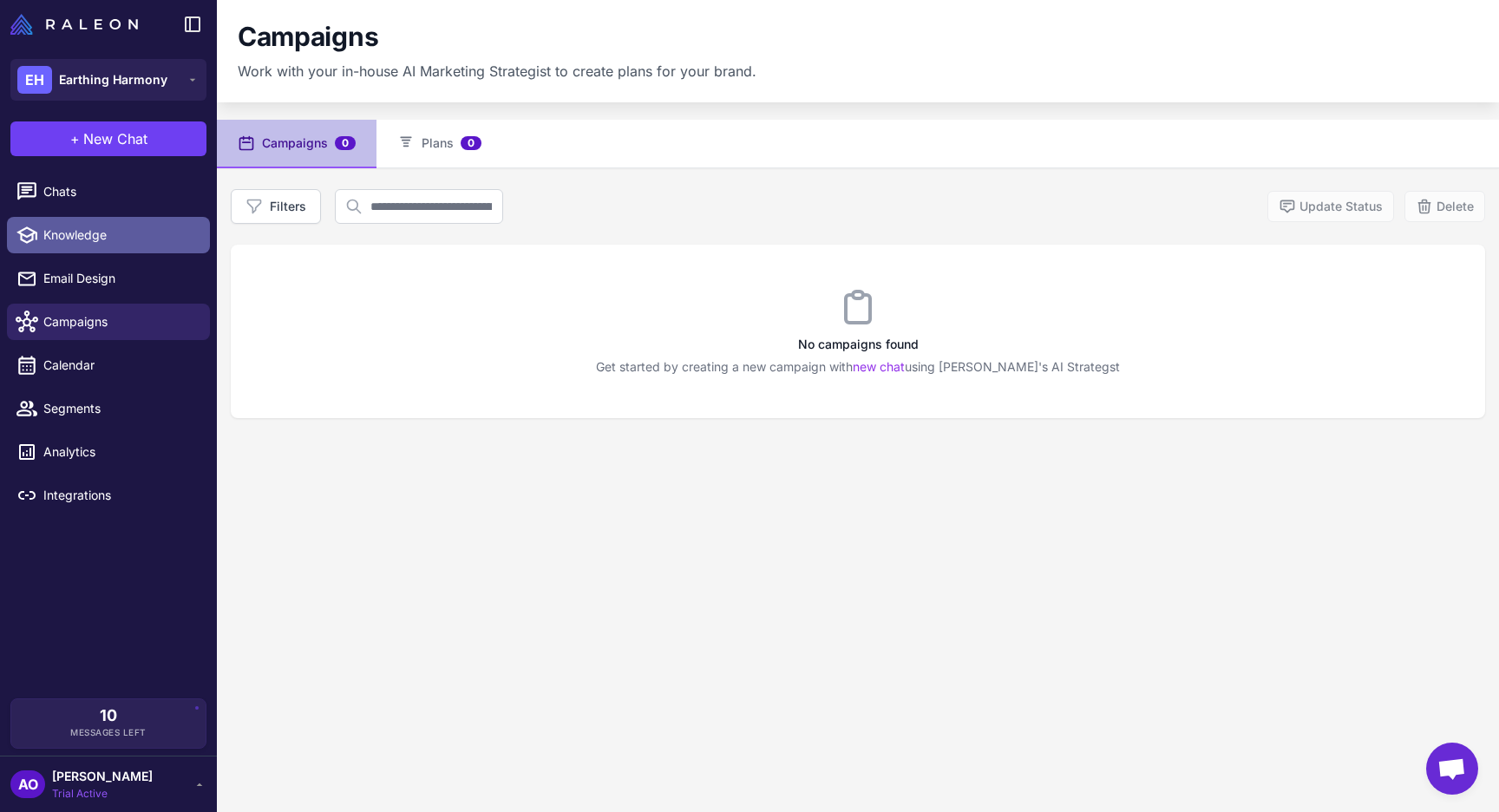
click at [100, 235] on span "Knowledge" at bounding box center [120, 235] width 152 height 19
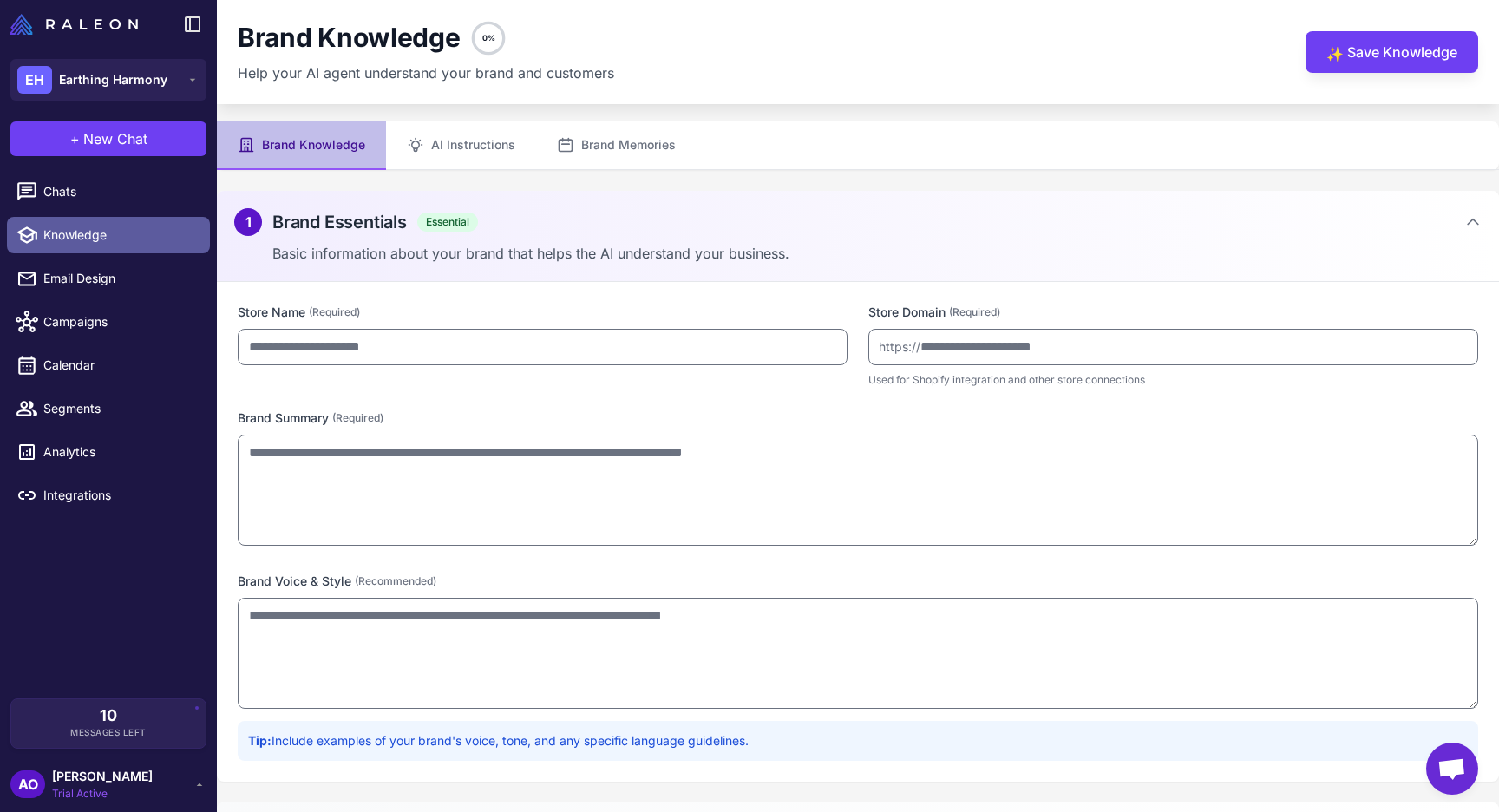
type input "**********"
type textarea "**********"
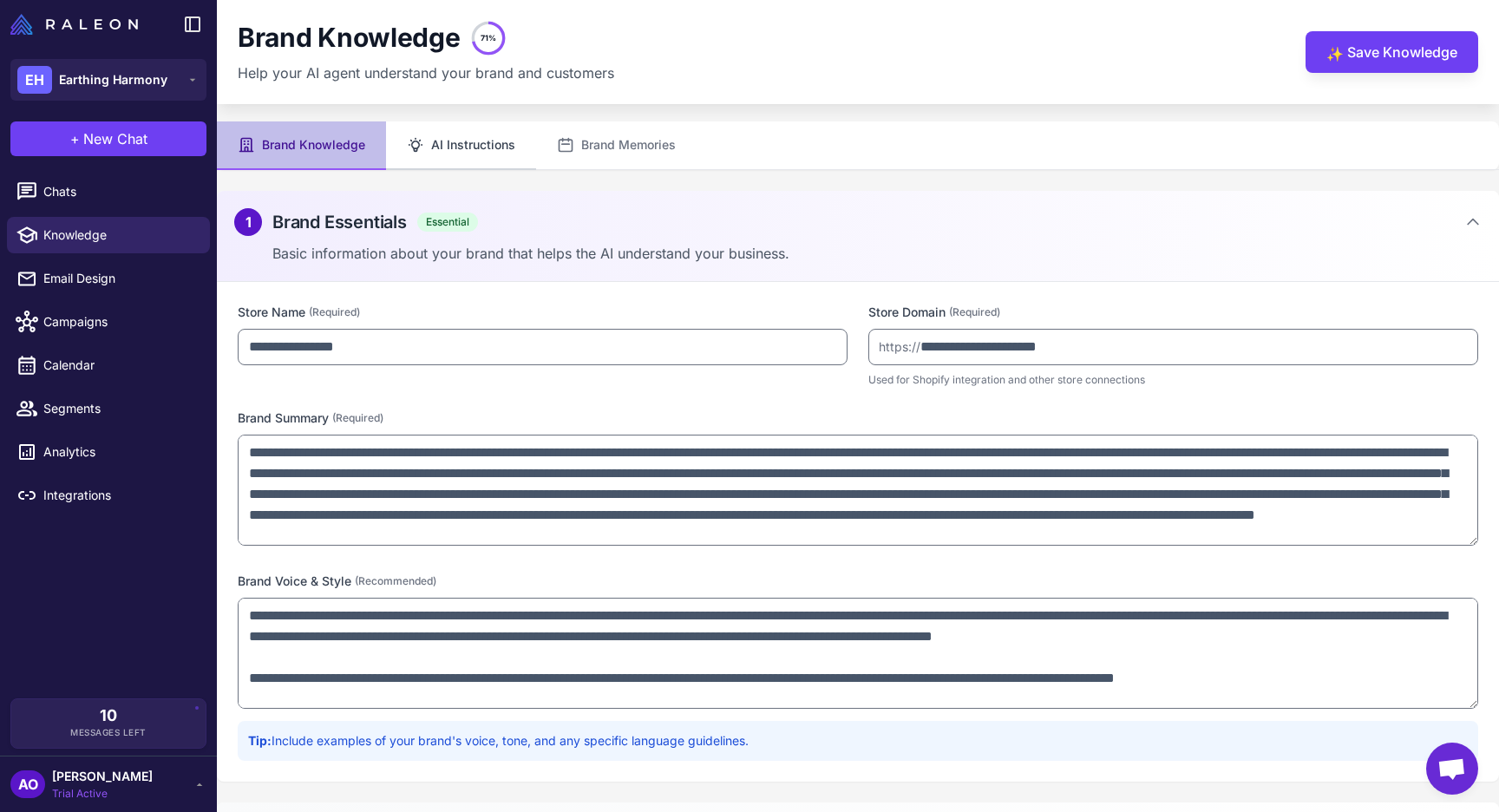
click at [473, 155] on button "AI Instructions" at bounding box center [461, 145] width 150 height 48
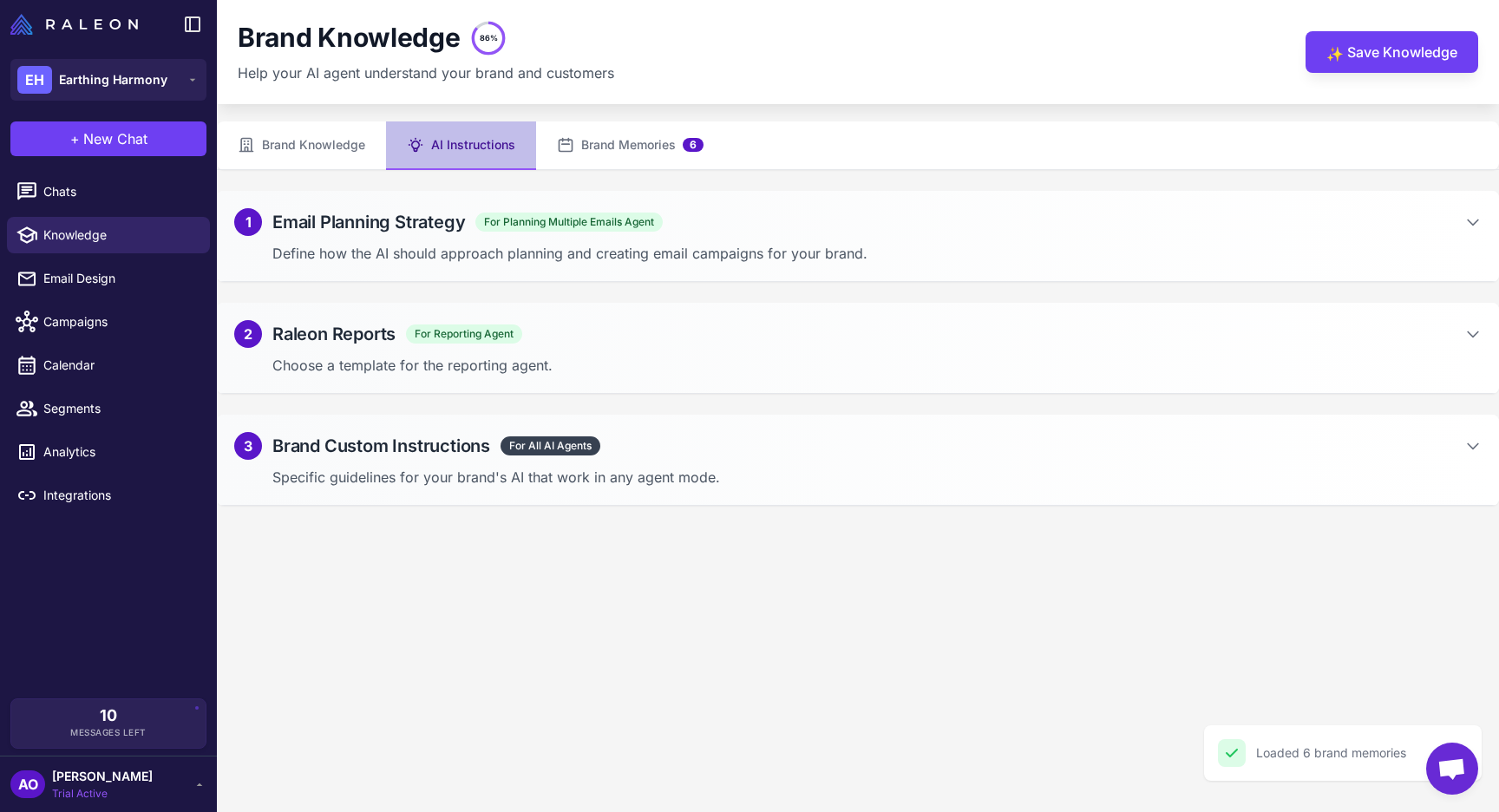
click at [699, 237] on div "1 Email Planning Strategy For Planning Multiple Emails Agent Define how the AI …" at bounding box center [859, 237] width 1283 height 91
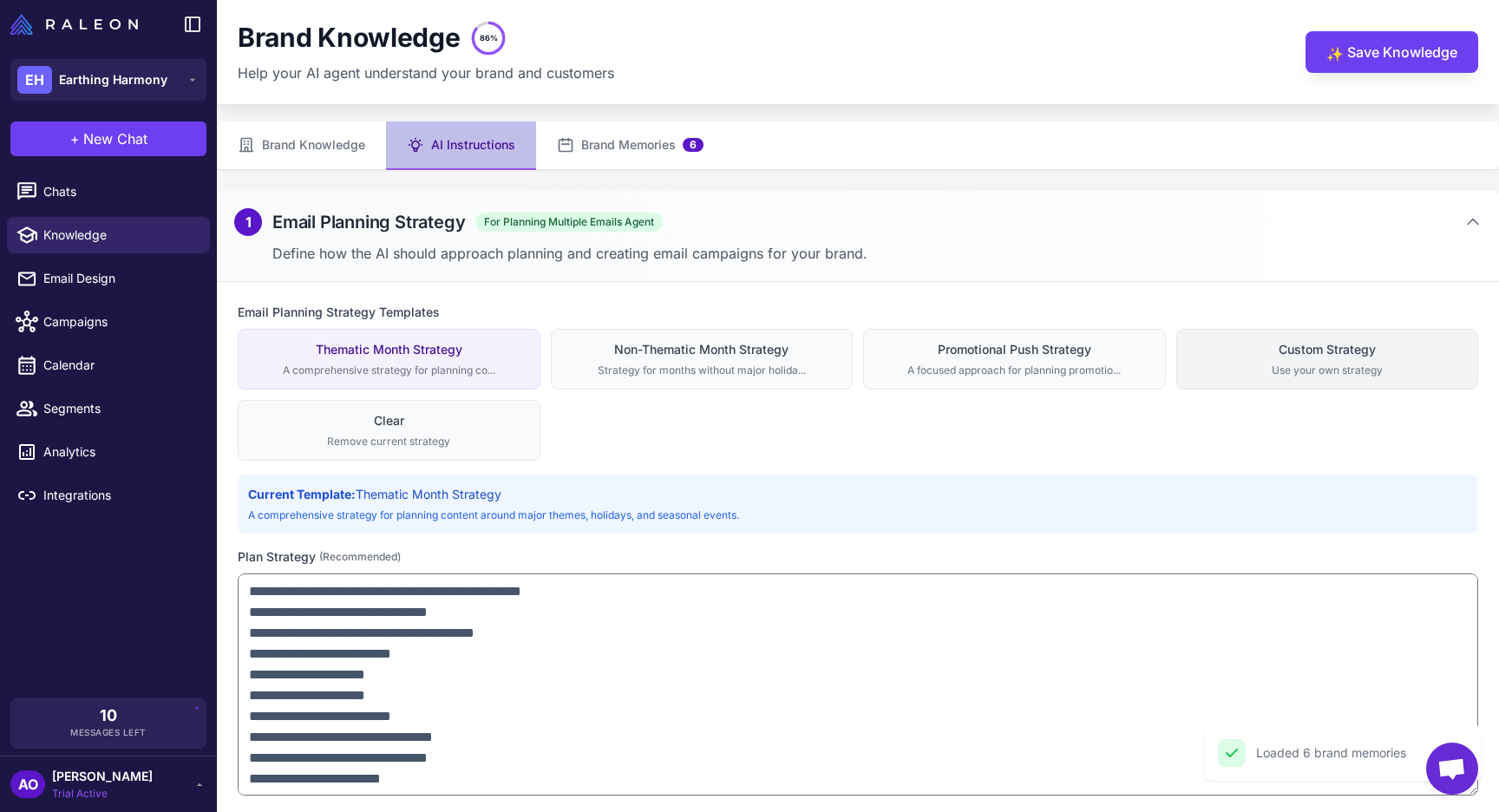
click at [1266, 369] on div "Use your own strategy" at bounding box center [1328, 371] width 280 height 16
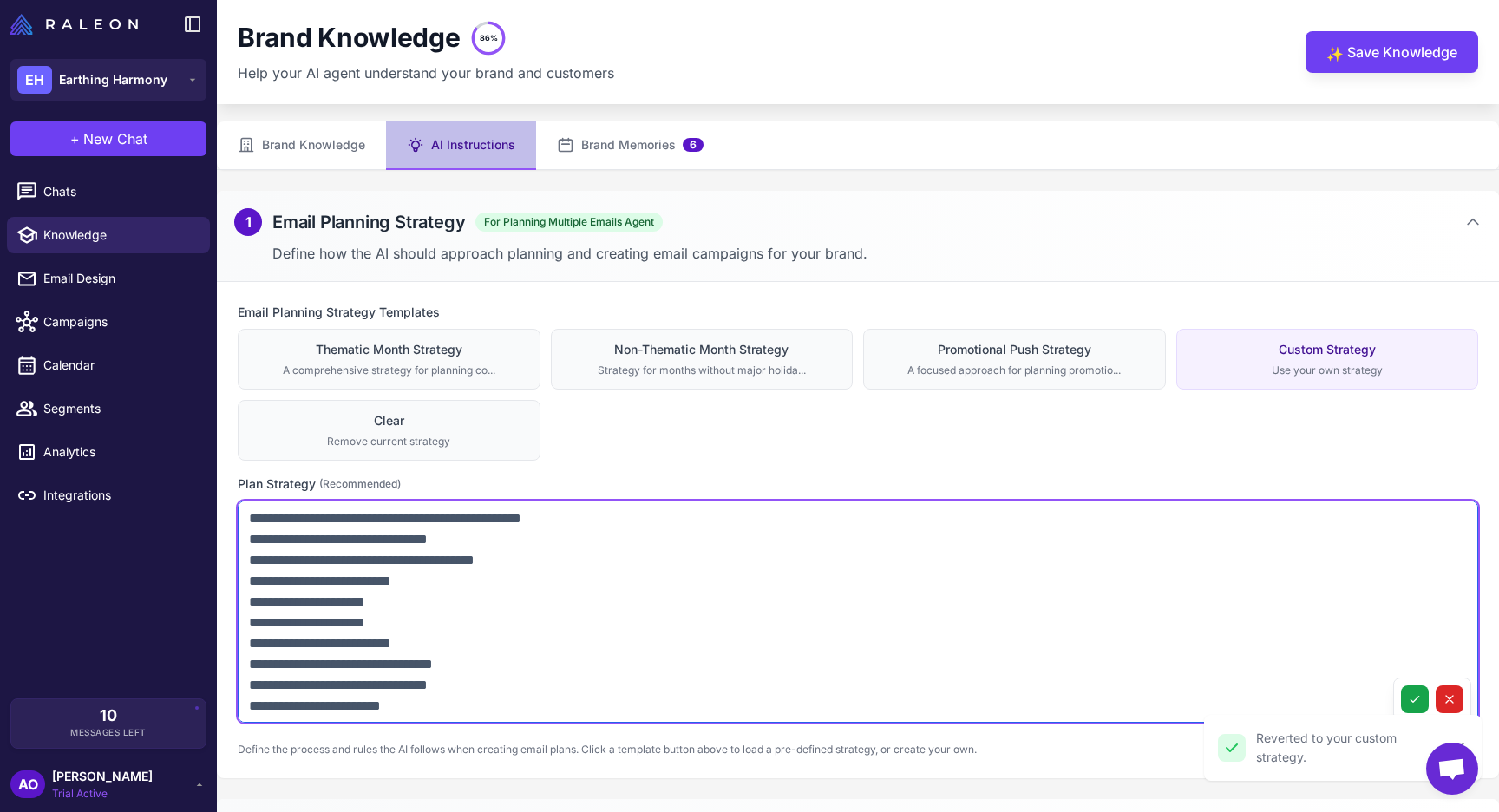
click at [817, 587] on textarea at bounding box center [858, 611] width 1241 height 222
paste textarea "**********"
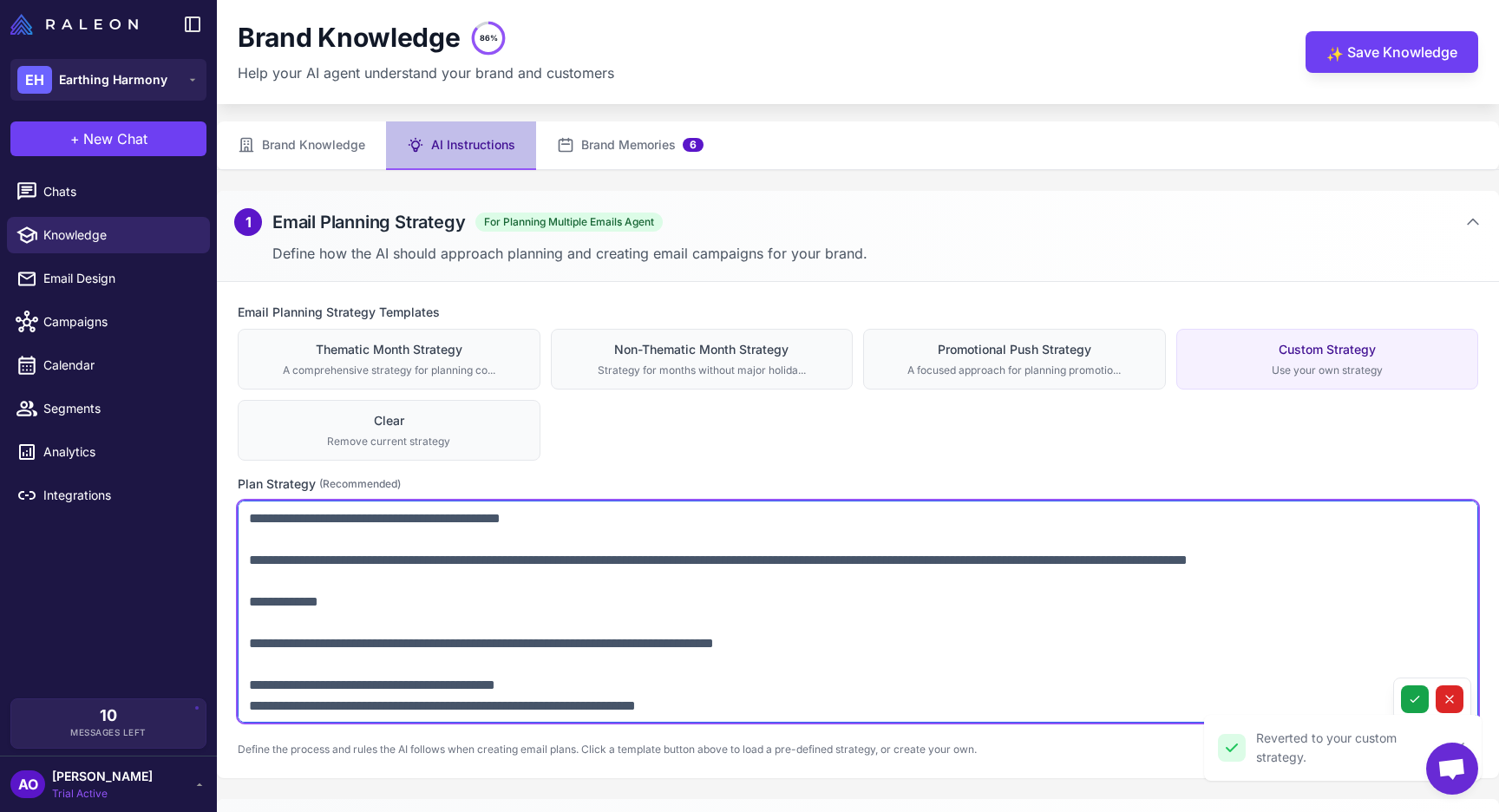
scroll to position [1429, 0]
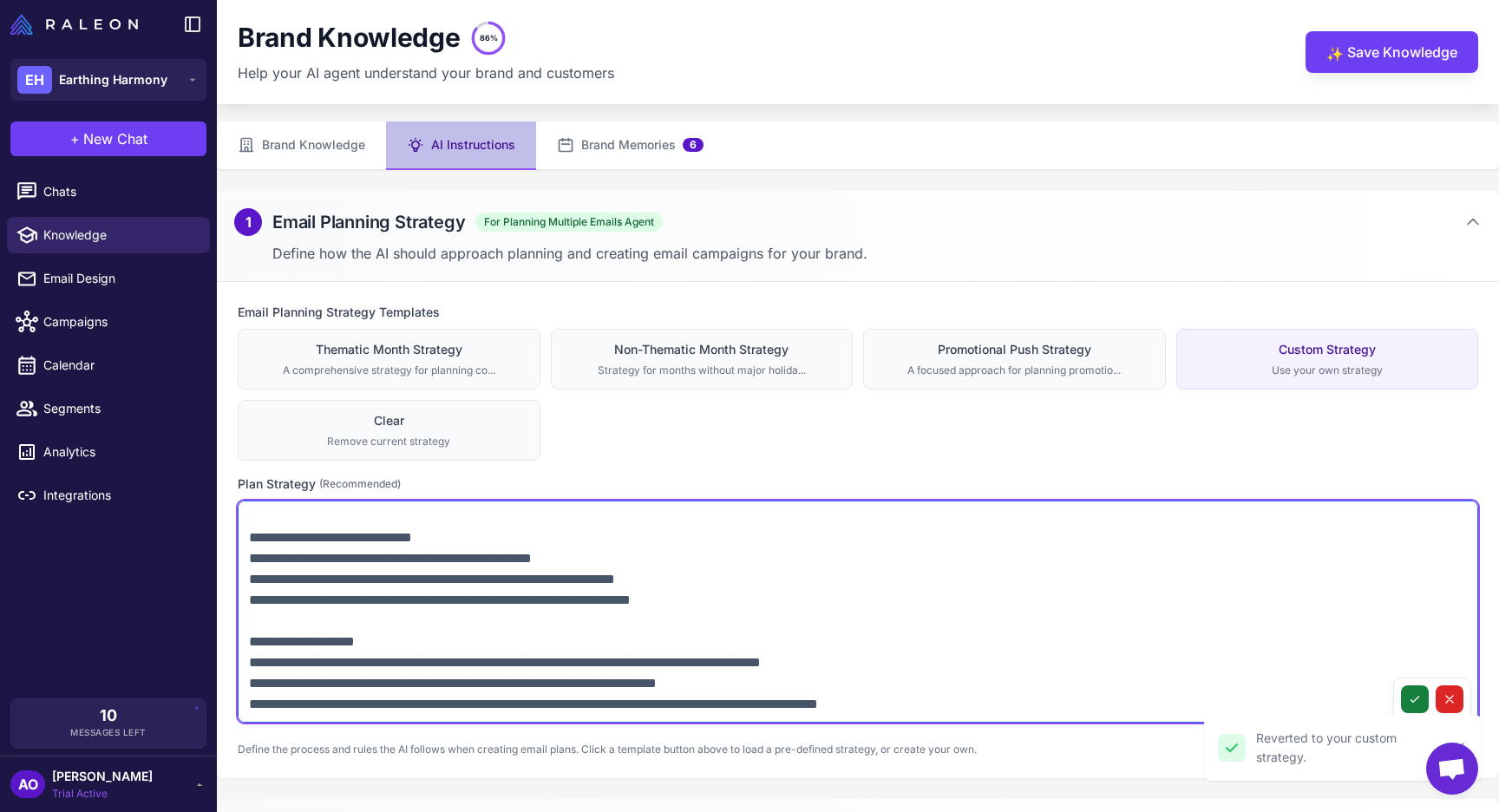
type textarea "**********"
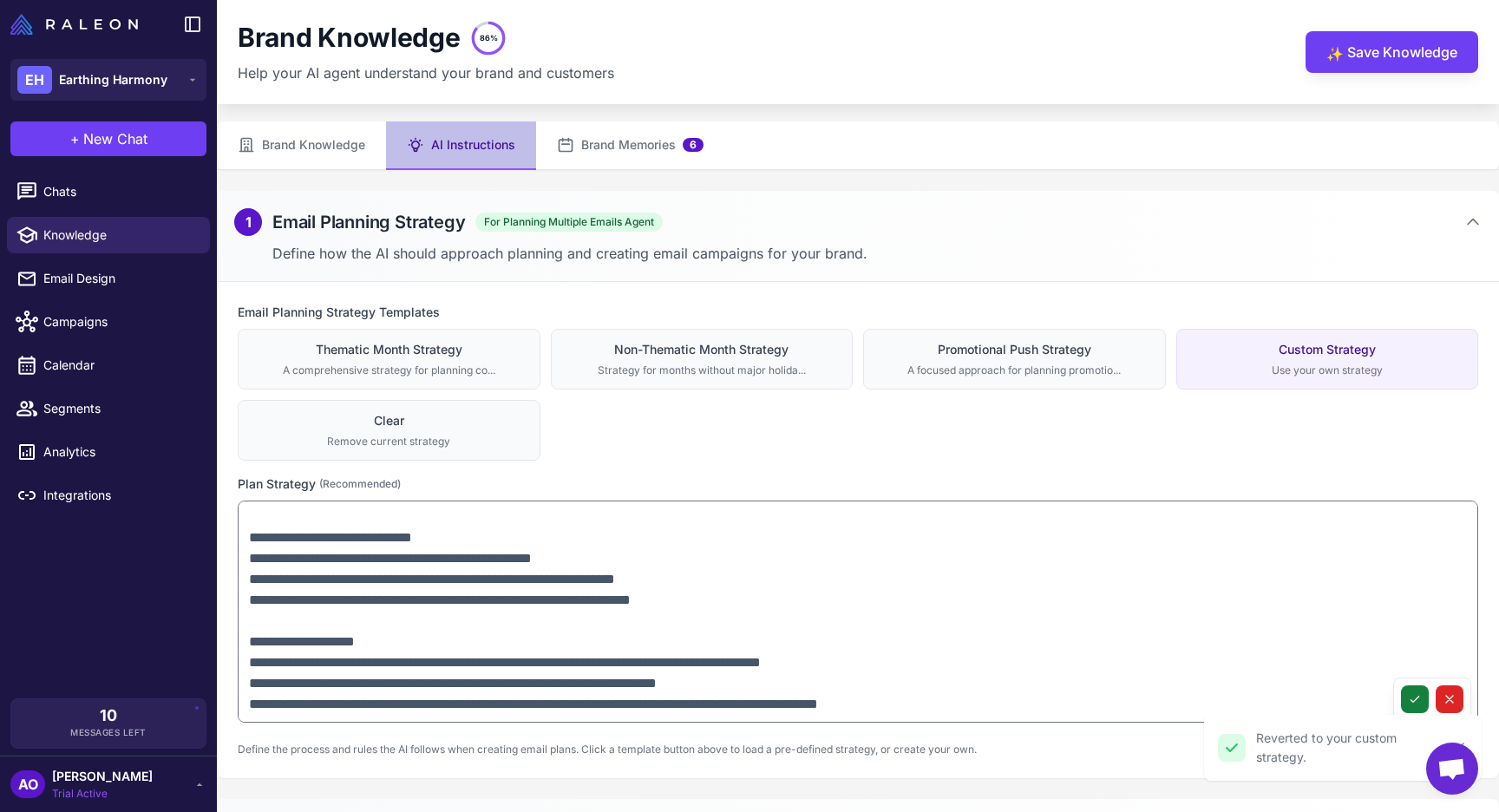
click at [1402, 707] on button at bounding box center [1415, 699] width 28 height 28
click at [1351, 63] on button "✨ Save Knowledge" at bounding box center [1391, 53] width 173 height 42
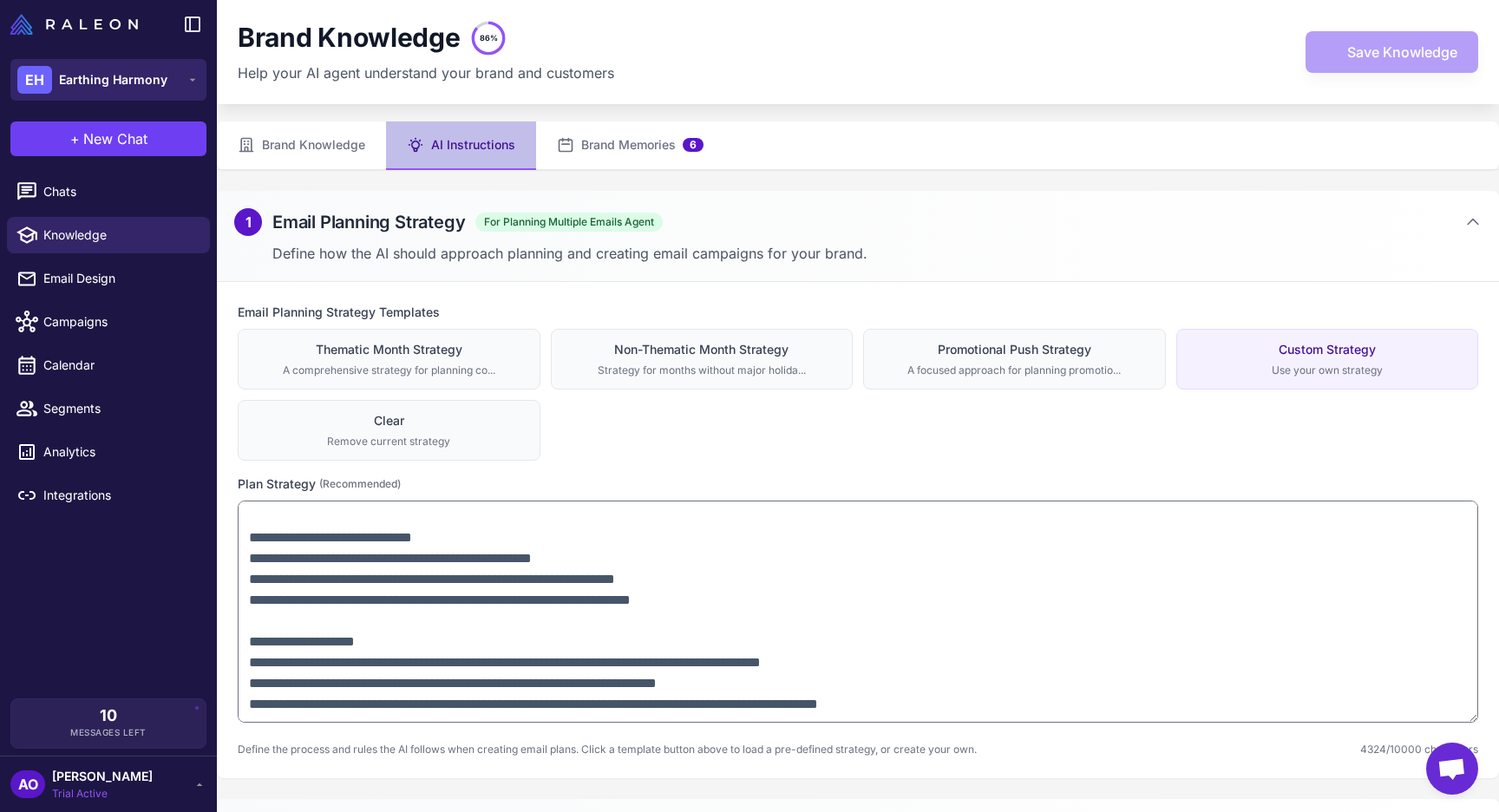
click at [189, 79] on icon at bounding box center [193, 80] width 14 height 14
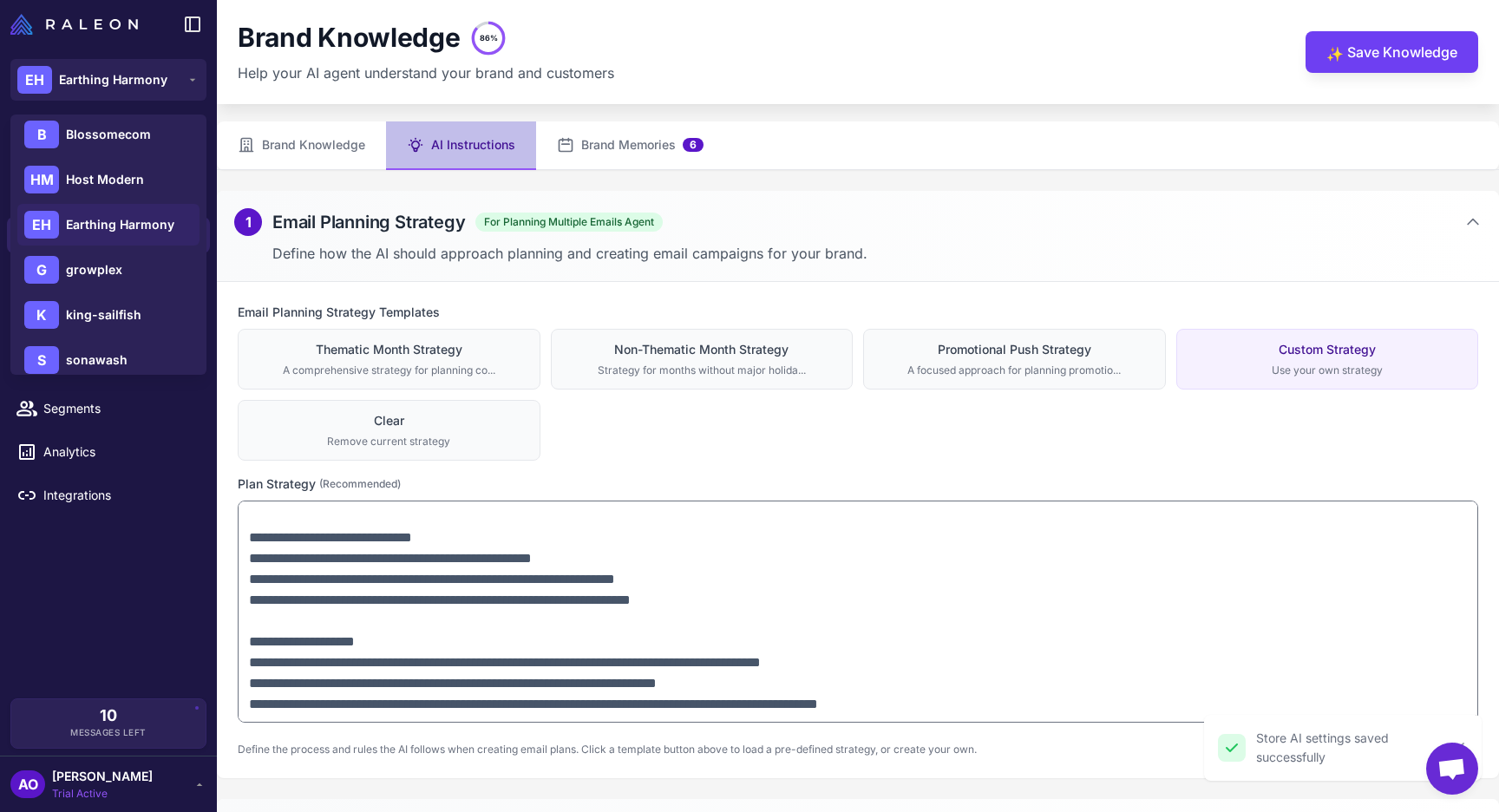
scroll to position [254, 0]
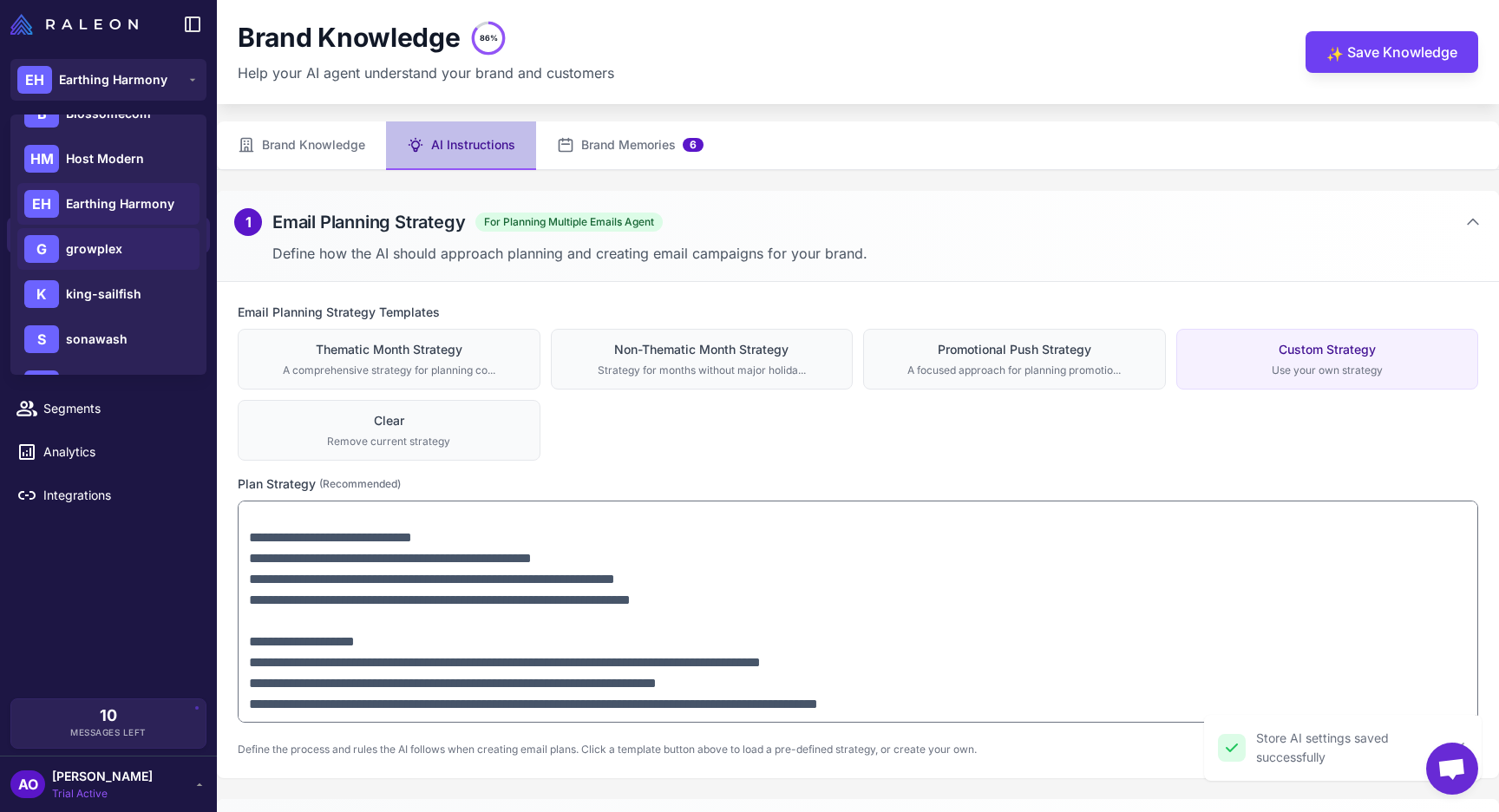
click at [112, 251] on span "growplex" at bounding box center [94, 249] width 56 height 19
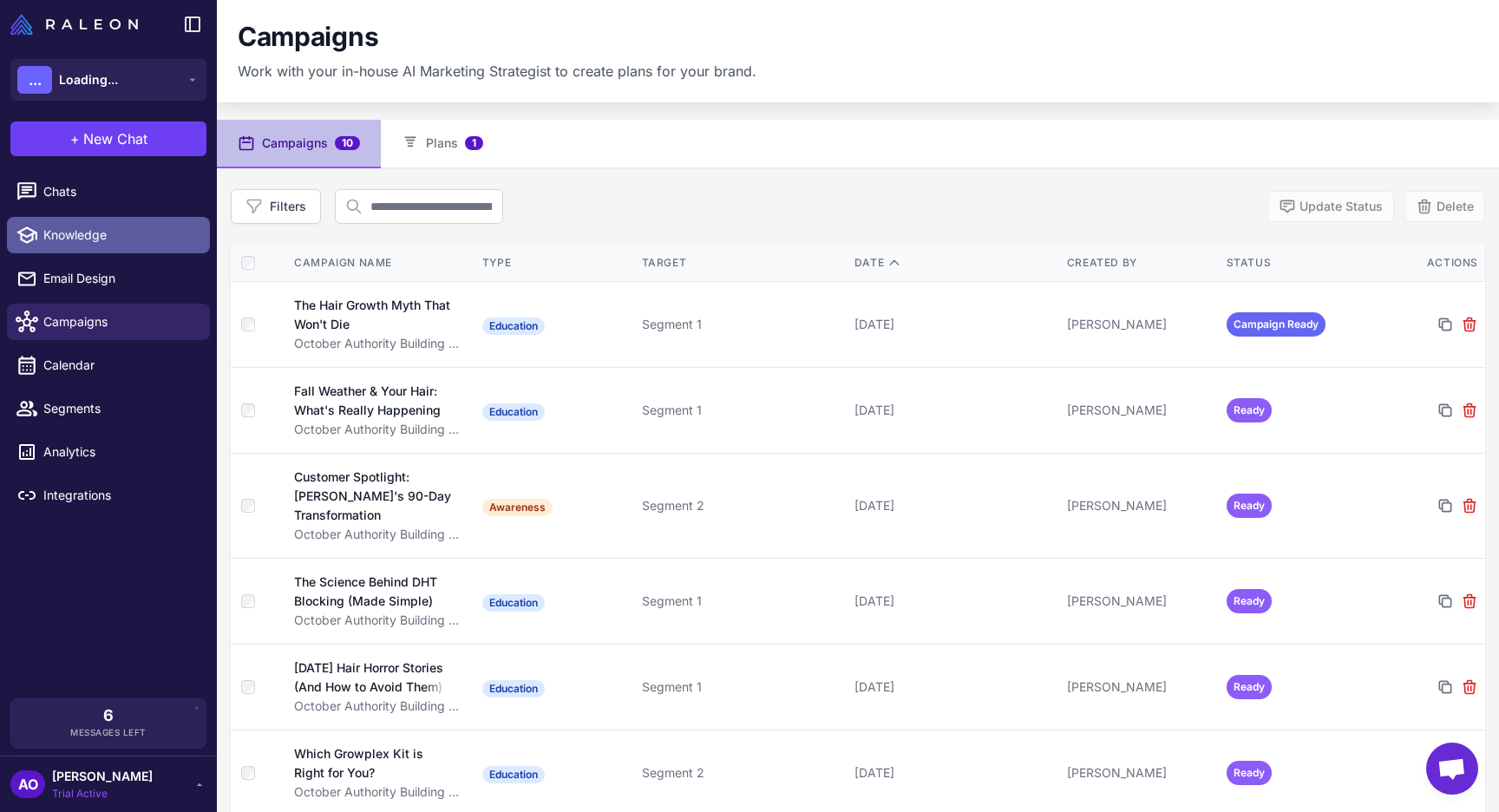
click at [57, 231] on span "Knowledge" at bounding box center [120, 235] width 152 height 19
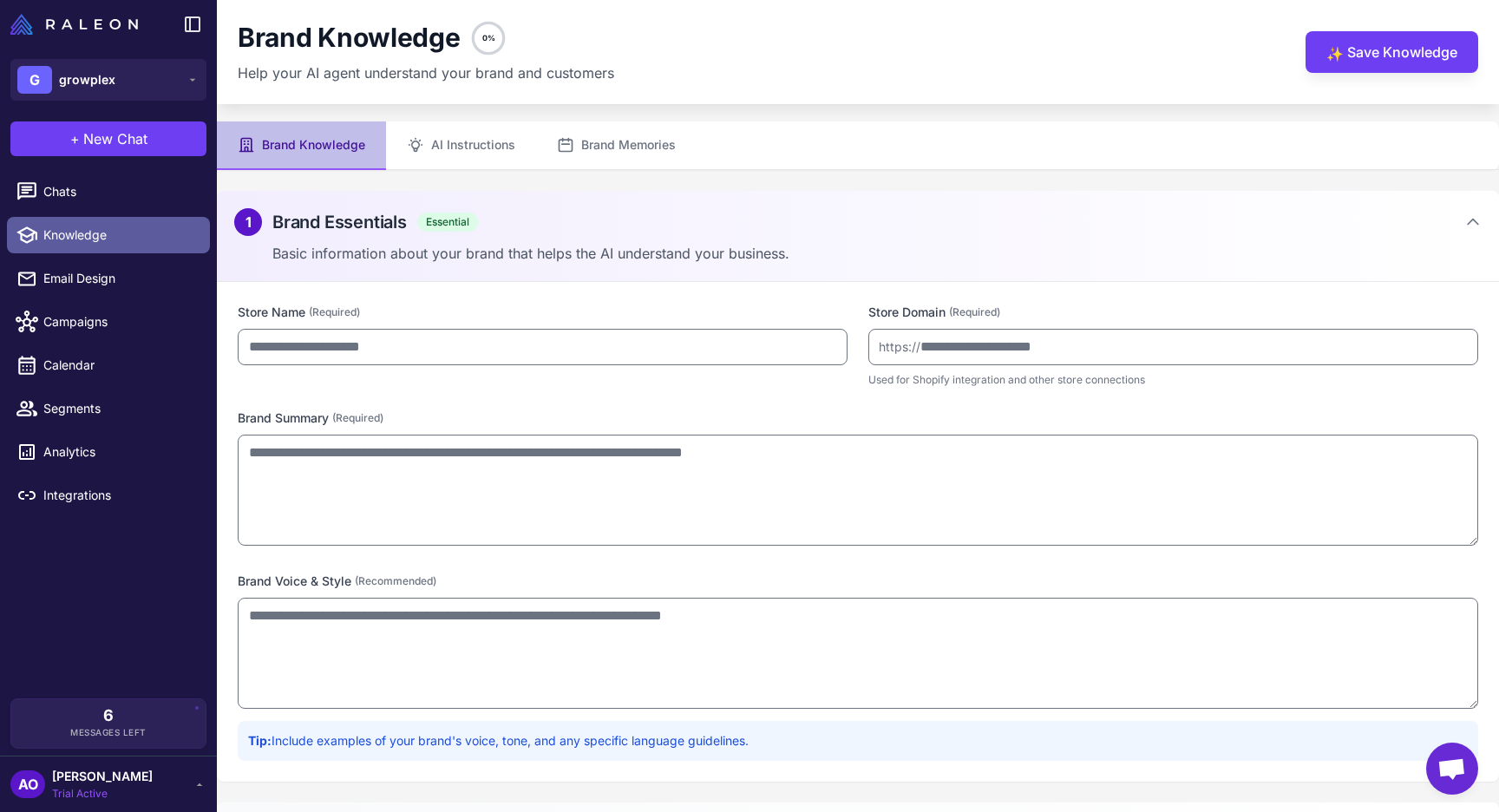
type input "********"
type input "**********"
type textarea "**********"
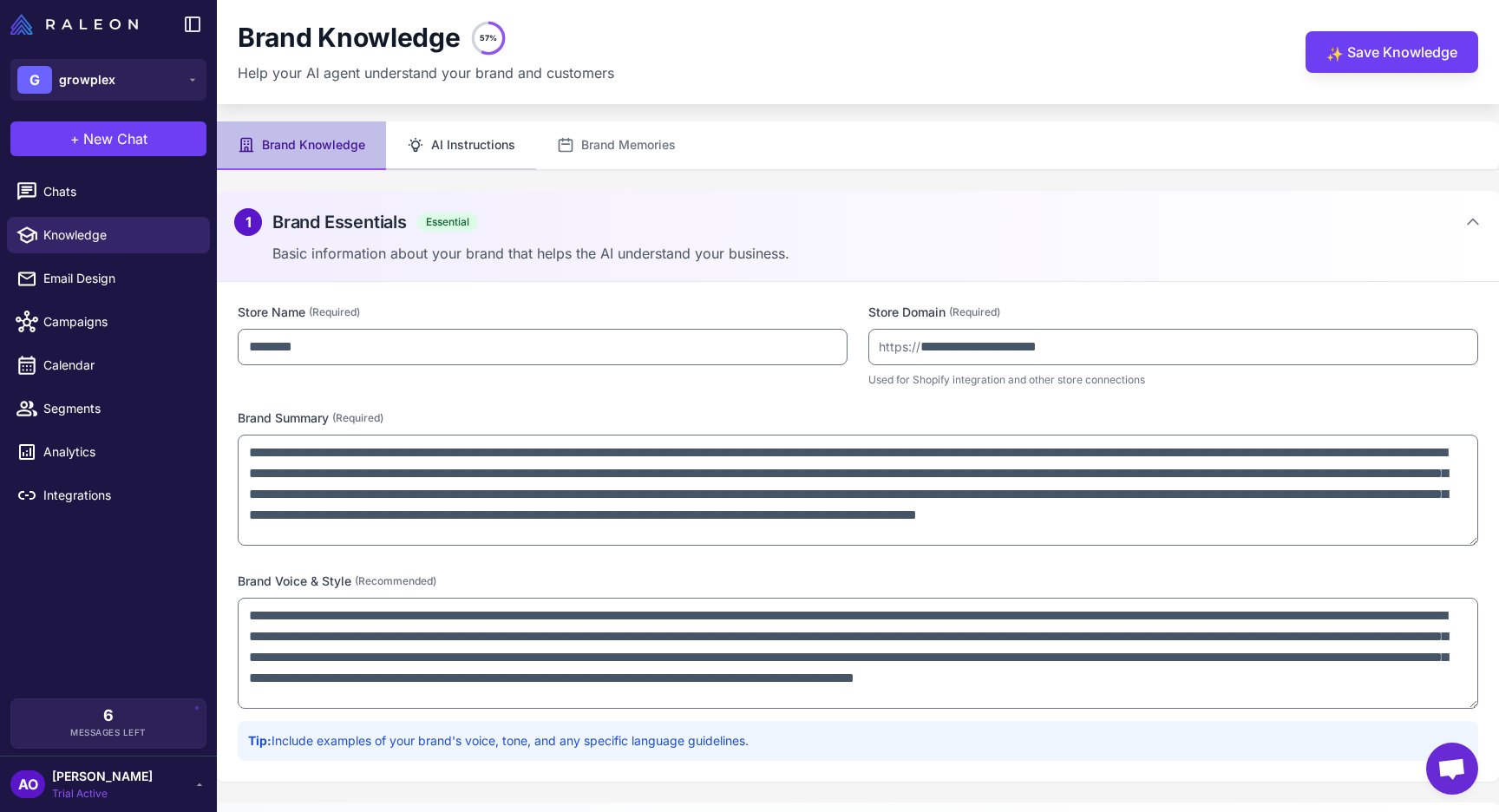
click at [469, 160] on button "AI Instructions" at bounding box center [461, 145] width 150 height 48
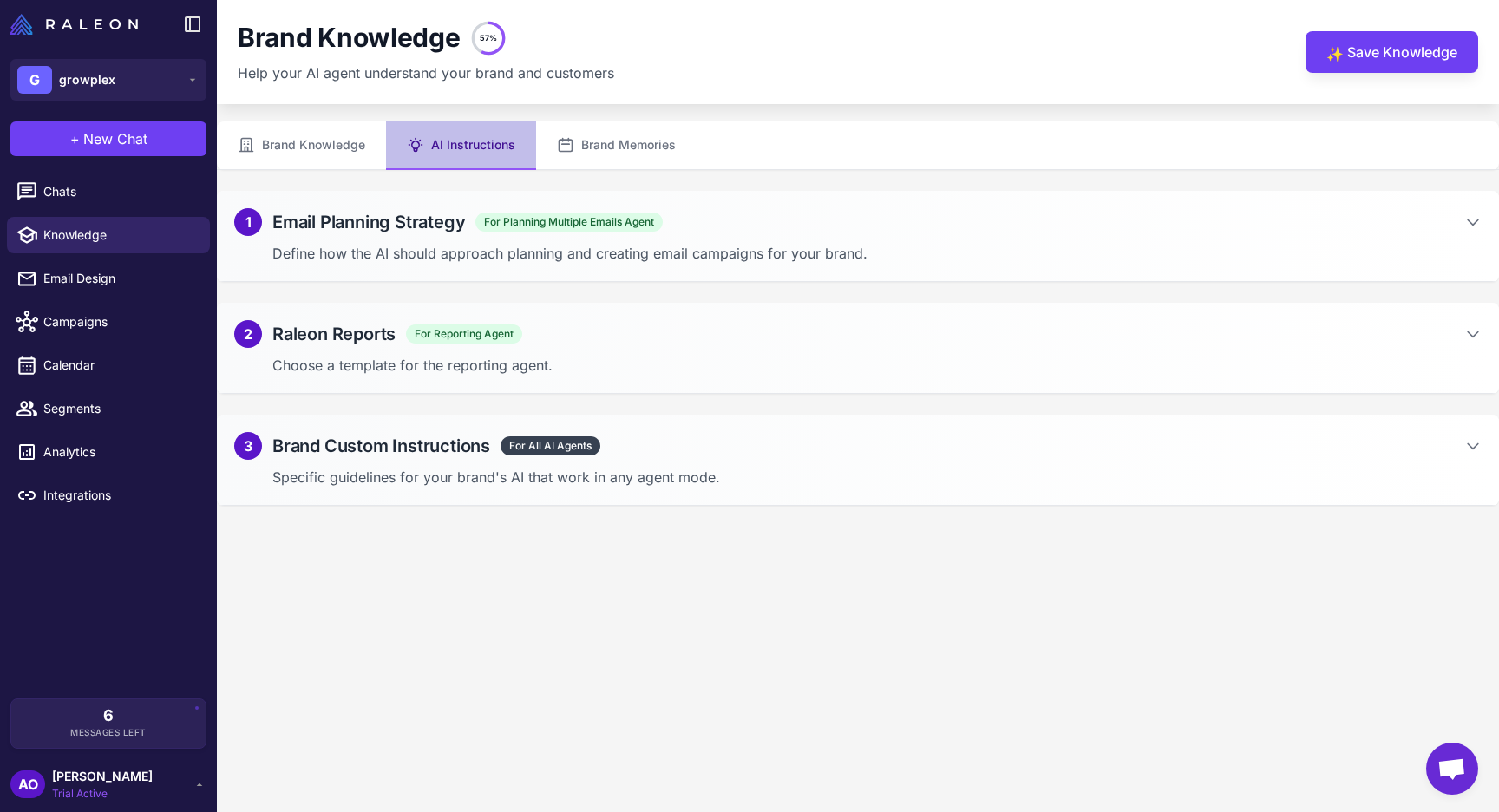
type textarea "**********"
click at [759, 228] on div "1 Email Planning Strategy For Planning Multiple Emails Agent" at bounding box center [858, 222] width 1248 height 28
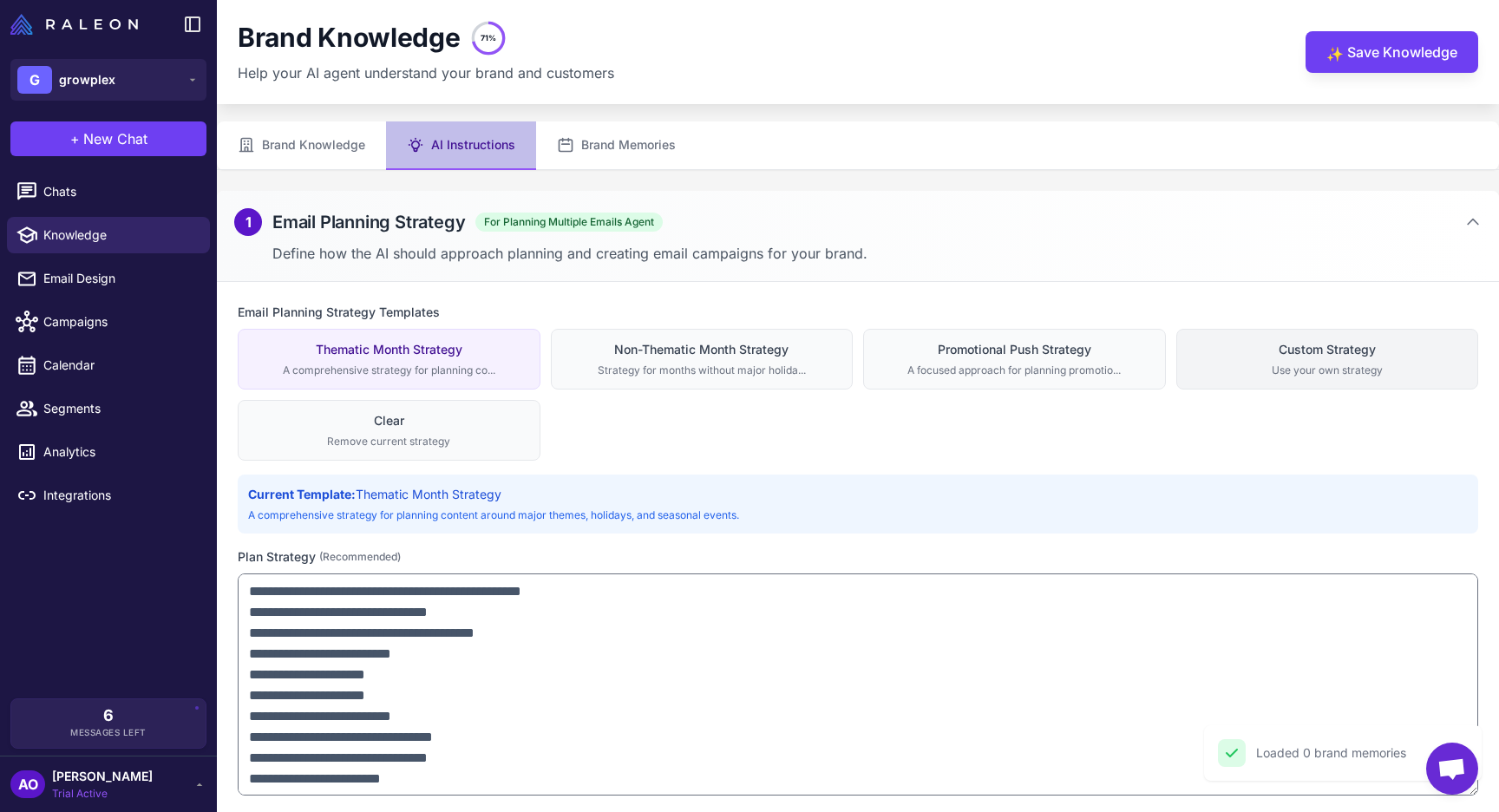
click at [1345, 329] on button "Custom Strategy Use your own strategy" at bounding box center [1328, 358] width 303 height 60
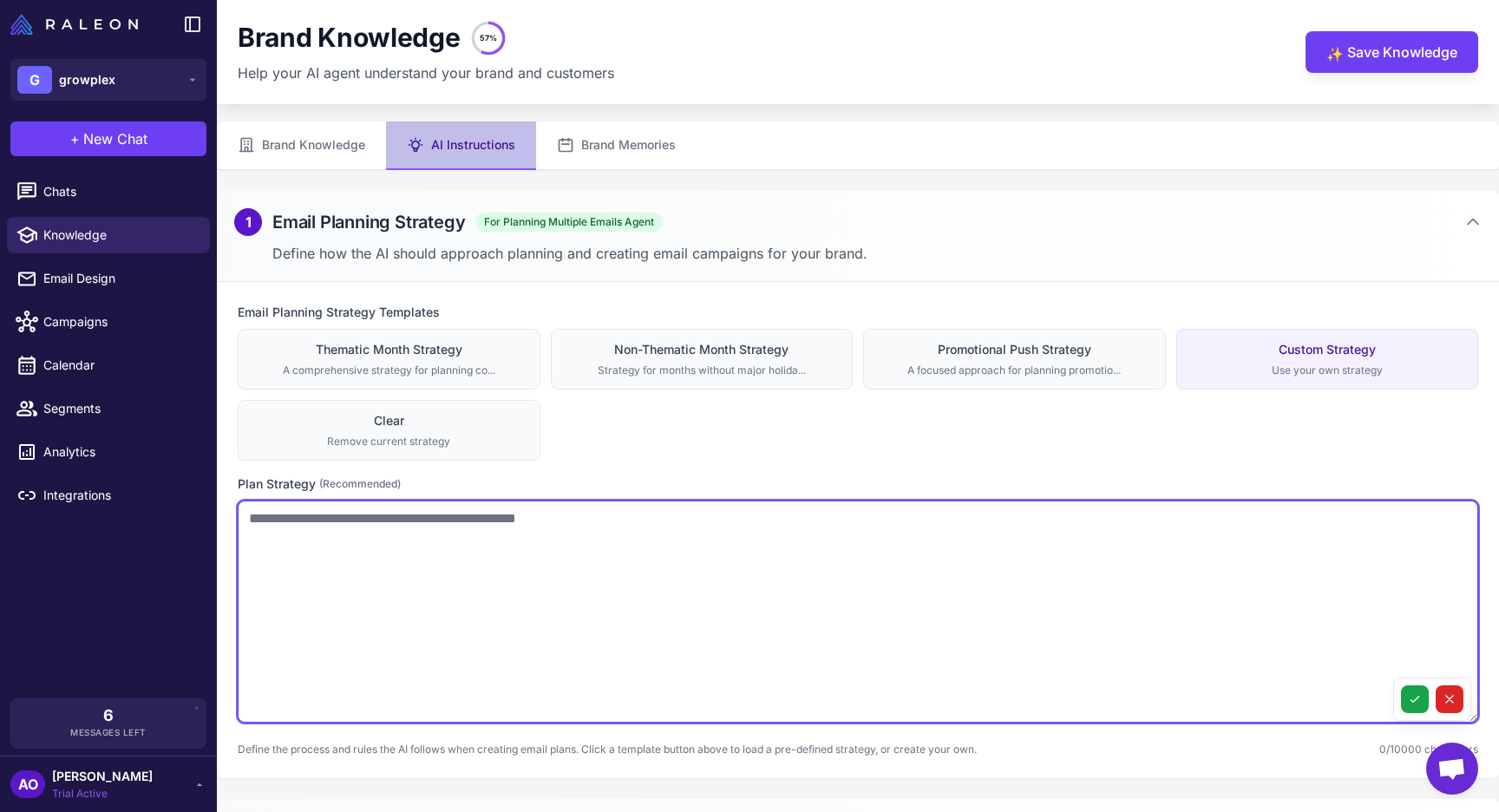
click at [725, 620] on textarea at bounding box center [858, 611] width 1241 height 222
paste textarea "**********"
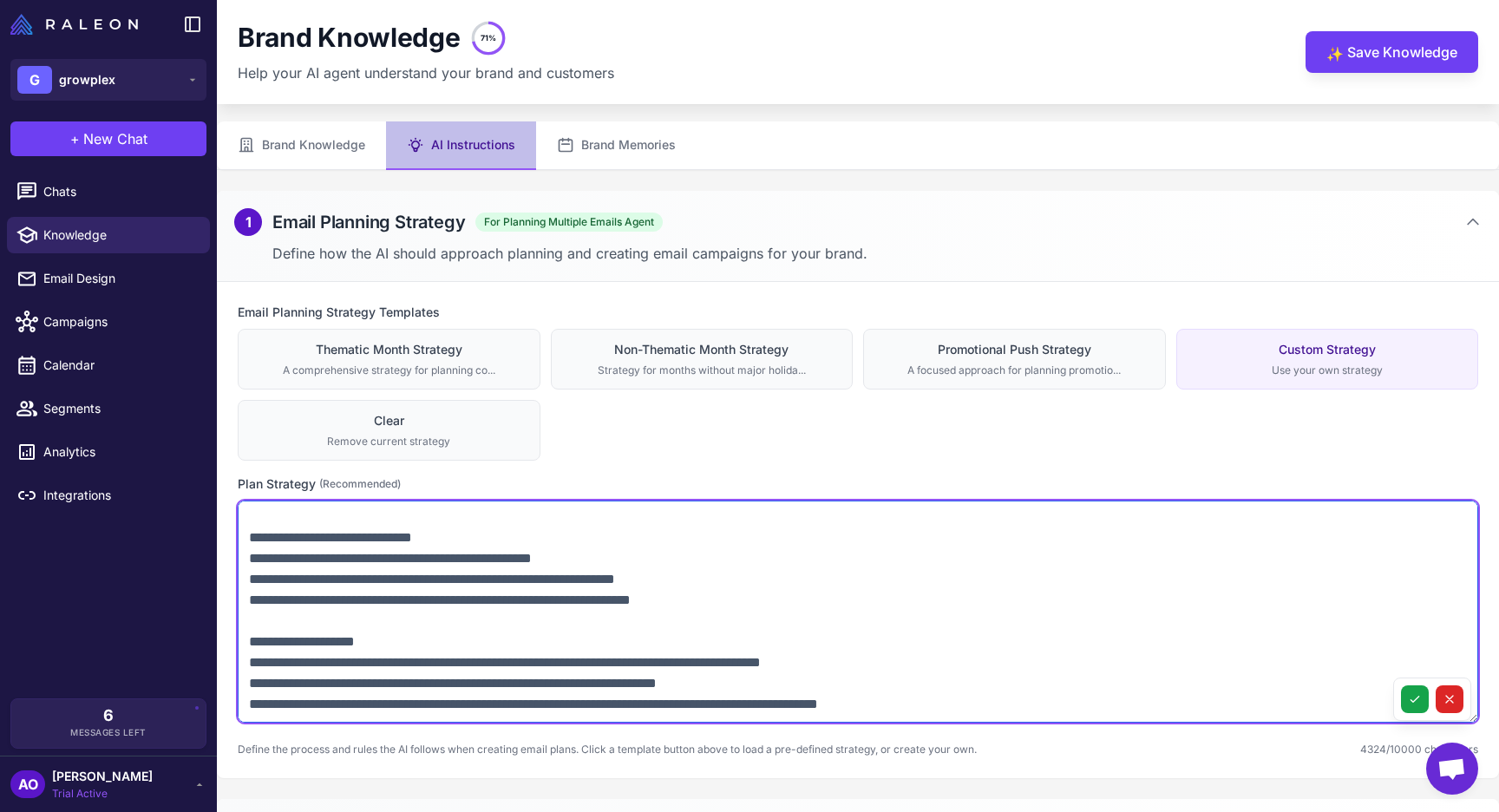
scroll to position [1438, 0]
type textarea "**********"
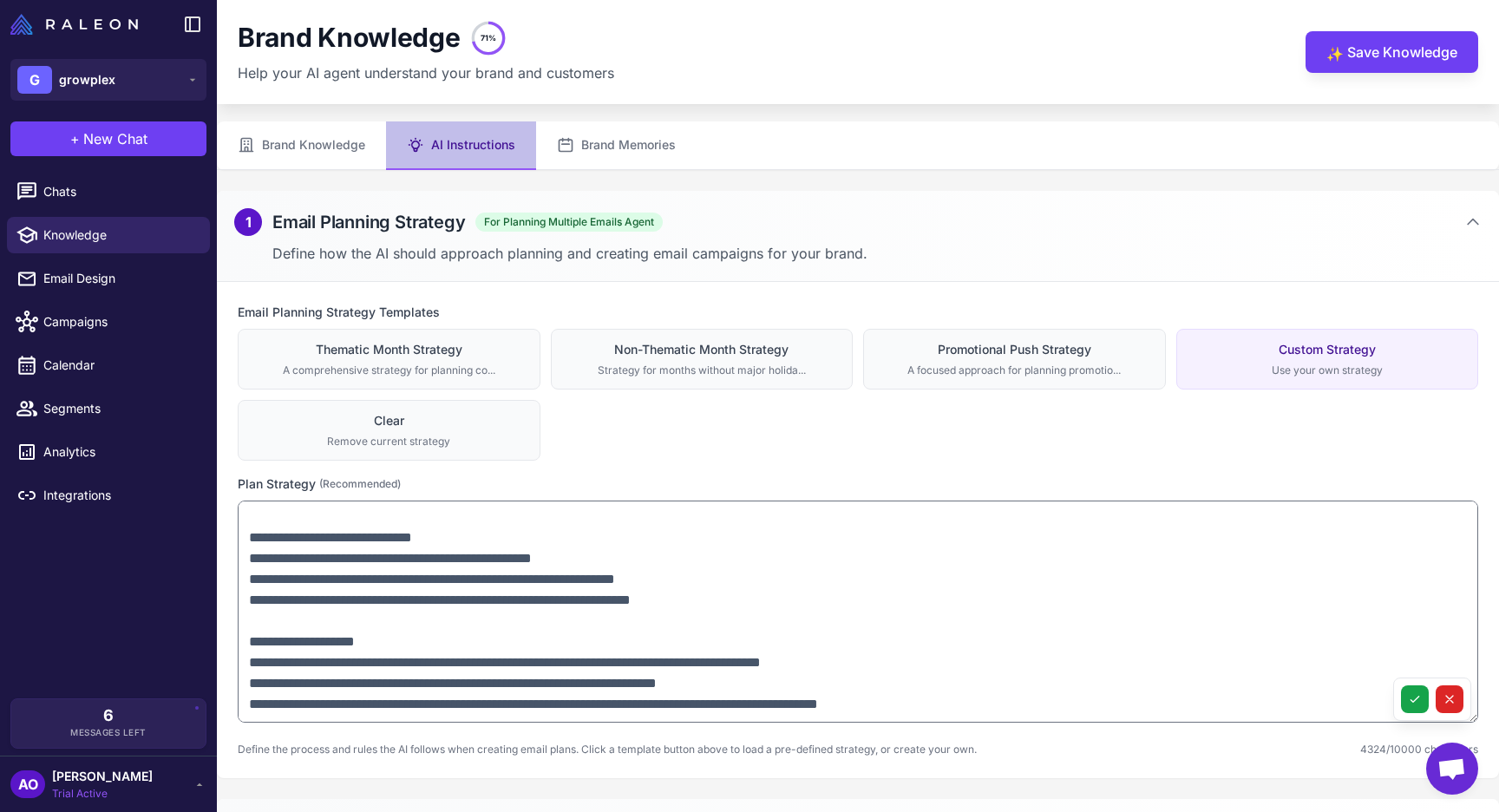
click at [1414, 715] on div at bounding box center [1432, 699] width 78 height 44
click at [1415, 706] on button at bounding box center [1415, 699] width 28 height 28
click at [1355, 60] on button "✨ Save Knowledge" at bounding box center [1391, 53] width 173 height 42
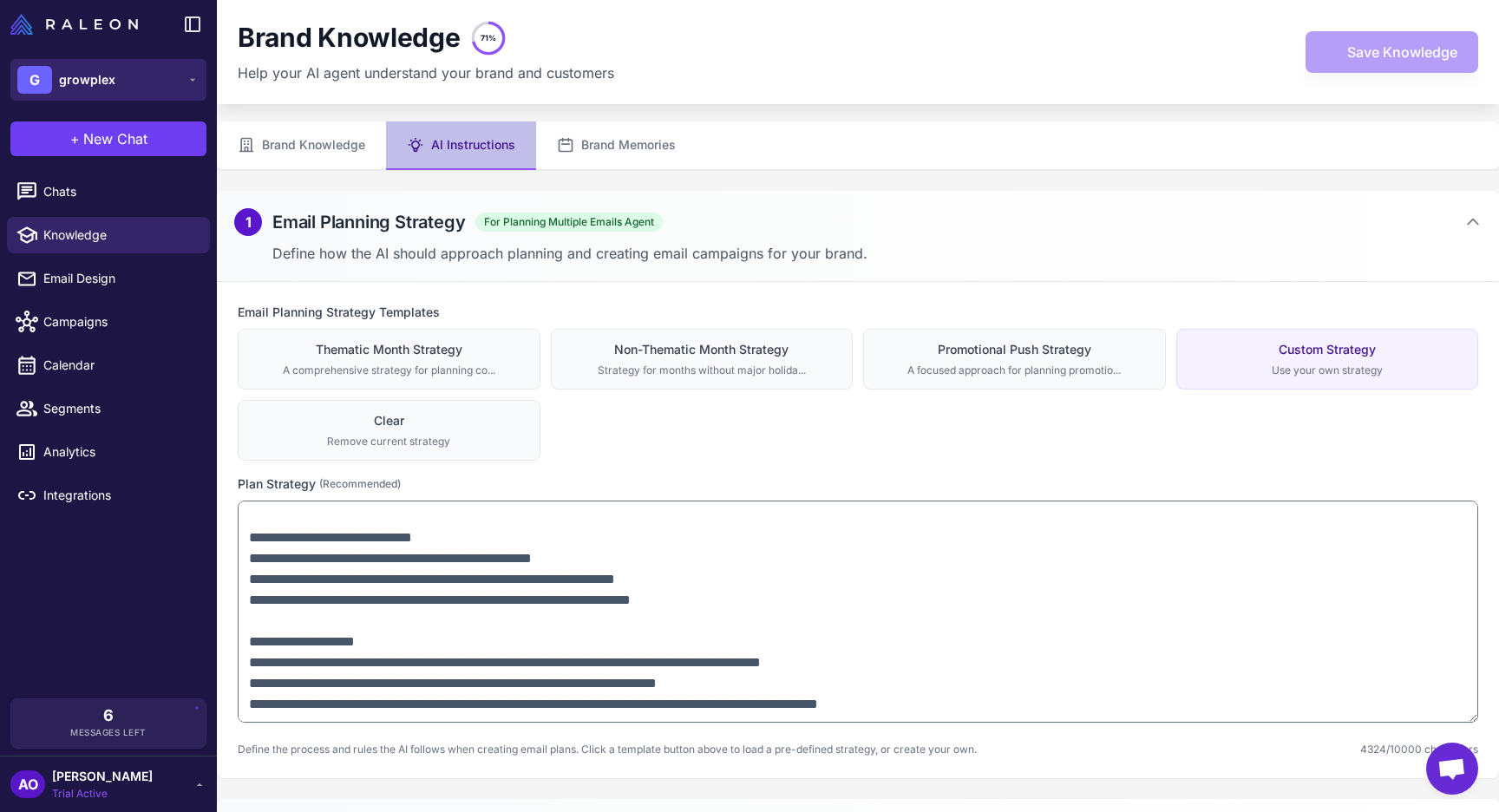
click at [192, 76] on icon at bounding box center [193, 80] width 14 height 14
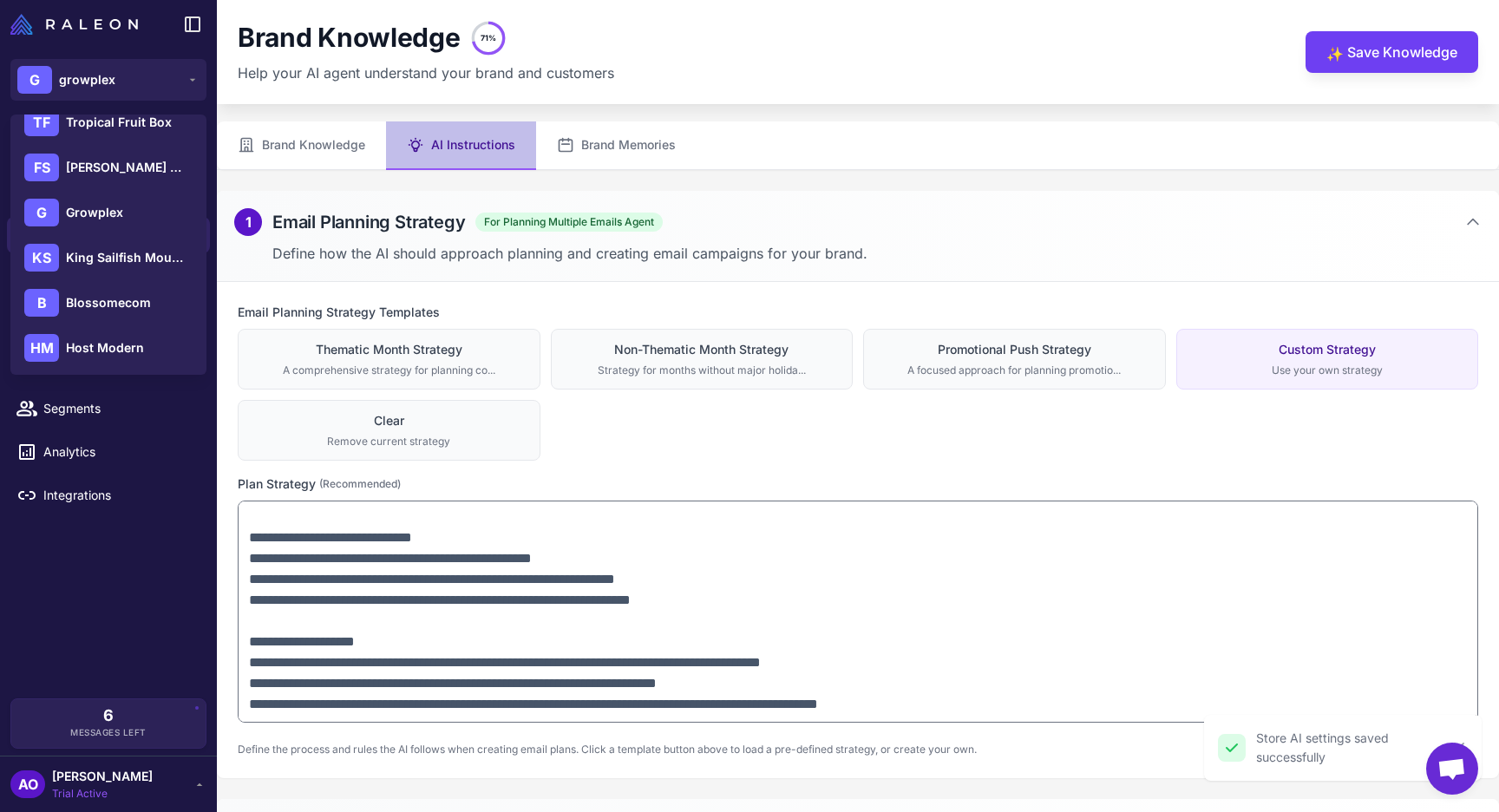
scroll to position [108, 0]
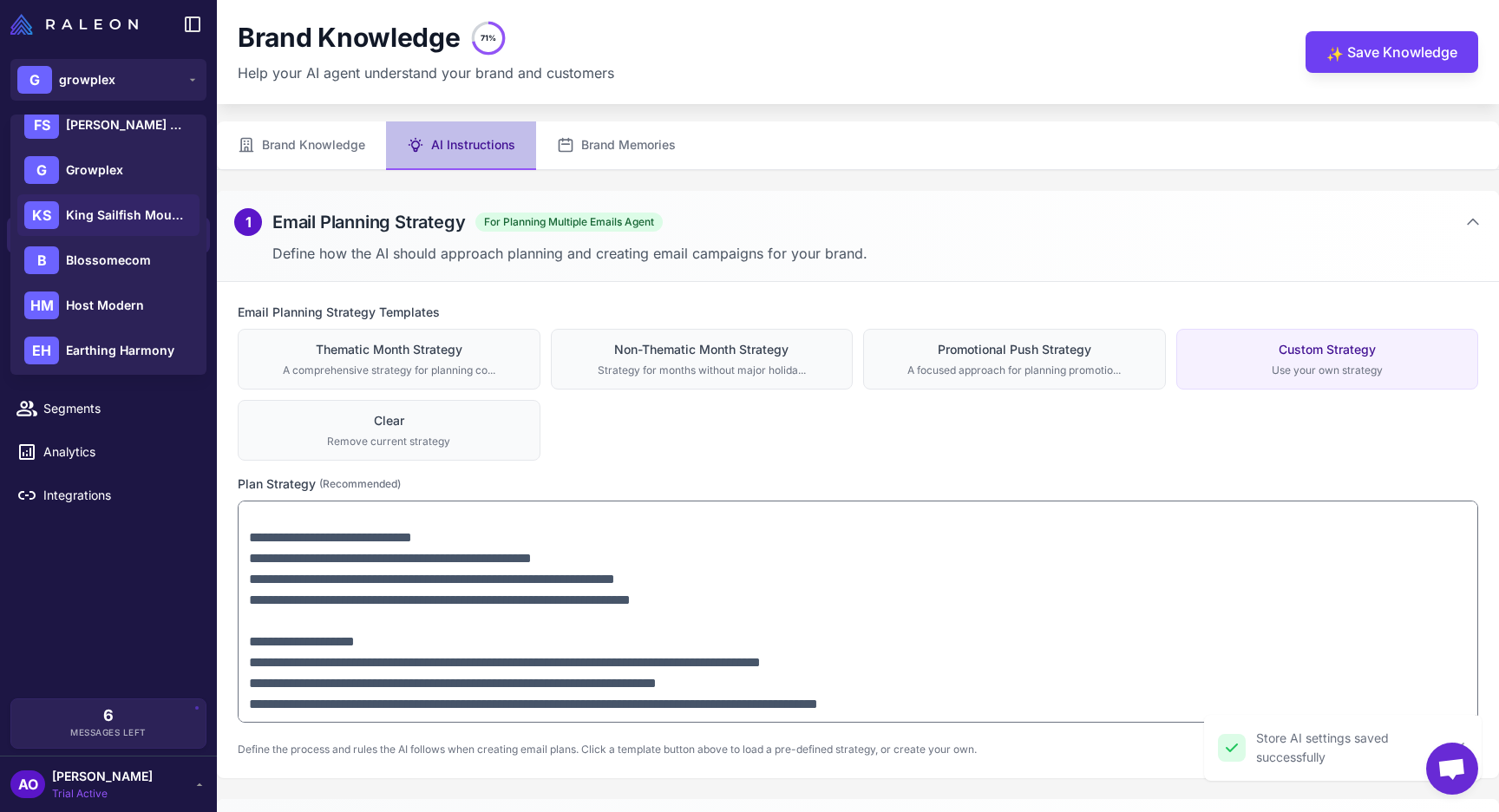
click at [115, 217] on span "King Sailfish Mounts" at bounding box center [126, 215] width 122 height 19
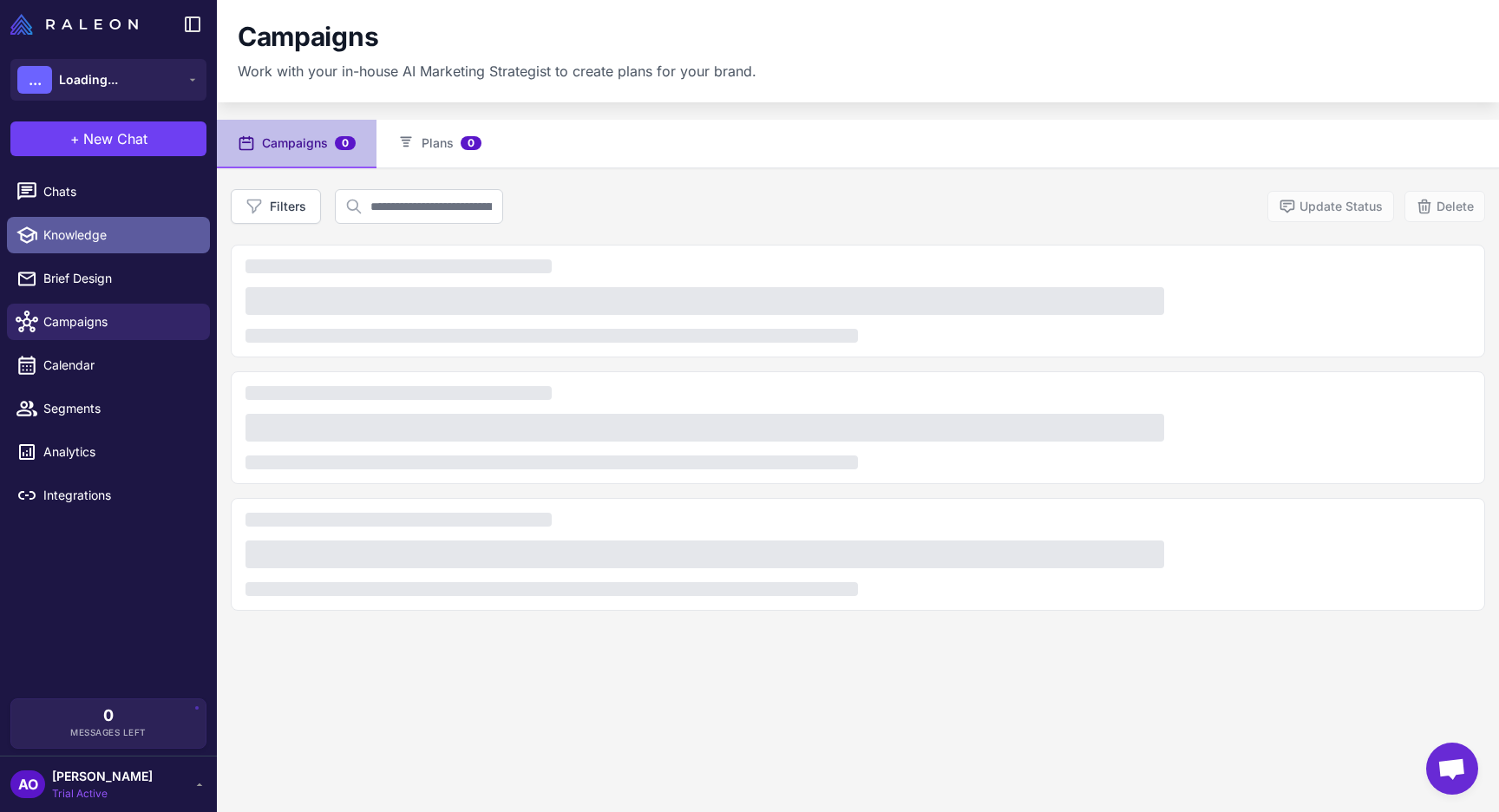
click at [113, 227] on span "Knowledge" at bounding box center [120, 235] width 152 height 19
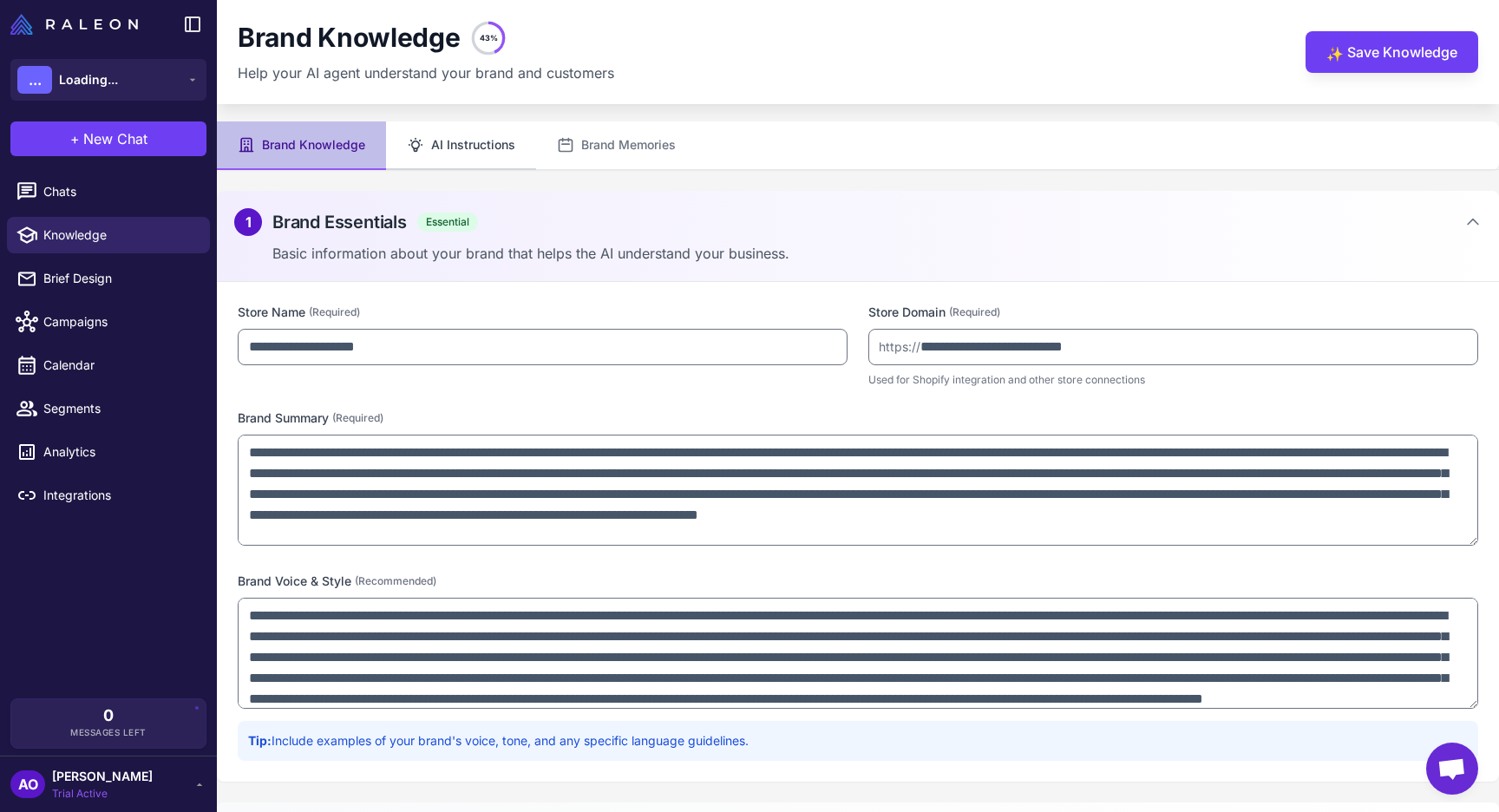
click at [436, 143] on button "AI Instructions" at bounding box center [461, 145] width 150 height 48
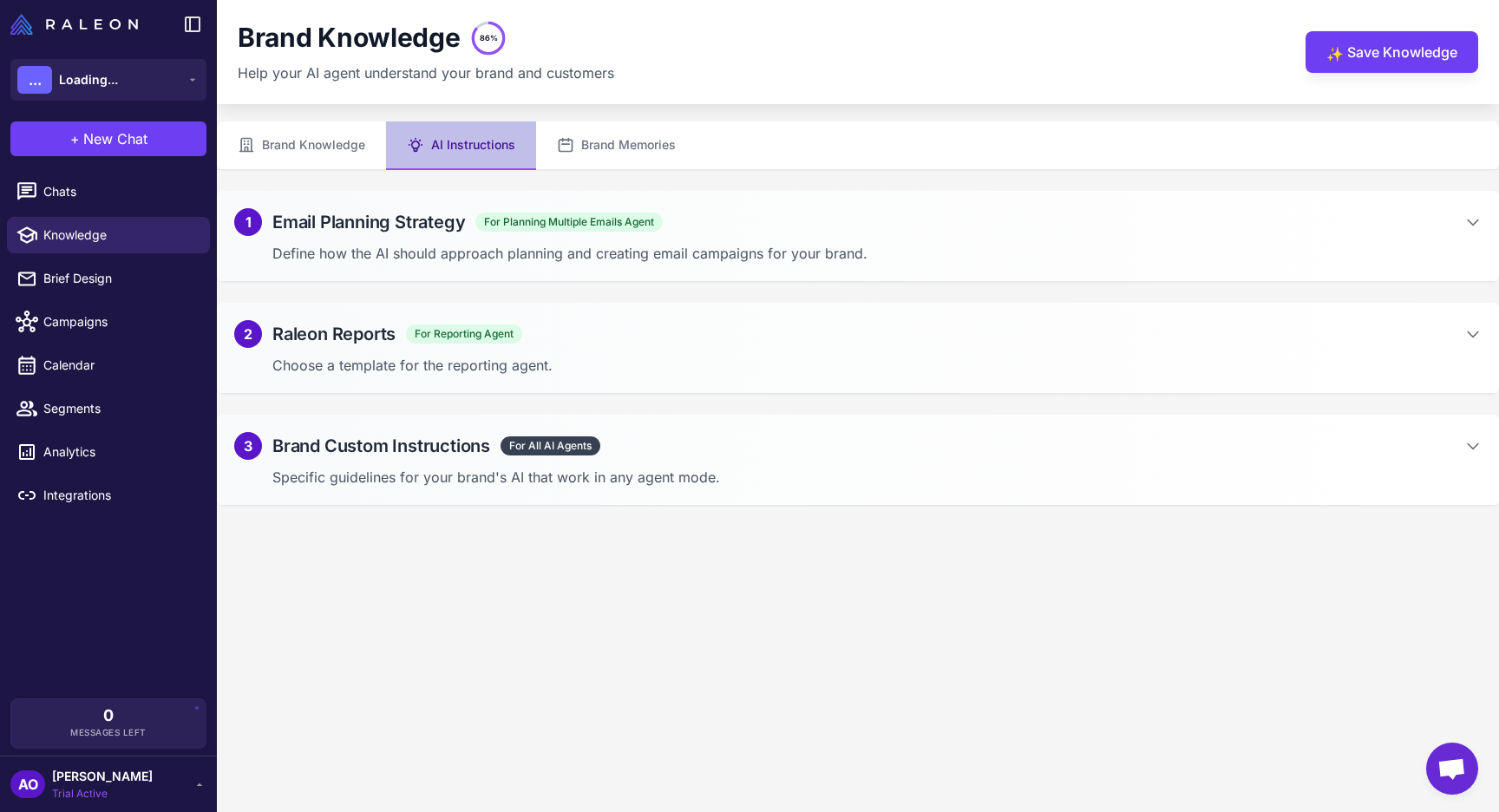
click at [803, 218] on div "1 Email Planning Strategy For Planning Multiple Emails Agent" at bounding box center [858, 222] width 1248 height 28
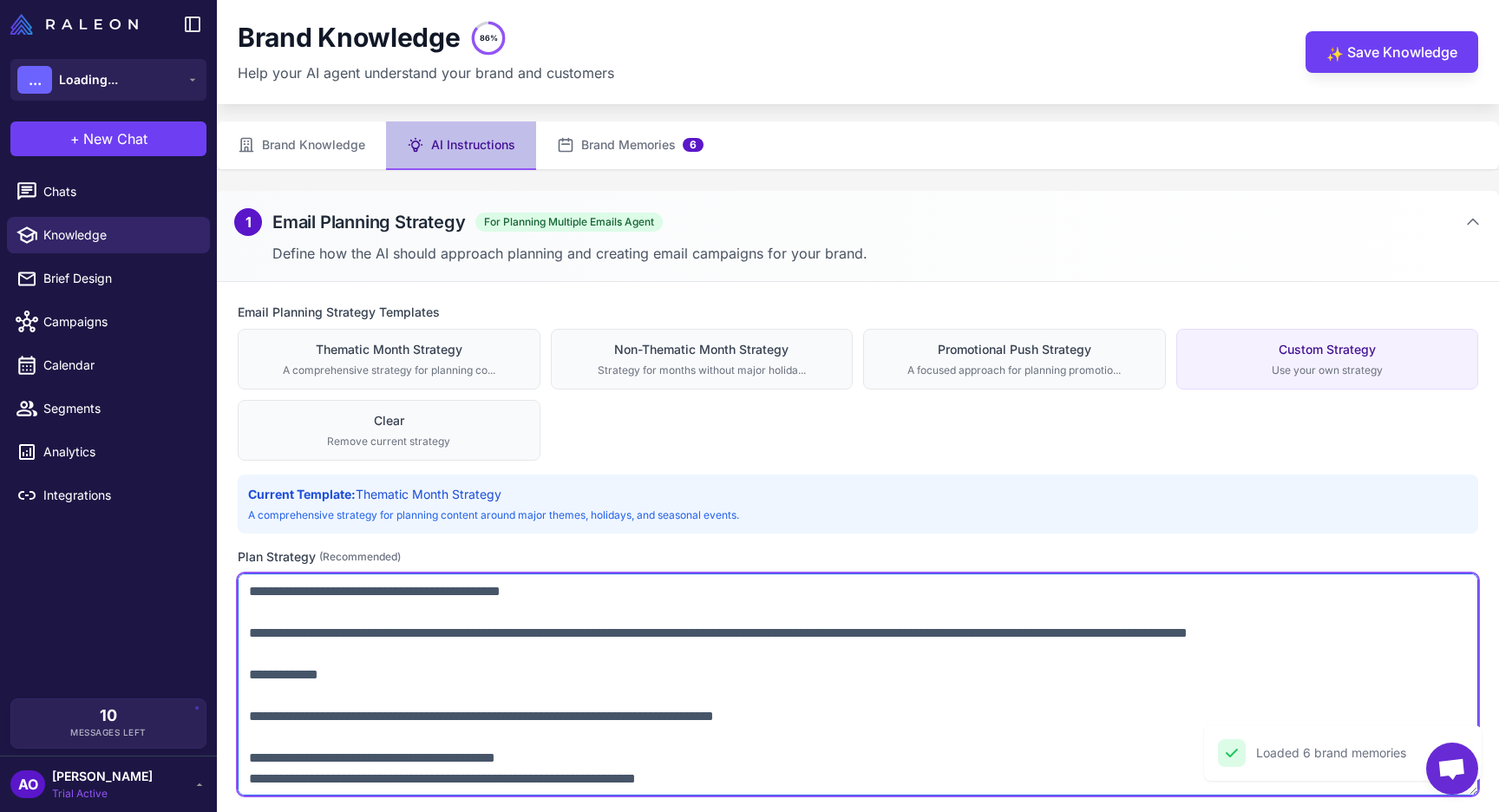
click at [884, 615] on textarea at bounding box center [858, 685] width 1241 height 222
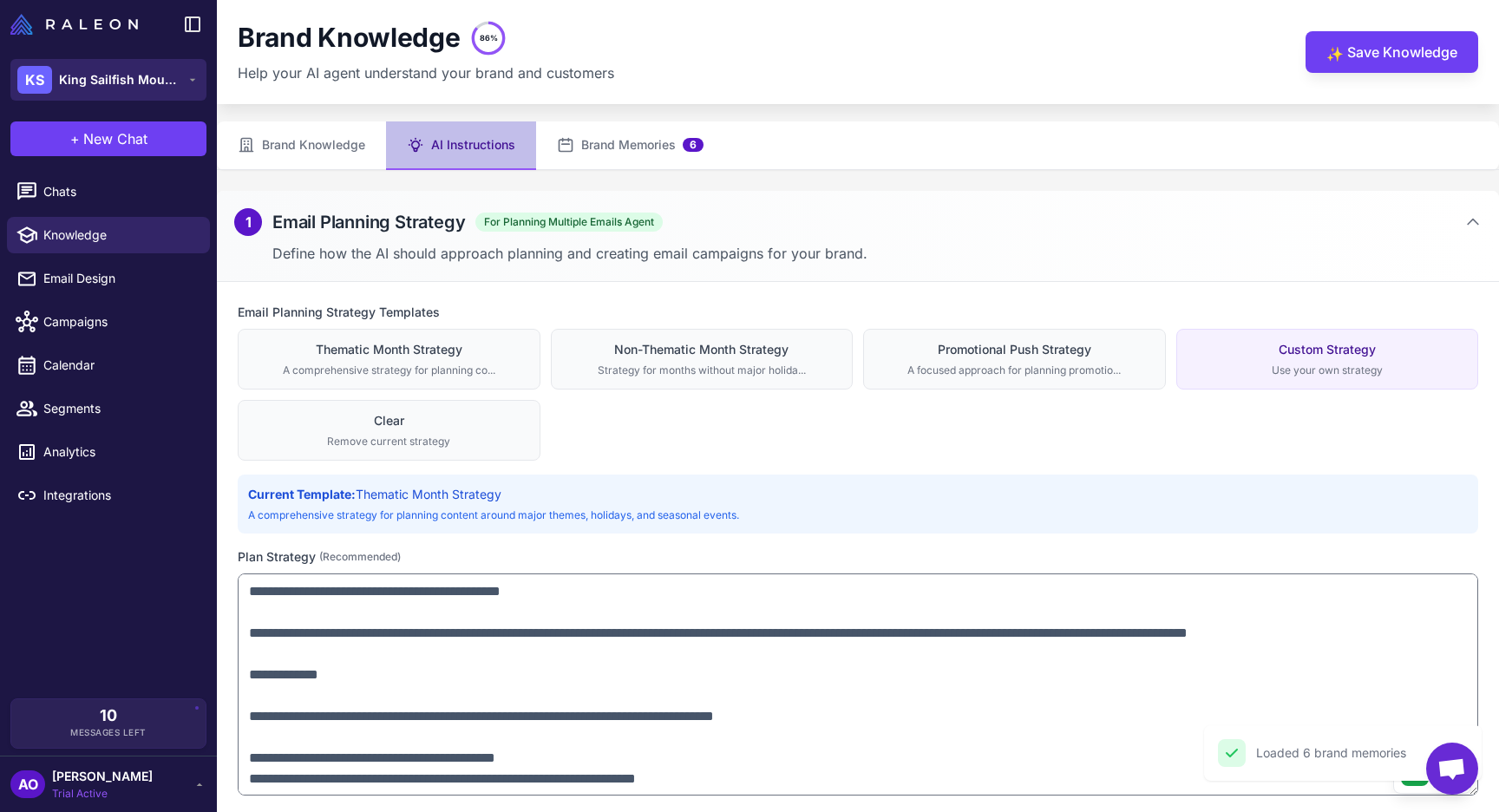
click at [156, 76] on span "King Sailfish Mounts" at bounding box center [119, 80] width 122 height 19
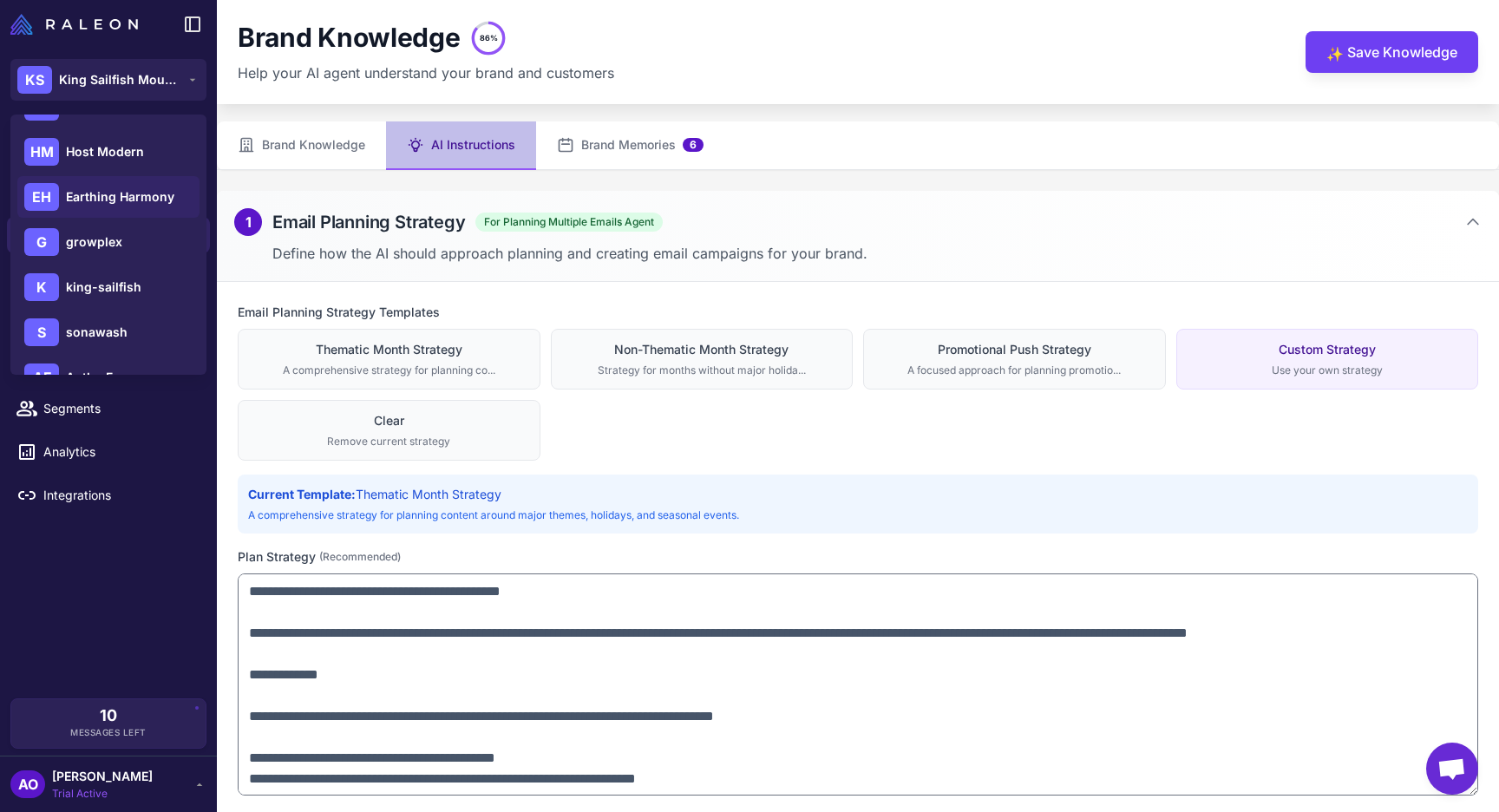
scroll to position [295, 0]
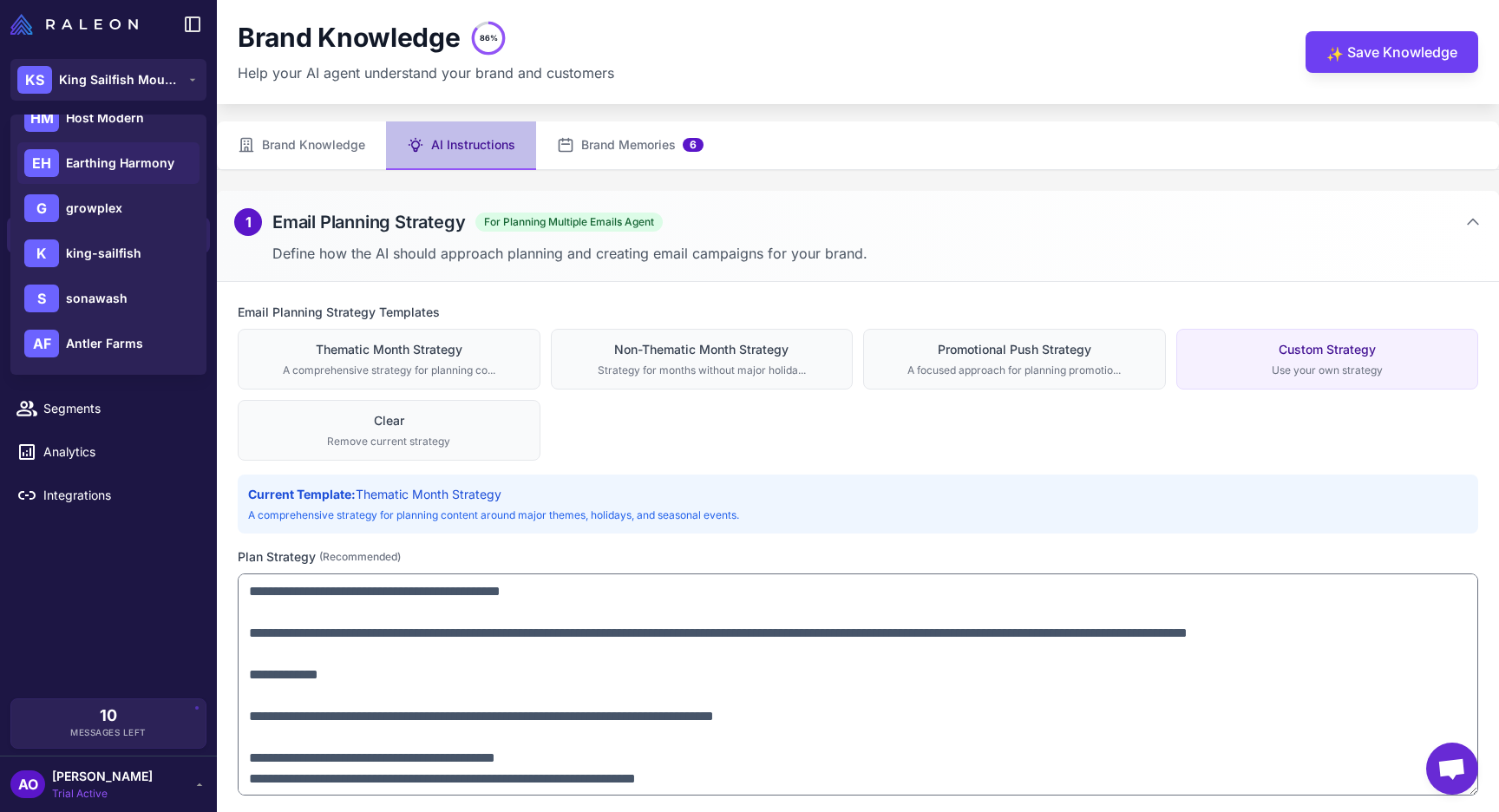
click at [153, 166] on span "Earthing Harmony" at bounding box center [120, 163] width 109 height 19
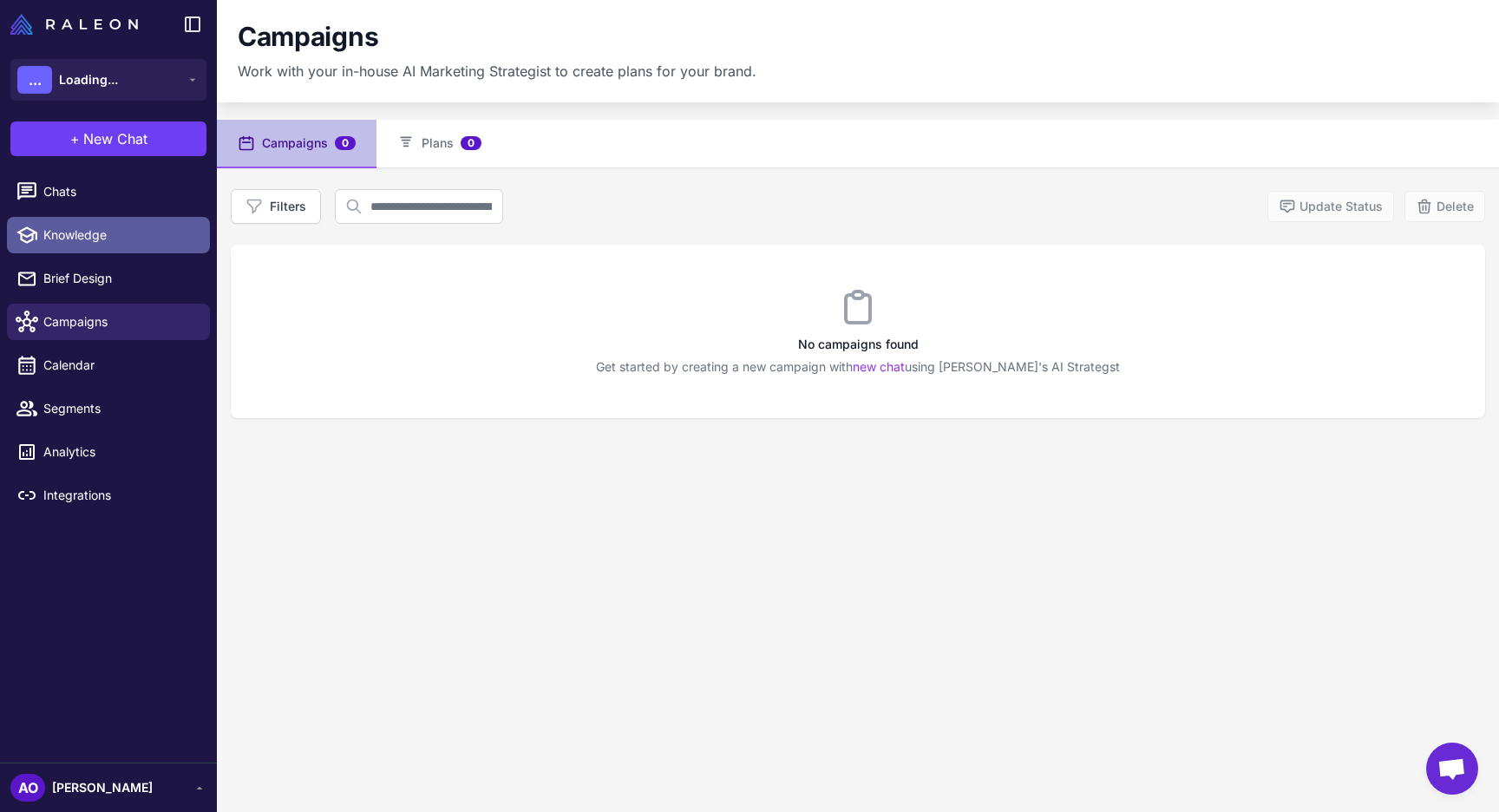
click at [105, 241] on span "Knowledge" at bounding box center [120, 235] width 152 height 19
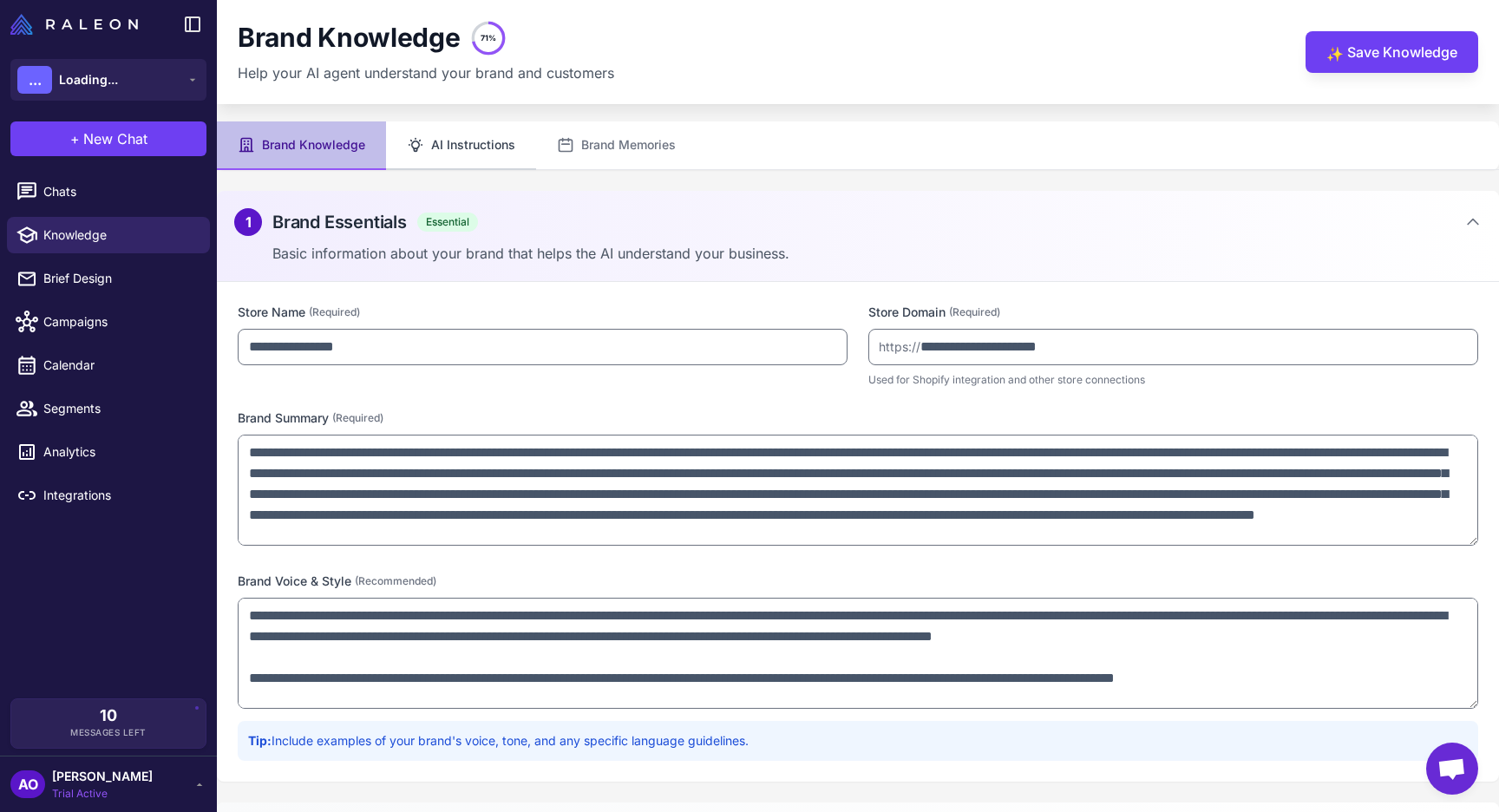
click at [476, 135] on button "AI Instructions" at bounding box center [461, 145] width 150 height 48
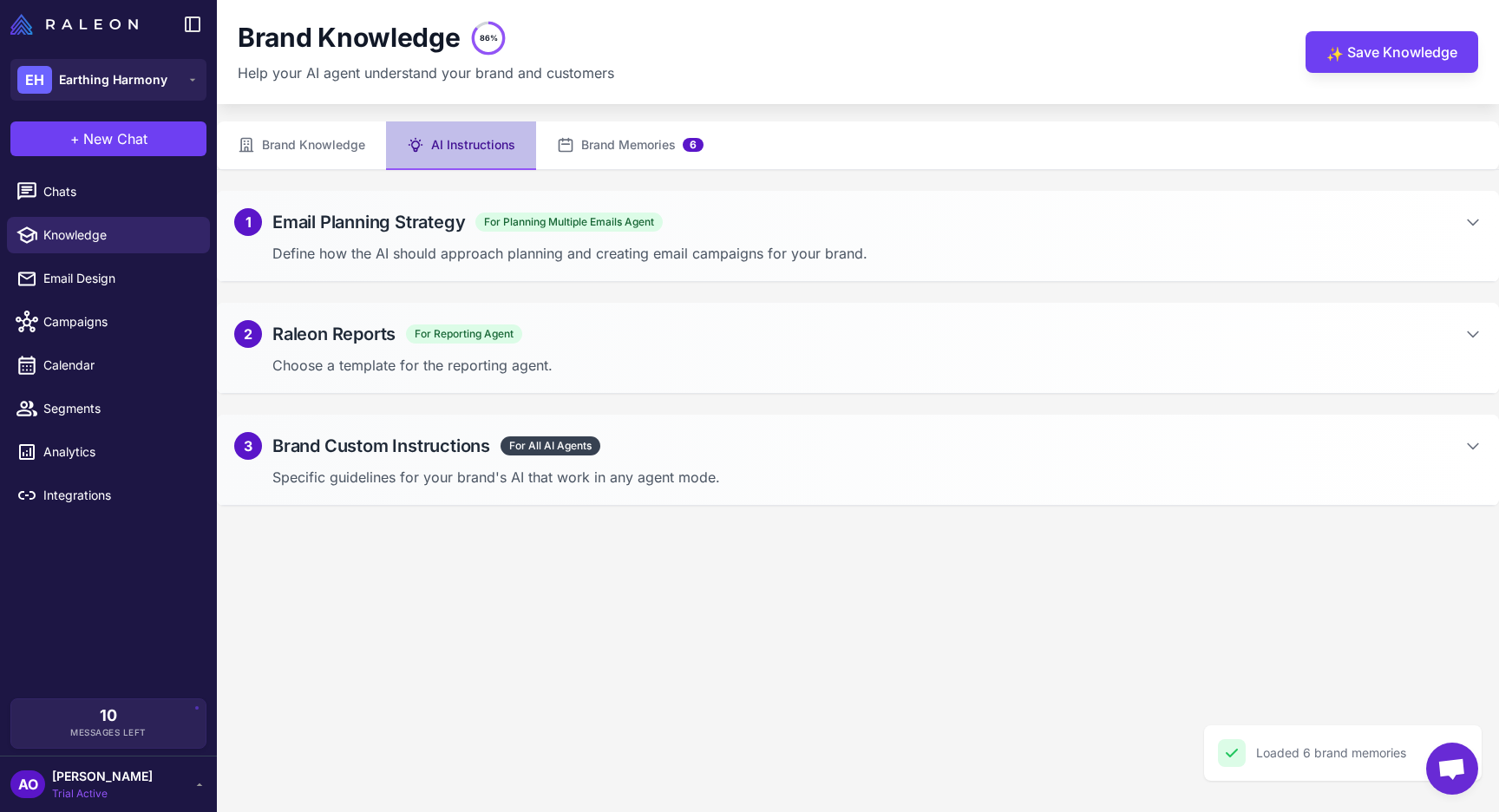
click at [834, 229] on div "1 Email Planning Strategy For Planning Multiple Emails Agent" at bounding box center [858, 222] width 1248 height 28
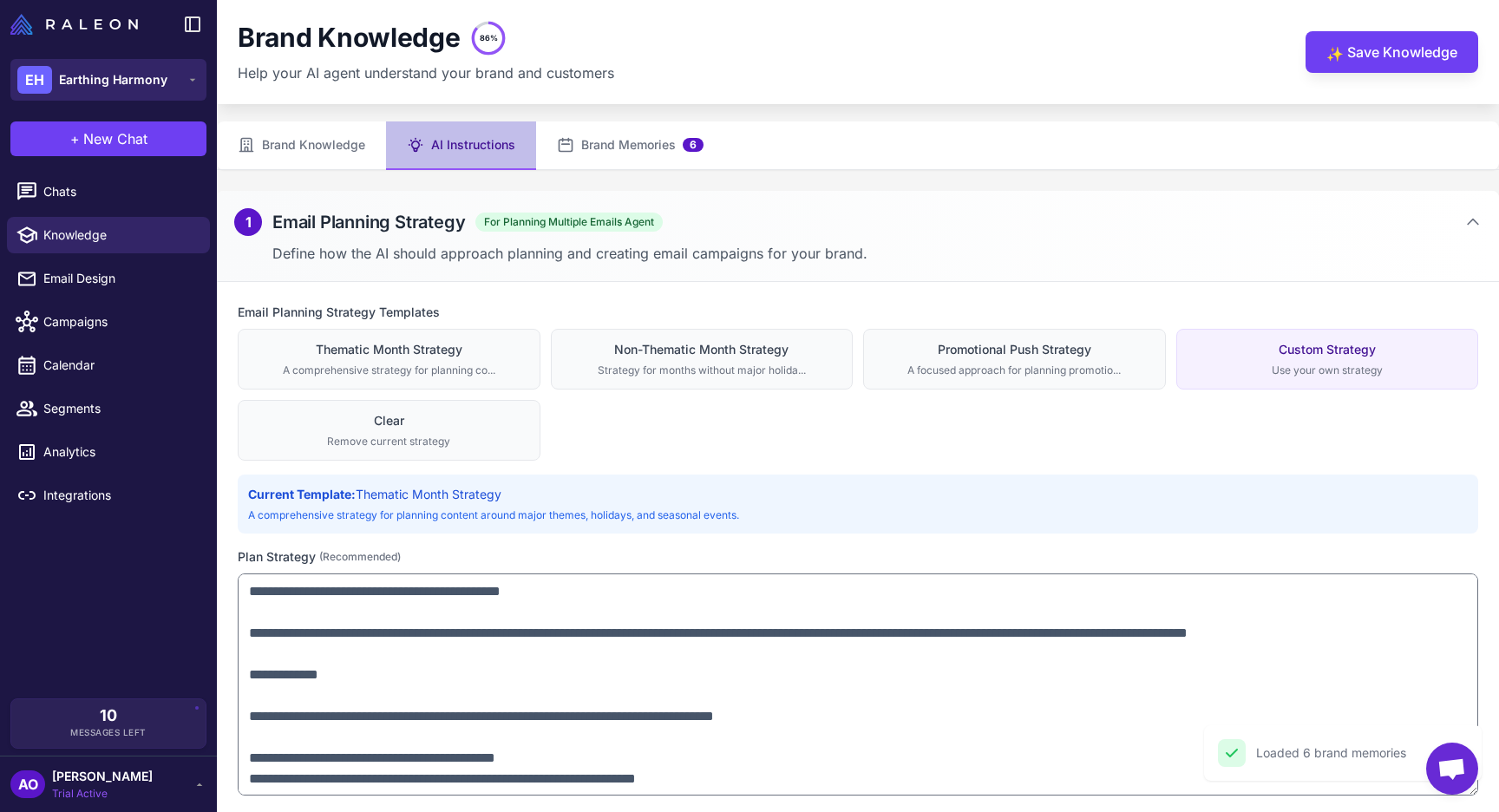
click at [117, 73] on span "Earthing Harmony" at bounding box center [113, 80] width 109 height 19
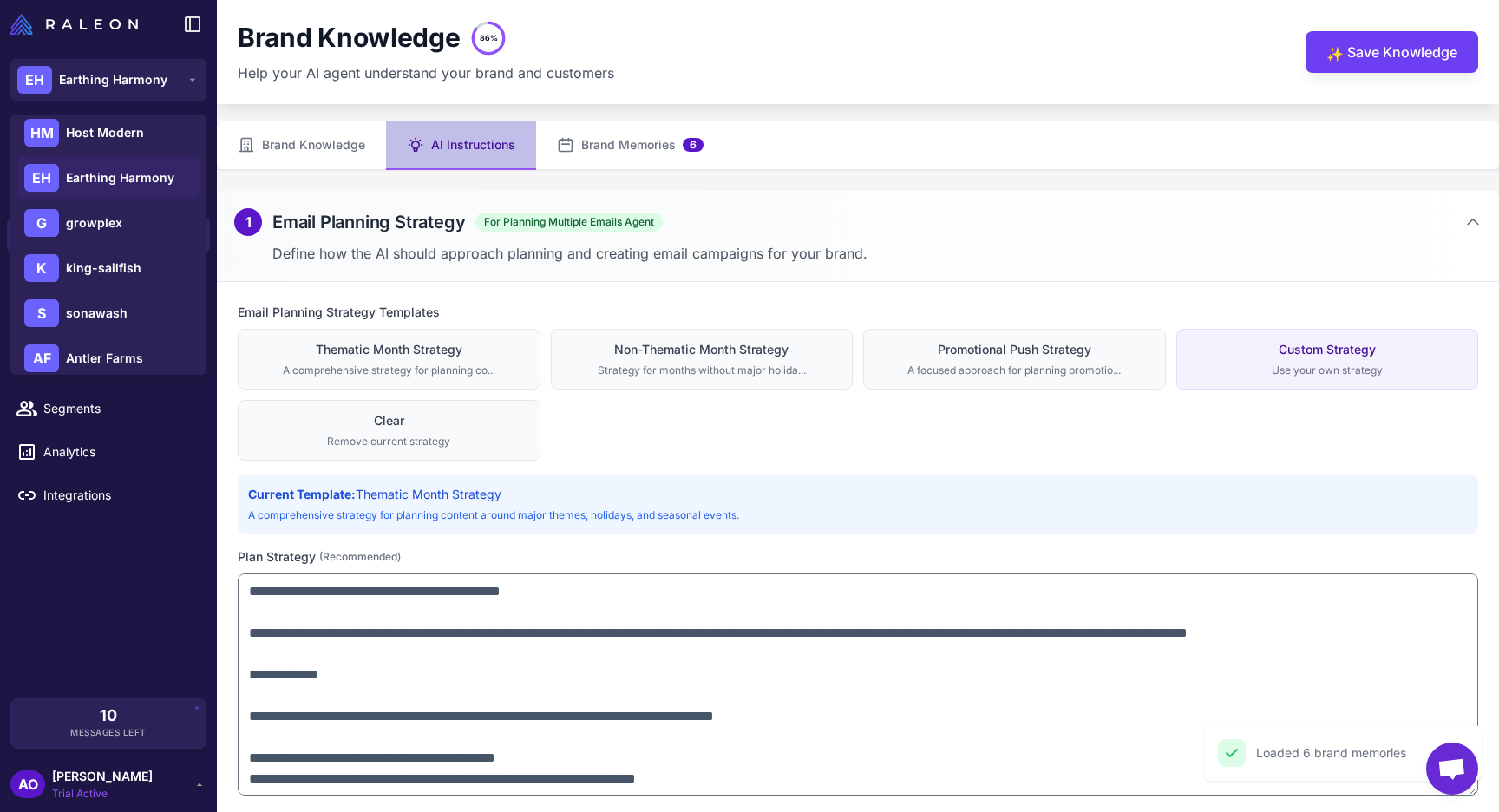
scroll to position [295, 0]
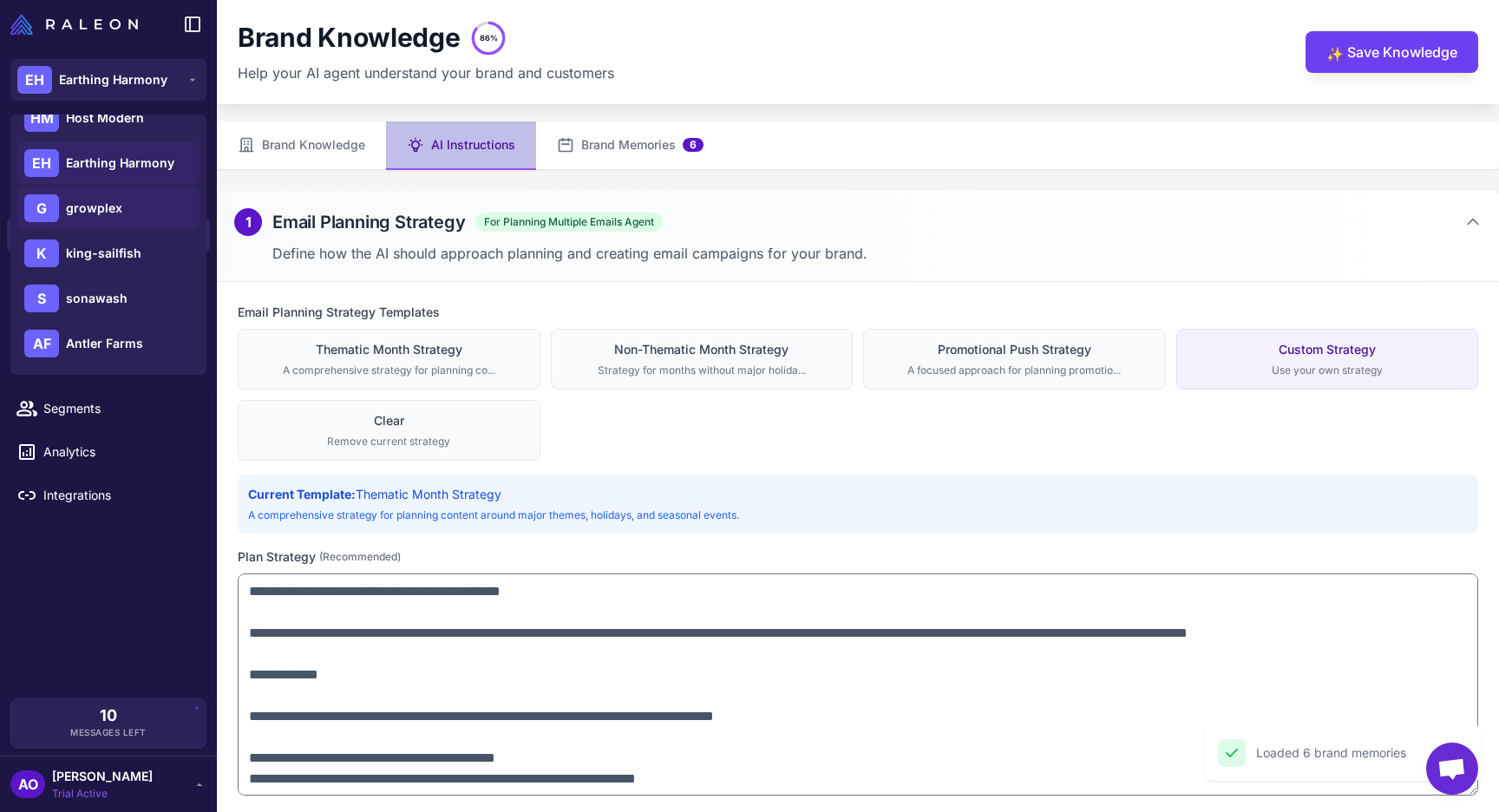
click at [125, 216] on div "G growplex" at bounding box center [109, 208] width 182 height 42
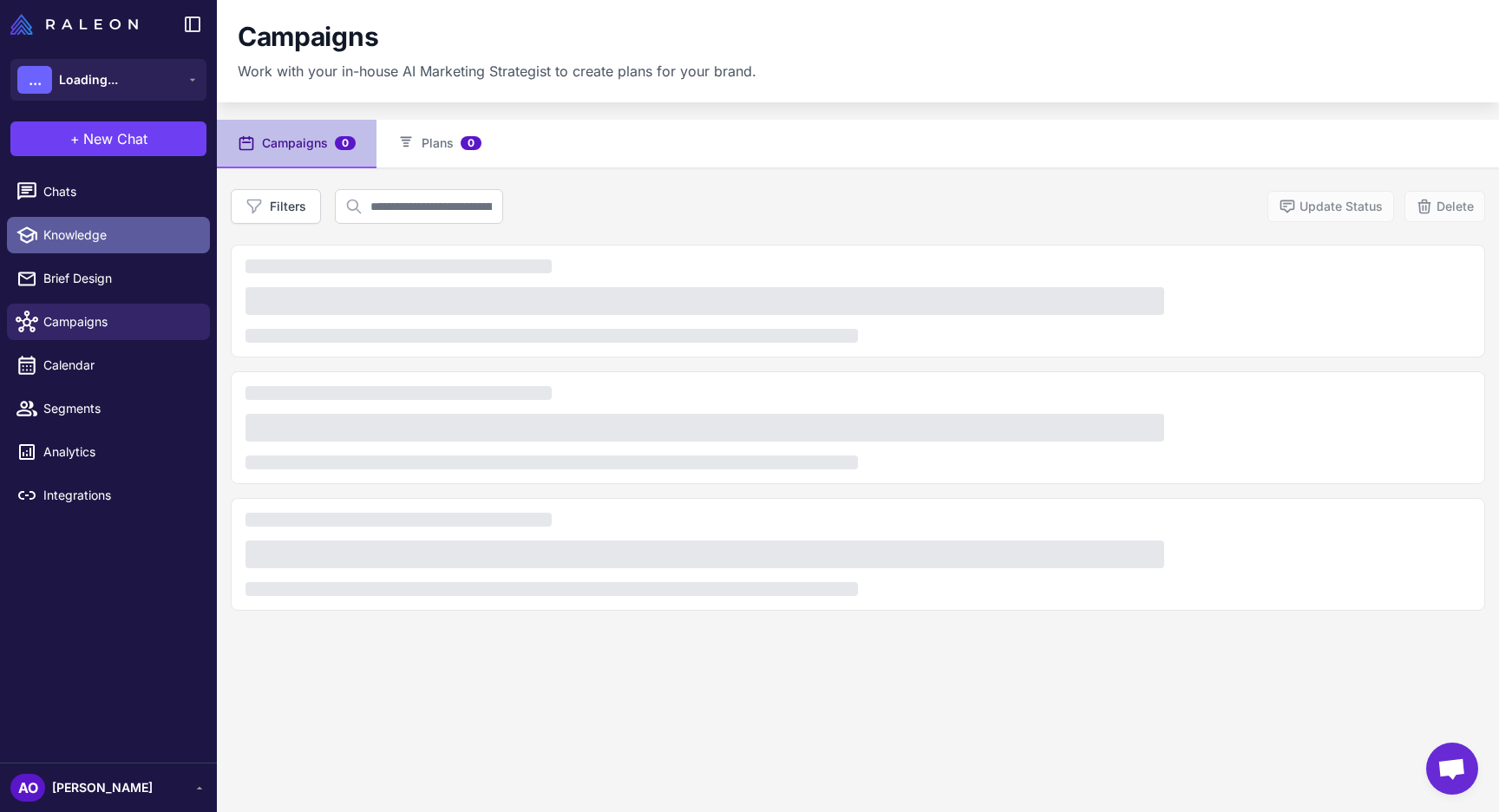
click at [110, 247] on link "Knowledge" at bounding box center [109, 236] width 203 height 37
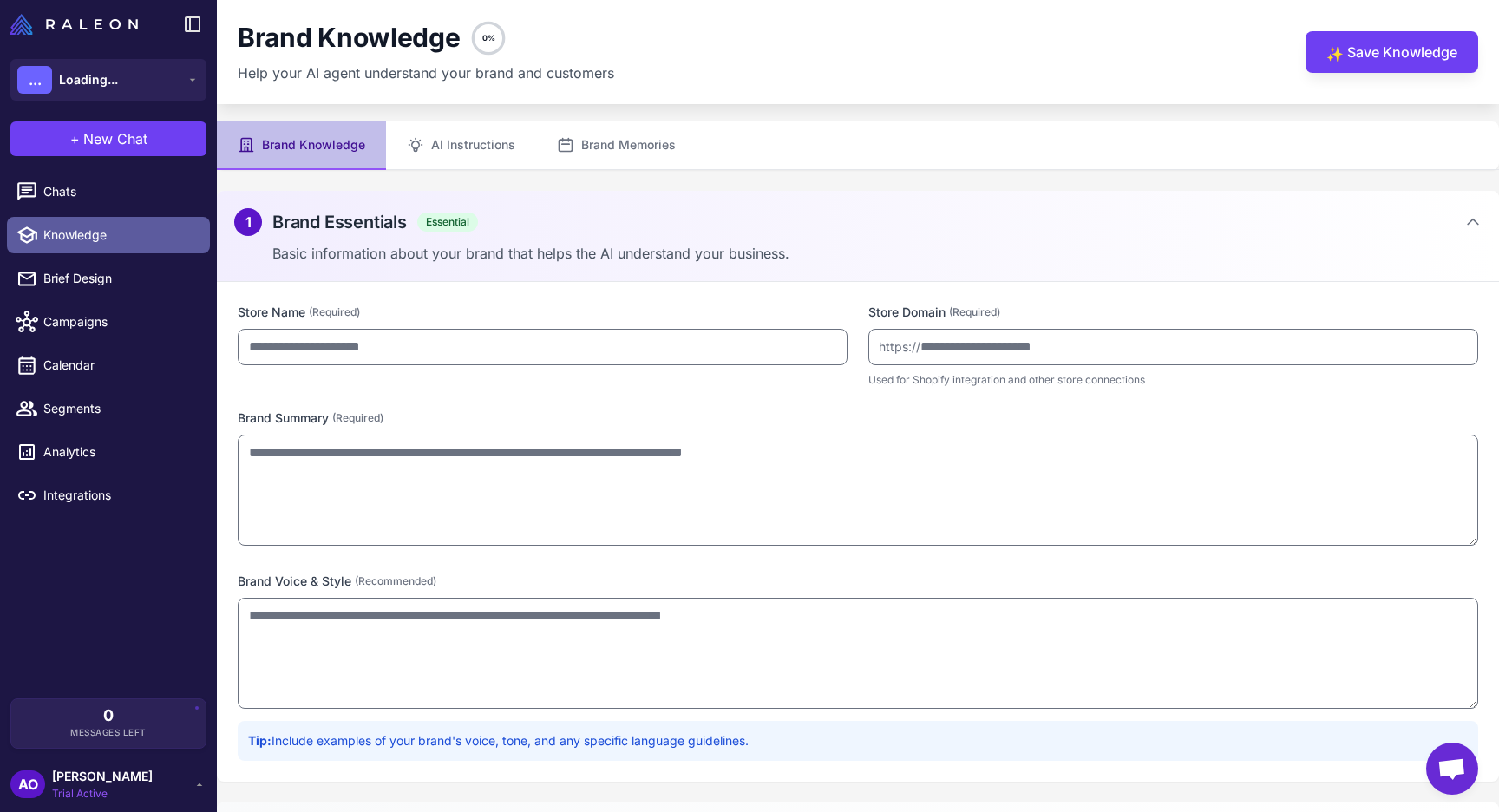
type input "********"
type input "**********"
type textarea "**********"
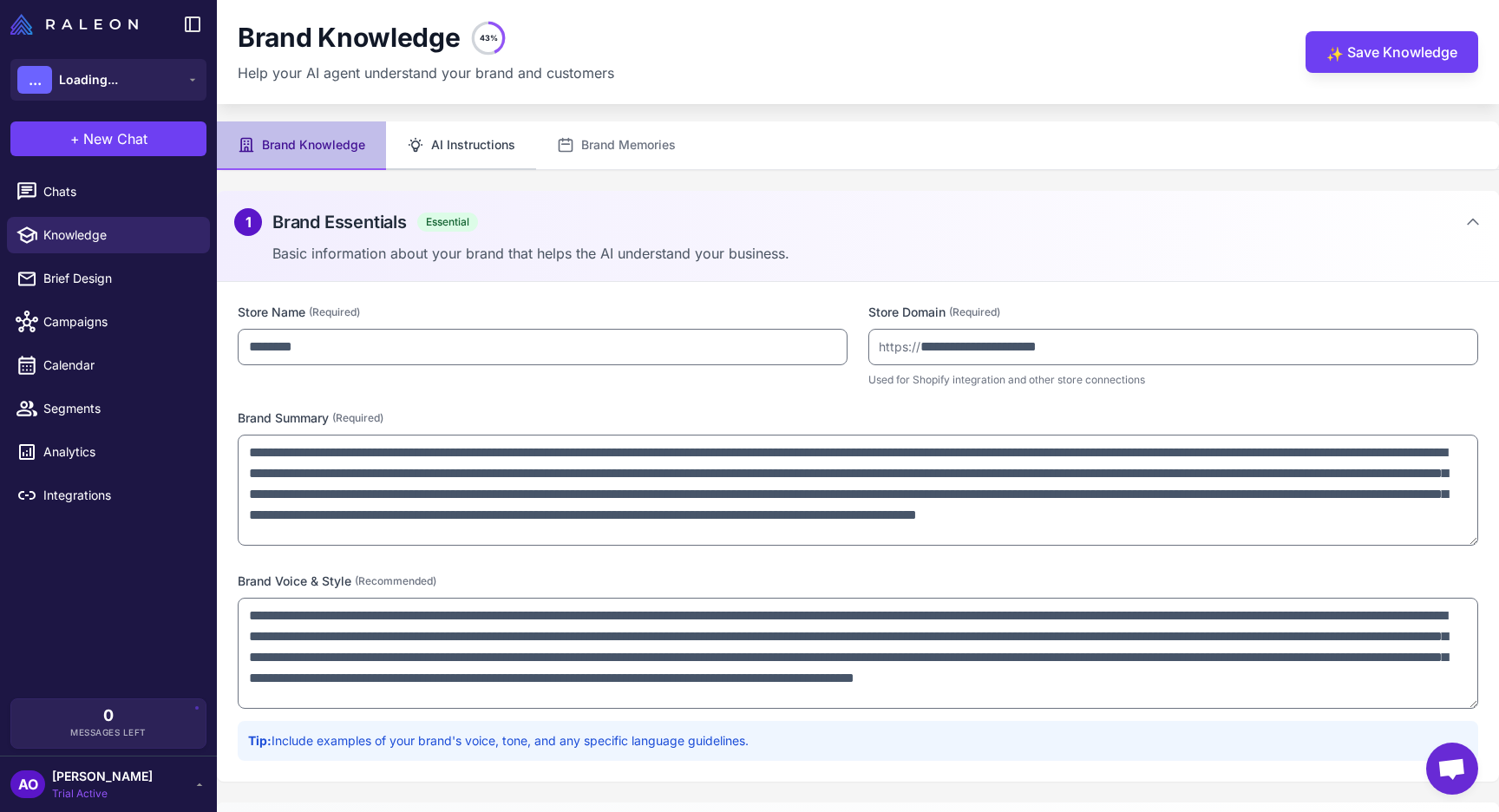
click at [495, 144] on button "AI Instructions" at bounding box center [461, 145] width 150 height 48
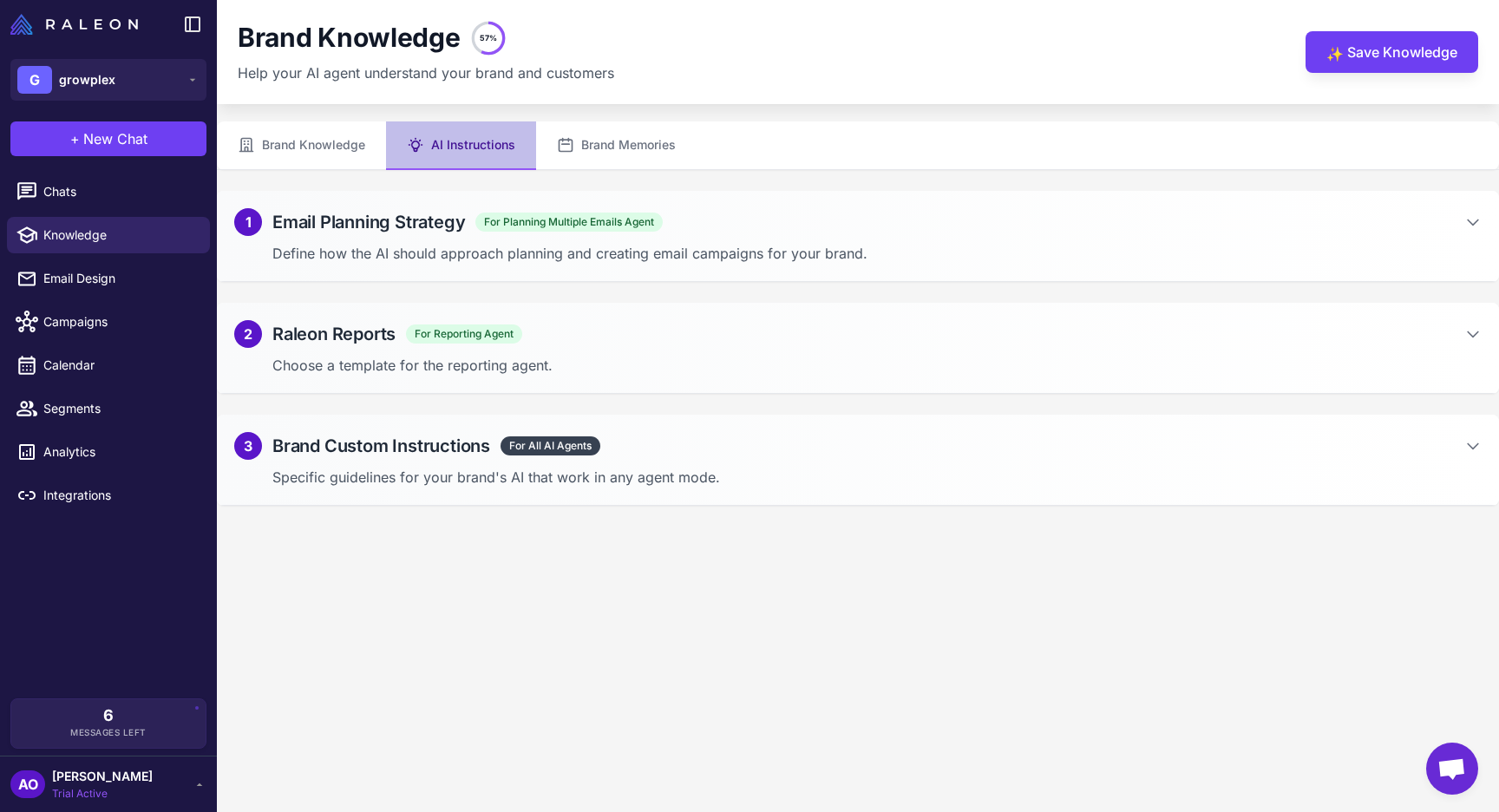
type textarea "**********"
click at [735, 237] on div "1 Email Planning Strategy For Planning Multiple Emails Agent Define how the AI …" at bounding box center [859, 237] width 1283 height 91
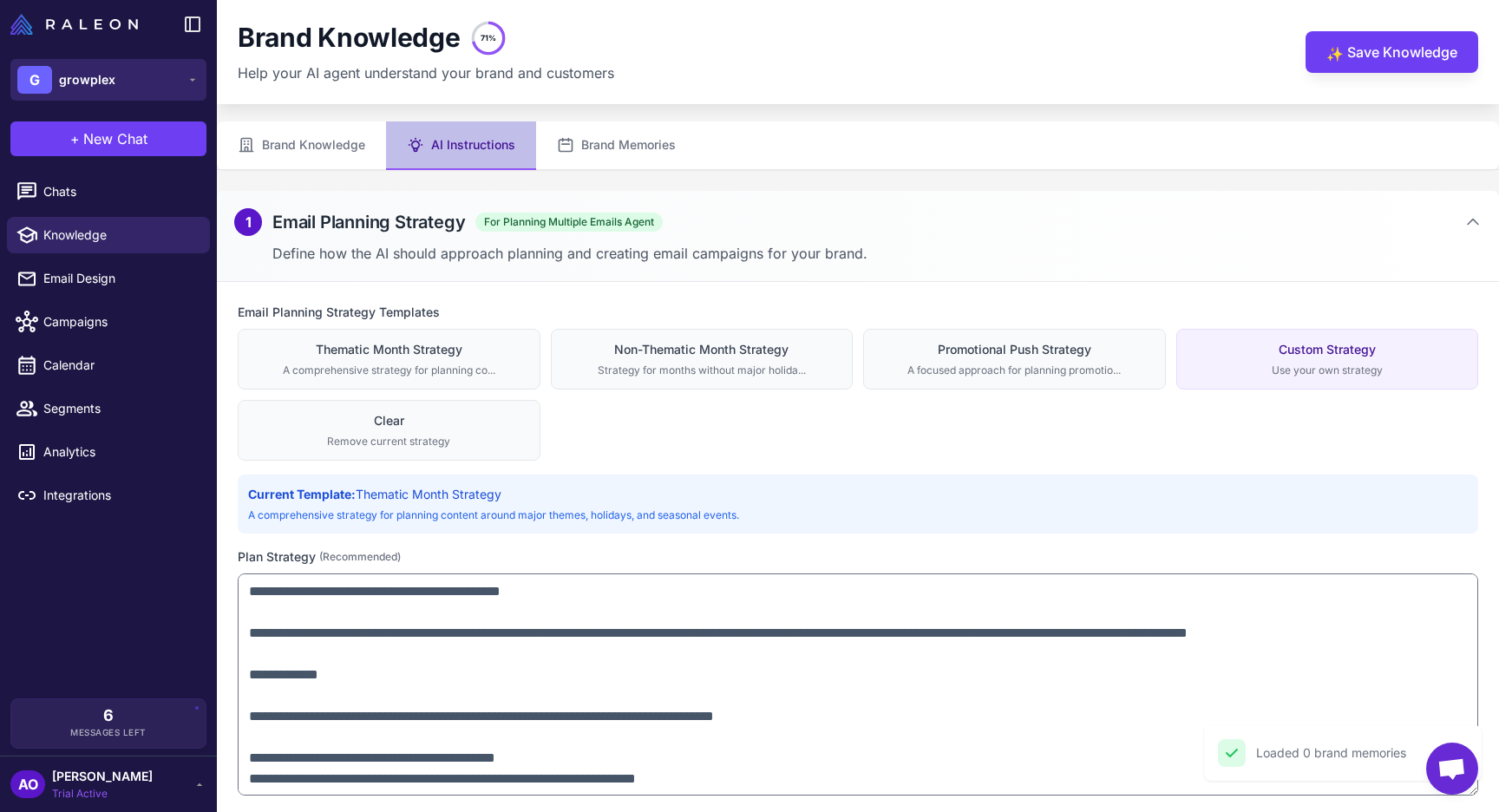
click at [95, 83] on span "growplex" at bounding box center [87, 80] width 56 height 19
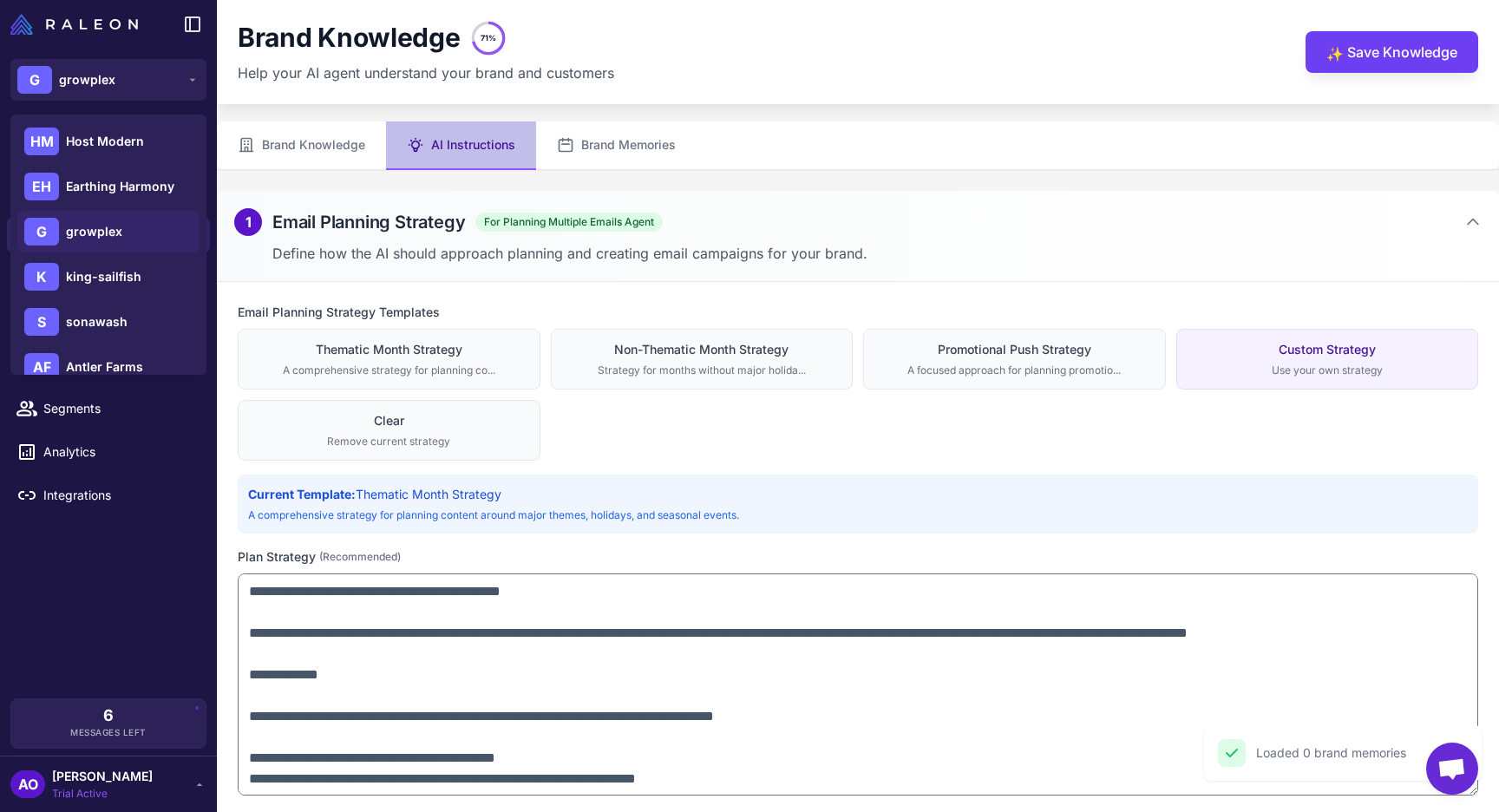
scroll to position [295, 0]
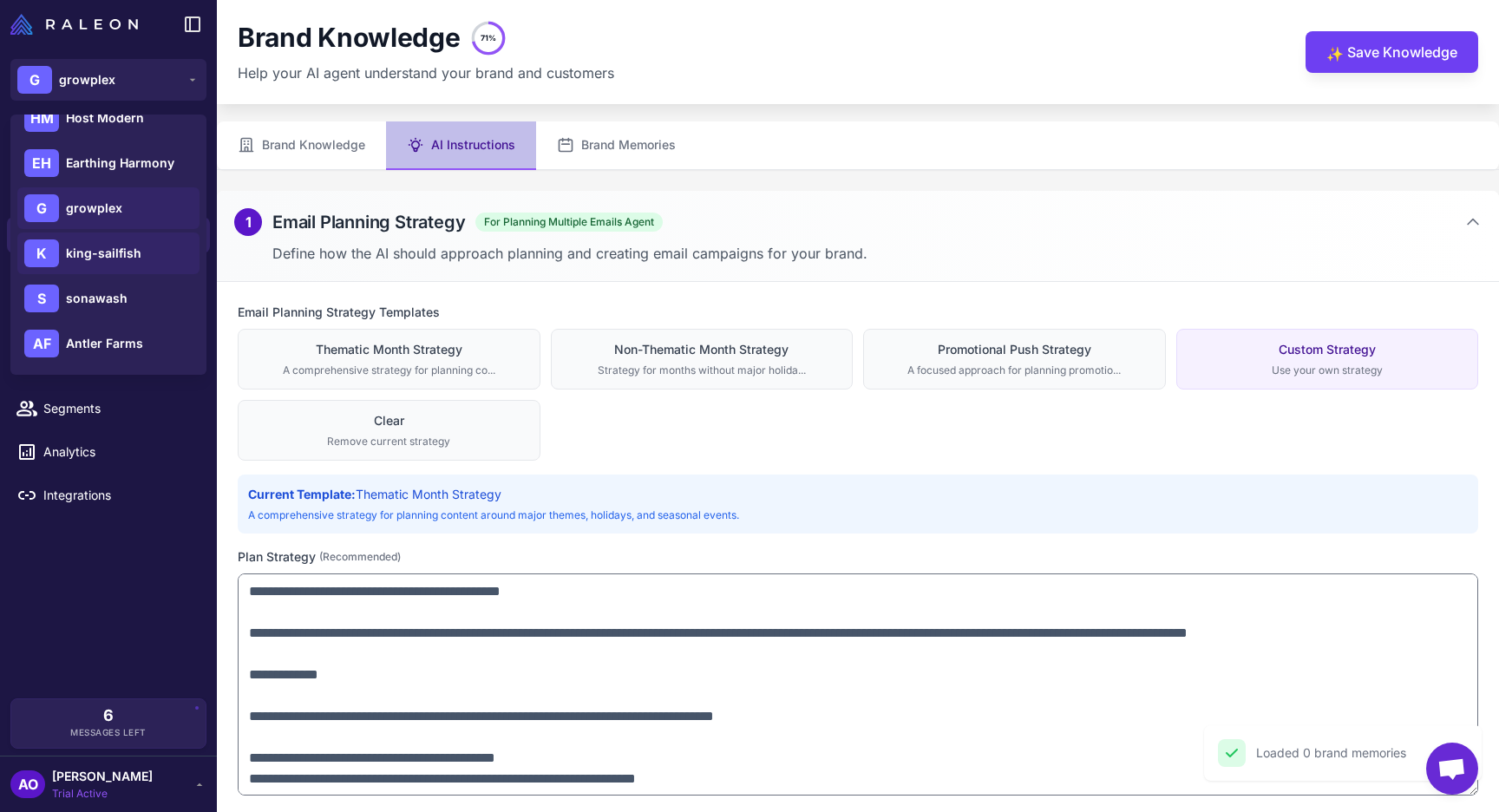
click at [132, 255] on span "king-sailfish" at bounding box center [103, 253] width 75 height 19
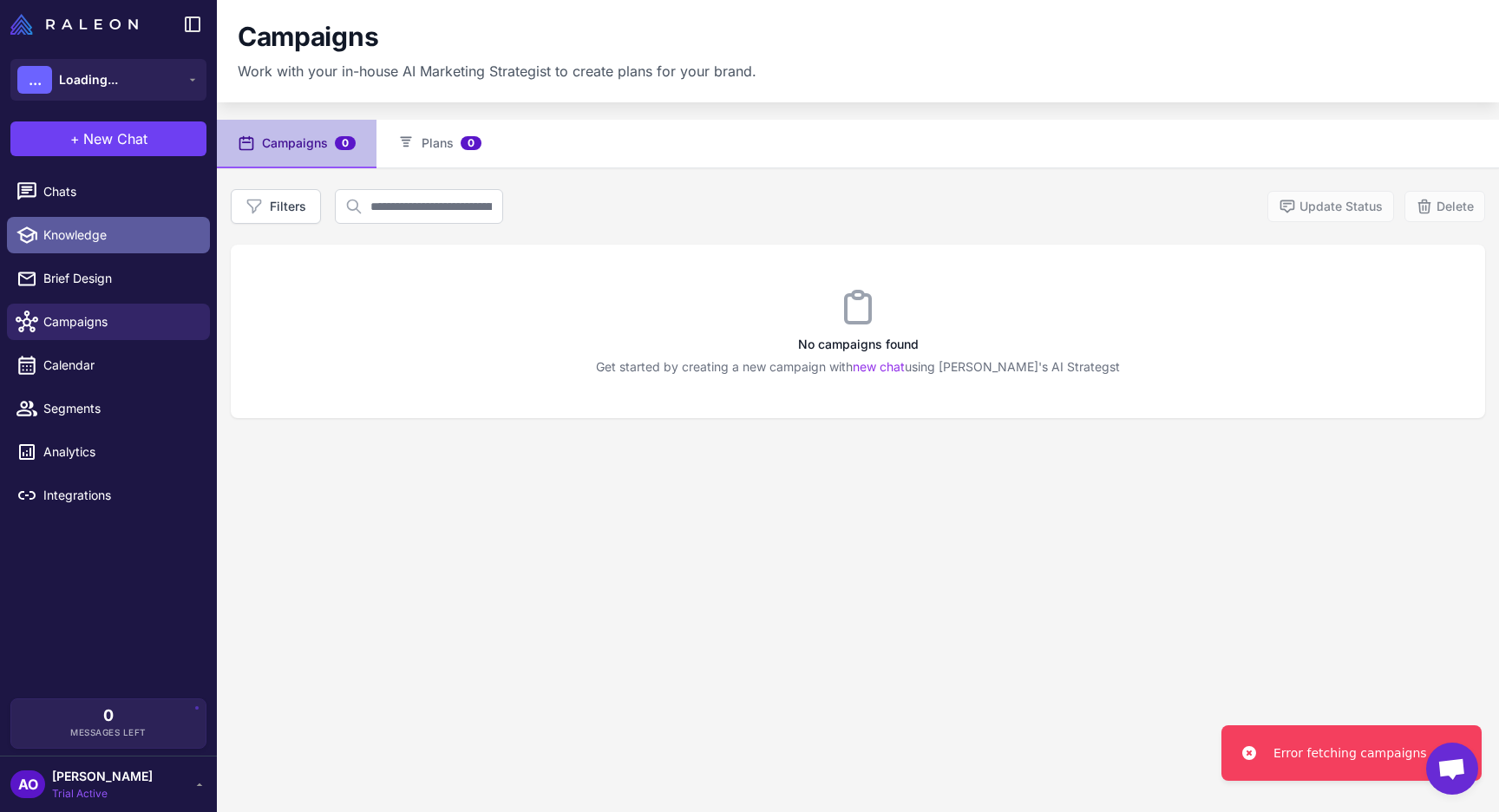
click at [57, 247] on link "Knowledge" at bounding box center [109, 236] width 203 height 37
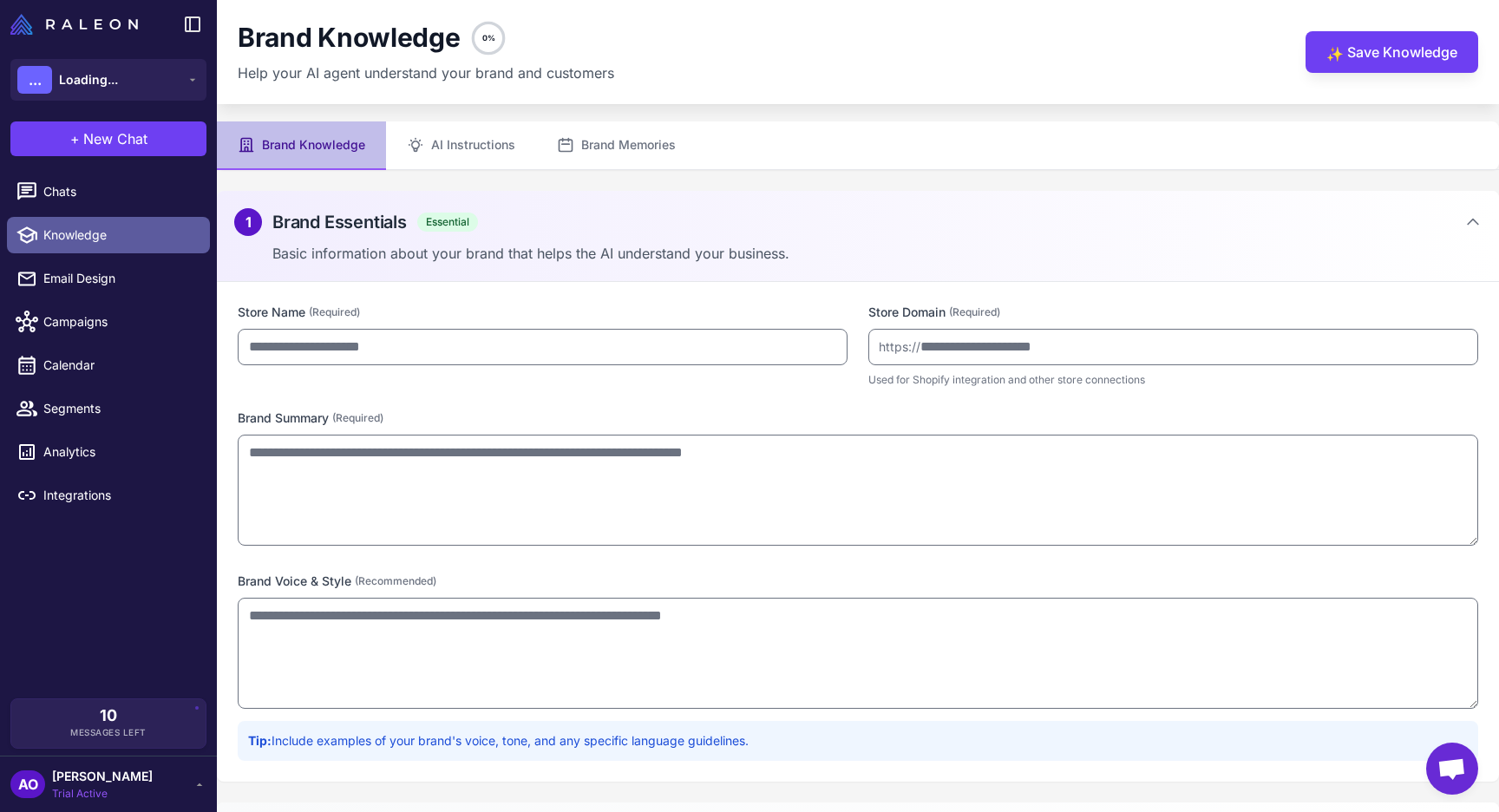
type input "**********"
type textarea "**********"
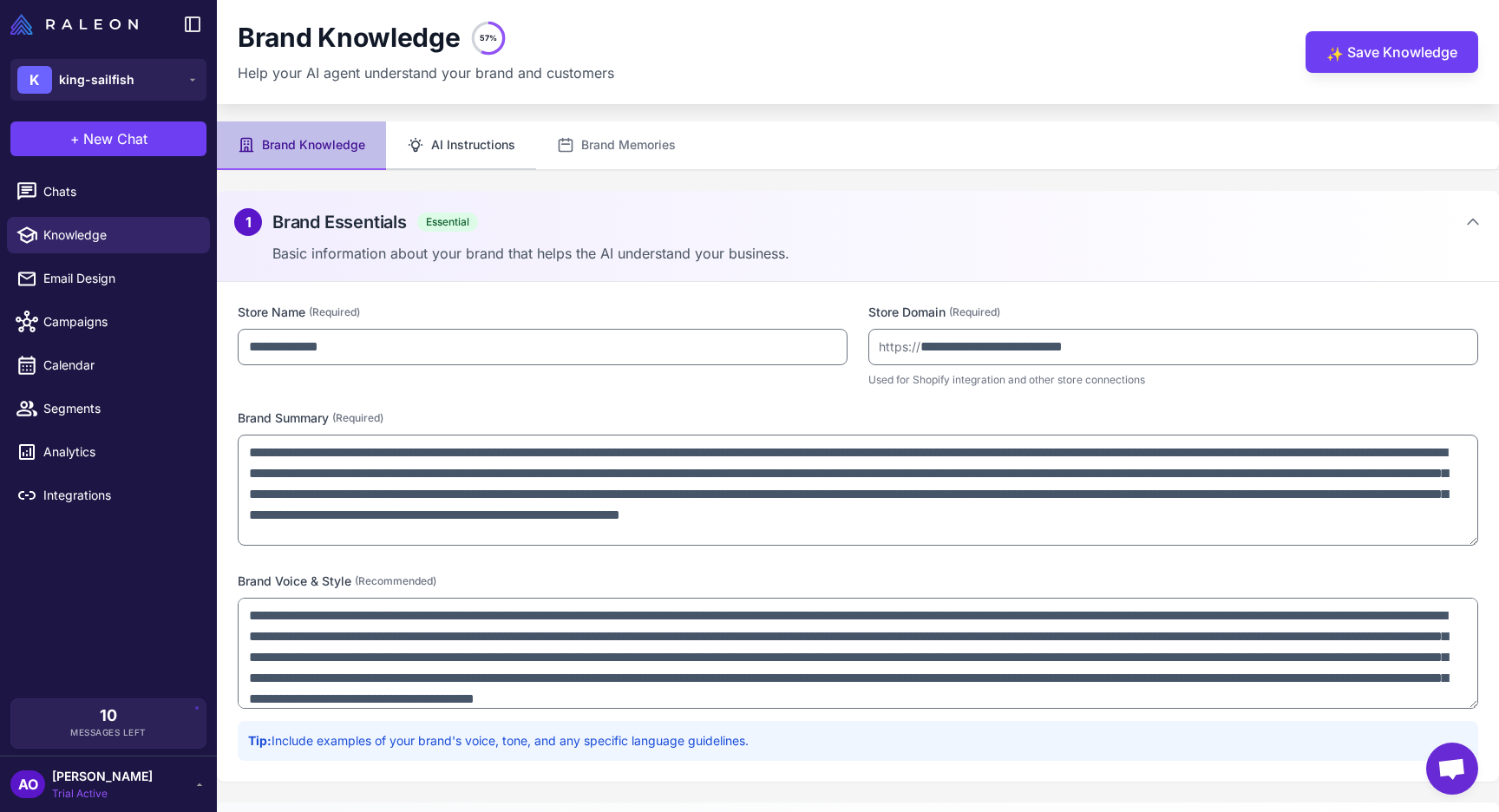
click at [471, 146] on button "AI Instructions" at bounding box center [461, 145] width 150 height 48
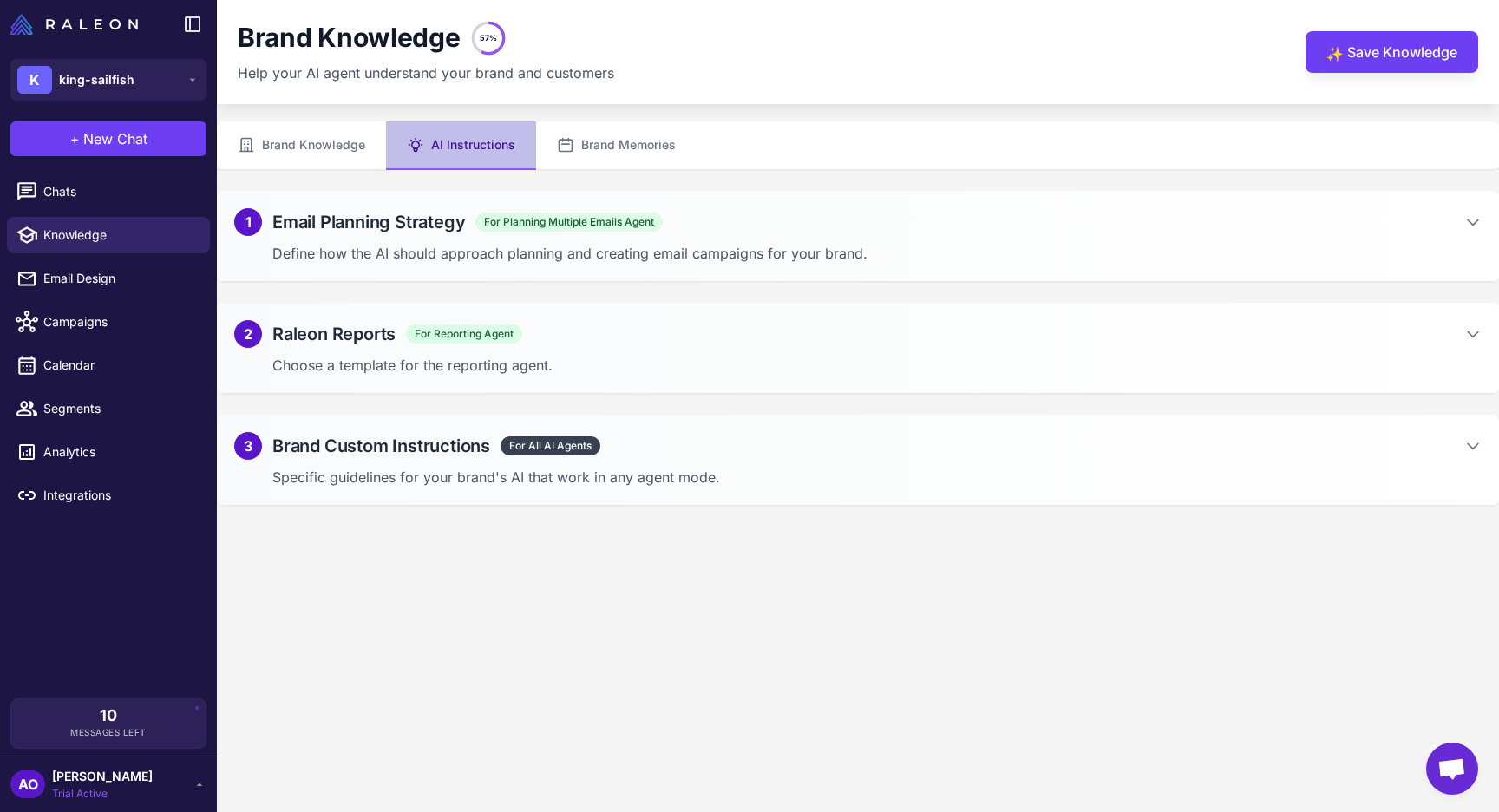
type textarea "**********"
click at [811, 244] on p "Define how the AI should approach planning and creating email campaigns for you…" at bounding box center [877, 253] width 1209 height 21
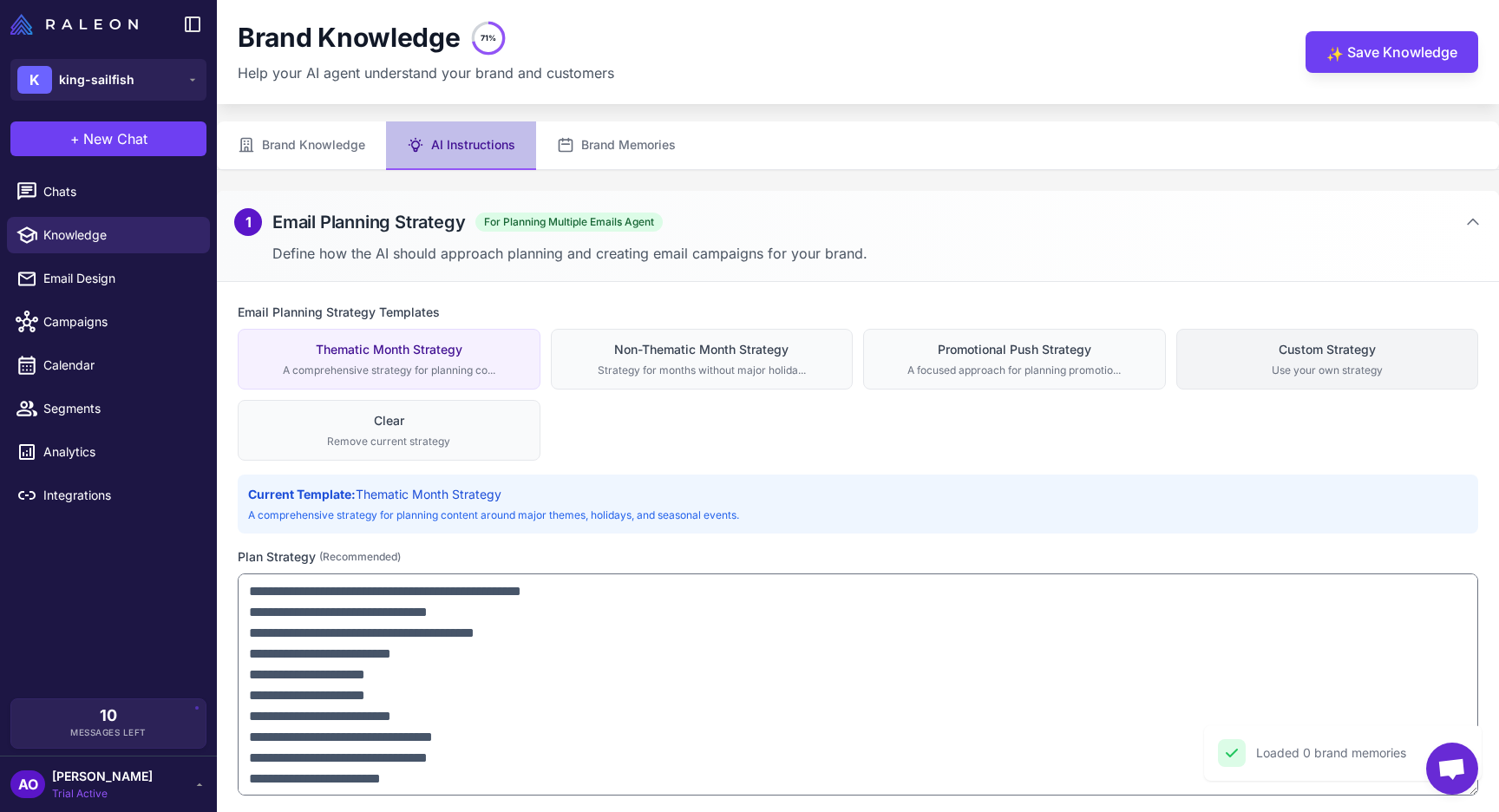
click at [1291, 363] on div "Use your own strategy" at bounding box center [1328, 371] width 280 height 16
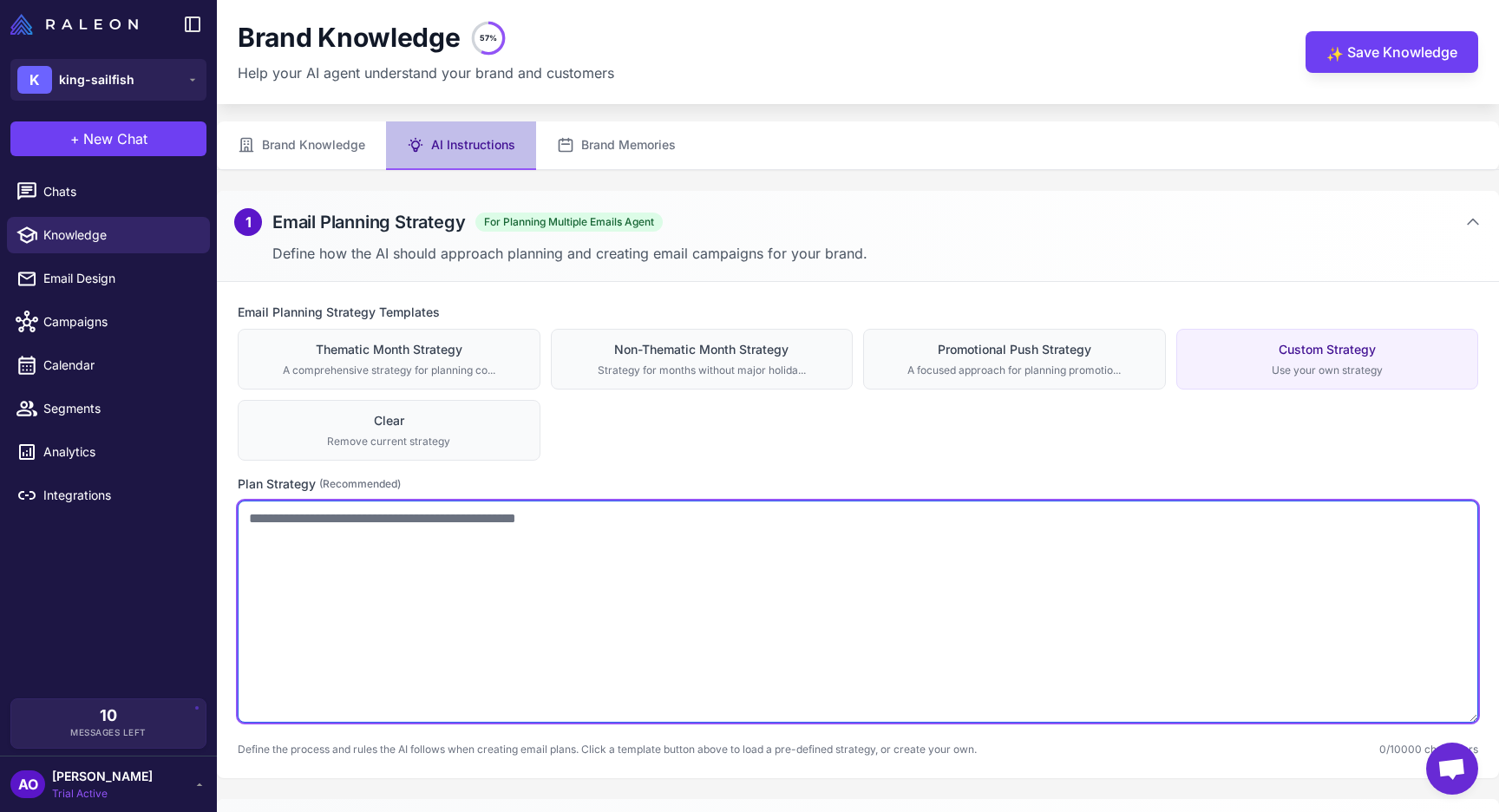
click at [921, 590] on textarea at bounding box center [858, 611] width 1241 height 222
paste textarea "**********"
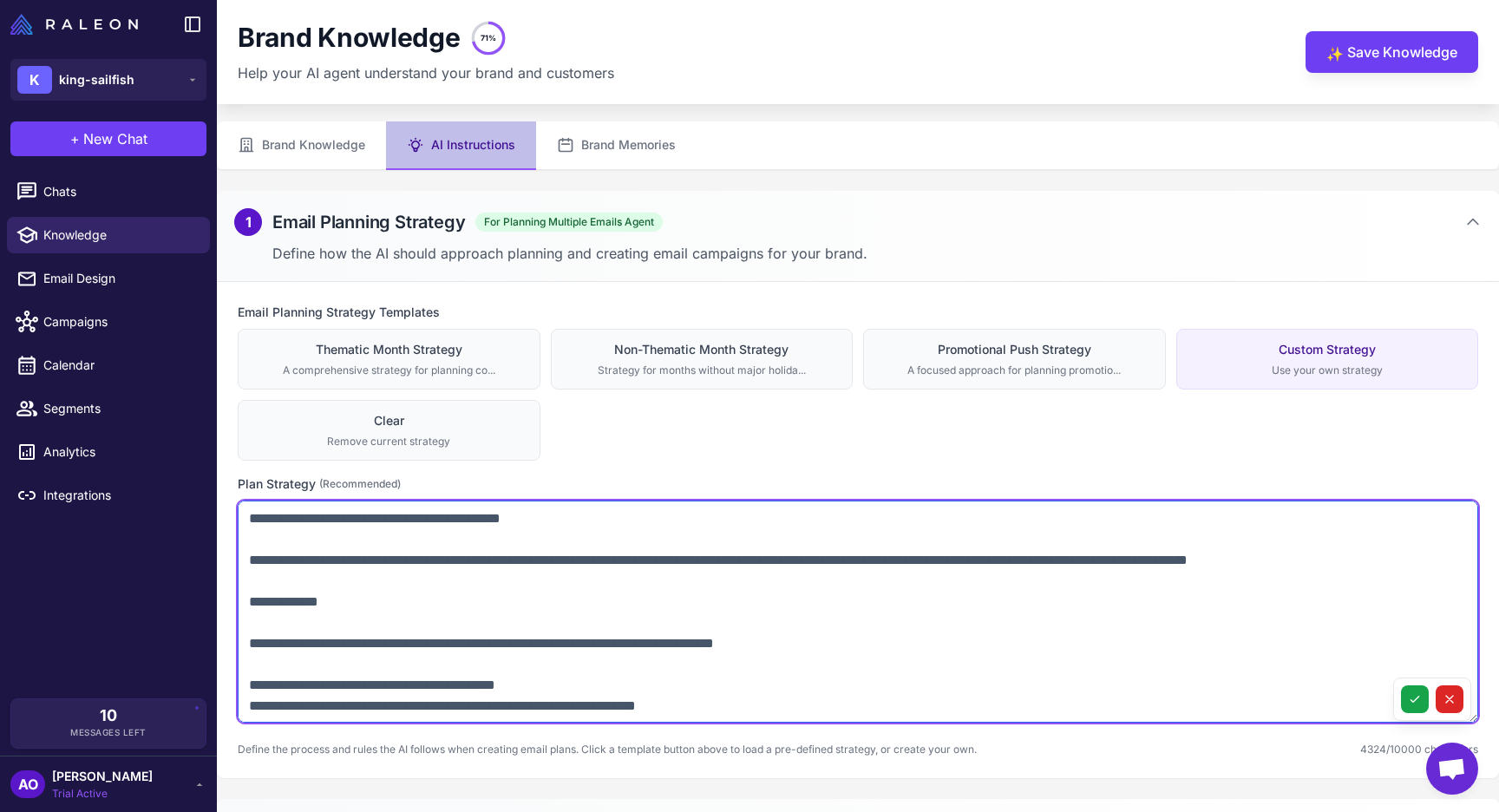
scroll to position [1429, 0]
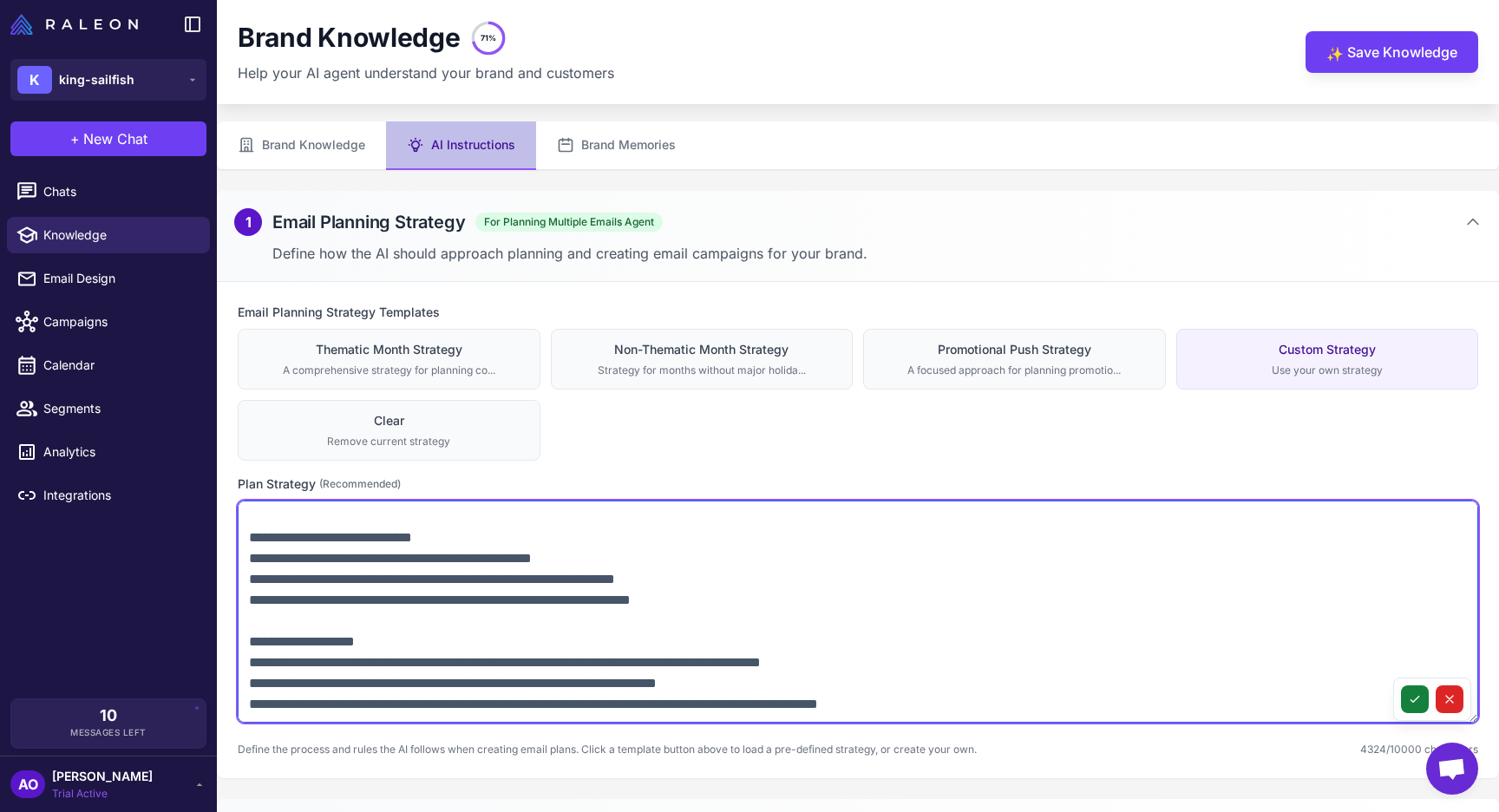
type textarea "**********"
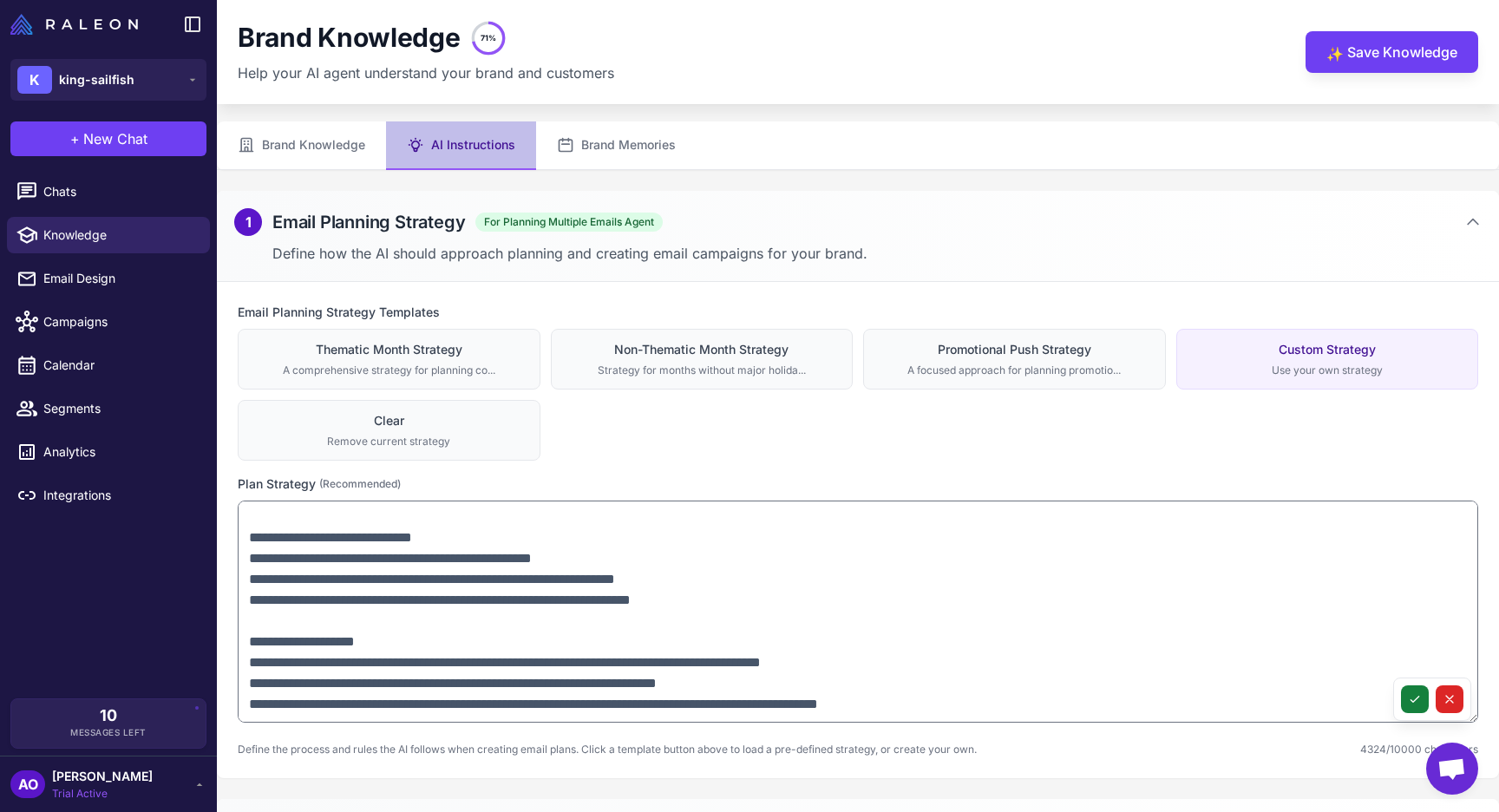
click at [1414, 697] on icon at bounding box center [1415, 699] width 14 height 14
click at [1360, 53] on button "✨ Save Knowledge" at bounding box center [1391, 53] width 173 height 42
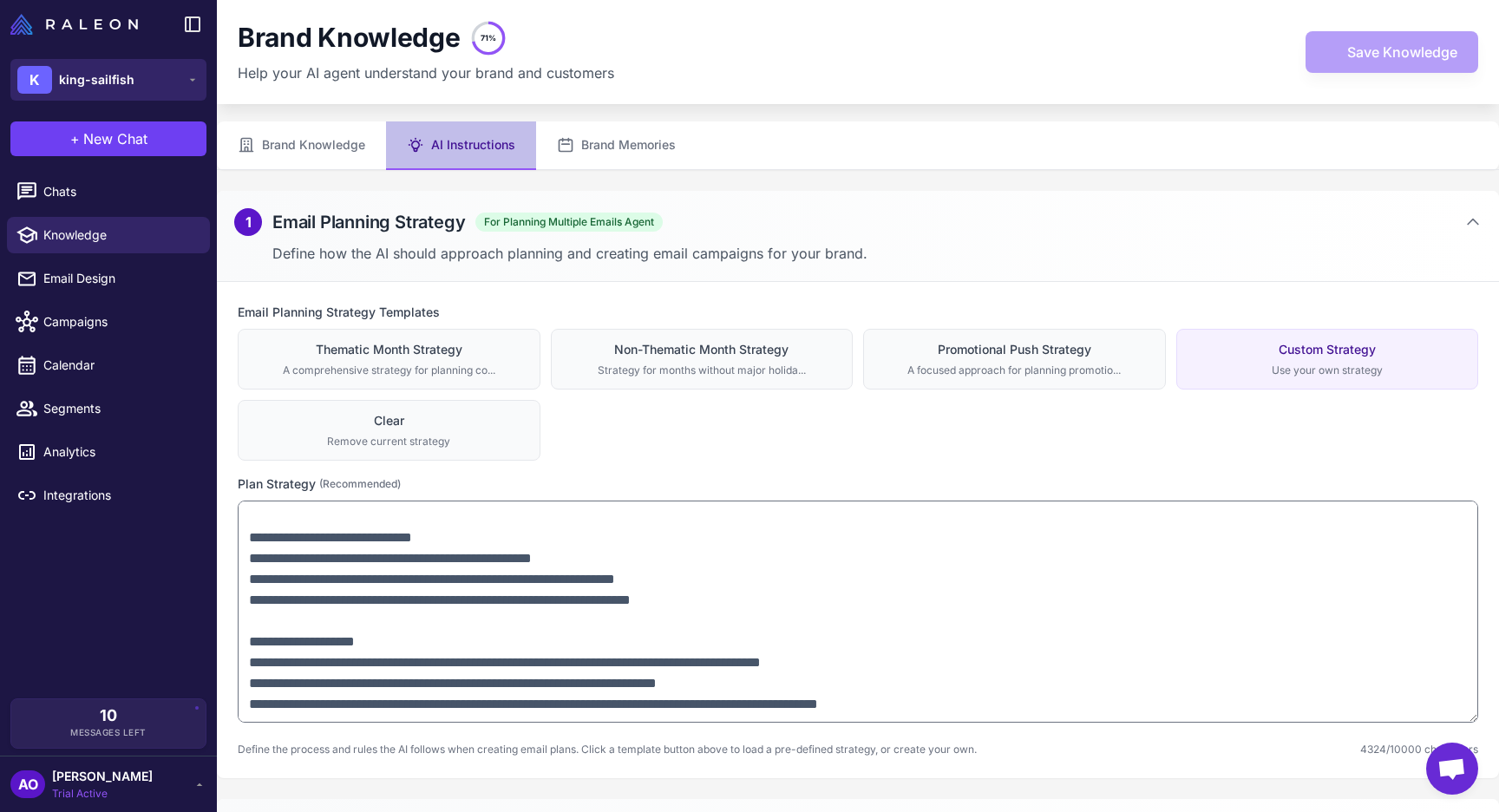
click at [134, 83] on button "K king-sailfish" at bounding box center [109, 80] width 196 height 42
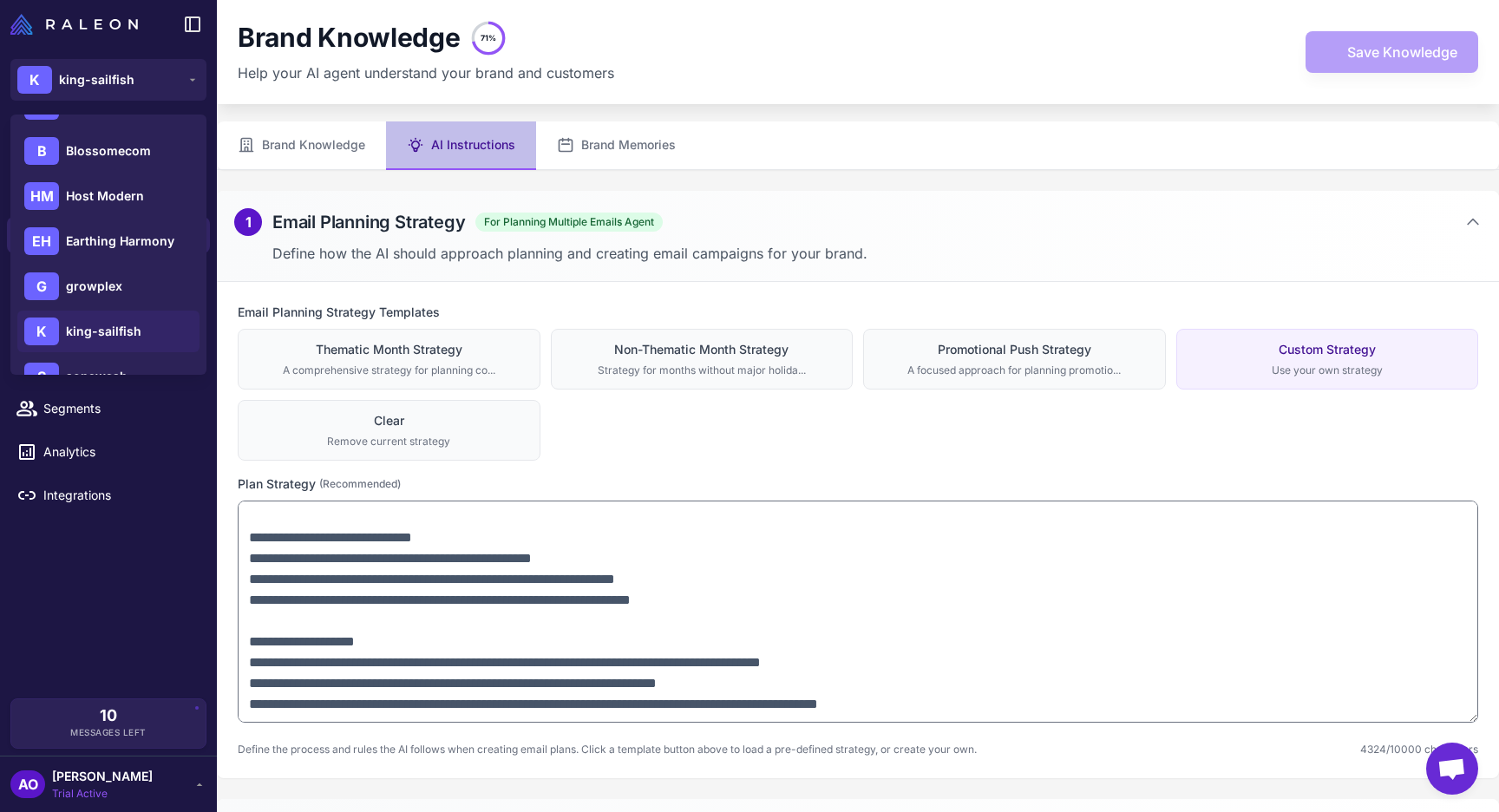
scroll to position [295, 0]
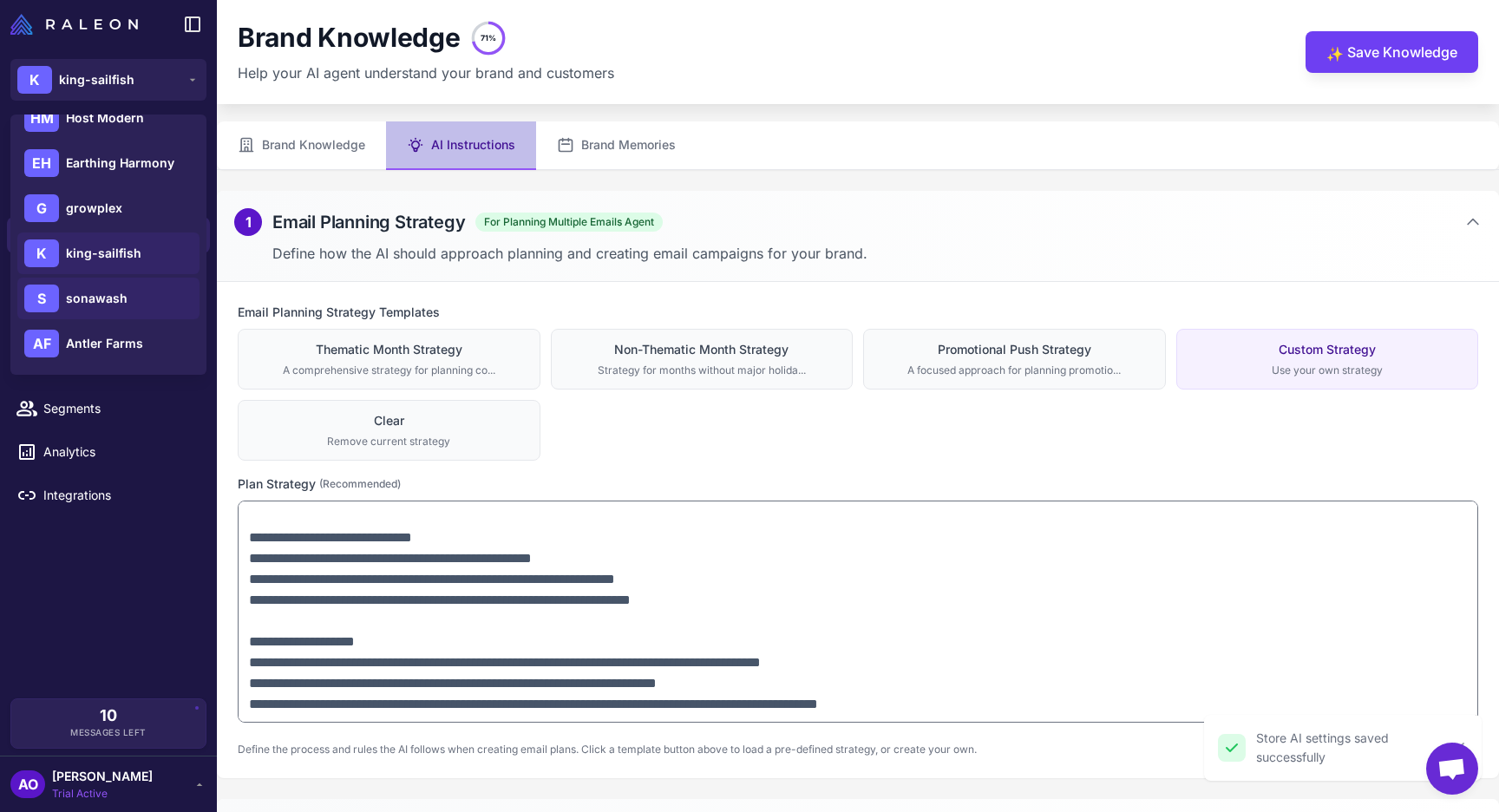
click at [120, 295] on span "sonawash" at bounding box center [96, 299] width 61 height 19
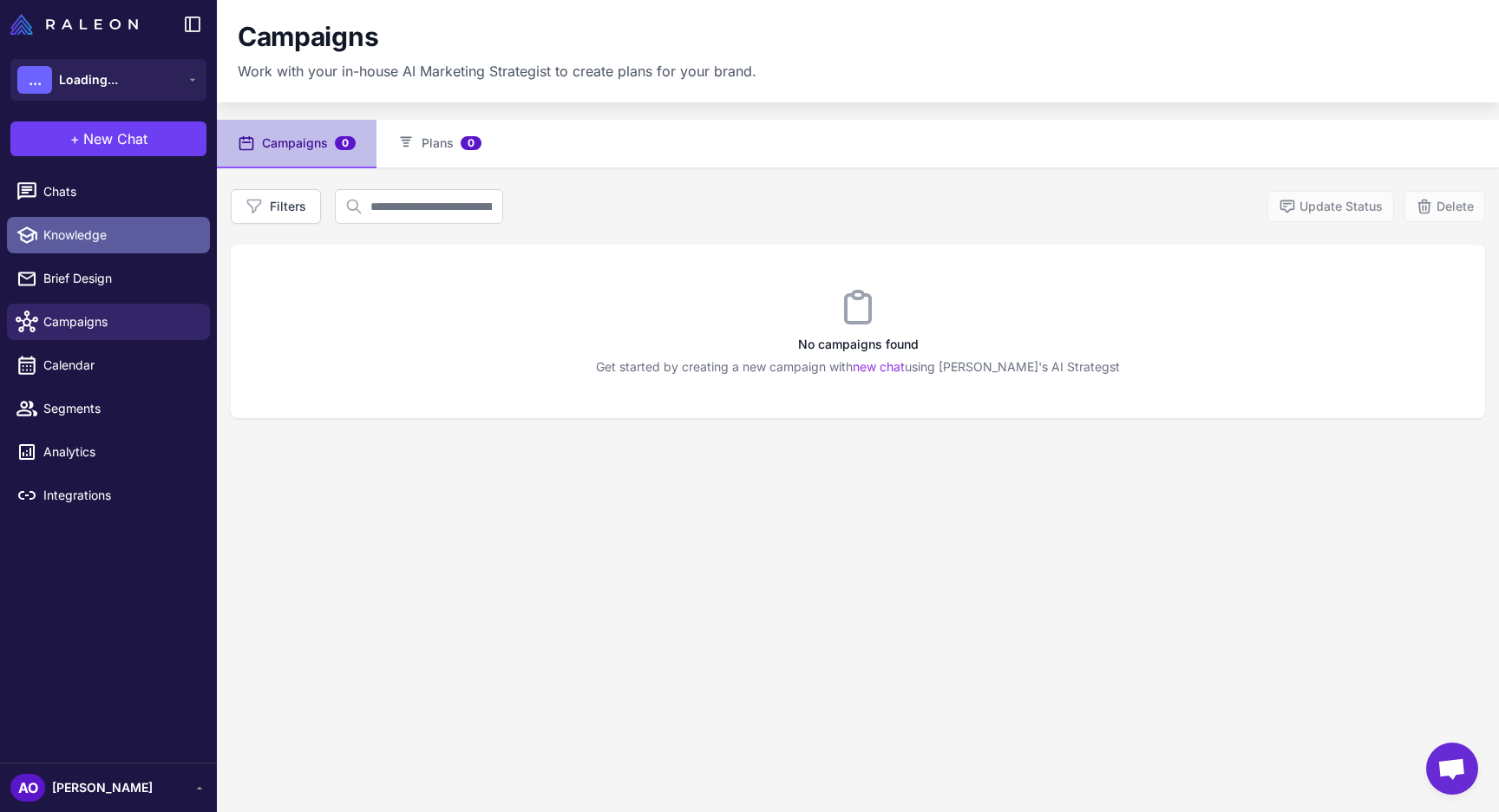
click at [94, 235] on span "Knowledge" at bounding box center [120, 235] width 152 height 19
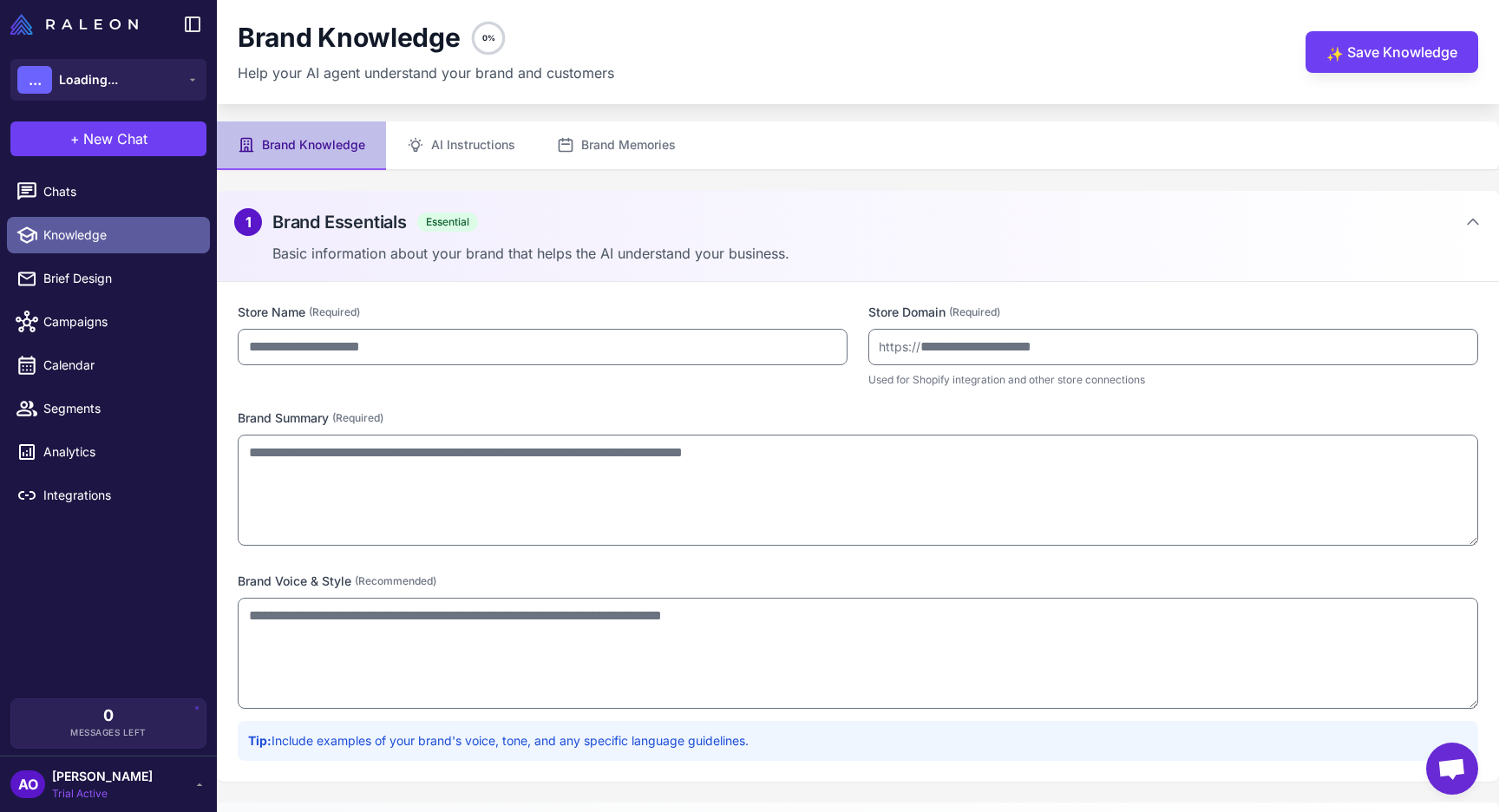
type input "********"
type input "**********"
type textarea "**********"
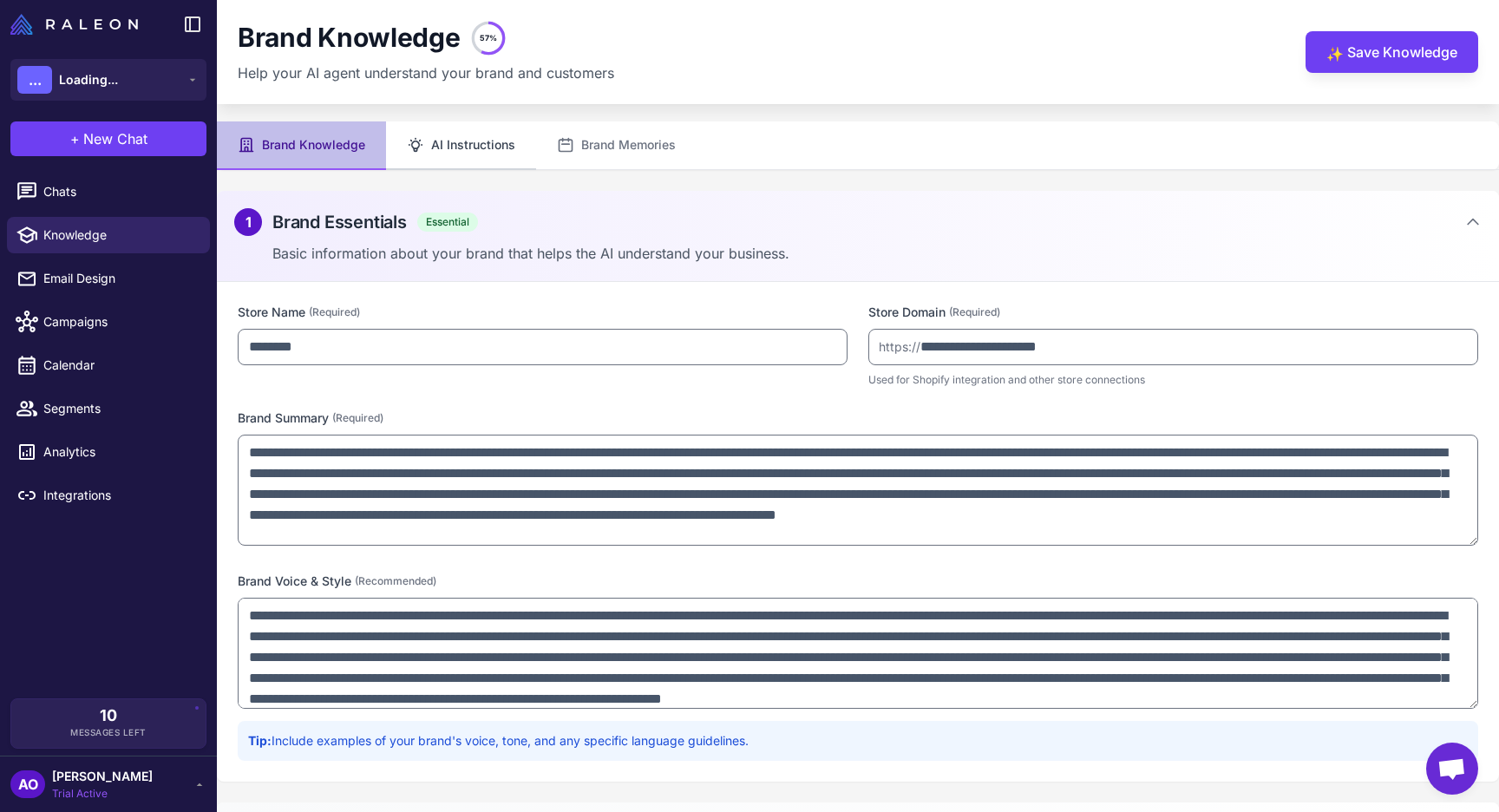
click at [484, 147] on button "AI Instructions" at bounding box center [461, 145] width 150 height 48
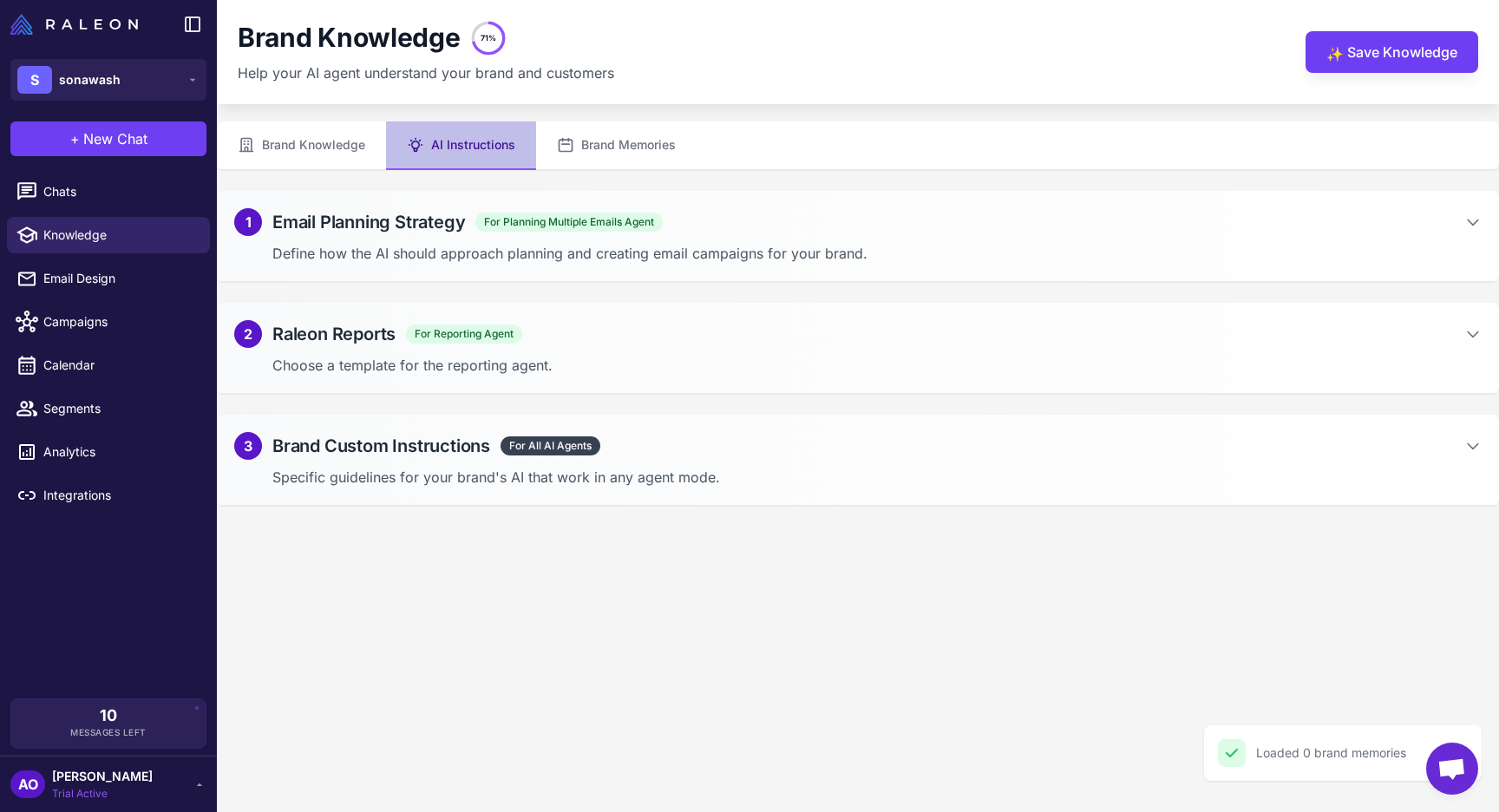
click at [846, 224] on div "1 Email Planning Strategy For Planning Multiple Emails Agent" at bounding box center [858, 222] width 1248 height 28
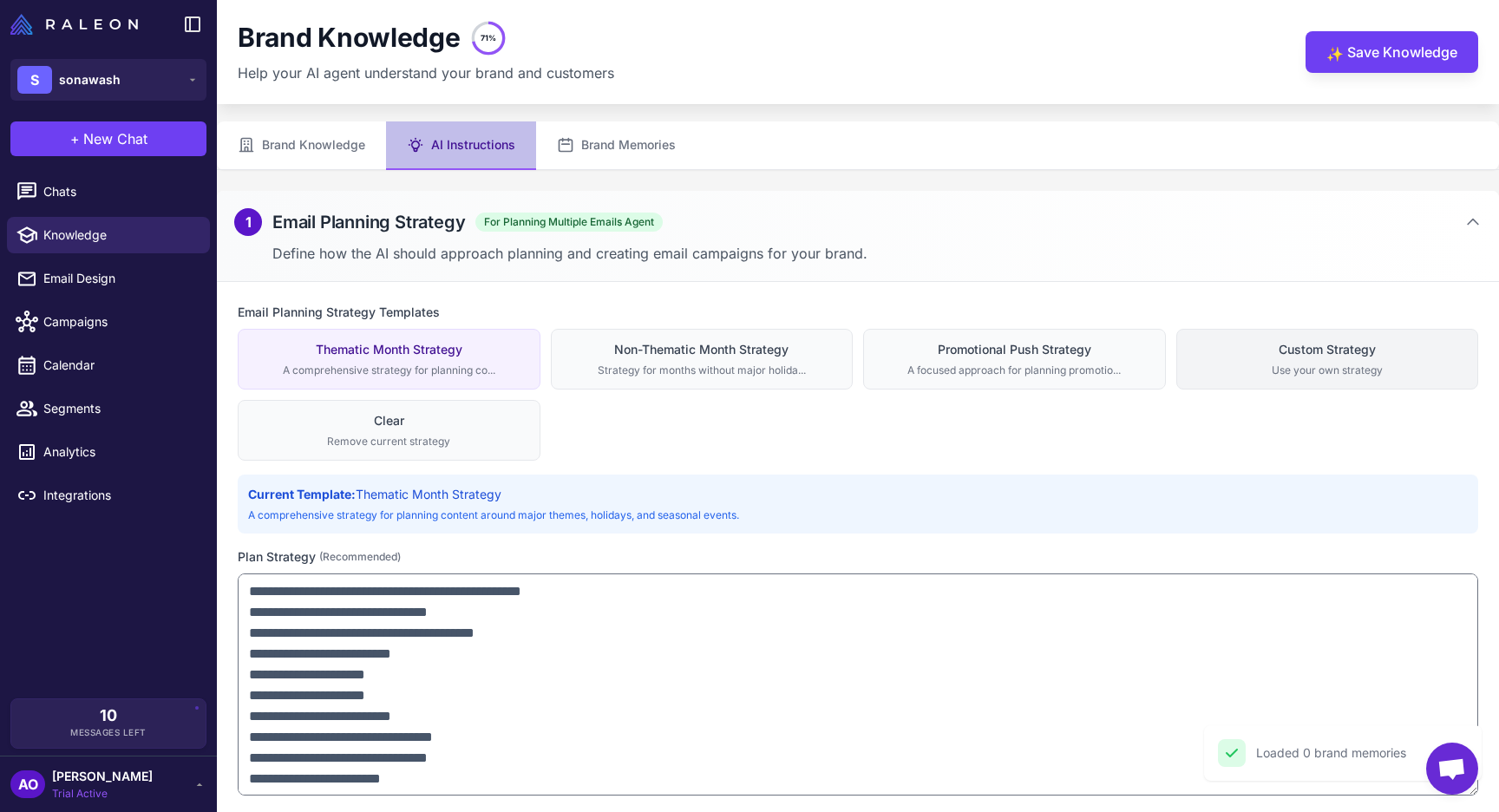
click at [1366, 362] on button "Custom Strategy Use your own strategy" at bounding box center [1328, 358] width 303 height 60
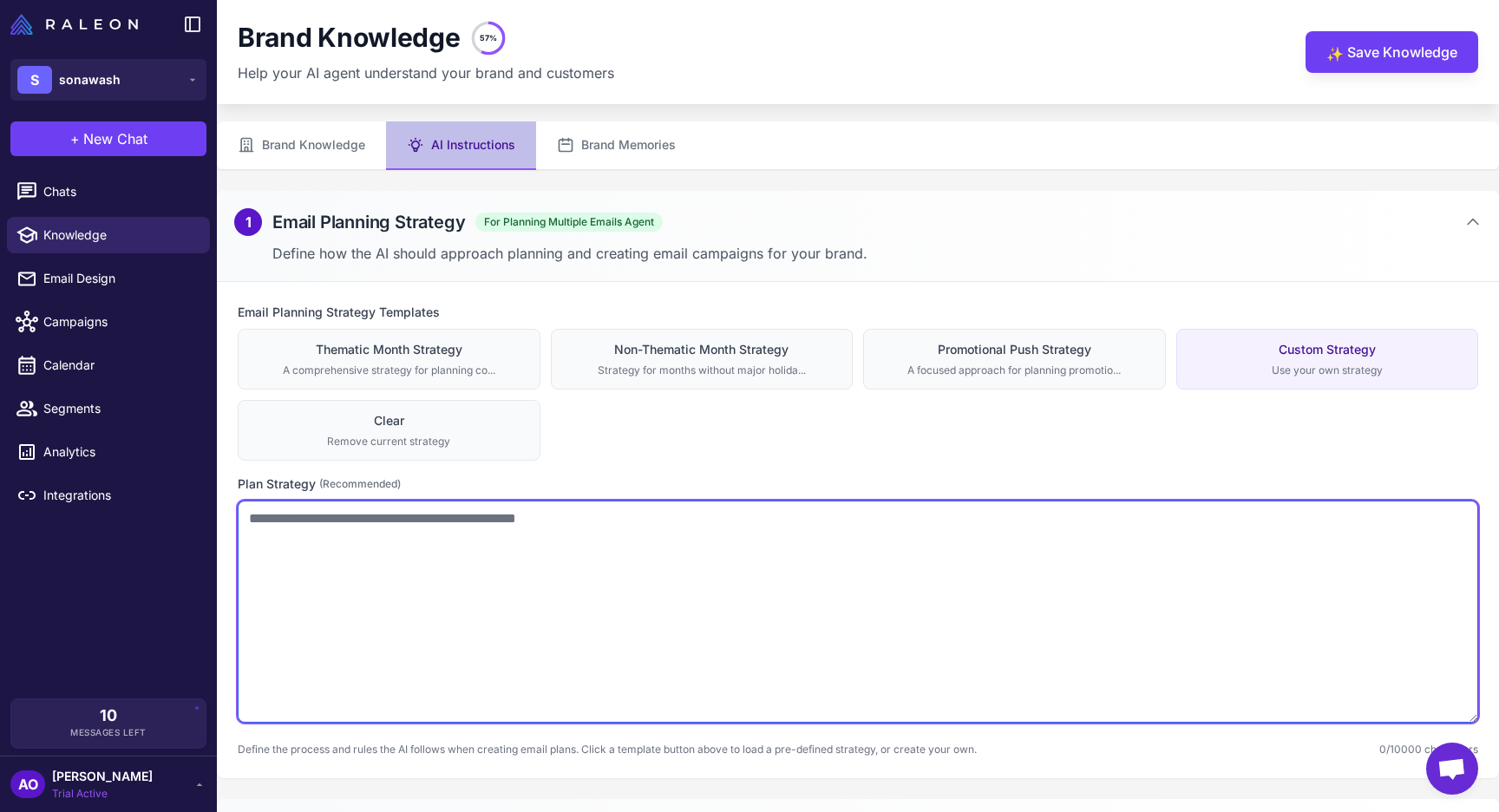
click at [955, 588] on textarea at bounding box center [858, 611] width 1241 height 222
paste textarea "**********"
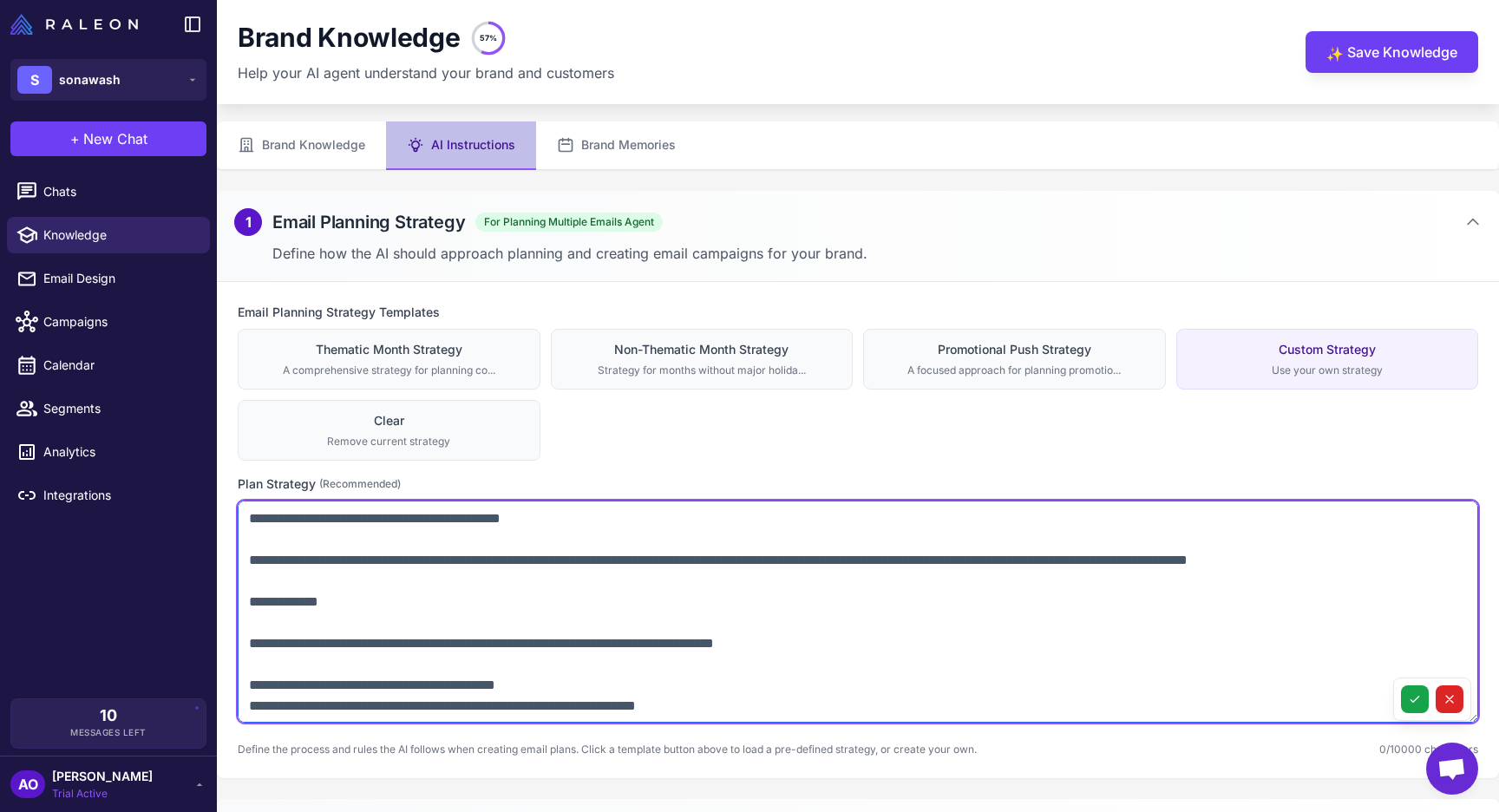
scroll to position [1429, 0]
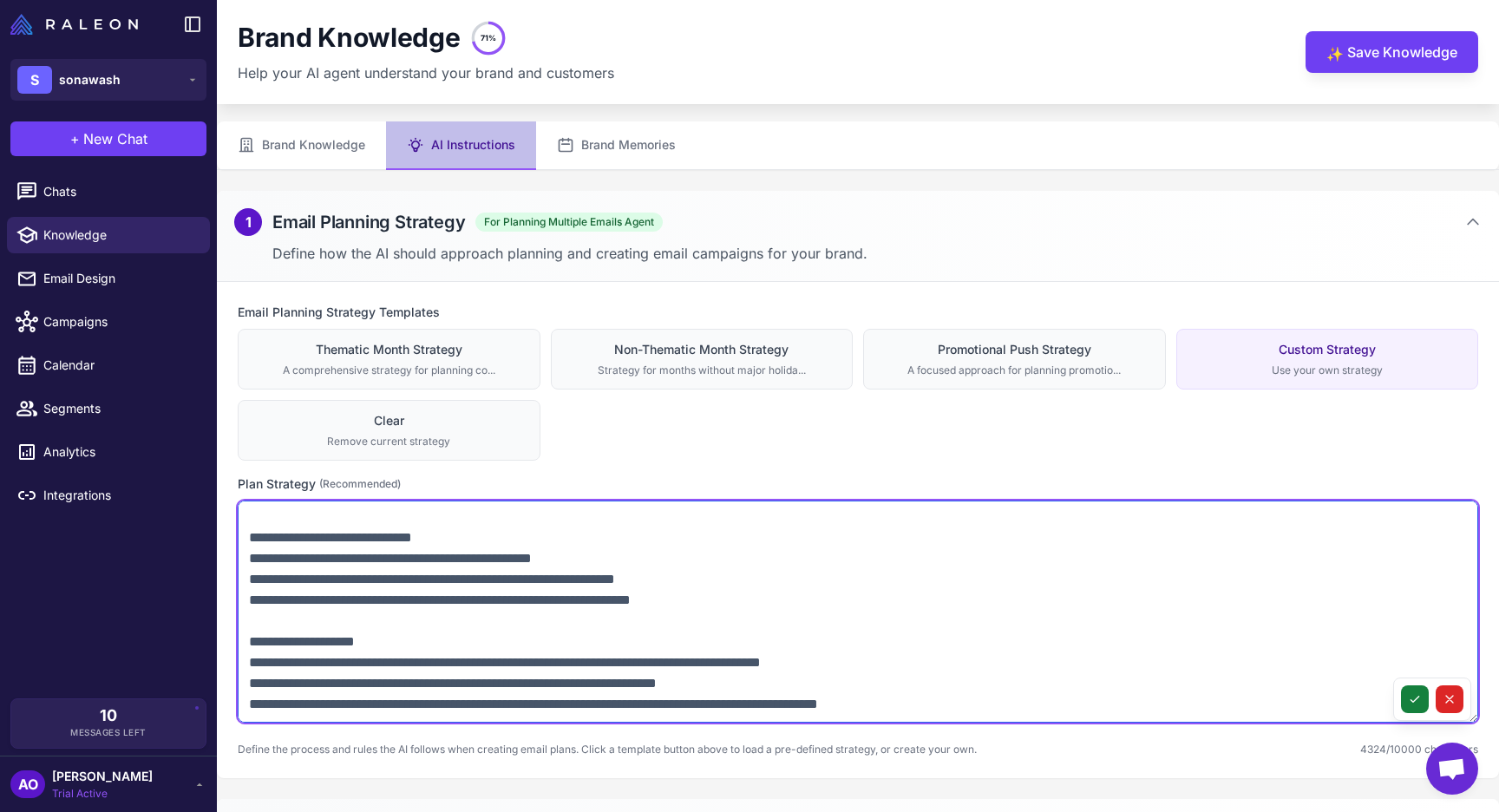
type textarea "**********"
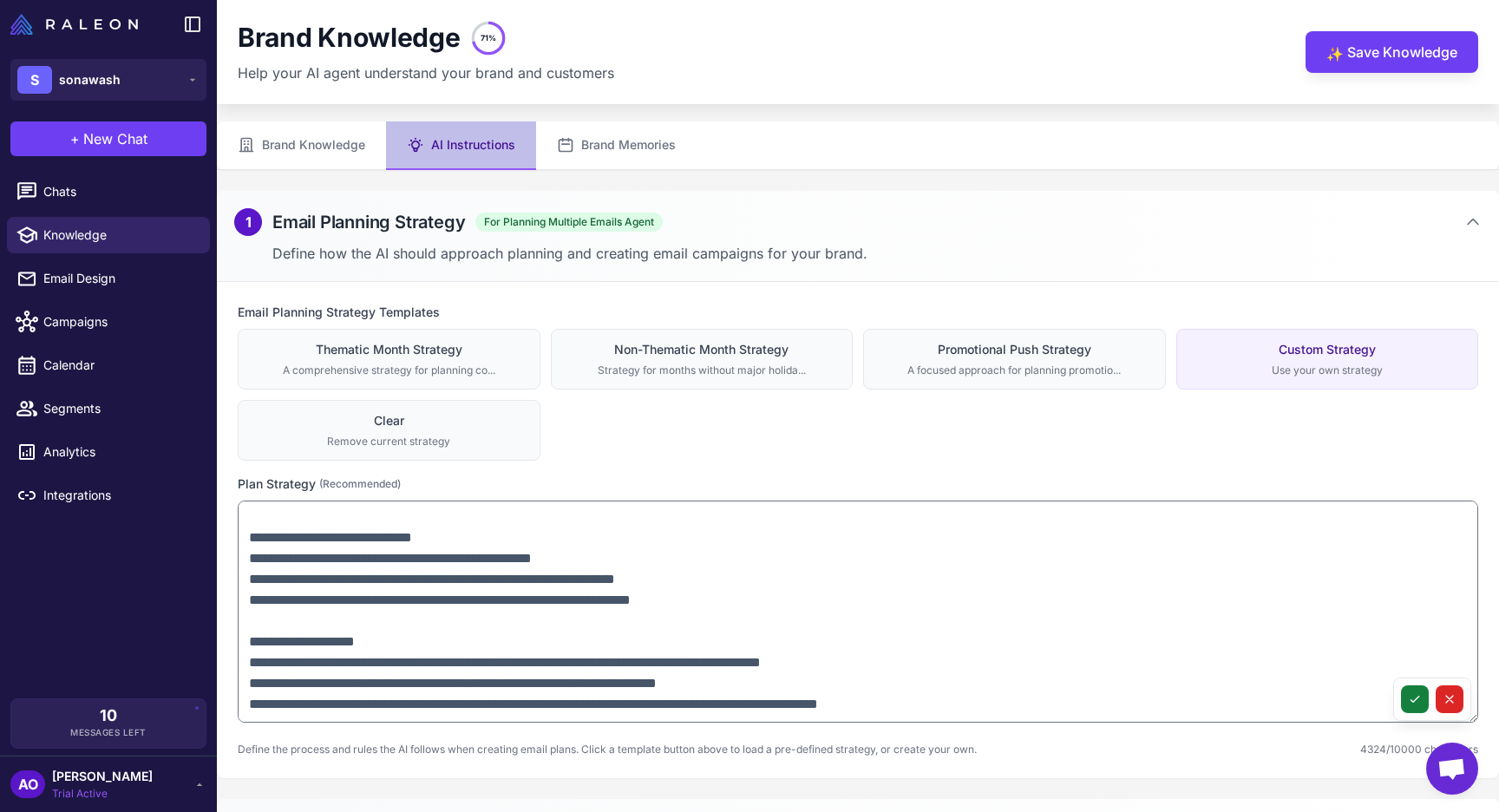
click at [1417, 699] on icon at bounding box center [1414, 699] width 8 height 6
click at [1360, 51] on button "✨ Save Knowledge" at bounding box center [1391, 53] width 173 height 42
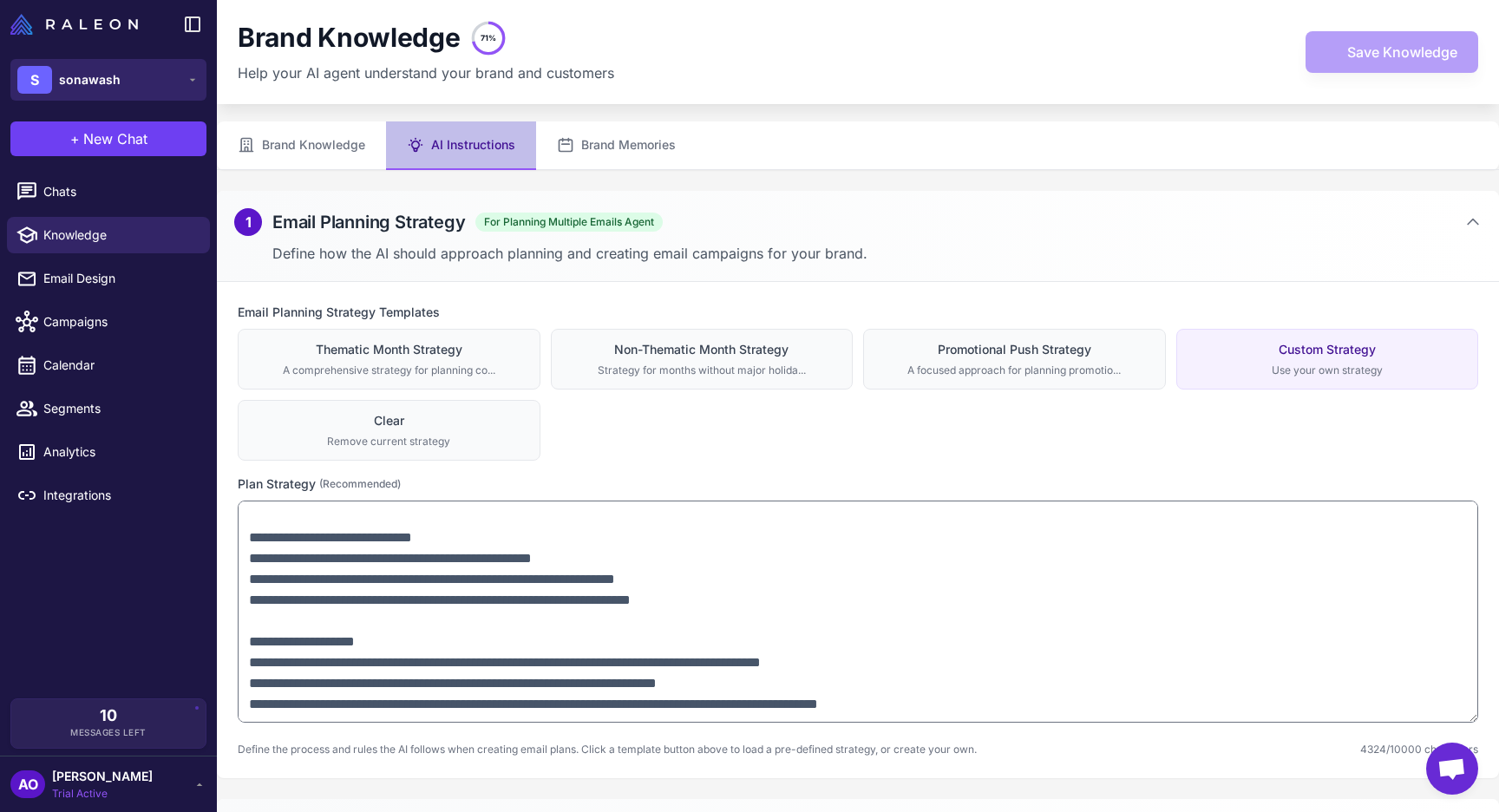
click at [99, 79] on span "sonawash" at bounding box center [89, 80] width 61 height 19
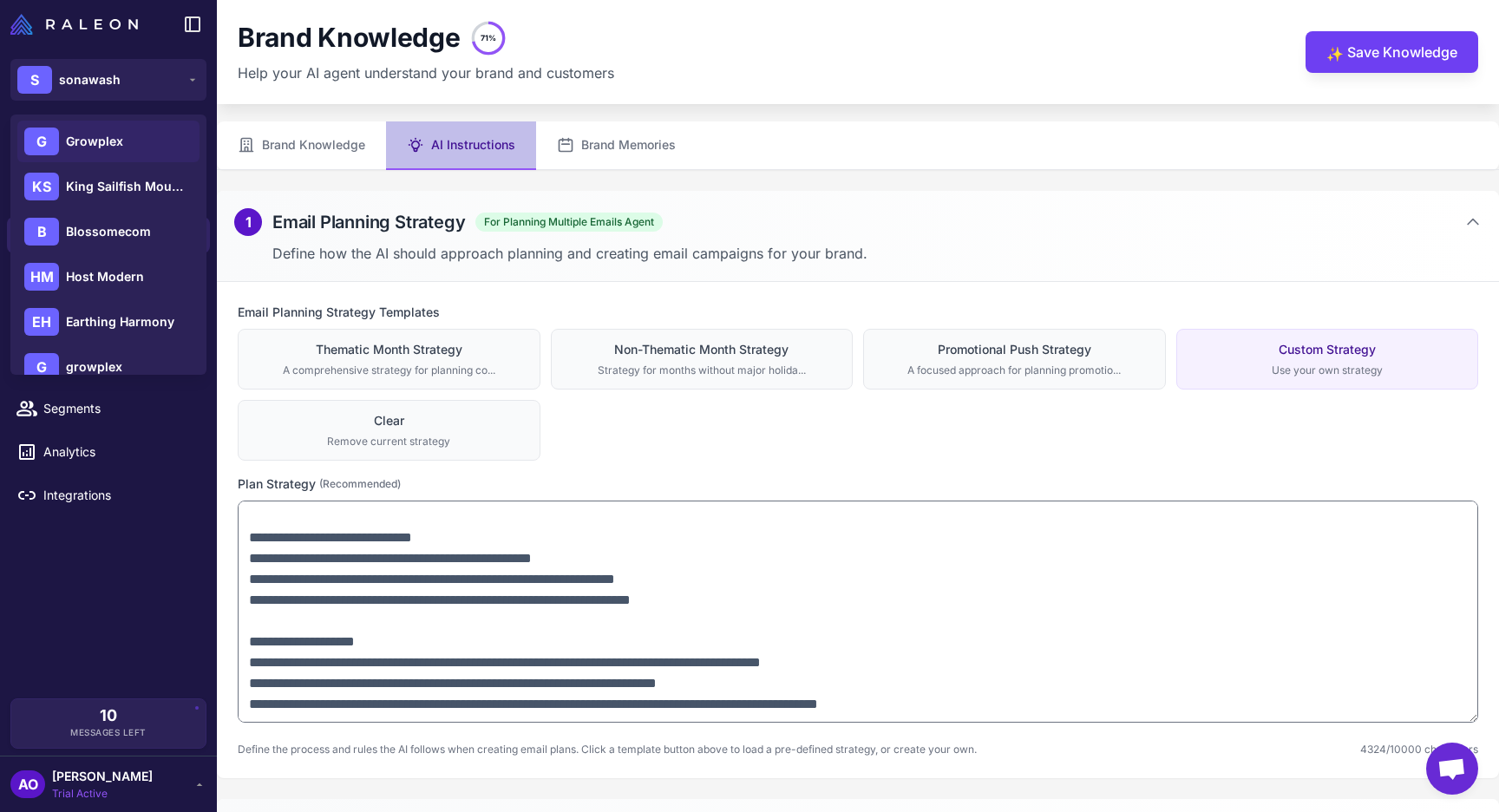
scroll to position [295, 0]
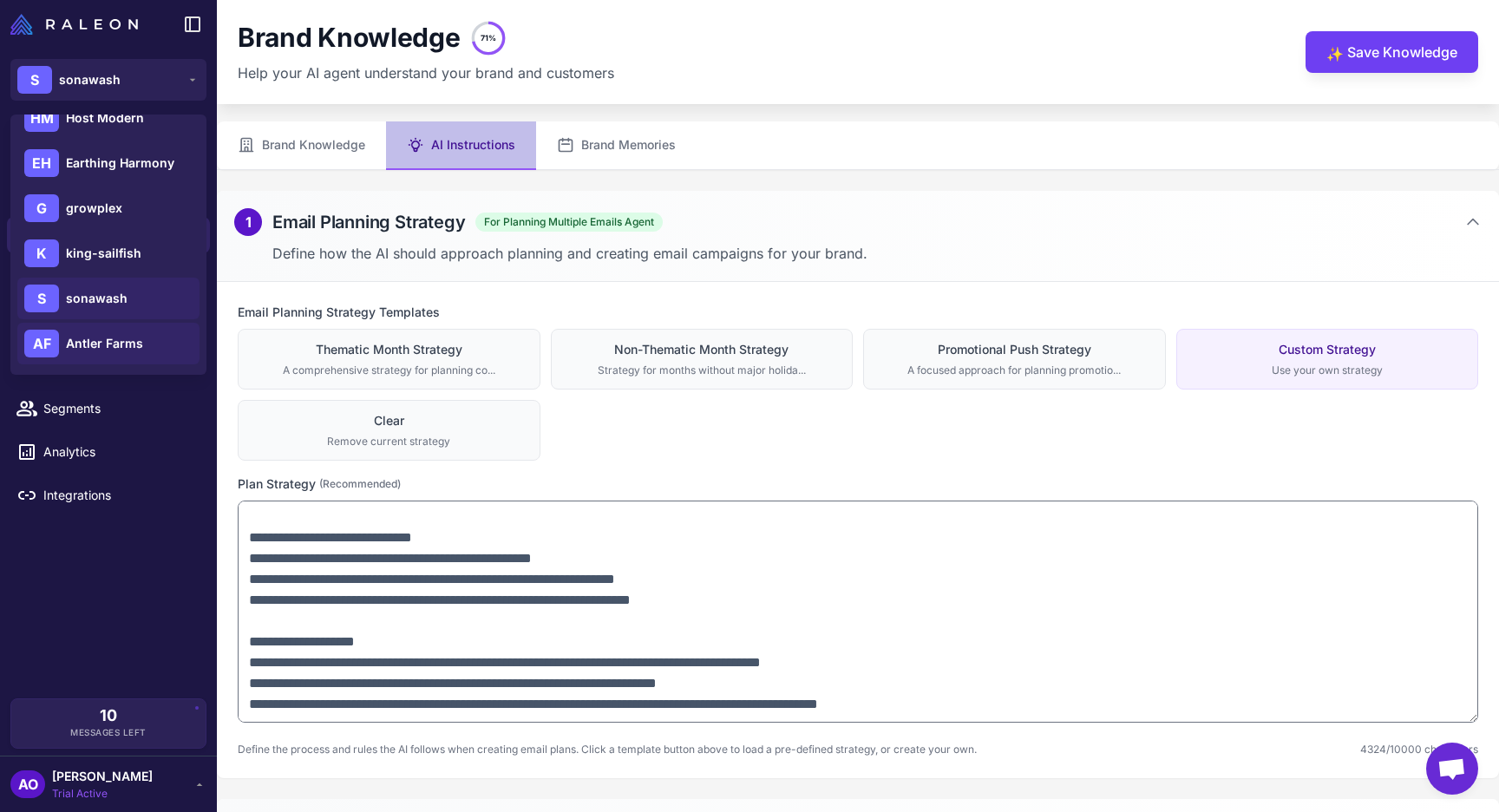
click at [108, 342] on span "Antler Farms" at bounding box center [104, 343] width 77 height 19
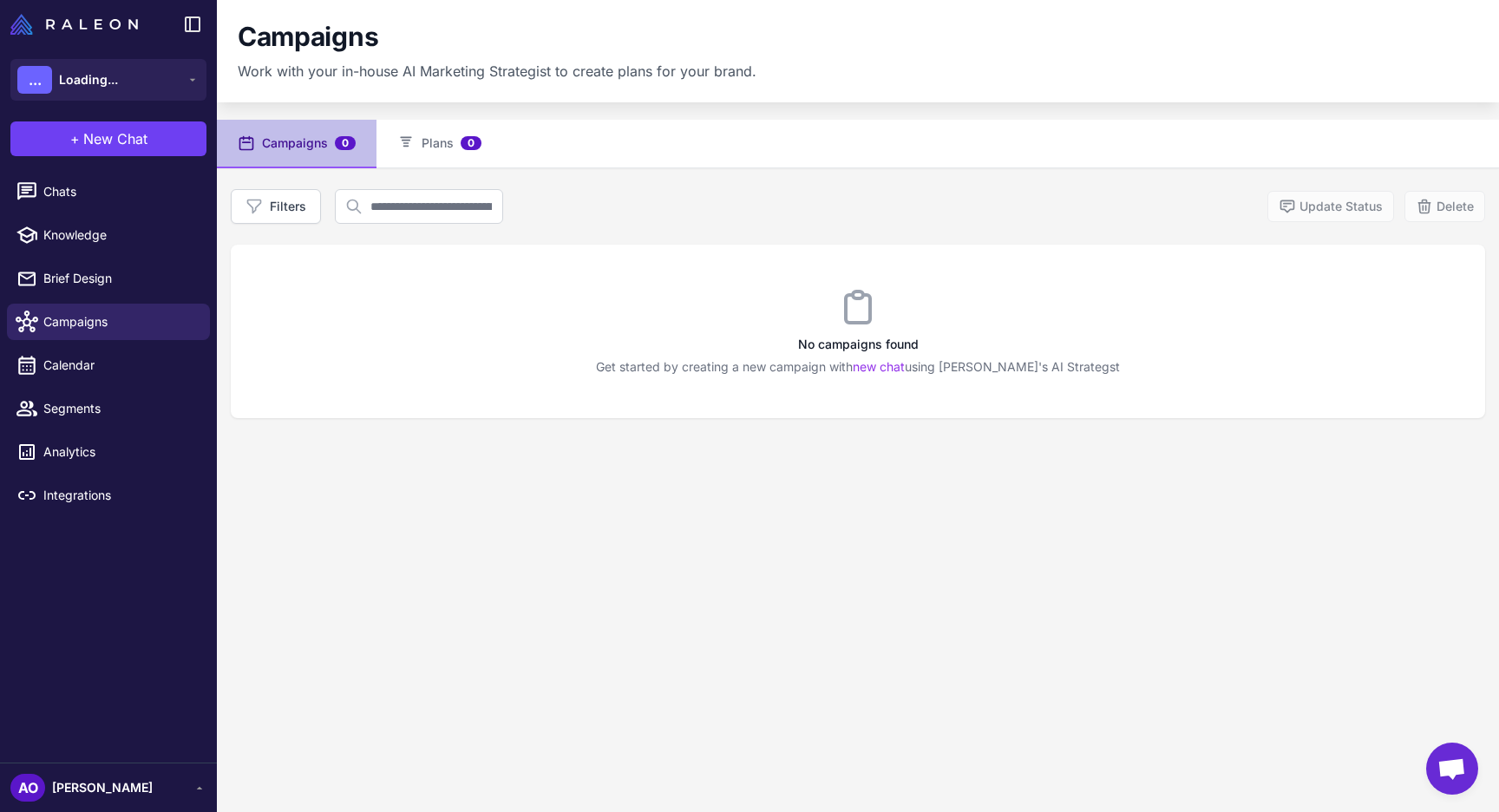
click at [108, 253] on li "Knowledge" at bounding box center [109, 236] width 217 height 44
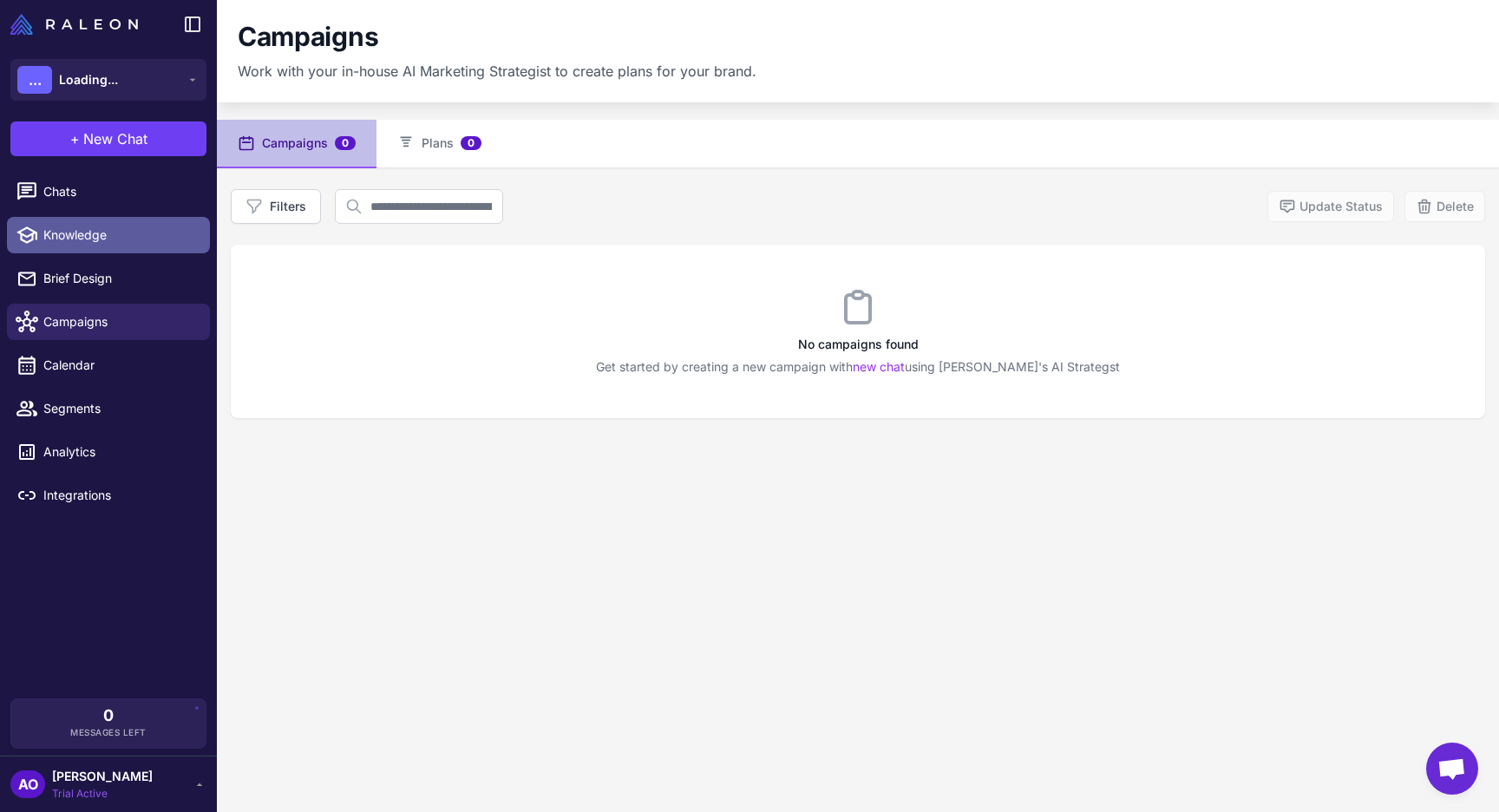
click at [88, 237] on span "Knowledge" at bounding box center [120, 235] width 152 height 19
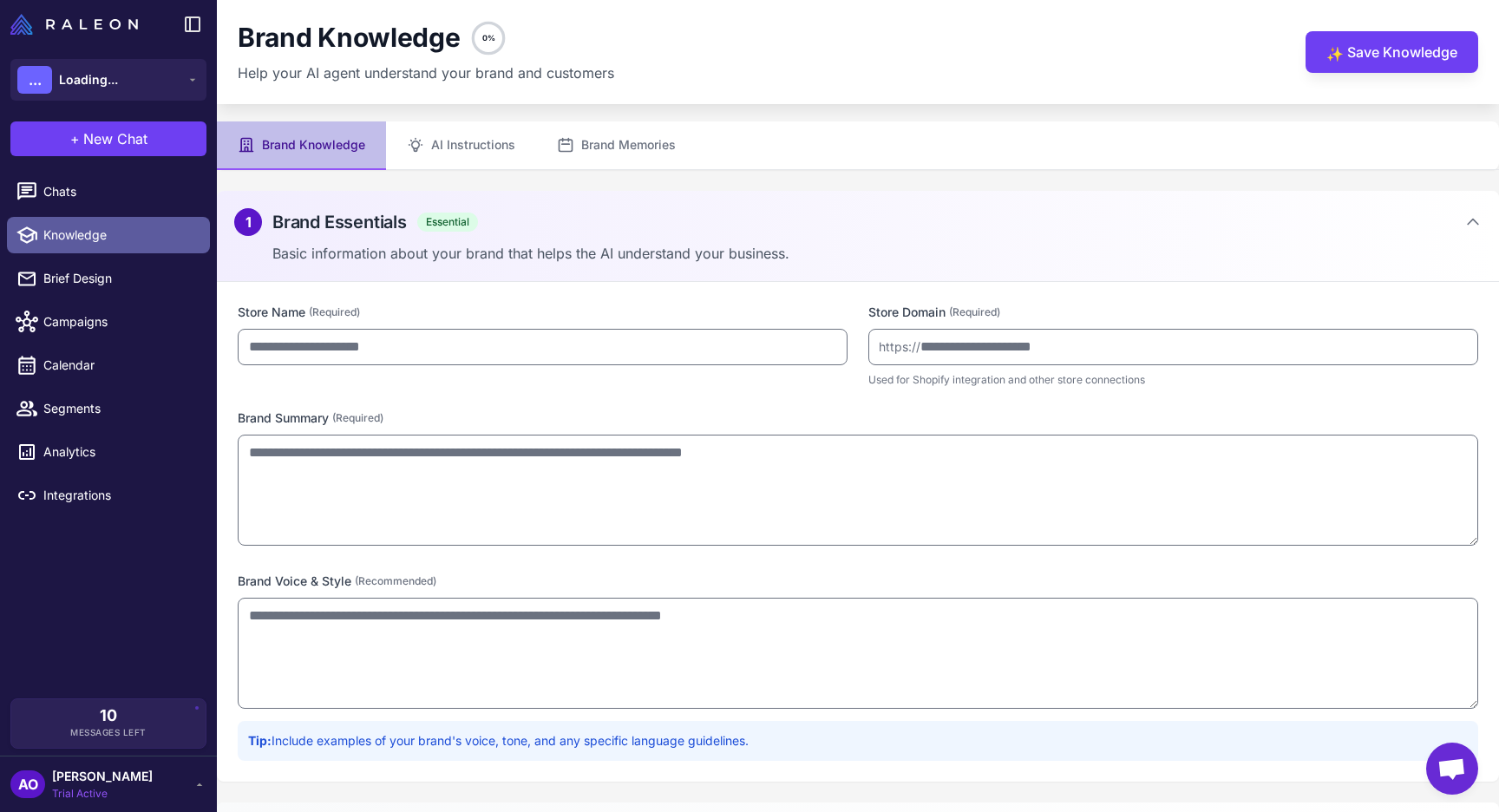
type input "**********"
type textarea "**********"
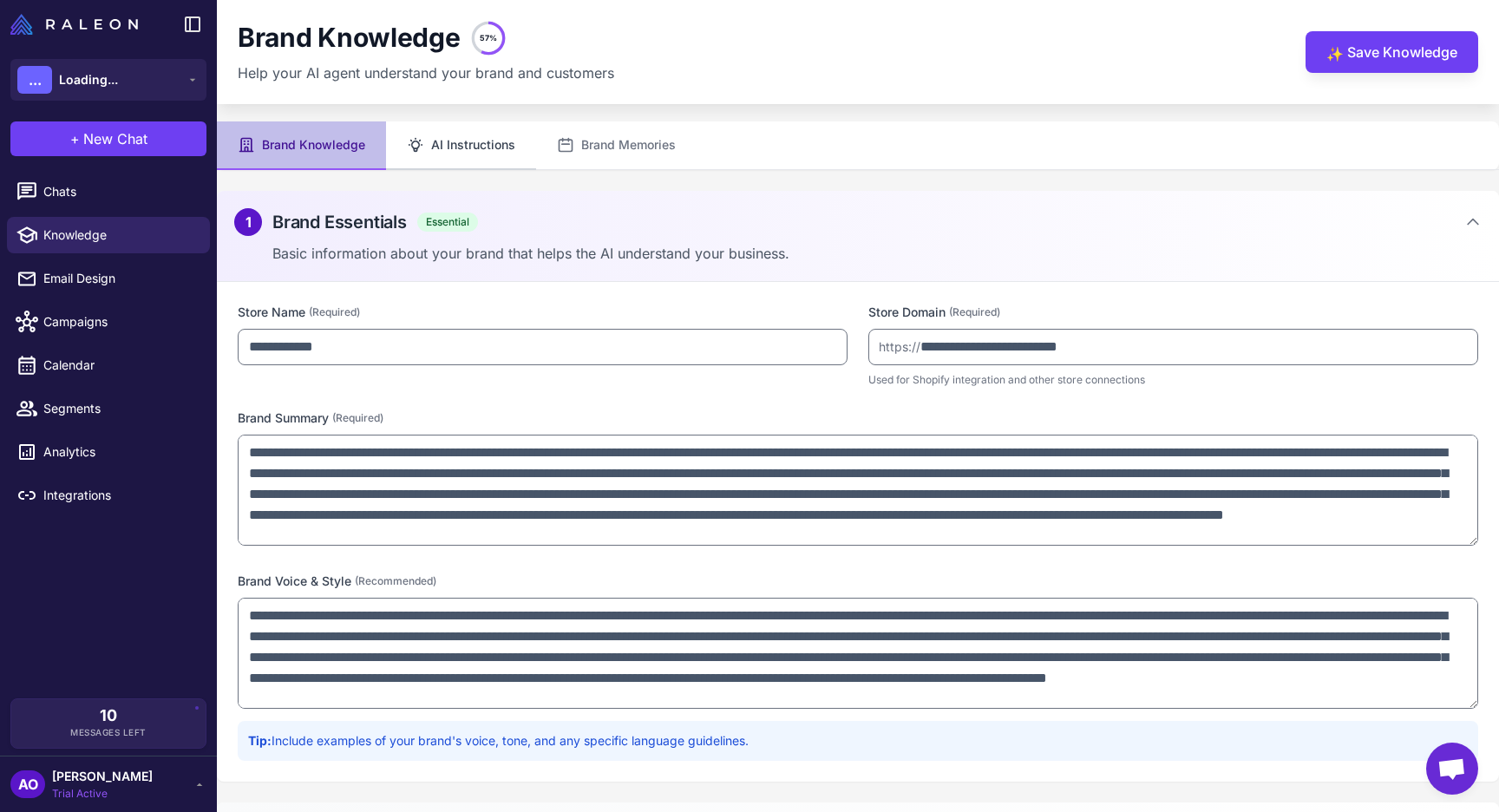
click at [469, 156] on button "AI Instructions" at bounding box center [461, 145] width 150 height 48
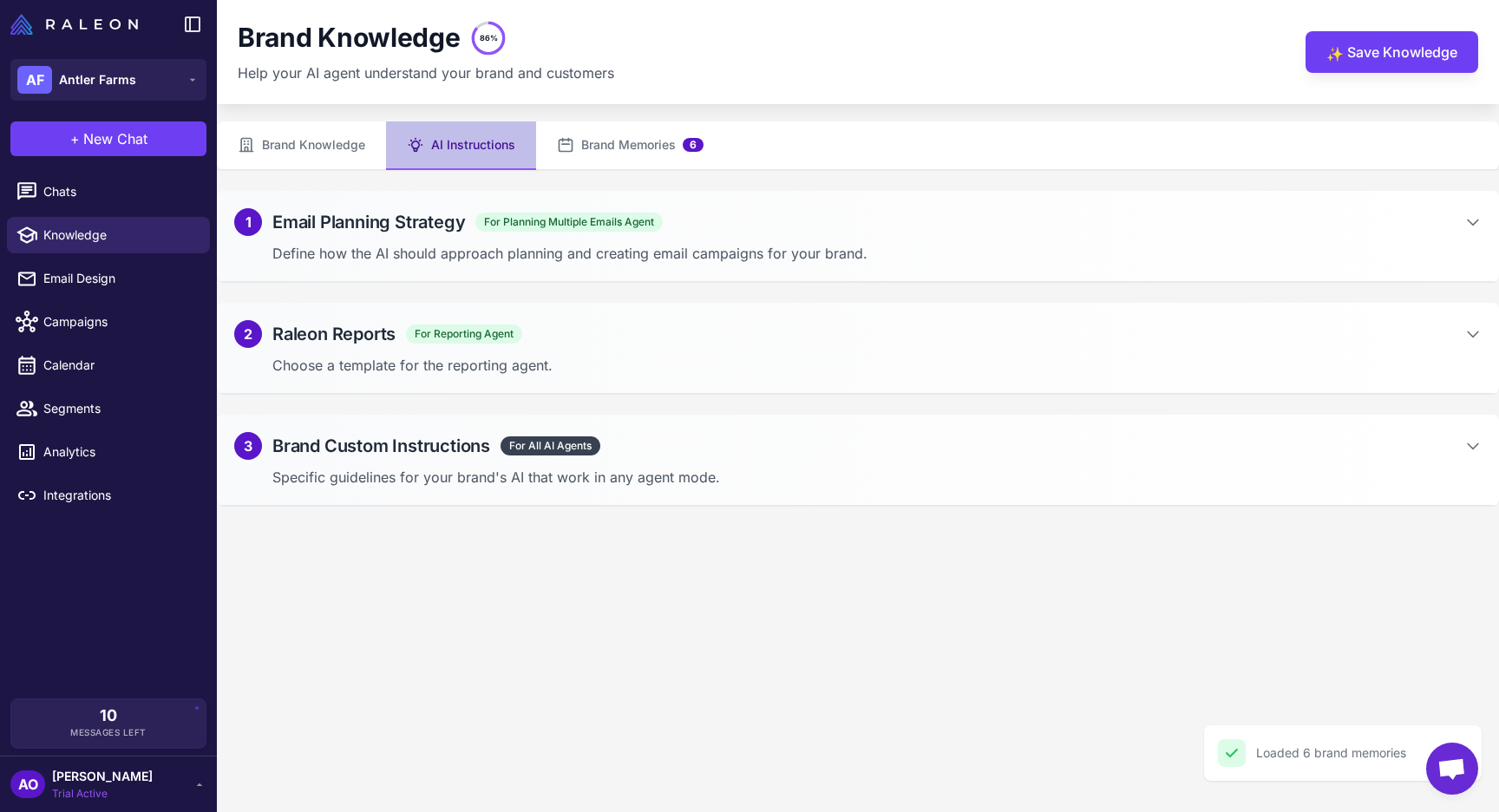
click at [845, 242] on div "1 Email Planning Strategy For Planning Multiple Emails Agent Define how the AI …" at bounding box center [859, 237] width 1283 height 91
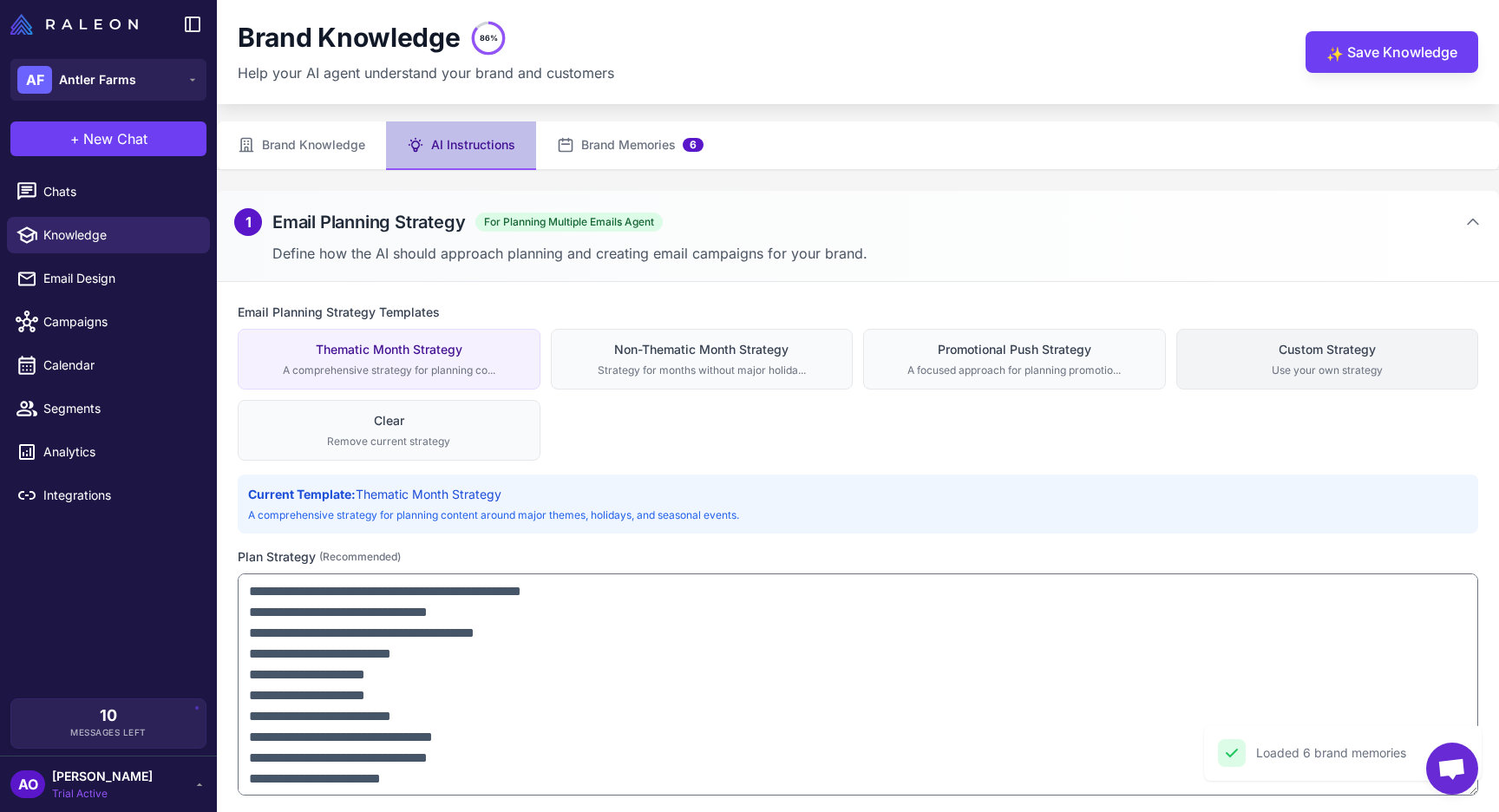
click at [1272, 373] on div "Use your own strategy" at bounding box center [1328, 371] width 280 height 16
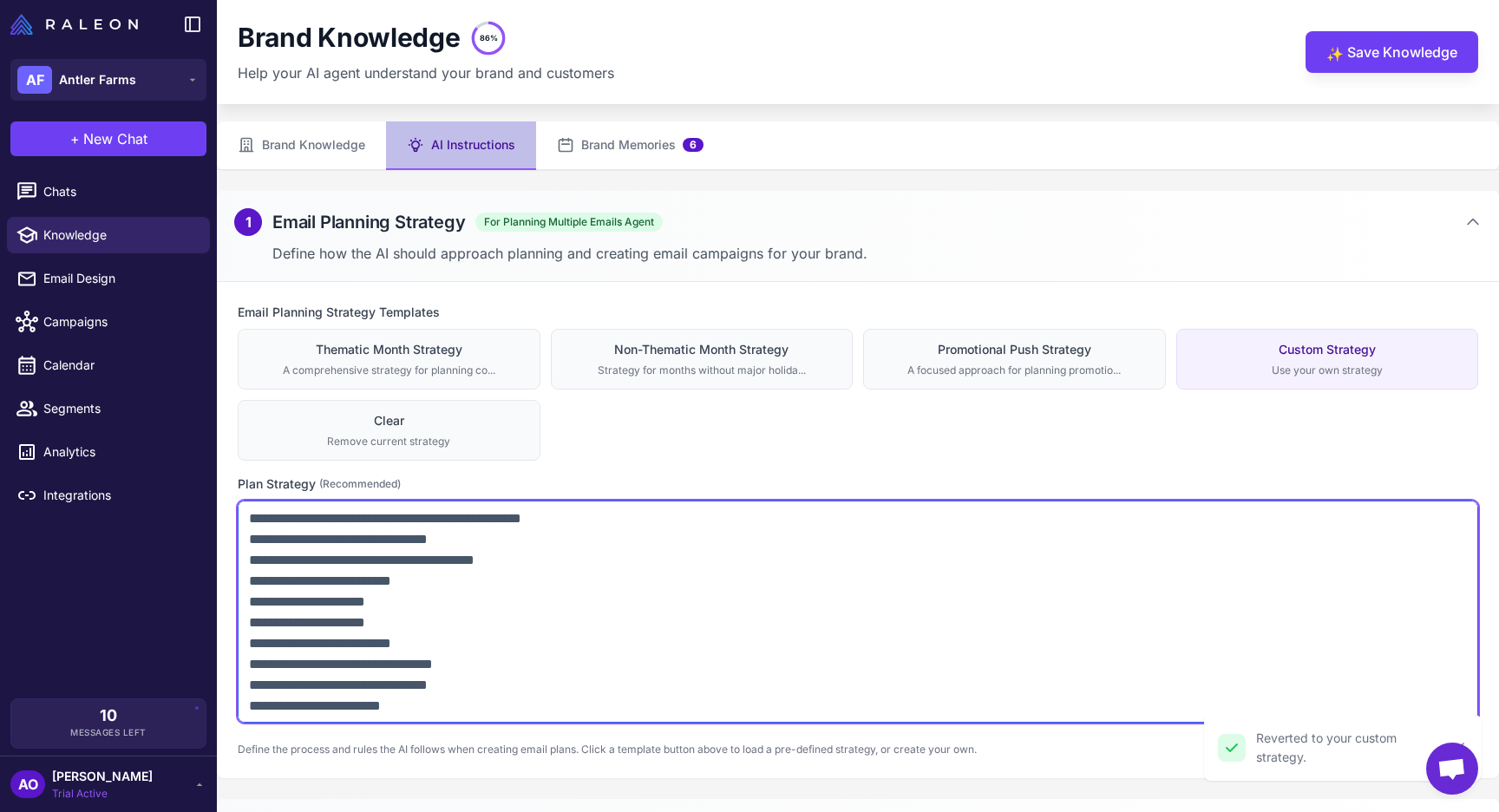
click at [950, 621] on textarea at bounding box center [858, 611] width 1241 height 222
paste textarea "**********"
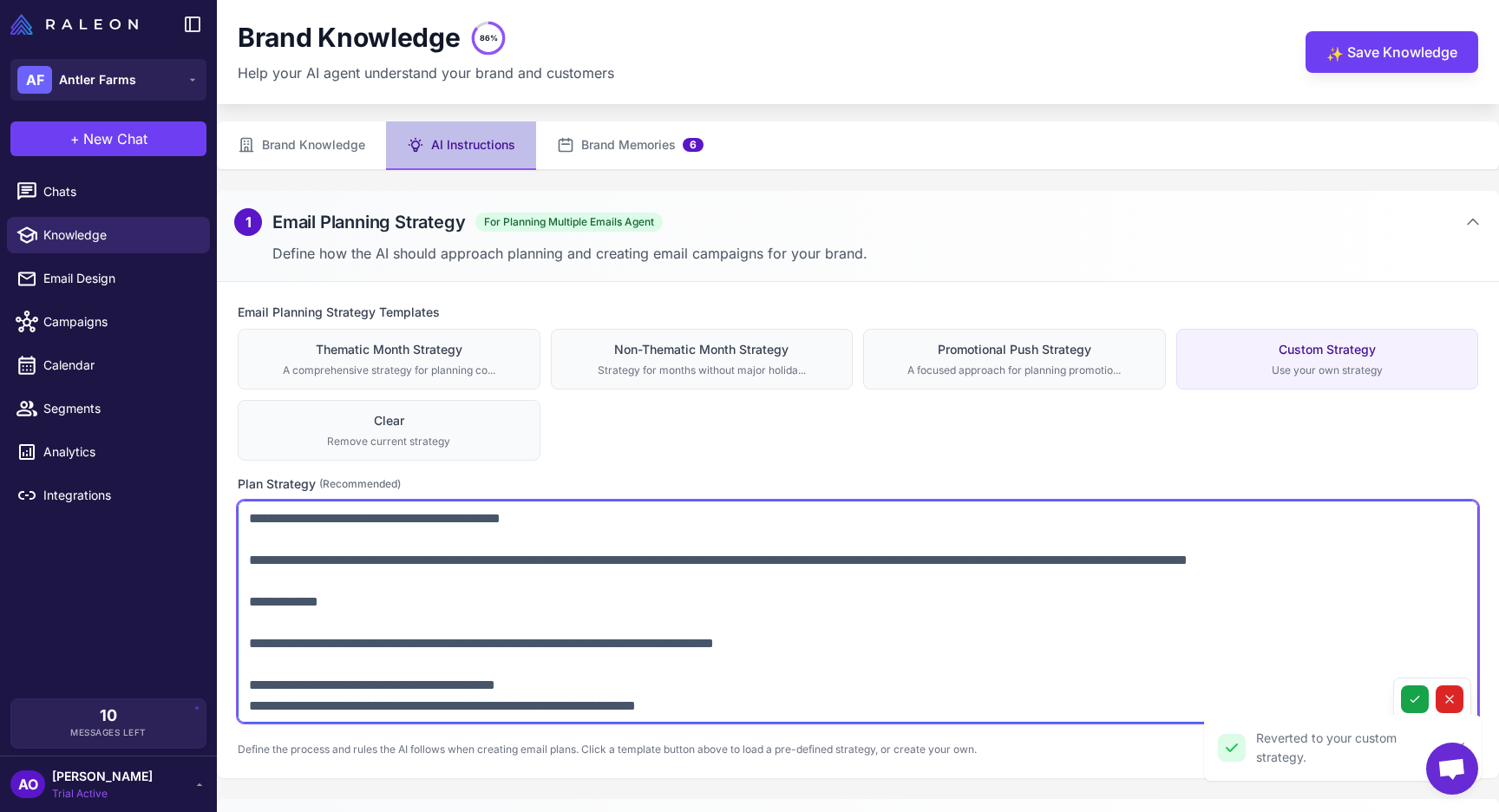
scroll to position [1429, 0]
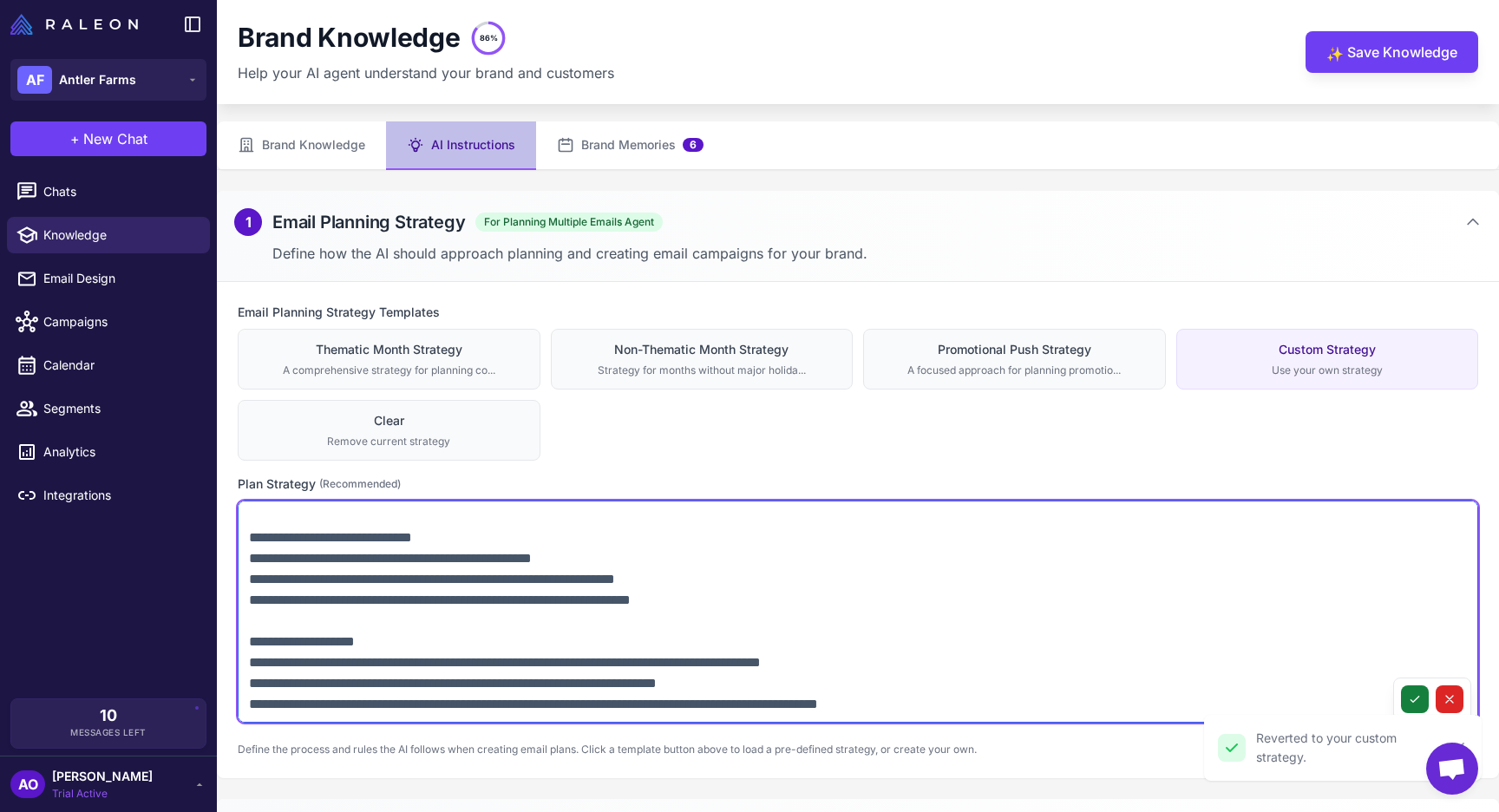
type textarea "**********"
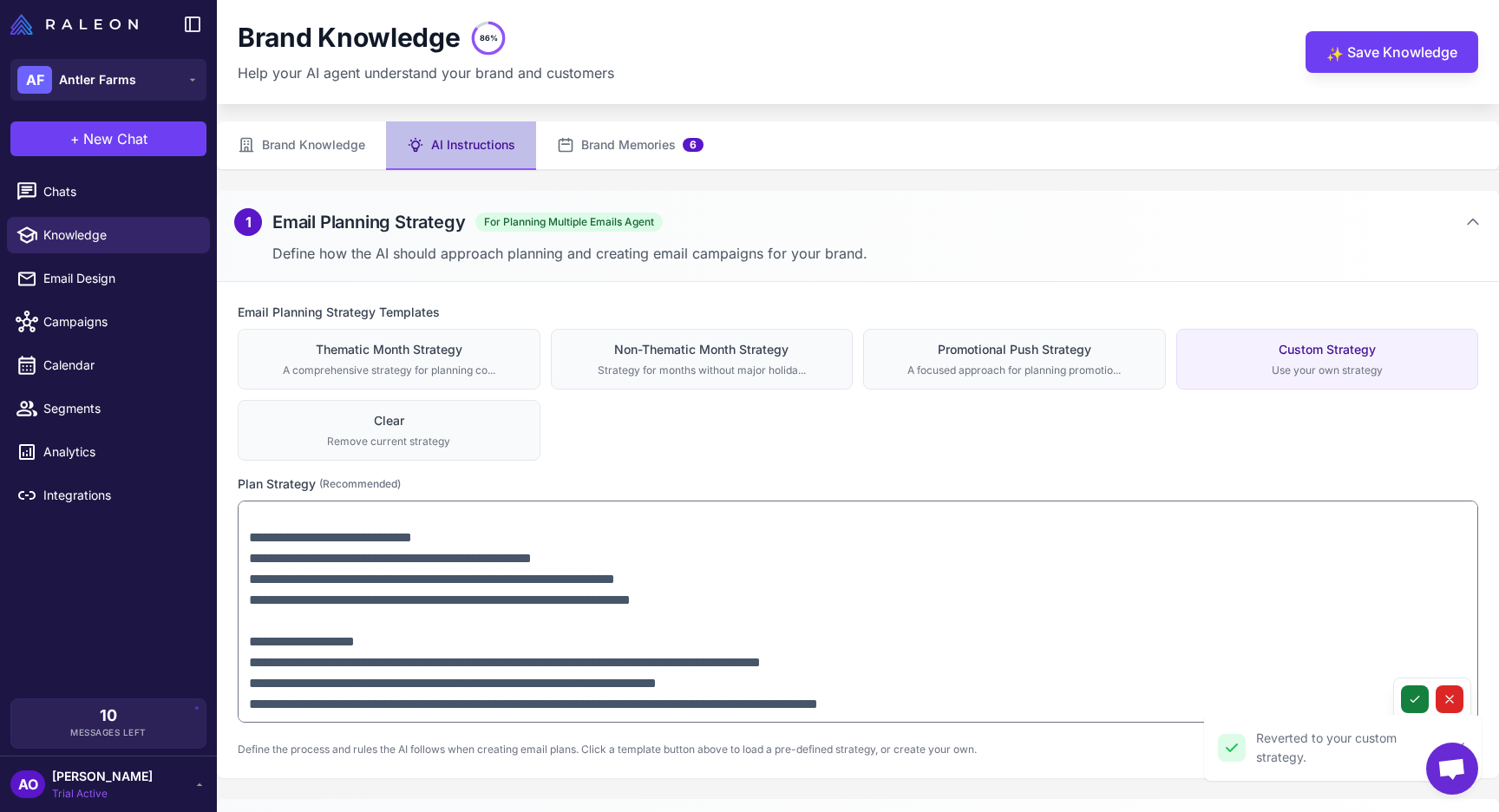
click at [1414, 708] on button at bounding box center [1415, 699] width 28 height 28
click at [1380, 57] on button "✨ Save Knowledge" at bounding box center [1391, 53] width 173 height 42
click at [1382, 51] on button "✨ Save Knowledge" at bounding box center [1391, 53] width 173 height 42
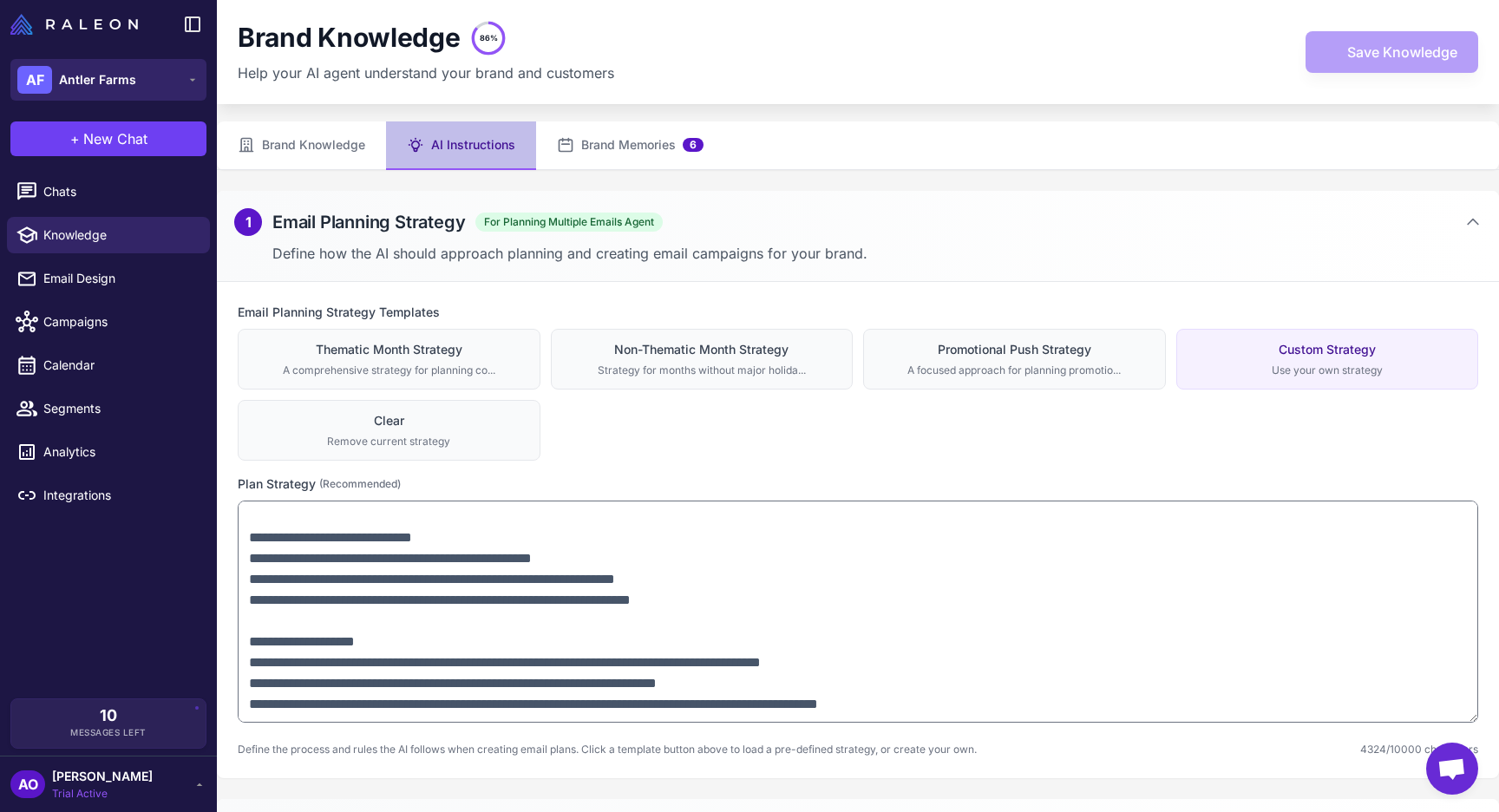
click at [95, 86] on span "Antler Farms" at bounding box center [97, 80] width 77 height 19
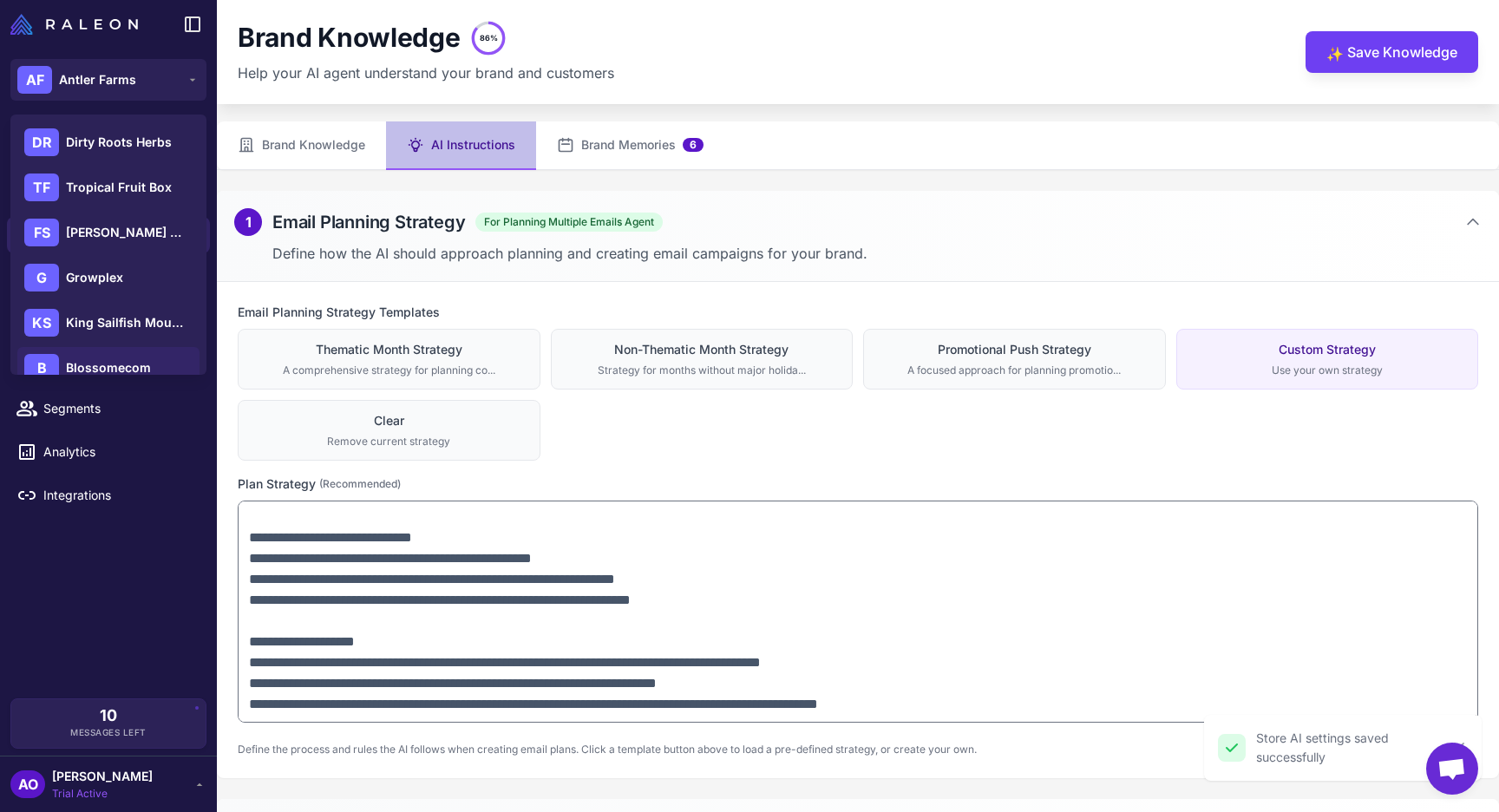
click at [110, 360] on span "Blossomecom" at bounding box center [108, 368] width 85 height 19
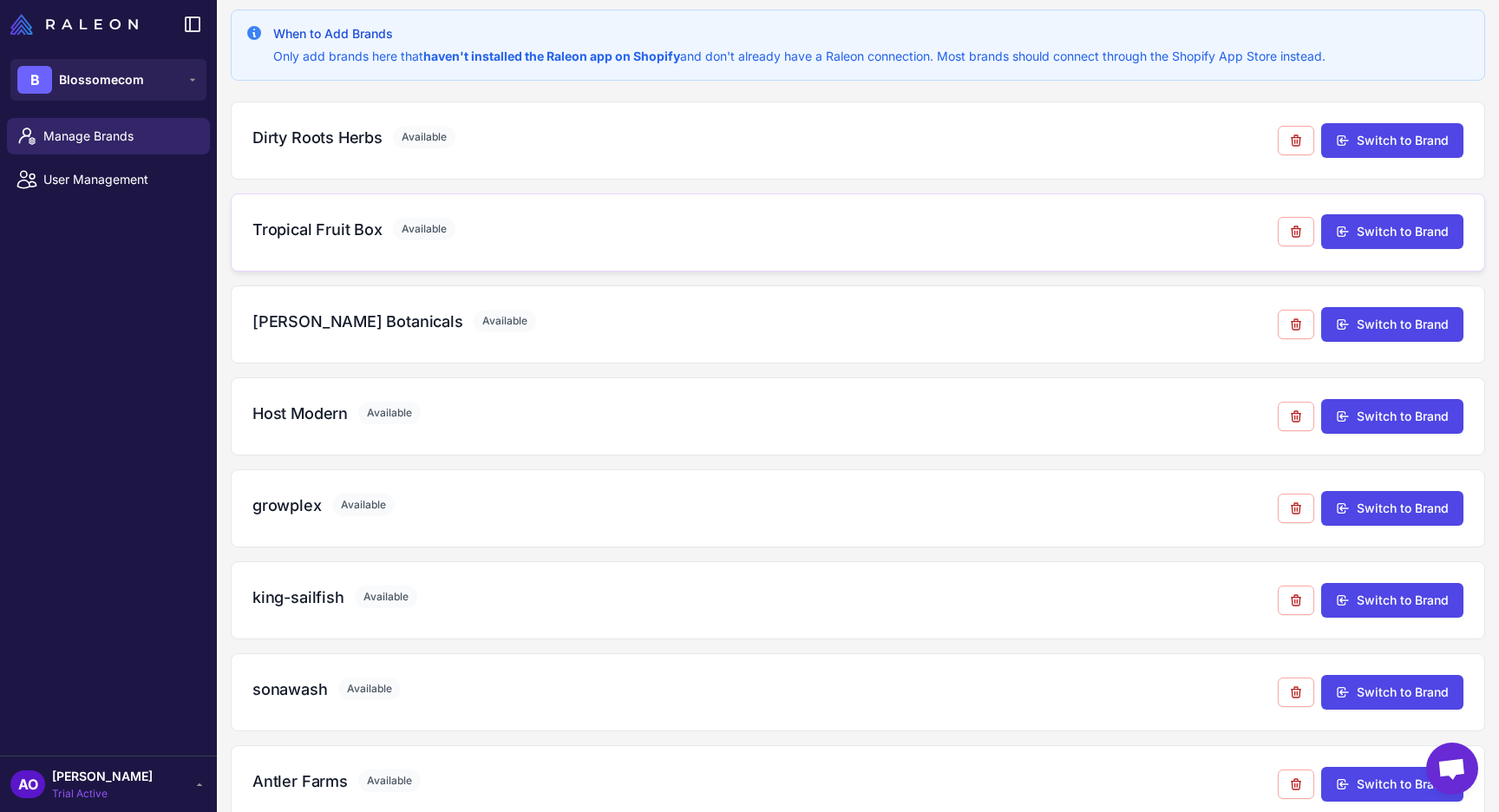
scroll to position [114, 0]
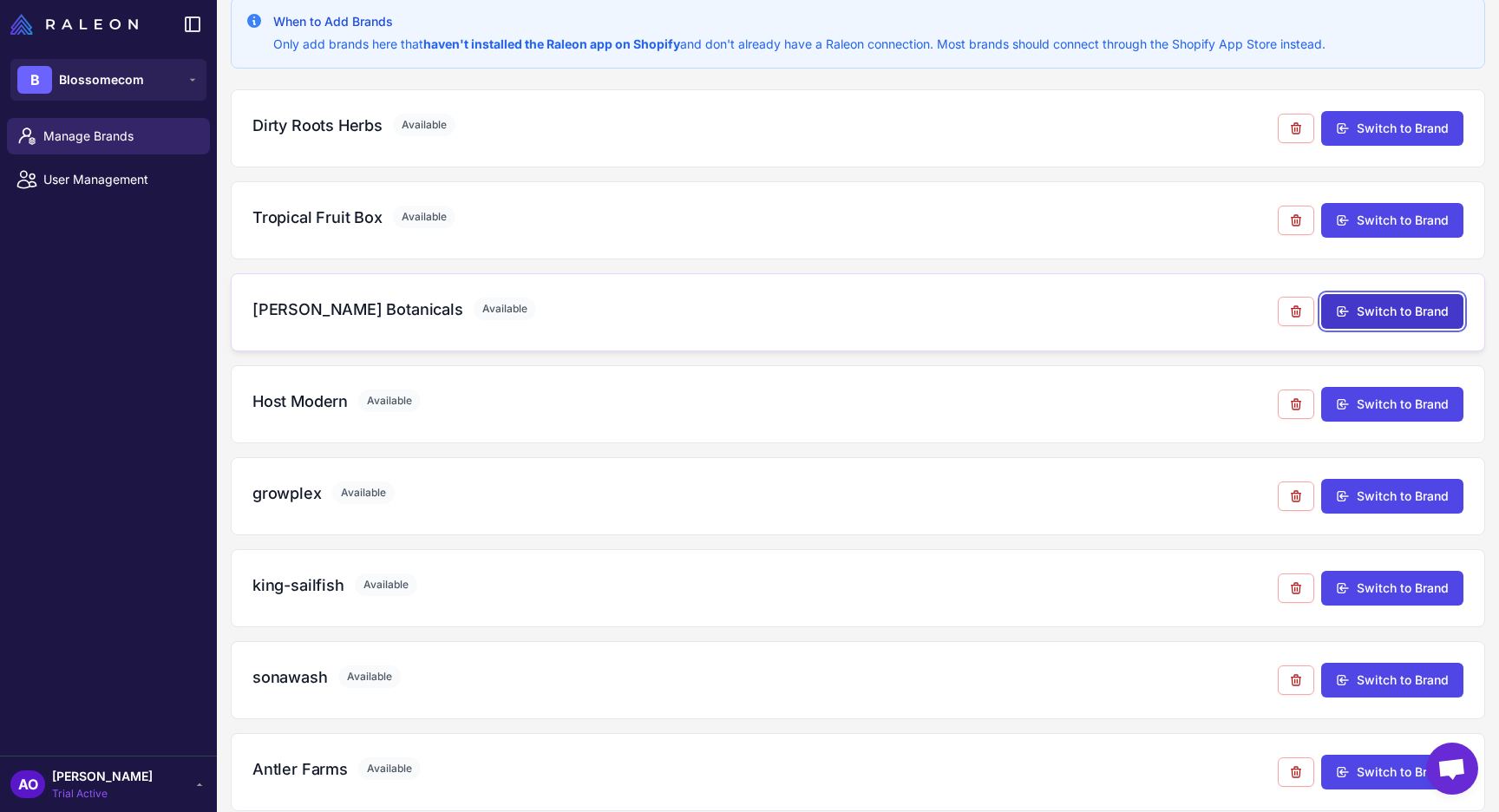
click at [1387, 312] on button "Switch to Brand" at bounding box center [1392, 312] width 142 height 35
